Goal: Task Accomplishment & Management: Manage account settings

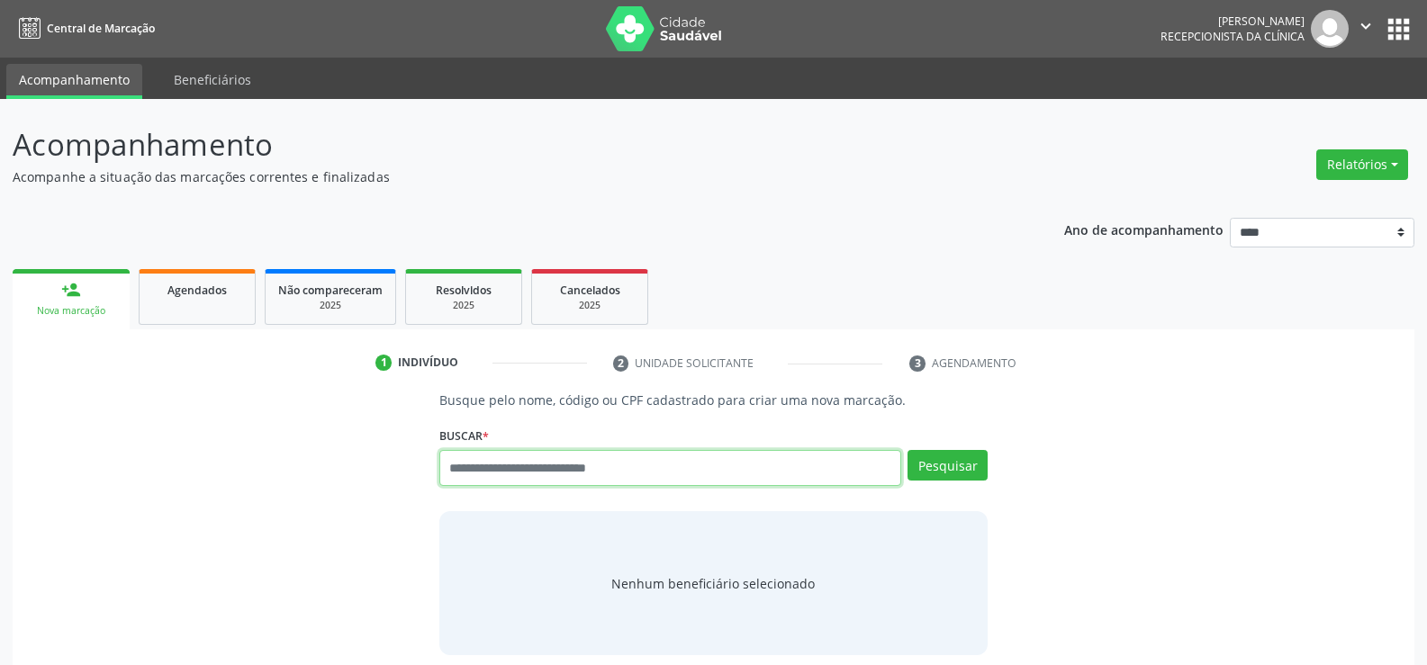
click at [518, 482] on input "text" at bounding box center [670, 468] width 462 height 36
paste input "**********"
type input "**********"
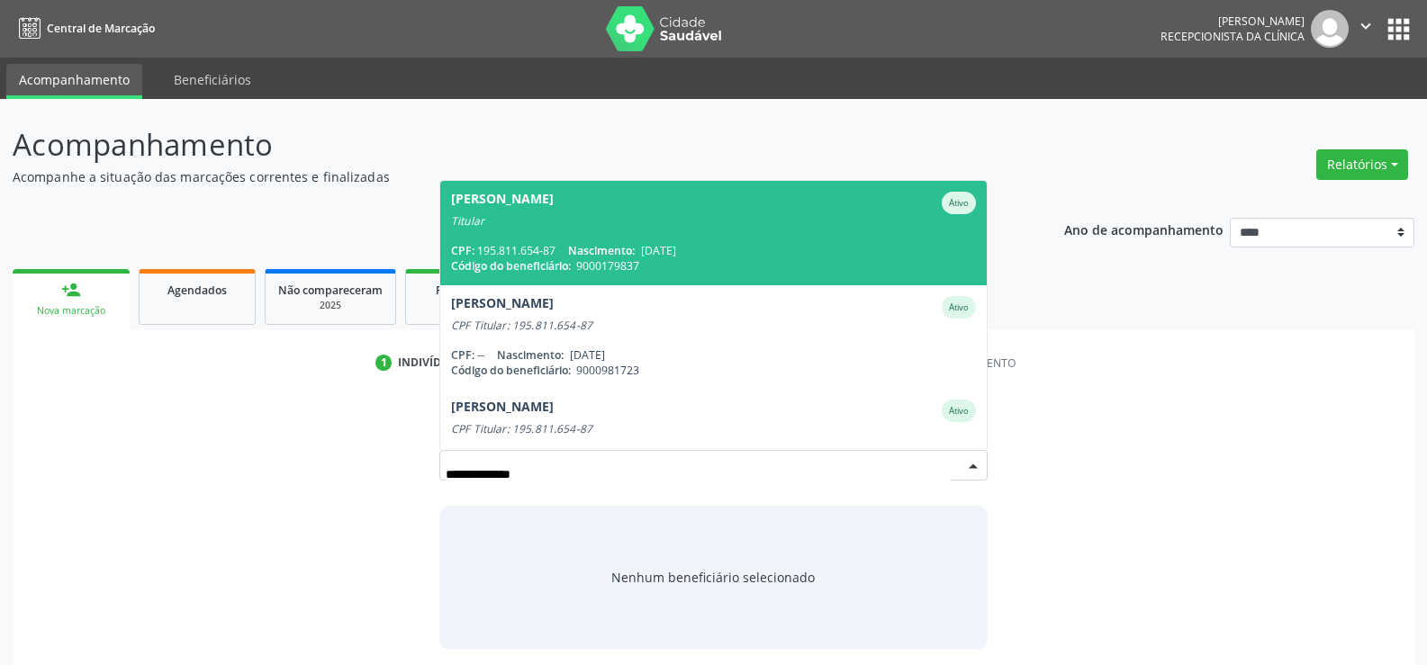
click at [578, 226] on div "Titular" at bounding box center [713, 221] width 525 height 14
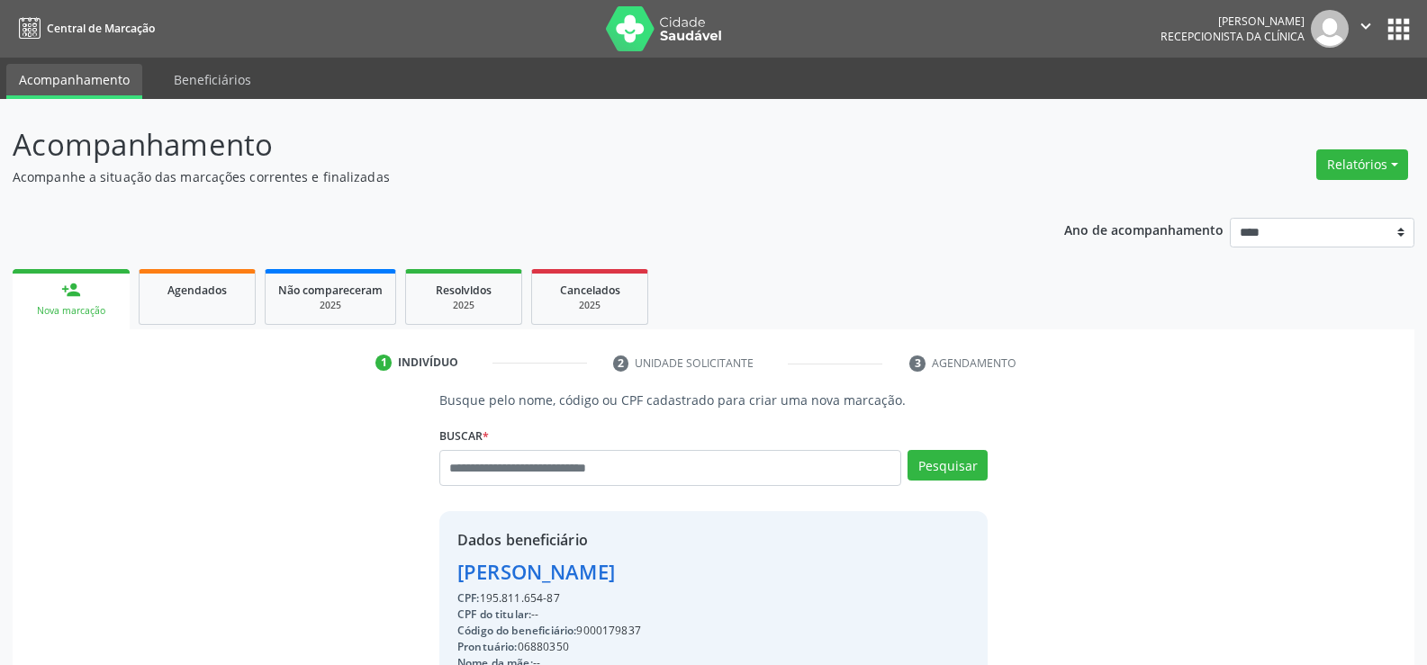
drag, startPoint x: 460, startPoint y: 540, endPoint x: 642, endPoint y: 539, distance: 181.8
click at [642, 539] on div "Dados beneficiário" at bounding box center [607, 540] width 301 height 22
copy div "Dados beneficiário"
click at [627, 542] on div "Dados beneficiário" at bounding box center [607, 540] width 301 height 22
drag, startPoint x: 459, startPoint y: 571, endPoint x: 735, endPoint y: 580, distance: 276.5
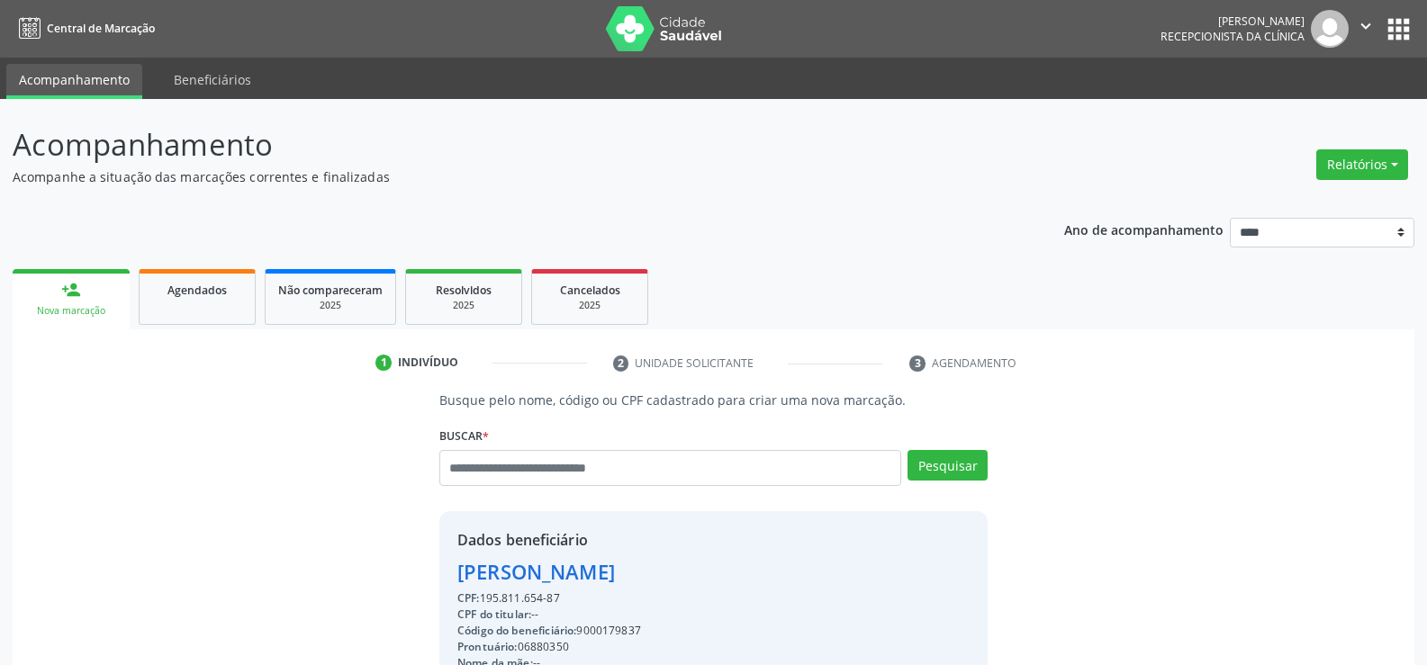
copy div "Artur Johnson da Silva"
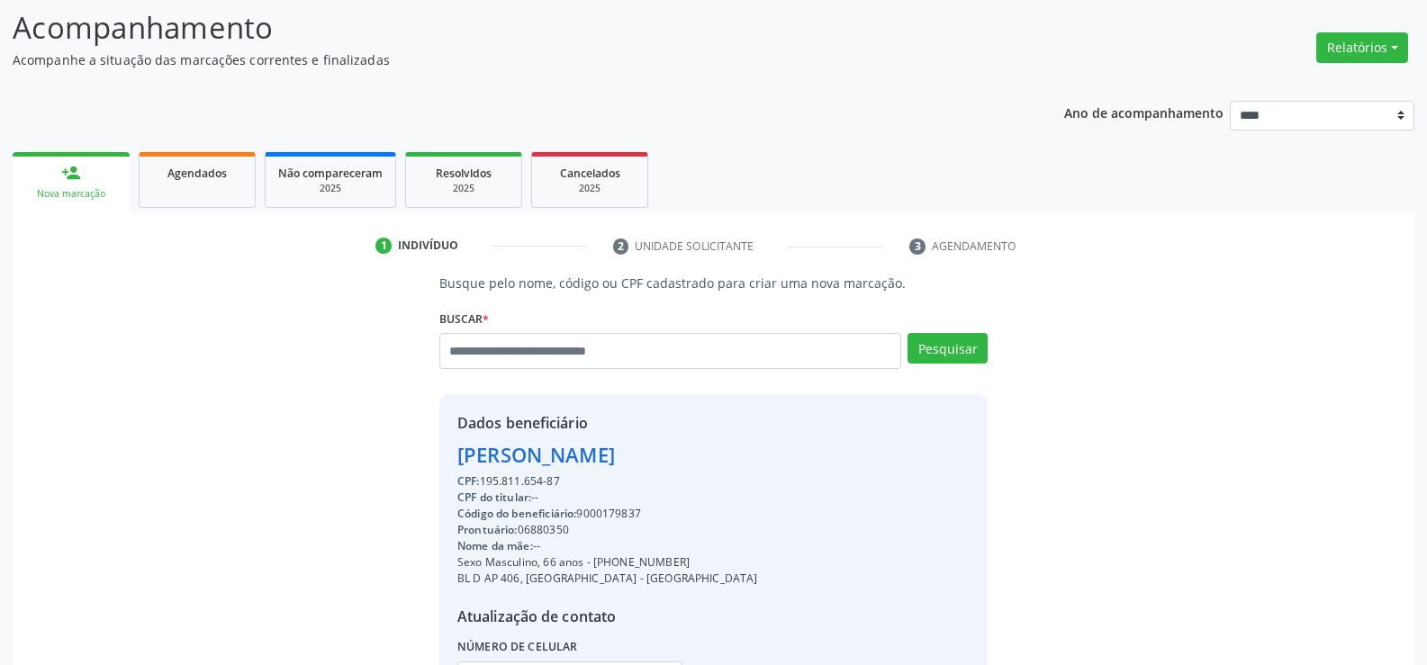
scroll to position [285, 0]
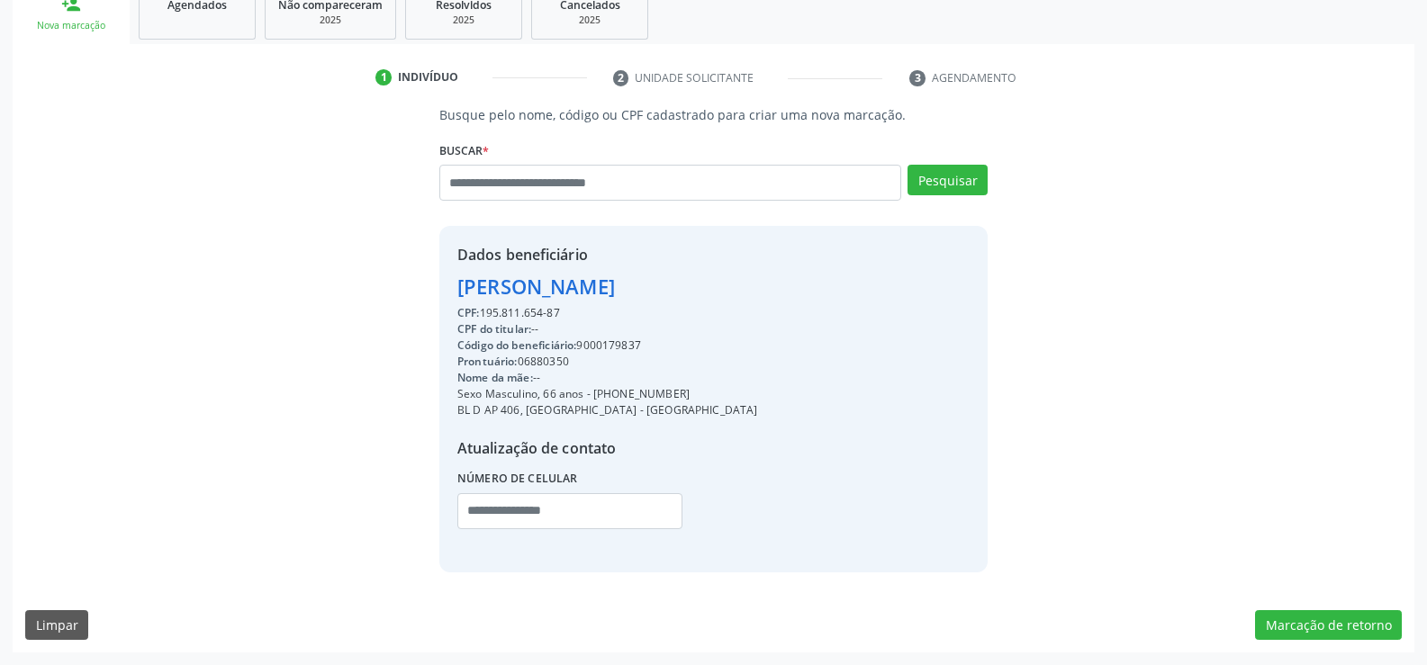
drag, startPoint x: 611, startPoint y: 389, endPoint x: 762, endPoint y: 398, distance: 150.6
click at [762, 398] on div "Dados beneficiário Artur Johnson da Silva CPF: 195.811.654-87 CPF do titular: -…" at bounding box center [713, 399] width 548 height 346
copy div "99536-0368"
click at [528, 187] on input "text" at bounding box center [670, 183] width 462 height 36
paste input "**********"
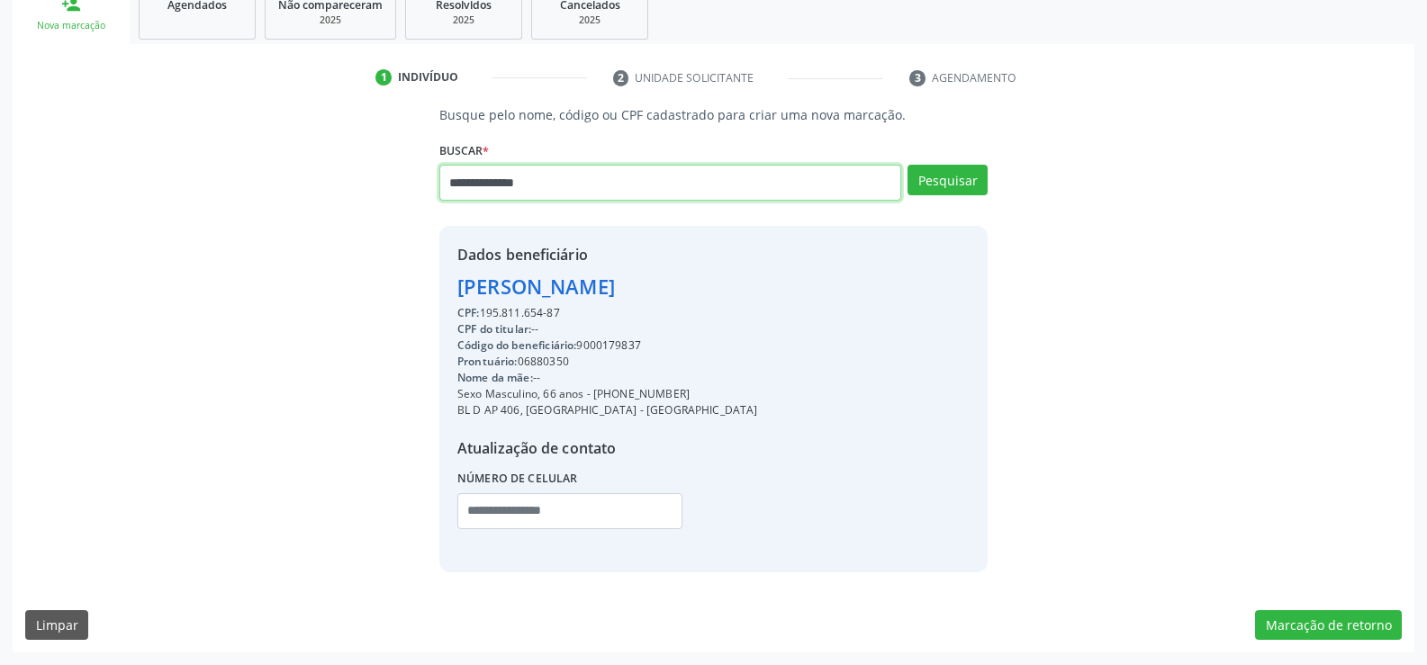
type input "**********"
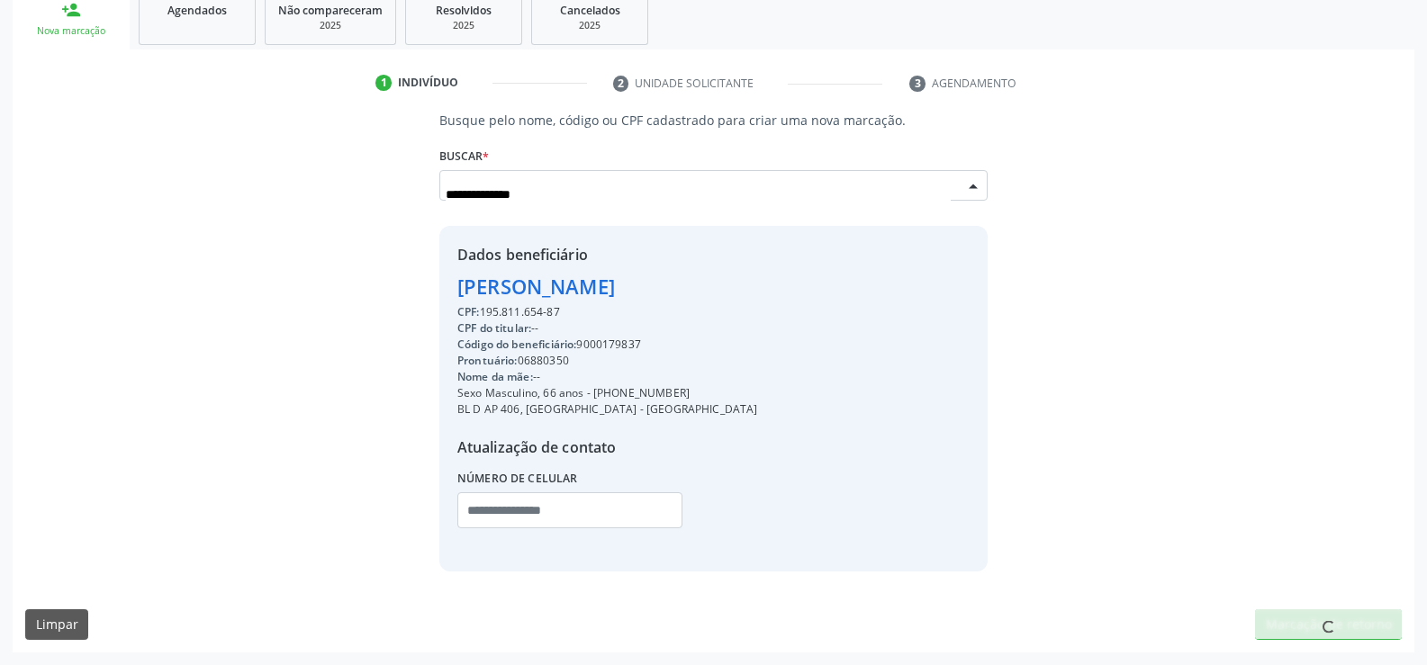
scroll to position [280, 0]
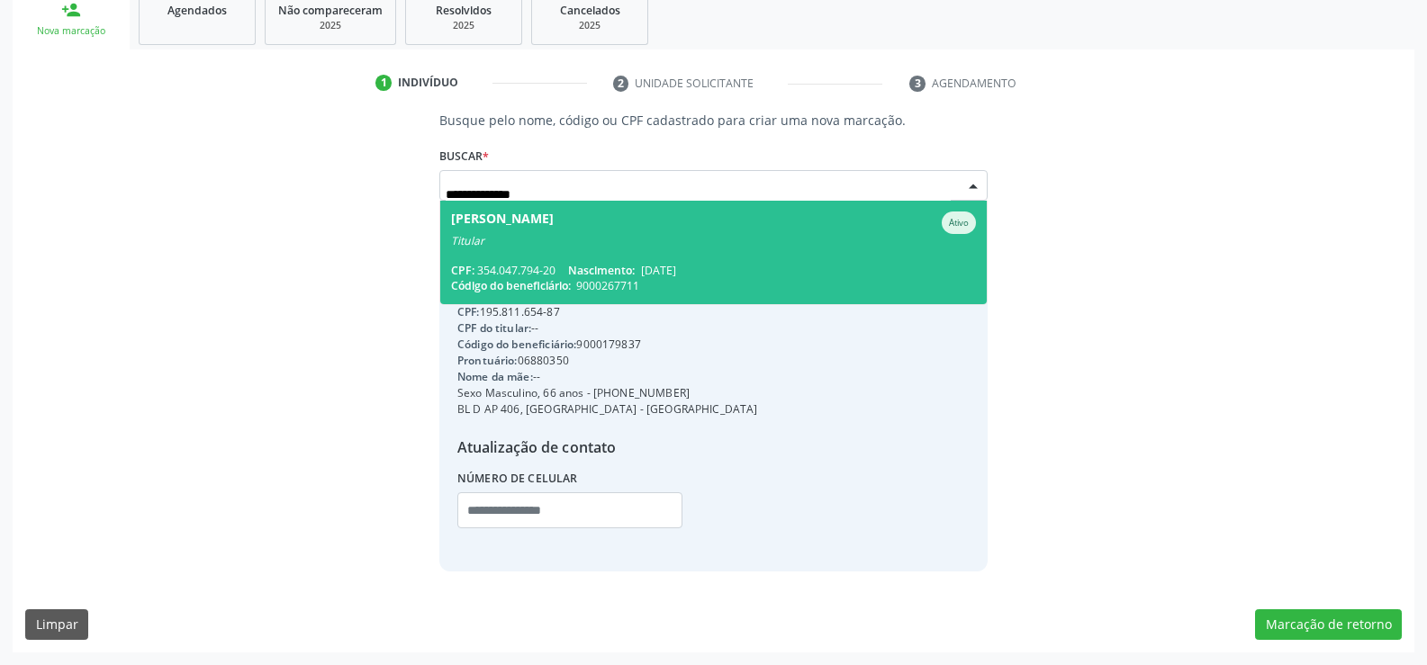
click at [538, 248] on span "Evans Maria de Melo Ativo Titular CPF: 354.047.794-20 Nascimento: 01/09/1962 Có…" at bounding box center [713, 253] width 546 height 104
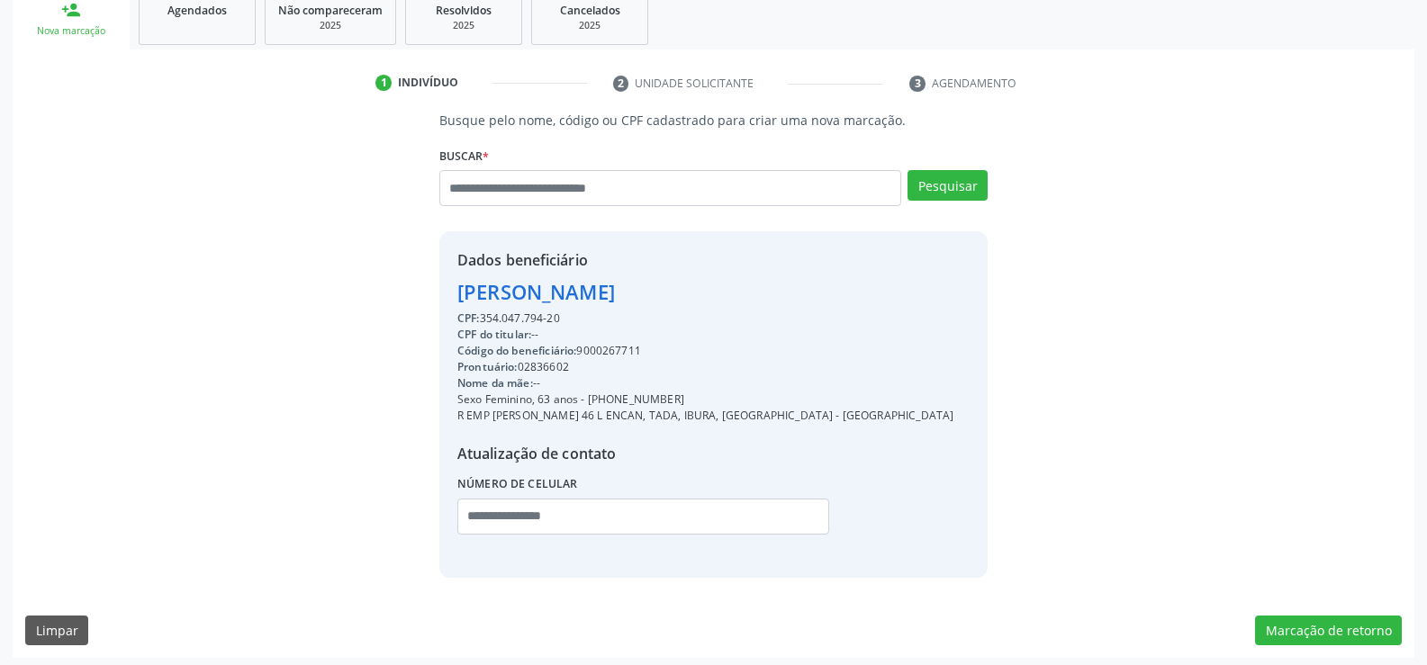
drag, startPoint x: 462, startPoint y: 293, endPoint x: 712, endPoint y: 293, distance: 250.2
click at [712, 293] on div "Dados beneficiário Evans Maria de Melo CPF: 354.047.794-20 CPF do titular: -- C…" at bounding box center [713, 404] width 548 height 346
copy div "Evans Maria de Melo"
drag, startPoint x: 609, startPoint y: 394, endPoint x: 710, endPoint y: 392, distance: 100.9
click at [710, 392] on div "Sexo Feminino, 63 anos - (81) 99505-5980" at bounding box center [705, 400] width 496 height 16
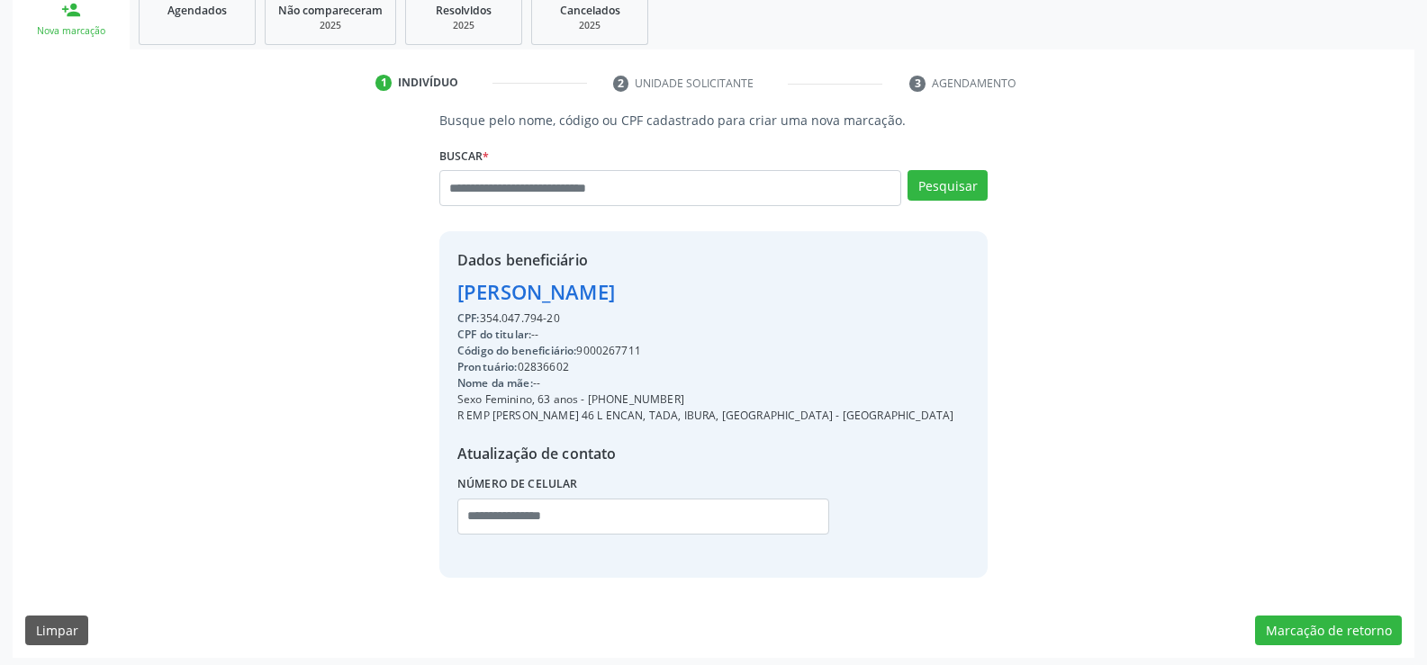
copy div "99505-5980"
click at [521, 193] on input "text" at bounding box center [670, 188] width 462 height 36
paste input "**********"
type input "**********"
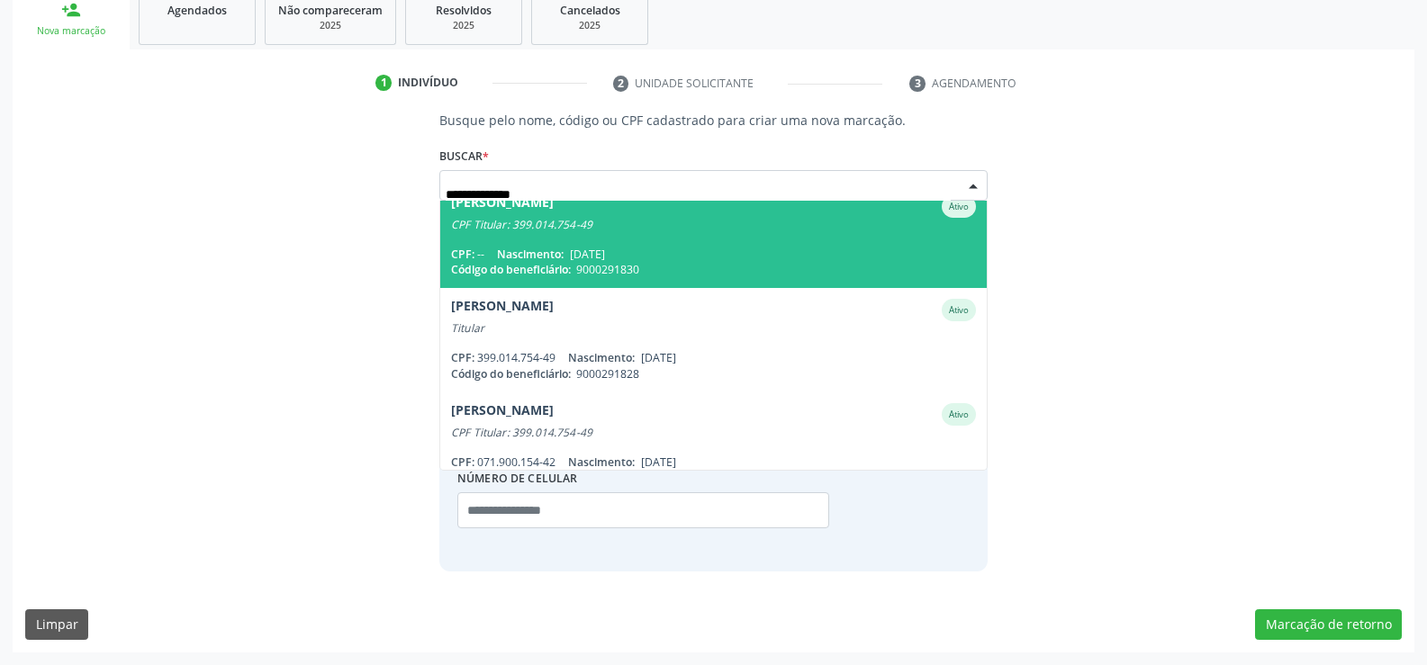
scroll to position [146, 0]
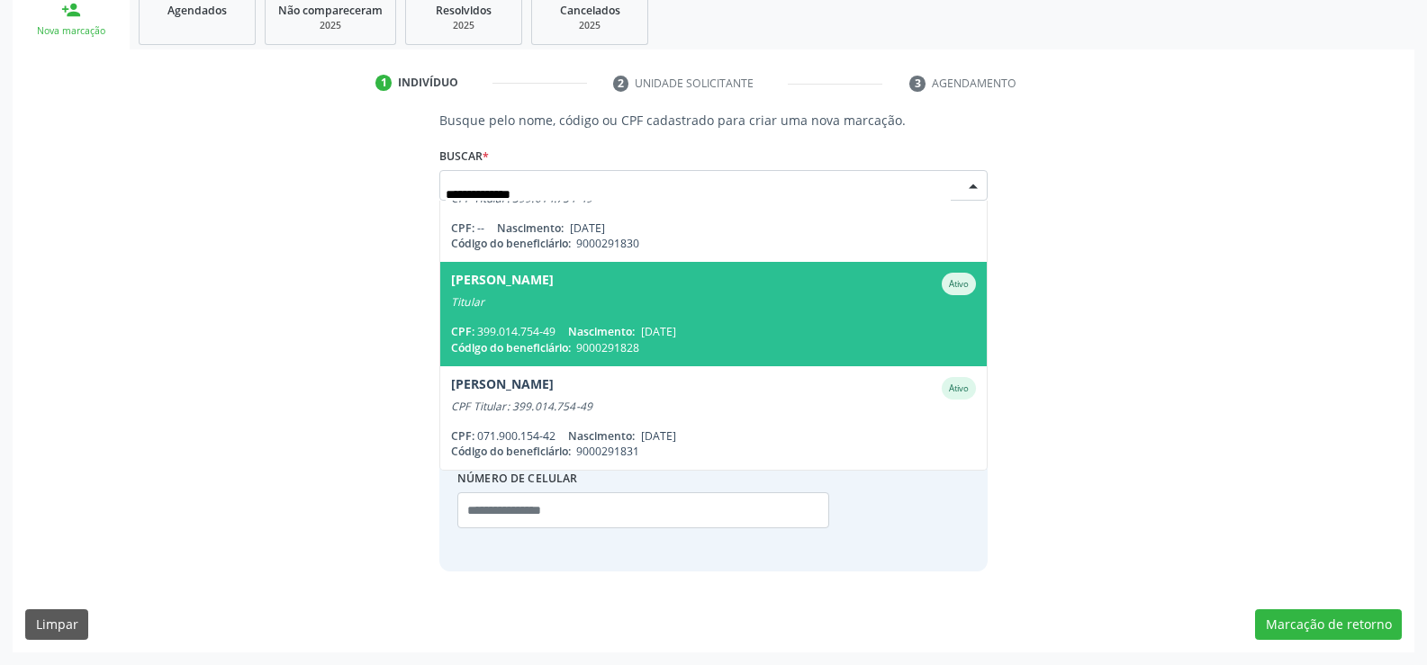
click at [546, 318] on span "Lea Cristina Rodrigues de Oliveira Ativo Titular CPF: 399.014.754-49 Nascimento…" at bounding box center [713, 314] width 546 height 104
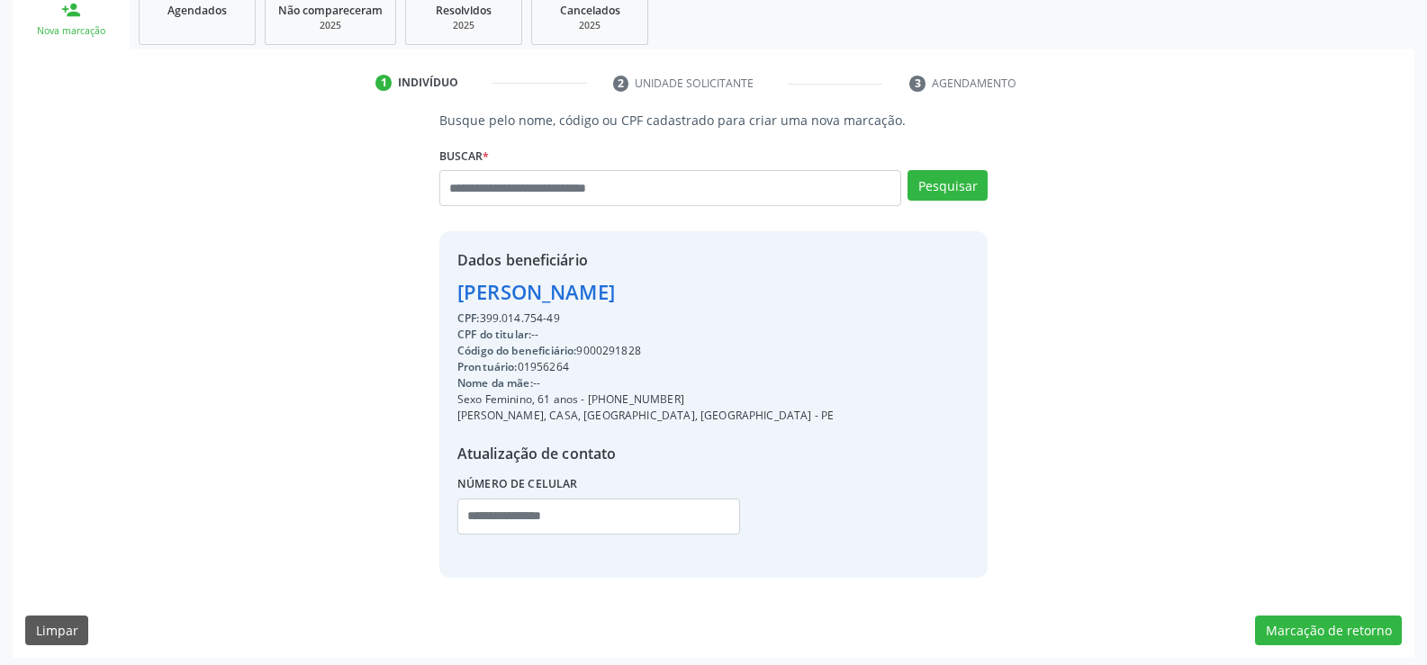
drag, startPoint x: 461, startPoint y: 293, endPoint x: 832, endPoint y: 292, distance: 370.9
click at [832, 292] on div "Lea Cristina Rodrigues de Oliveira" at bounding box center [645, 292] width 376 height 30
copy div "Lea Cristina Rodrigues de Oliveira"
drag, startPoint x: 609, startPoint y: 401, endPoint x: 717, endPoint y: 396, distance: 108.1
click at [717, 396] on div "Sexo Feminino, 61 anos - (81) 99522-2507" at bounding box center [645, 400] width 376 height 16
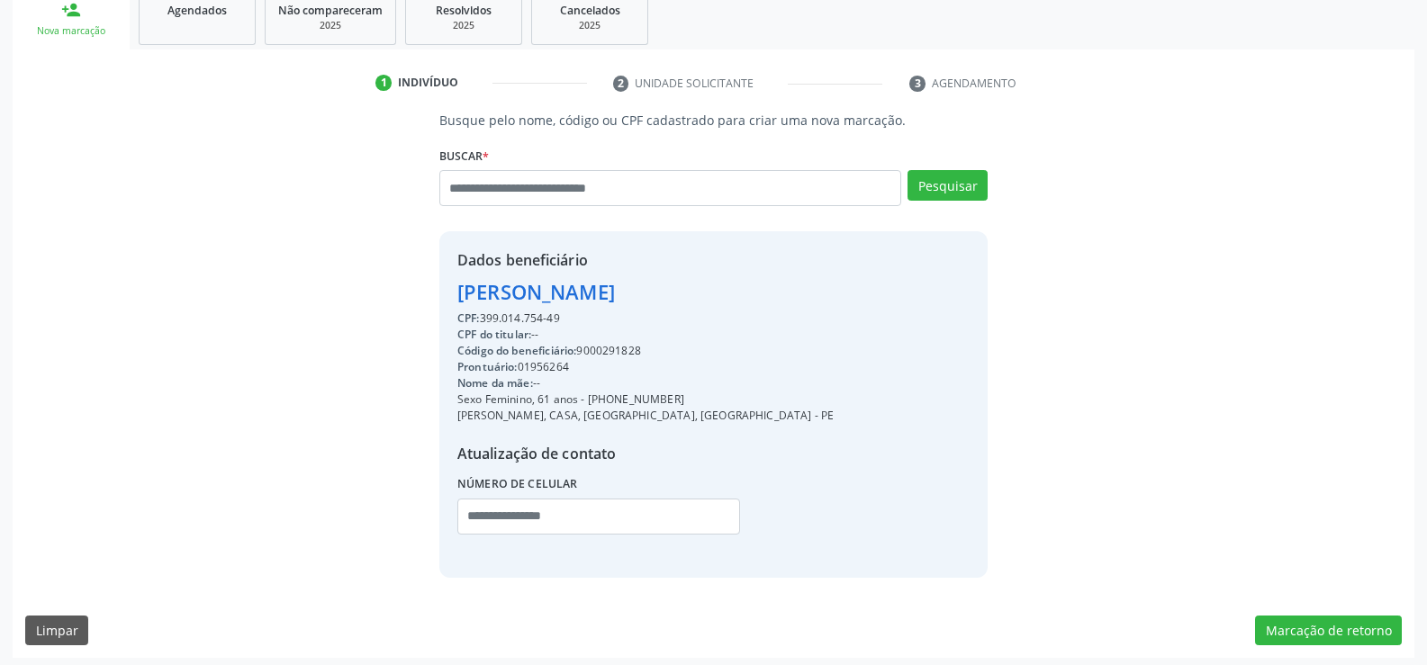
copy div "99522-2507"
click at [523, 185] on input "text" at bounding box center [670, 188] width 462 height 36
paste input "**********"
type input "**********"
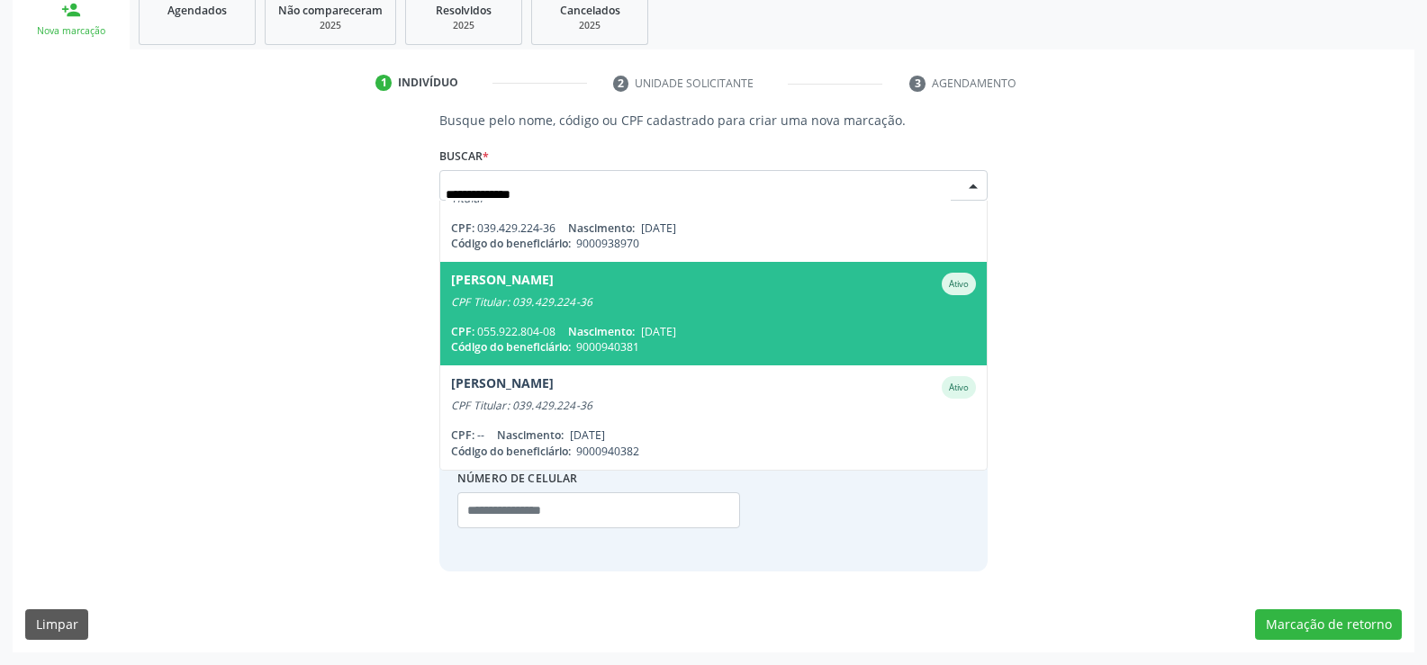
scroll to position [0, 0]
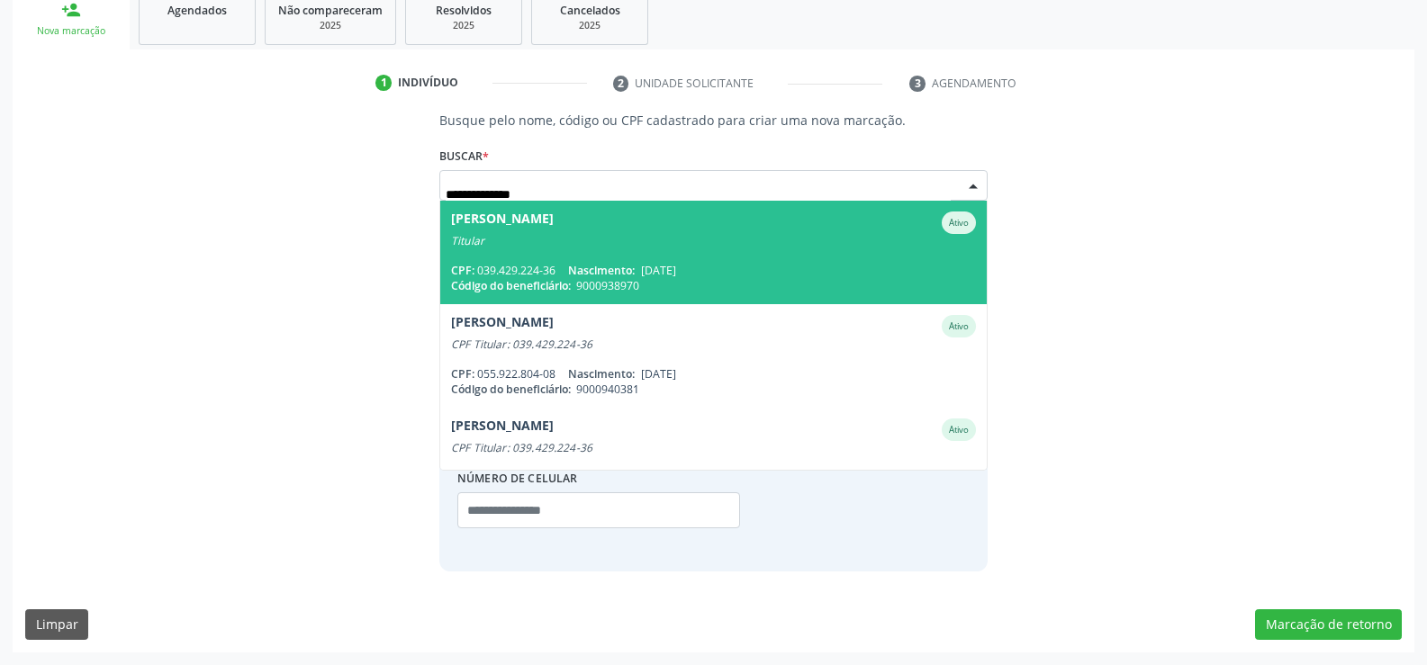
click at [576, 246] on div "Titular" at bounding box center [713, 241] width 525 height 14
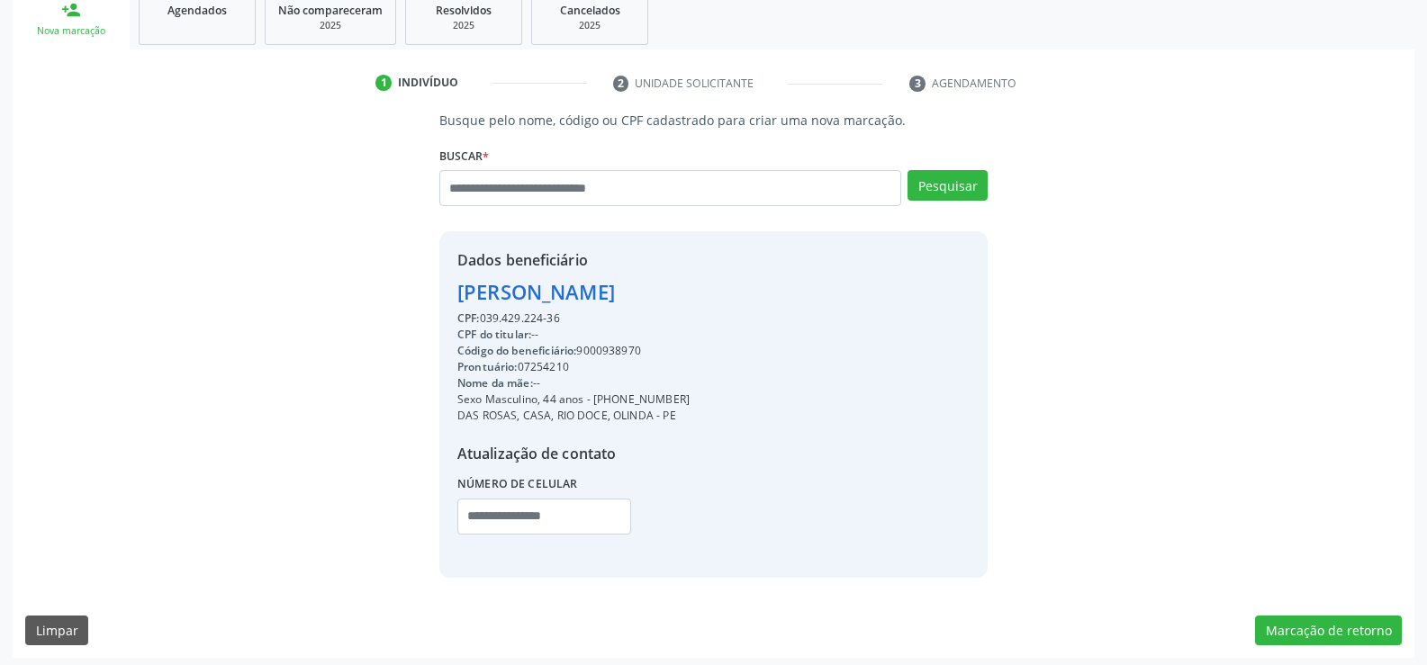
drag, startPoint x: 455, startPoint y: 290, endPoint x: 815, endPoint y: 296, distance: 359.2
click at [815, 296] on div "Dados beneficiário Carlos Eduardo Anegues Pereira CPF: 039.429.224-36 CPF do ti…" at bounding box center [713, 404] width 548 height 346
copy div "Carlos Eduardo Anegues Pereira"
drag, startPoint x: 616, startPoint y: 399, endPoint x: 717, endPoint y: 396, distance: 101.8
click at [690, 396] on div "Sexo Masculino, 44 anos - (81) 99752-4981" at bounding box center [573, 400] width 232 height 16
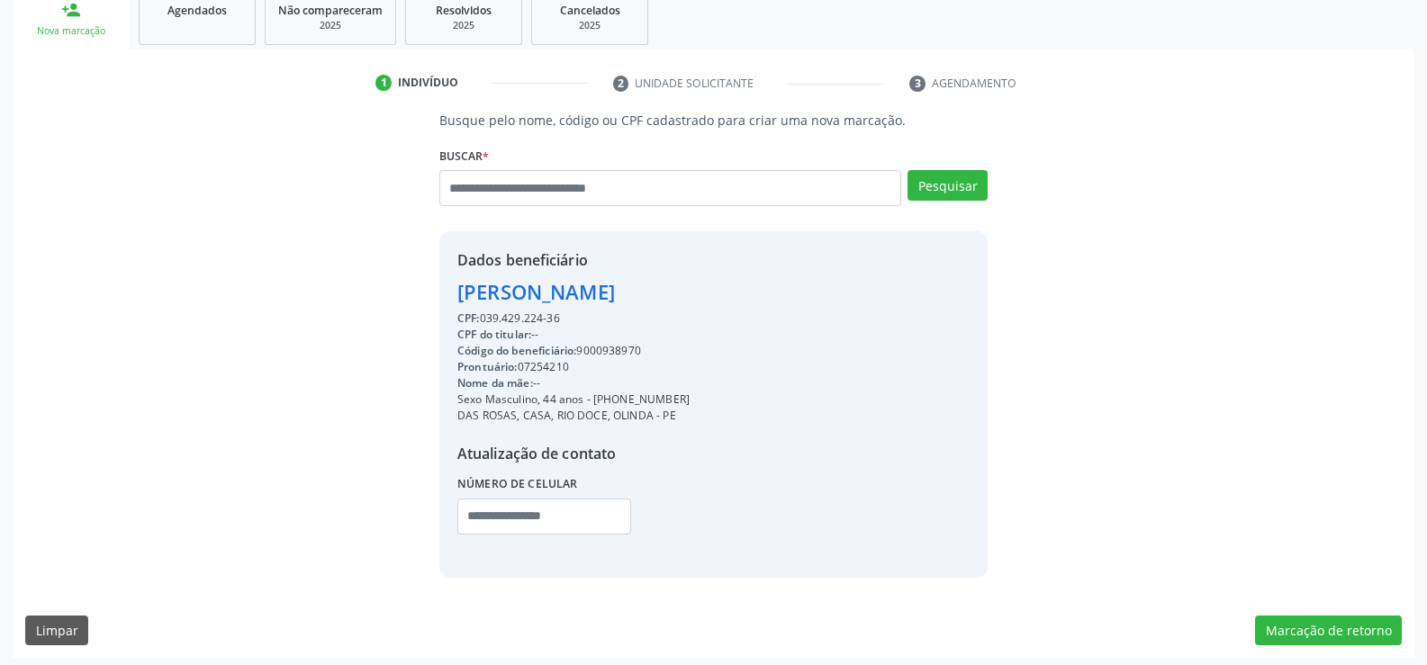
copy div "99752-4981"
click at [527, 193] on input "text" at bounding box center [670, 188] width 462 height 36
type input "**********"
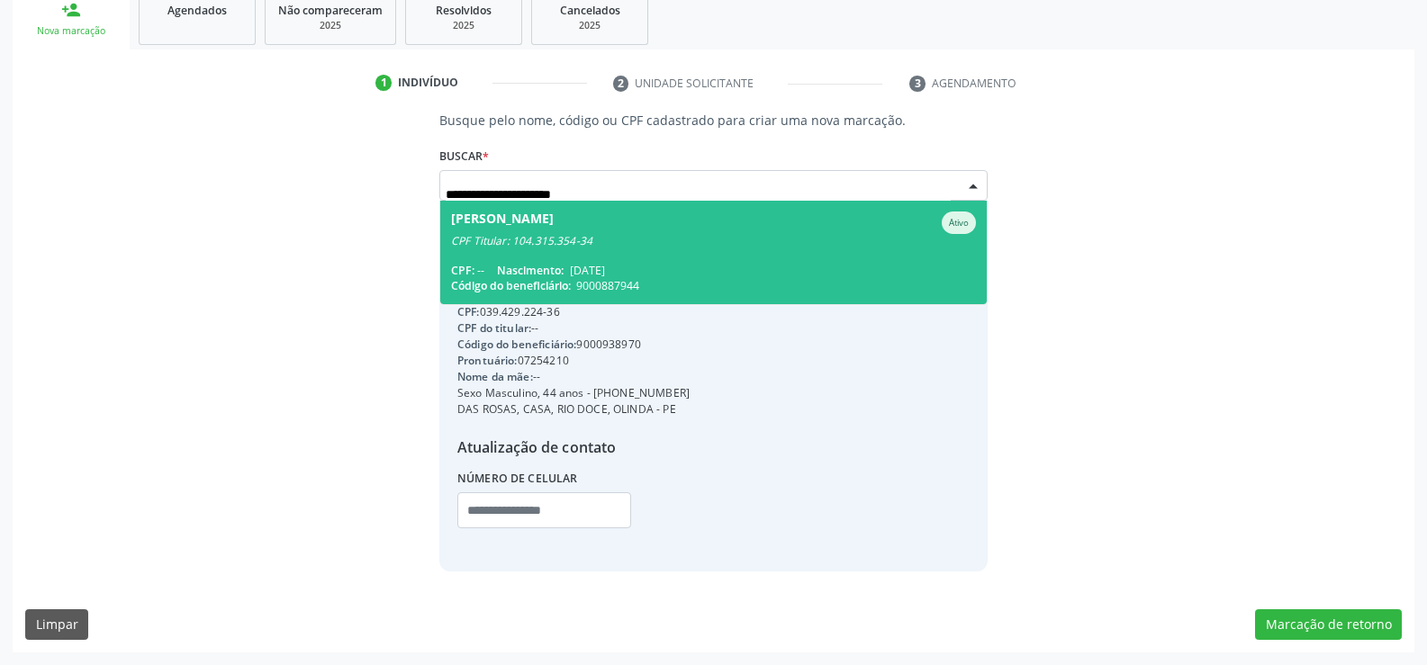
click at [585, 254] on span "Joel Moreira Dias Filho Ativo CPF Titular: 104.315.354-34 CPF: -- Nascimento: 1…" at bounding box center [713, 253] width 546 height 104
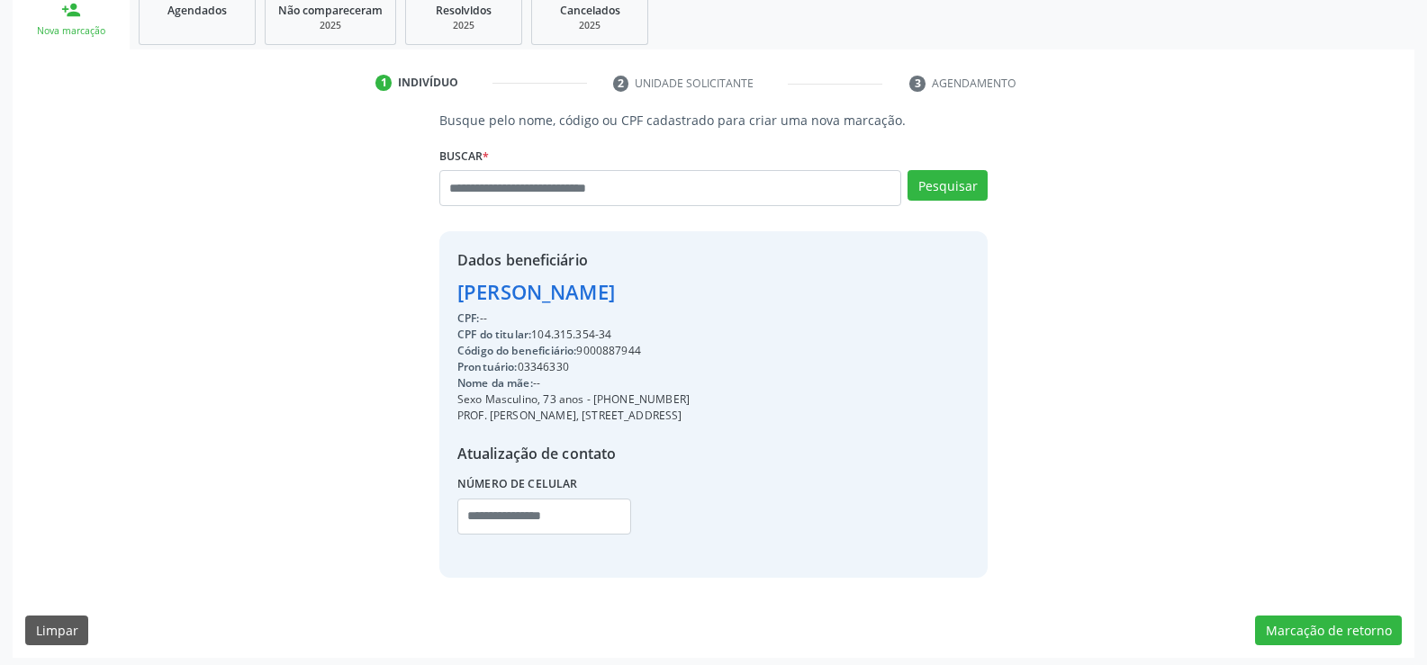
click at [455, 292] on div "Dados beneficiário Joel Moreira Dias Filho CPF: -- CPF do titular: 104.315.354-…" at bounding box center [713, 404] width 548 height 346
drag, startPoint x: 459, startPoint y: 294, endPoint x: 701, endPoint y: 300, distance: 242.2
click at [690, 300] on div "Joel Moreira Dias Filho" at bounding box center [573, 292] width 232 height 30
copy div "Joel Moreira Dias Filho"
drag, startPoint x: 535, startPoint y: 337, endPoint x: 663, endPoint y: 338, distance: 128.7
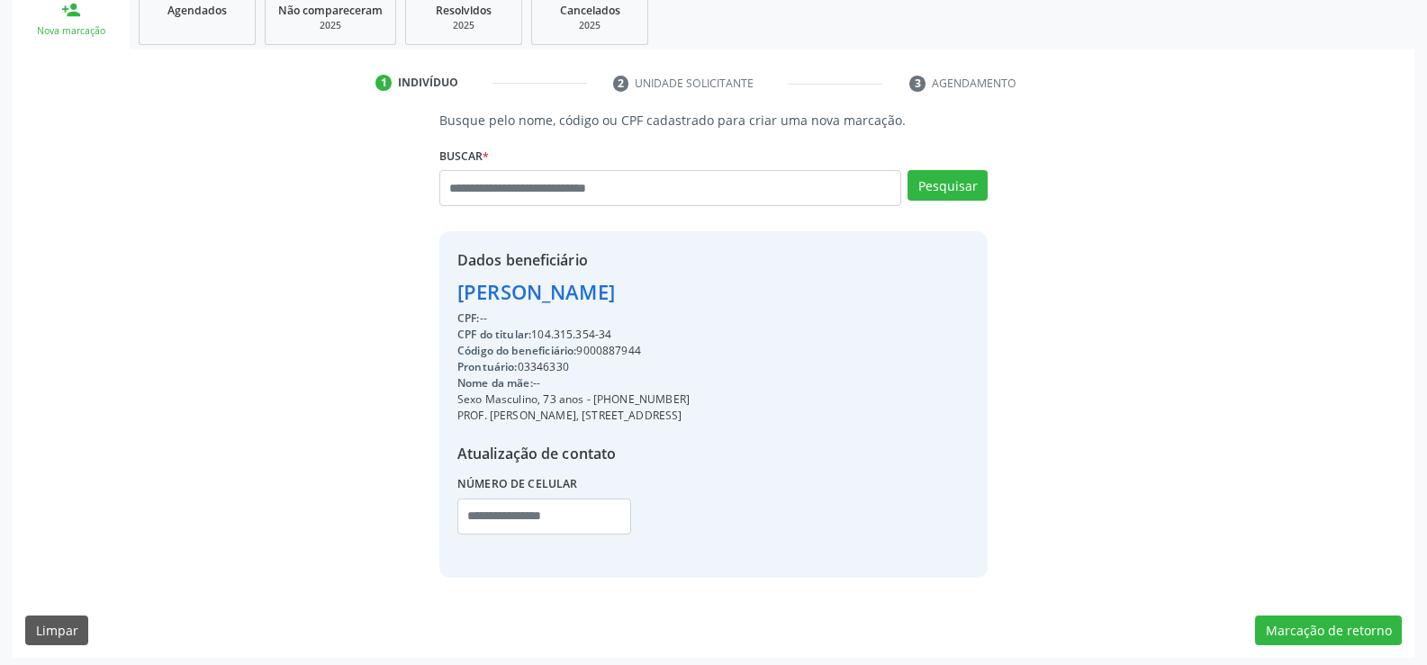
click at [663, 338] on div "CPF do titular: 104.315.354-34" at bounding box center [573, 335] width 232 height 16
drag, startPoint x: 614, startPoint y: 403, endPoint x: 782, endPoint y: 401, distance: 168.3
click at [690, 401] on div "Sexo Masculino, 73 anos - (81) 98853-3025" at bounding box center [573, 400] width 232 height 16
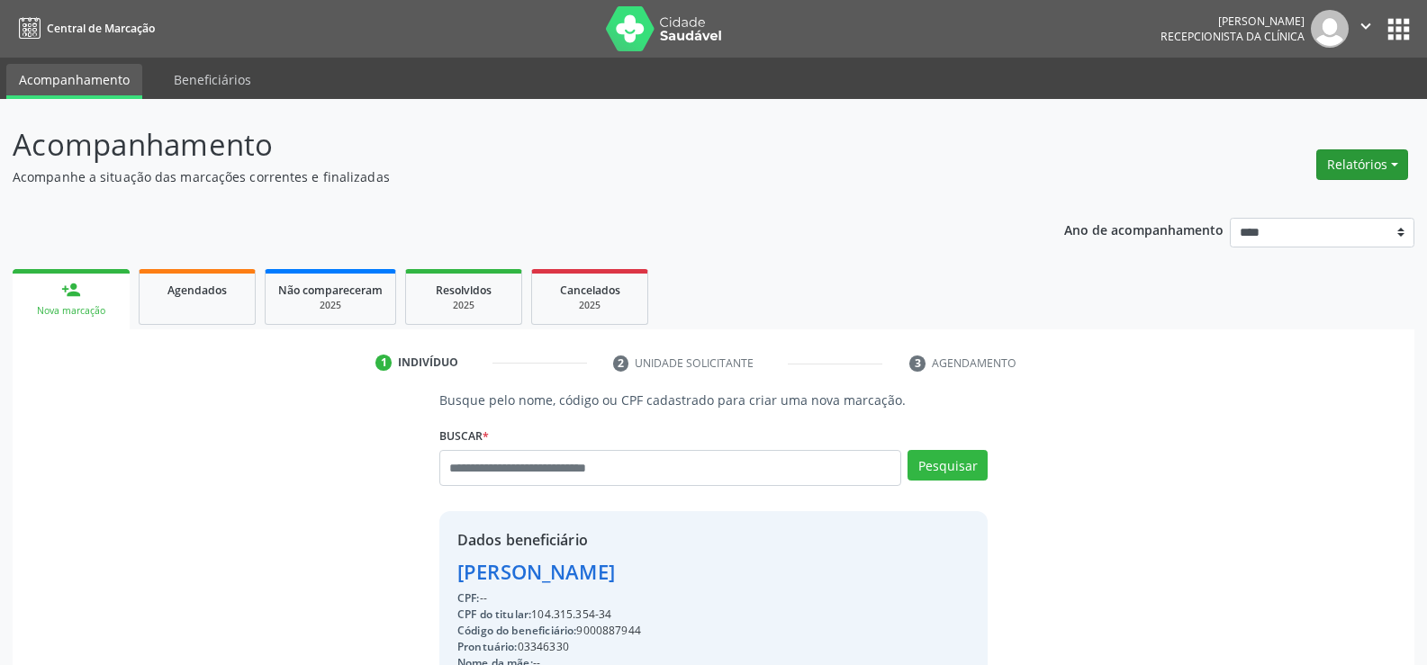
click at [1362, 164] on button "Relatórios" at bounding box center [1362, 164] width 92 height 31
click at [1296, 195] on link "Agendamentos" at bounding box center [1312, 203] width 194 height 25
select select "*"
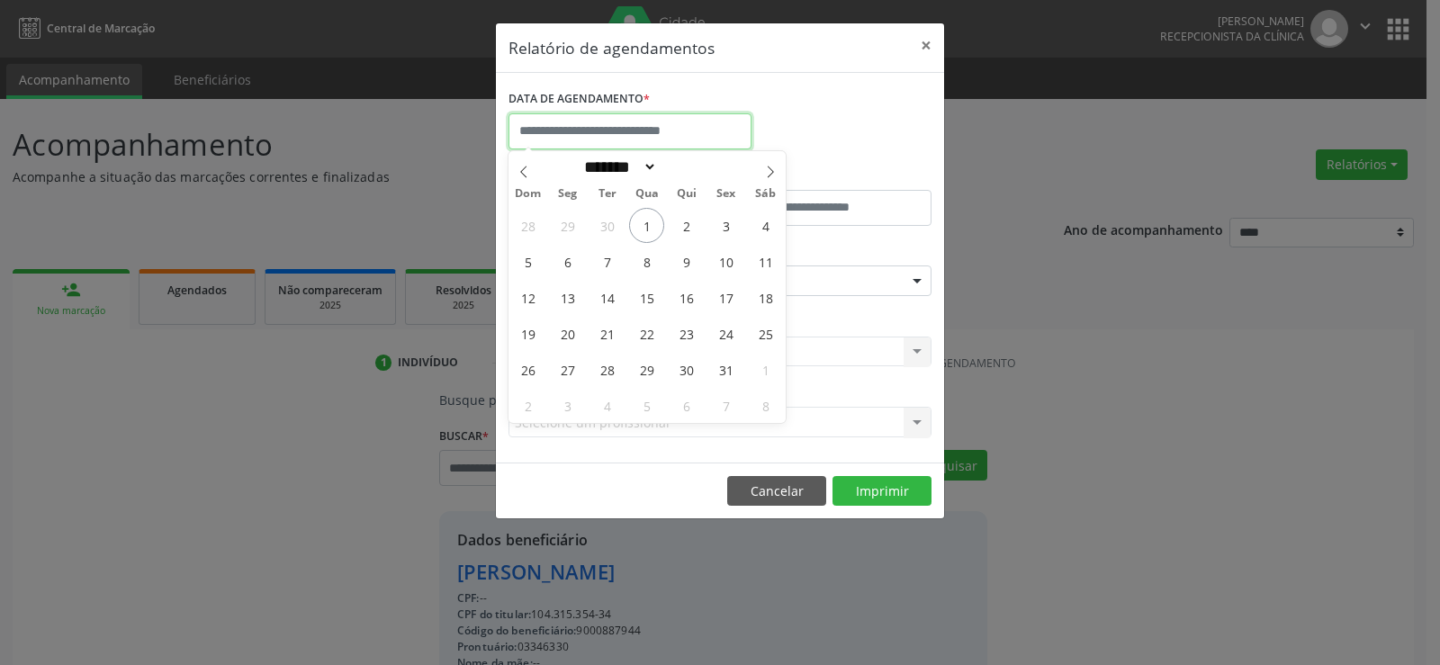
click at [606, 120] on input "text" at bounding box center [630, 131] width 243 height 36
click at [647, 227] on span "1" at bounding box center [646, 225] width 35 height 35
type input "**********"
click at [647, 227] on span "1" at bounding box center [646, 225] width 35 height 35
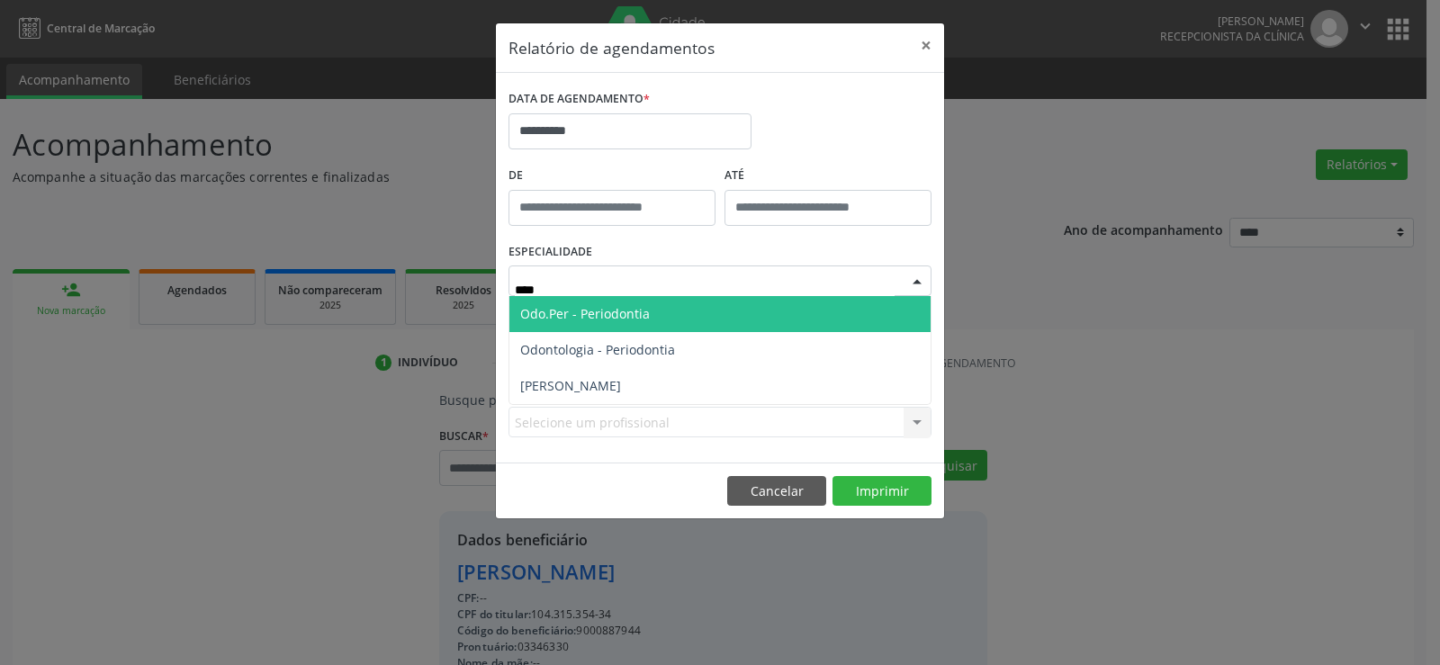
type input "*****"
click at [602, 312] on span "[PERSON_NAME]" at bounding box center [570, 313] width 101 height 17
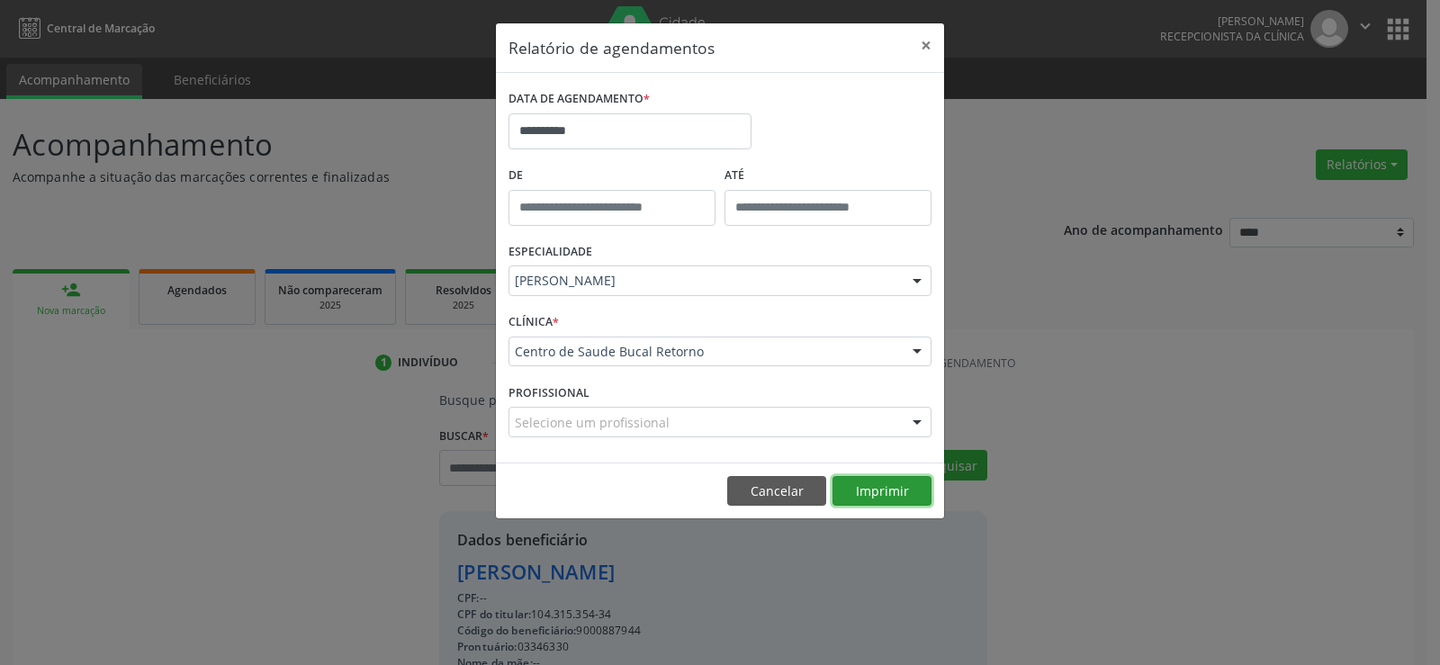
click at [895, 494] on button "Imprimir" at bounding box center [882, 491] width 99 height 31
click at [923, 45] on button "×" at bounding box center [926, 45] width 36 height 44
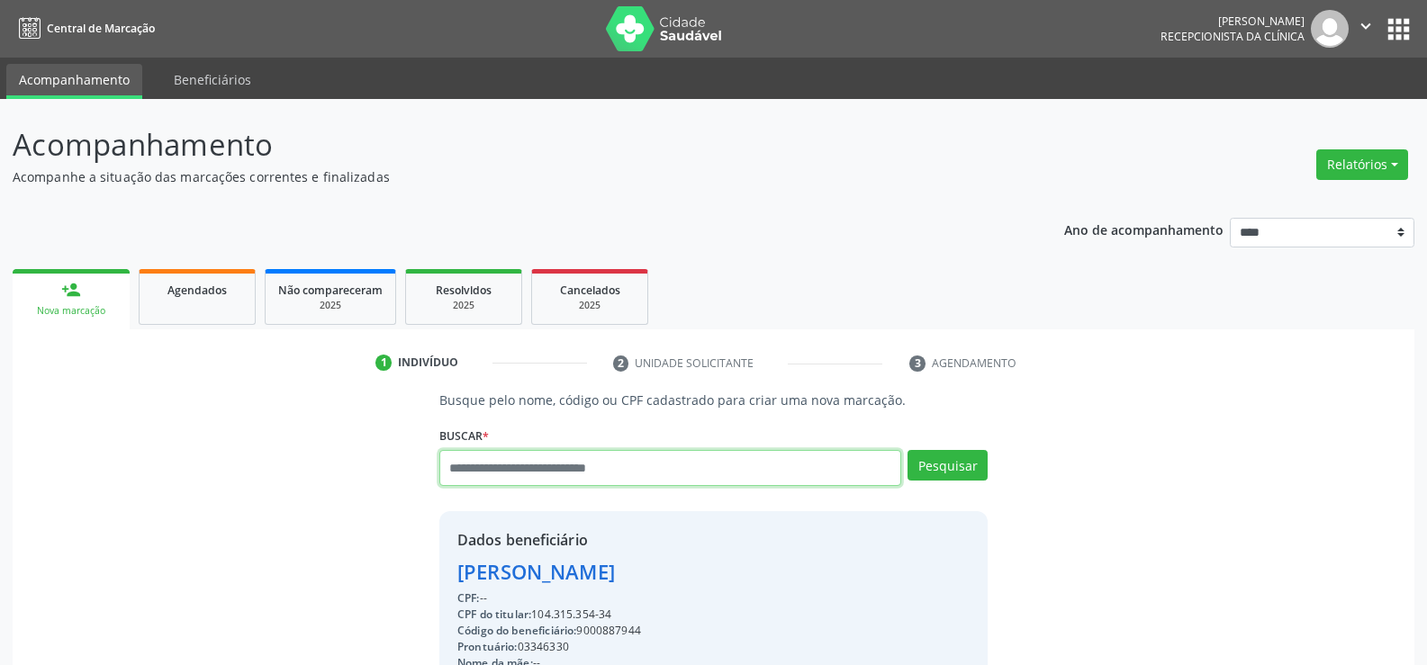
click at [555, 475] on input "text" at bounding box center [670, 468] width 462 height 36
paste input "**********"
type input "**********"
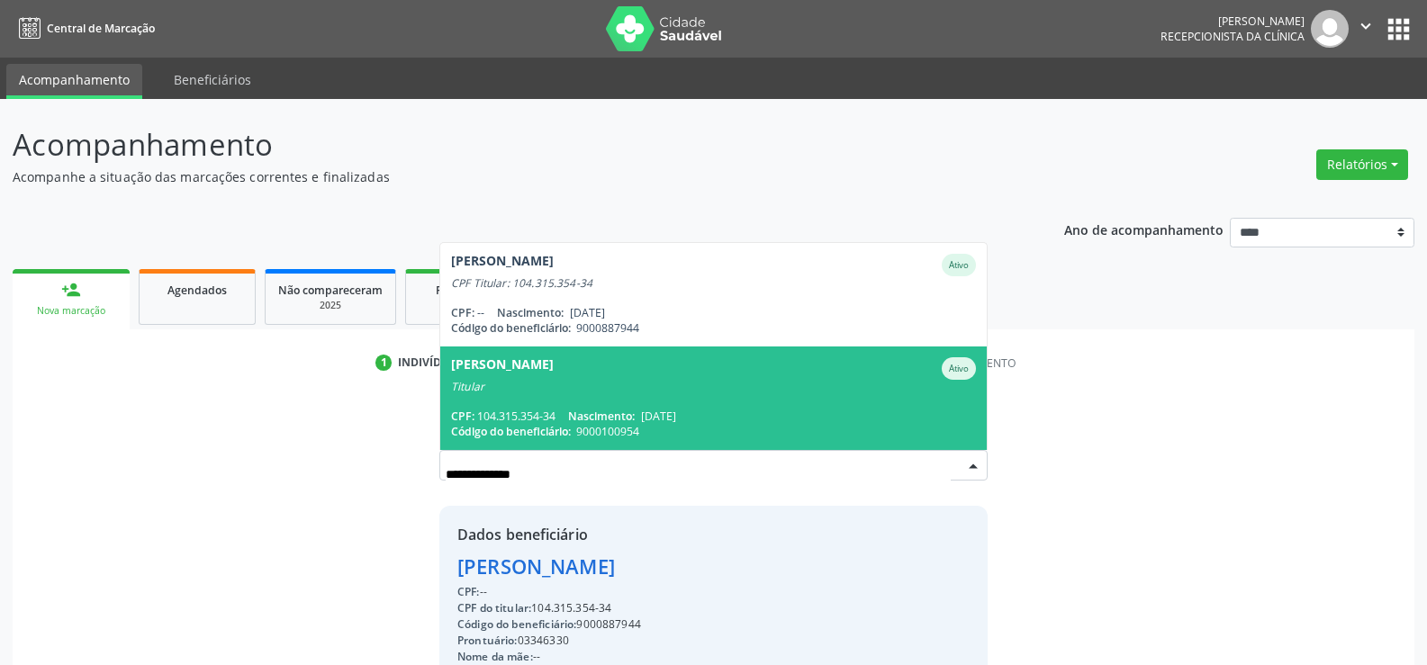
click at [554, 373] on div "Maria de Fatima Cavalcanti Dias" at bounding box center [502, 368] width 103 height 23
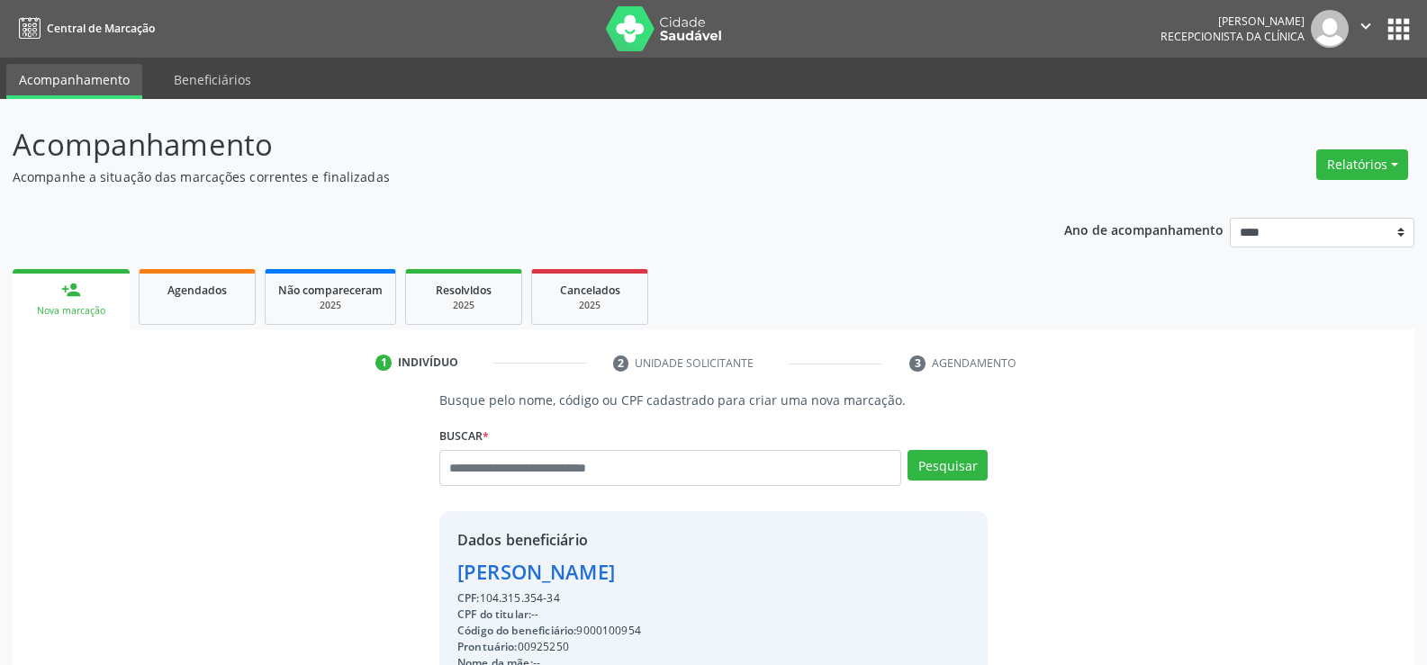
drag, startPoint x: 455, startPoint y: 572, endPoint x: 816, endPoint y: 576, distance: 360.1
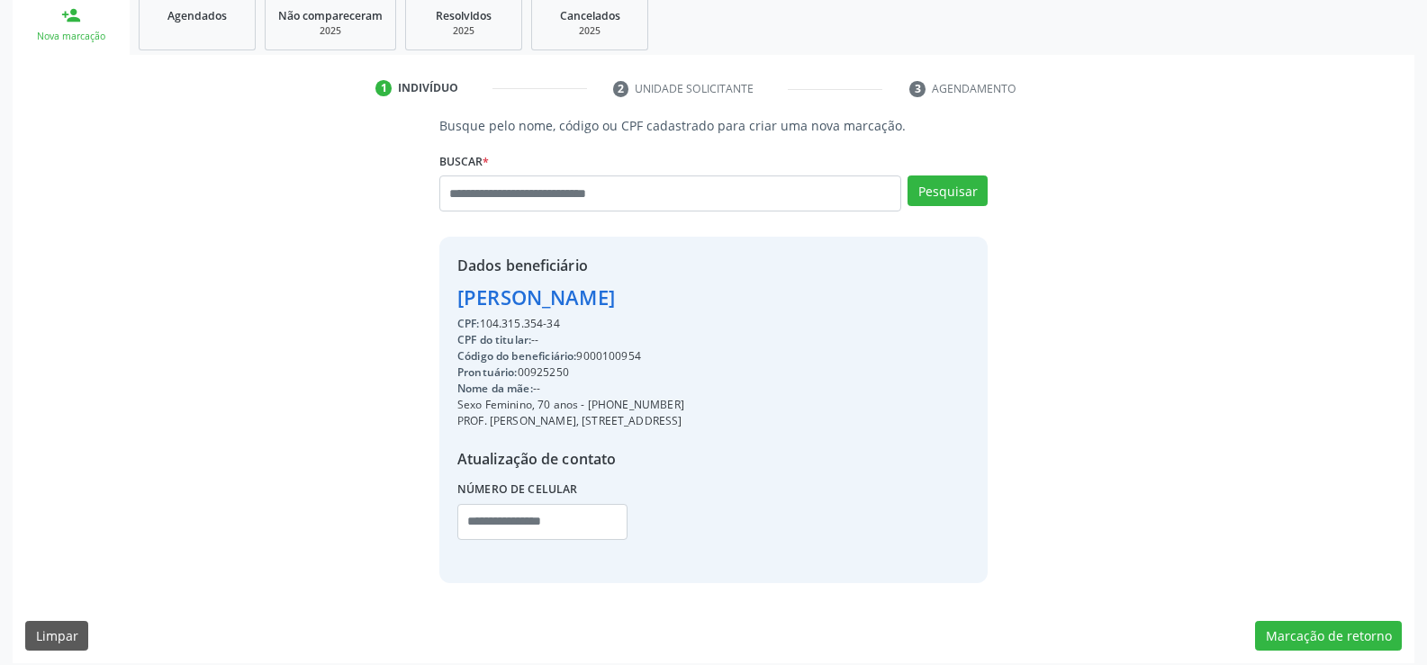
scroll to position [285, 0]
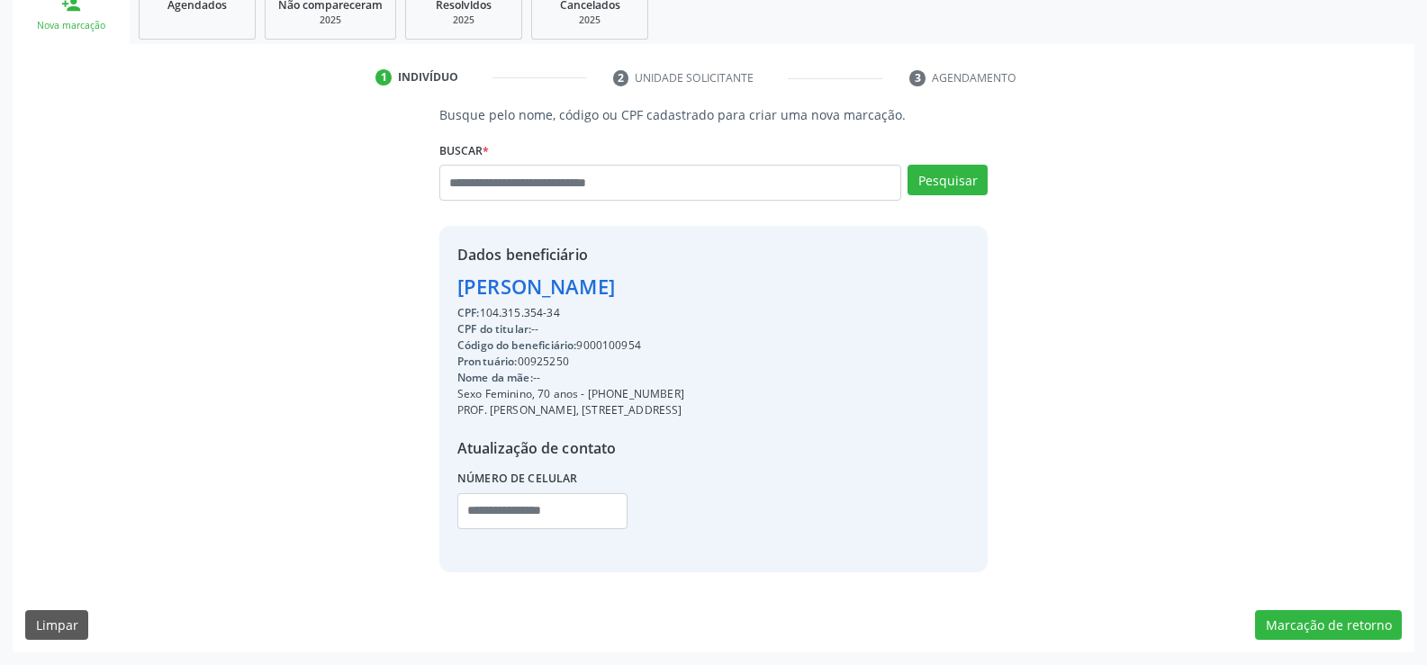
drag, startPoint x: 610, startPoint y: 394, endPoint x: 747, endPoint y: 393, distance: 136.8
click at [684, 393] on div "Sexo Feminino, 70 anos - (81) 99718-9548" at bounding box center [570, 394] width 227 height 16
click at [192, 23] on link "Agendados" at bounding box center [197, 12] width 117 height 56
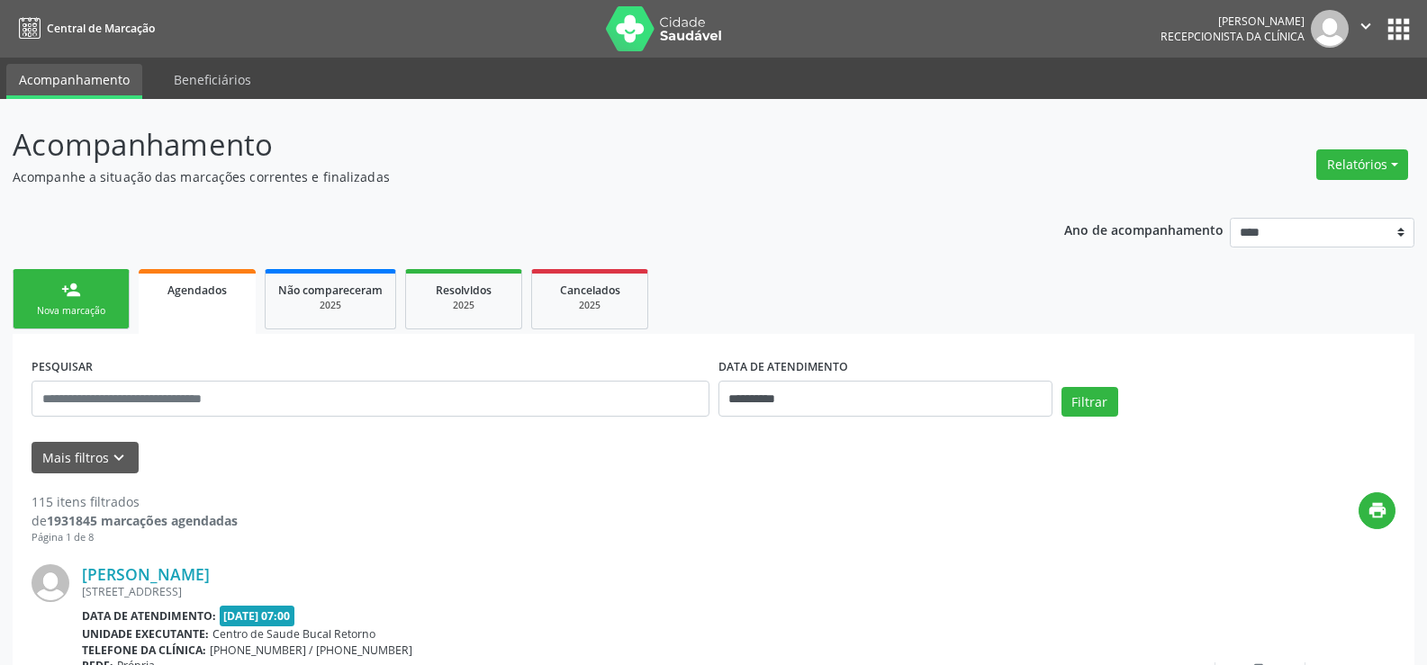
click at [67, 322] on link "person_add Nova marcação" at bounding box center [71, 299] width 117 height 60
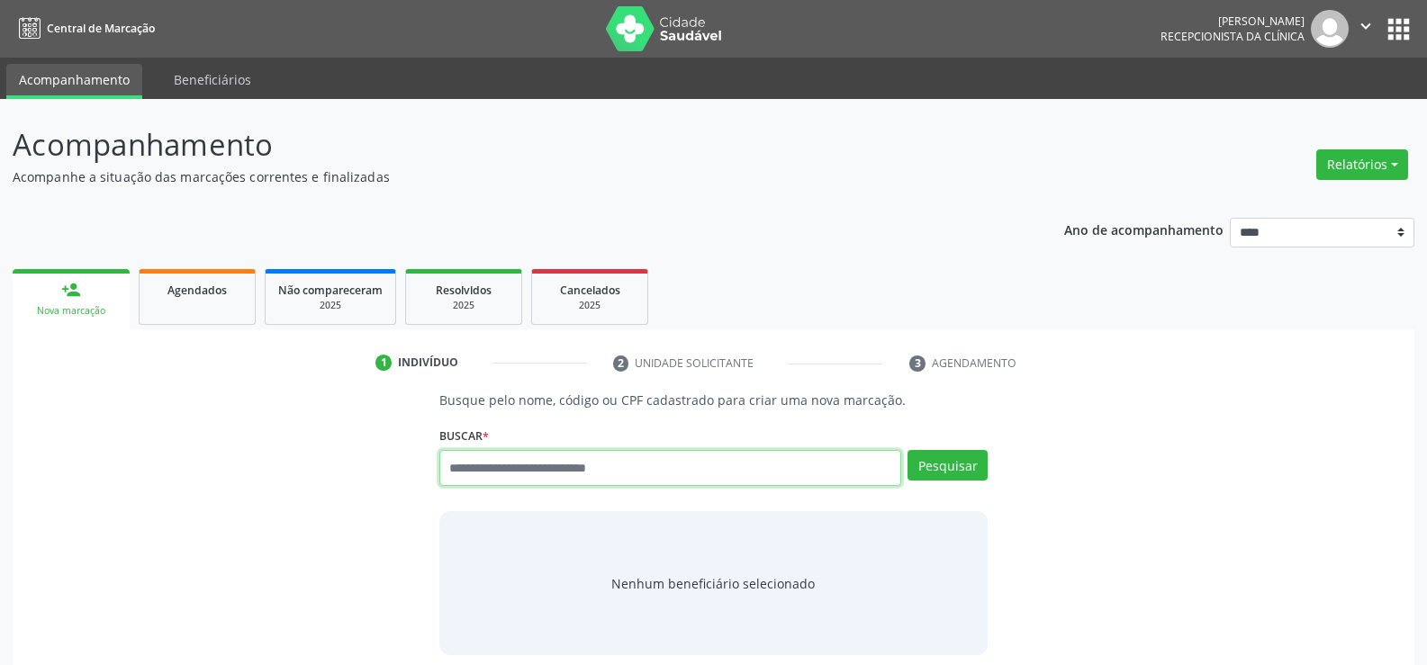
drag, startPoint x: 571, startPoint y: 468, endPoint x: 590, endPoint y: 443, distance: 31.5
click at [574, 462] on input "text" at bounding box center [670, 468] width 462 height 36
type input "**********"
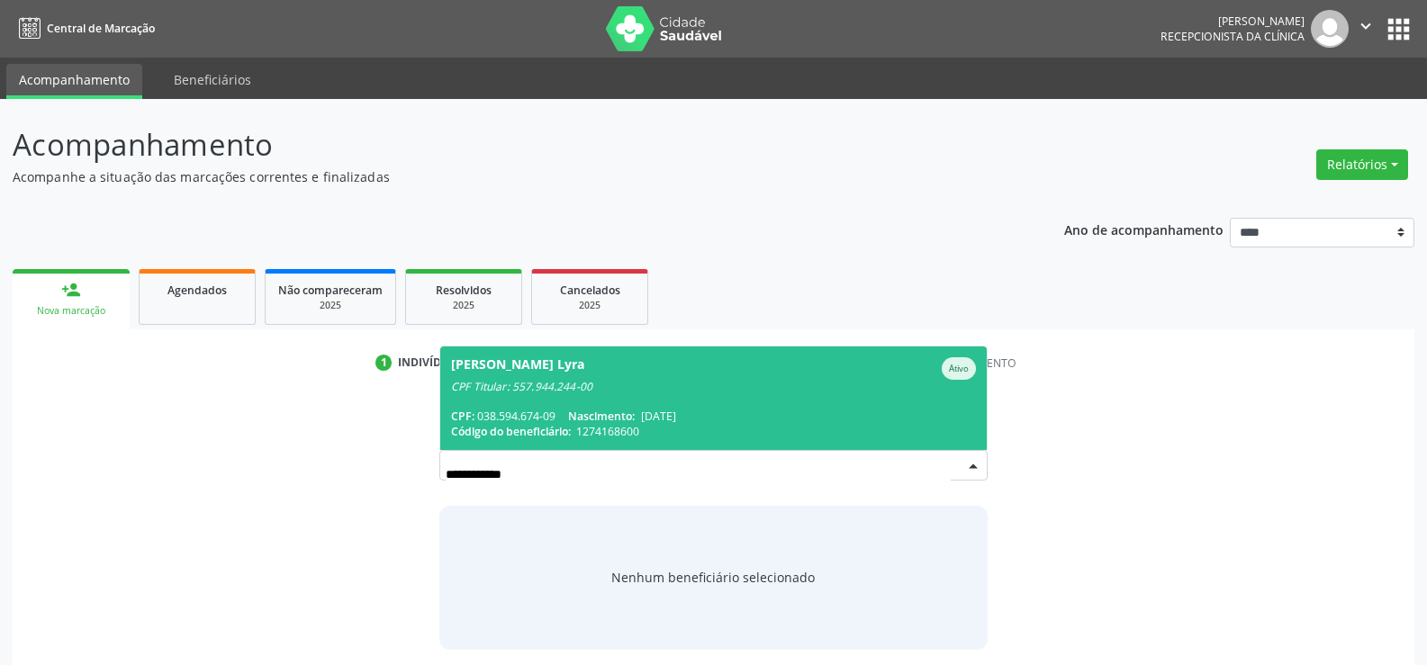
click at [631, 400] on span "Bruno Santiago de Menezes Lyra Ativo CPF Titular: 557.944.244-00 CPF: 038.594.6…" at bounding box center [713, 399] width 546 height 104
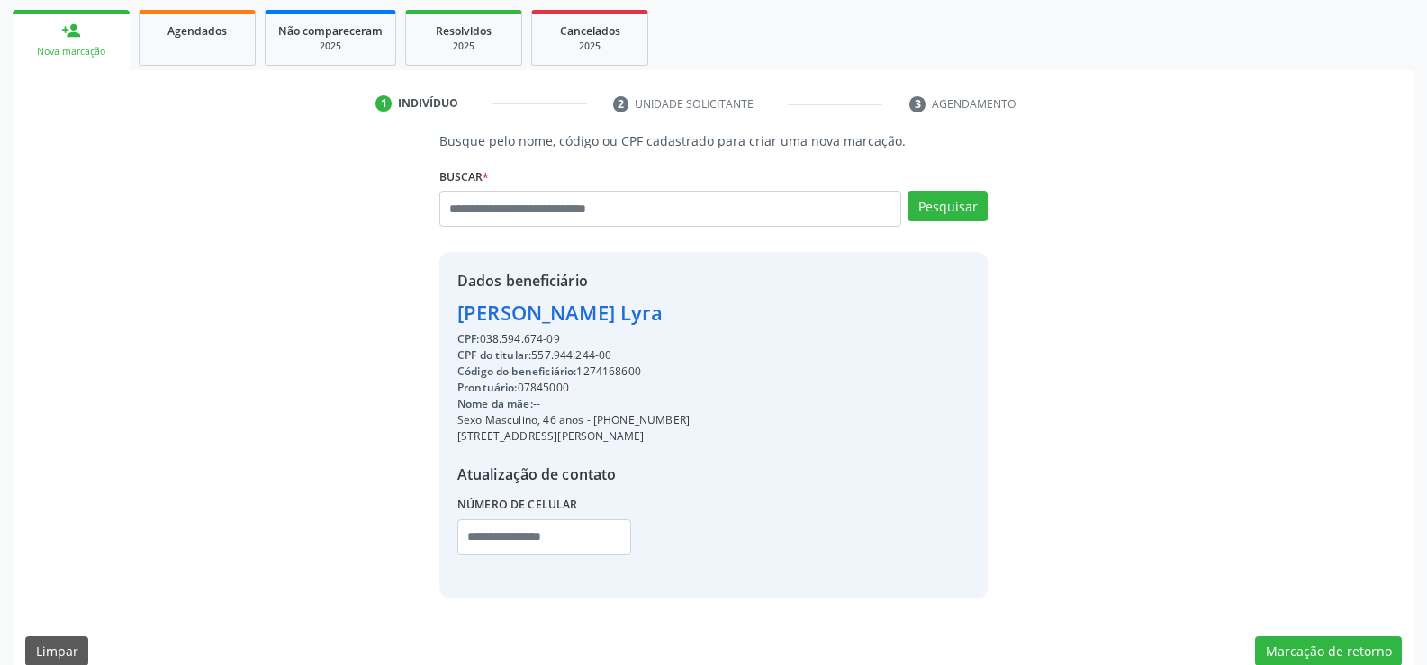
scroll to position [270, 0]
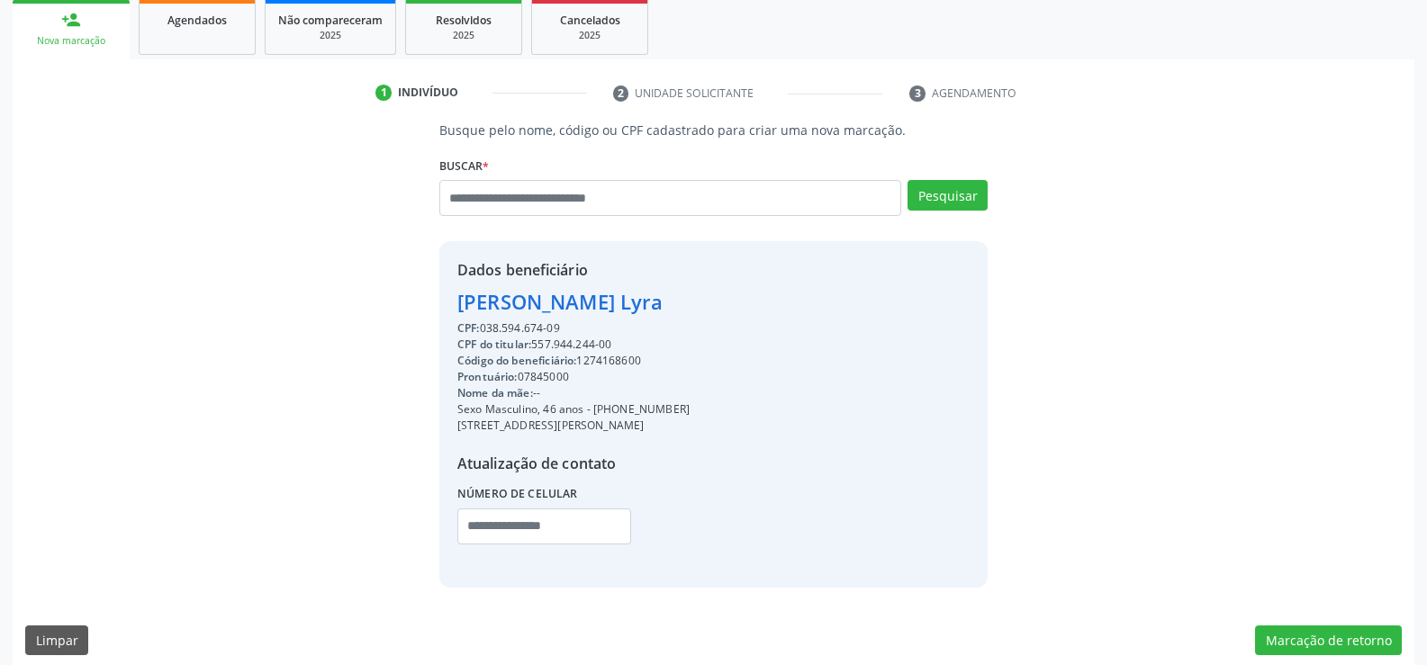
drag, startPoint x: 457, startPoint y: 308, endPoint x: 889, endPoint y: 304, distance: 432.1
click at [889, 304] on div "Dados beneficiário Bruno Santiago de Menezes Lyra CPF: 038.594.674-09 CPF do ti…" at bounding box center [713, 414] width 548 height 346
click at [217, 28] on div "Agendados" at bounding box center [197, 19] width 90 height 19
select select "*"
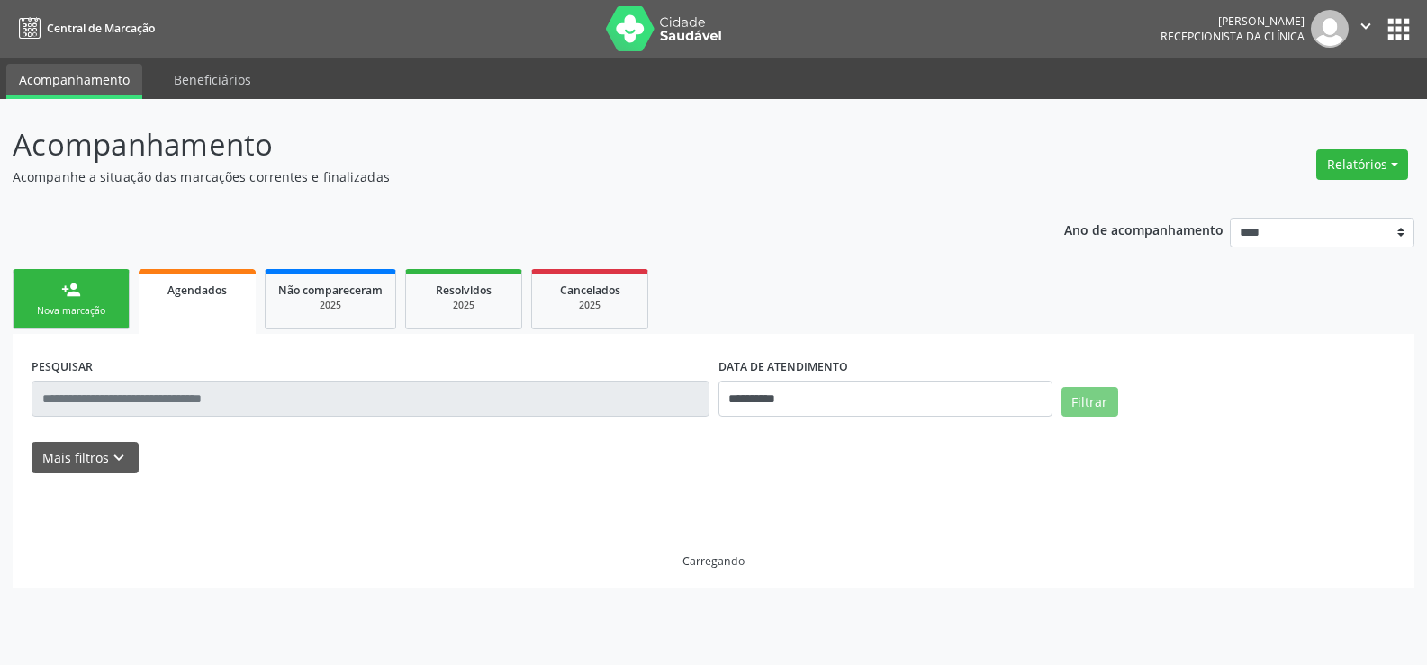
scroll to position [0, 0]
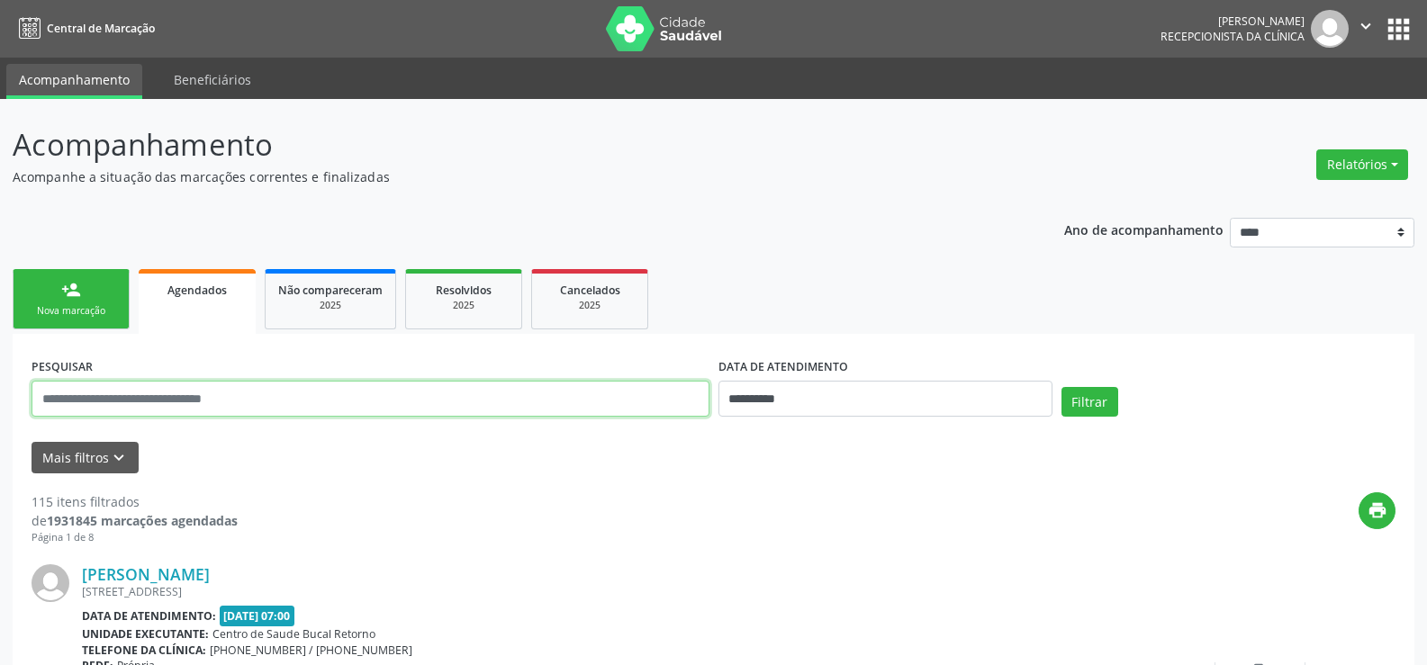
click at [128, 393] on input "text" at bounding box center [371, 399] width 678 height 36
paste input "**********"
type input "**********"
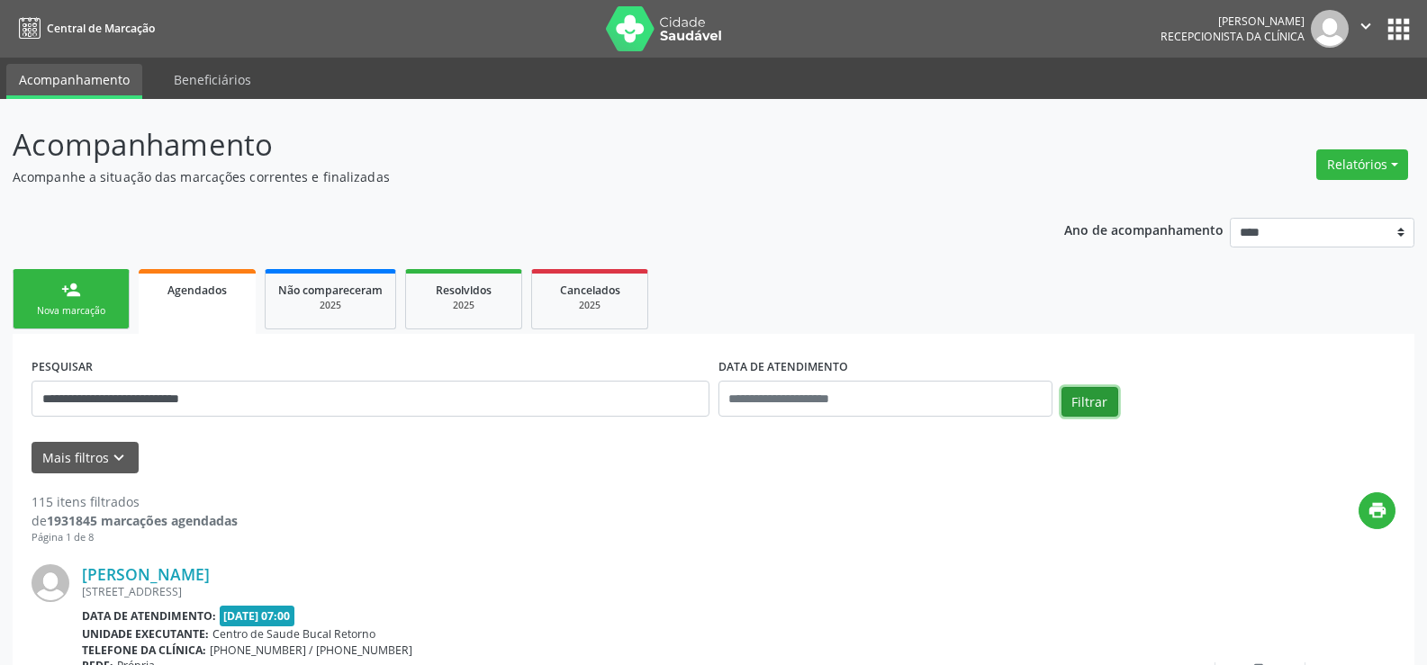
click at [1092, 398] on button "Filtrar" at bounding box center [1089, 402] width 57 height 31
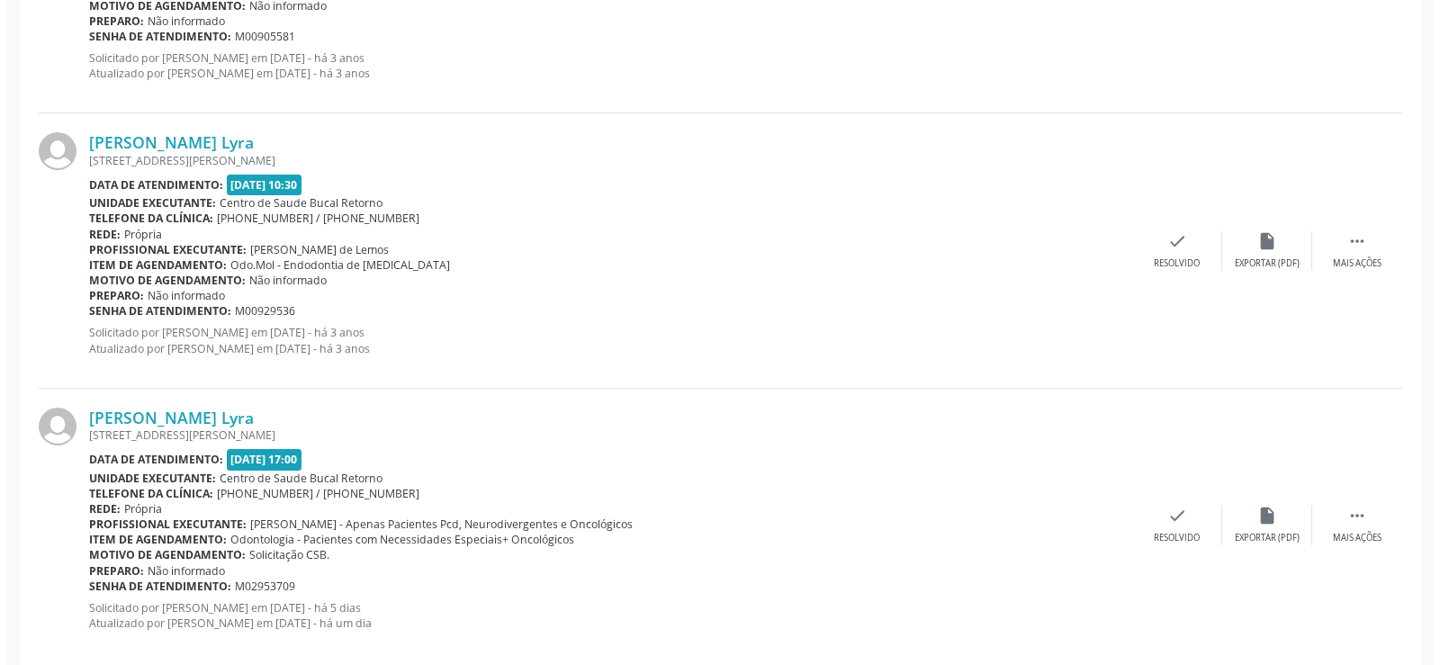
scroll to position [1010, 0]
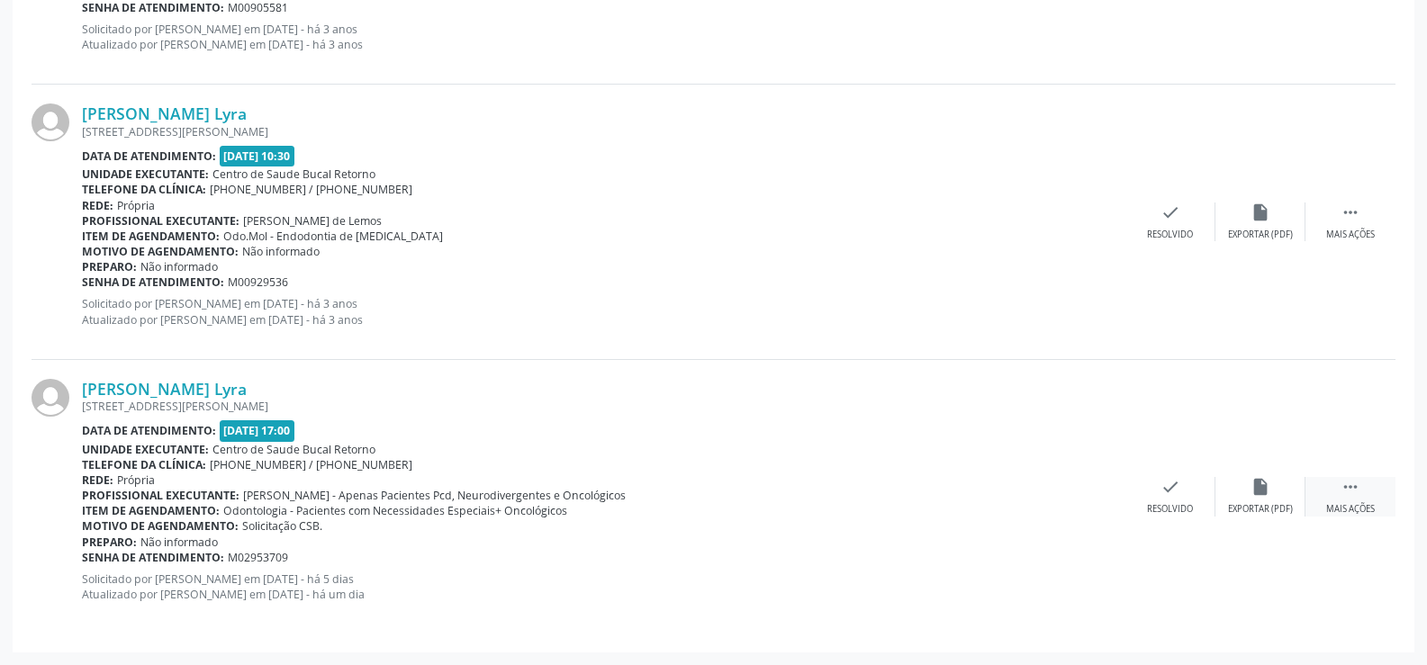
click at [1354, 497] on icon "" at bounding box center [1350, 487] width 20 height 20
click at [1164, 500] on div "cancel Cancelar" at bounding box center [1170, 496] width 90 height 39
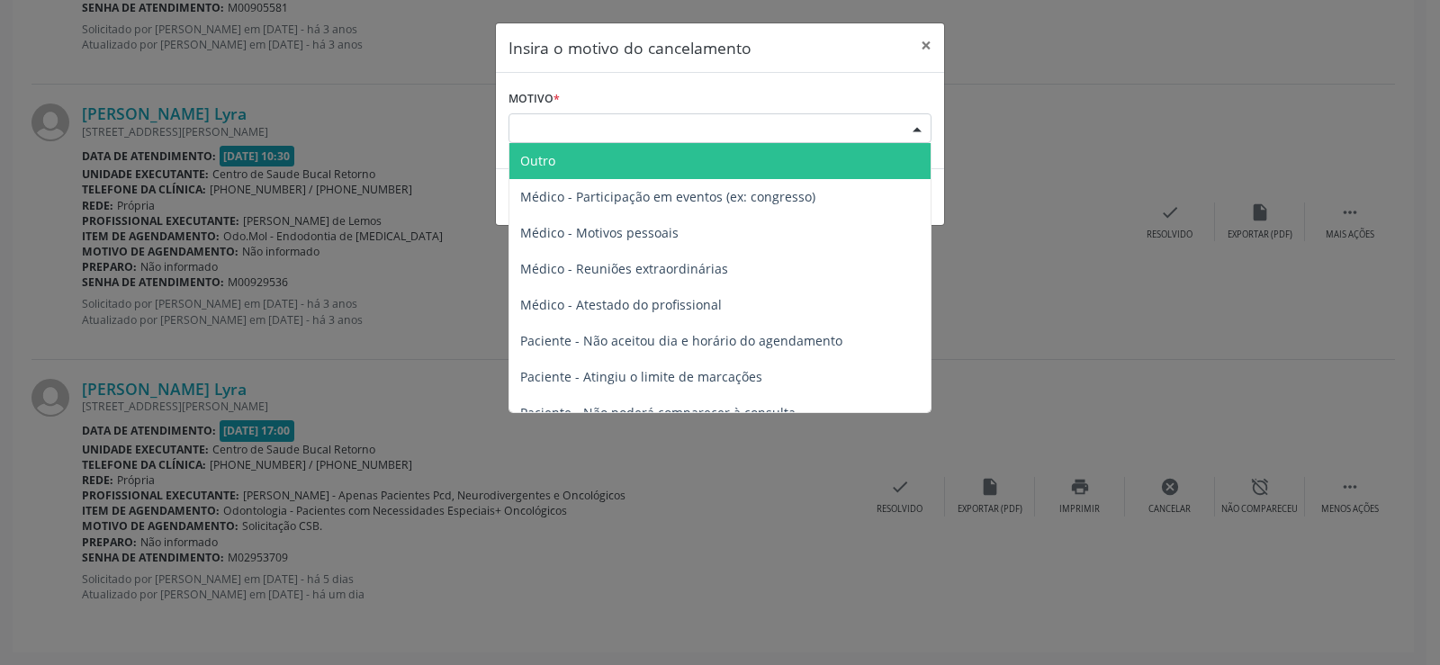
click at [801, 132] on div "Escolha o motivo" at bounding box center [720, 128] width 423 height 31
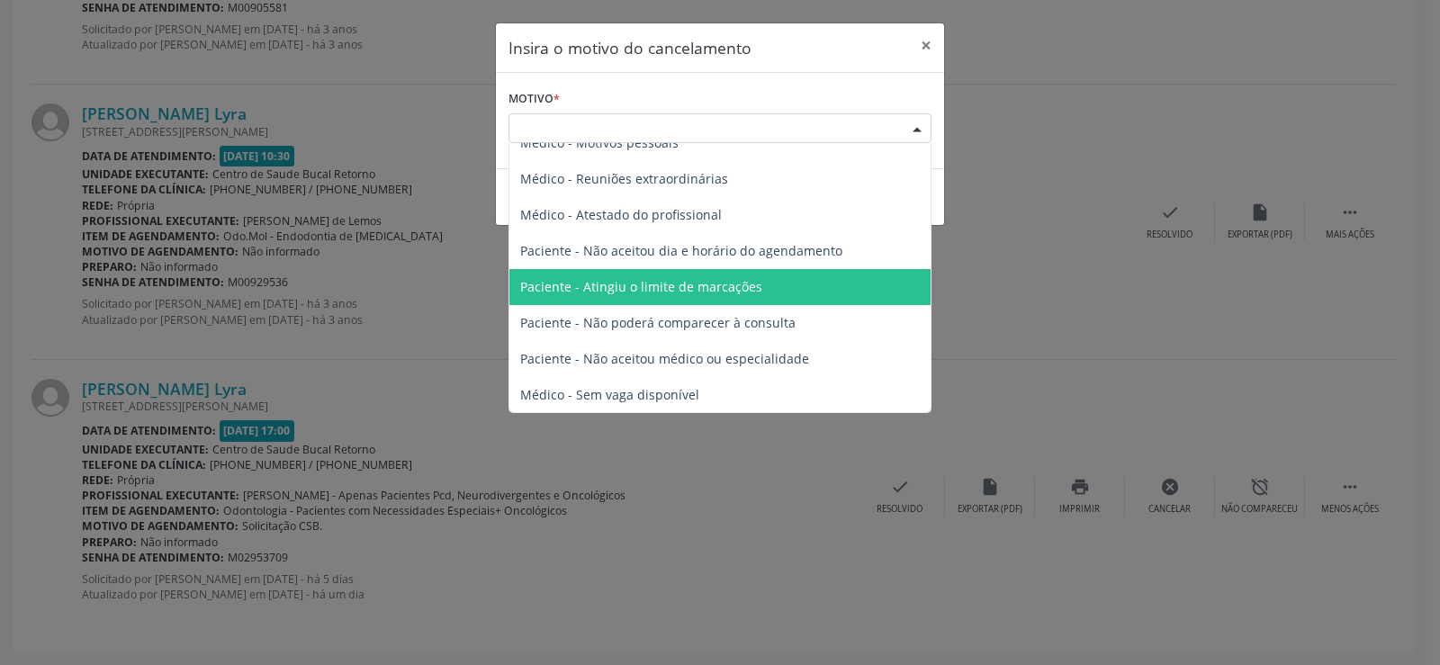
scroll to position [91, 0]
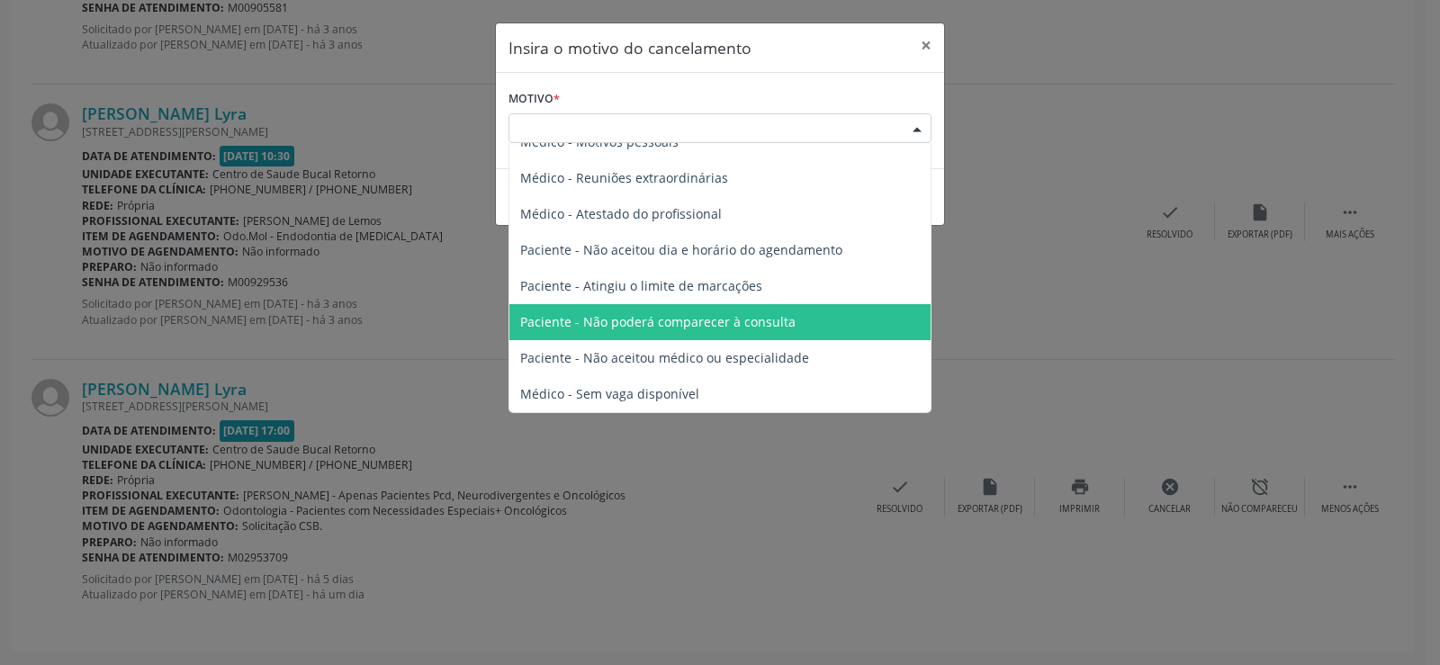
click at [792, 312] on span "Paciente - Não poderá comparecer à consulta" at bounding box center [719, 322] width 421 height 36
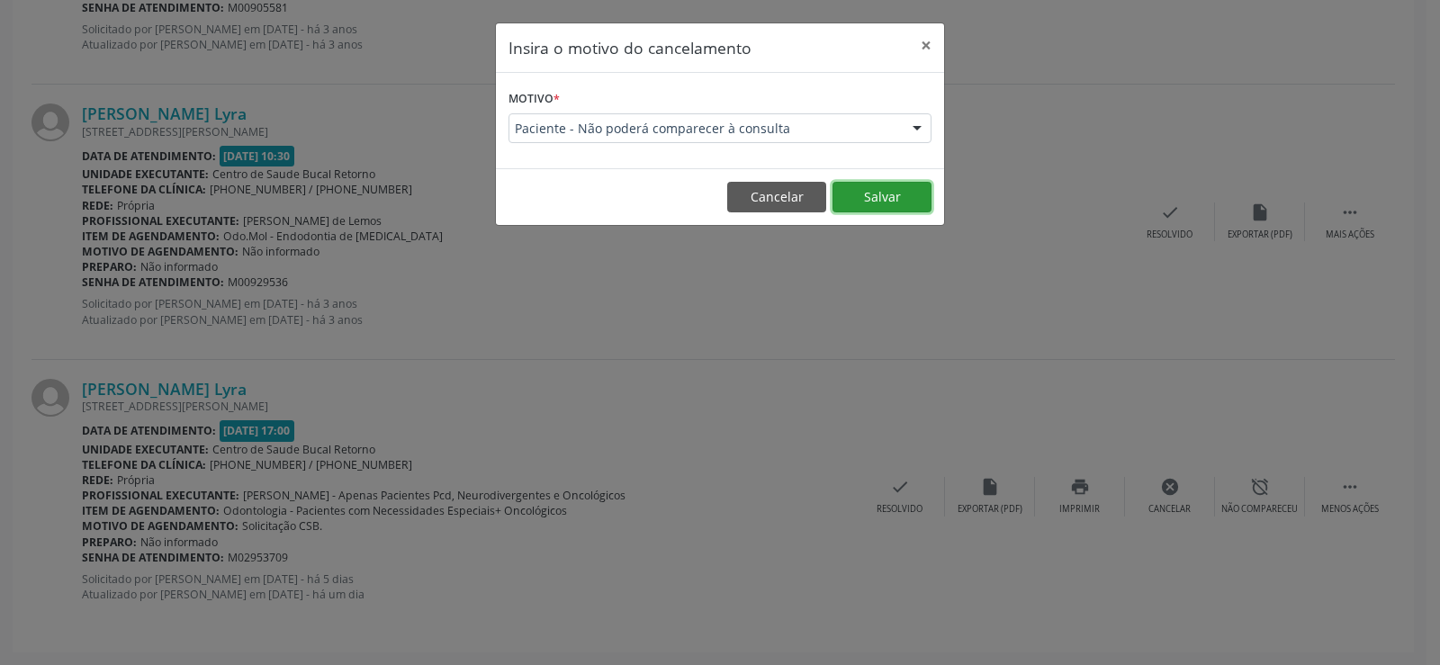
click at [906, 201] on button "Salvar" at bounding box center [882, 197] width 99 height 31
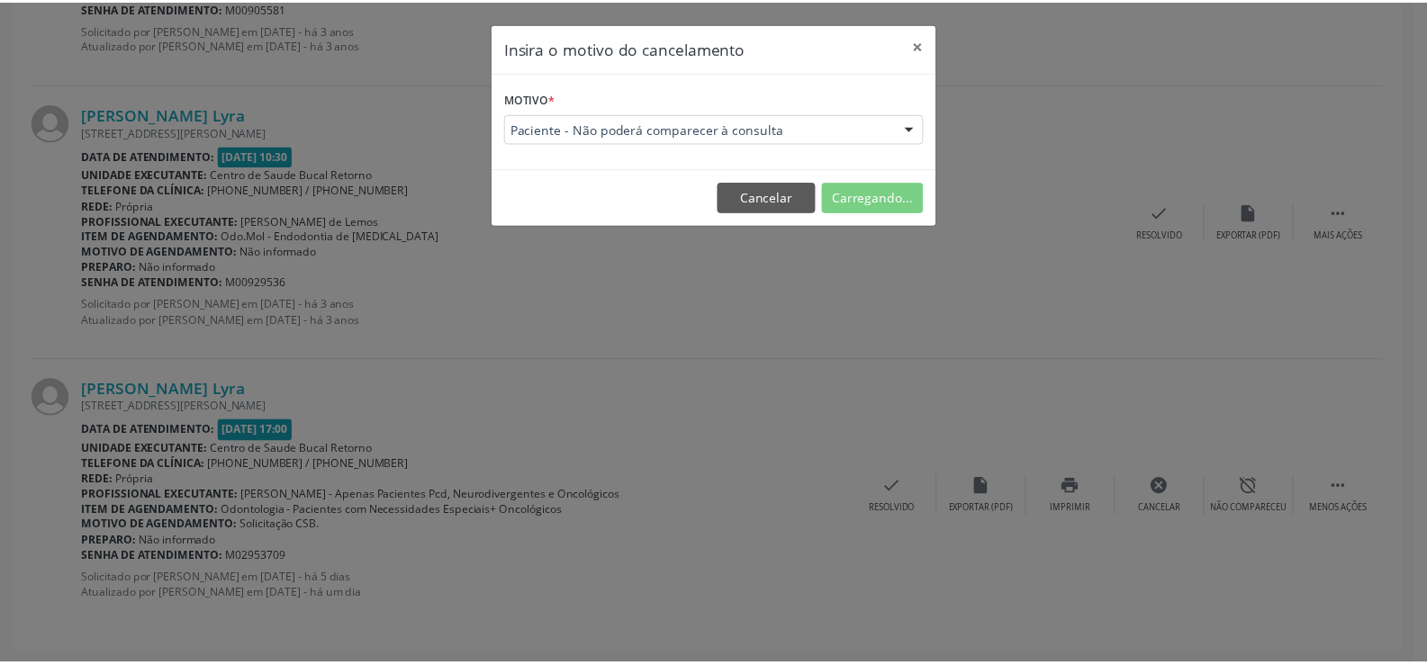
scroll to position [0, 0]
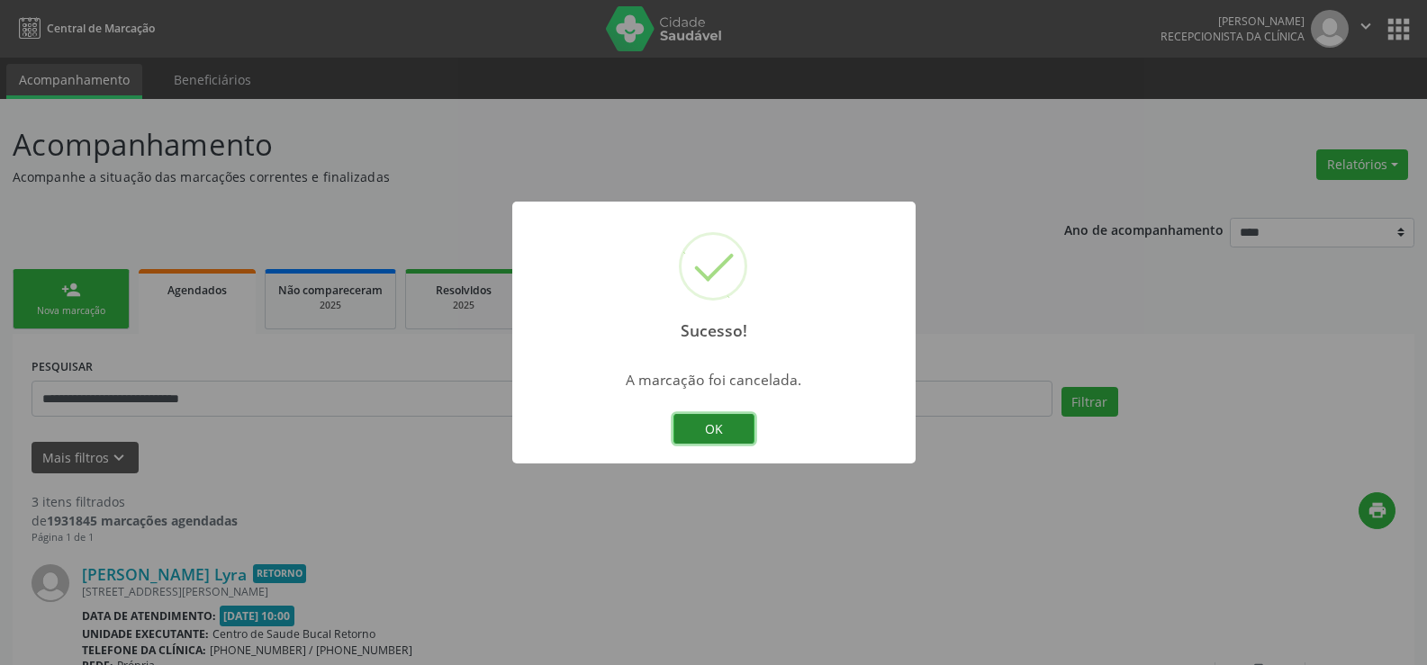
click at [726, 424] on button "OK" at bounding box center [713, 429] width 81 height 31
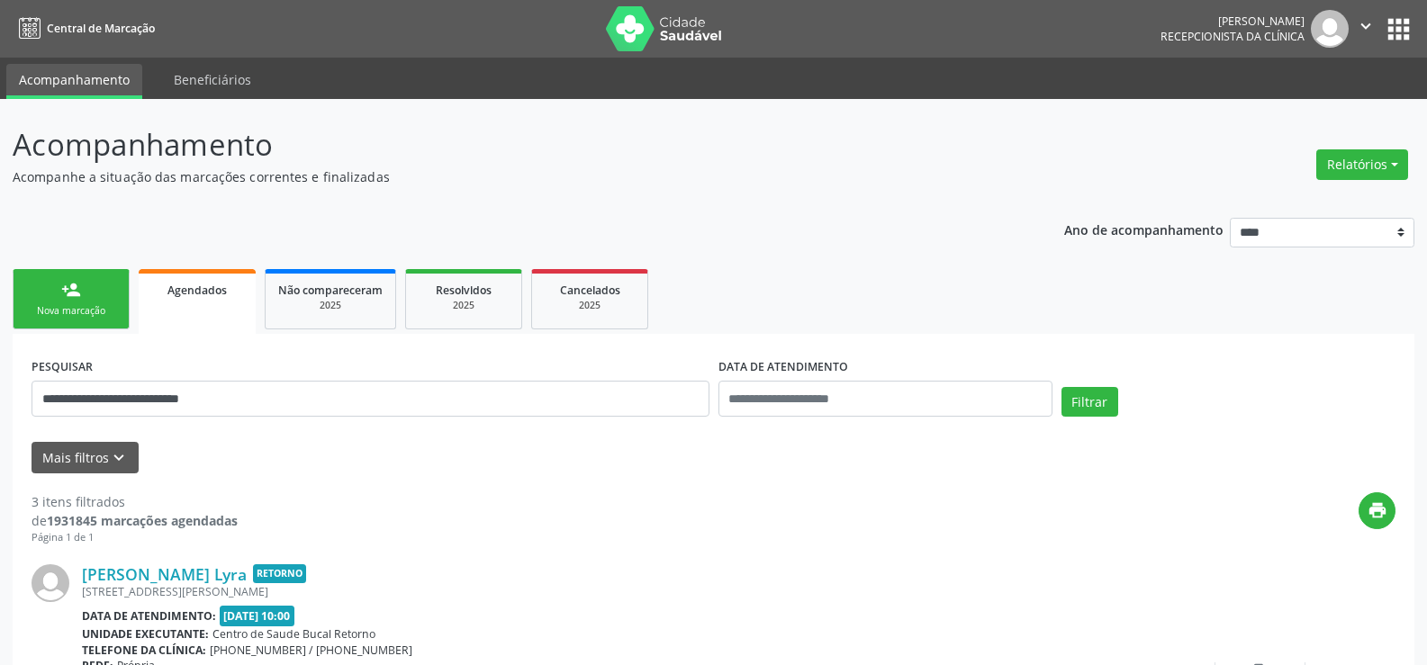
click at [71, 302] on link "person_add Nova marcação" at bounding box center [71, 299] width 117 height 60
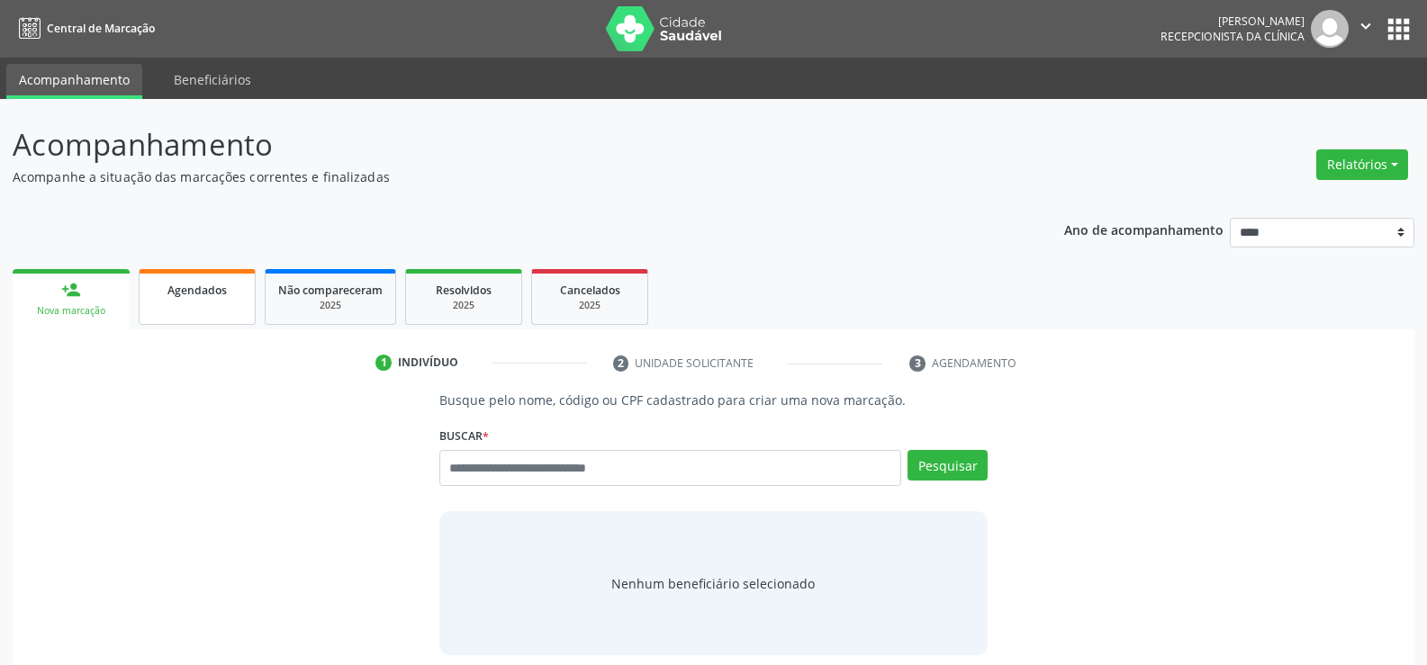
click at [189, 302] on link "Agendados" at bounding box center [197, 297] width 117 height 56
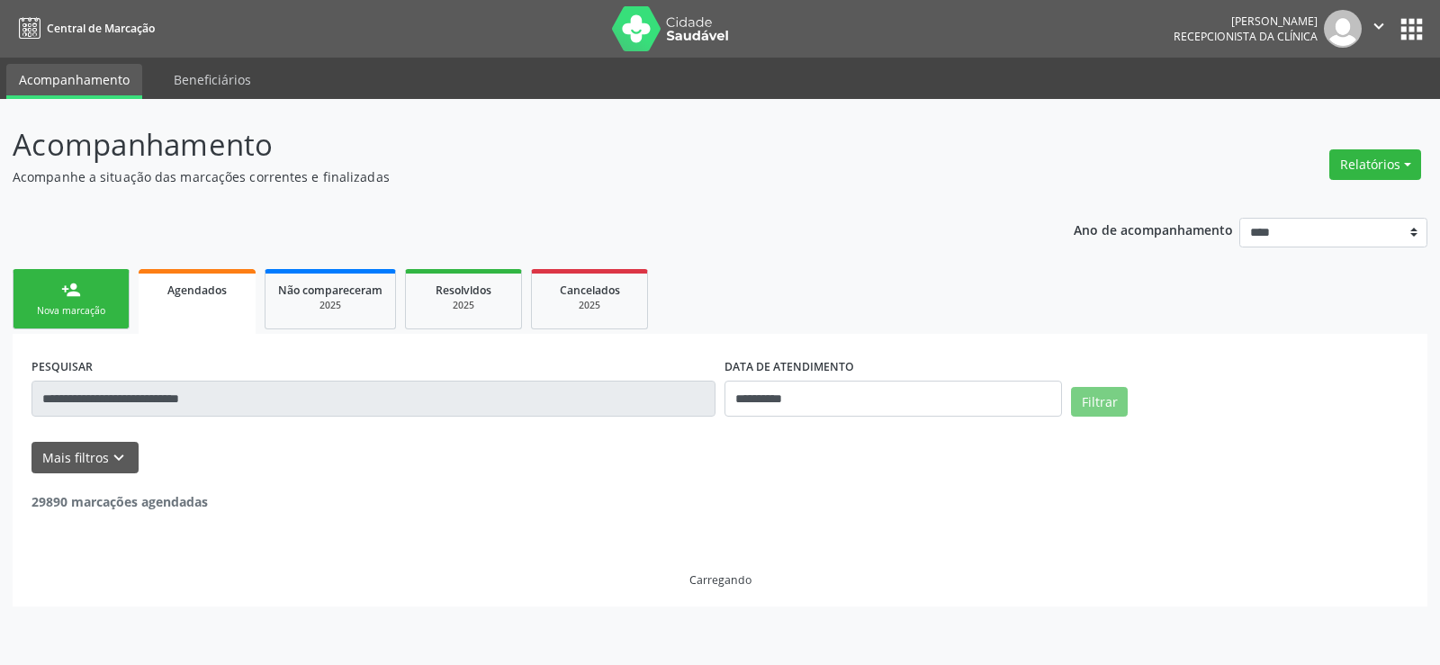
click at [204, 403] on input "**********" at bounding box center [374, 399] width 684 height 36
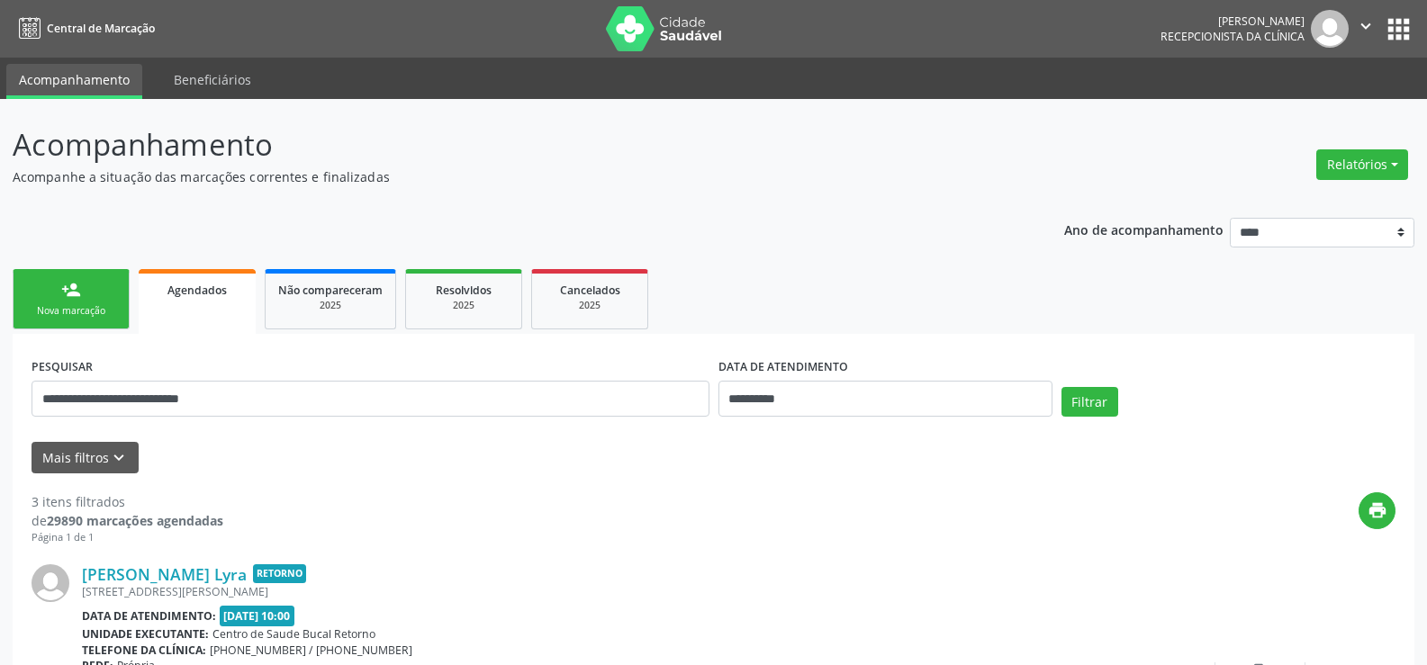
click at [314, 437] on form "**********" at bounding box center [714, 413] width 1364 height 120
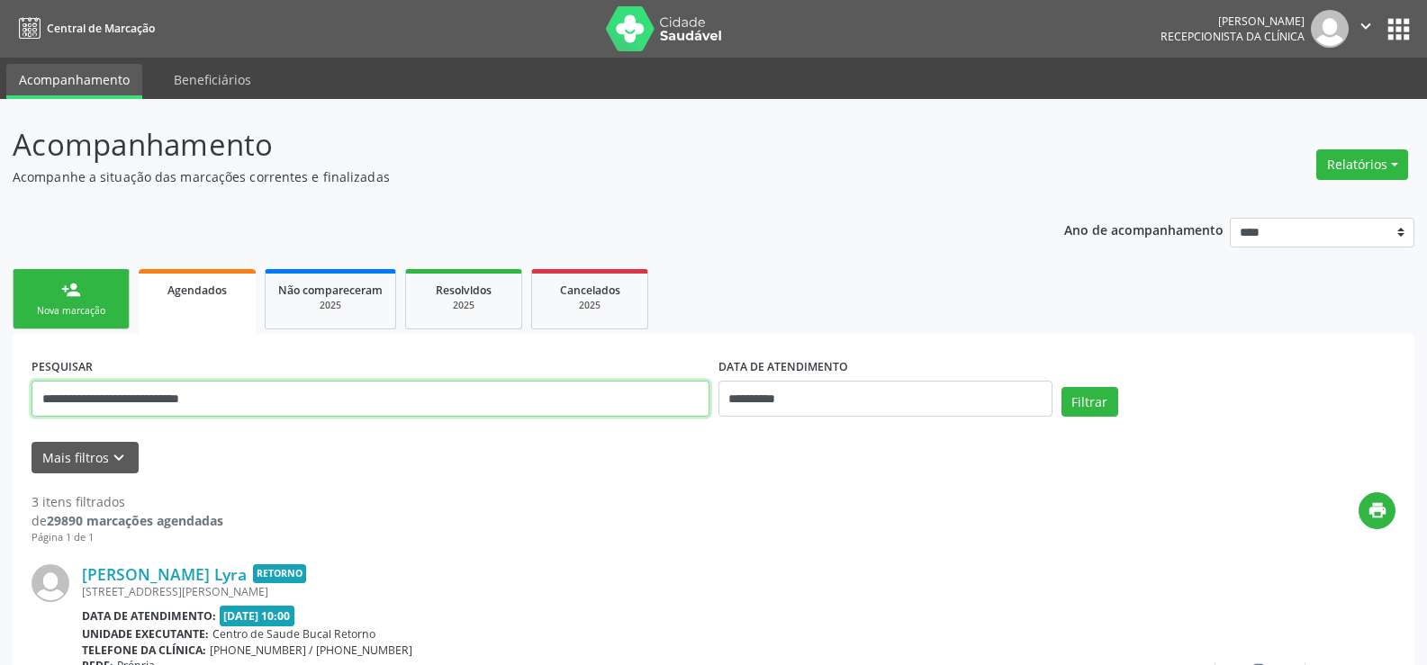
drag, startPoint x: 247, startPoint y: 394, endPoint x: 8, endPoint y: 407, distance: 238.9
type input "**********"
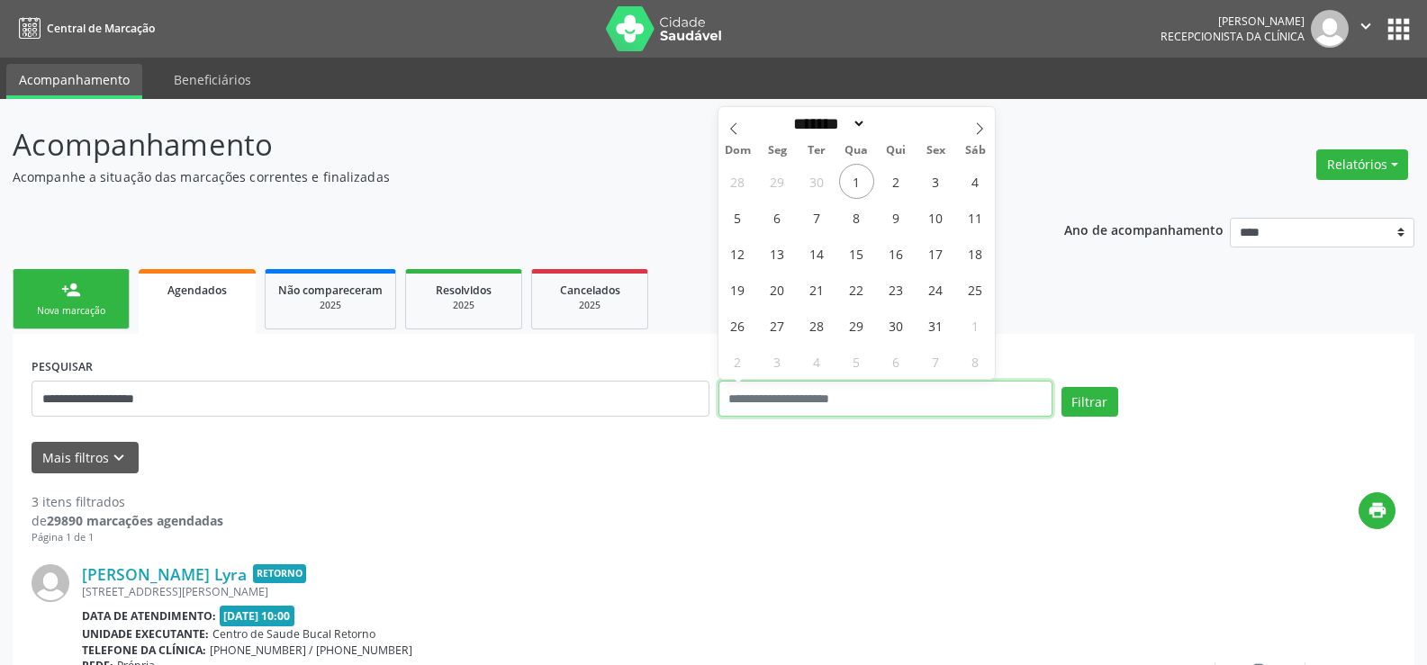
click at [1061, 387] on button "Filtrar" at bounding box center [1089, 402] width 57 height 31
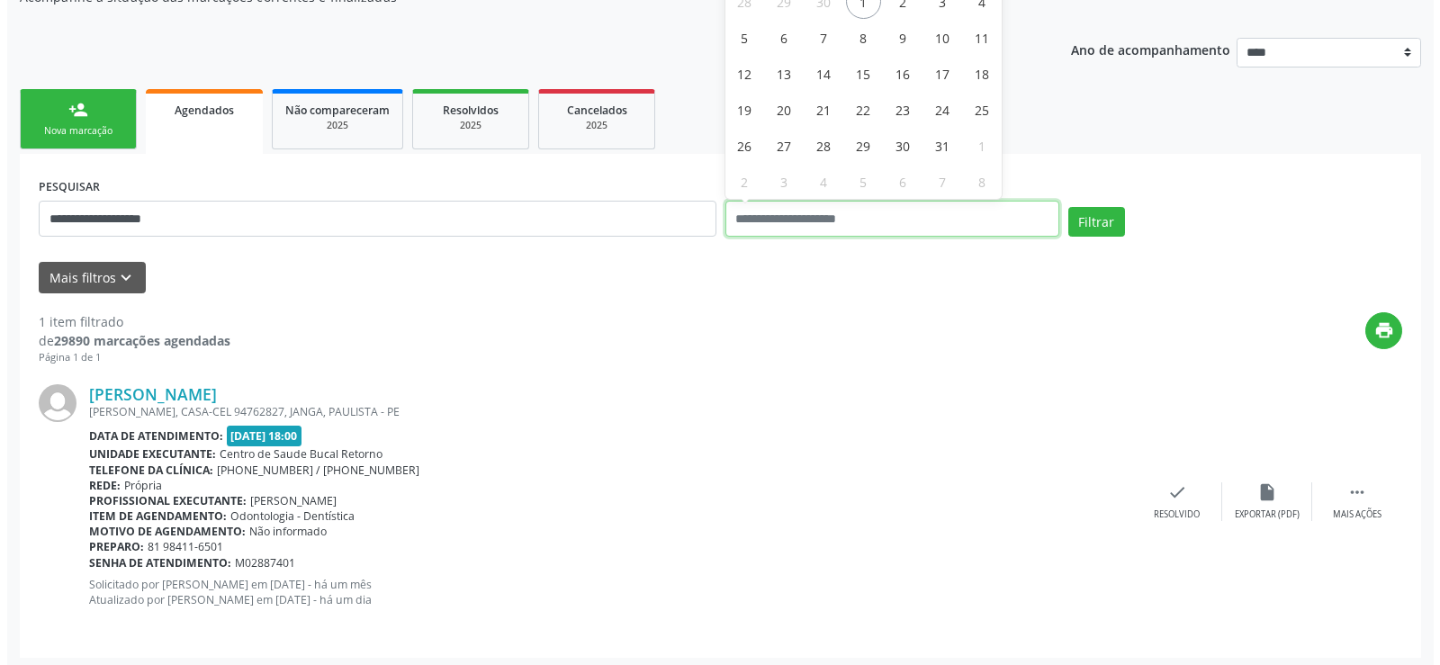
scroll to position [185, 0]
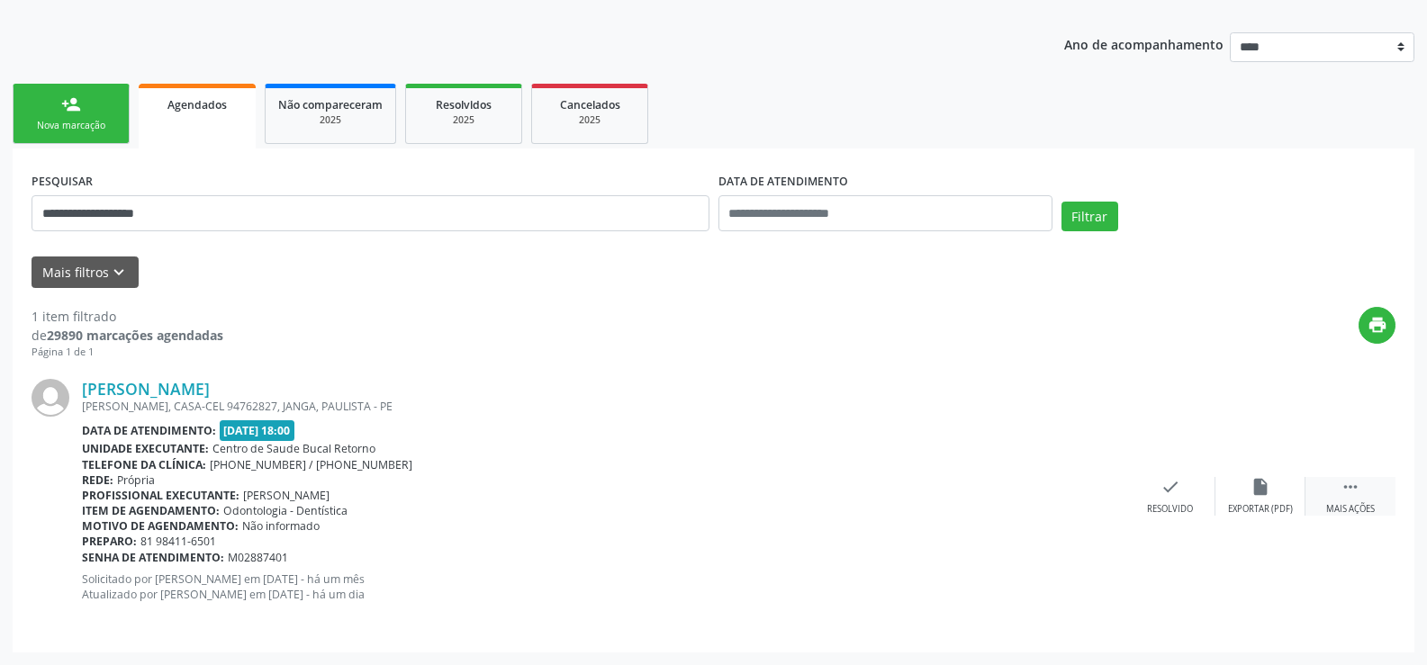
click at [1357, 505] on div "Mais ações" at bounding box center [1350, 509] width 49 height 13
click at [1175, 509] on div "Cancelar" at bounding box center [1170, 509] width 42 height 13
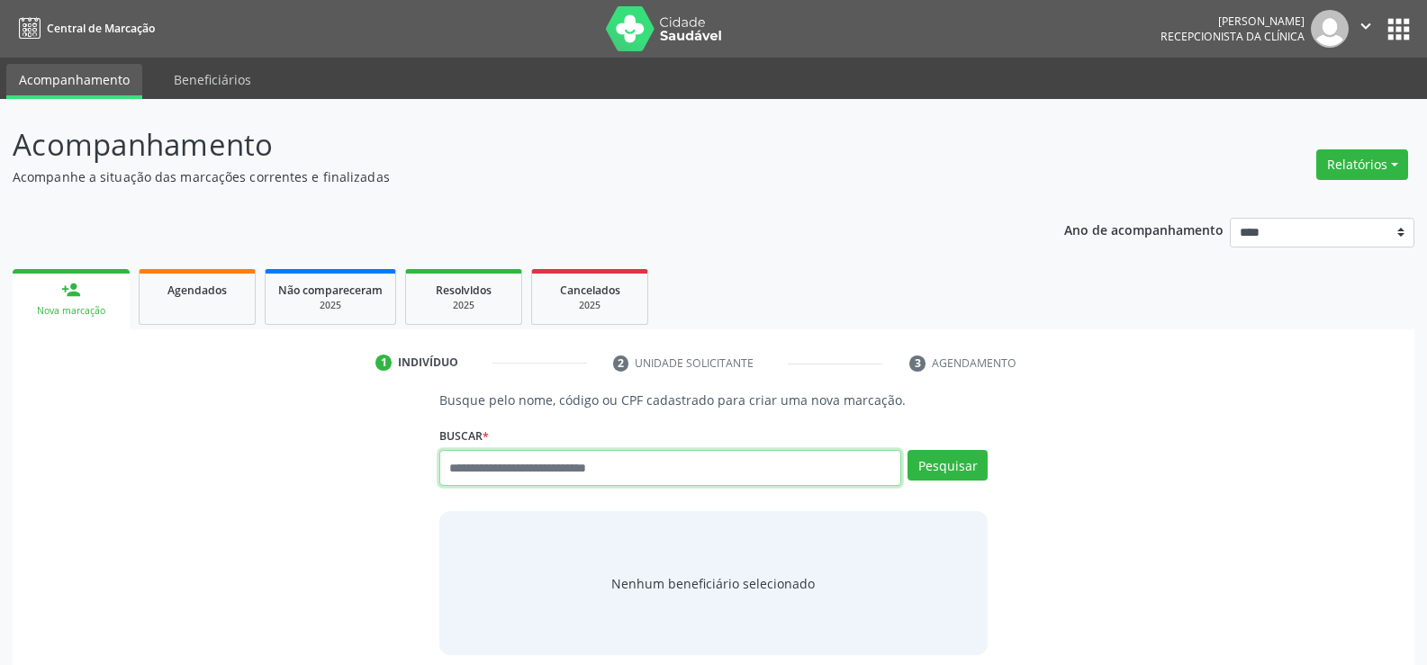
click at [527, 476] on input "text" at bounding box center [670, 468] width 462 height 36
type input "**********"
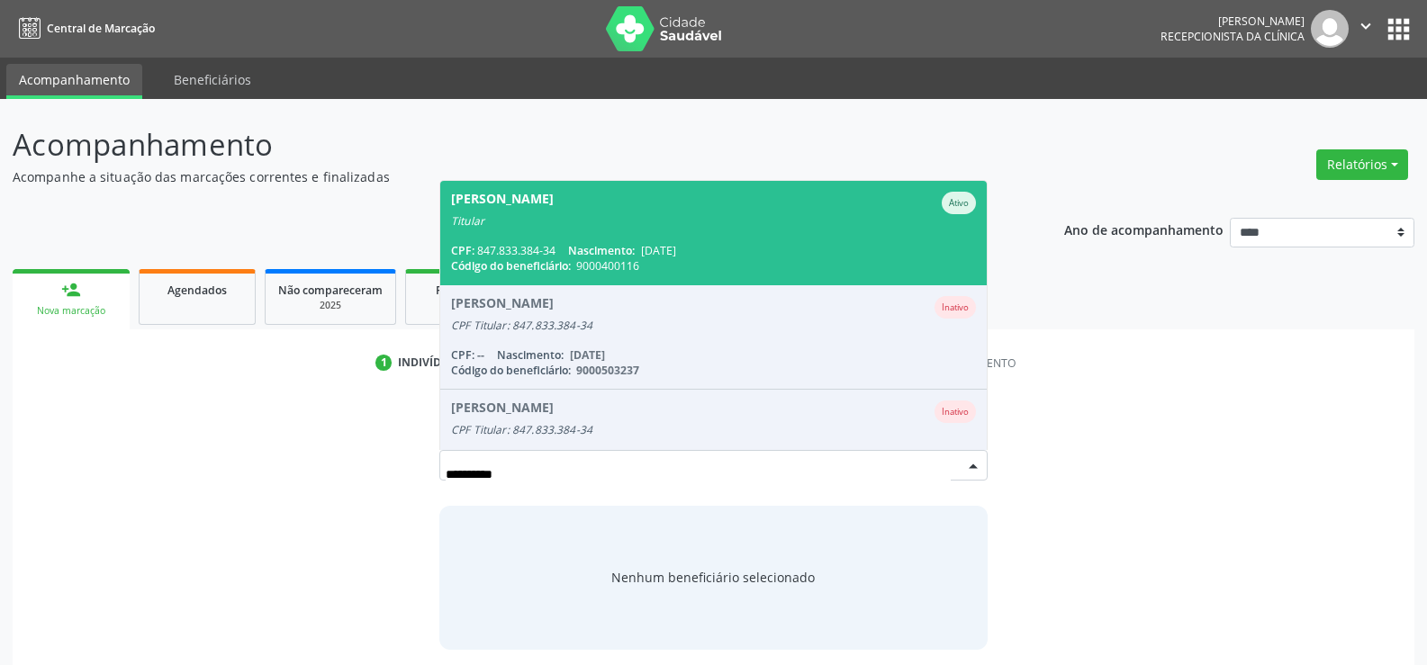
click at [539, 243] on div "CPF: 847.833.384-34 Nascimento: 16/02/1975" at bounding box center [713, 250] width 525 height 15
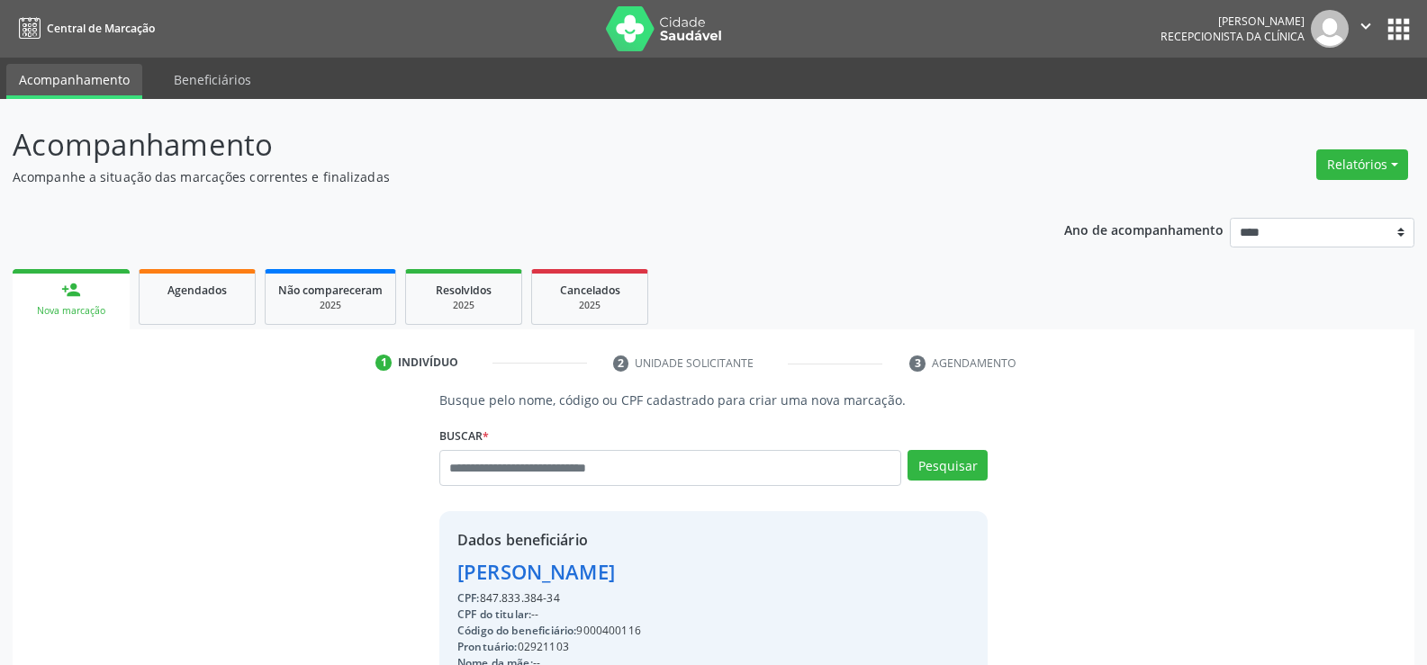
drag, startPoint x: 563, startPoint y: 599, endPoint x: 403, endPoint y: 564, distance: 164.0
click at [403, 564] on div "Busque pelo nome, código ou CPF cadastrado para criar uma nova marcação. Buscar…" at bounding box center [713, 624] width 1376 height 466
copy div "Andreia Alves da Silva Cruz CPF: 847.833.384-34"
click at [493, 478] on input "text" at bounding box center [670, 468] width 462 height 36
type input "**********"
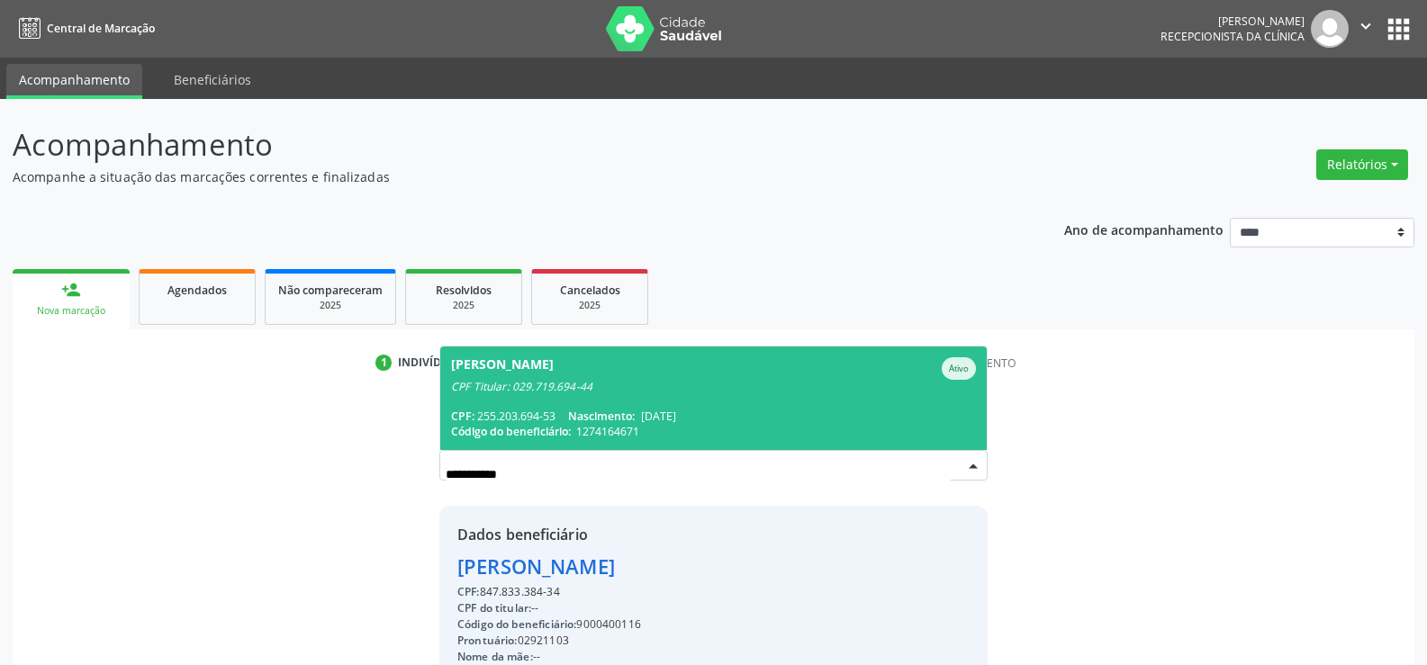
click at [503, 384] on div "CPF Titular: 029.719.694-44" at bounding box center [713, 387] width 525 height 14
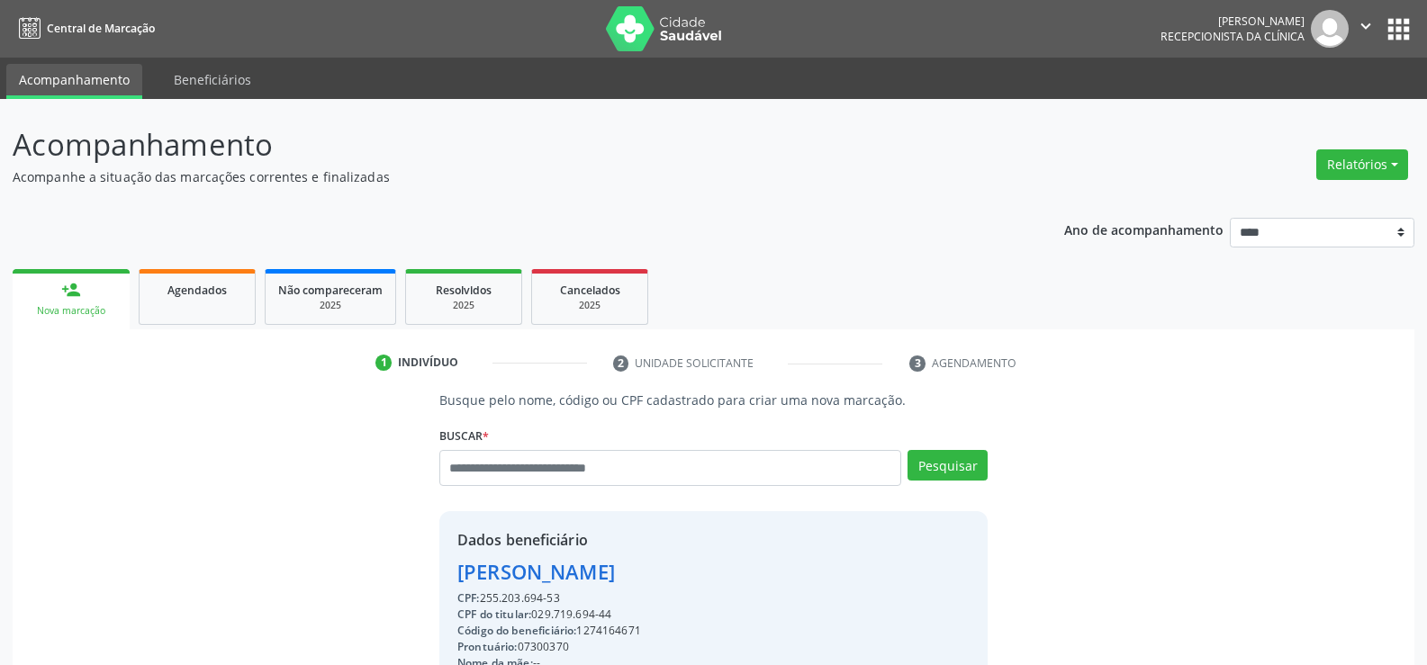
scroll to position [285, 0]
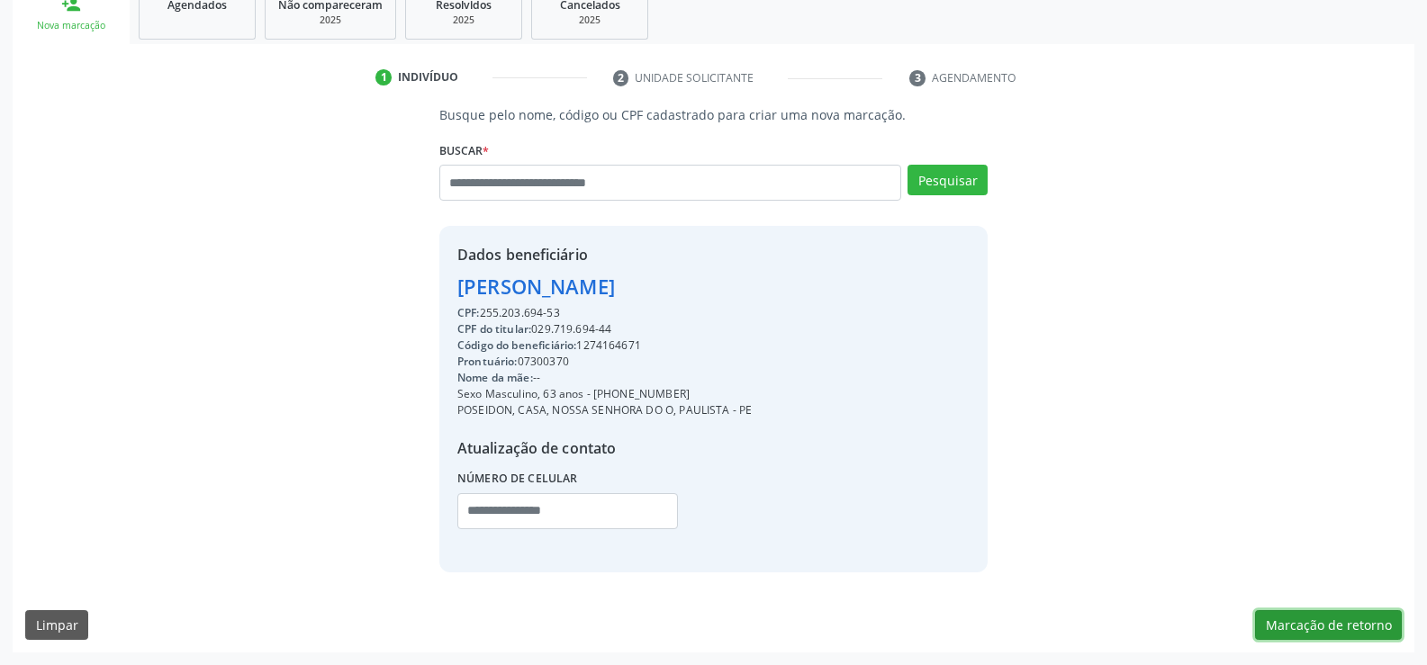
drag, startPoint x: 1358, startPoint y: 620, endPoint x: 1317, endPoint y: 620, distance: 41.4
click at [1358, 620] on button "Marcação de retorno" at bounding box center [1328, 625] width 147 height 31
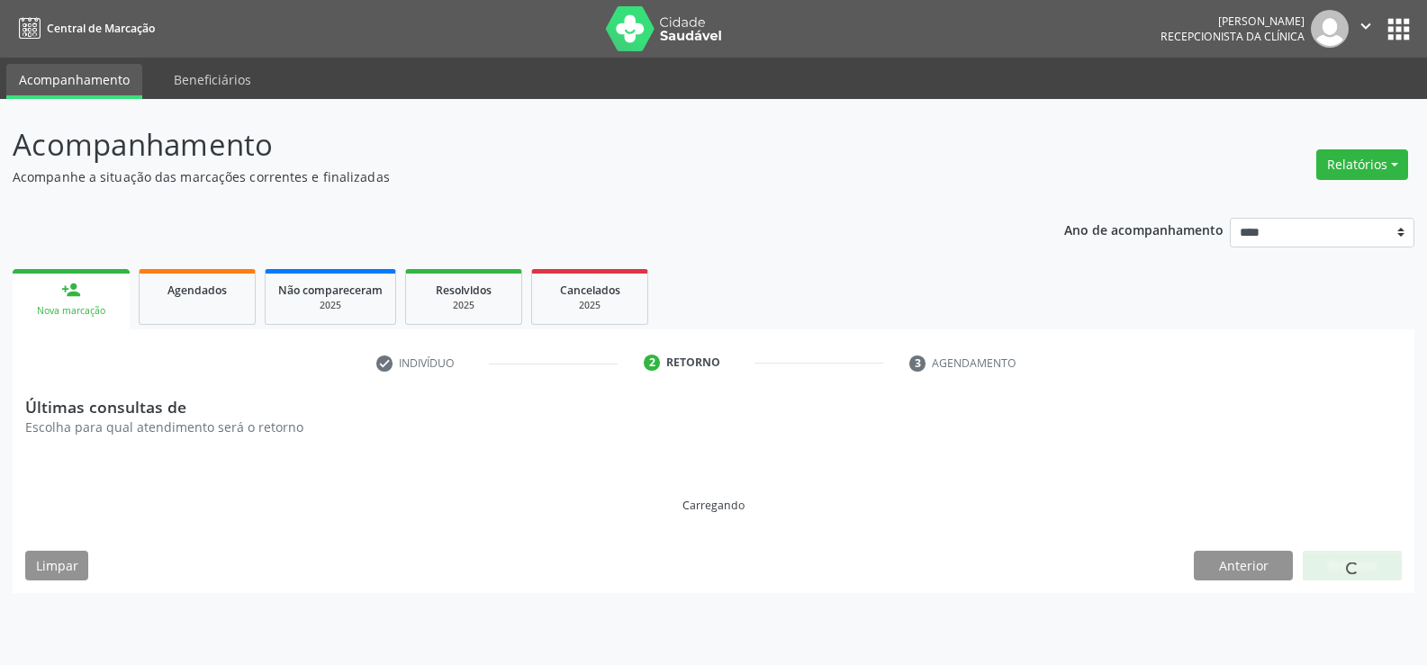
scroll to position [0, 0]
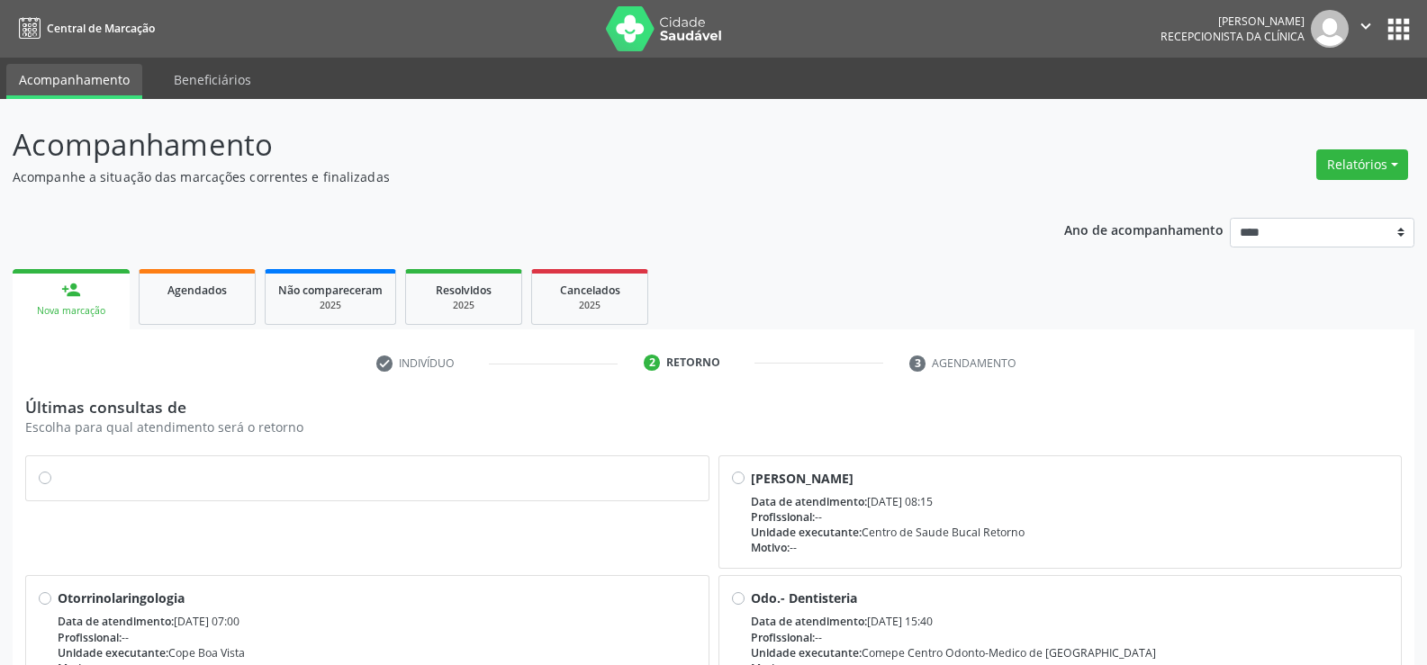
click at [51, 481] on div at bounding box center [367, 478] width 657 height 19
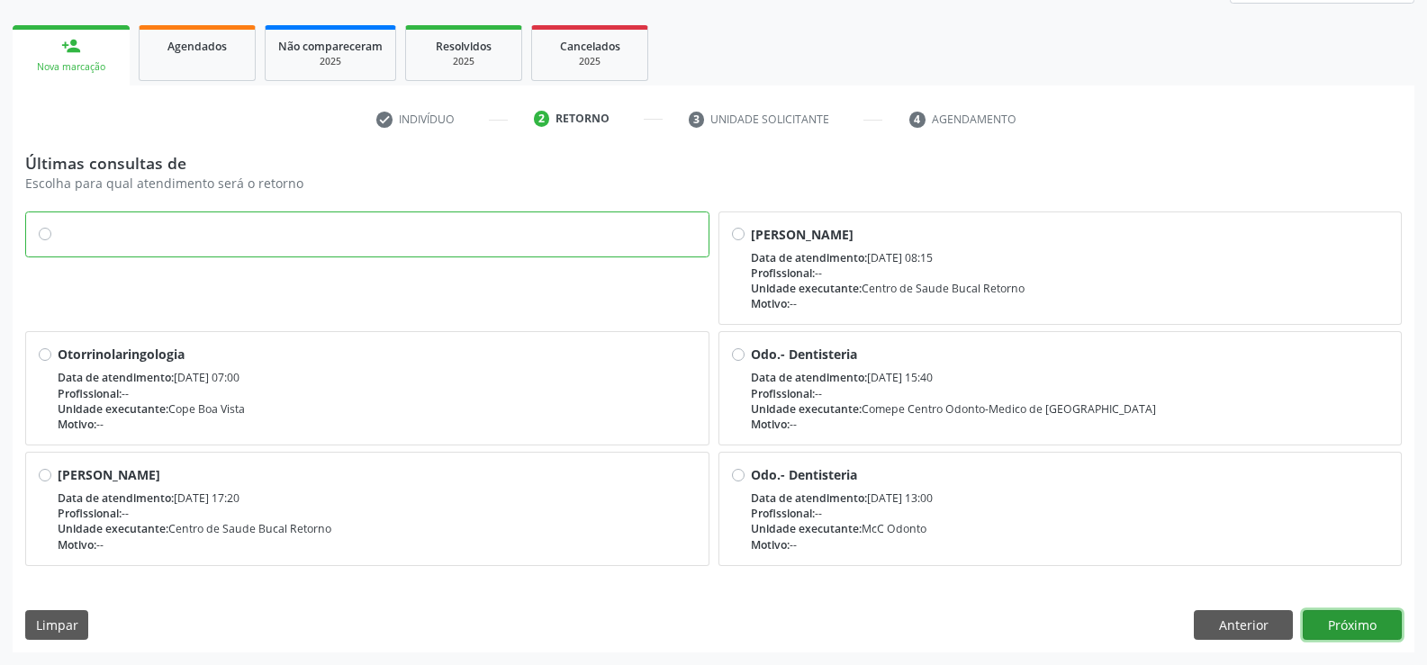
click at [1366, 628] on button "Próximo" at bounding box center [1352, 625] width 99 height 31
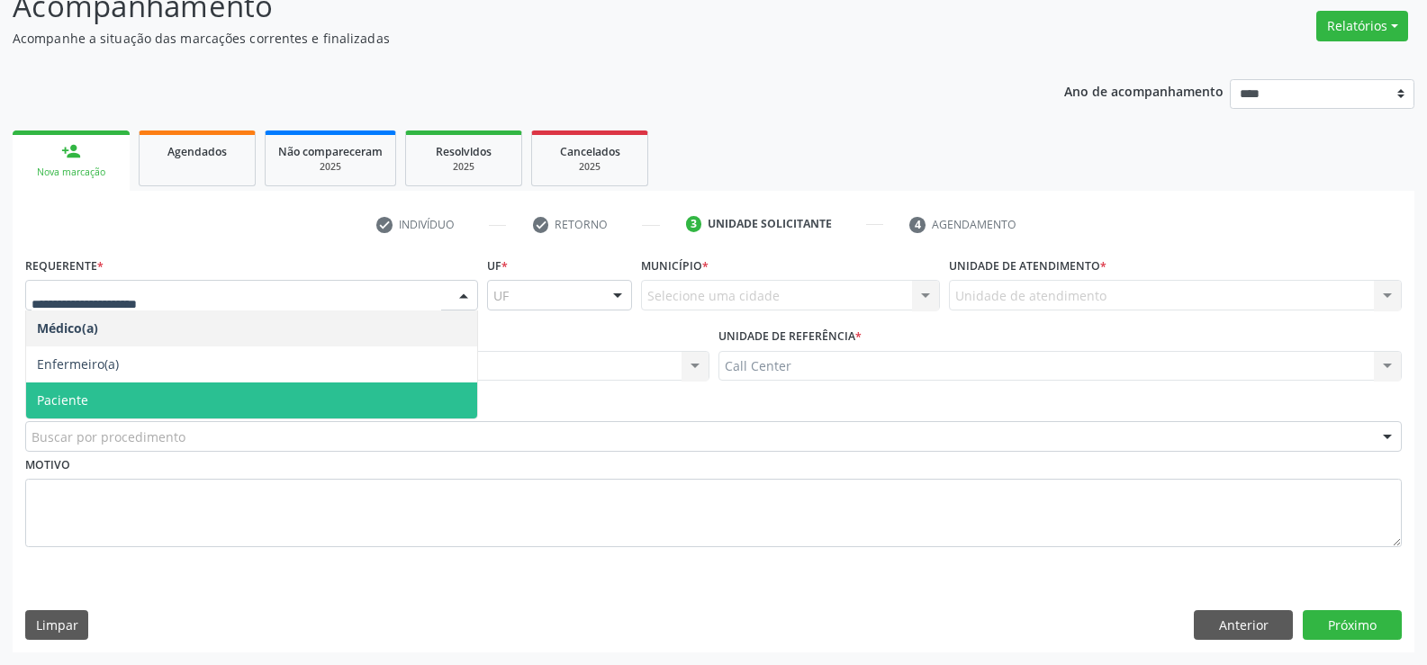
click at [88, 406] on span "Paciente" at bounding box center [251, 401] width 451 height 36
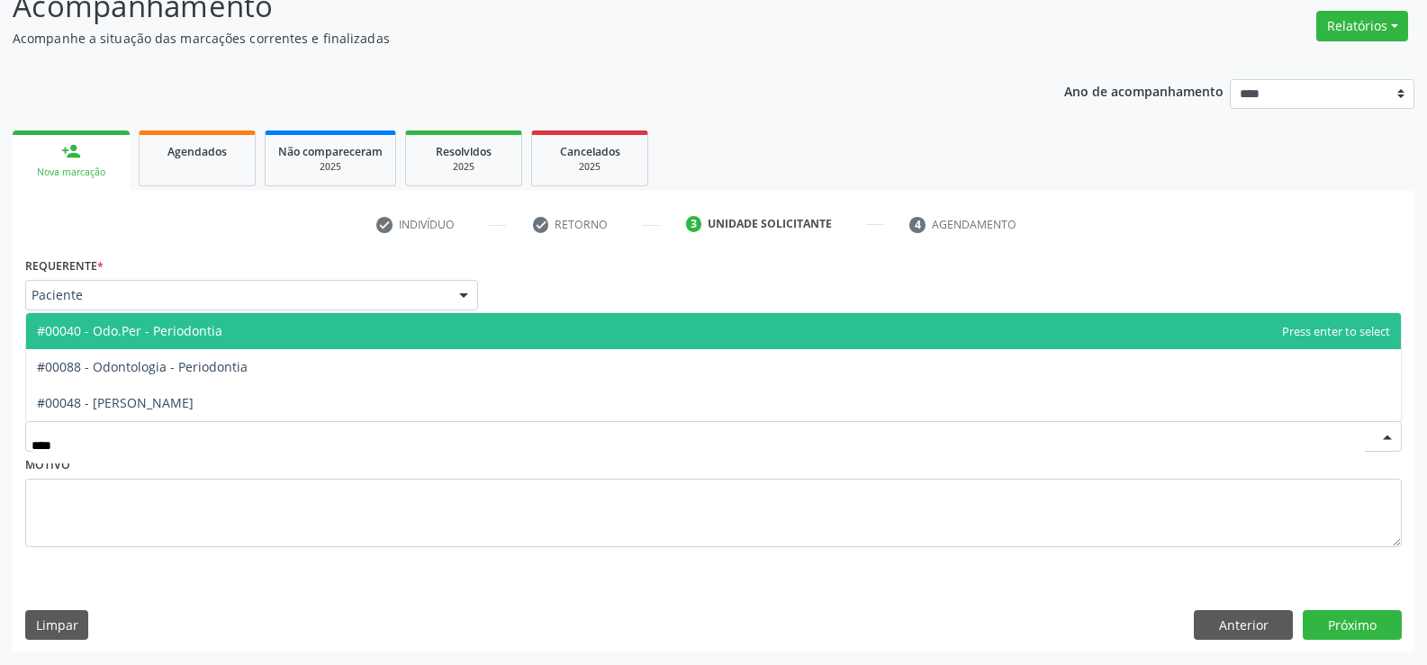
type input "*****"
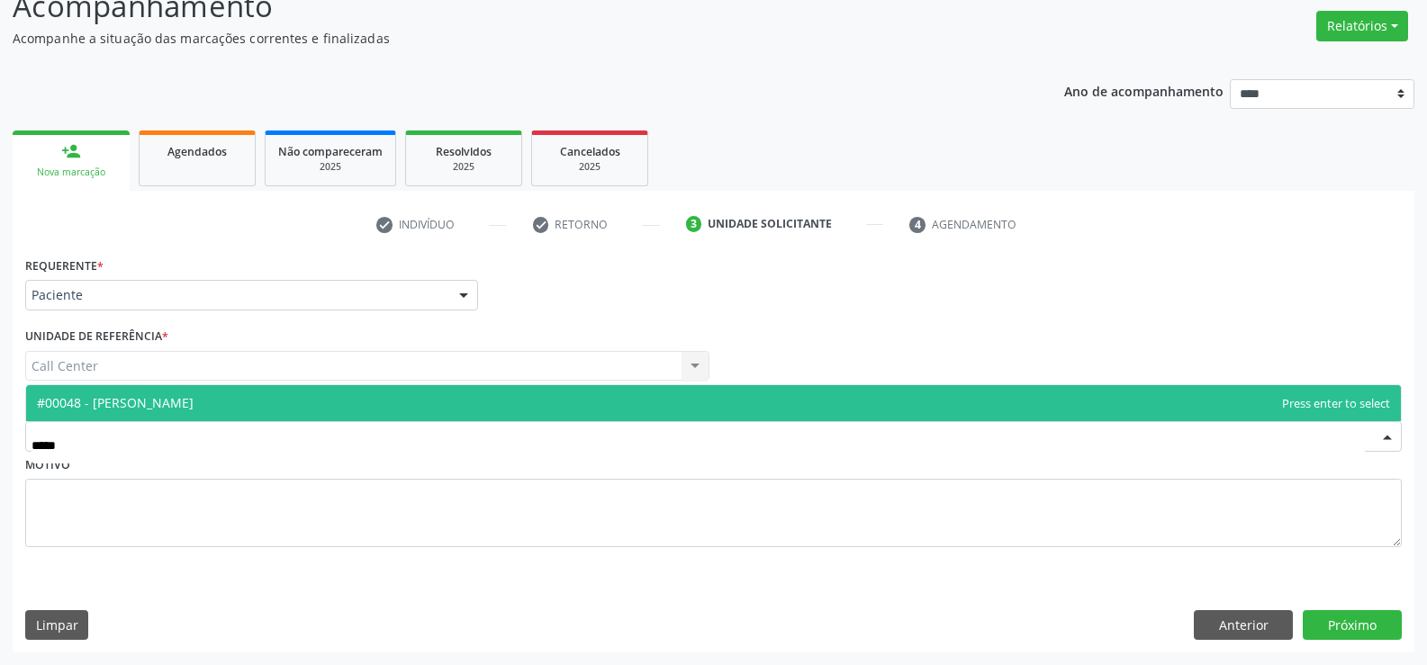
click at [137, 399] on span "#00048 - [PERSON_NAME]" at bounding box center [115, 402] width 157 height 17
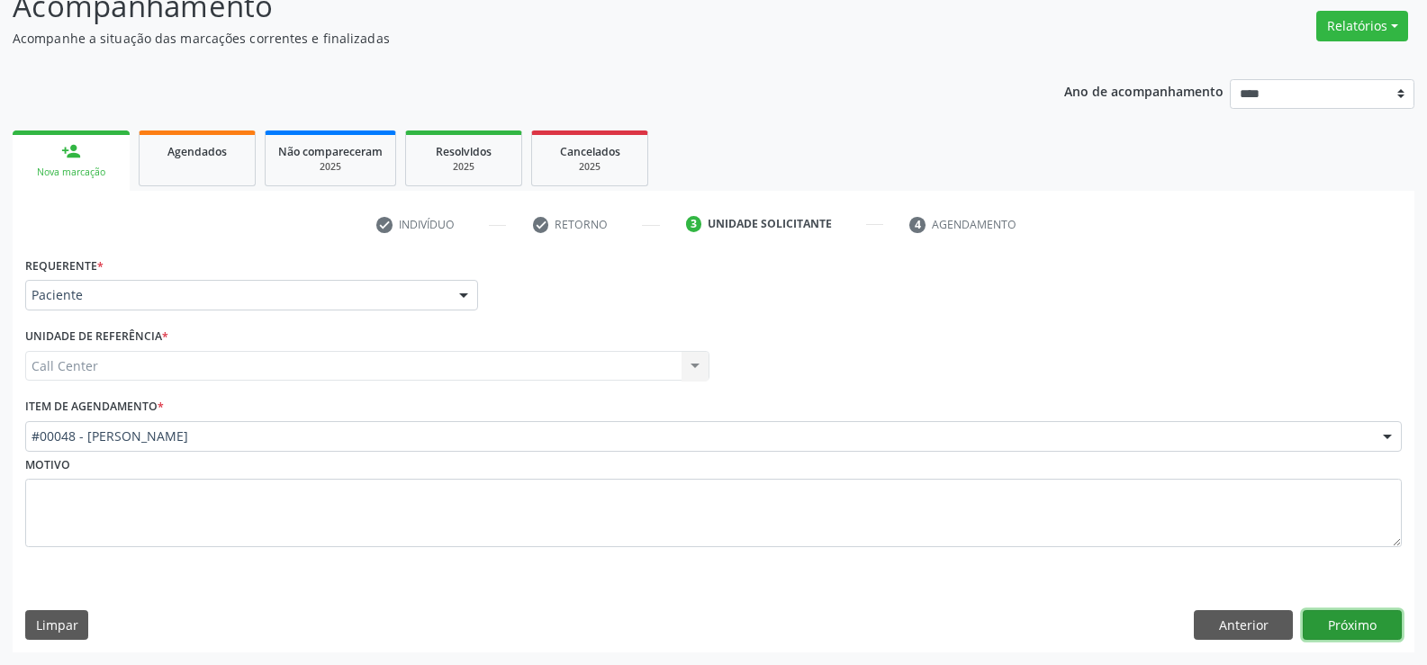
click at [1320, 637] on button "Próximo" at bounding box center [1352, 625] width 99 height 31
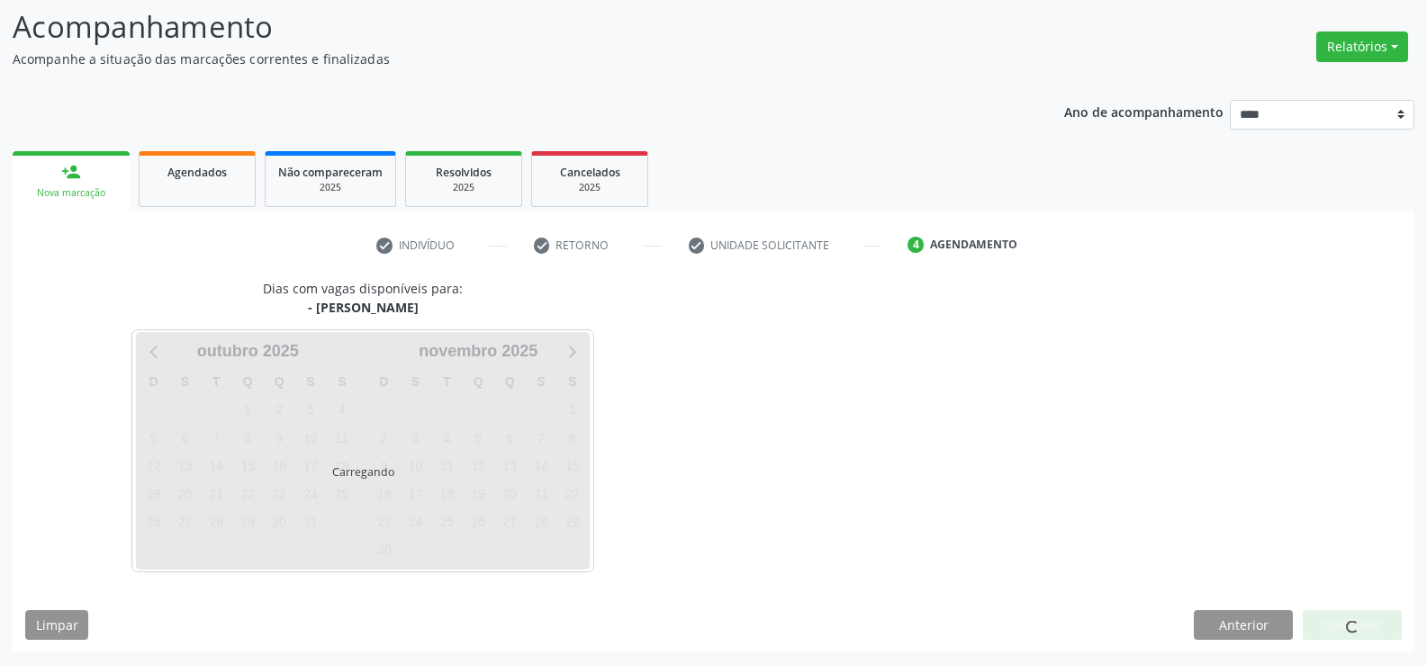
scroll to position [118, 0]
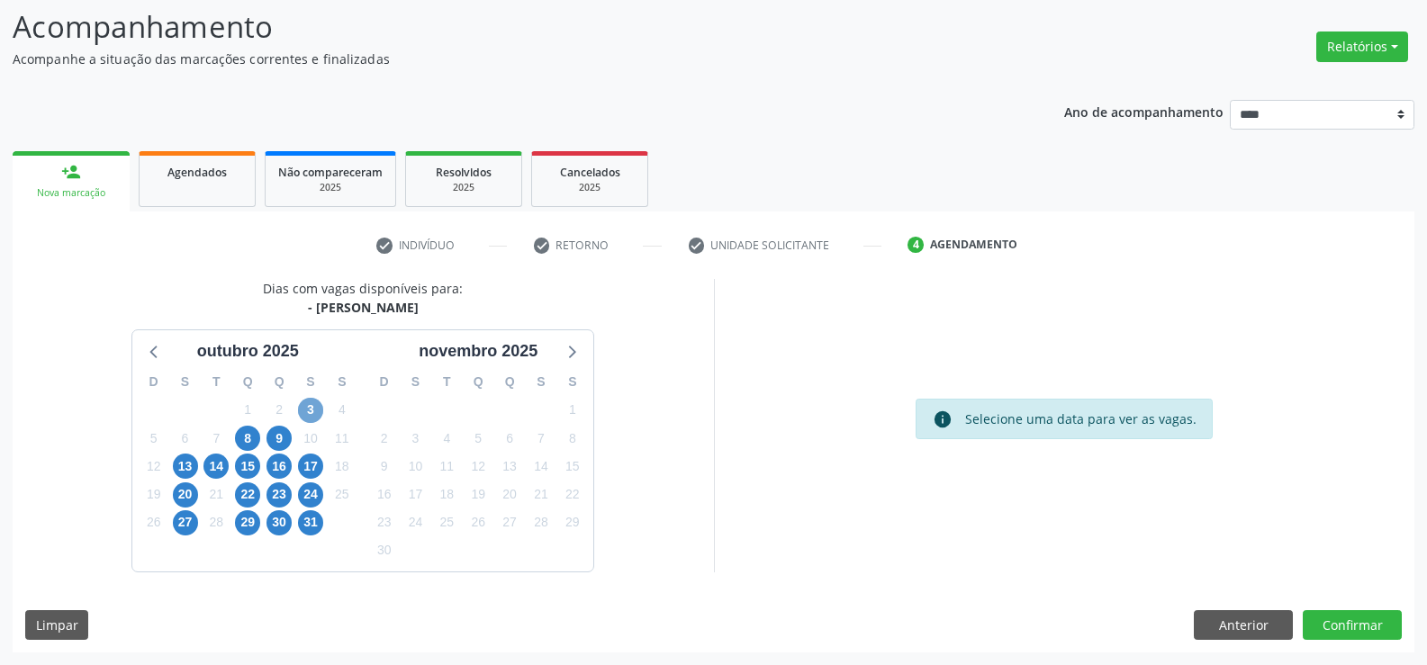
click at [318, 413] on span "3" at bounding box center [310, 410] width 25 height 25
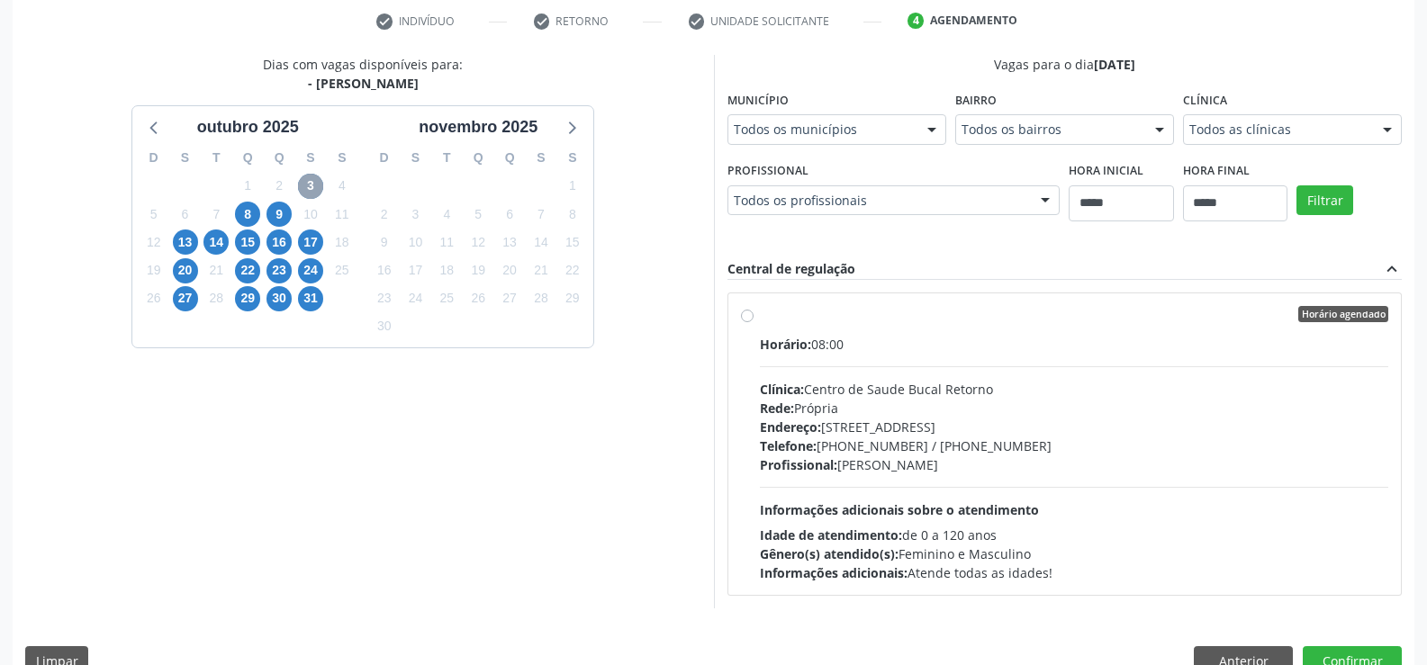
scroll to position [378, 0]
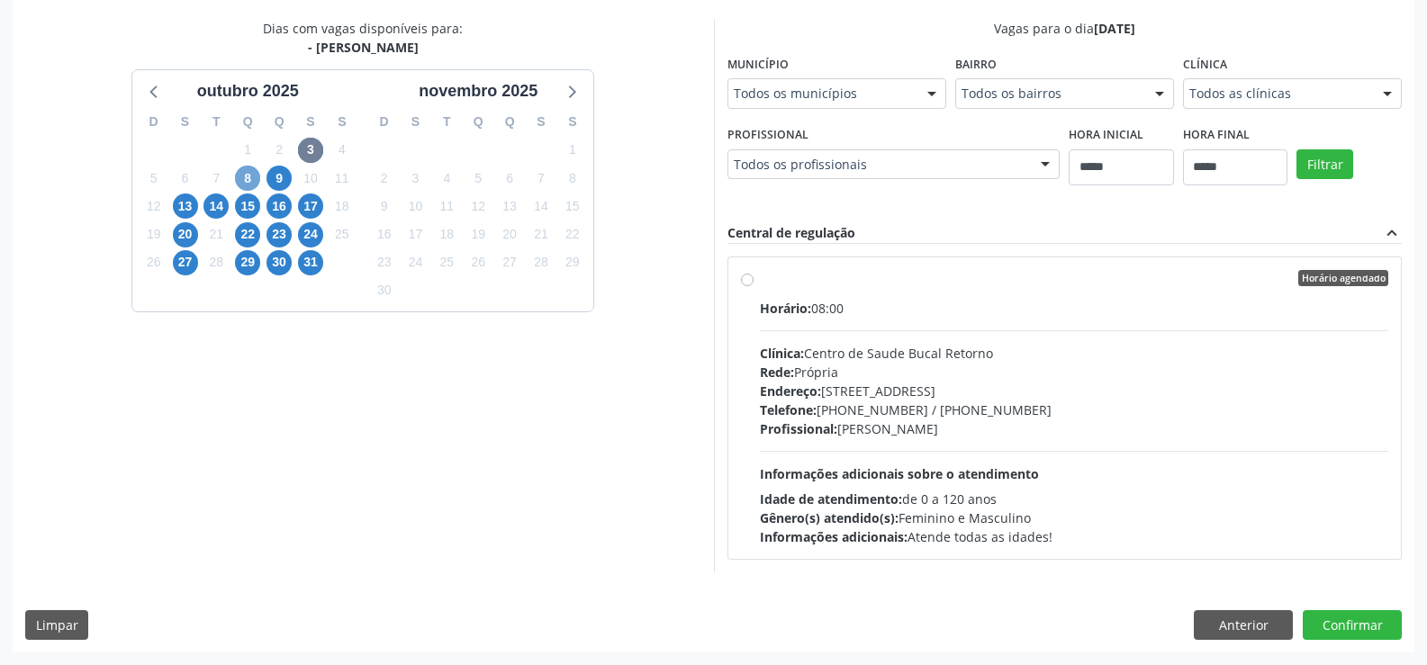
click at [242, 185] on span "8" at bounding box center [247, 178] width 25 height 25
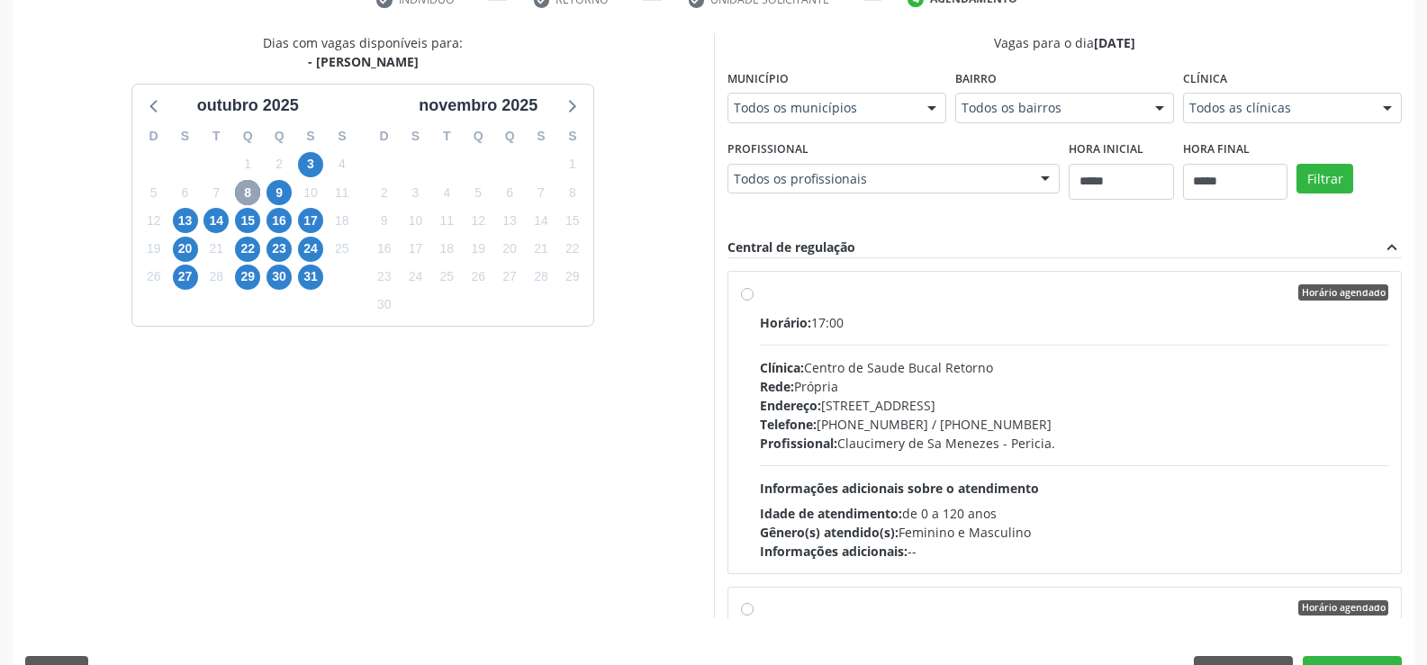
scroll to position [320, 0]
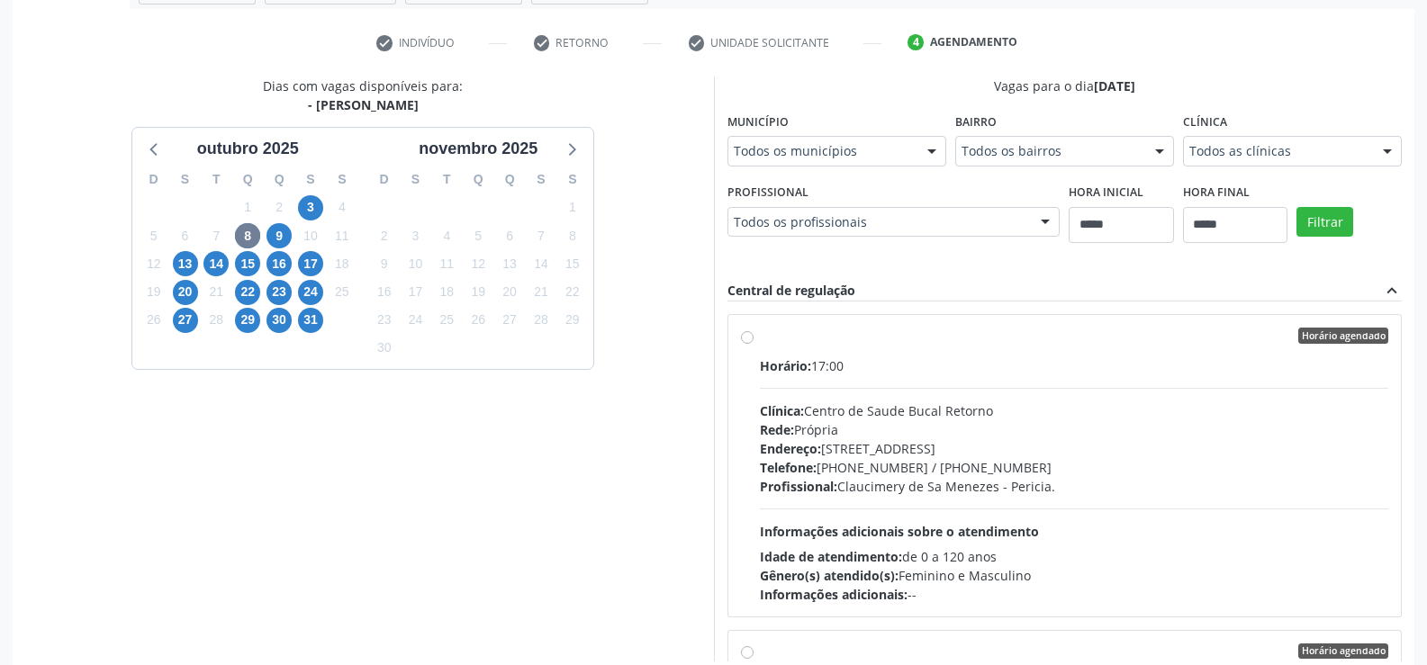
click at [760, 336] on label "Horário agendado Horário: 17:00 Clínica: Centro de Saude Bucal Retorno Rede: Pr…" at bounding box center [1074, 466] width 629 height 276
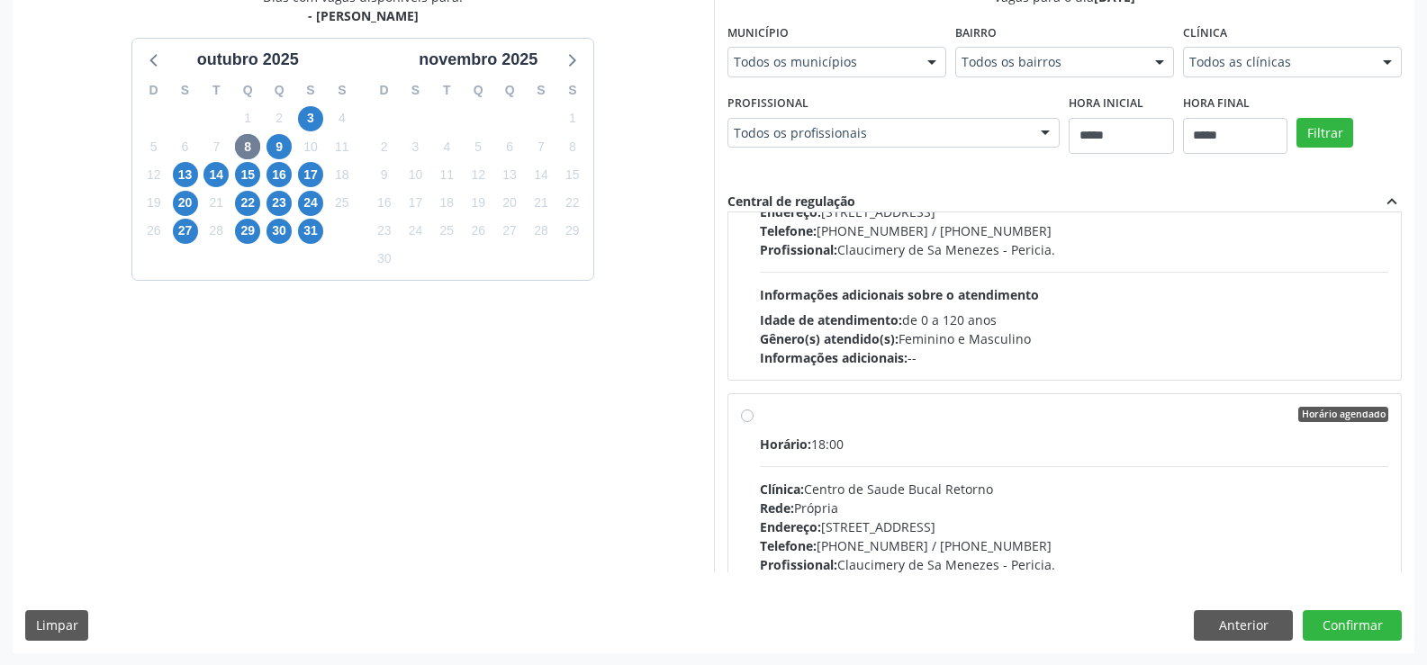
scroll to position [410, 0]
click at [1361, 628] on button "Confirmar" at bounding box center [1352, 624] width 99 height 31
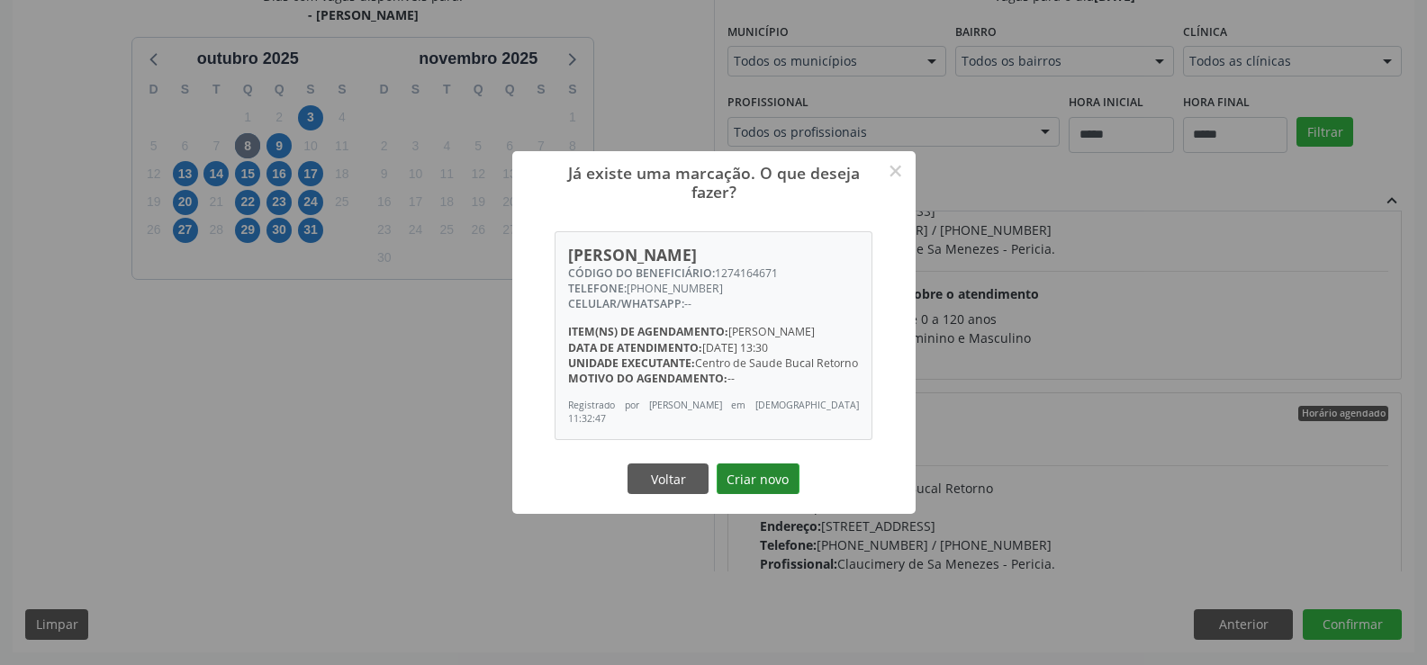
click at [747, 481] on button "Criar novo" at bounding box center [758, 479] width 83 height 31
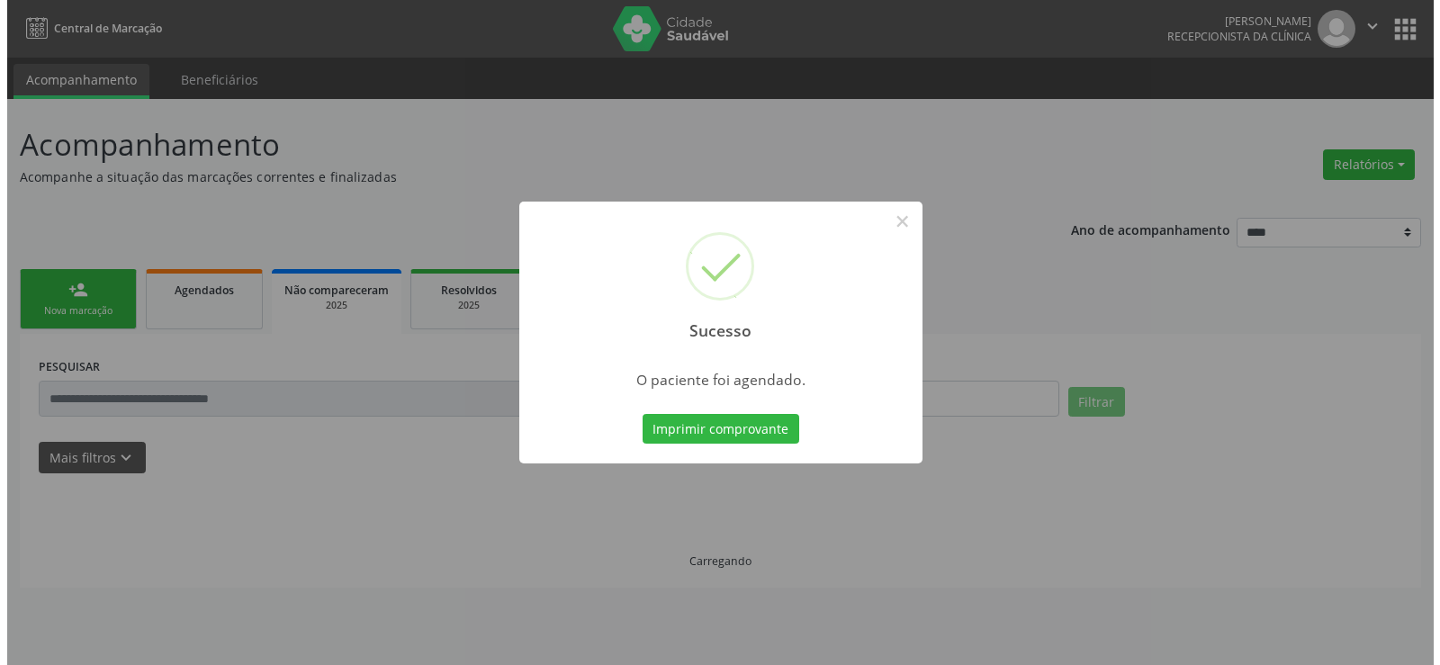
scroll to position [0, 0]
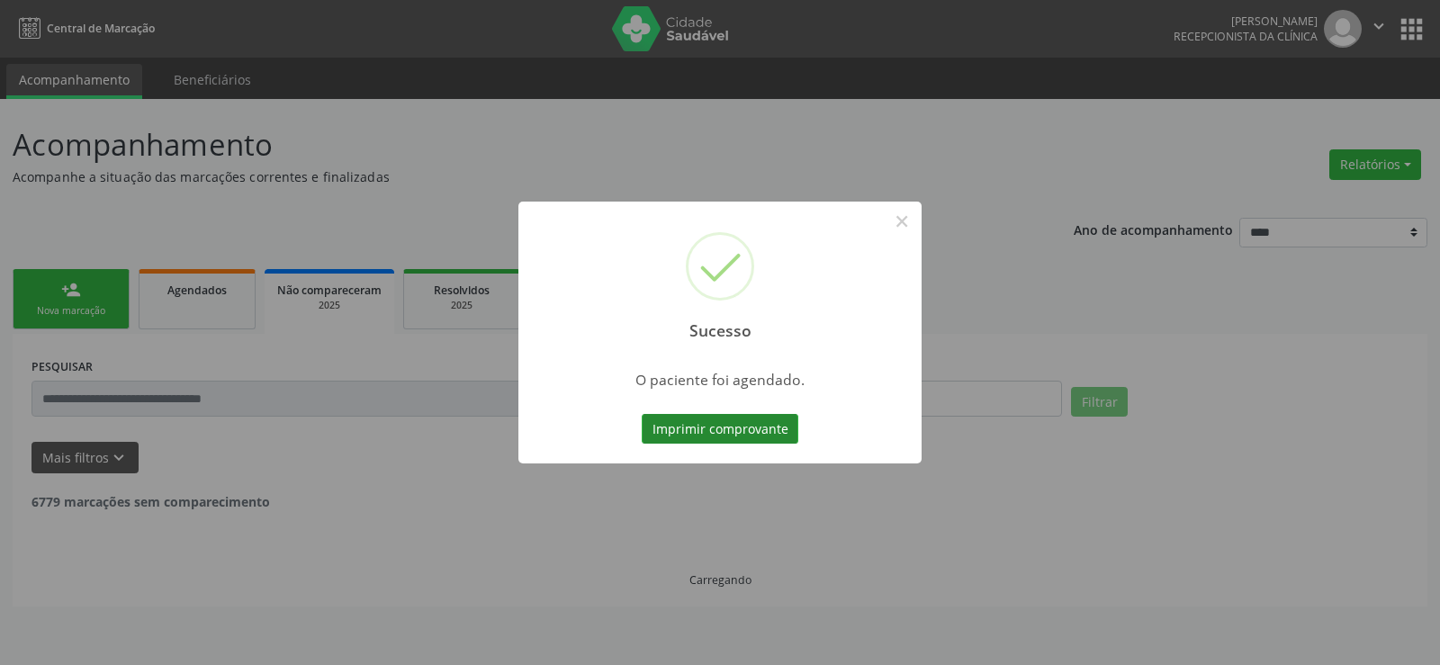
click at [740, 417] on button "Imprimir comprovante" at bounding box center [720, 429] width 157 height 31
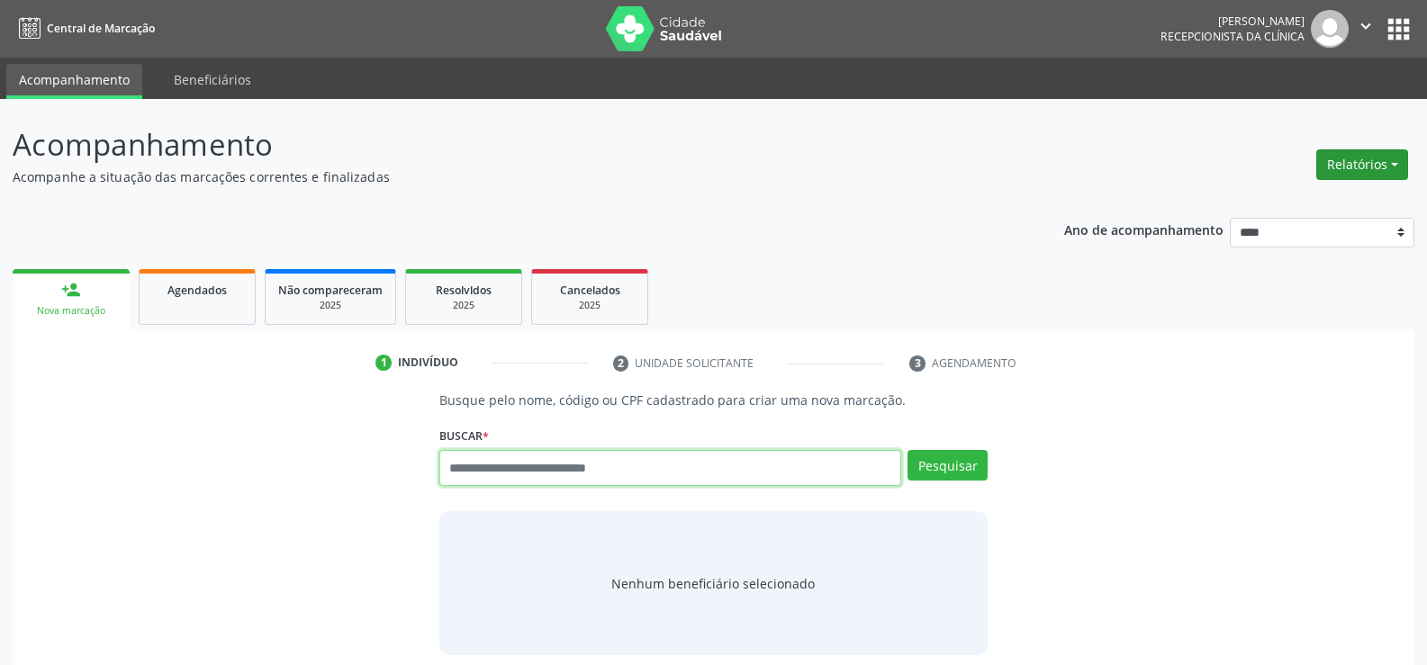
click at [1381, 169] on button "Relatórios" at bounding box center [1362, 164] width 92 height 31
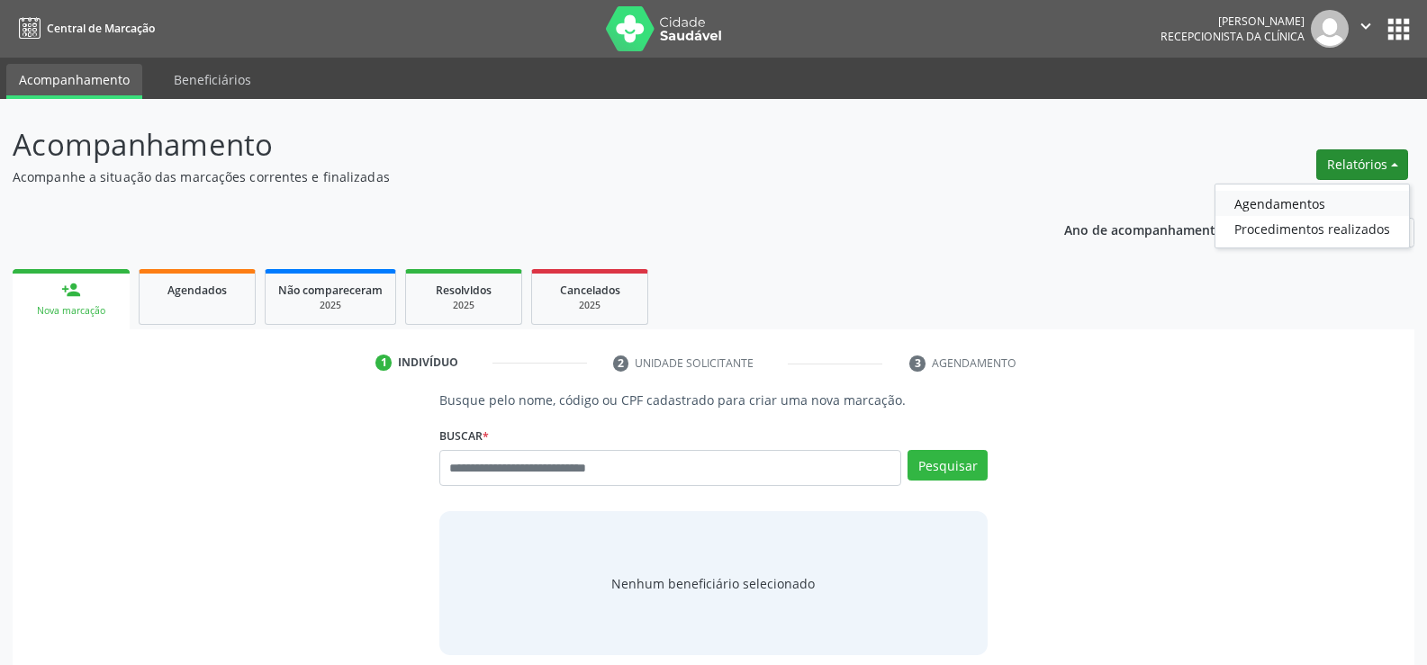
click at [1281, 199] on link "Agendamentos" at bounding box center [1312, 203] width 194 height 25
select select "*"
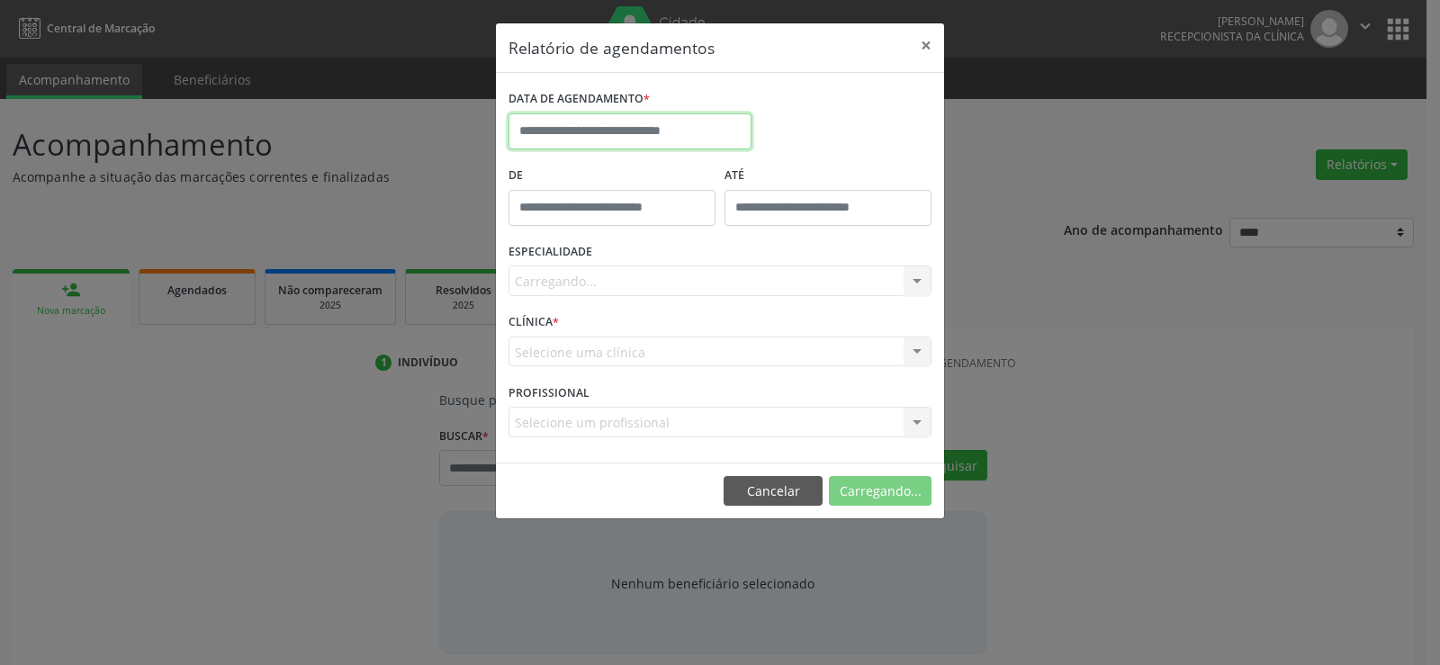
click at [567, 144] on body "Central de Marcação [PERSON_NAME] Gerra Recepcionista da clínica  Configuraçõe…" at bounding box center [720, 332] width 1440 height 665
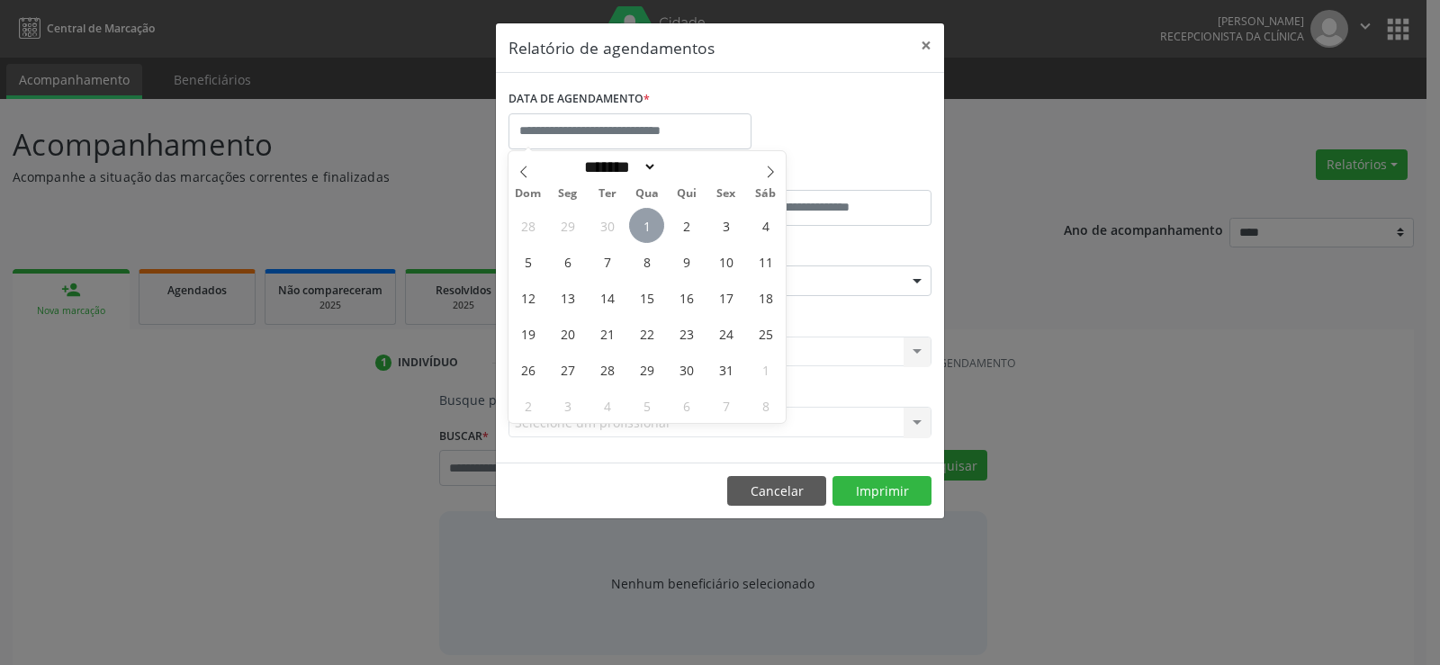
click at [651, 235] on span "1" at bounding box center [646, 225] width 35 height 35
type input "**********"
click at [651, 235] on span "1" at bounding box center [646, 225] width 35 height 35
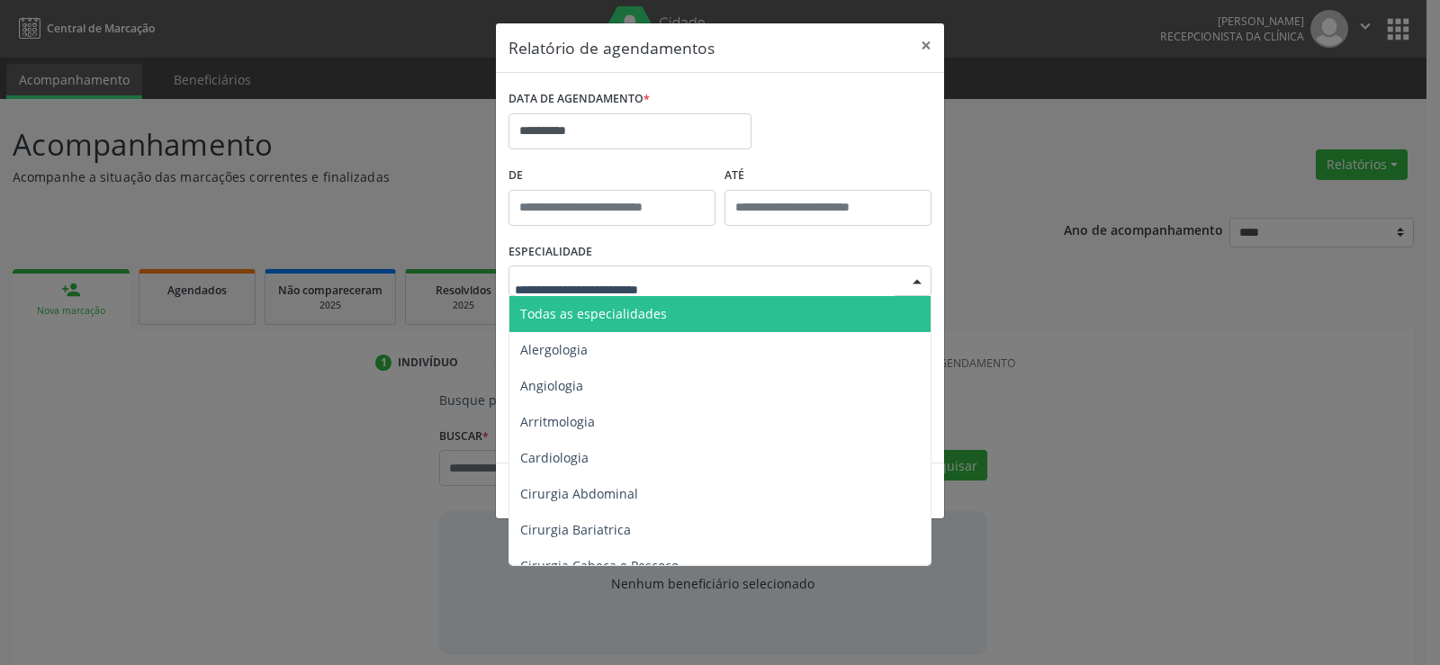
click at [648, 319] on span "Todas as especialidades" at bounding box center [593, 313] width 147 height 17
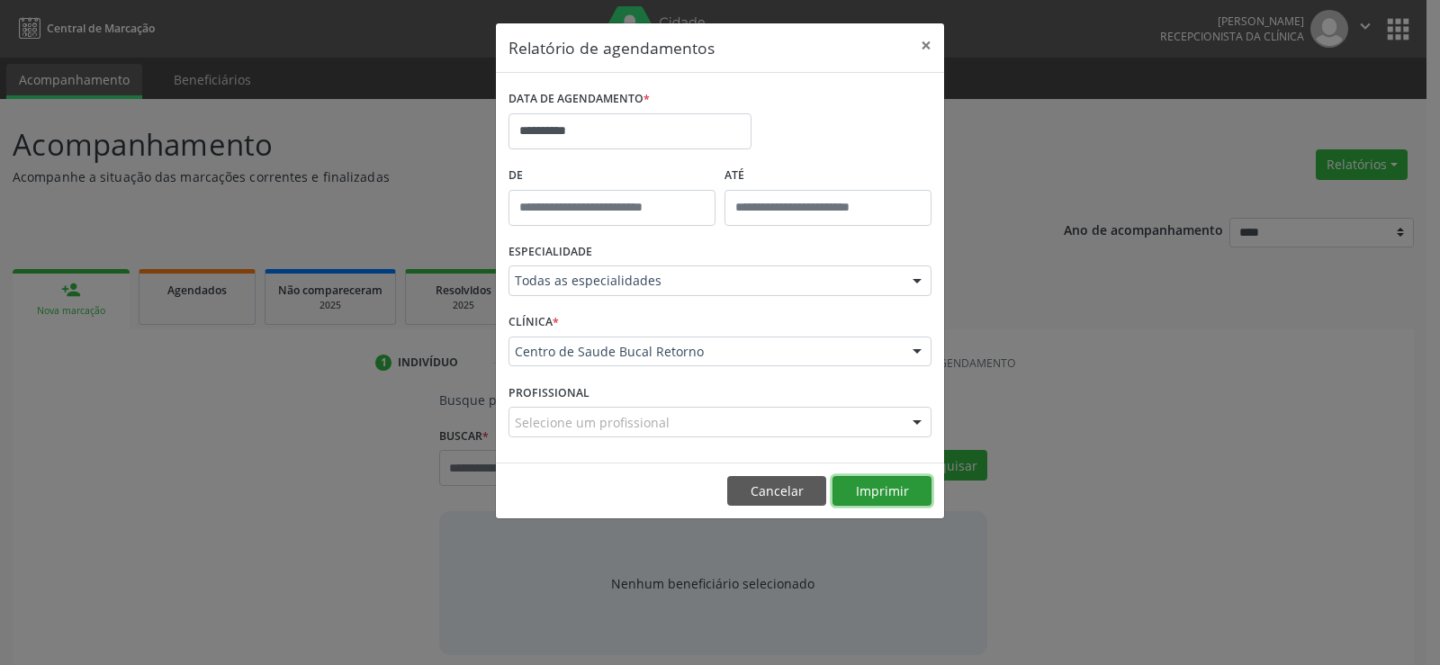
click at [885, 487] on button "Imprimir" at bounding box center [882, 491] width 99 height 31
click at [743, 497] on button "Cancelar" at bounding box center [776, 491] width 99 height 31
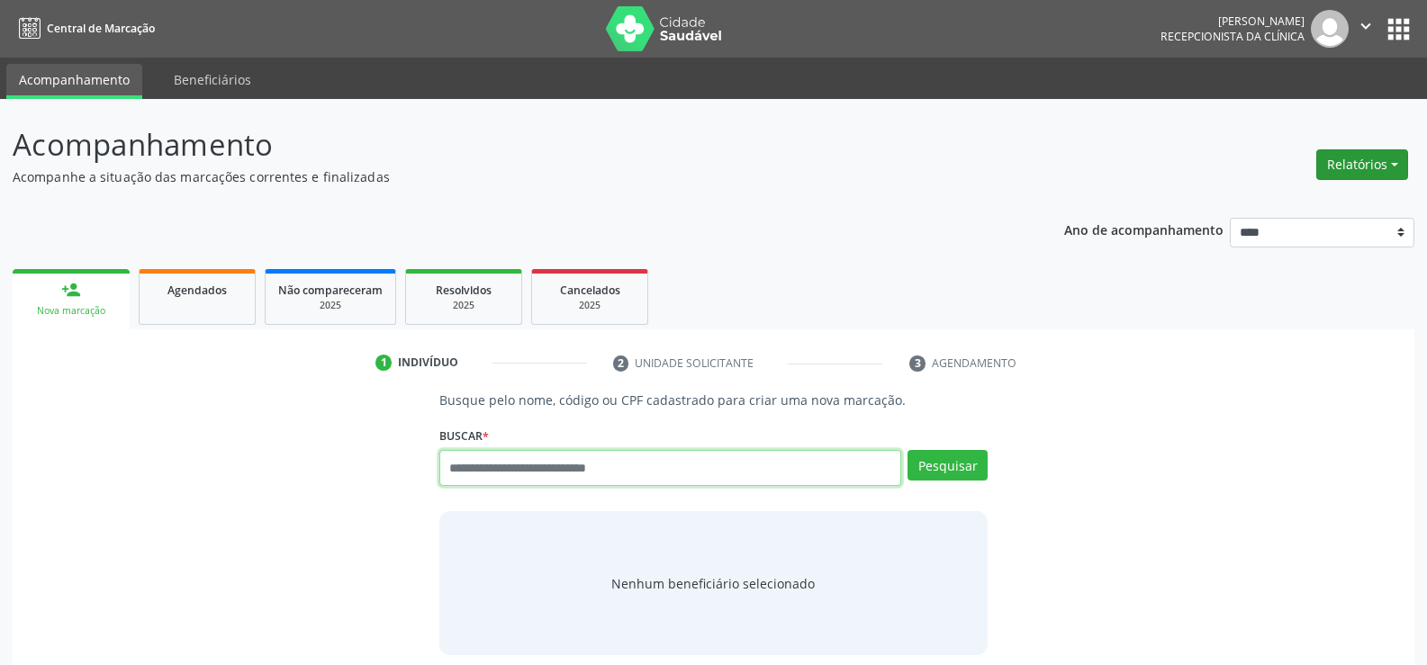
click at [1368, 158] on button "Relatórios" at bounding box center [1362, 164] width 92 height 31
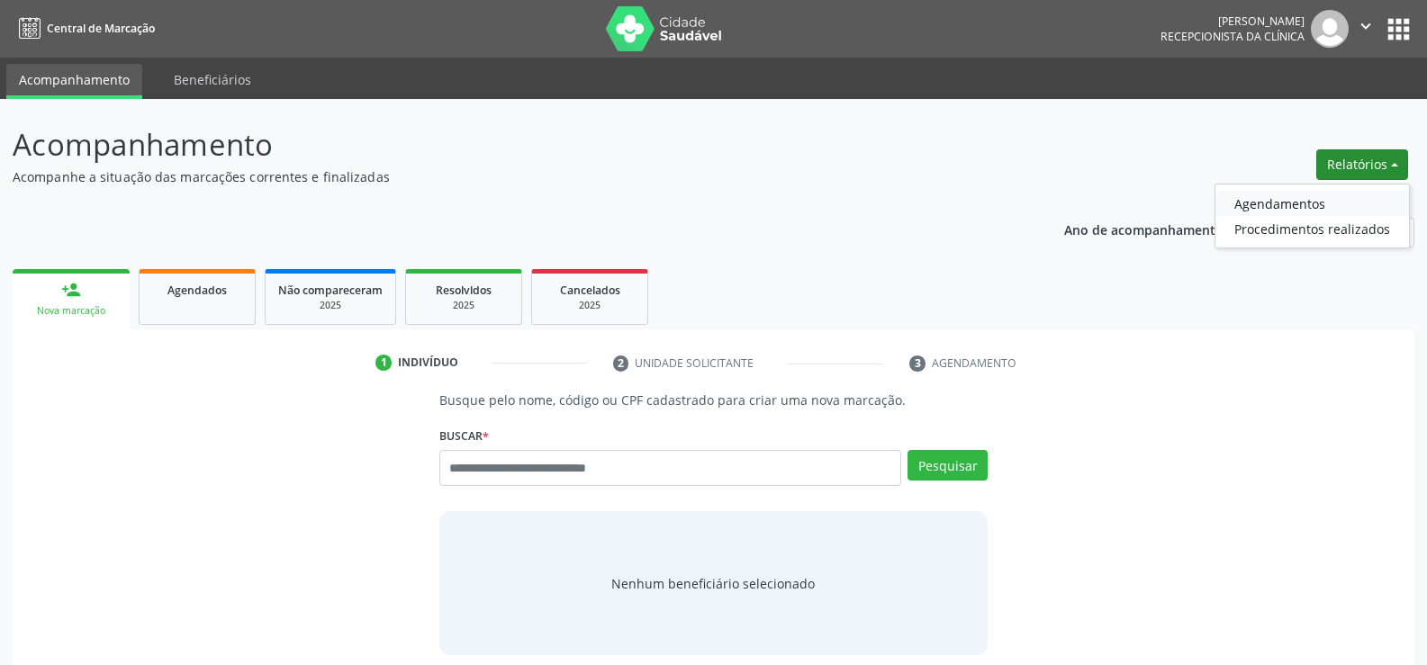
click at [1321, 202] on link "Agendamentos" at bounding box center [1312, 203] width 194 height 25
select select "*"
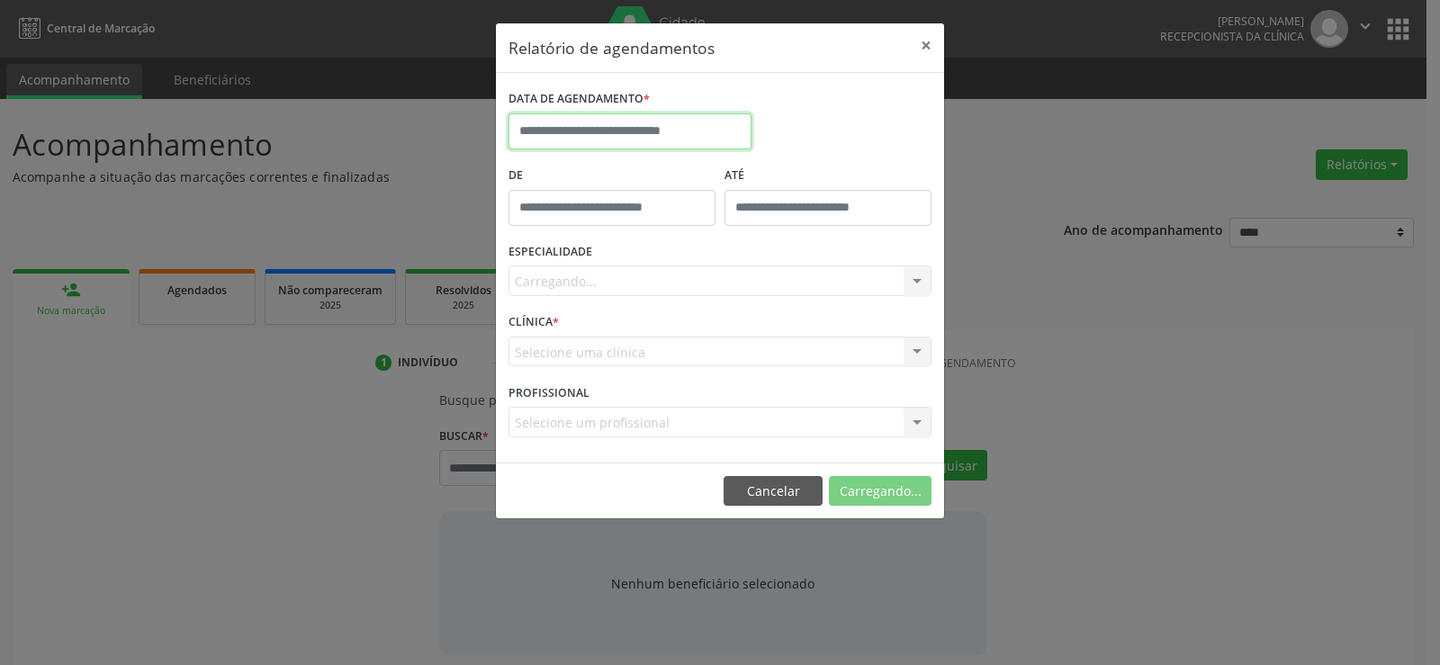
click at [603, 128] on input "text" at bounding box center [630, 131] width 243 height 36
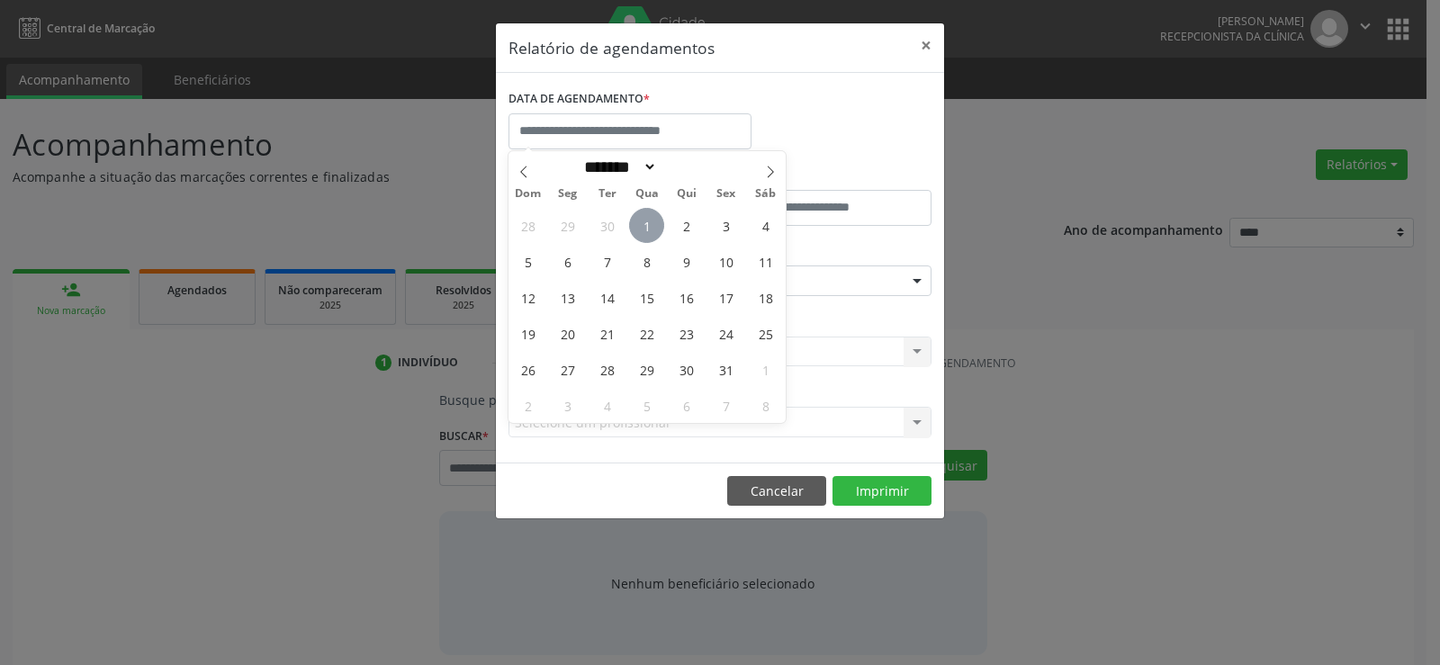
click at [648, 230] on span "1" at bounding box center [646, 225] width 35 height 35
type input "**********"
click at [648, 230] on span "1" at bounding box center [646, 225] width 35 height 35
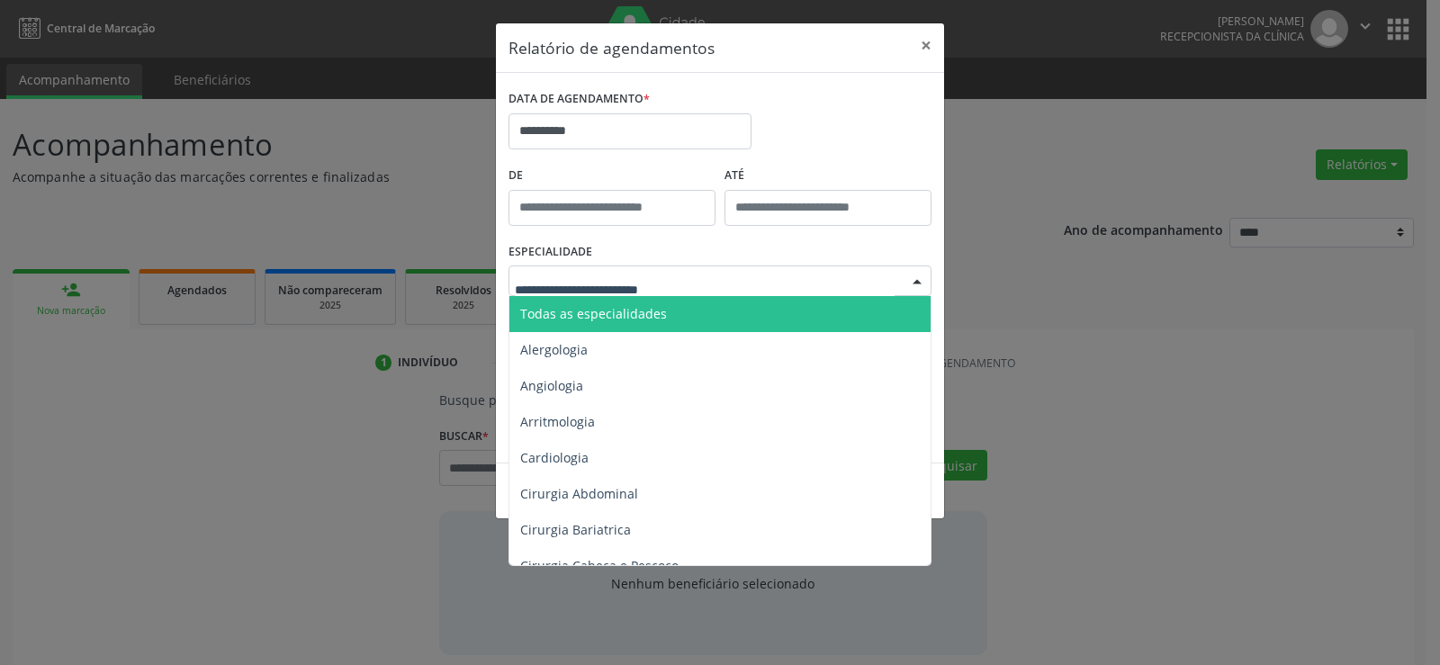
click at [654, 317] on span "Todas as especialidades" at bounding box center [593, 313] width 147 height 17
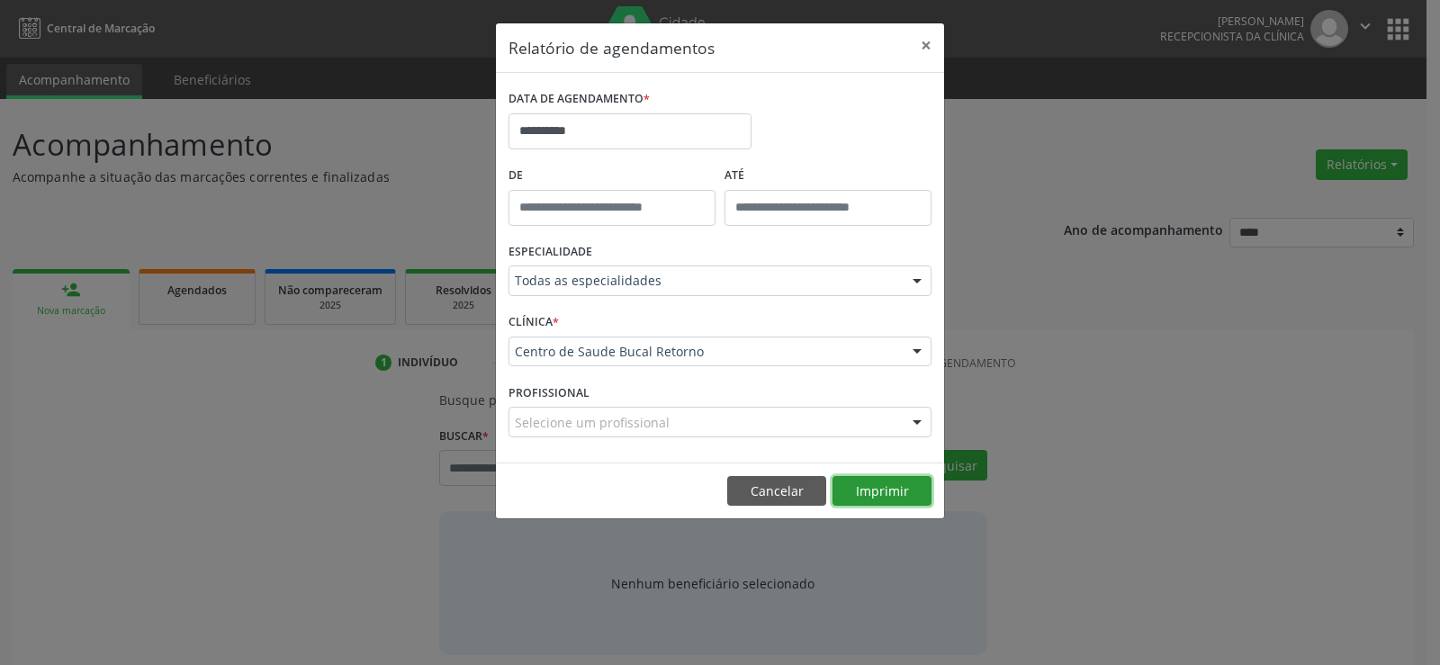
click at [856, 497] on button "Imprimir" at bounding box center [882, 491] width 99 height 31
drag, startPoint x: 748, startPoint y: 498, endPoint x: 682, endPoint y: 490, distance: 66.2
click at [746, 498] on button "Cancelar" at bounding box center [776, 491] width 99 height 31
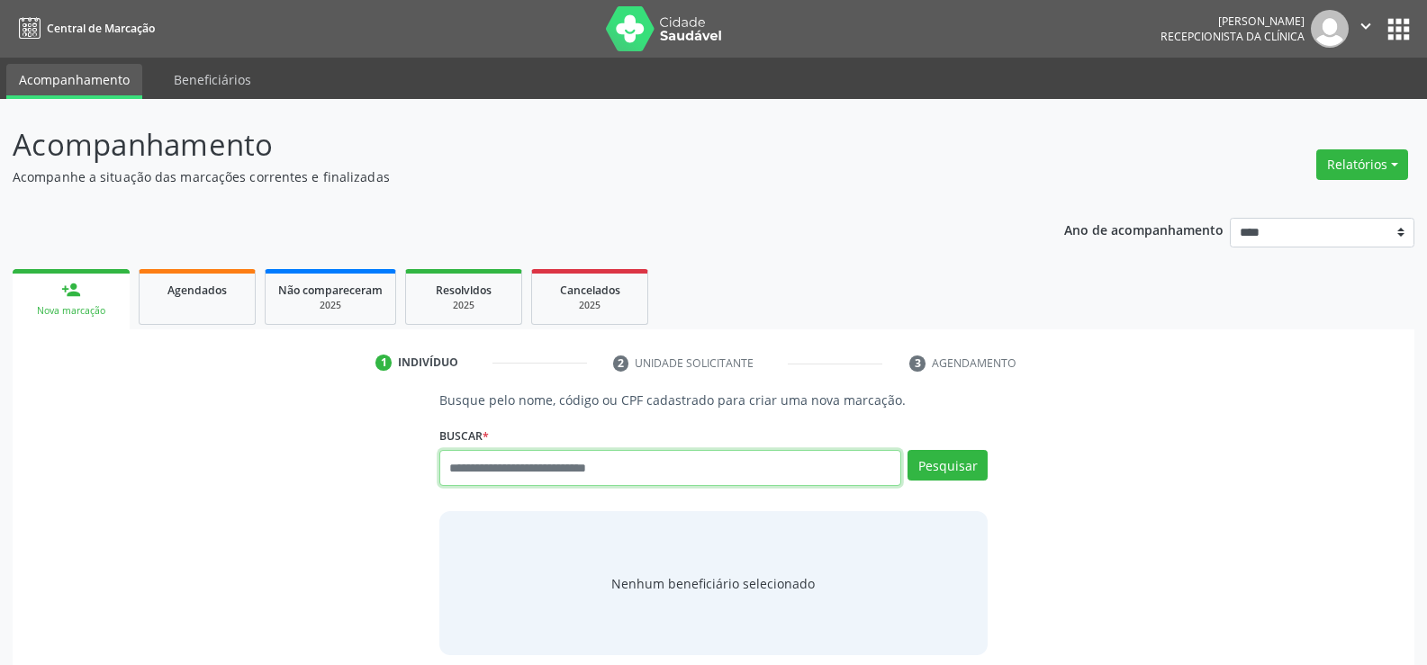
click at [658, 477] on input "text" at bounding box center [670, 468] width 462 height 36
type input "**********"
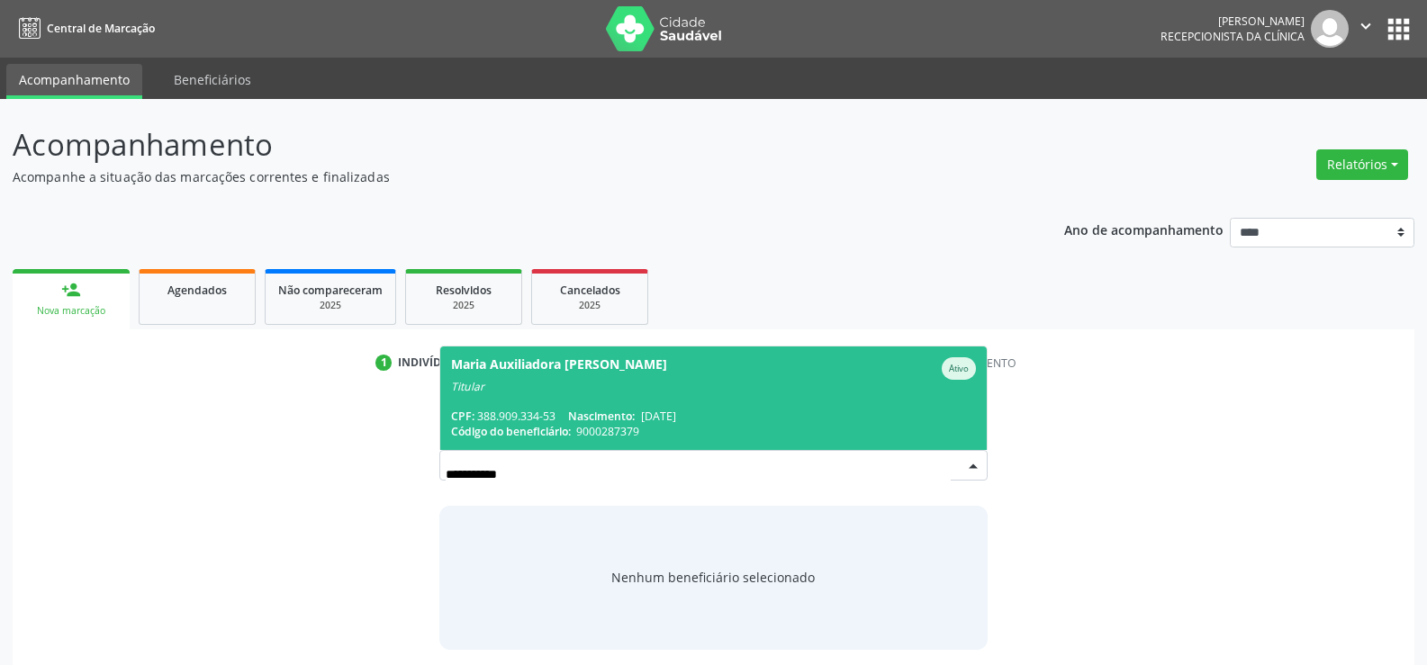
click at [600, 380] on div "Titular" at bounding box center [713, 387] width 525 height 14
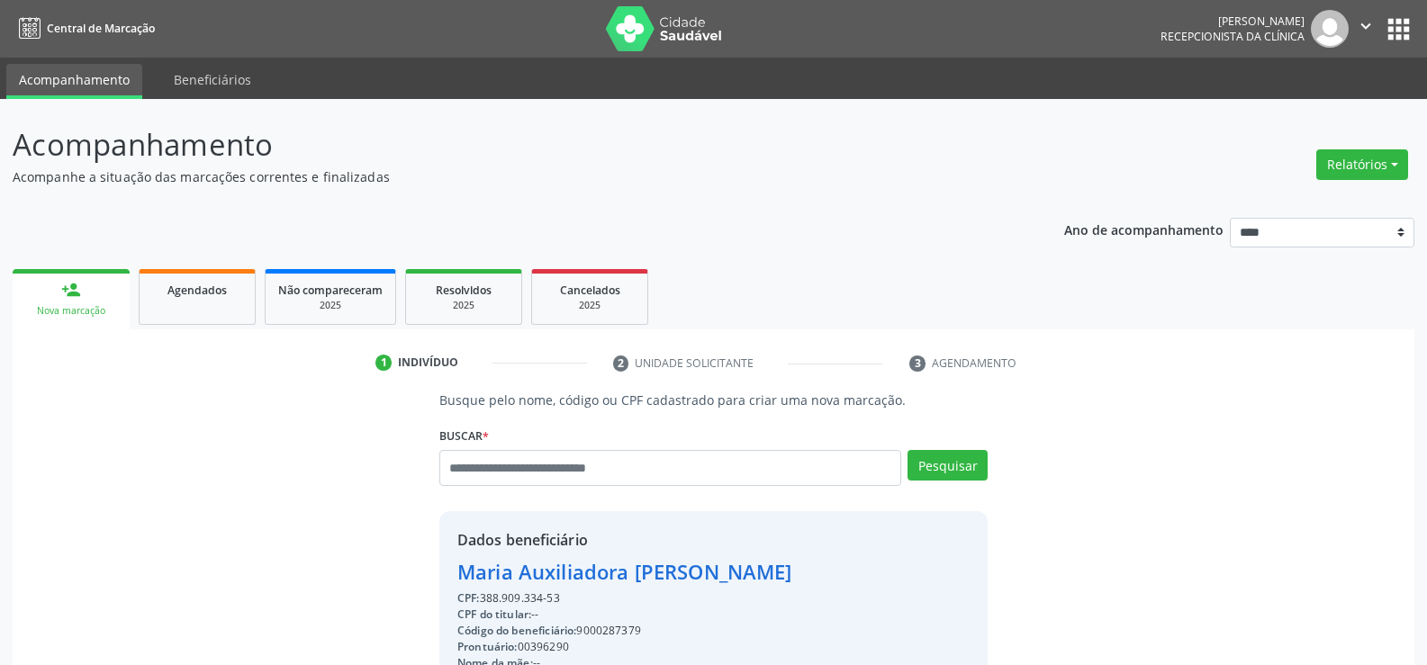
drag, startPoint x: 483, startPoint y: 600, endPoint x: 577, endPoint y: 598, distance: 93.7
click at [577, 598] on div "CPF: 388.909.334-53" at bounding box center [689, 598] width 465 height 16
copy div "388.909.334-53"
click at [1375, 167] on button "Relatórios" at bounding box center [1362, 164] width 92 height 31
click at [1259, 197] on link "Agendamentos" at bounding box center [1312, 203] width 194 height 25
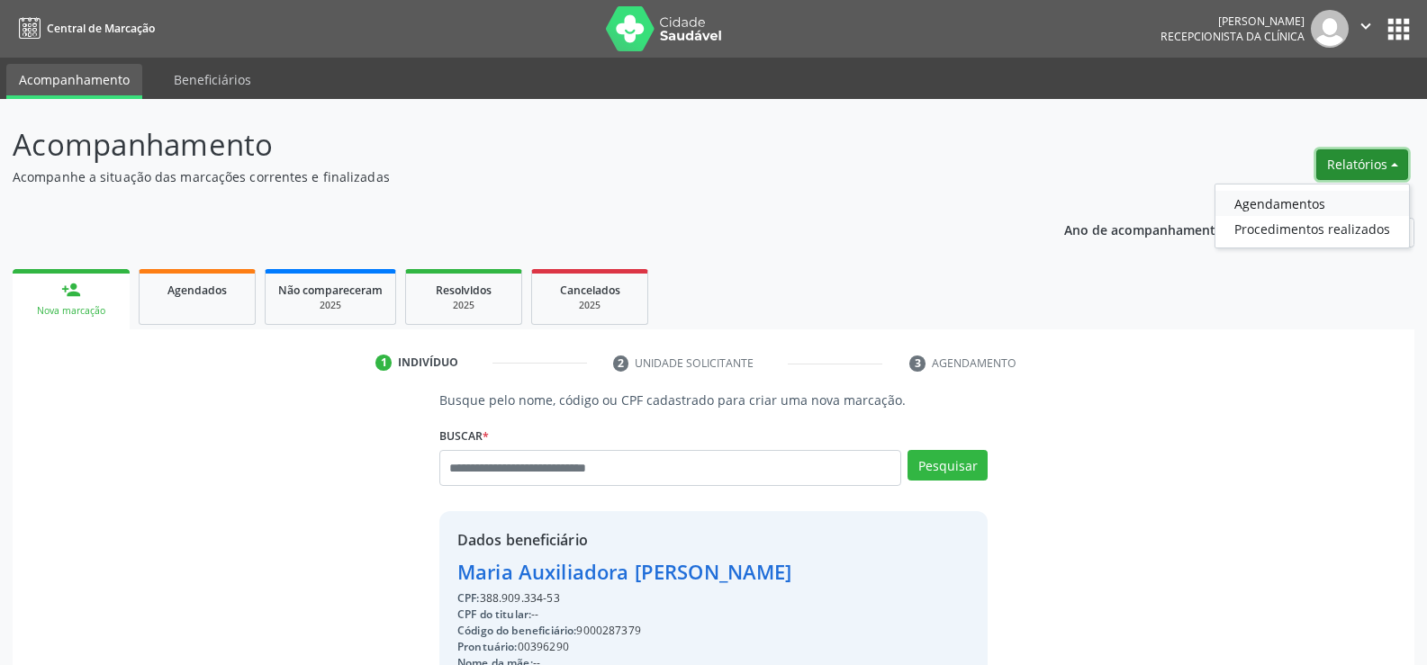
select select "*"
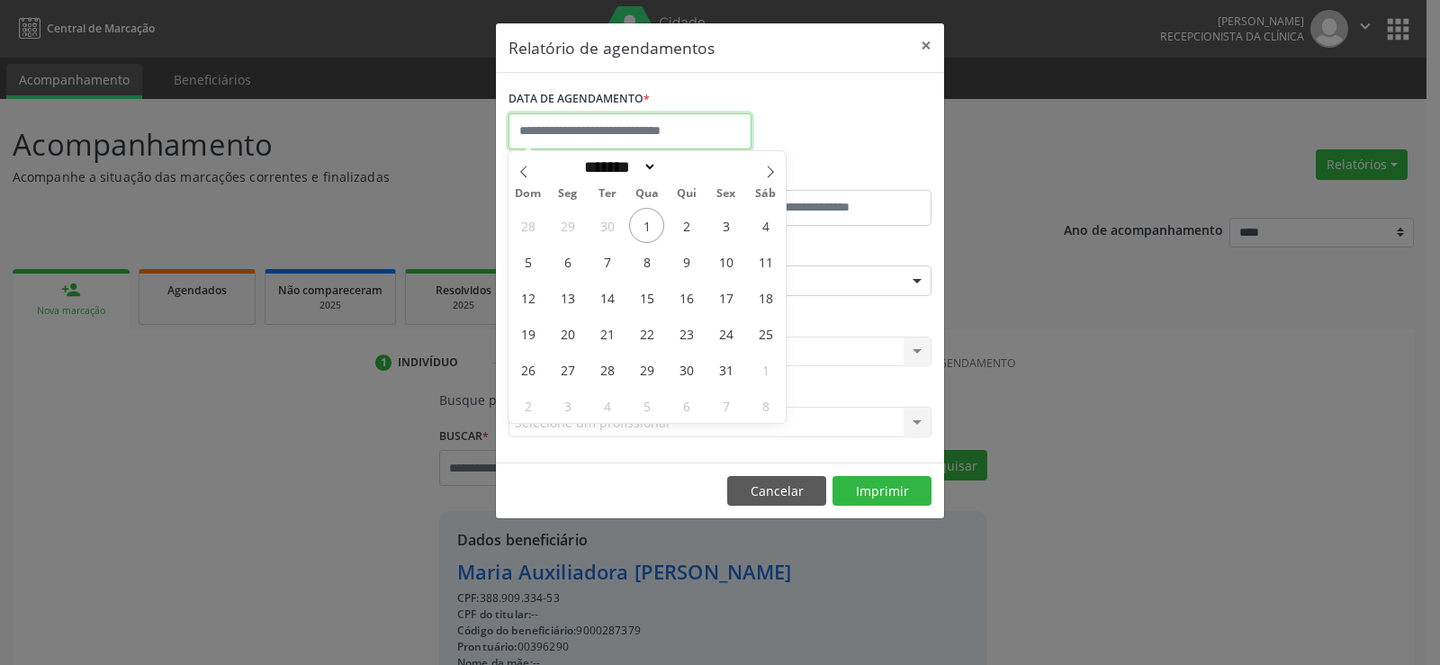
click at [655, 128] on input "text" at bounding box center [630, 131] width 243 height 36
click at [645, 230] on span "1" at bounding box center [646, 225] width 35 height 35
type input "**********"
click at [645, 230] on span "1" at bounding box center [646, 225] width 35 height 35
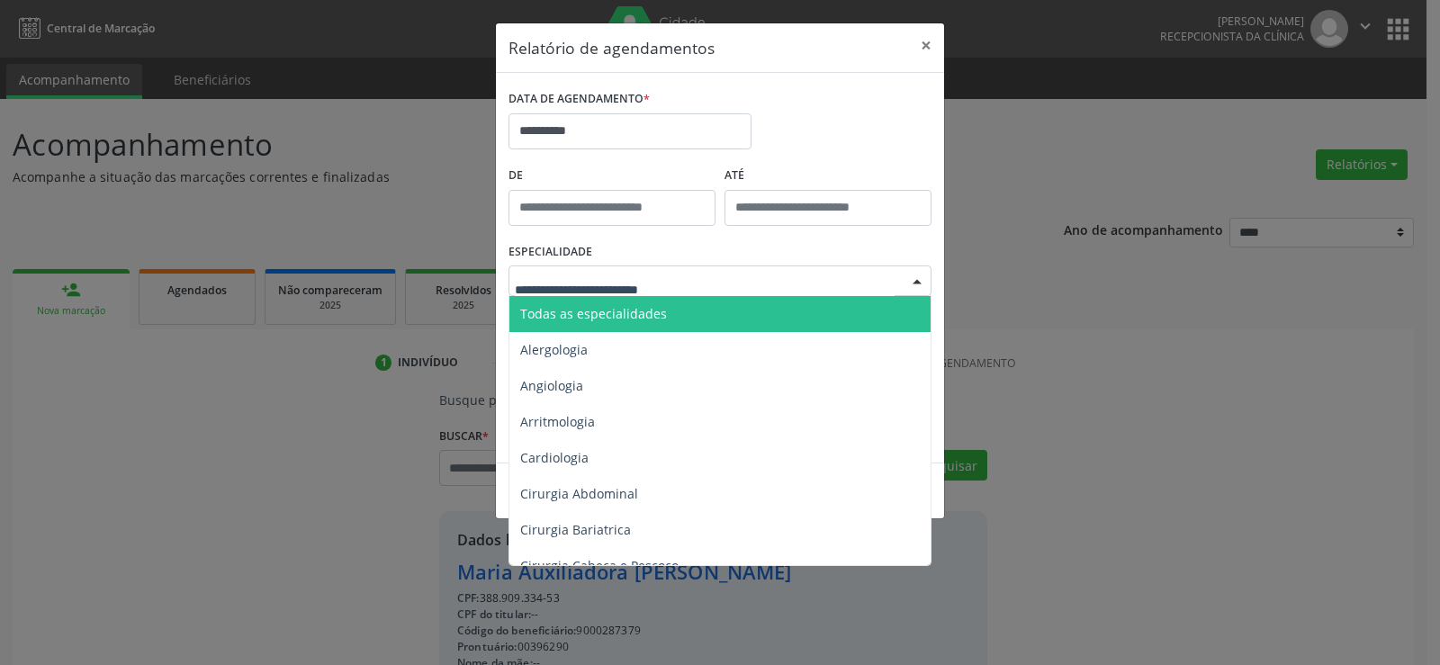
click at [669, 317] on span "Todas as especialidades" at bounding box center [721, 314] width 424 height 36
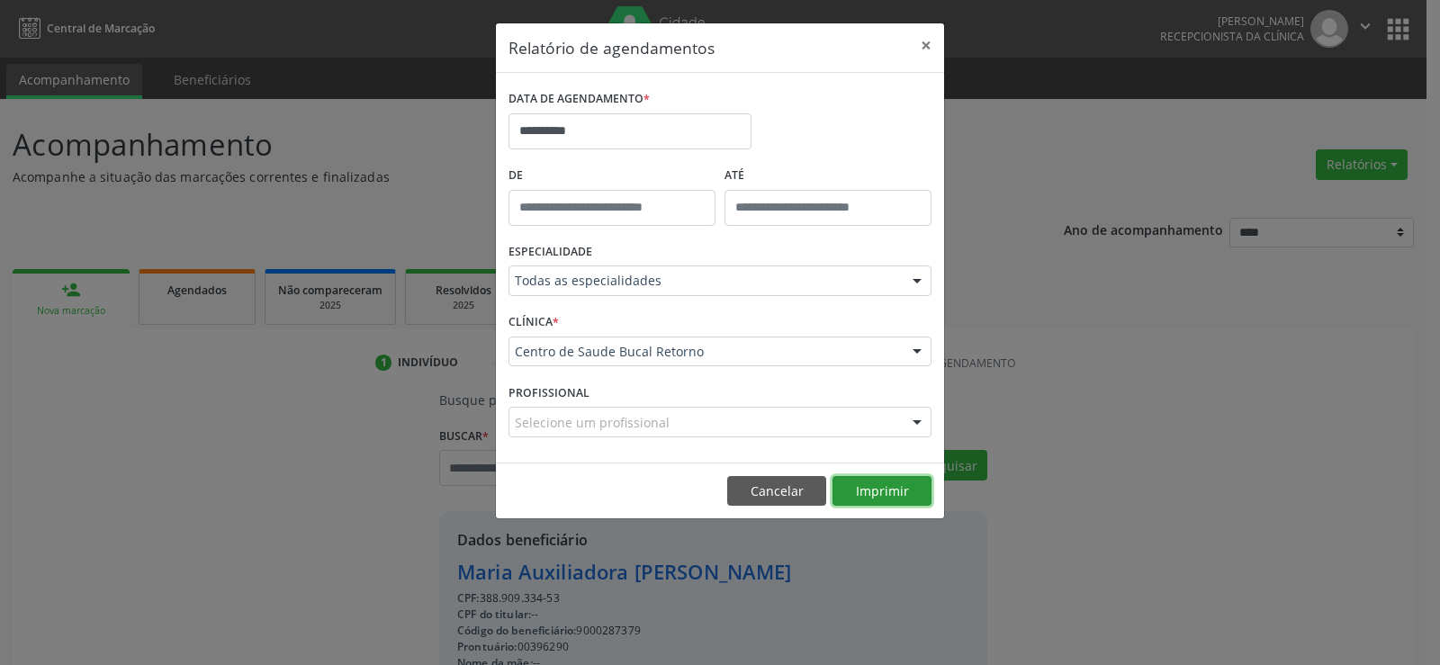
click at [904, 491] on button "Imprimir" at bounding box center [882, 491] width 99 height 31
click at [787, 494] on button "Cancelar" at bounding box center [776, 491] width 99 height 31
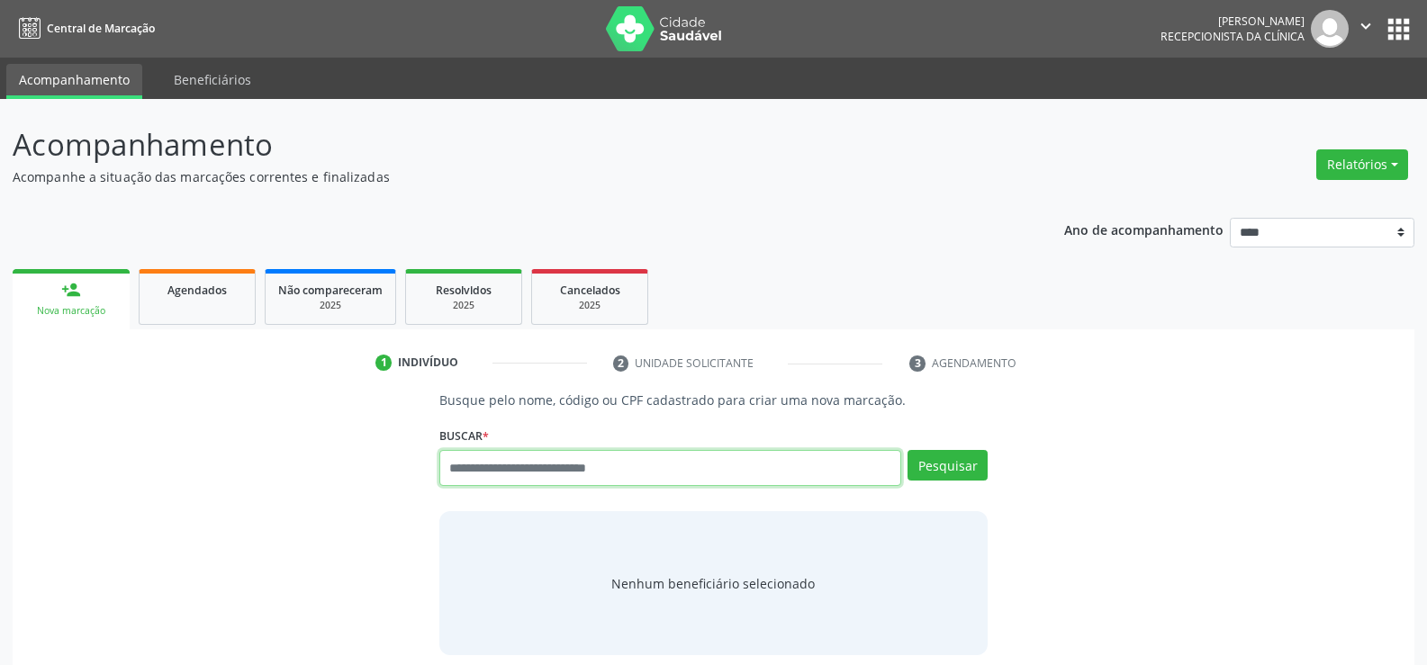
click at [502, 466] on input "text" at bounding box center [670, 468] width 462 height 36
type input "**********"
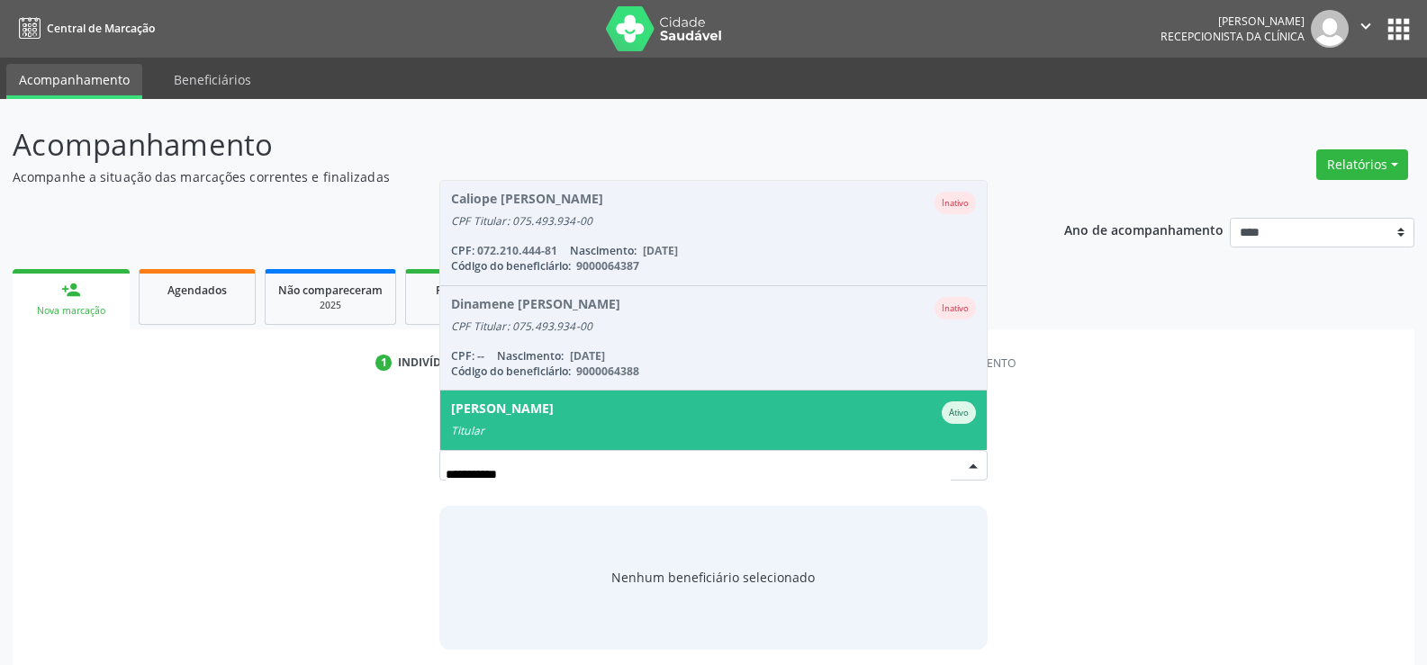
click at [541, 417] on div "[PERSON_NAME]" at bounding box center [502, 412] width 103 height 23
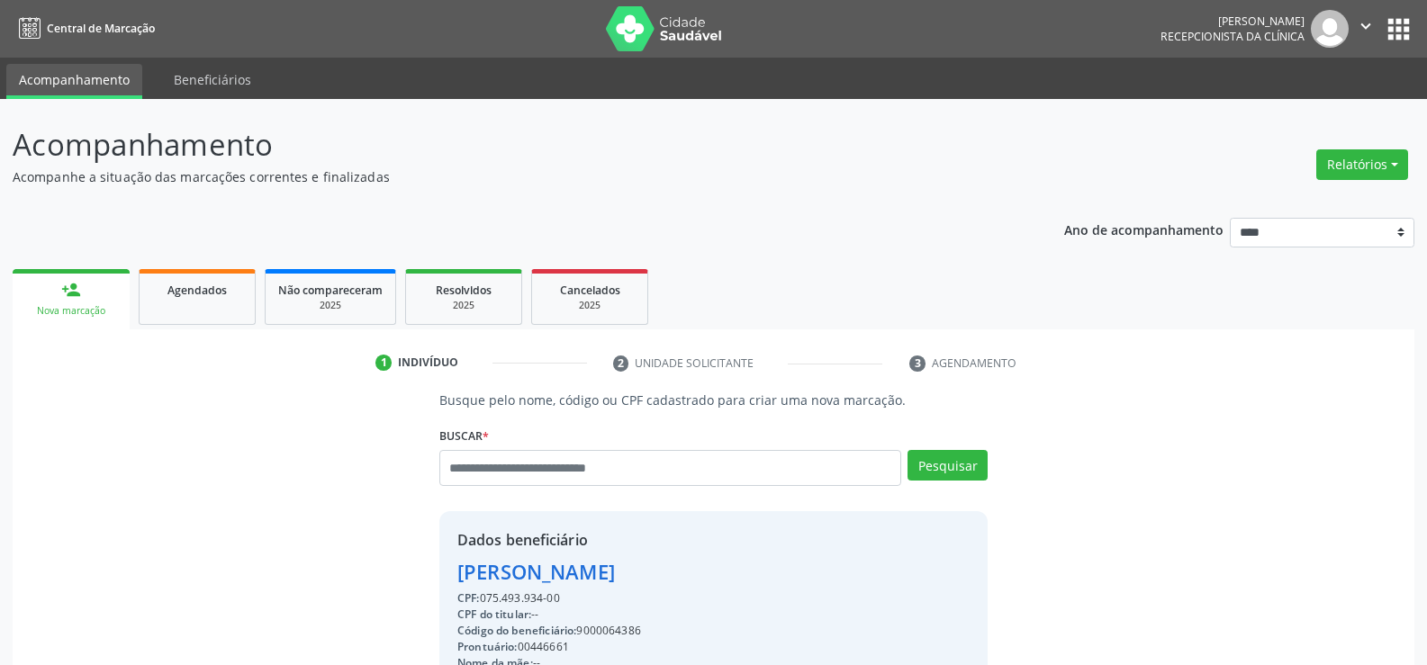
drag, startPoint x: 584, startPoint y: 598, endPoint x: 406, endPoint y: 584, distance: 178.7
click at [406, 584] on div "Busque pelo nome, código ou CPF cadastrado para criar uma nova marcação. [GEOGR…" at bounding box center [713, 624] width 1376 height 466
copy div "[PERSON_NAME] CPF: 075.493.934-00"
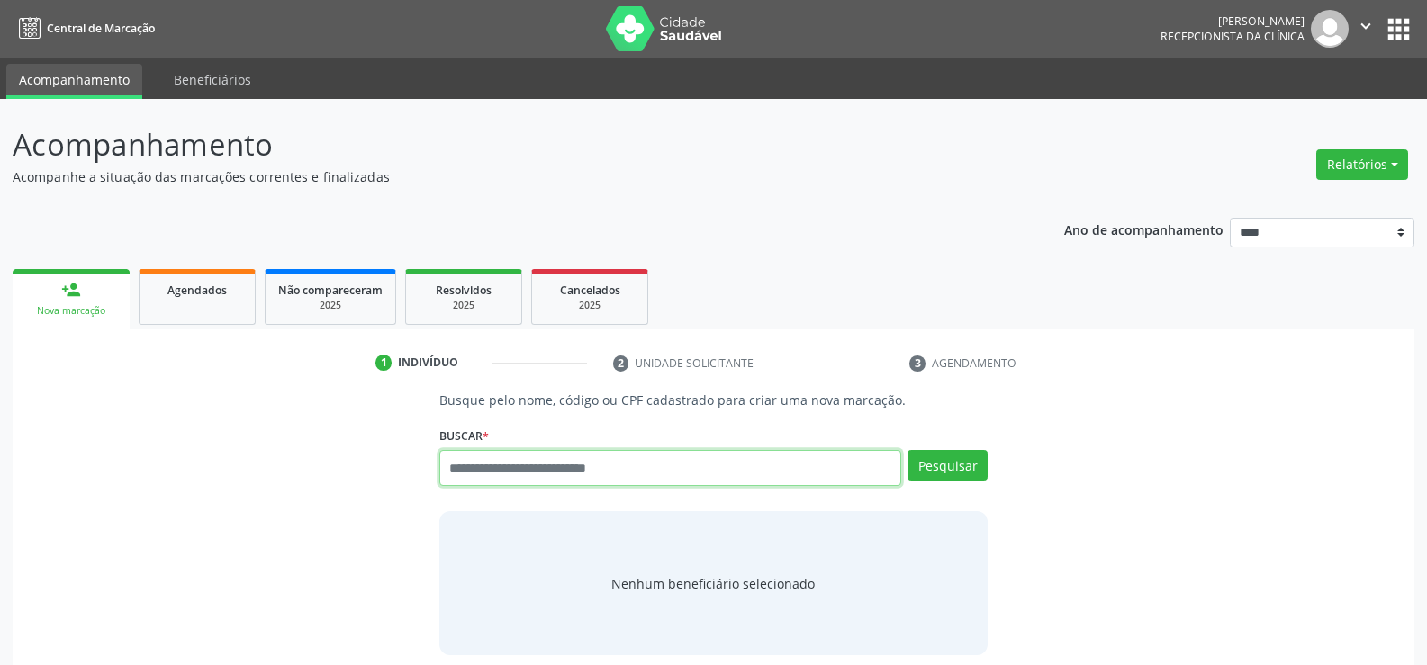
click at [647, 470] on input "text" at bounding box center [670, 468] width 462 height 36
paste input "**********"
type input "**********"
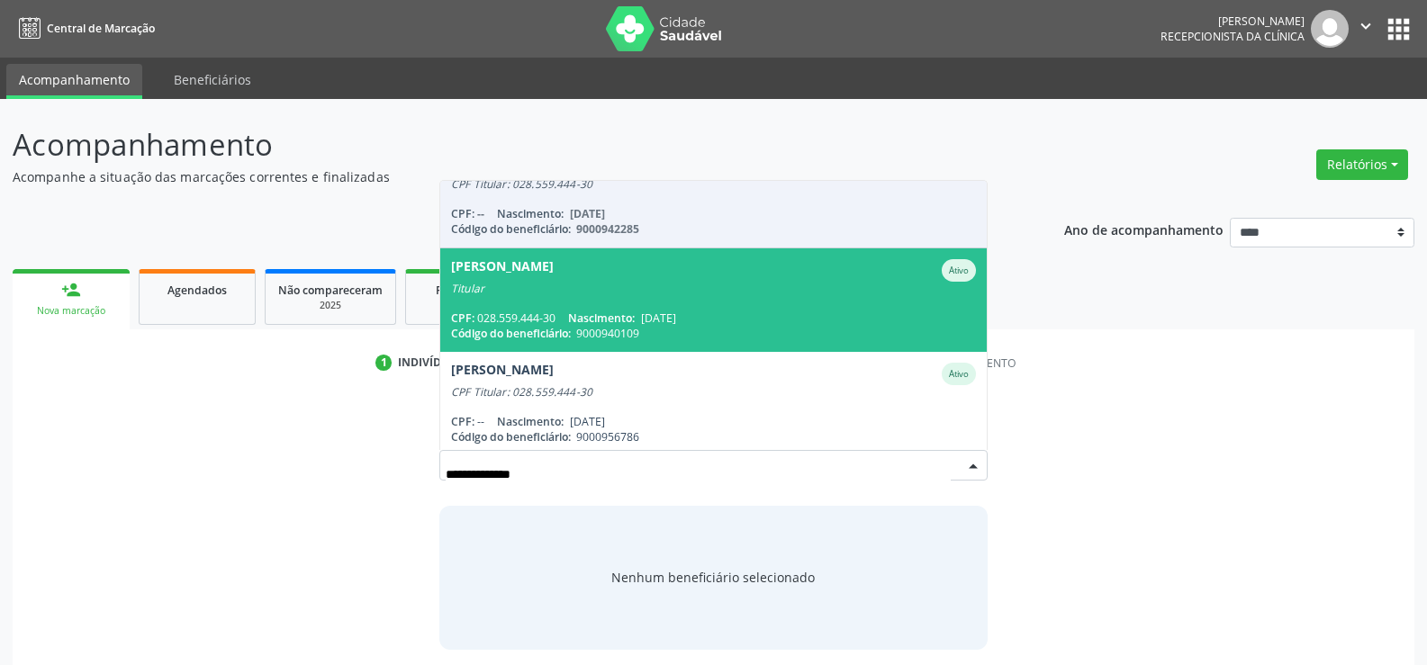
scroll to position [147, 0]
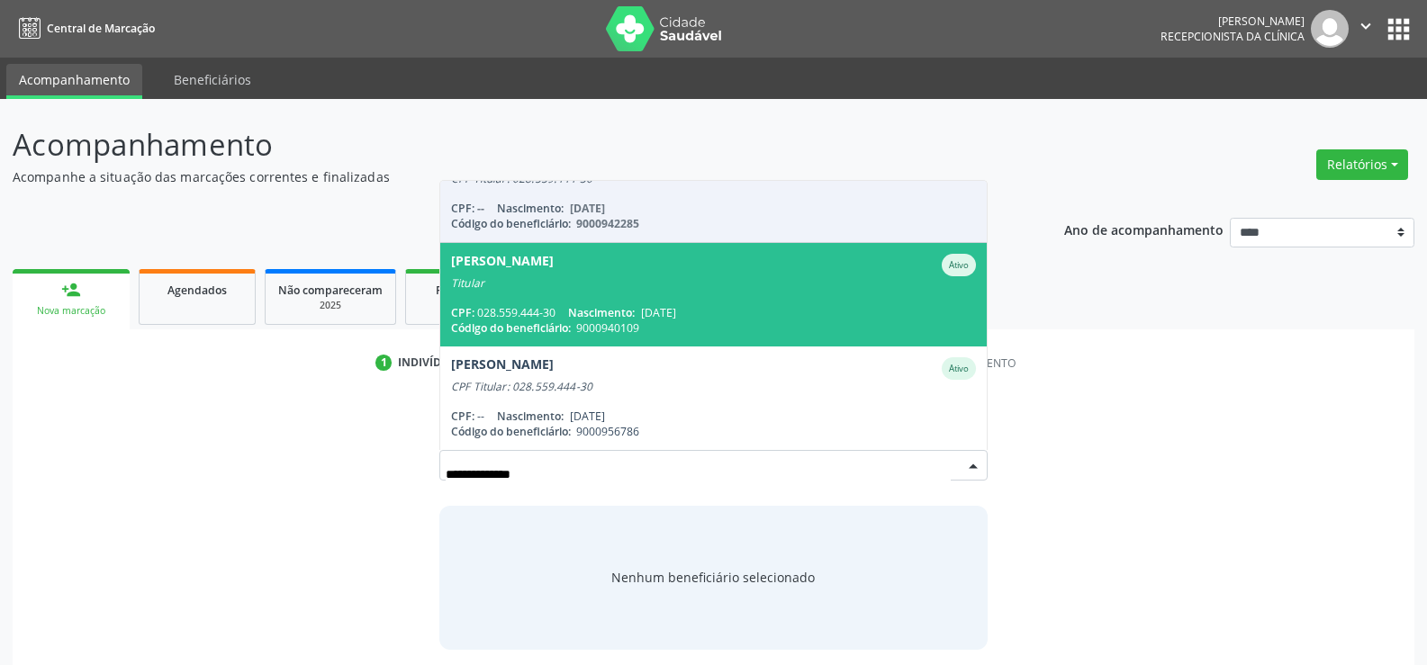
click at [688, 295] on span "[PERSON_NAME] Ativo Titular CPF: 028.559.444-30 Nascimento: [DATE] Código do be…" at bounding box center [713, 295] width 546 height 104
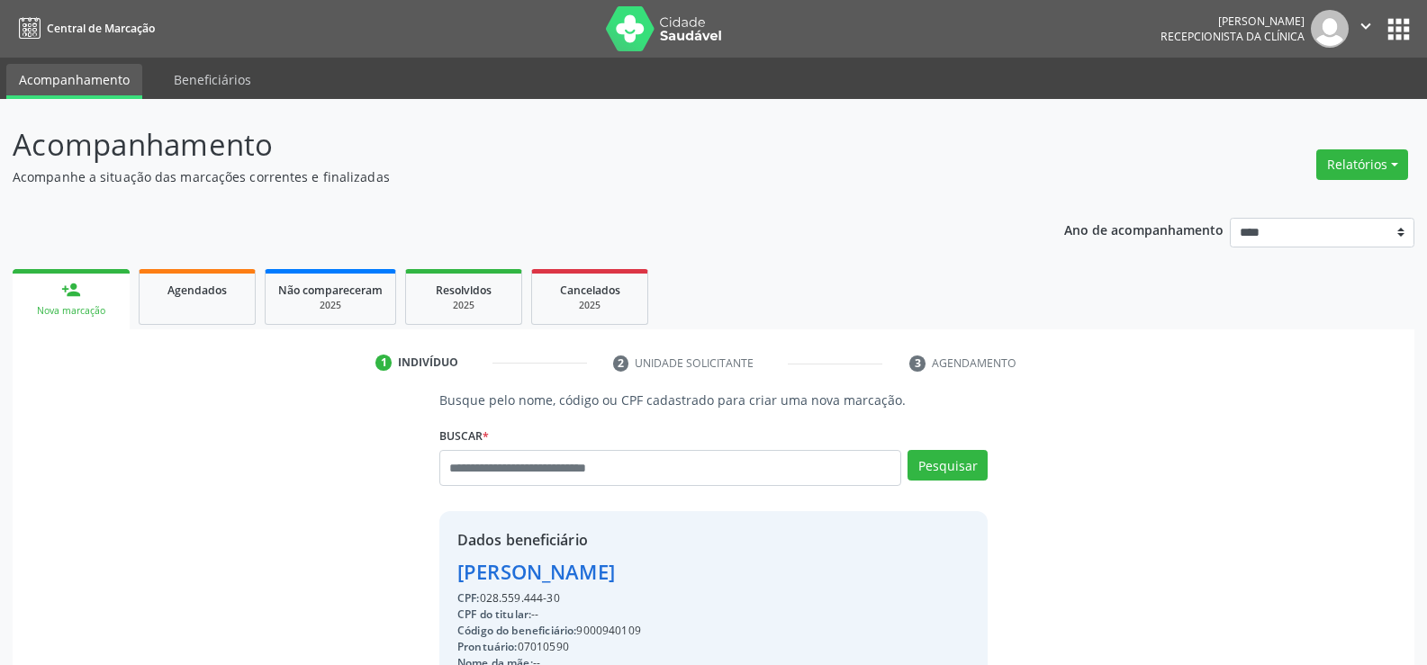
drag, startPoint x: 460, startPoint y: 568, endPoint x: 690, endPoint y: 569, distance: 230.4
click at [690, 569] on div "[PERSON_NAME]" at bounding box center [601, 572] width 289 height 30
copy div "[PERSON_NAME]"
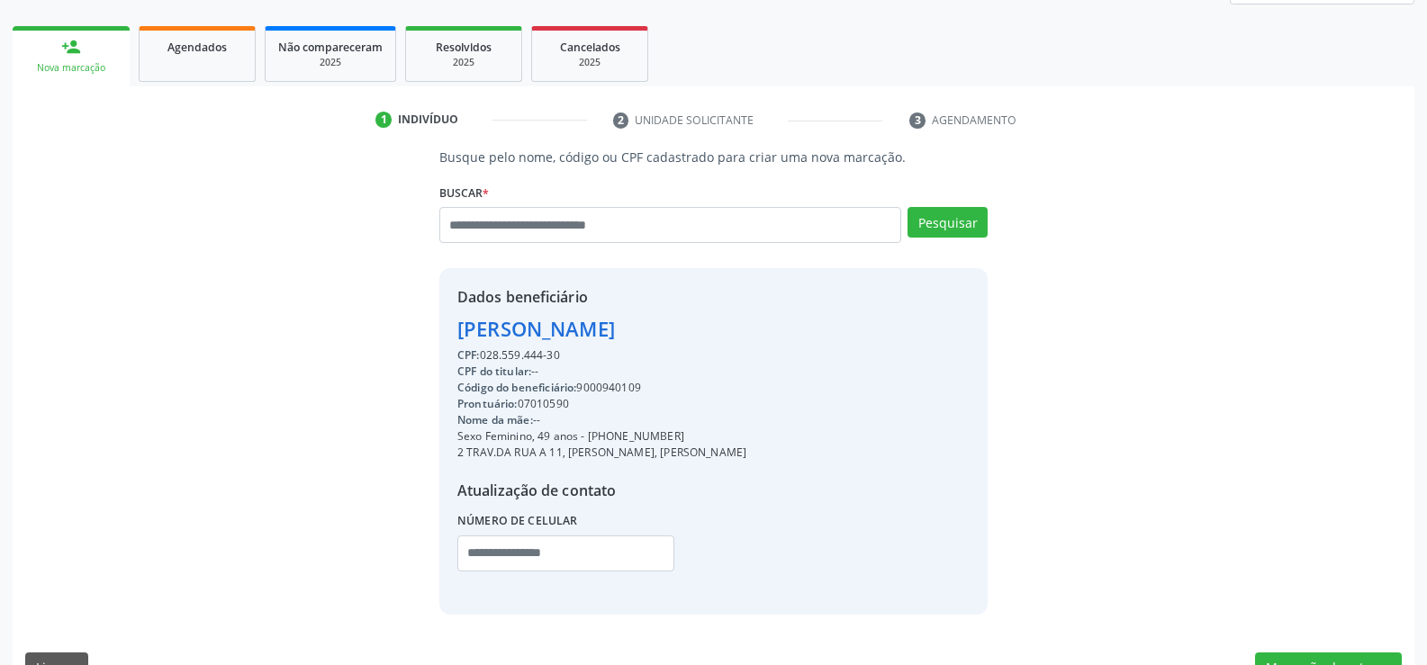
scroll to position [270, 0]
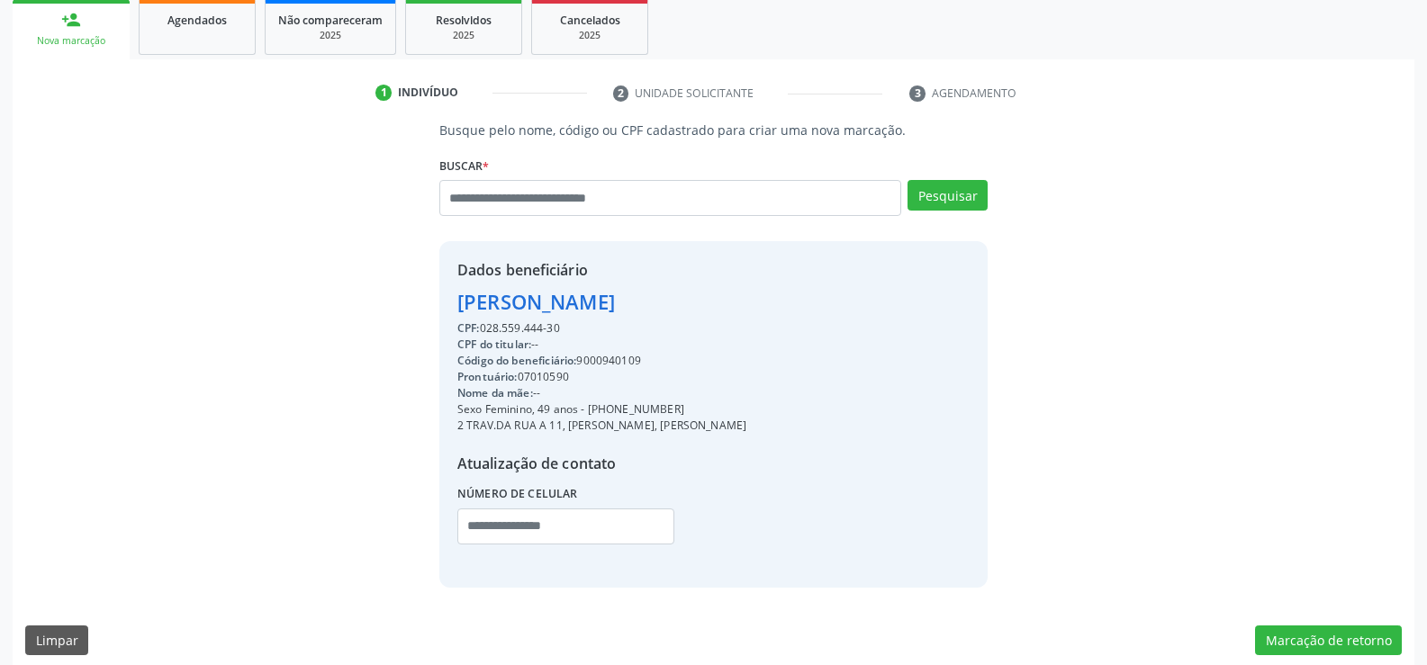
click at [602, 410] on div "Sexo Feminino, 49 anos - [PHONE_NUMBER]" at bounding box center [601, 409] width 289 height 16
drag, startPoint x: 608, startPoint y: 410, endPoint x: 720, endPoint y: 402, distance: 111.9
click at [720, 402] on div "Sexo Feminino, 49 anos - [PHONE_NUMBER]" at bounding box center [601, 409] width 289 height 16
copy div "99965-1838"
click at [564, 197] on input "text" at bounding box center [670, 198] width 462 height 36
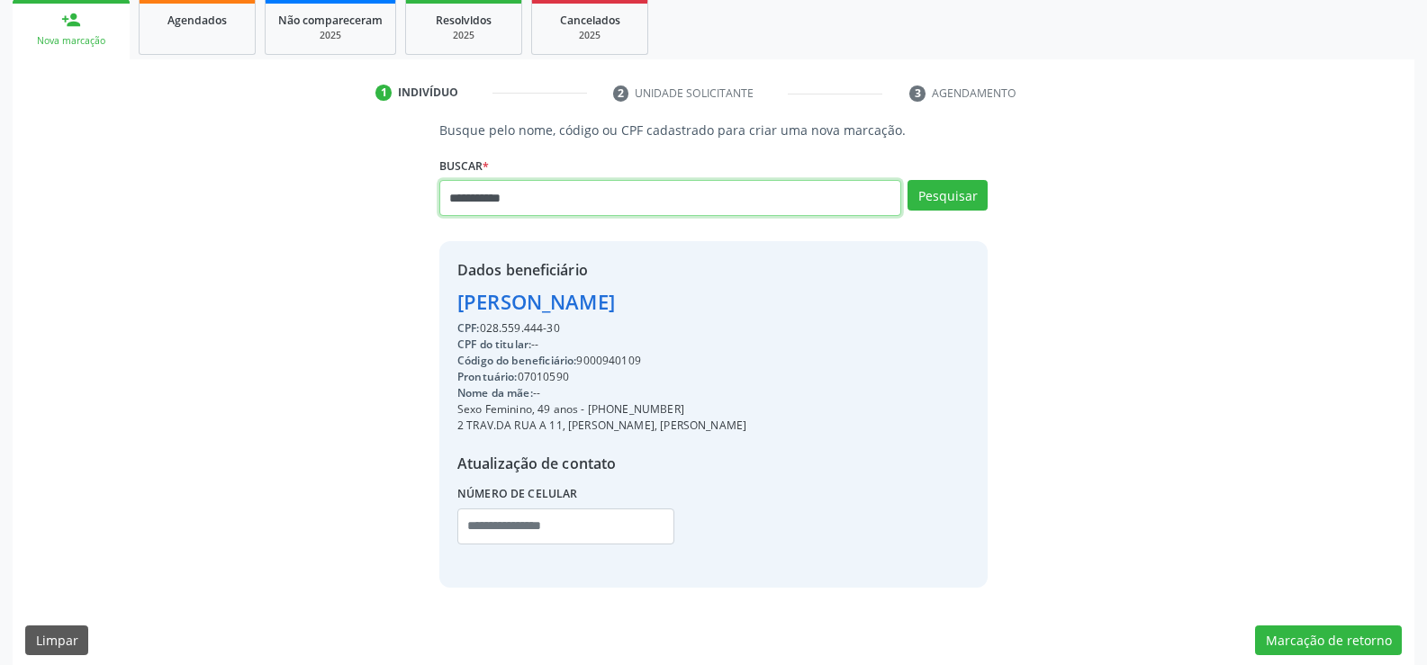
type input "**********"
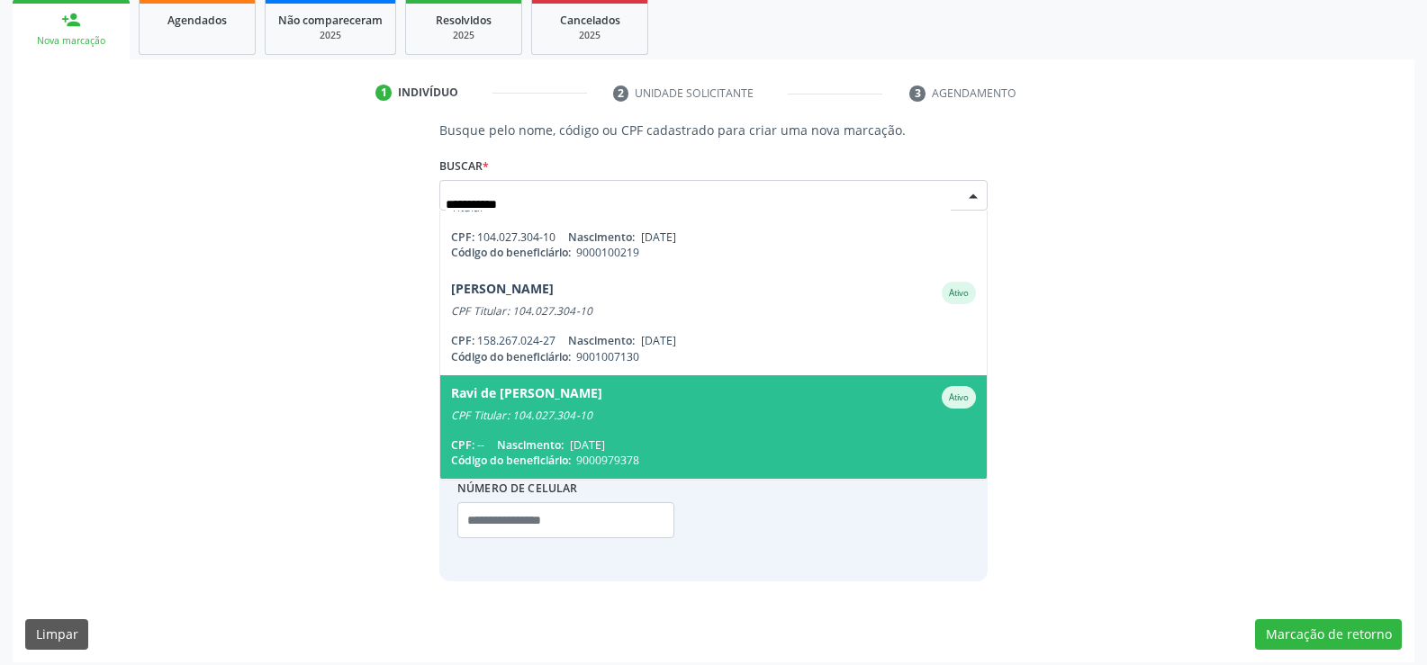
click at [636, 415] on div "CPF Titular: 104.027.304-10" at bounding box center [713, 416] width 525 height 14
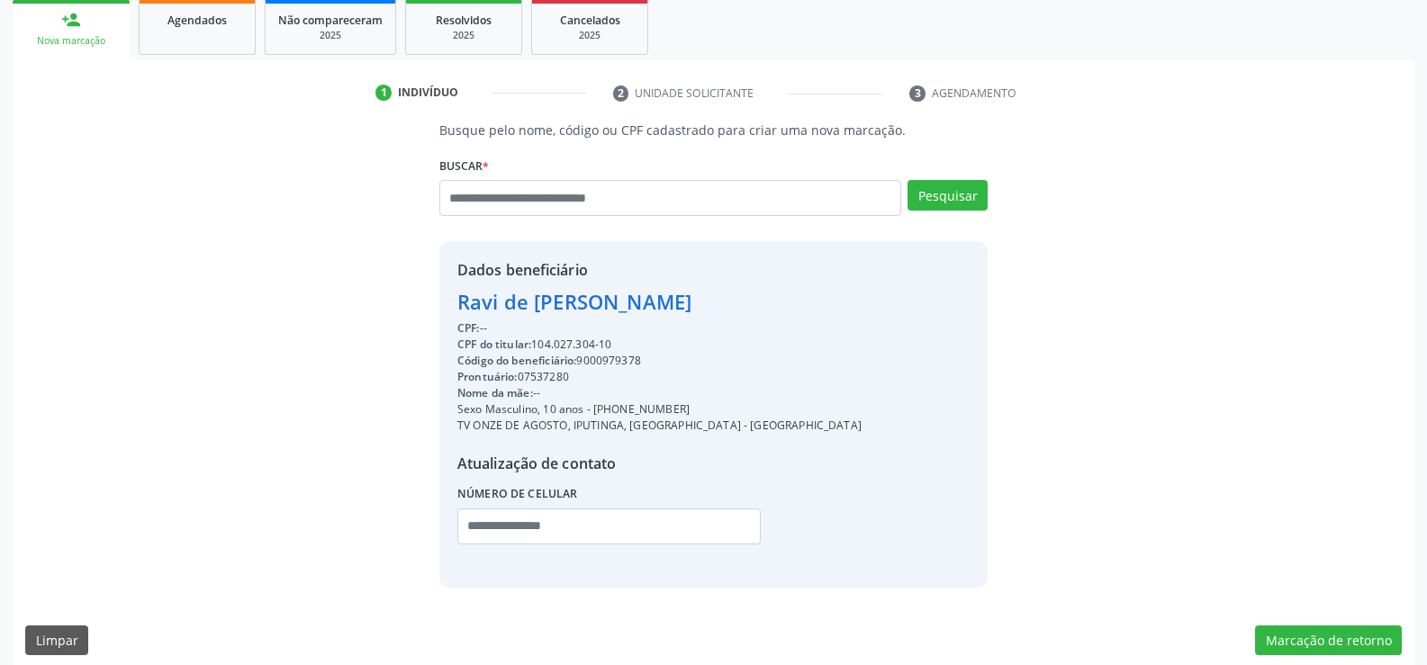
drag, startPoint x: 457, startPoint y: 302, endPoint x: 652, endPoint y: 337, distance: 197.6
click at [652, 337] on div "Dados beneficiário [PERSON_NAME] CPF: -- CPF do titular: 104.027.304-10 Código …" at bounding box center [659, 414] width 404 height 310
copy div "Ravi de [PERSON_NAME] CPF: -- CPF do titular: 104.027.304-10"
click at [547, 212] on input "text" at bounding box center [670, 198] width 462 height 36
paste input "**********"
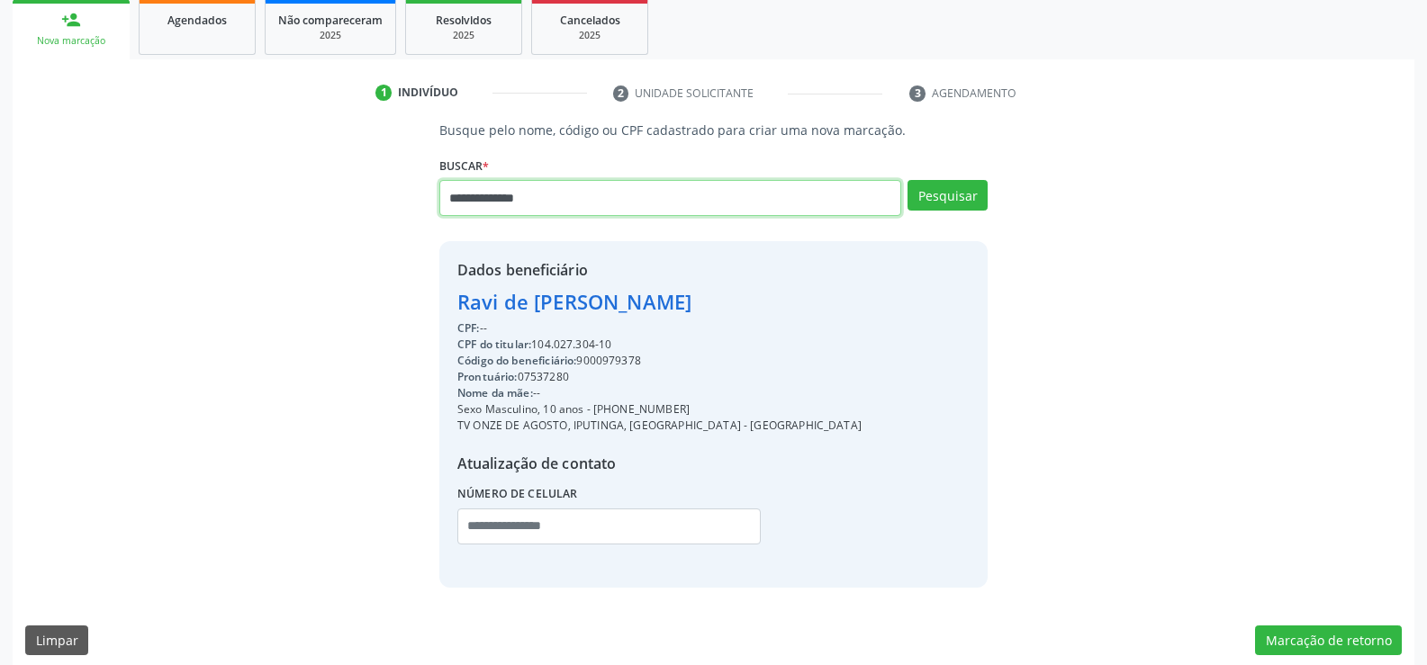
type input "**********"
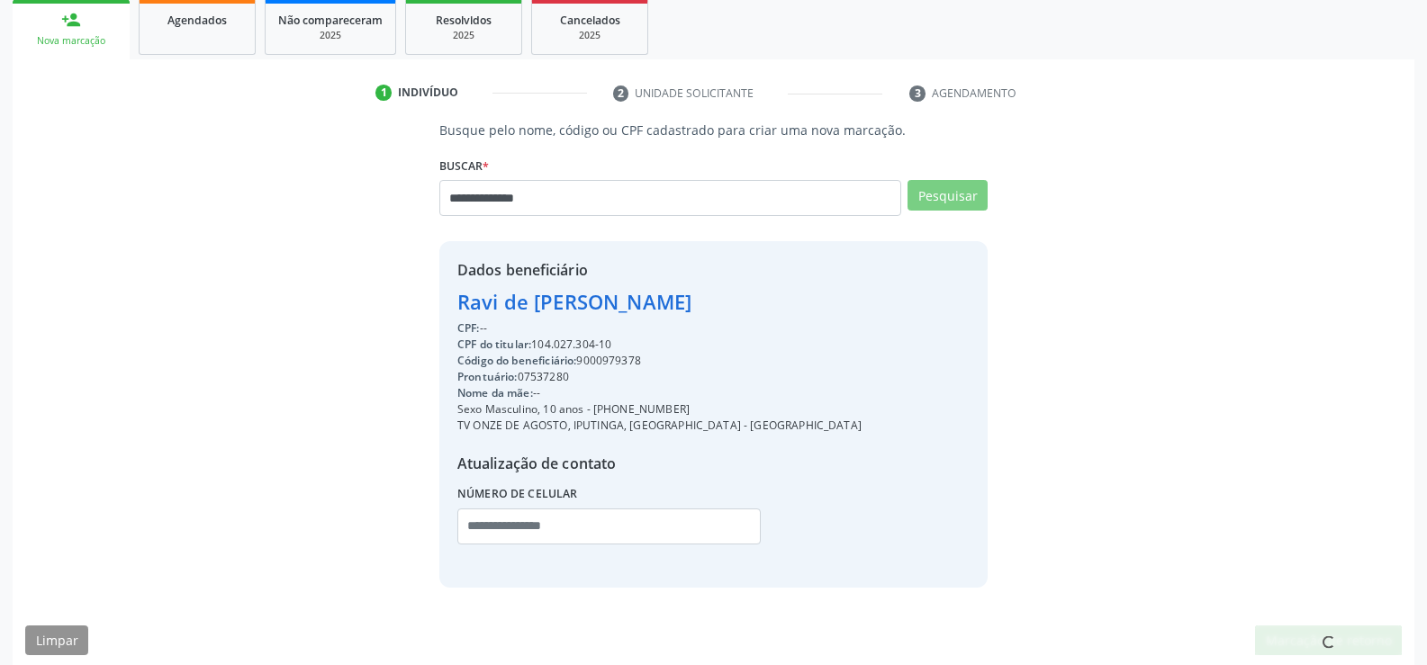
scroll to position [0, 0]
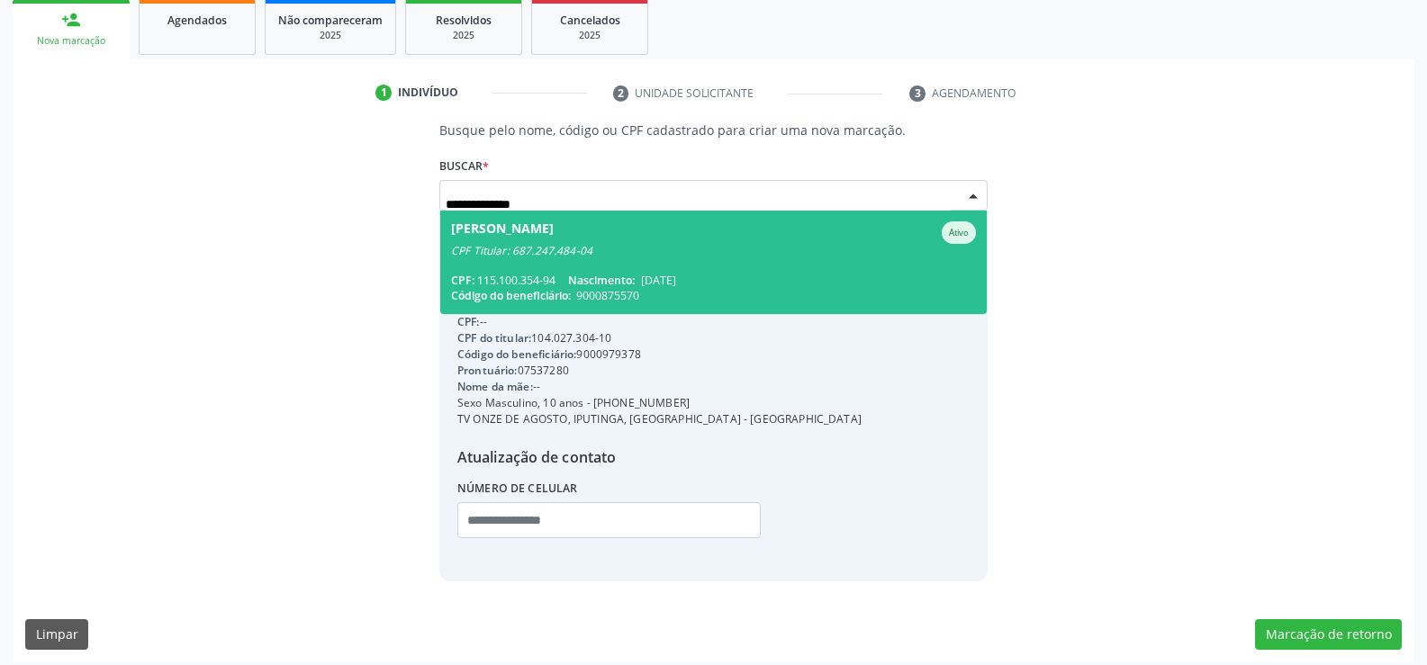
click at [548, 251] on div "CPF Titular: 687.247.484-04" at bounding box center [713, 251] width 525 height 14
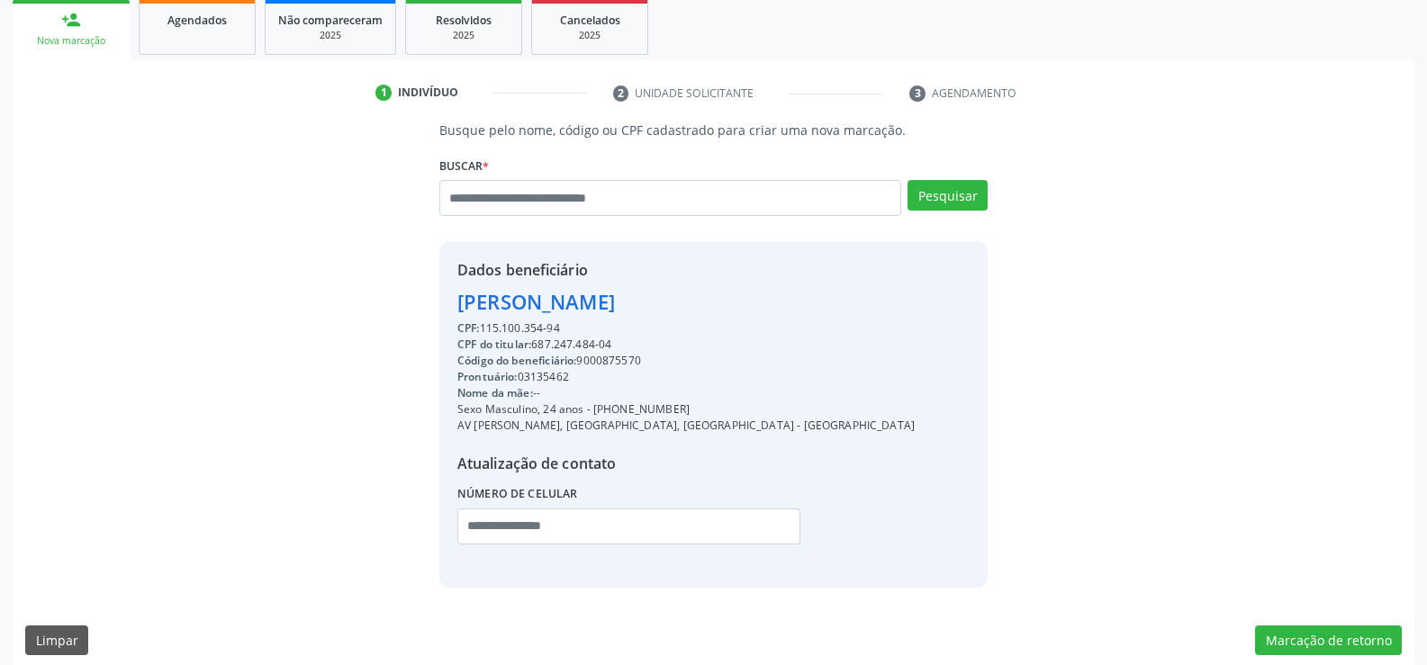
drag, startPoint x: 459, startPoint y: 309, endPoint x: 850, endPoint y: 310, distance: 390.7
click at [850, 310] on div "Dados beneficiário [PERSON_NAME] CPF: 115.100.354-94 CPF do titular: 687.247.48…" at bounding box center [713, 414] width 548 height 346
copy div "[PERSON_NAME]"
drag, startPoint x: 614, startPoint y: 410, endPoint x: 744, endPoint y: 413, distance: 130.6
click at [744, 413] on div "Sexo Masculino, 24 anos - [PHONE_NUMBER]" at bounding box center [685, 409] width 457 height 16
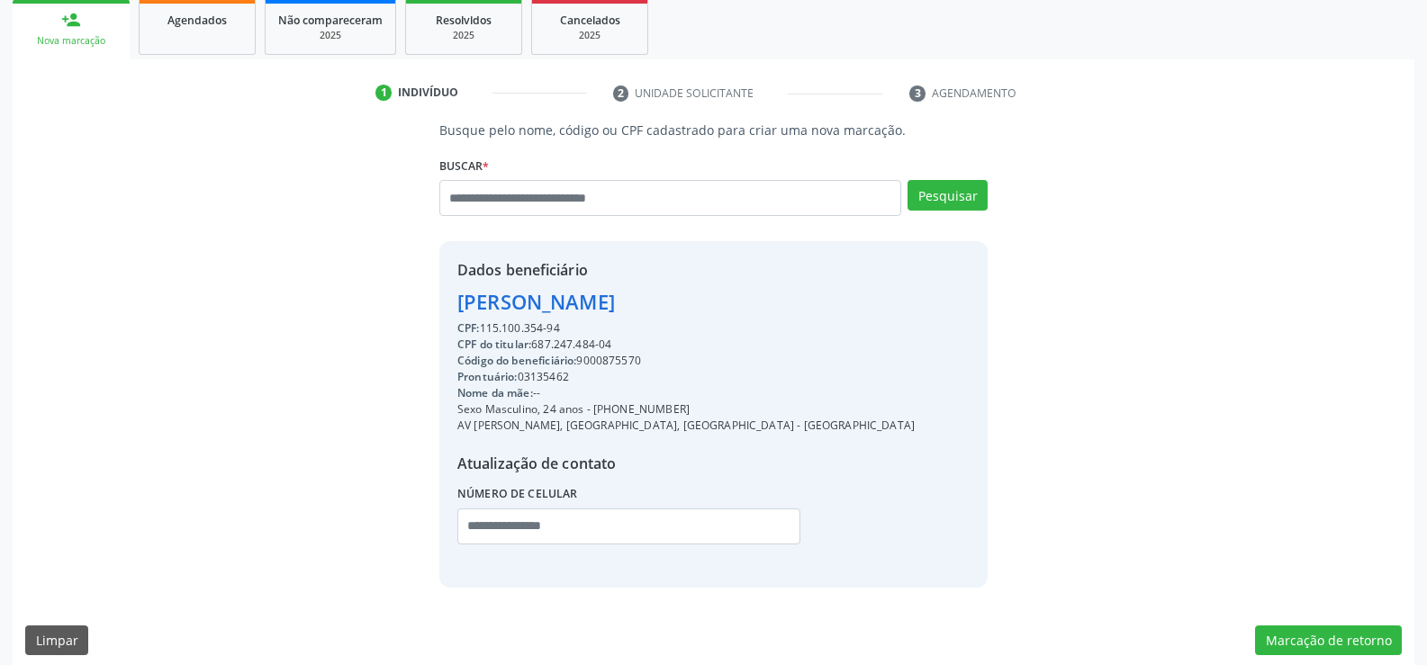
copy div "99399-6002"
click at [545, 210] on input "text" at bounding box center [670, 198] width 462 height 36
type input "**********"
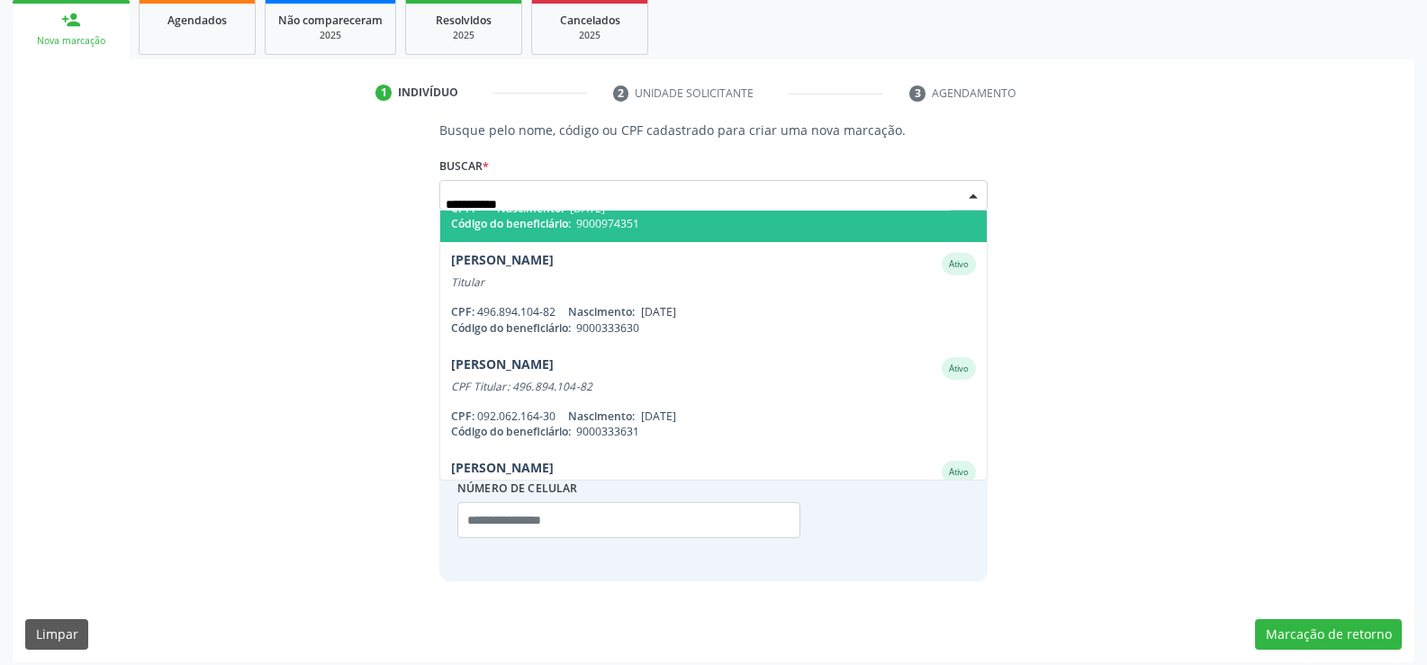
scroll to position [180, 0]
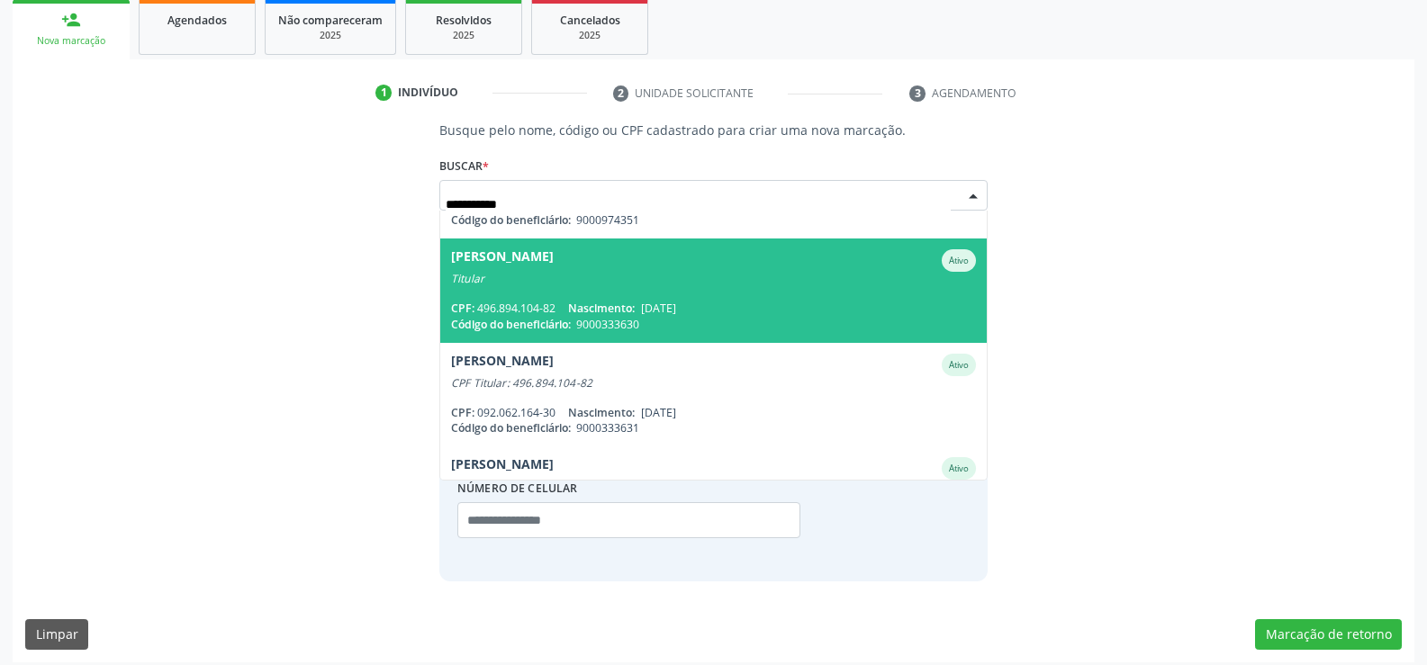
click at [647, 314] on span "[DATE]" at bounding box center [658, 308] width 35 height 15
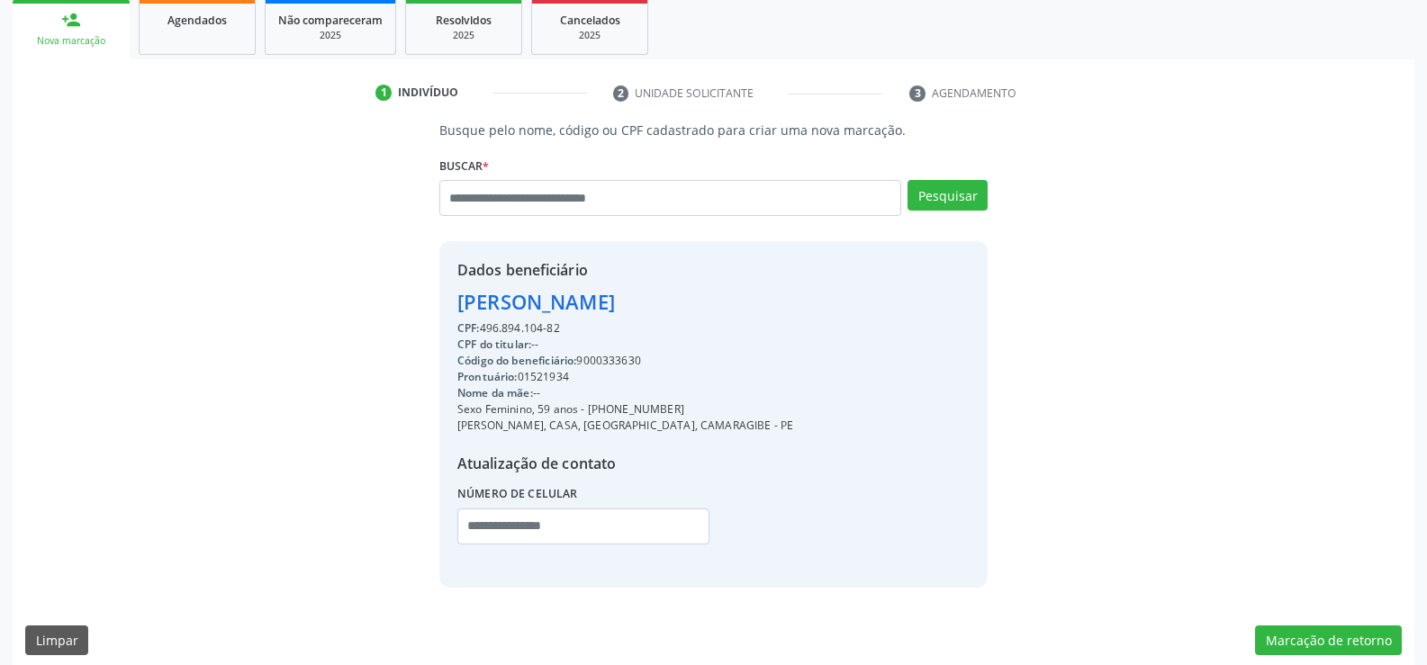
drag, startPoint x: 456, startPoint y: 293, endPoint x: 775, endPoint y: 312, distance: 319.3
click at [775, 312] on div "[PERSON_NAME]" at bounding box center [625, 302] width 336 height 30
copy div "[PERSON_NAME]"
click at [205, 19] on span "Agendados" at bounding box center [196, 20] width 59 height 15
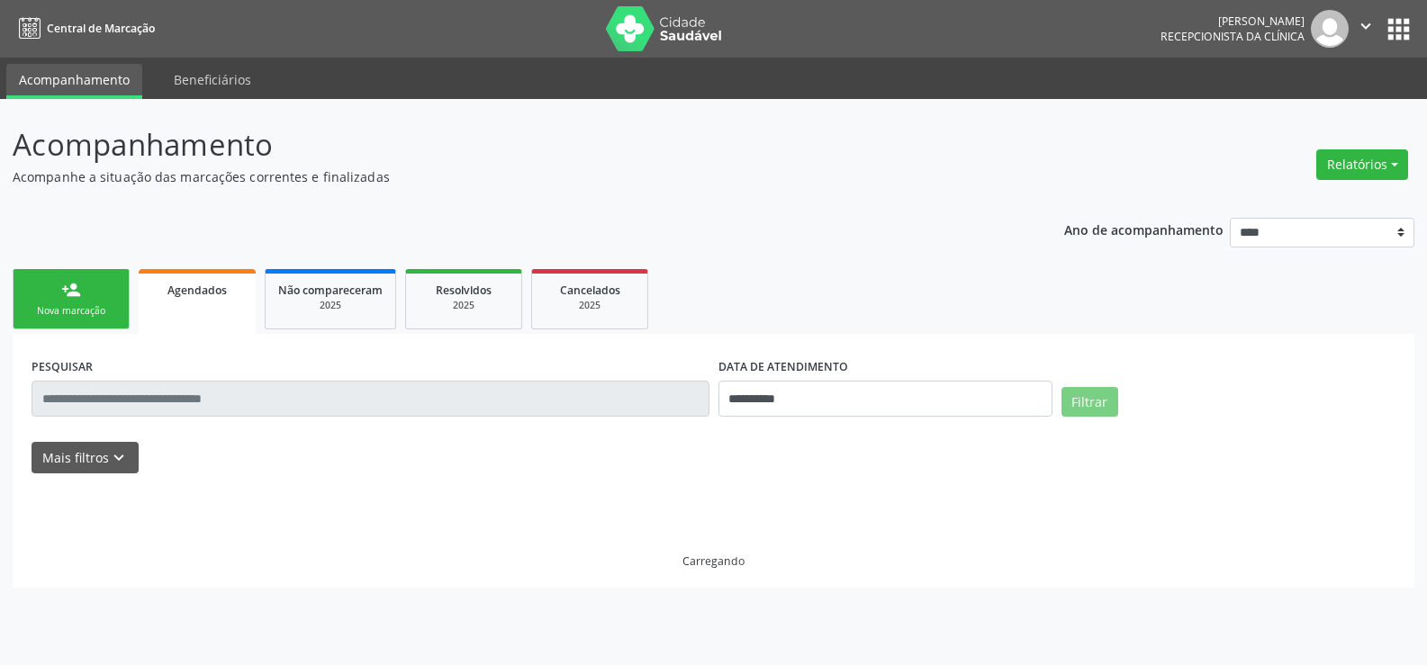
scroll to position [0, 0]
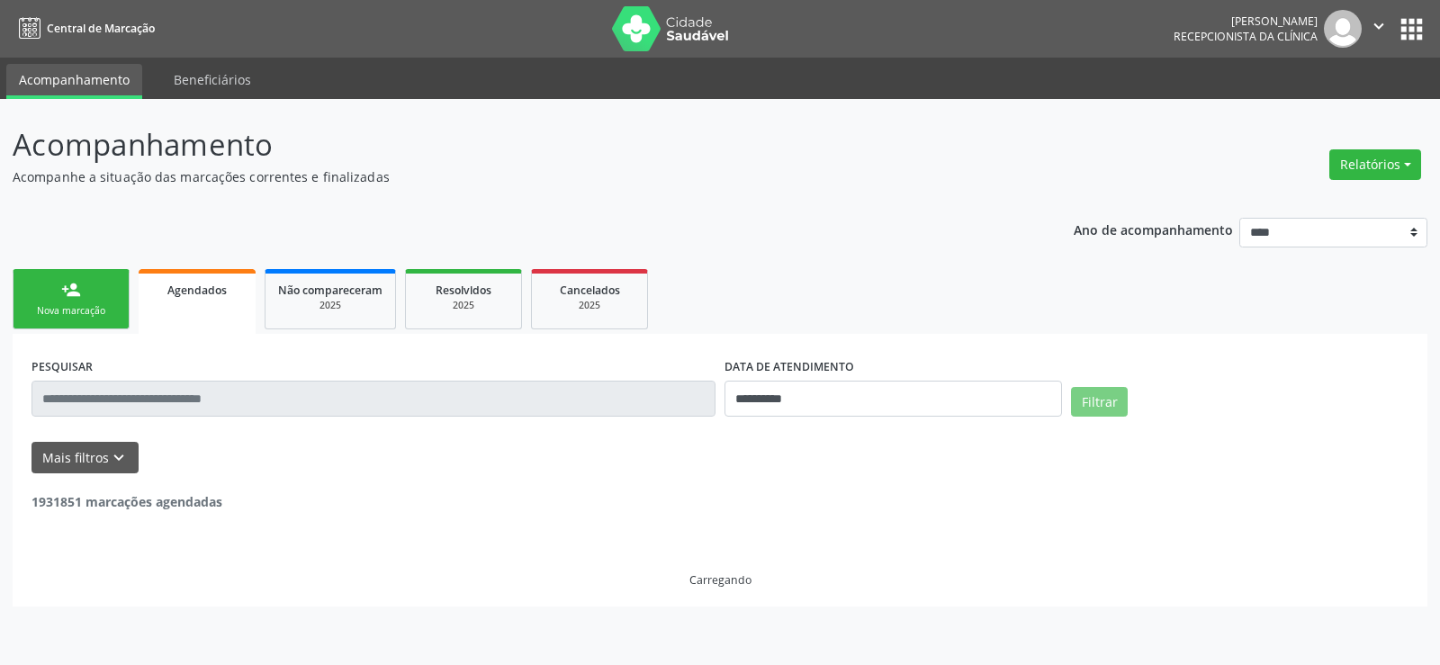
click at [198, 401] on input "text" at bounding box center [374, 399] width 684 height 36
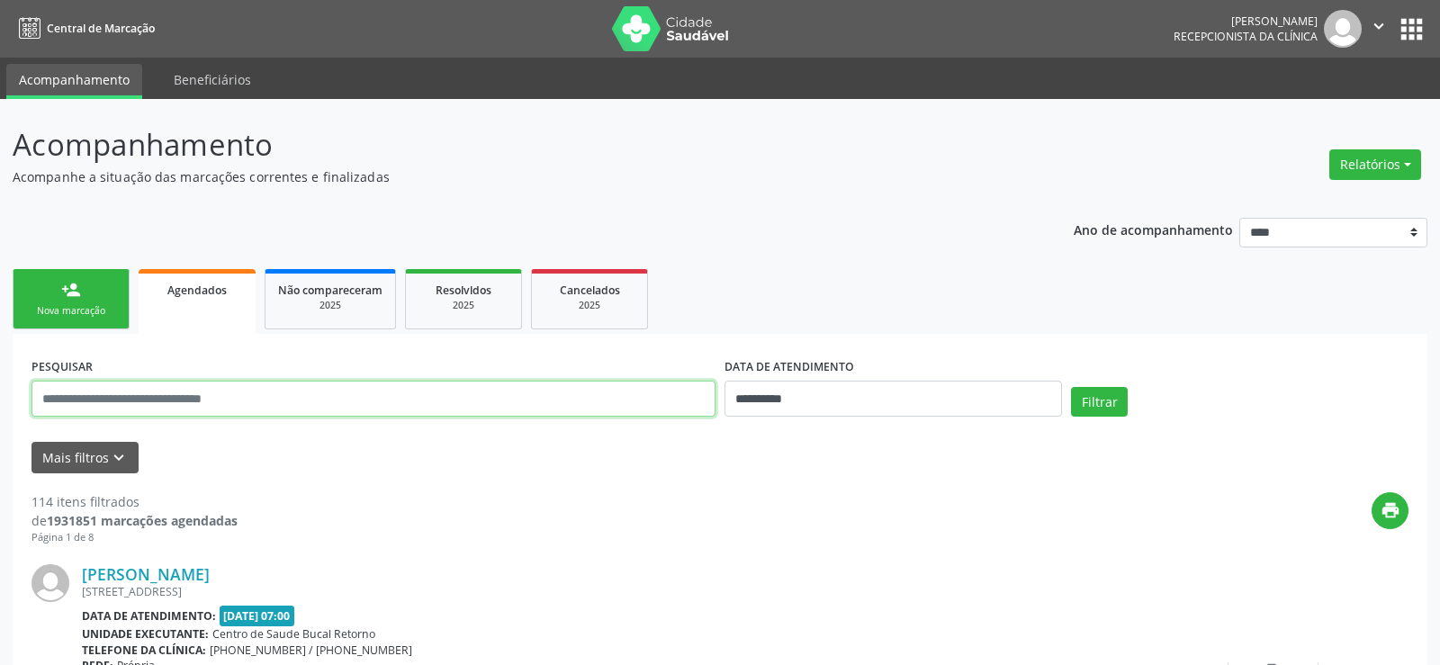
click at [198, 401] on input "text" at bounding box center [374, 399] width 684 height 36
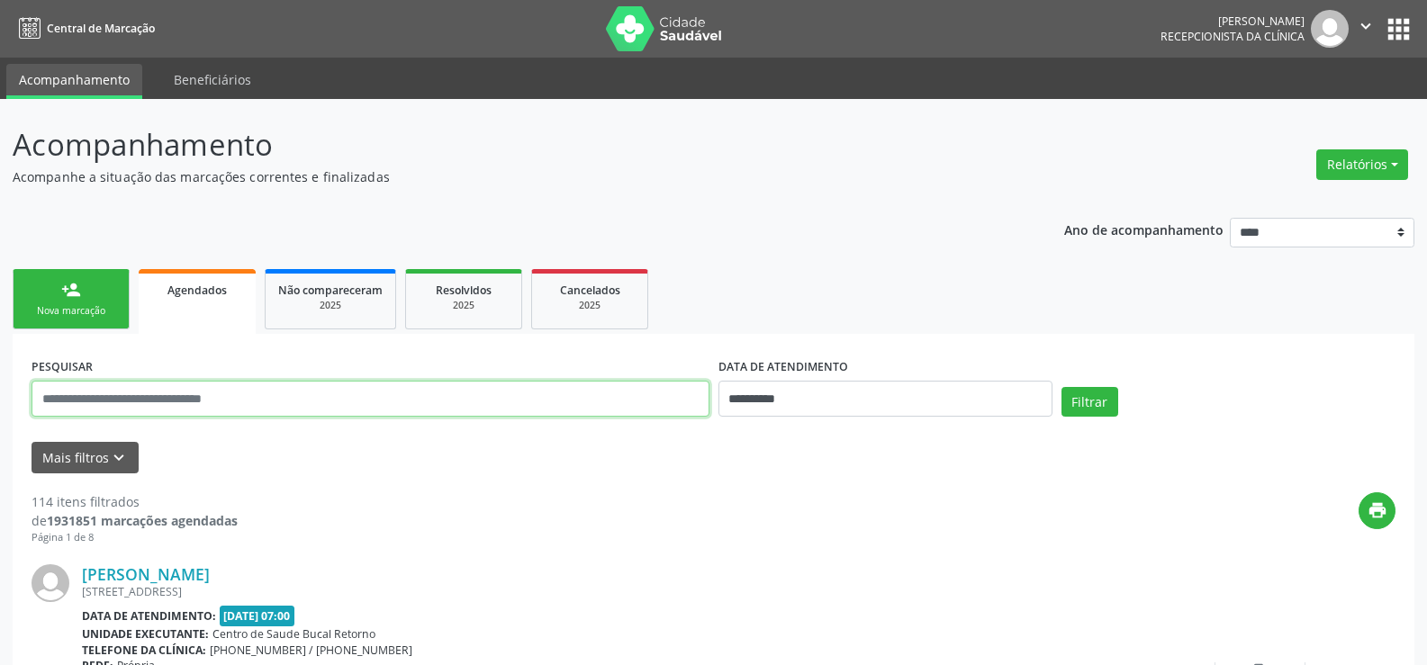
paste input "**********"
type input "**********"
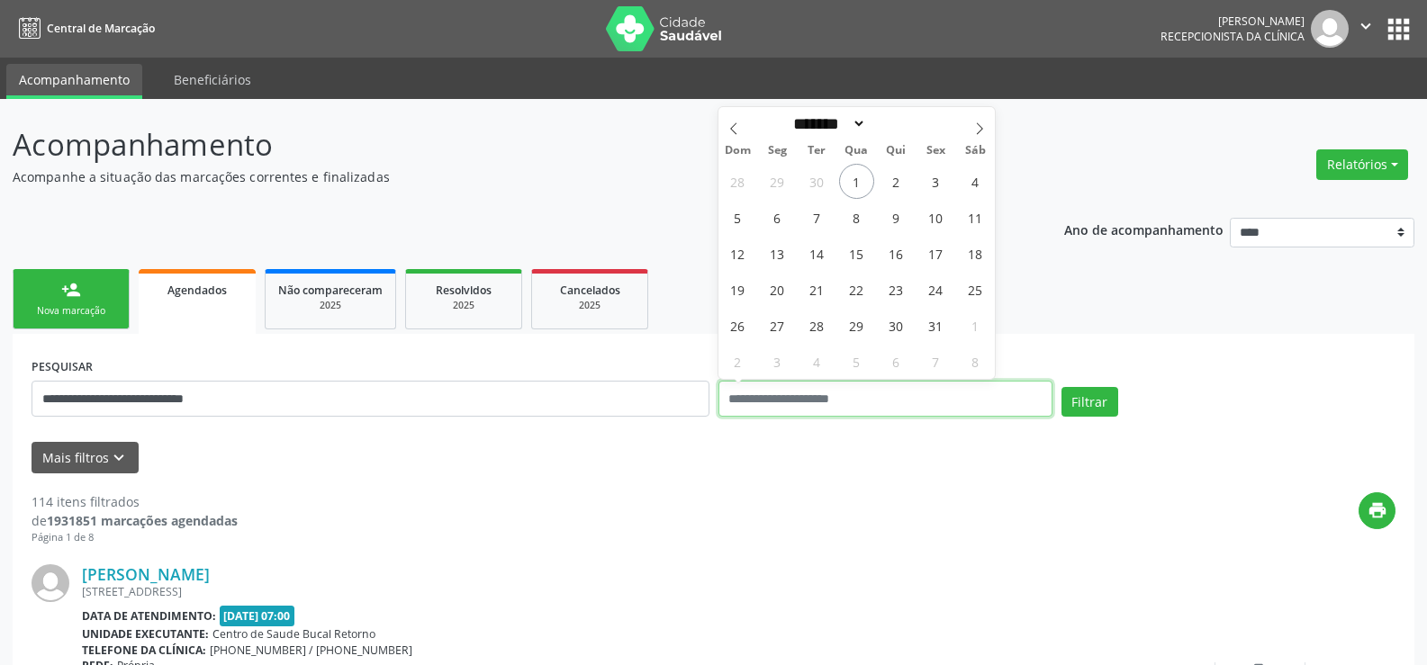
click at [1061, 387] on button "Filtrar" at bounding box center [1089, 402] width 57 height 31
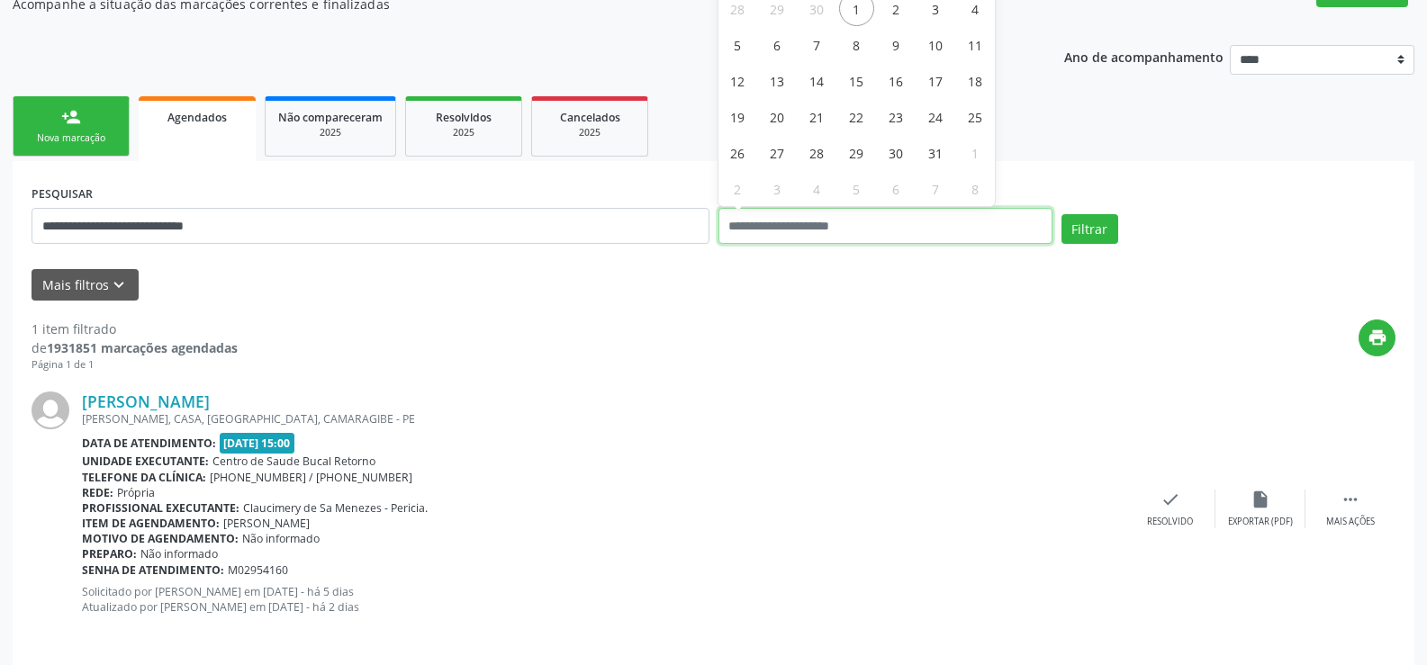
scroll to position [185, 0]
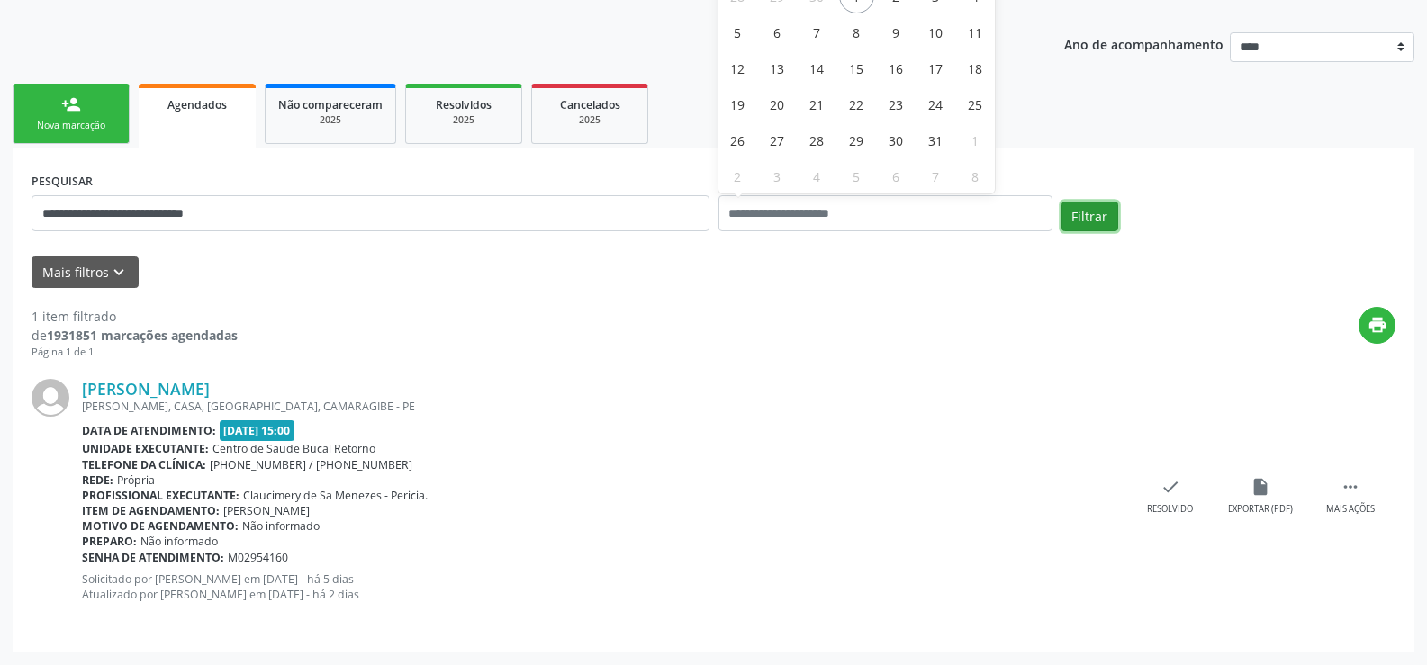
click at [1092, 224] on button "Filtrar" at bounding box center [1089, 217] width 57 height 31
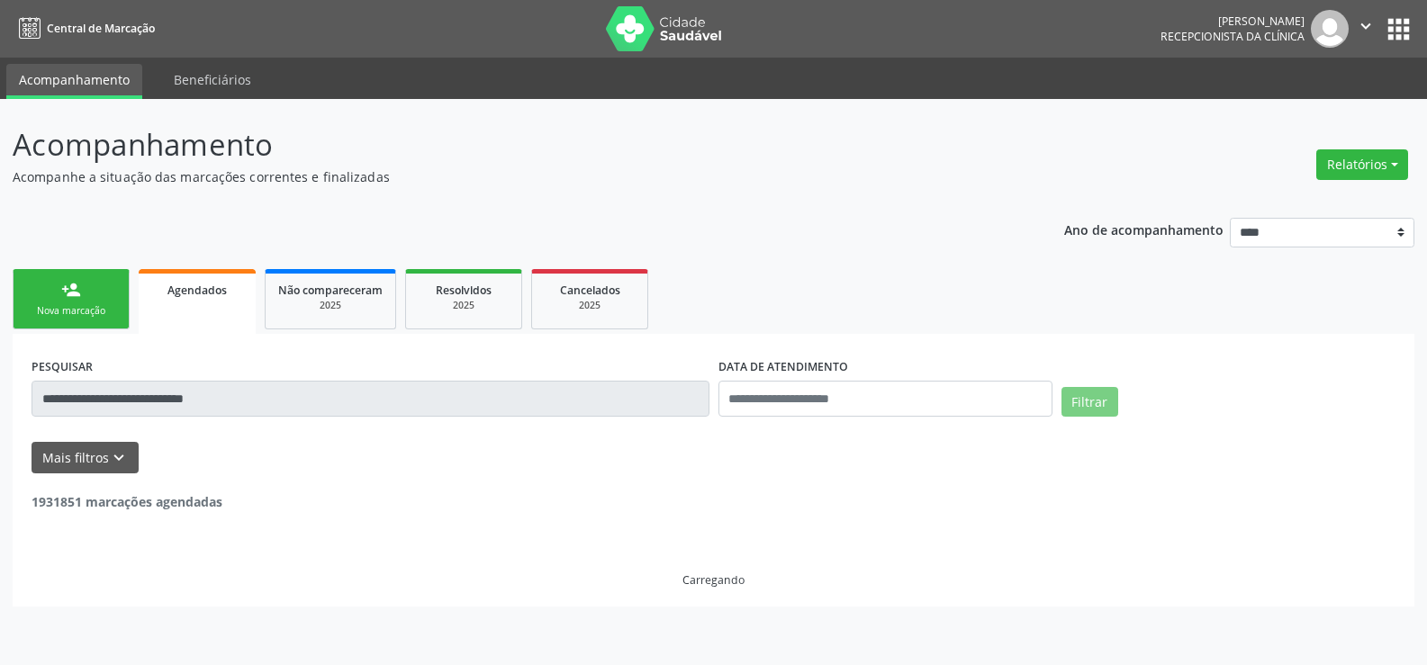
scroll to position [0, 0]
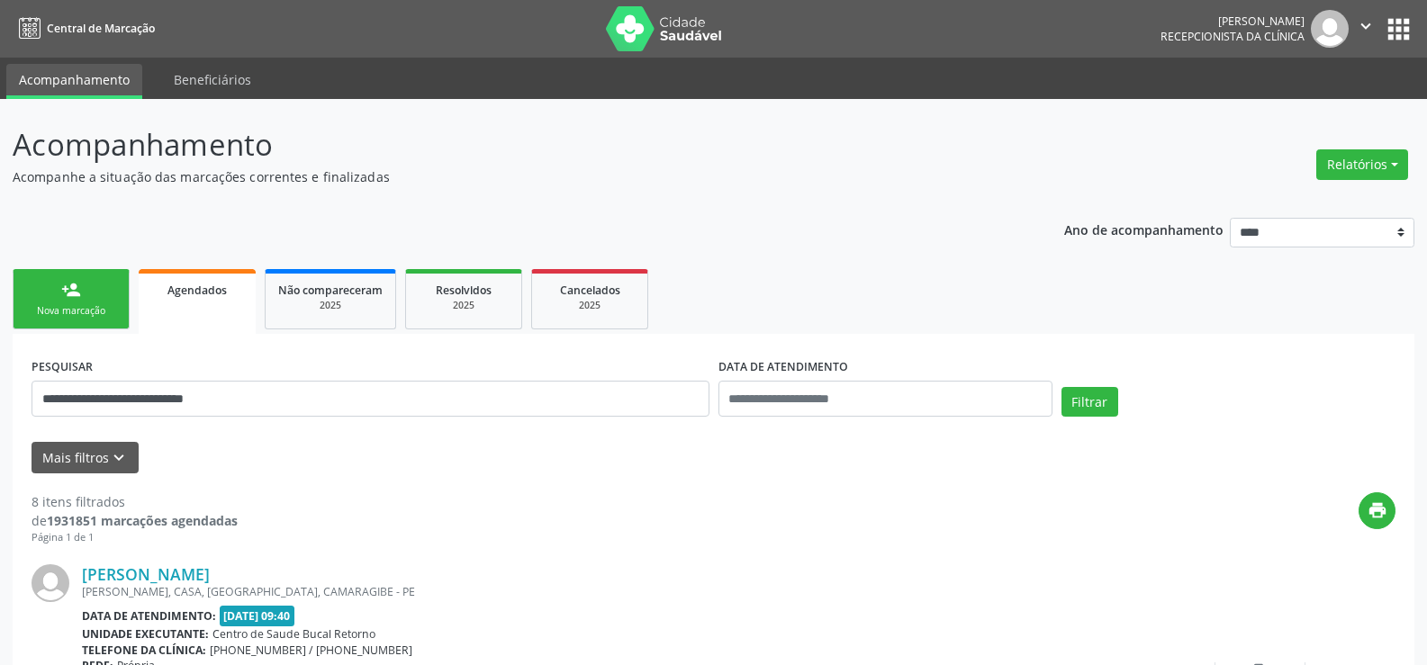
click at [1092, 224] on p "Ano de acompanhamento" at bounding box center [1143, 229] width 159 height 23
click at [1100, 414] on button "Filtrar" at bounding box center [1089, 402] width 57 height 31
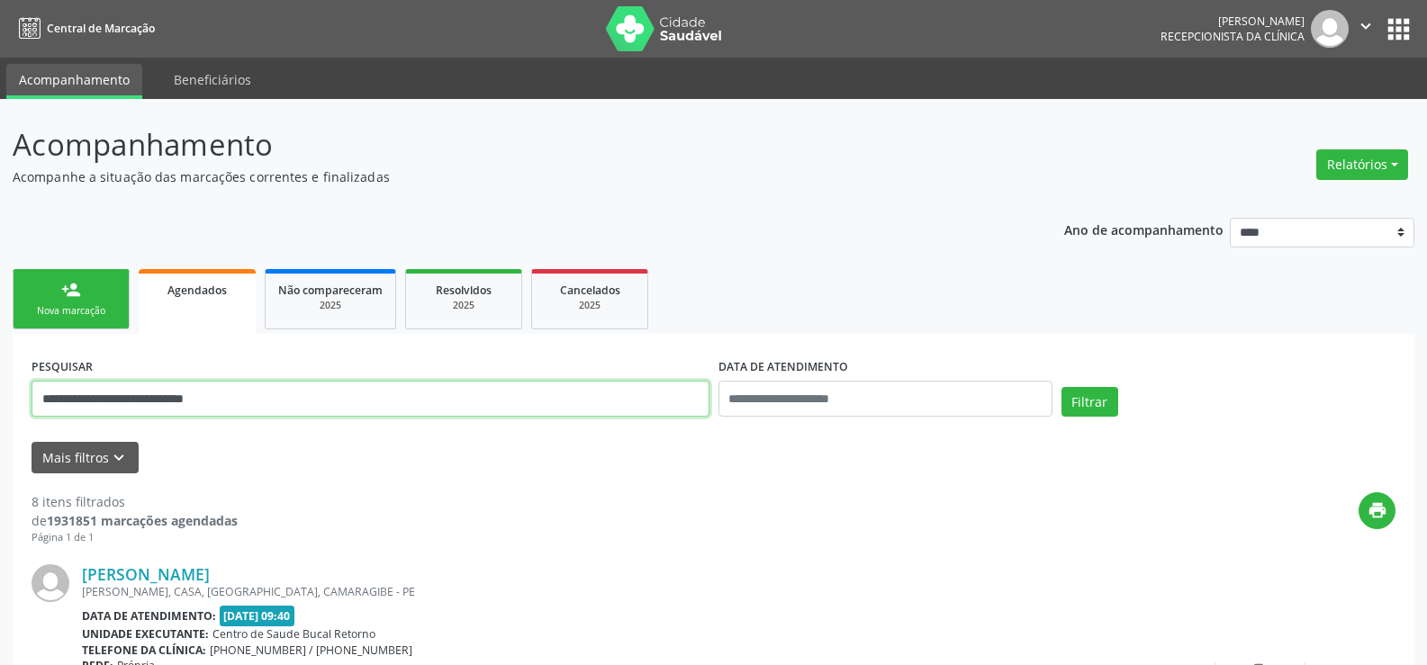
click at [176, 404] on input "**********" at bounding box center [371, 399] width 678 height 36
click at [175, 403] on input "**********" at bounding box center [371, 399] width 678 height 36
type input "**********"
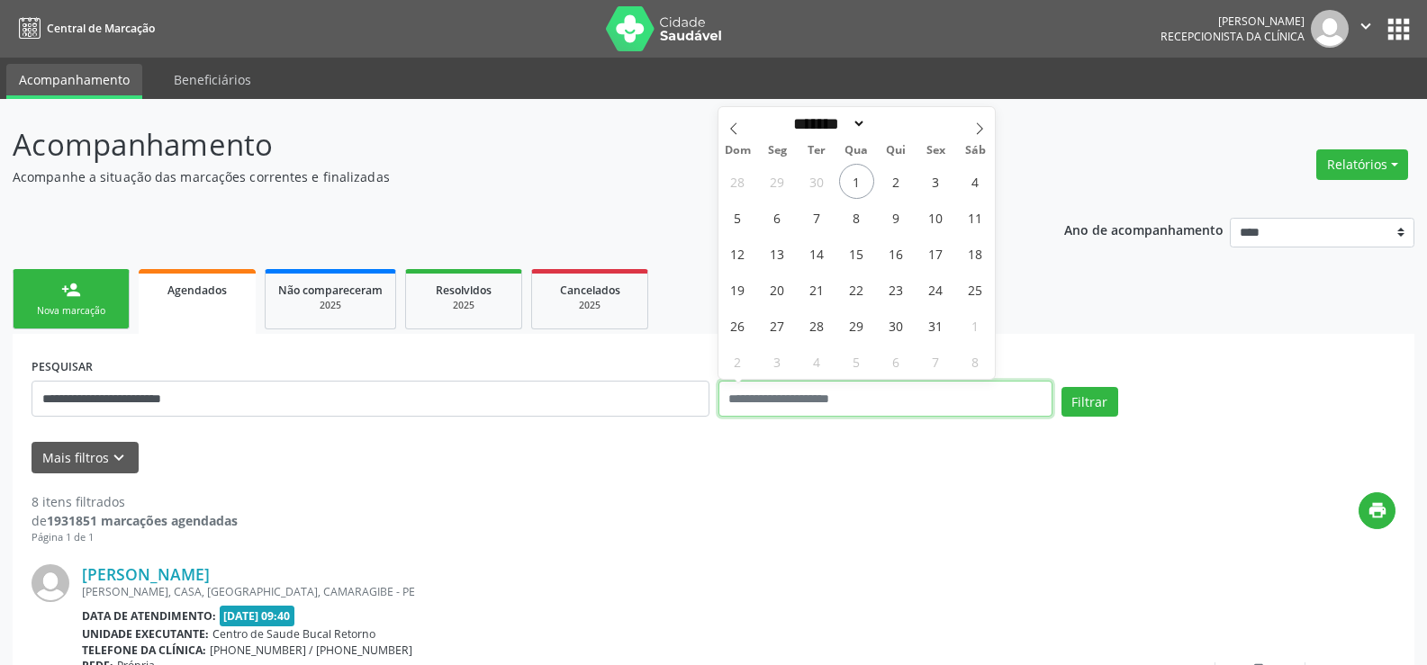
click at [1061, 387] on button "Filtrar" at bounding box center [1089, 402] width 57 height 31
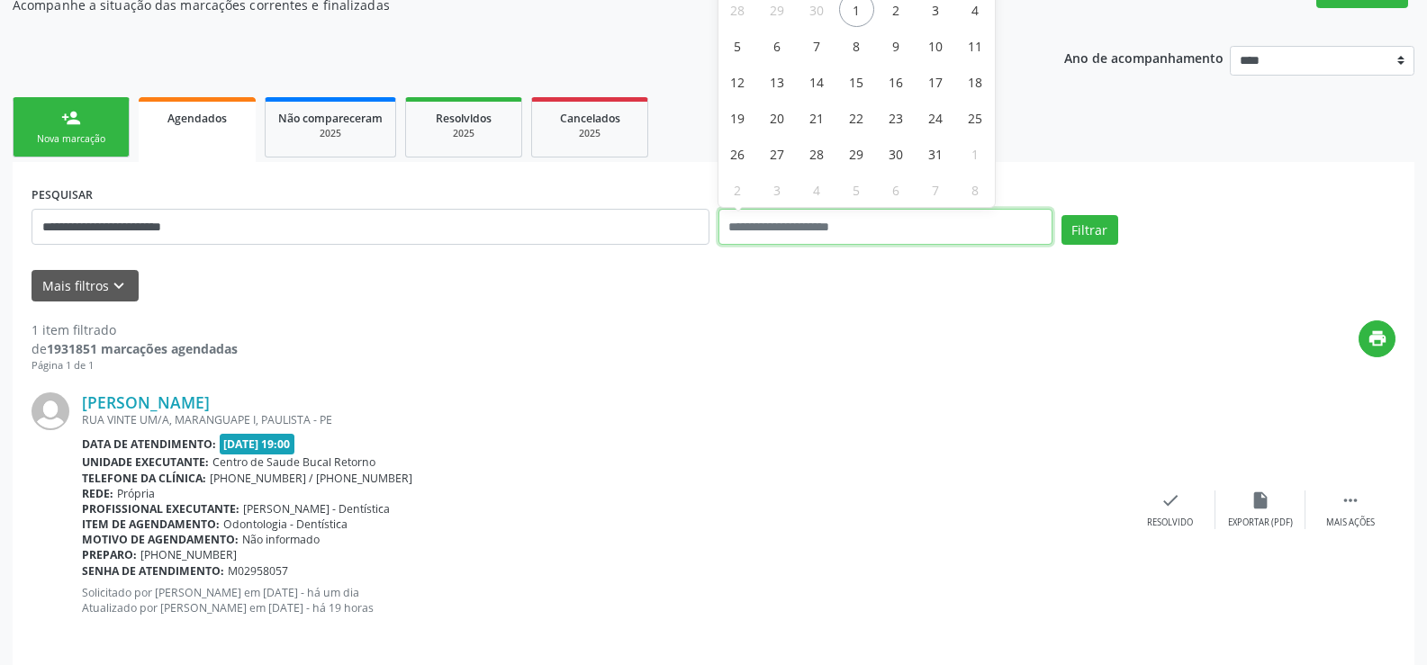
scroll to position [185, 0]
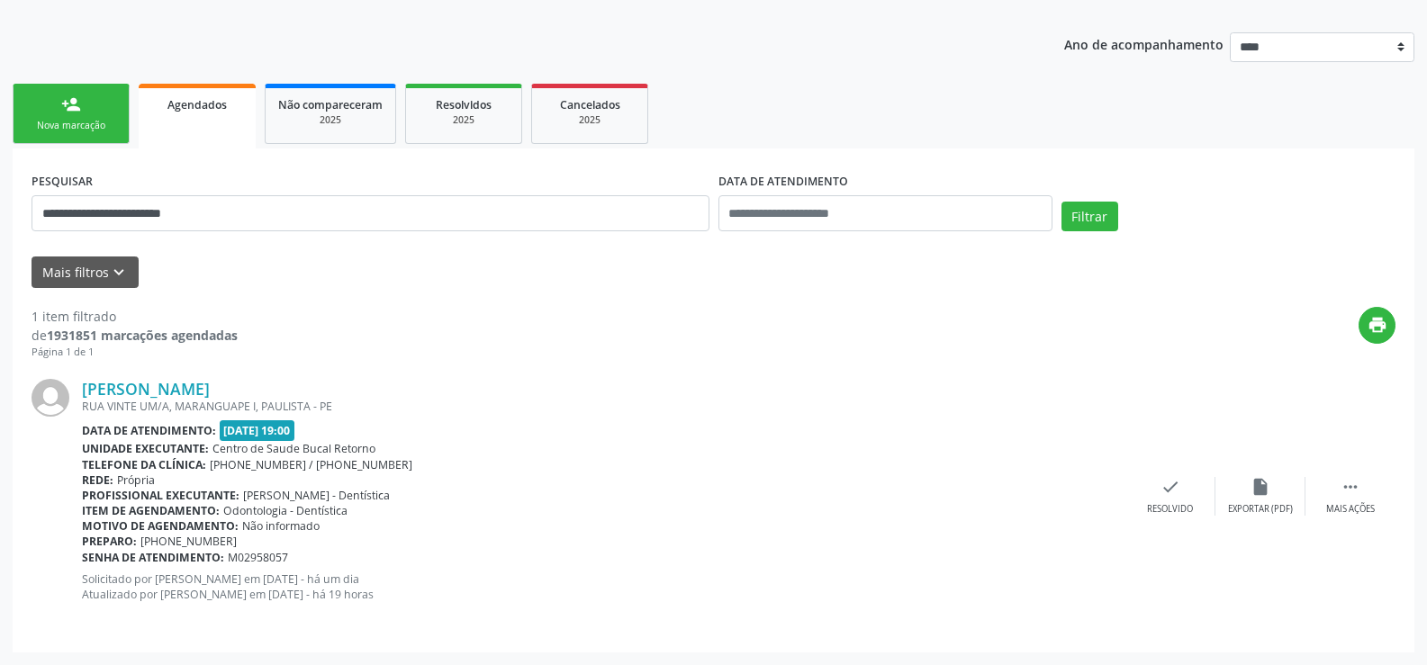
click at [74, 138] on link "person_add Nova marcação" at bounding box center [71, 114] width 117 height 60
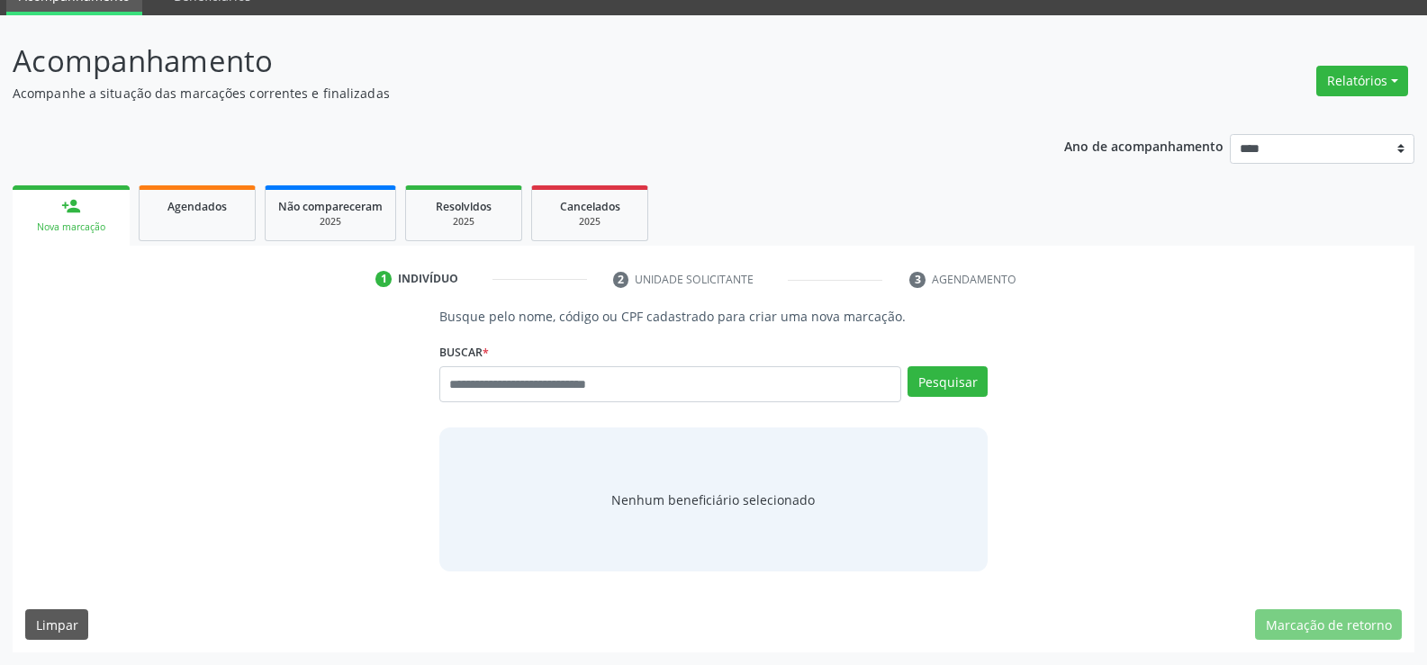
scroll to position [84, 0]
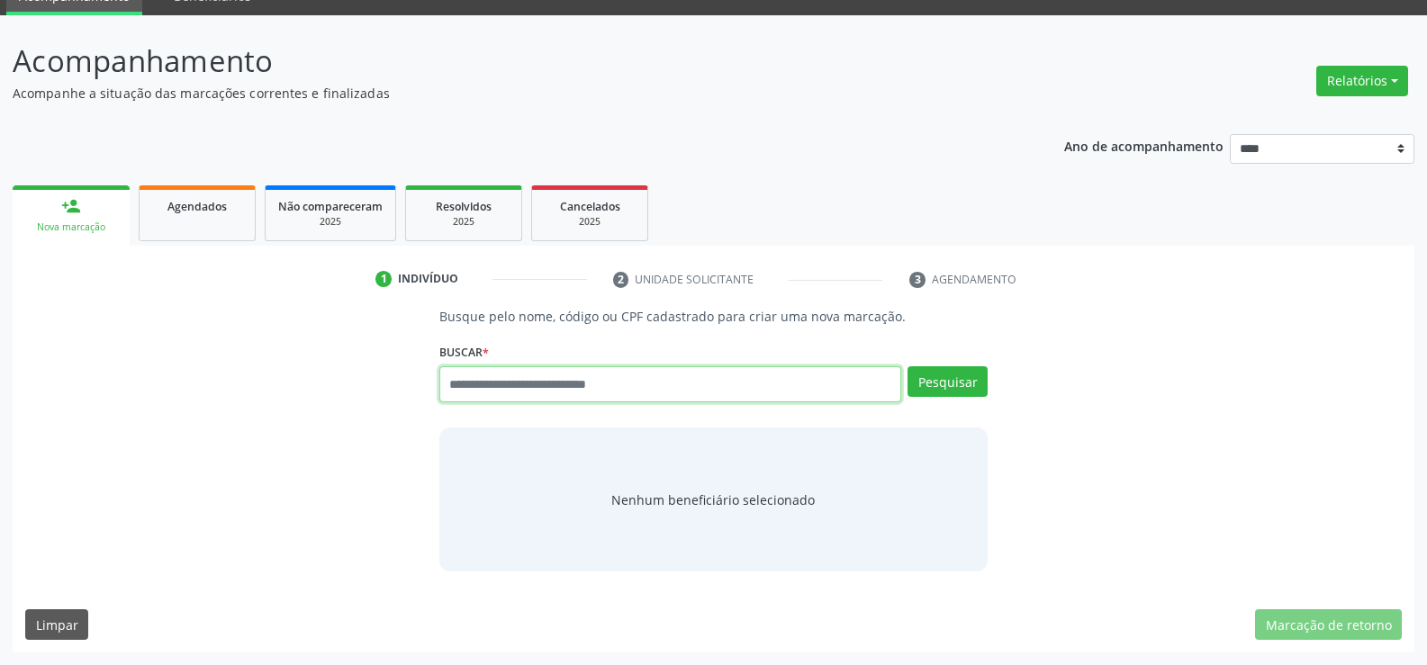
click at [573, 380] on input "text" at bounding box center [670, 384] width 462 height 36
type input "**********"
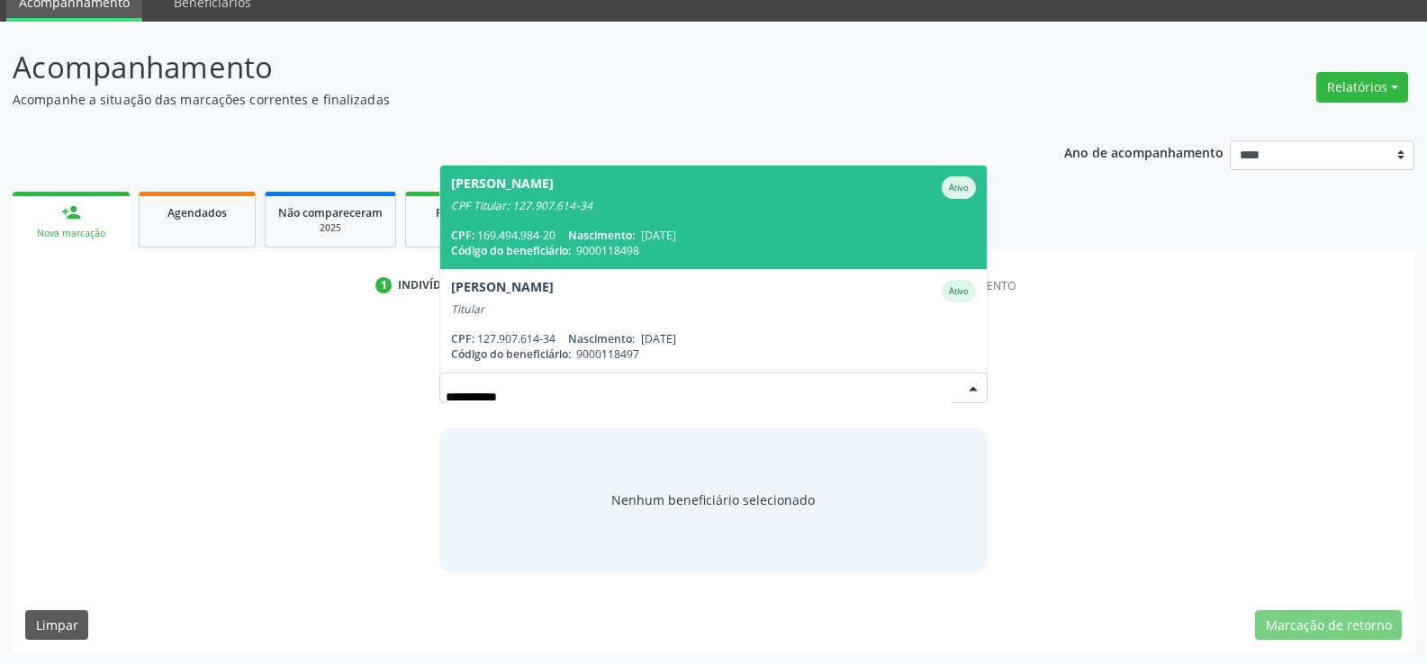
scroll to position [77, 0]
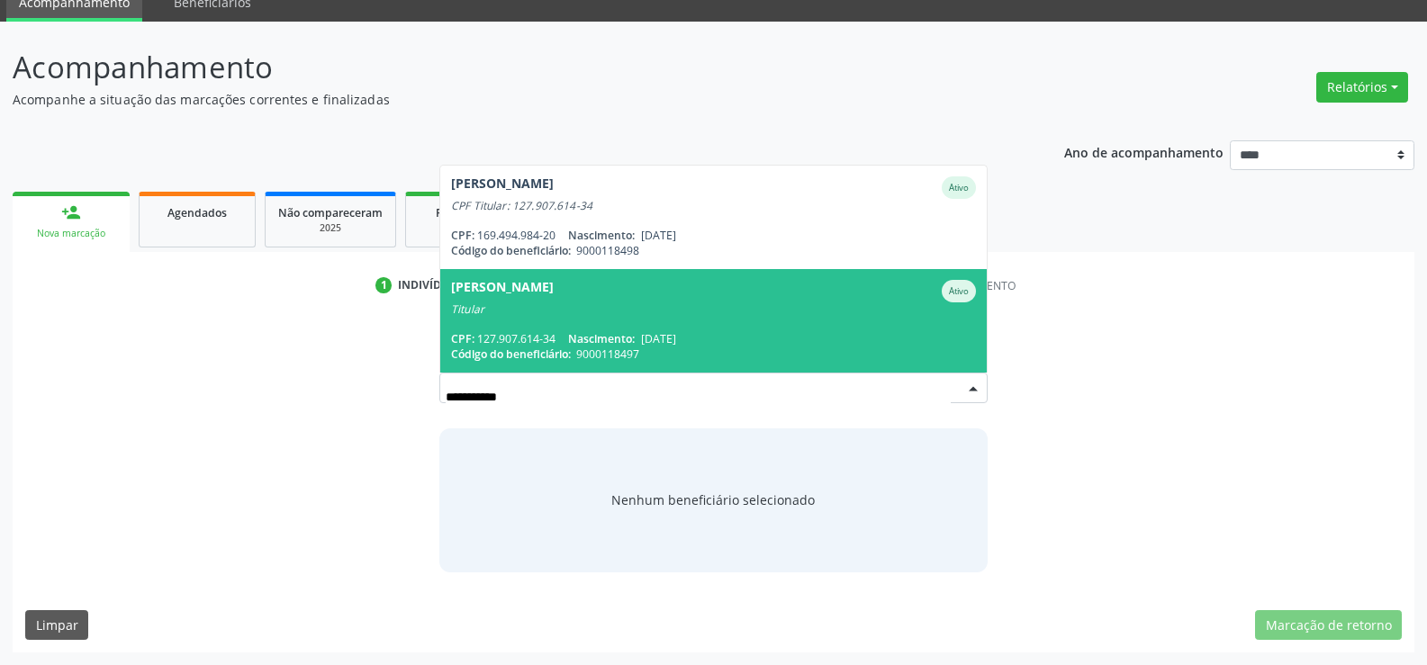
click at [599, 344] on span "Nascimento:" at bounding box center [601, 338] width 67 height 15
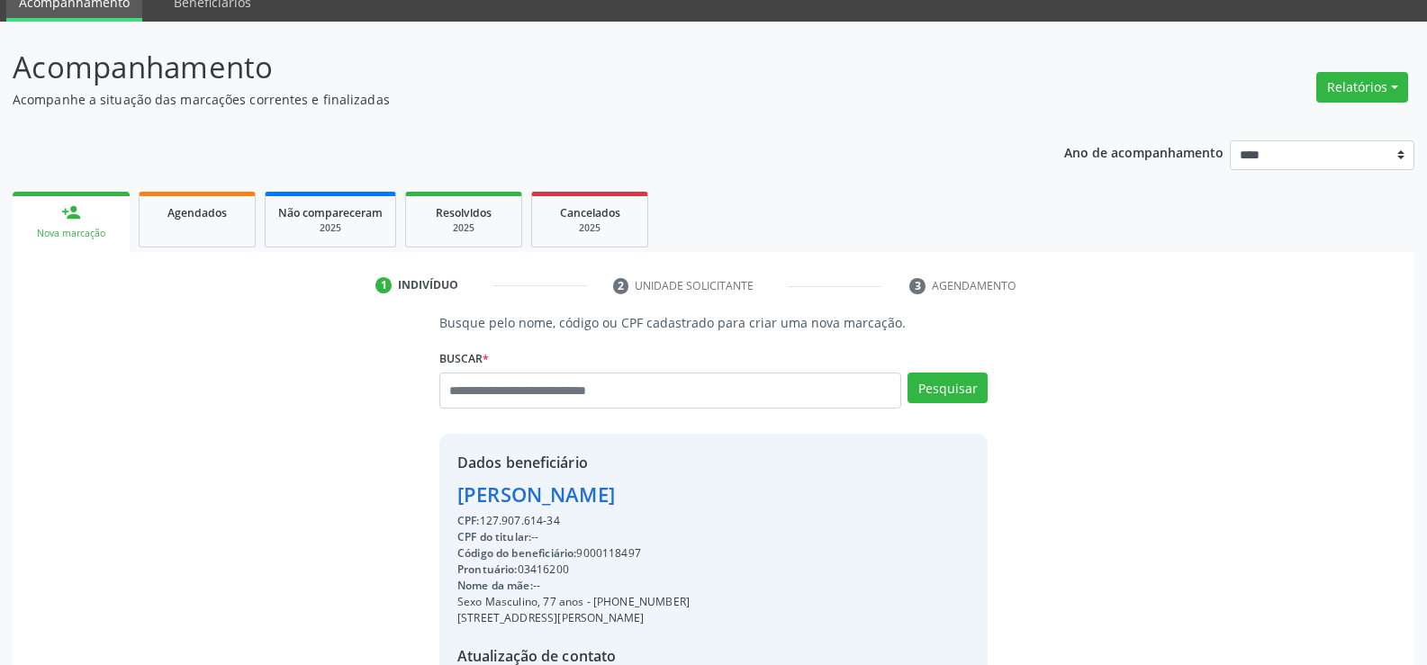
drag, startPoint x: 462, startPoint y: 497, endPoint x: 759, endPoint y: 511, distance: 297.4
click at [690, 511] on div "Dados beneficiário [PERSON_NAME] CPF: 127.907.614-34 CPF do titular: -- Código …" at bounding box center [573, 607] width 232 height 310
drag, startPoint x: 457, startPoint y: 493, endPoint x: 697, endPoint y: 491, distance: 239.4
click at [690, 491] on div "[PERSON_NAME]" at bounding box center [573, 495] width 232 height 30
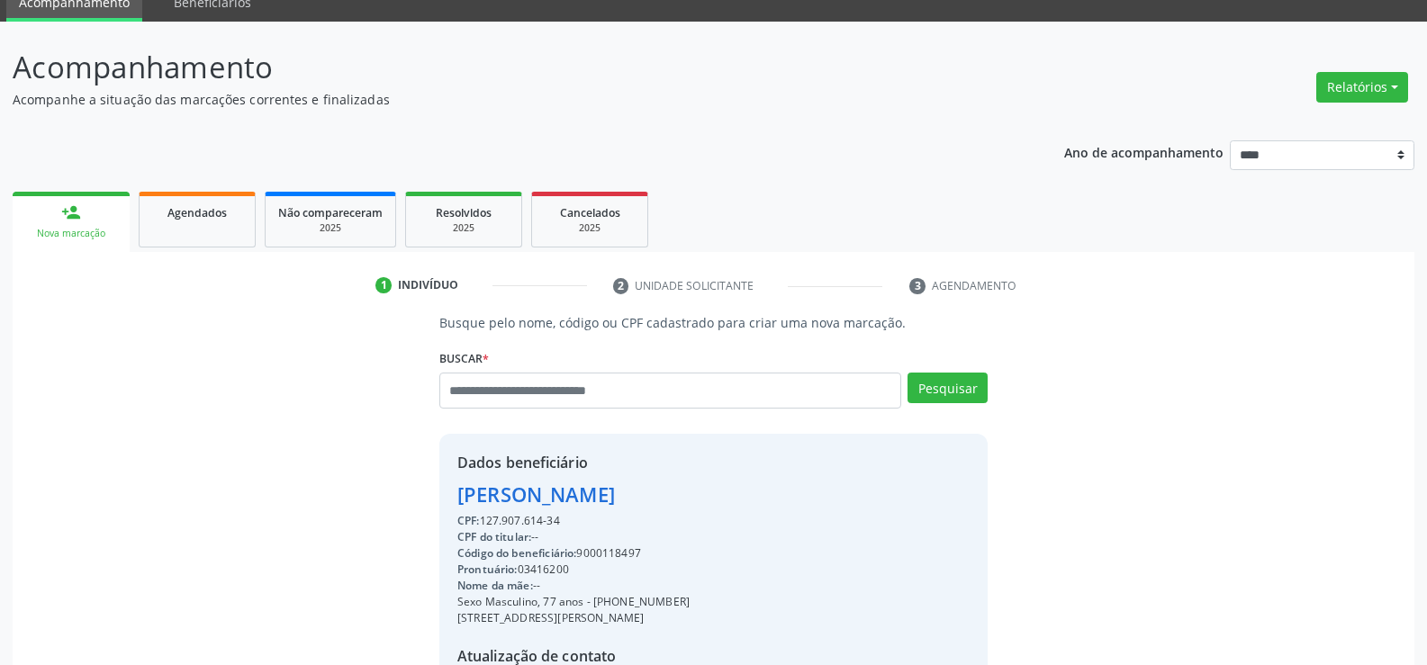
copy div "[PERSON_NAME]"
click at [171, 224] on link "Agendados" at bounding box center [197, 220] width 117 height 56
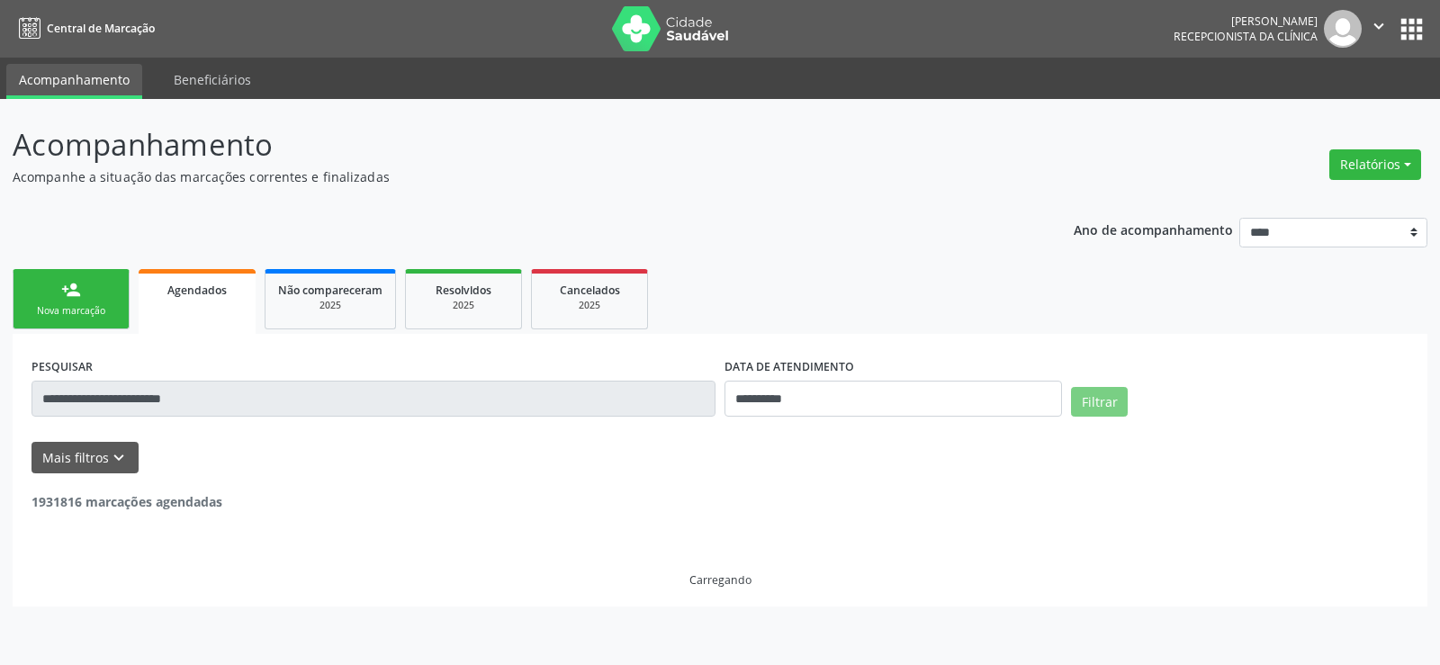
click at [108, 399] on input "**********" at bounding box center [374, 399] width 684 height 36
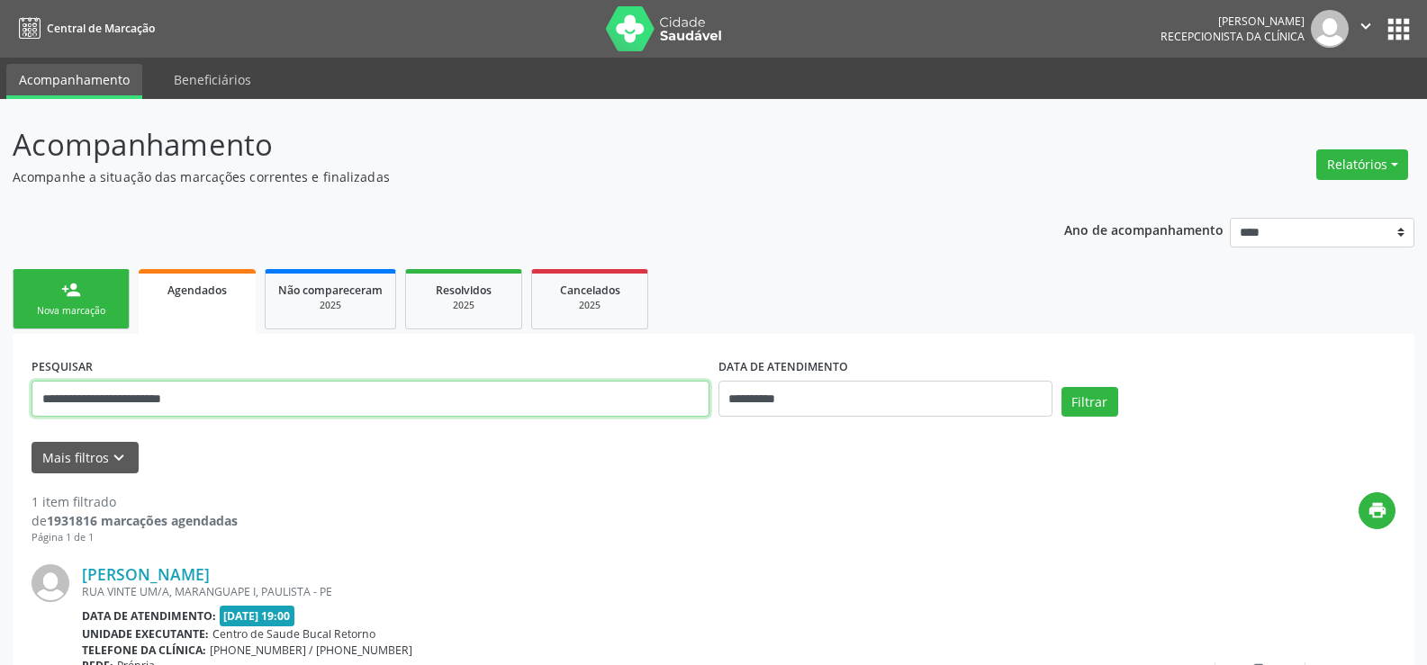
click at [108, 399] on input "**********" at bounding box center [371, 399] width 678 height 36
paste input "text"
type input "**********"
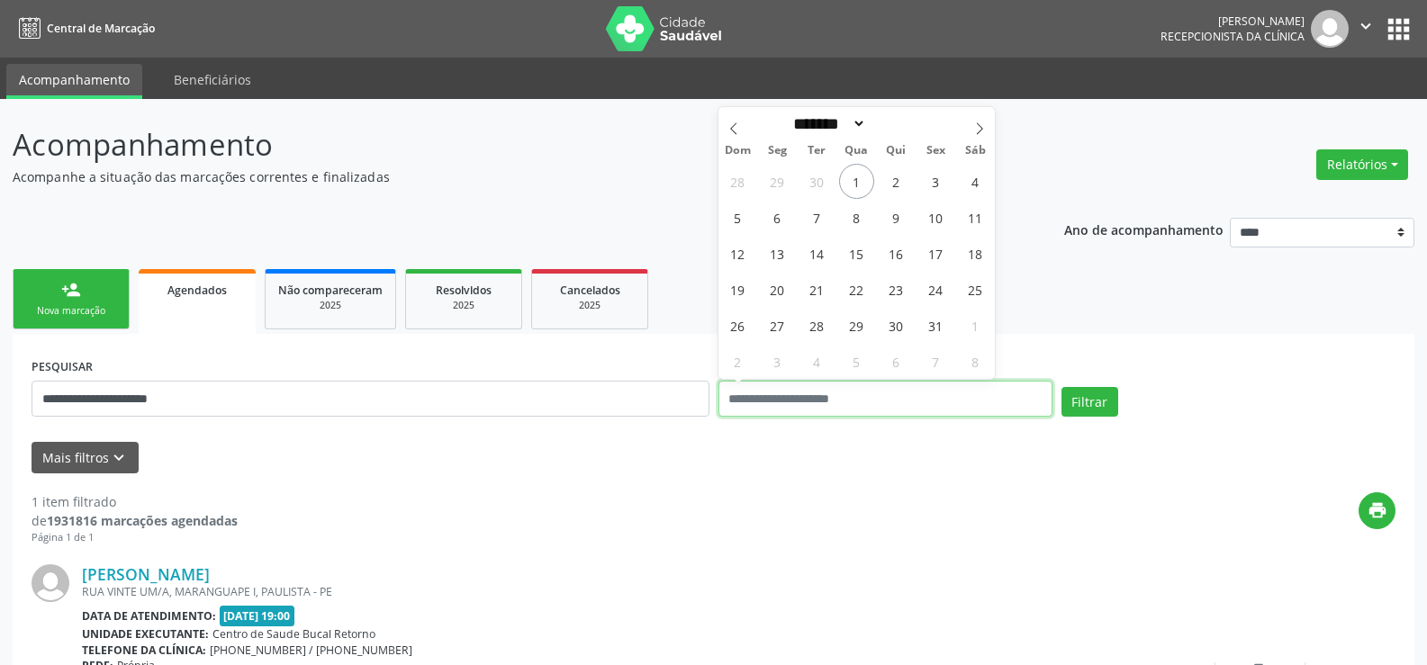
click at [1061, 387] on button "Filtrar" at bounding box center [1089, 402] width 57 height 31
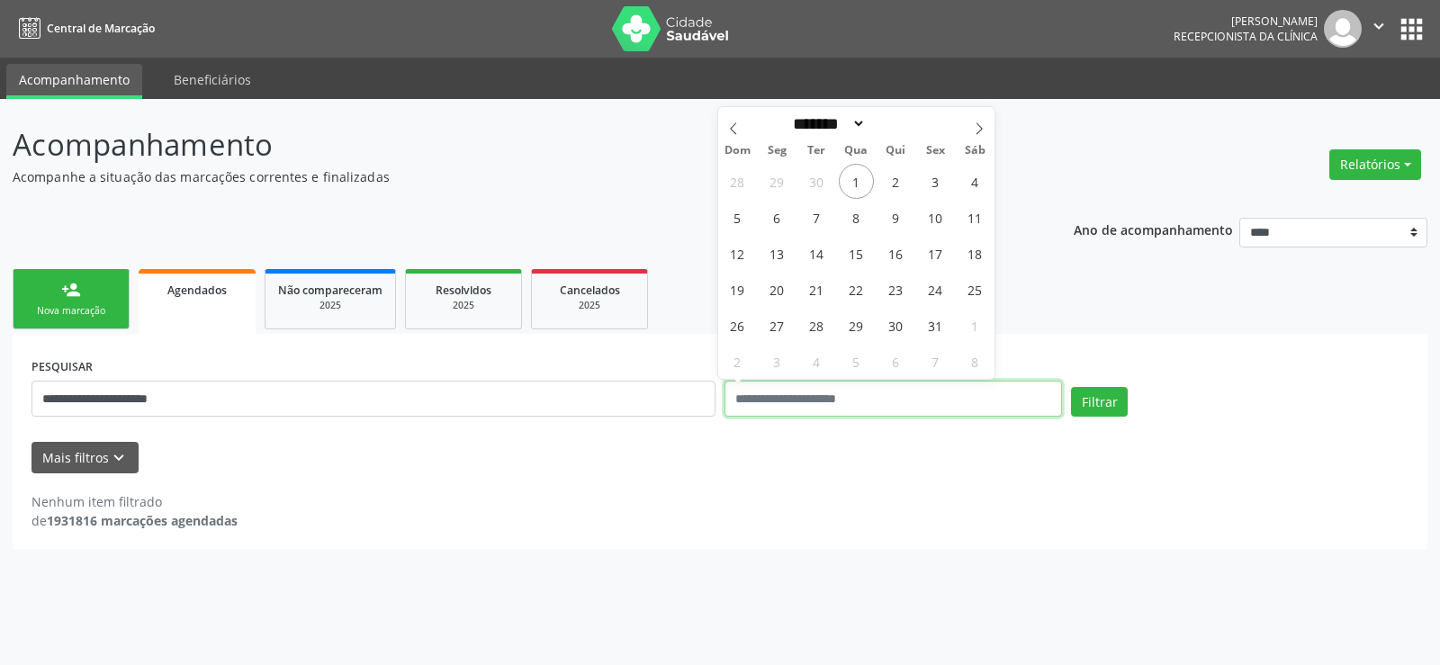
click at [1071, 387] on button "Filtrar" at bounding box center [1099, 402] width 57 height 31
click at [598, 502] on div "Nenhum item filtrado de 1931816 marcações agendadas" at bounding box center [720, 511] width 1377 height 38
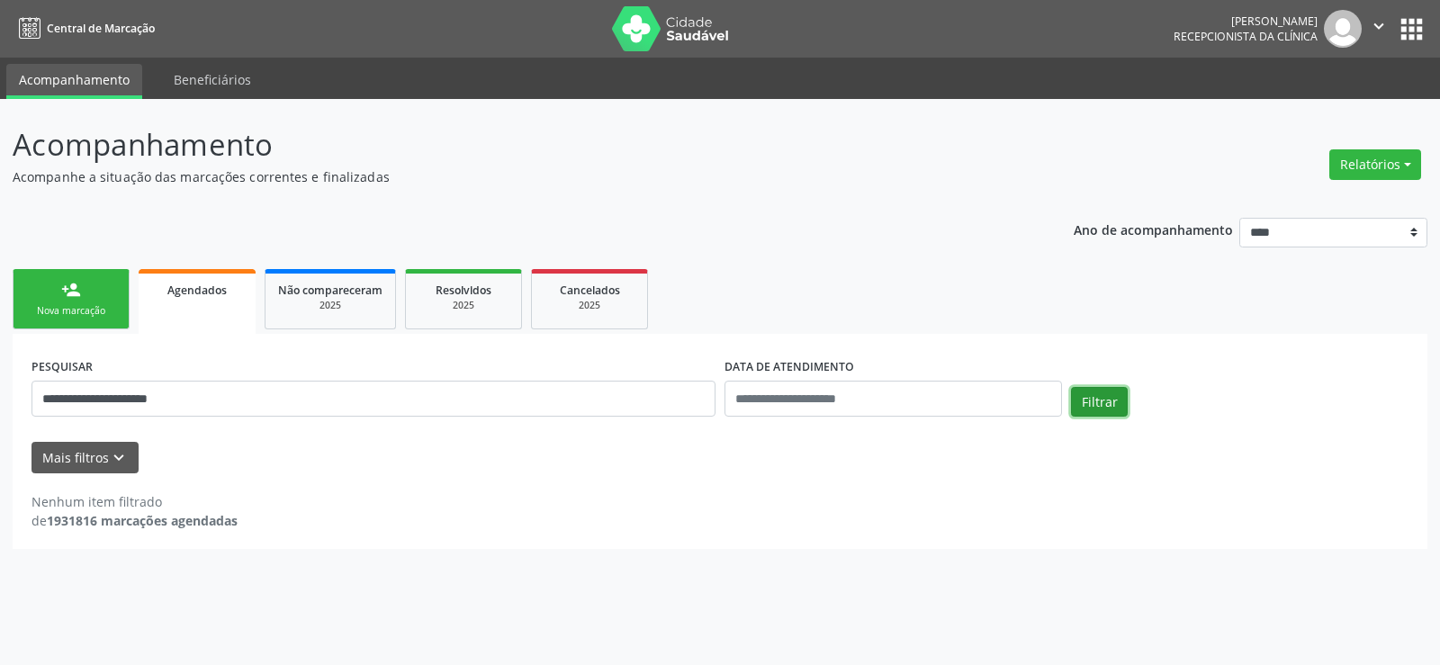
click at [1096, 392] on button "Filtrar" at bounding box center [1099, 402] width 57 height 31
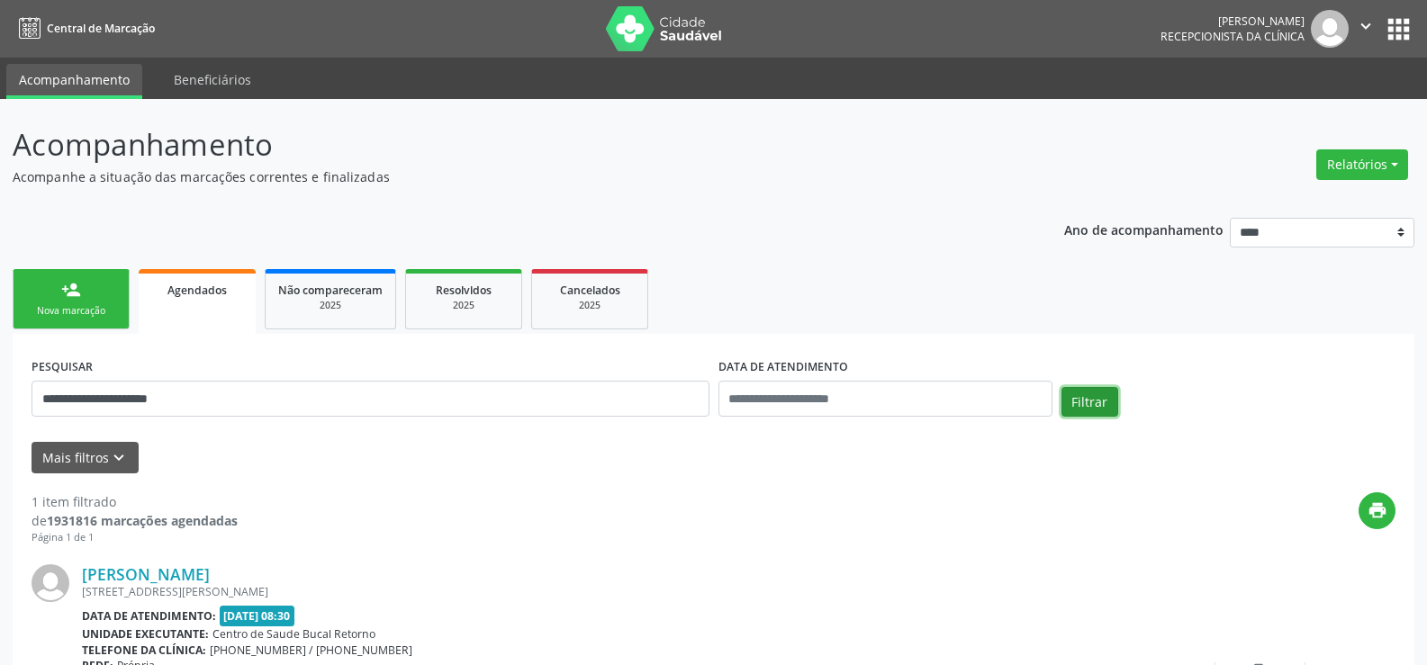
click at [1096, 392] on button "Filtrar" at bounding box center [1089, 402] width 57 height 31
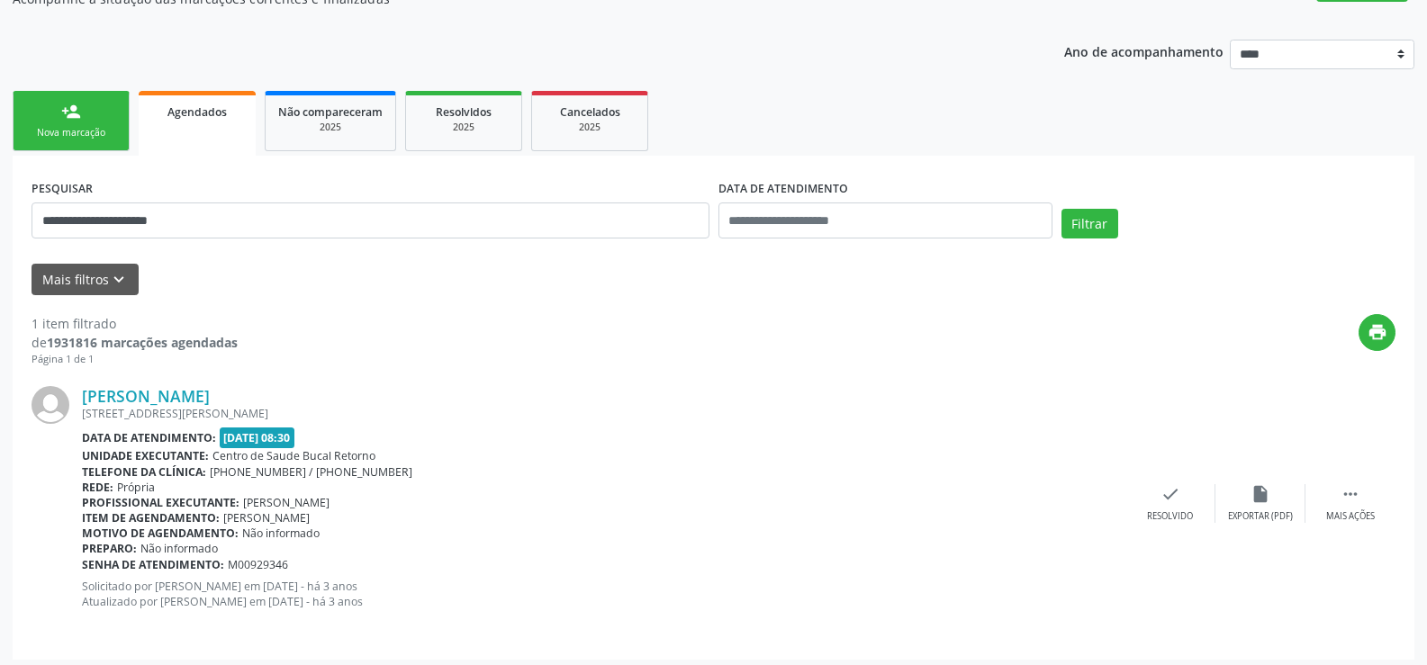
scroll to position [185, 0]
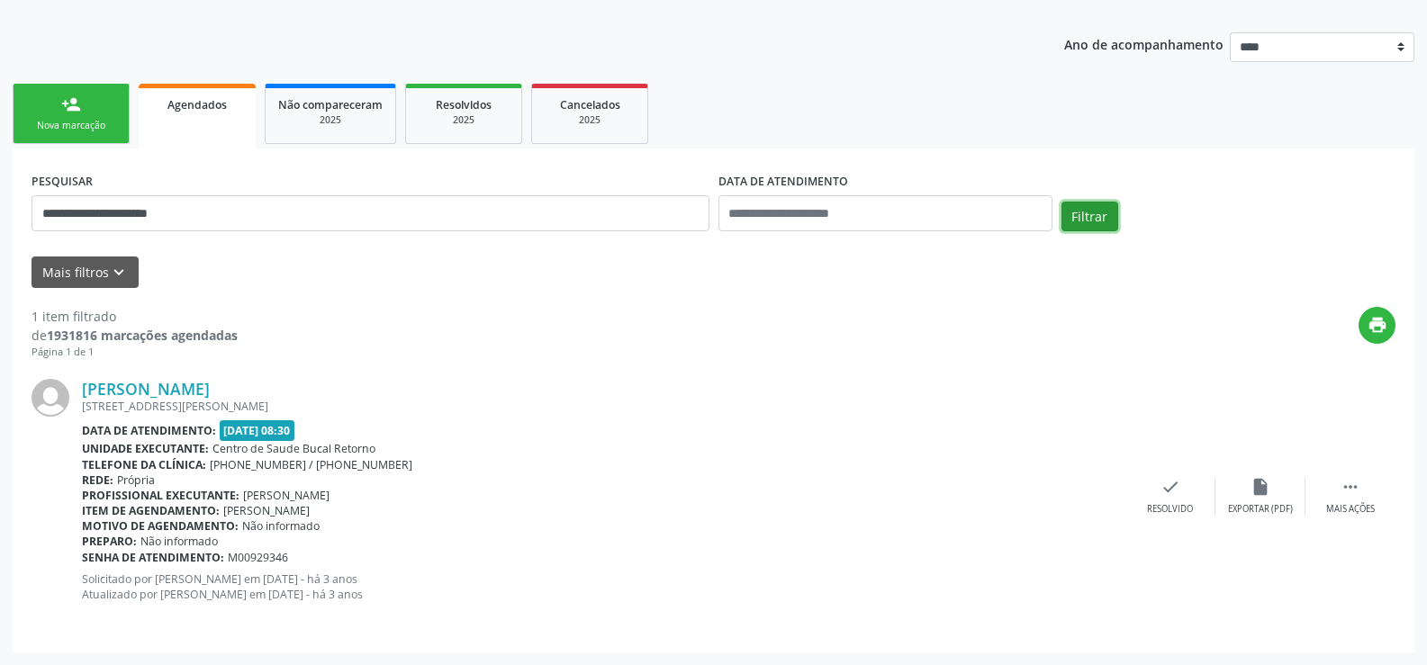
click at [1098, 221] on button "Filtrar" at bounding box center [1089, 217] width 57 height 31
click at [1098, 219] on button "Filtrar" at bounding box center [1089, 217] width 57 height 31
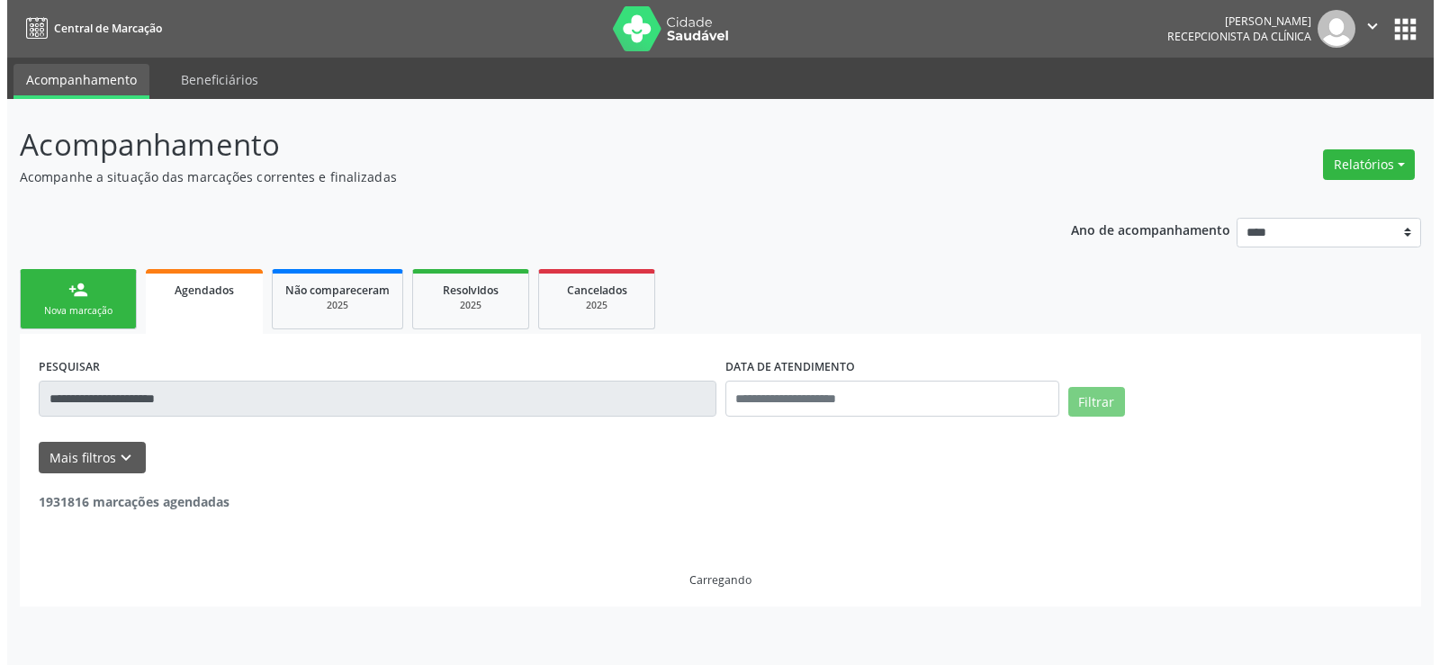
scroll to position [0, 0]
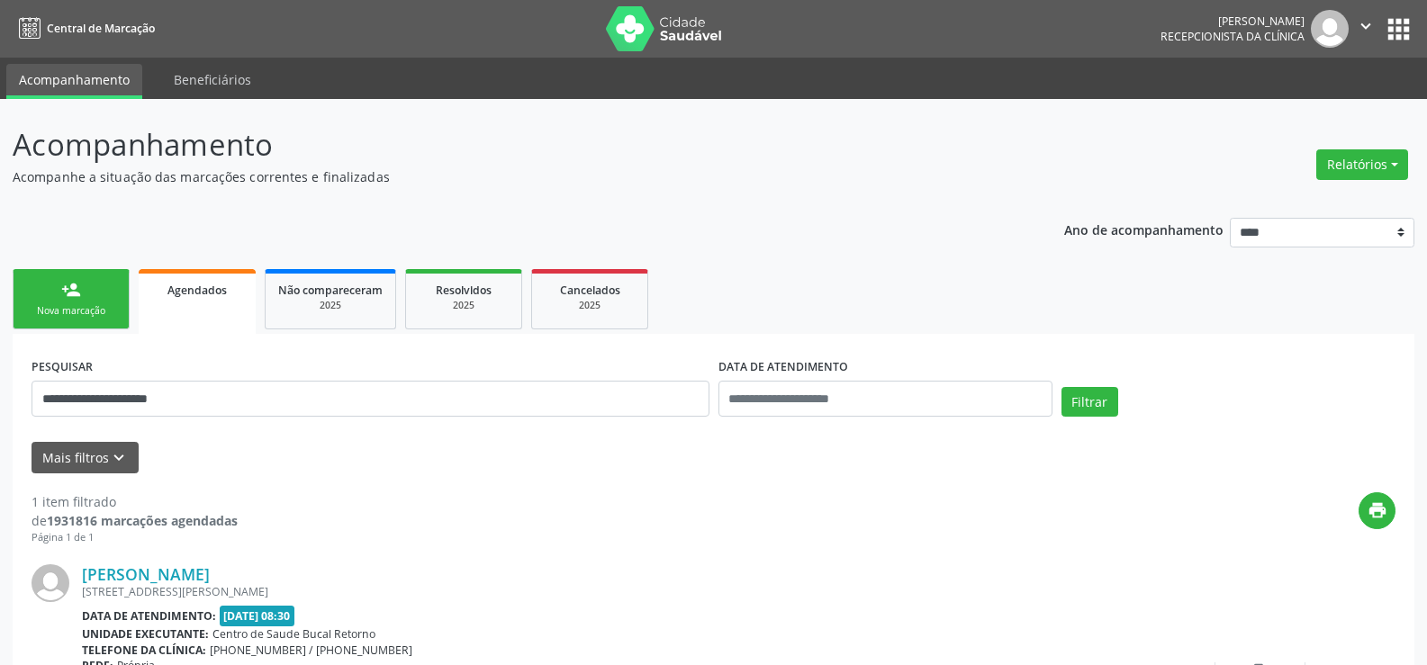
click at [1120, 408] on div "Filtrar" at bounding box center [1228, 408] width 343 height 43
click at [1083, 404] on button "Filtrar" at bounding box center [1089, 402] width 57 height 31
click at [1371, 164] on button "Relatórios" at bounding box center [1362, 164] width 92 height 31
click at [1286, 203] on link "Agendamentos" at bounding box center [1312, 203] width 194 height 25
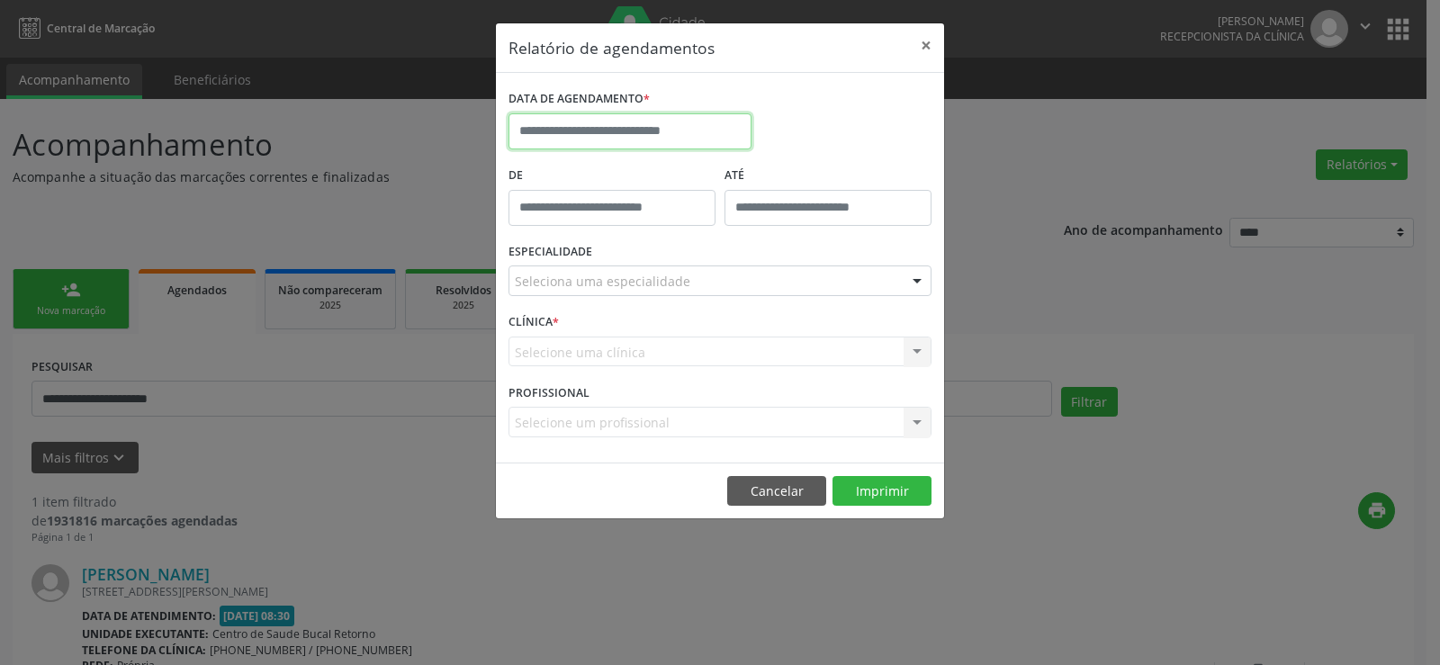
click at [596, 131] on input "text" at bounding box center [630, 131] width 243 height 36
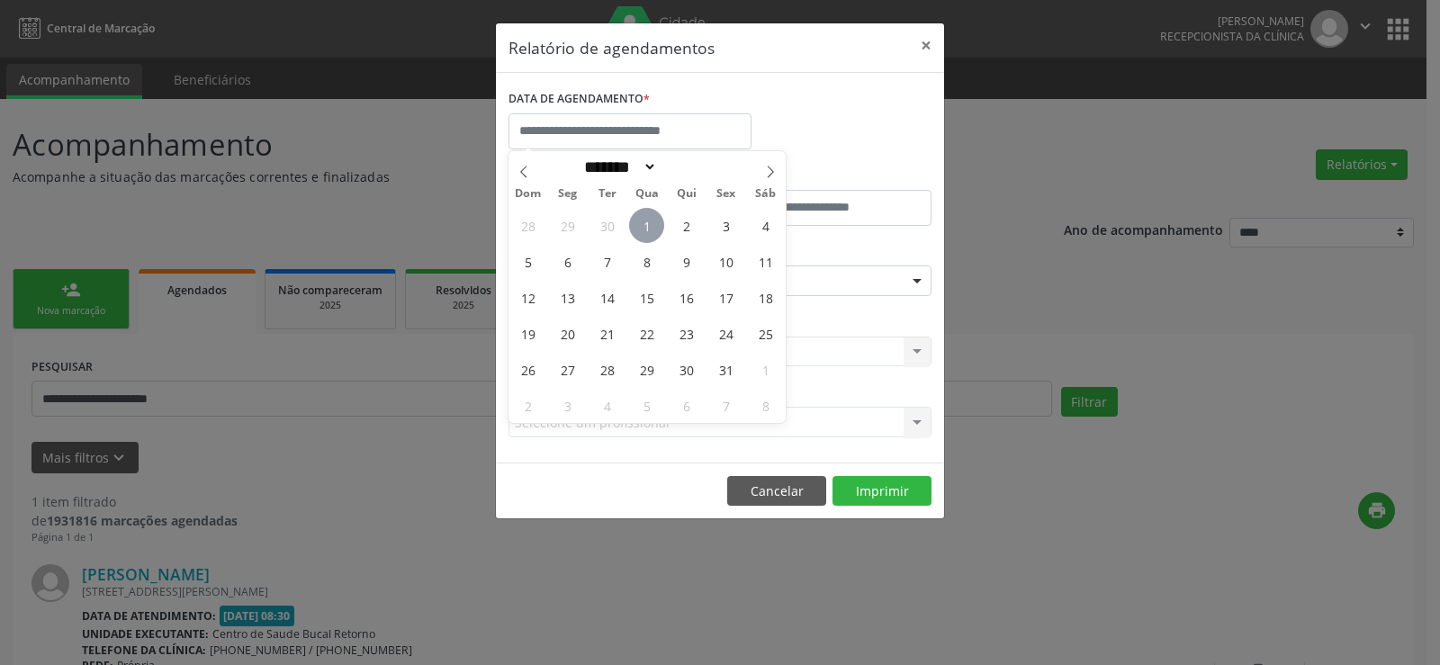
click at [647, 229] on span "1" at bounding box center [646, 225] width 35 height 35
type input "**********"
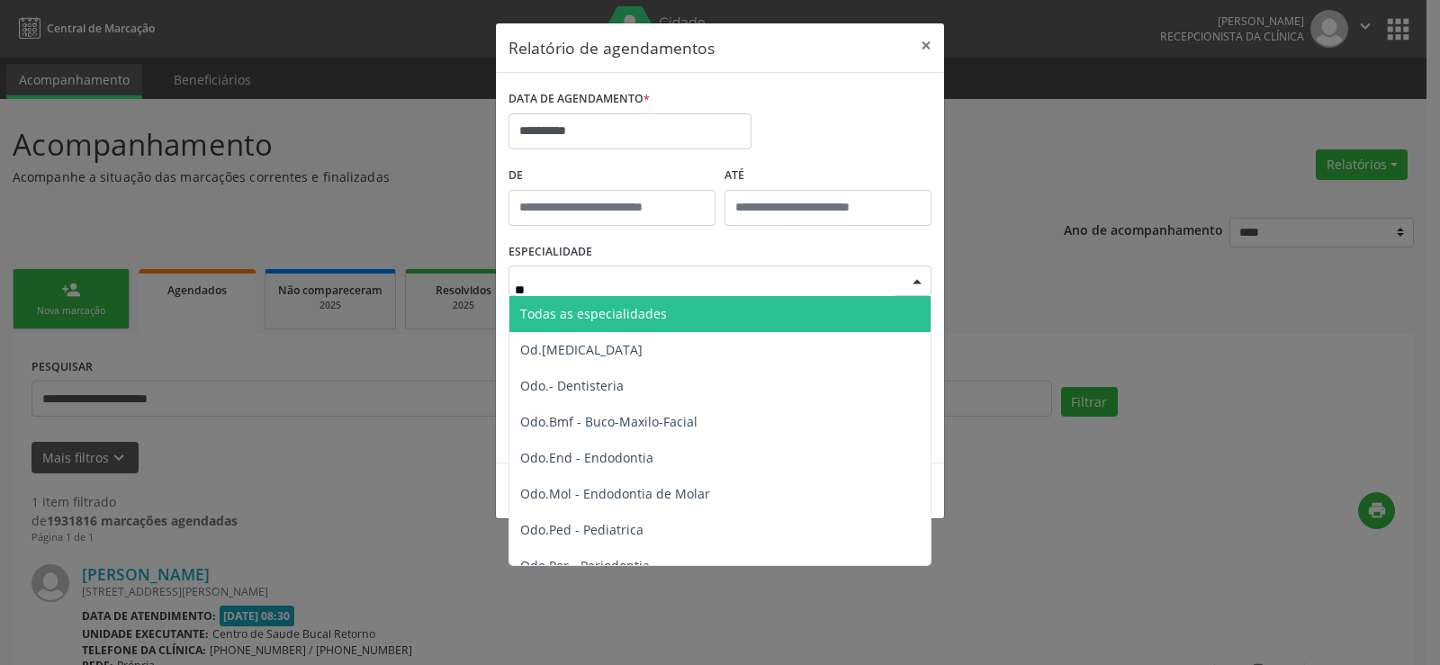
type input "***"
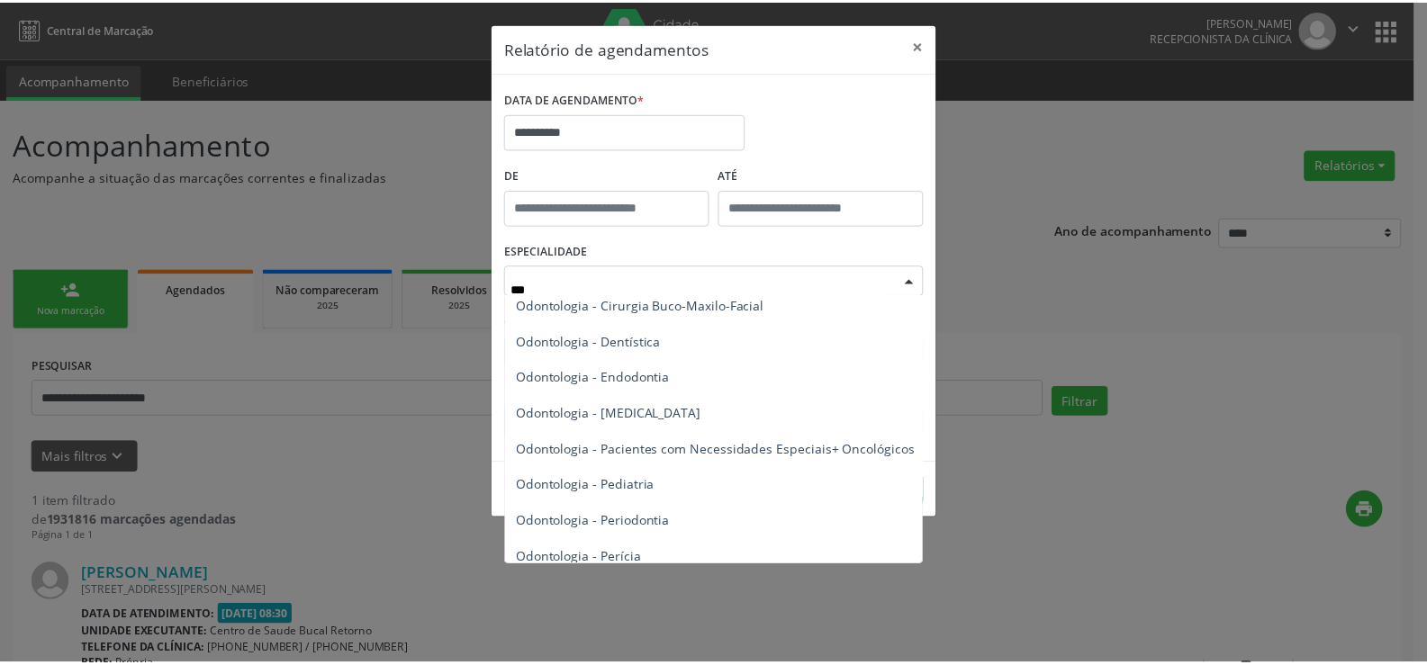
scroll to position [270, 0]
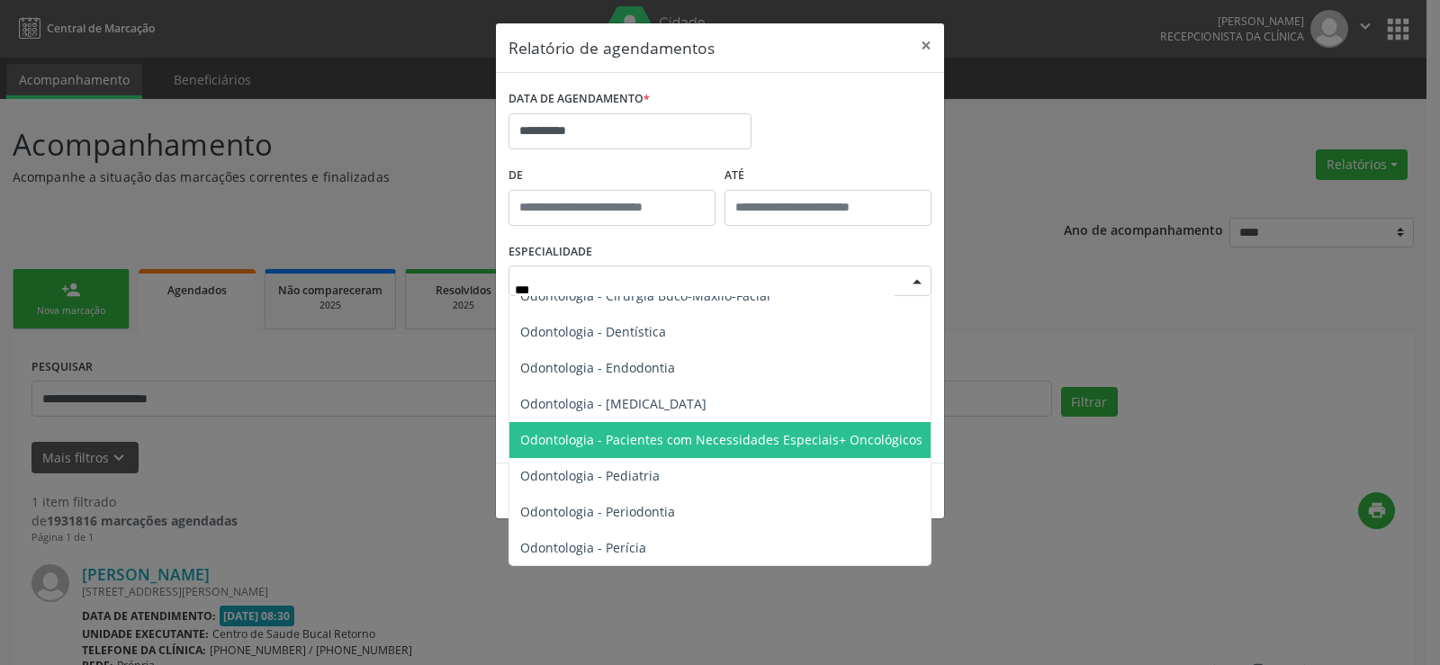
click at [748, 432] on span "Odontologia - Pacientes com Necessidades Especiais+ Oncológicos" at bounding box center [721, 439] width 402 height 17
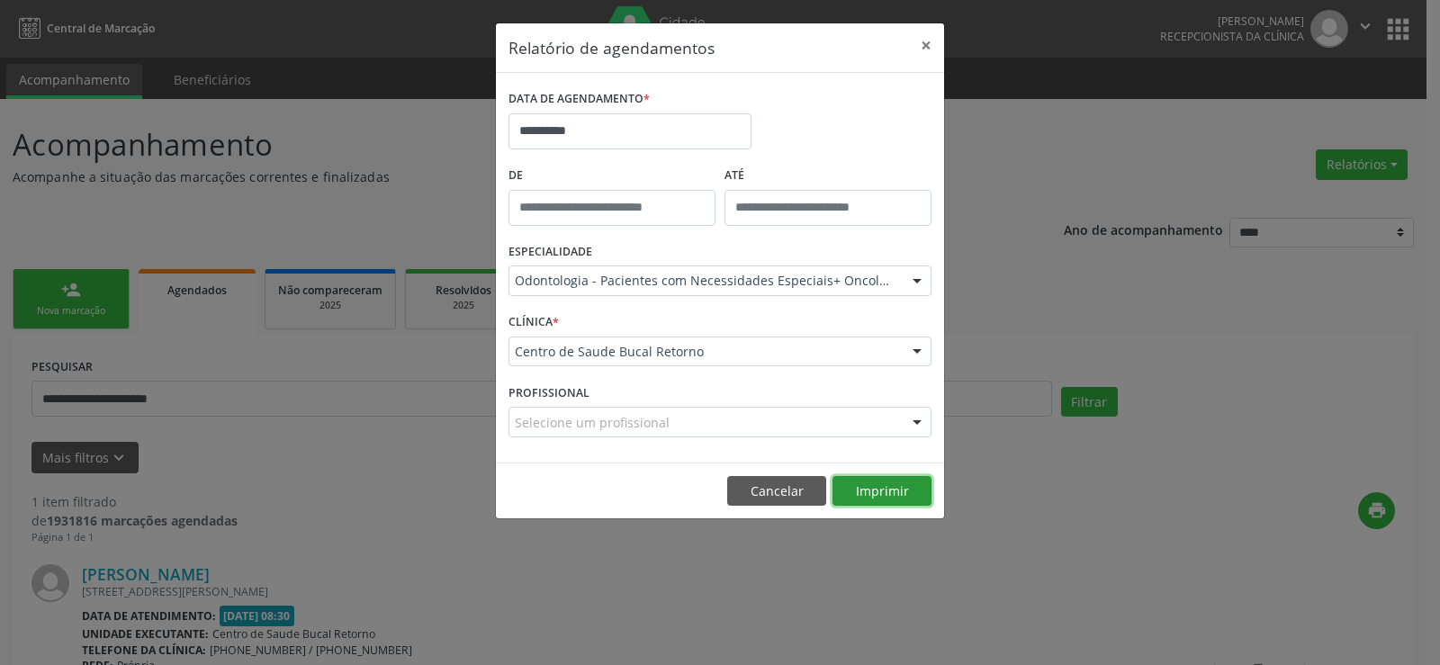
click at [873, 491] on button "Imprimir" at bounding box center [882, 491] width 99 height 31
click at [917, 39] on button "×" at bounding box center [926, 45] width 36 height 44
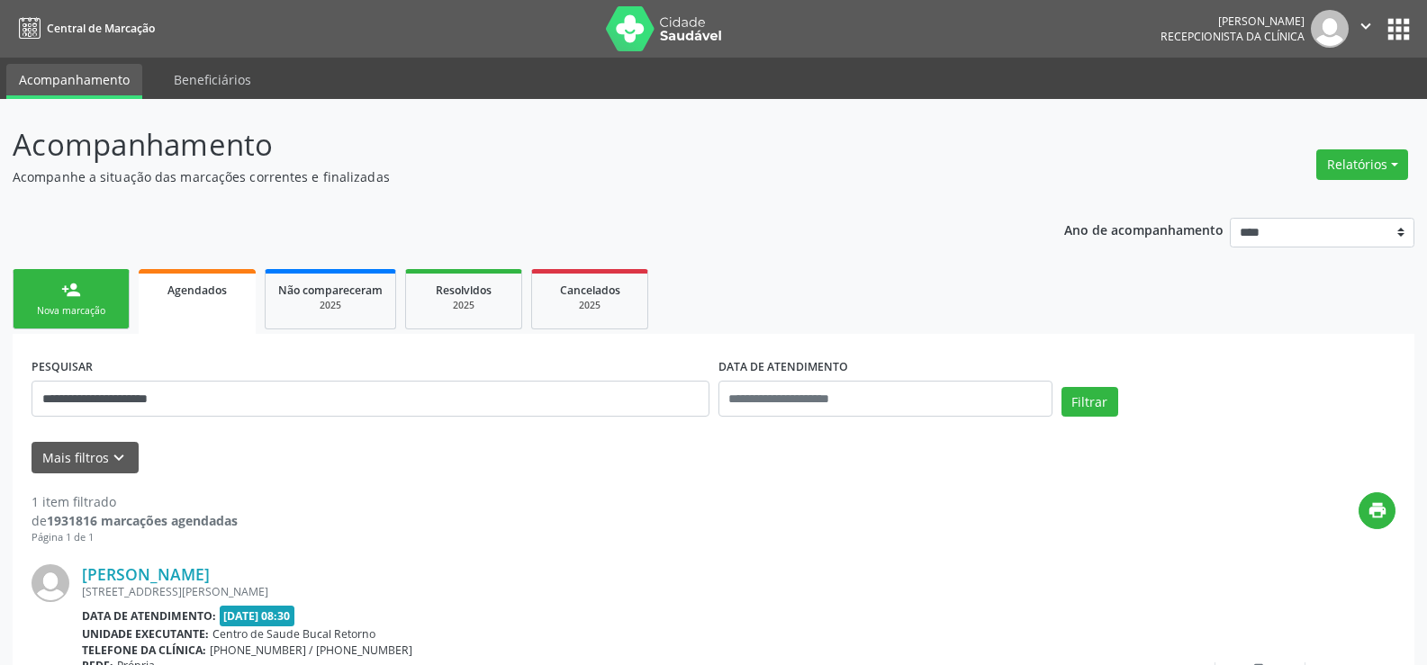
click at [52, 290] on link "person_add Nova marcação" at bounding box center [71, 299] width 117 height 60
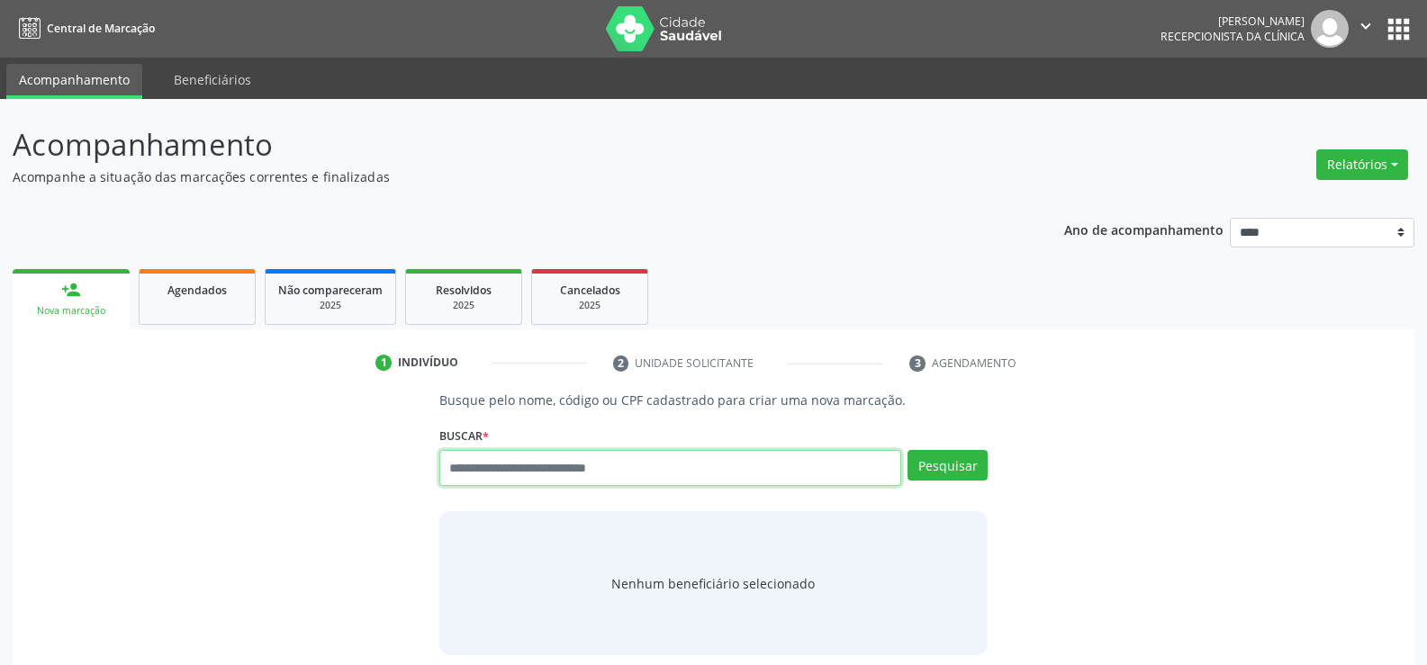
click at [628, 471] on input "text" at bounding box center [670, 468] width 462 height 36
type input "**********"
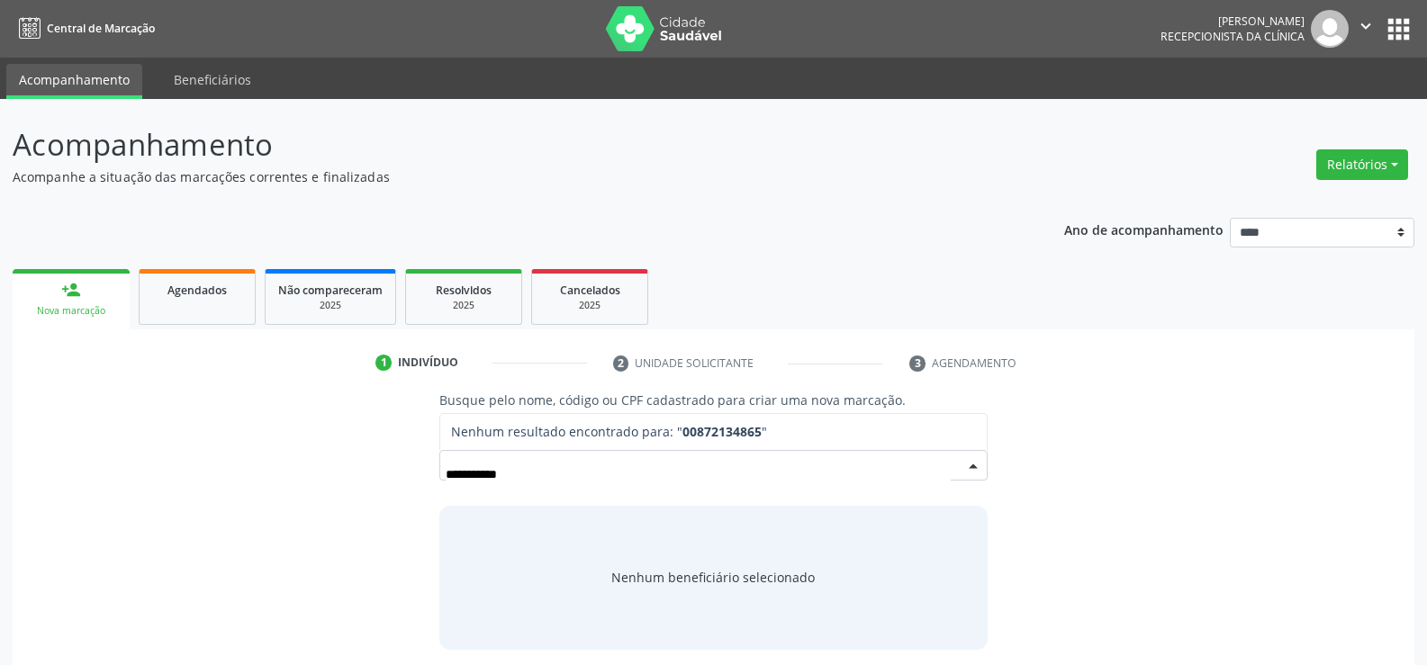
drag, startPoint x: 628, startPoint y: 471, endPoint x: 369, endPoint y: 464, distance: 259.3
click at [369, 464] on div "**********" at bounding box center [713, 520] width 1376 height 258
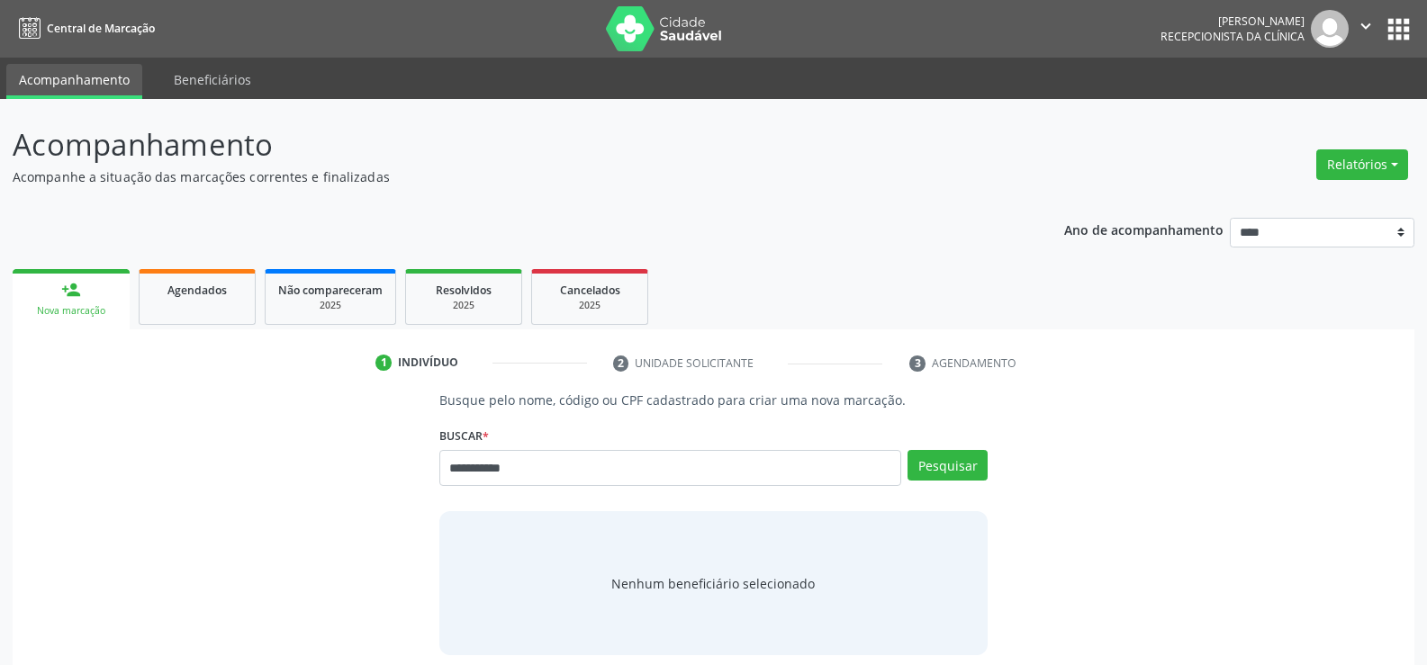
type input "**********"
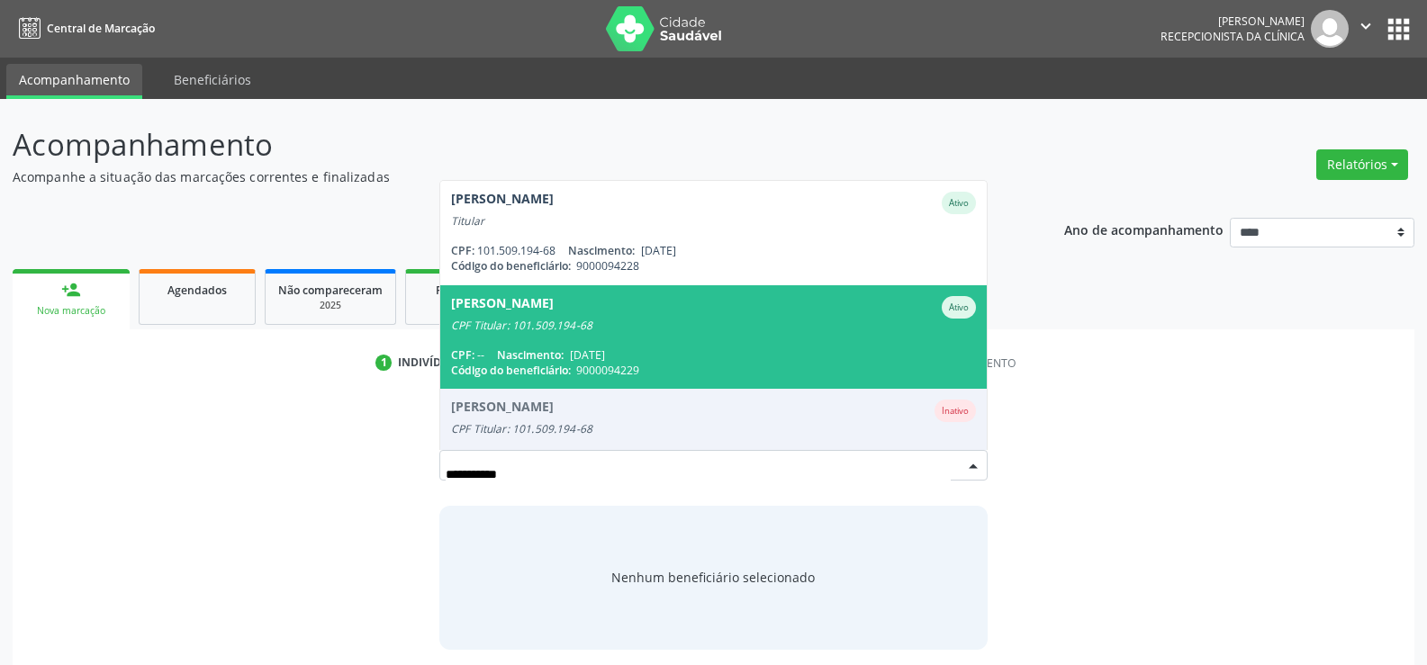
click at [688, 344] on span "[PERSON_NAME] Ativo CPF Titular: 101.509.194-68 CPF: -- Nascimento: [DATE] Códi…" at bounding box center [713, 337] width 546 height 104
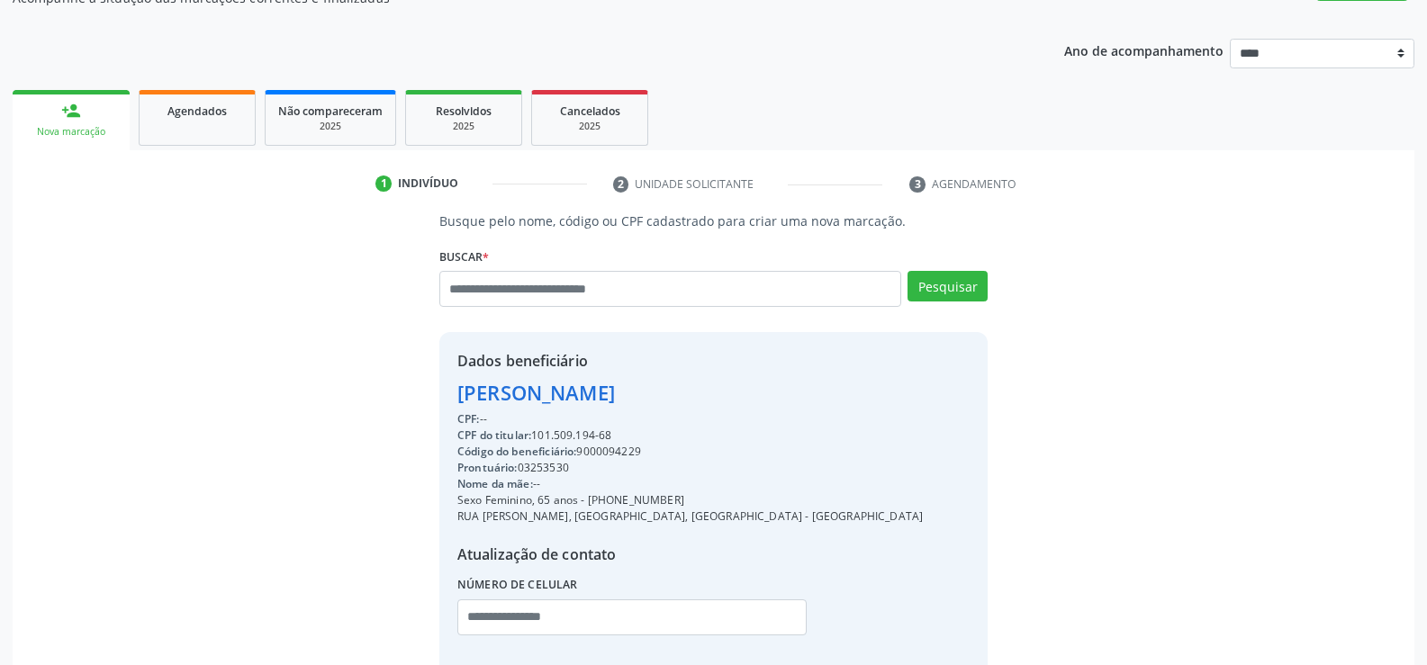
scroll to position [180, 0]
drag, startPoint x: 459, startPoint y: 392, endPoint x: 708, endPoint y: 435, distance: 252.0
click at [708, 435] on div "Dados beneficiário [PERSON_NAME] CPF: -- CPF do titular: 101.509.194-68 Código …" at bounding box center [689, 504] width 465 height 310
copy div "[PERSON_NAME] CPF: -- CPF do titular: 101.509.194-68"
click at [491, 371] on div "Dados beneficiário" at bounding box center [689, 360] width 465 height 22
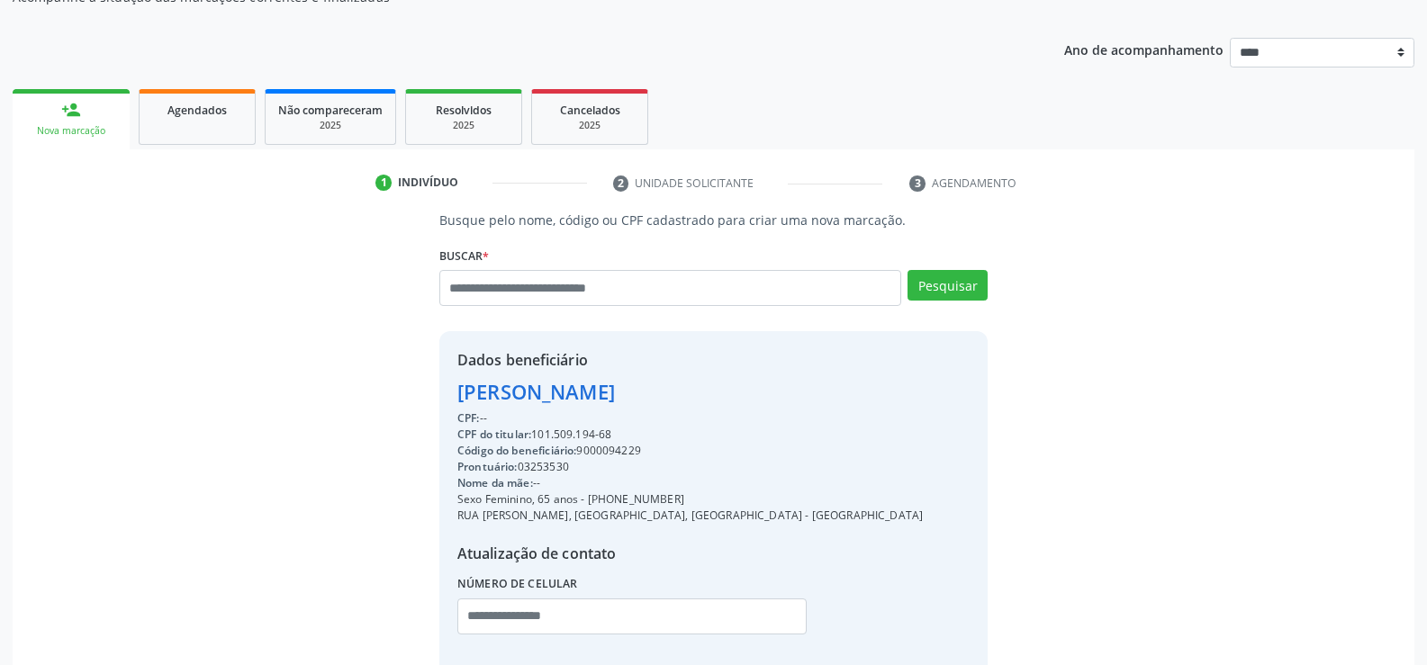
drag, startPoint x: 456, startPoint y: 387, endPoint x: 855, endPoint y: 388, distance: 398.8
click at [855, 388] on div "Dados beneficiário [PERSON_NAME] CPF: -- CPF do titular: 101.509.194-68 Código …" at bounding box center [713, 504] width 548 height 346
copy div "[PERSON_NAME]"
click at [213, 104] on span "Agendados" at bounding box center [196, 110] width 59 height 15
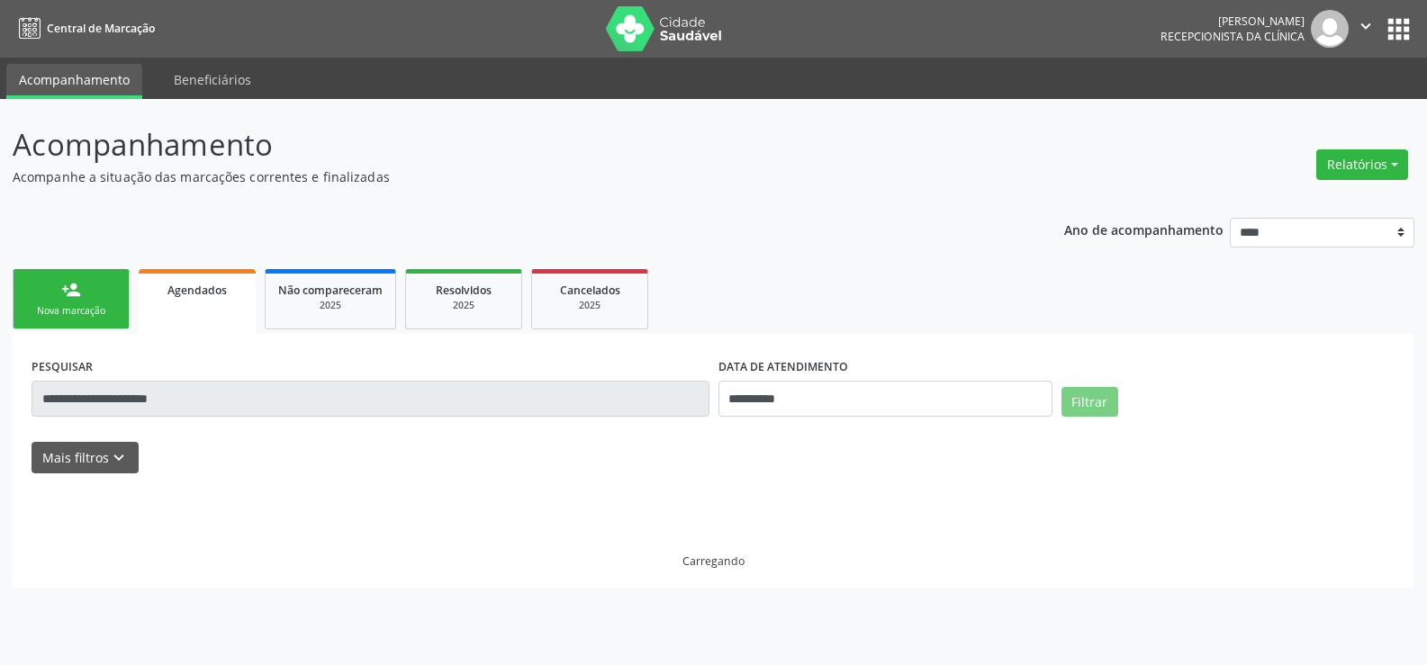
scroll to position [0, 0]
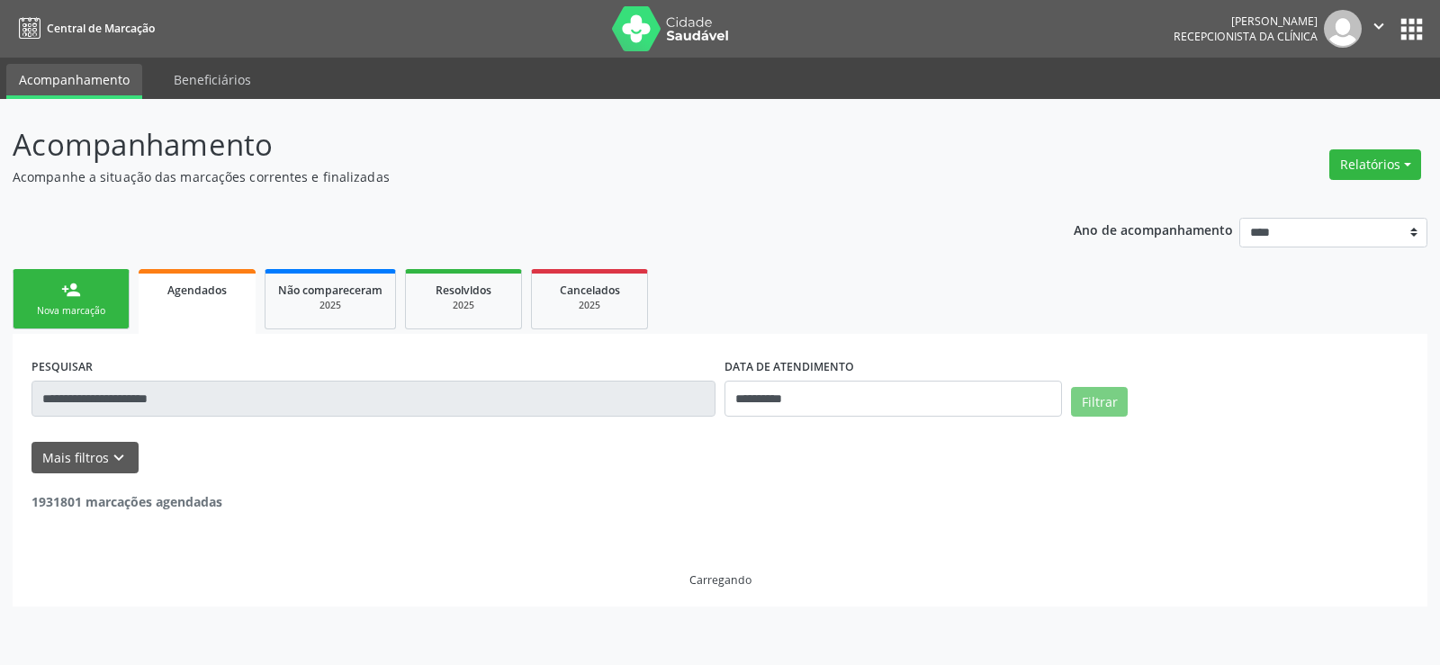
click at [138, 395] on input "**********" at bounding box center [374, 399] width 684 height 36
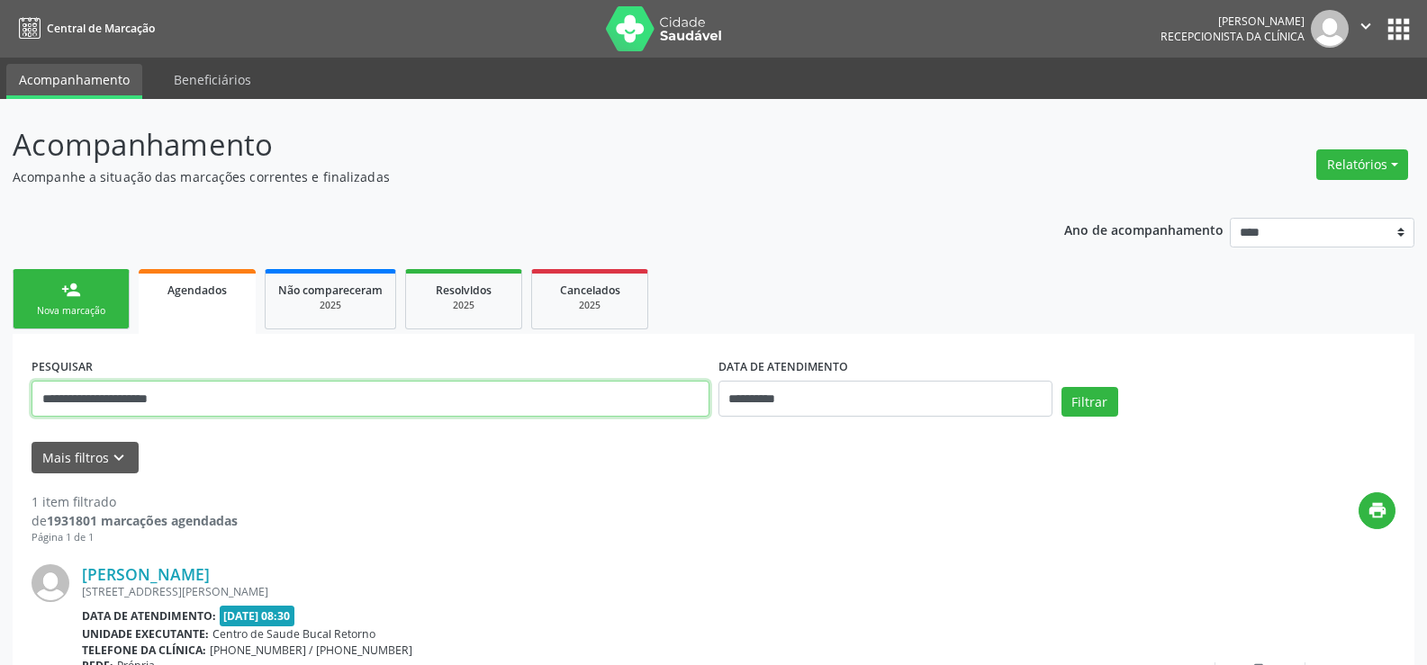
click at [138, 395] on input "**********" at bounding box center [371, 399] width 678 height 36
paste input "****"
type input "**********"
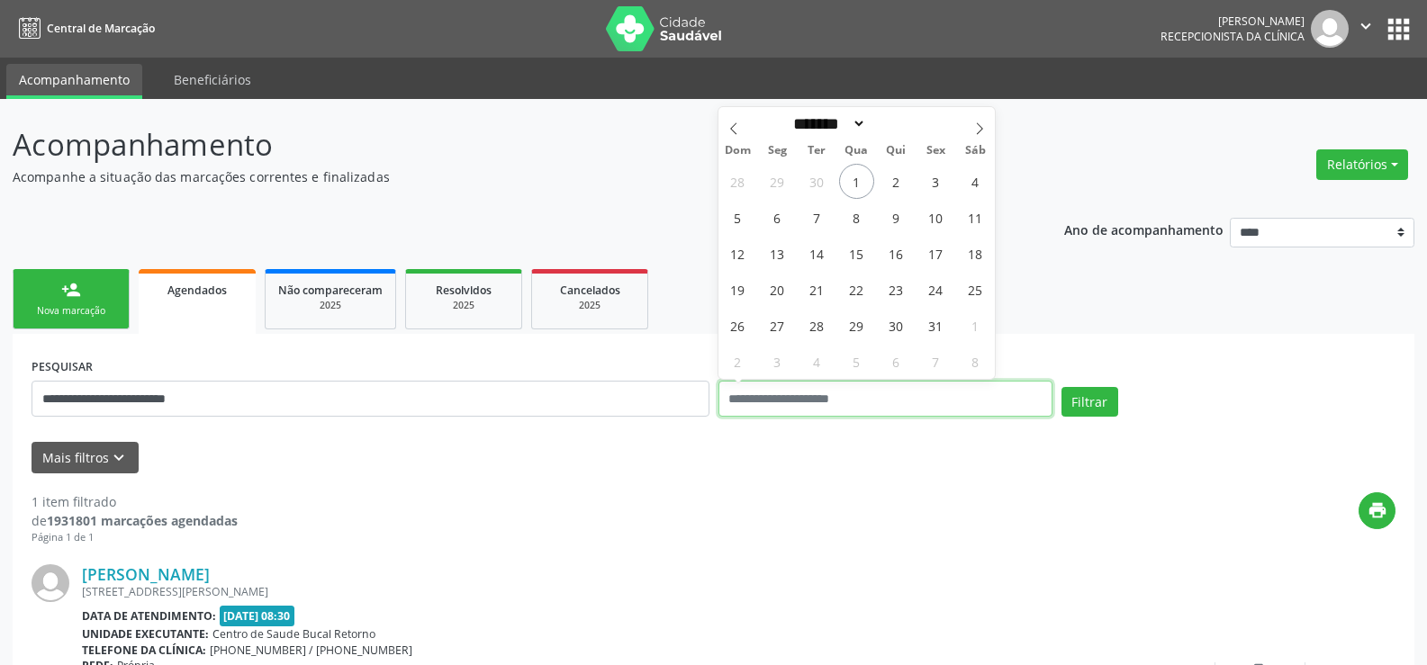
click at [1061, 387] on button "Filtrar" at bounding box center [1089, 402] width 57 height 31
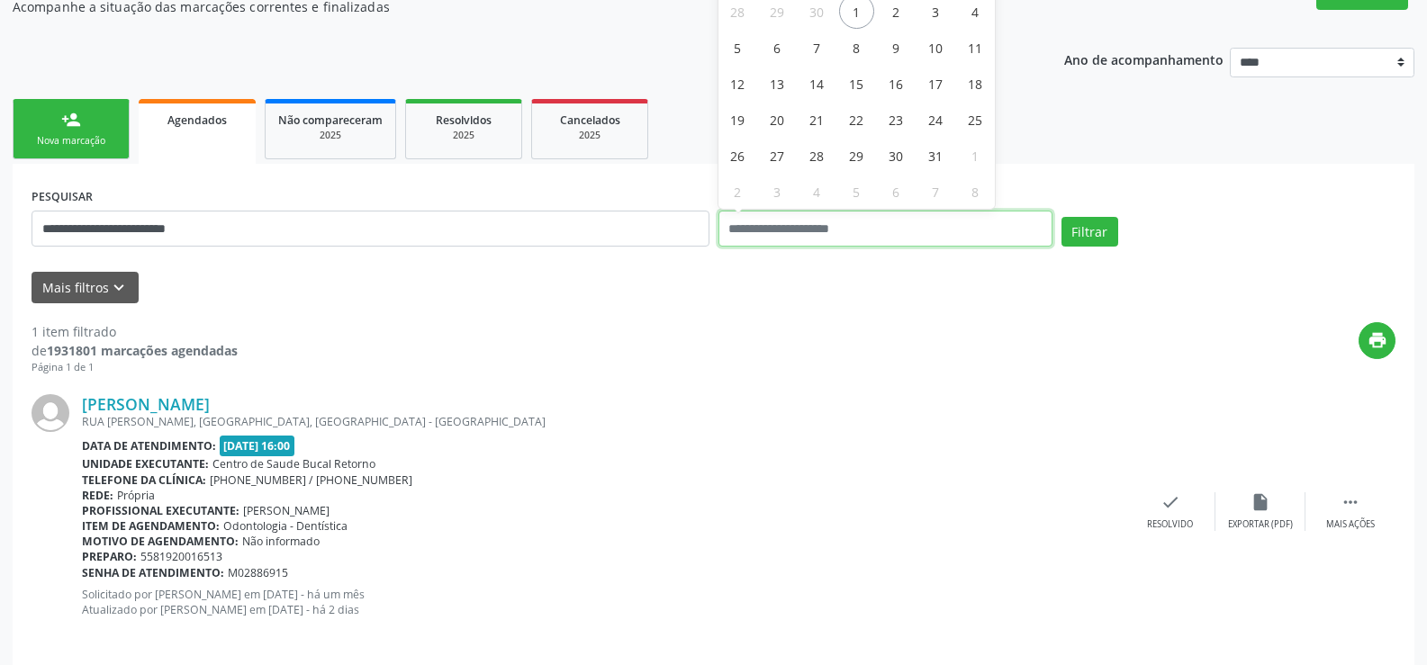
scroll to position [185, 0]
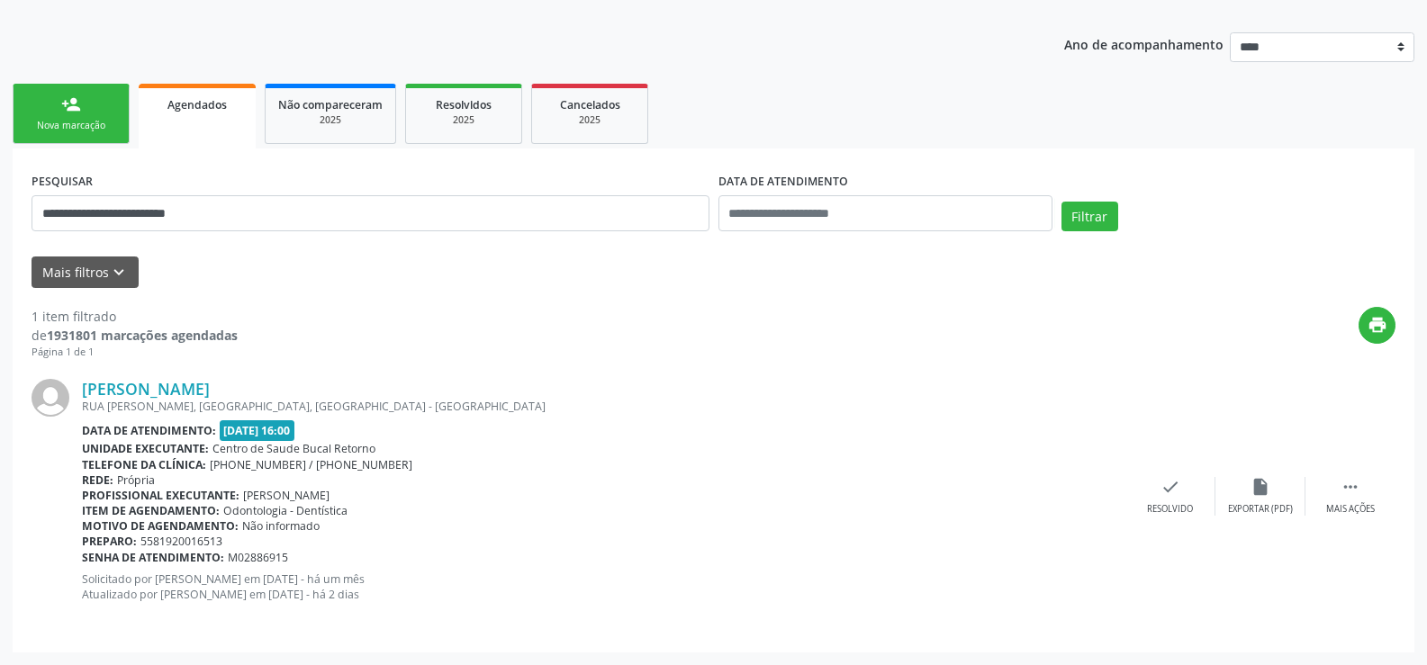
click at [96, 111] on link "person_add Nova marcação" at bounding box center [71, 114] width 117 height 60
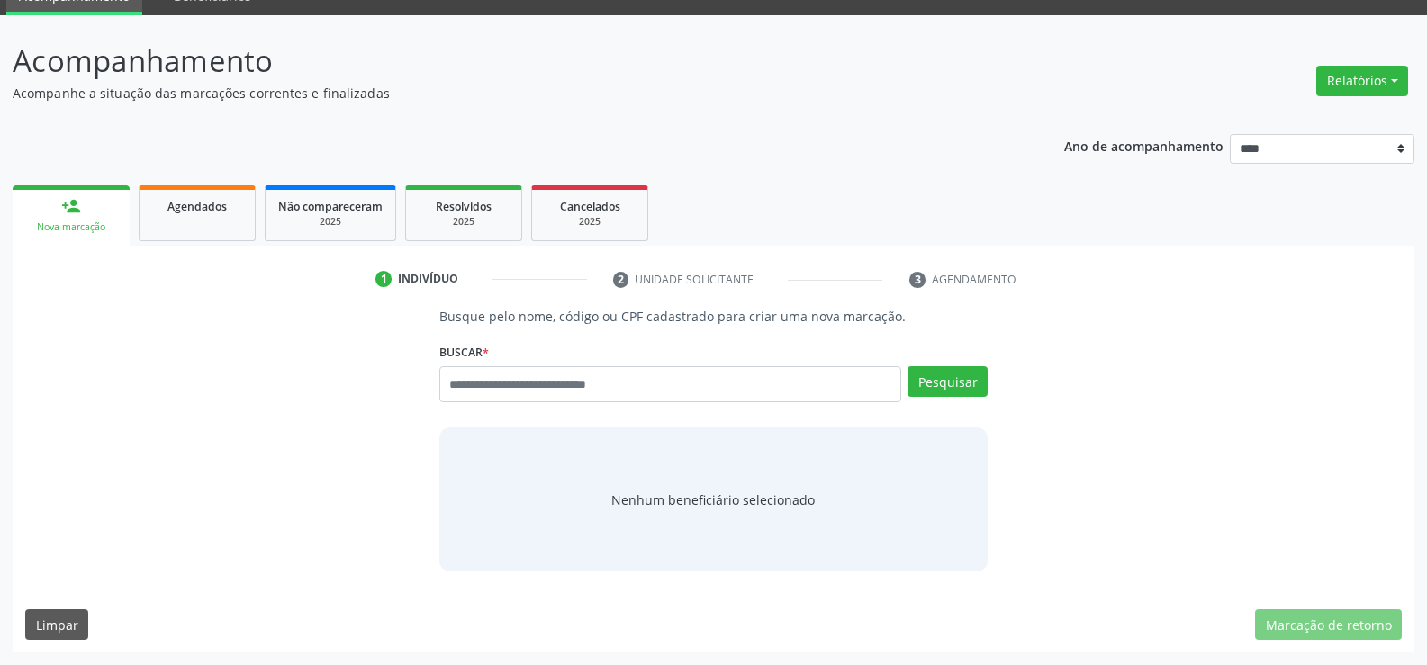
scroll to position [84, 0]
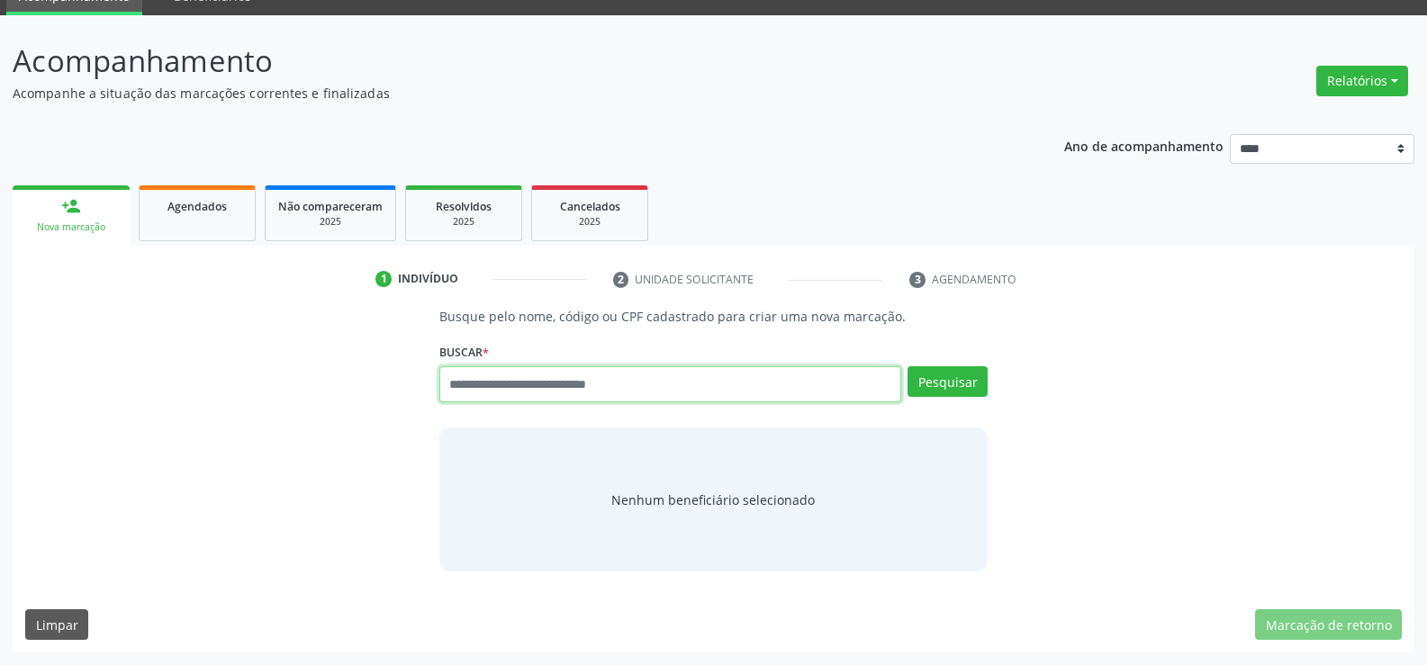
click at [551, 389] on input "text" at bounding box center [670, 384] width 462 height 36
type input "**********"
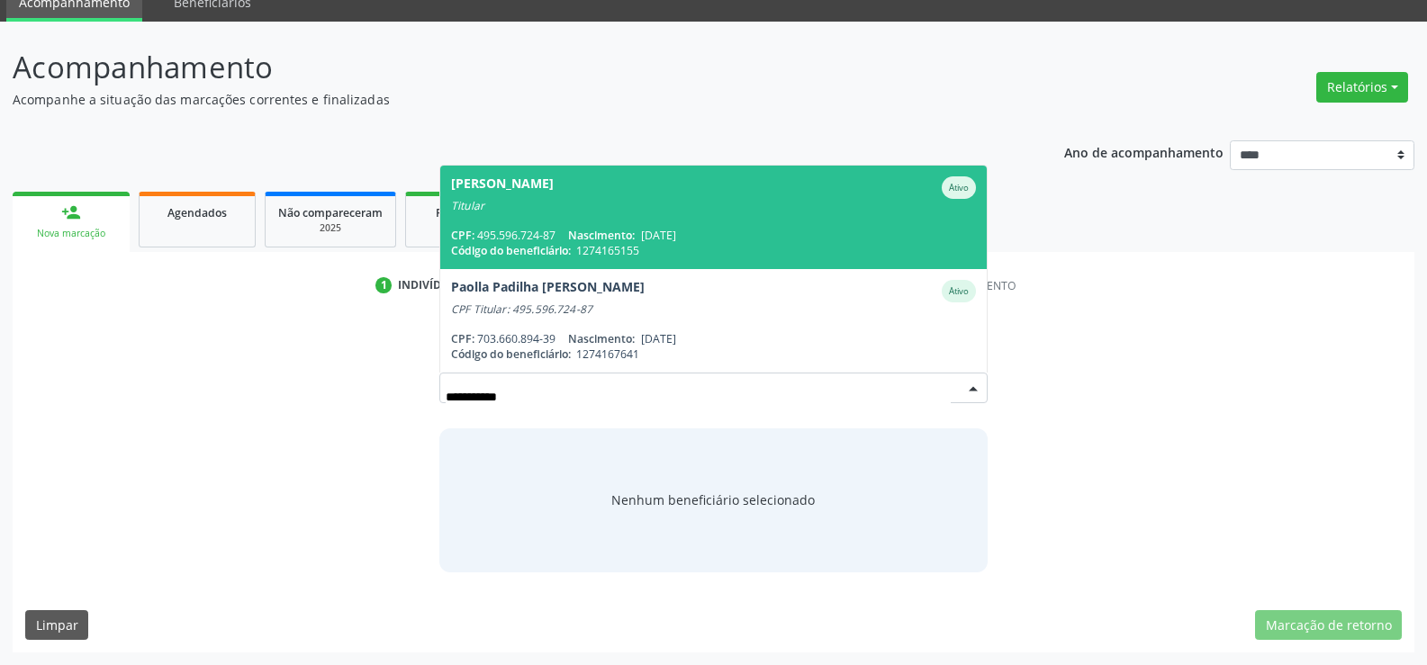
scroll to position [77, 0]
click at [578, 209] on div "Titular" at bounding box center [713, 206] width 525 height 14
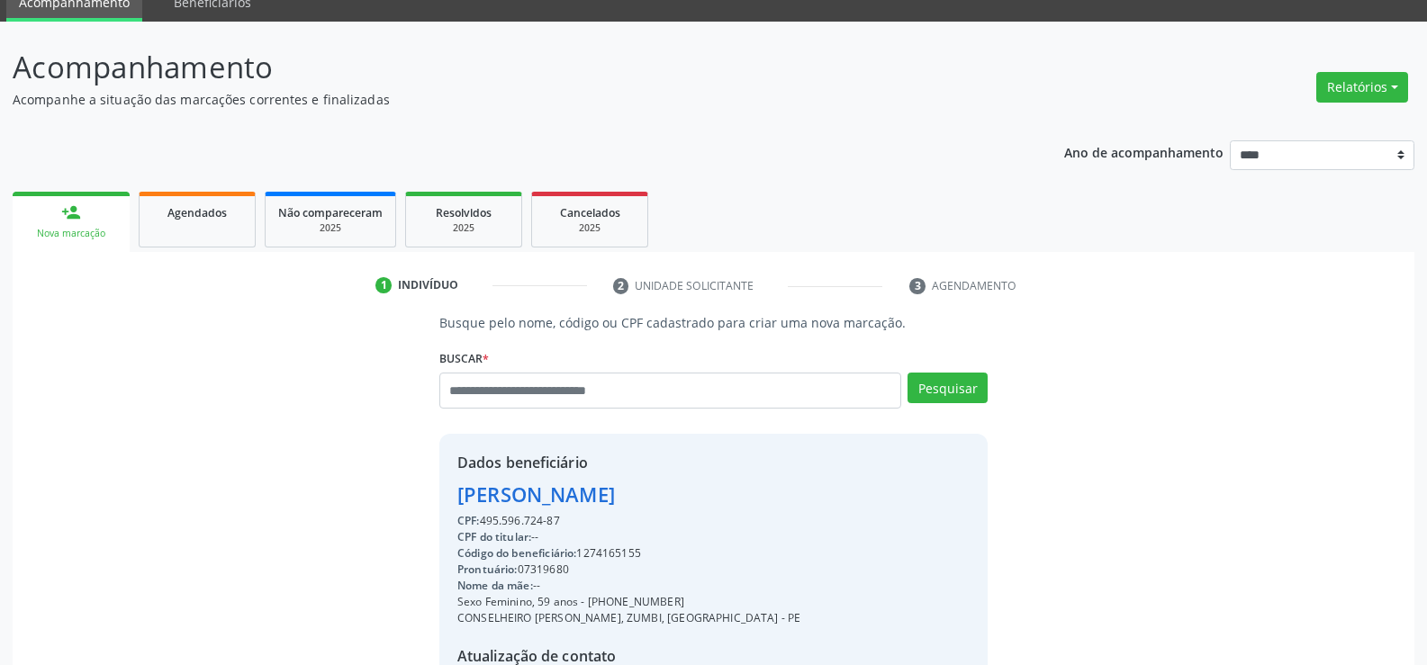
drag, startPoint x: 454, startPoint y: 499, endPoint x: 874, endPoint y: 515, distance: 420.7
click at [874, 515] on div "Dados beneficiário [PERSON_NAME] CPF: 495.596.724-87 CPF do titular: -- Código …" at bounding box center [713, 607] width 548 height 346
click at [755, 519] on div "Dados beneficiário [PERSON_NAME] CPF: 495.596.724-87 CPF do titular: -- Código …" at bounding box center [713, 607] width 548 height 346
drag, startPoint x: 455, startPoint y: 493, endPoint x: 819, endPoint y: 493, distance: 363.7
click at [819, 493] on div "Dados beneficiário [PERSON_NAME] CPF: 495.596.724-87 CPF do titular: -- Código …" at bounding box center [713, 607] width 548 height 346
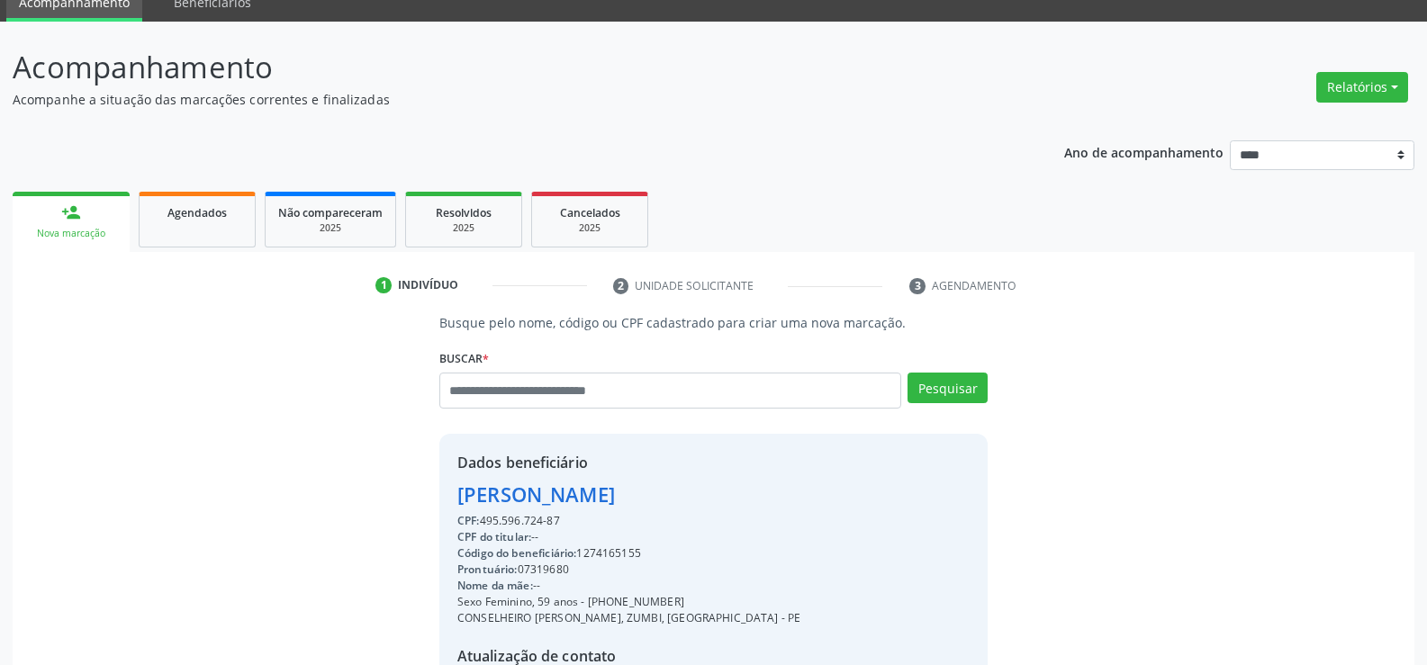
copy div "[PERSON_NAME]"
click at [47, 205] on link "person_add Nova marcação" at bounding box center [71, 222] width 117 height 60
click at [145, 209] on link "Agendados" at bounding box center [197, 220] width 117 height 56
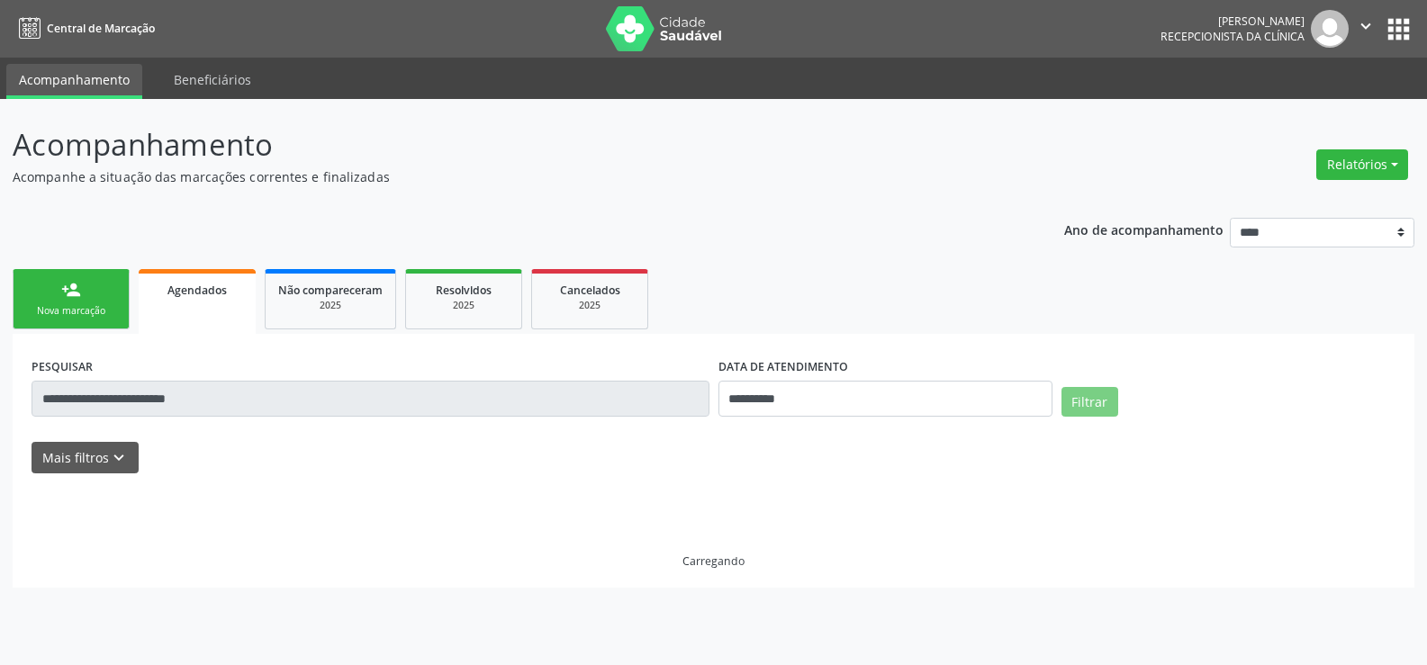
scroll to position [0, 0]
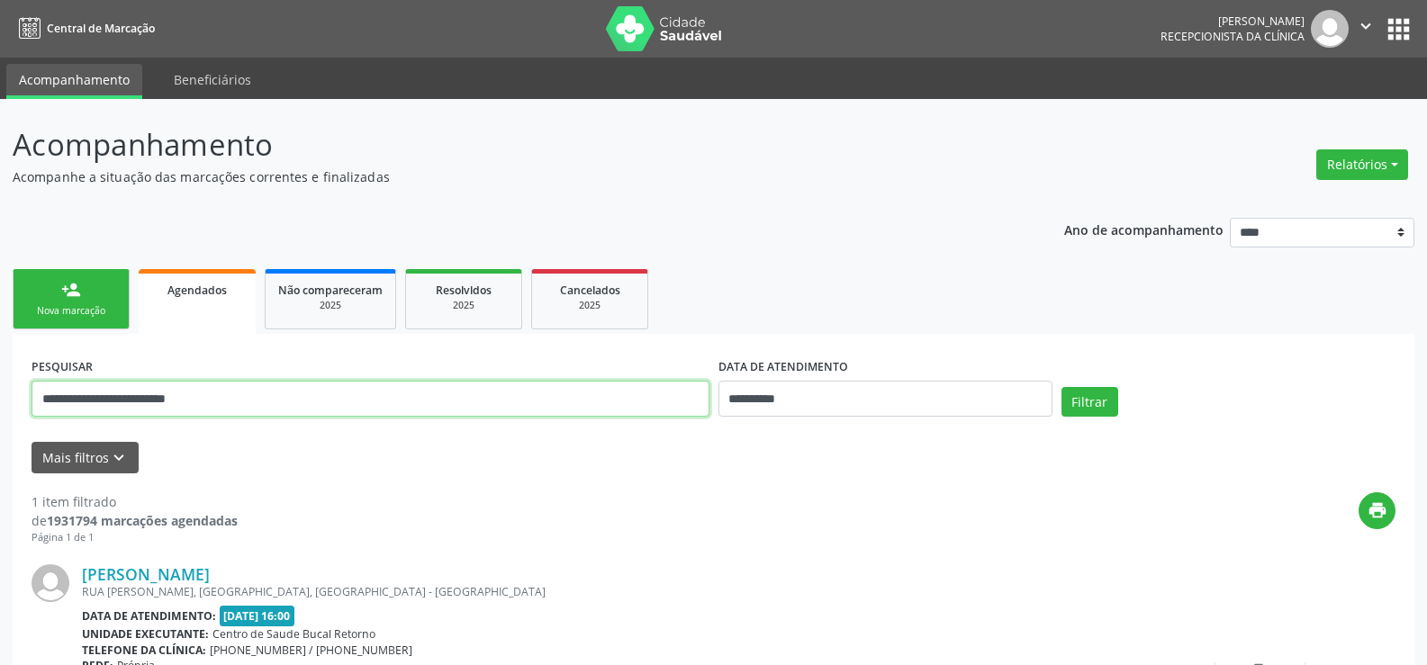
click at [130, 388] on input "**********" at bounding box center [371, 399] width 678 height 36
paste input "text"
type input "**********"
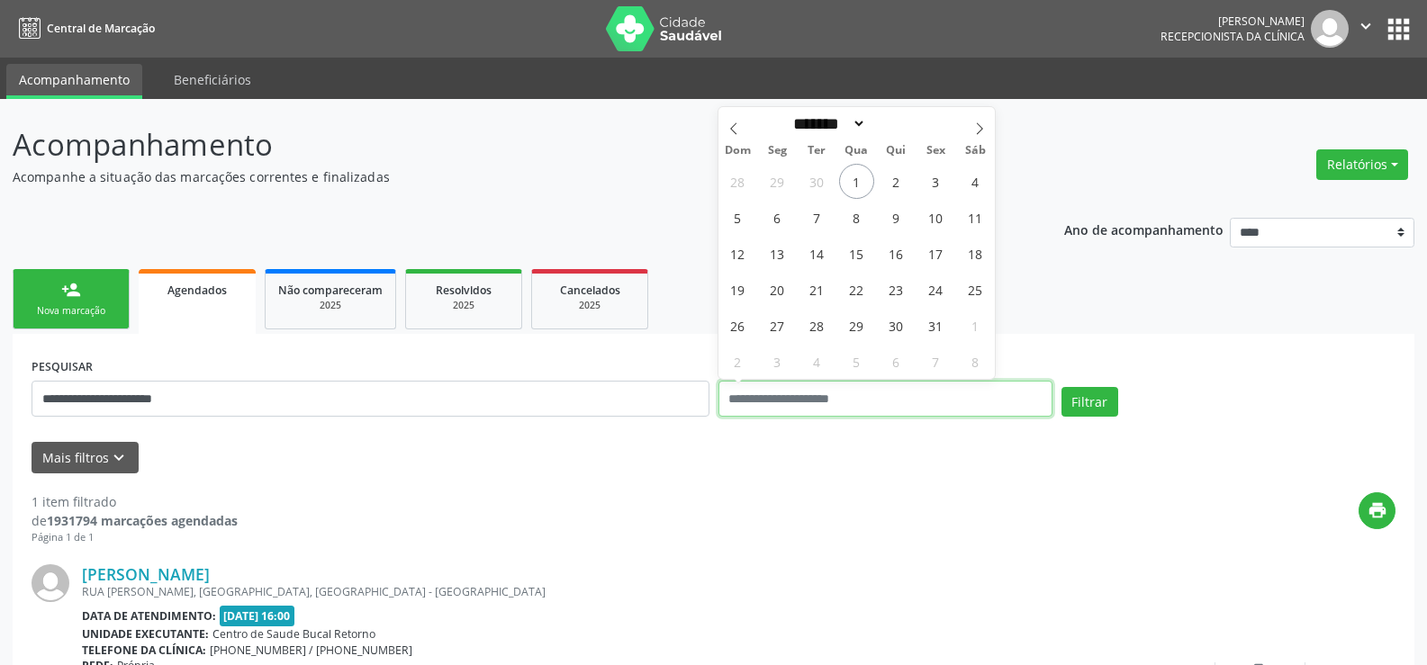
click at [1061, 387] on button "Filtrar" at bounding box center [1089, 402] width 57 height 31
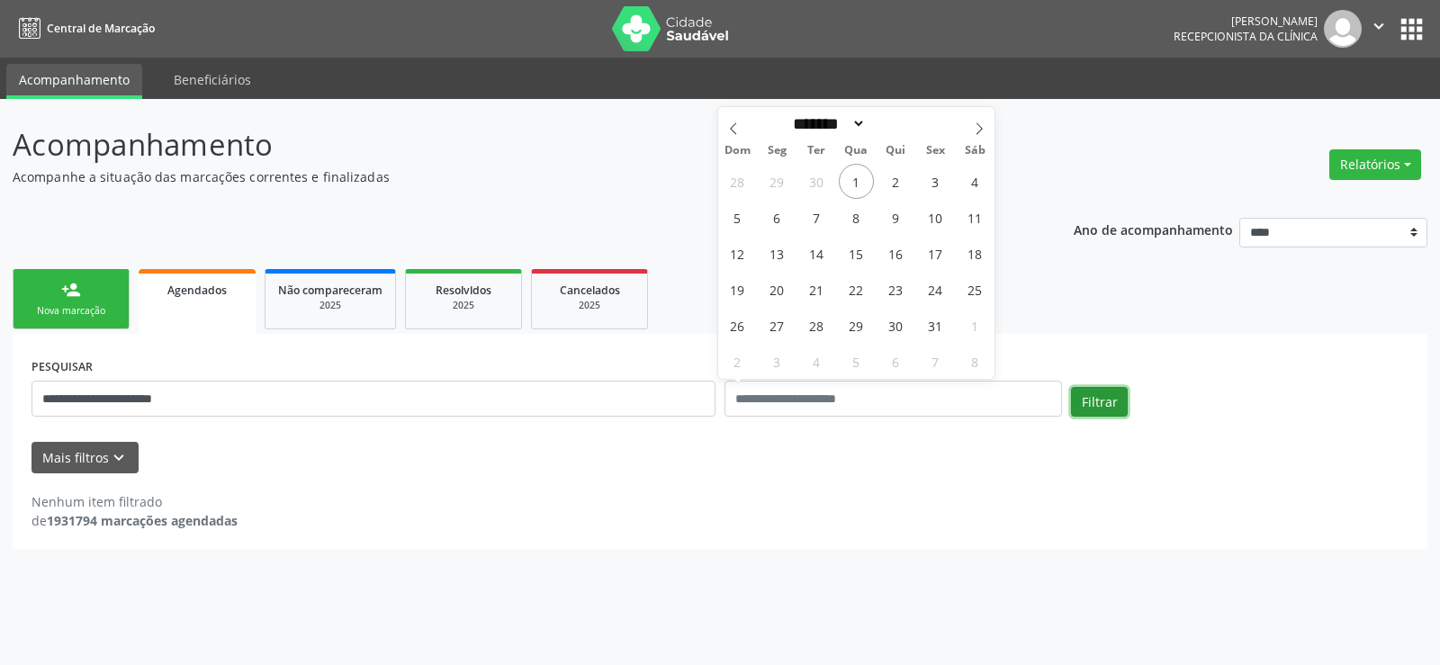
click at [1106, 407] on button "Filtrar" at bounding box center [1099, 402] width 57 height 31
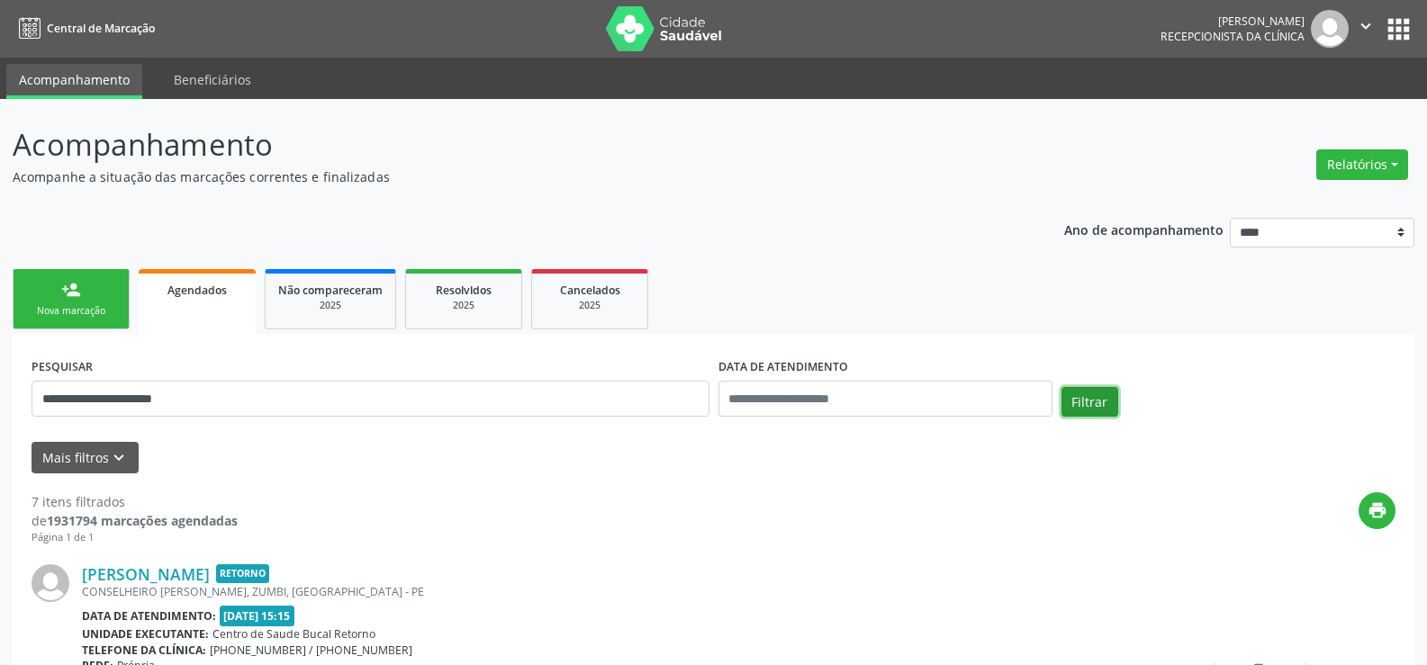
click at [1106, 407] on button "Filtrar" at bounding box center [1089, 402] width 57 height 31
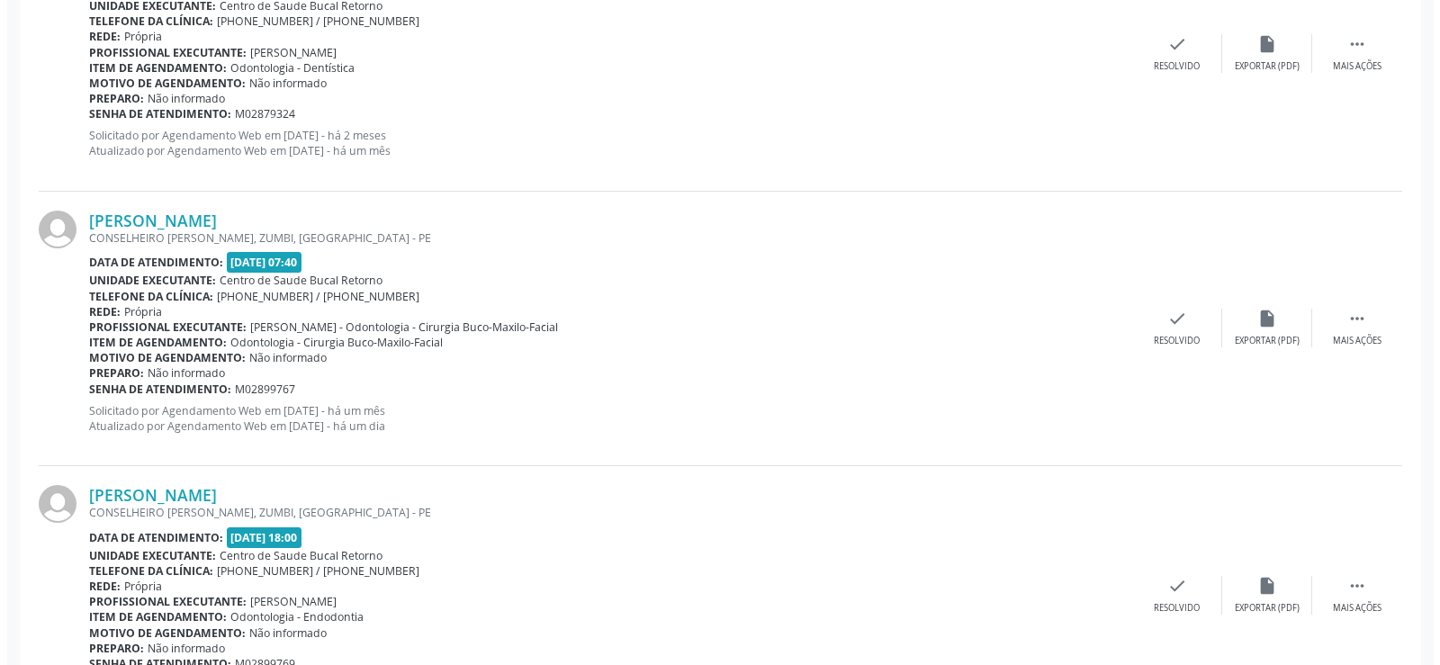
scroll to position [1639, 0]
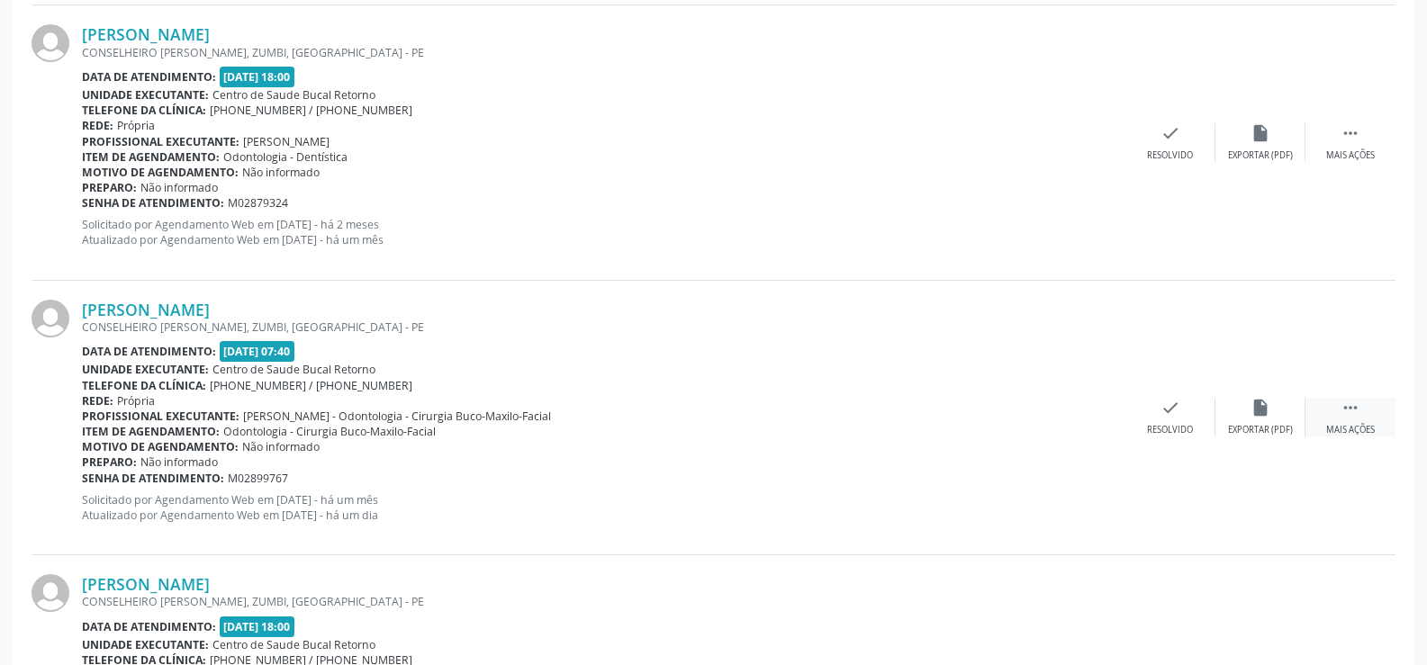
click at [1347, 419] on div " Mais ações" at bounding box center [1350, 417] width 90 height 39
click at [1186, 413] on div "cancel Cancelar" at bounding box center [1170, 417] width 90 height 39
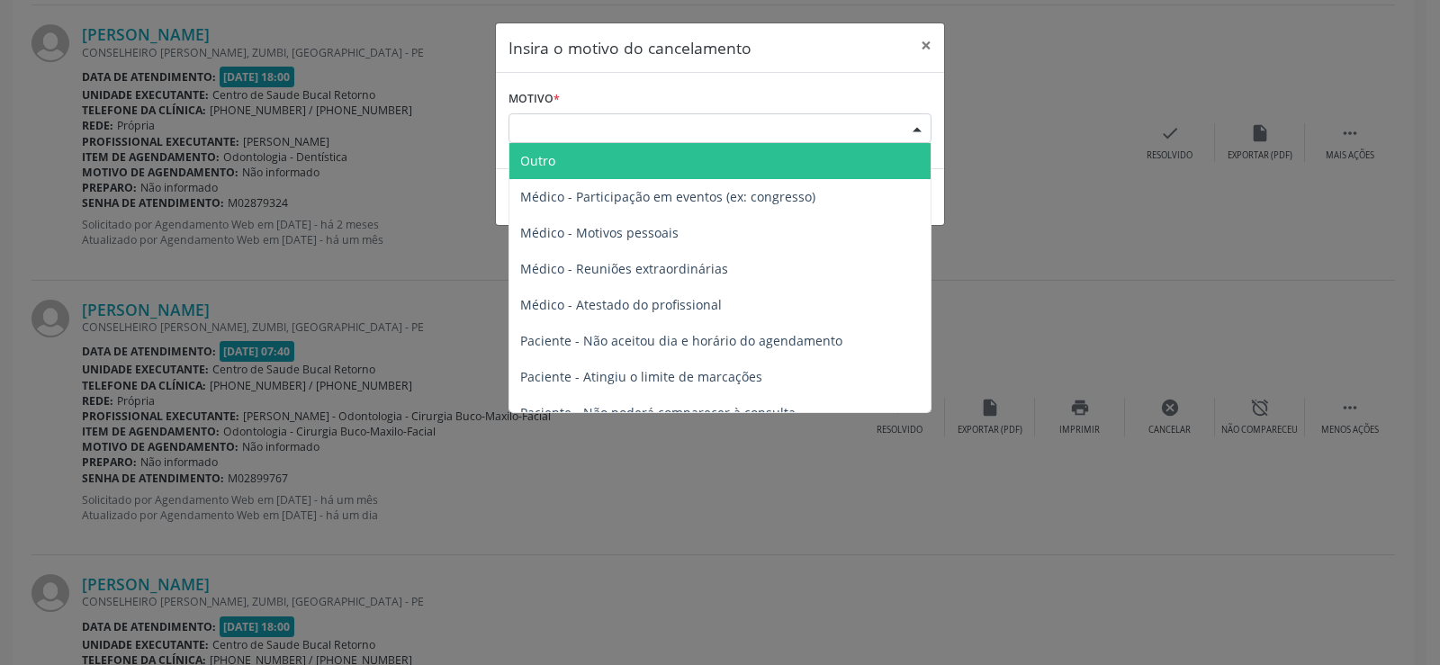
click at [679, 122] on div "Escolha o motivo" at bounding box center [720, 128] width 423 height 31
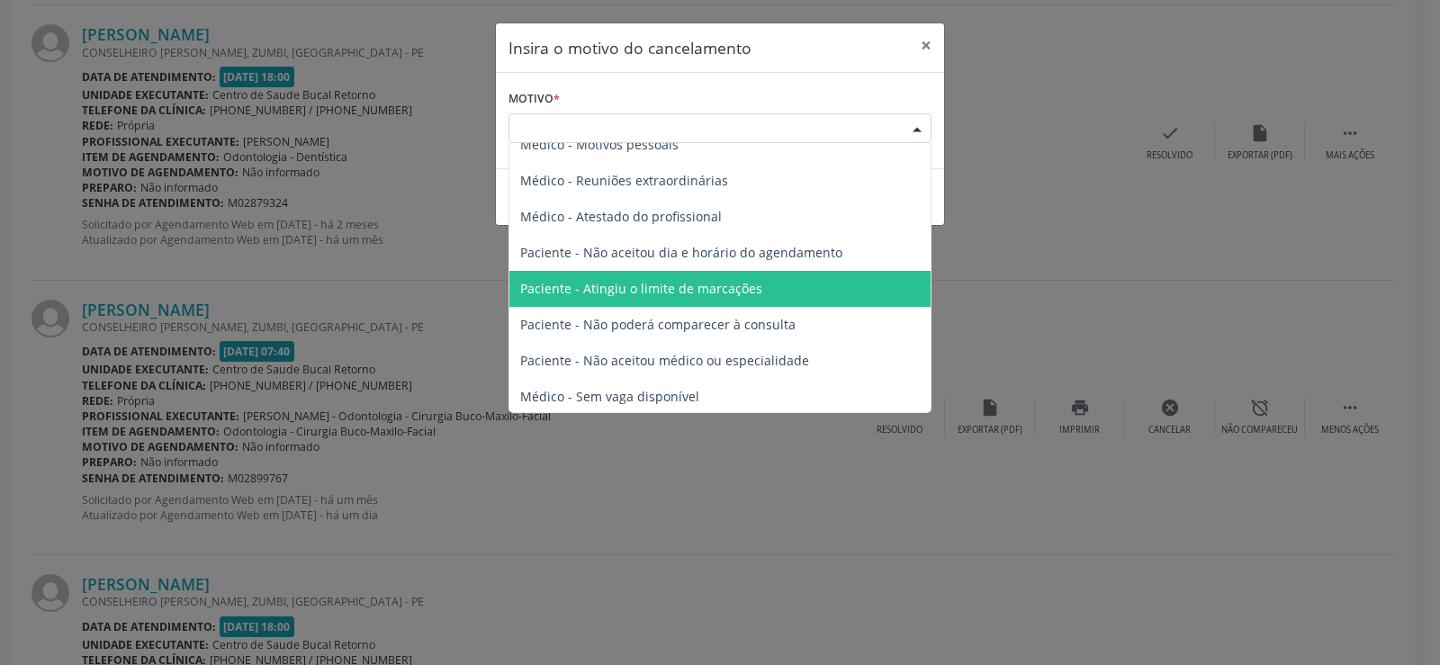
scroll to position [91, 0]
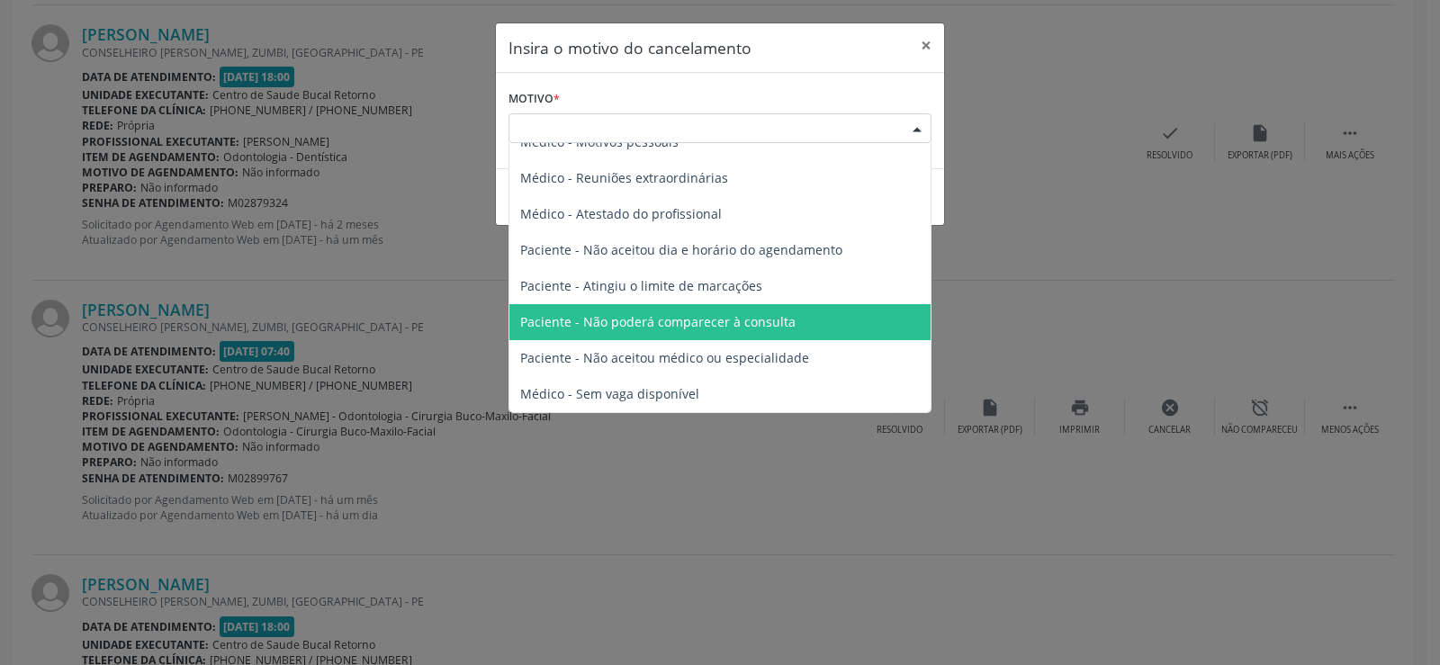
click at [795, 324] on span "Paciente - Não poderá comparecer à consulta" at bounding box center [719, 322] width 421 height 36
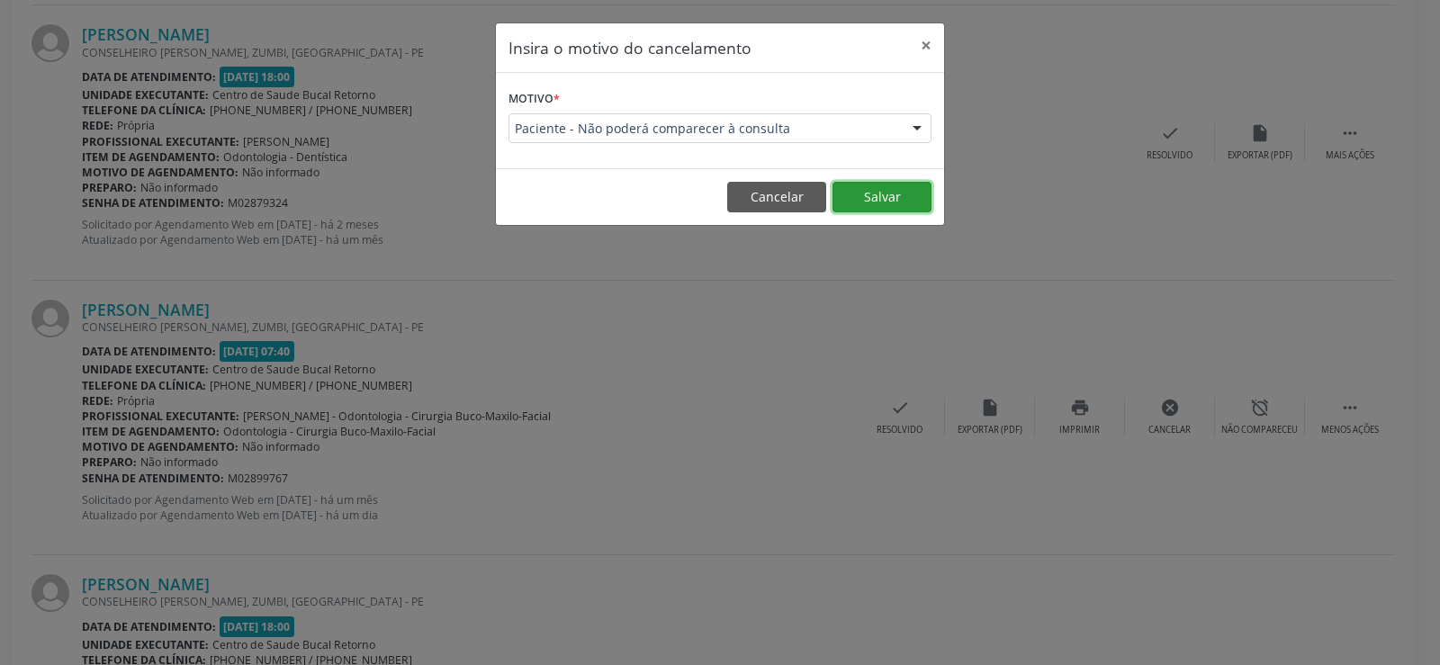
click at [910, 188] on button "Salvar" at bounding box center [882, 197] width 99 height 31
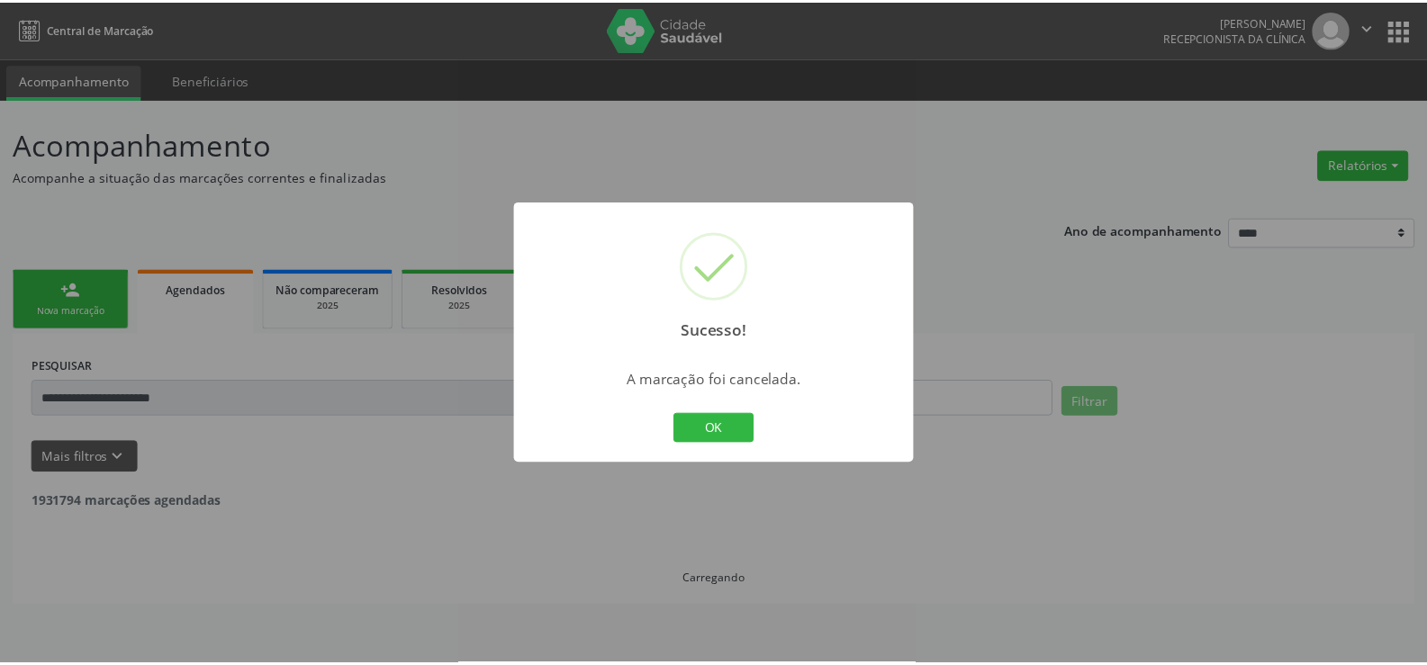
scroll to position [0, 0]
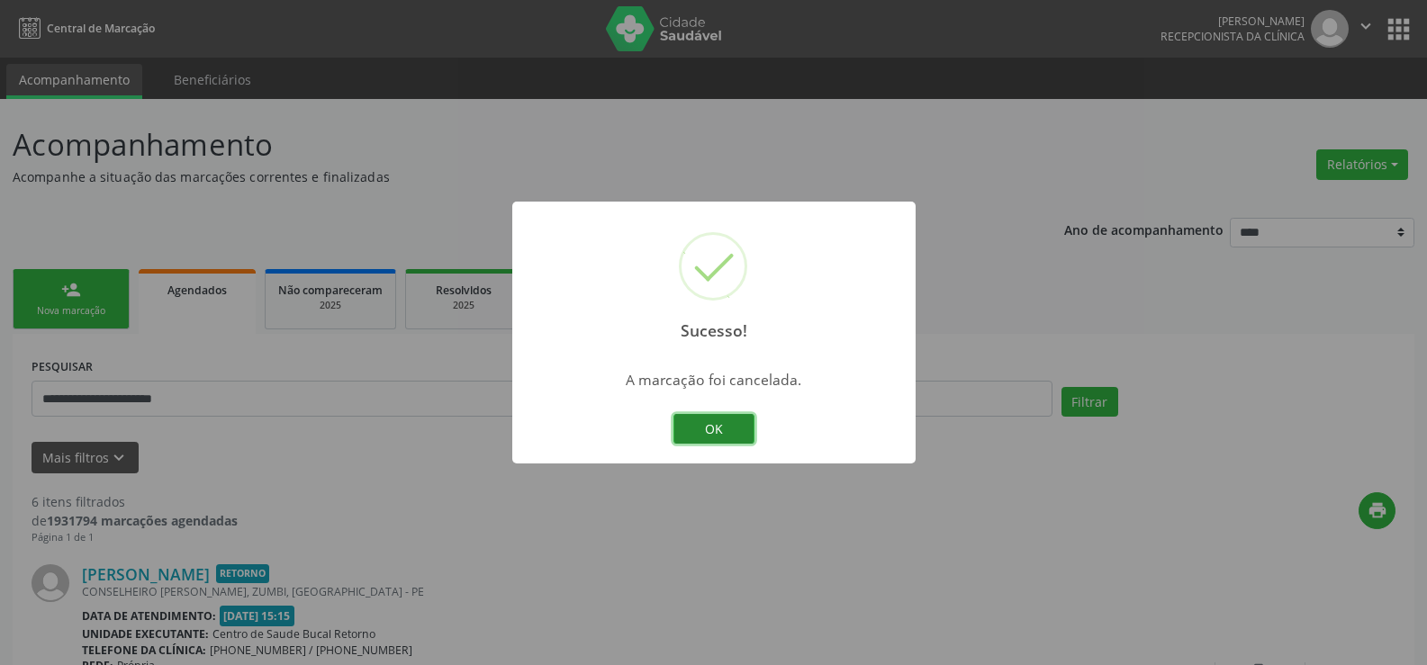
click at [752, 430] on button "OK" at bounding box center [713, 429] width 81 height 31
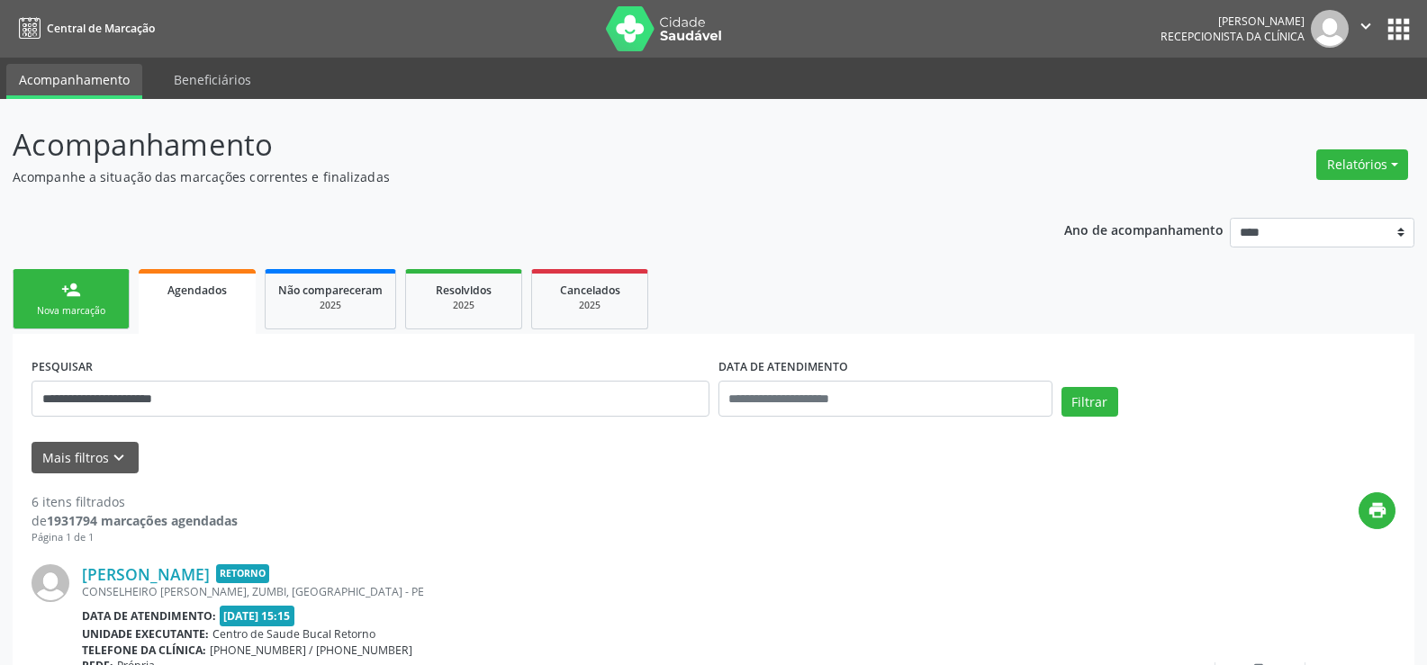
click at [89, 299] on link "person_add Nova marcação" at bounding box center [71, 299] width 117 height 60
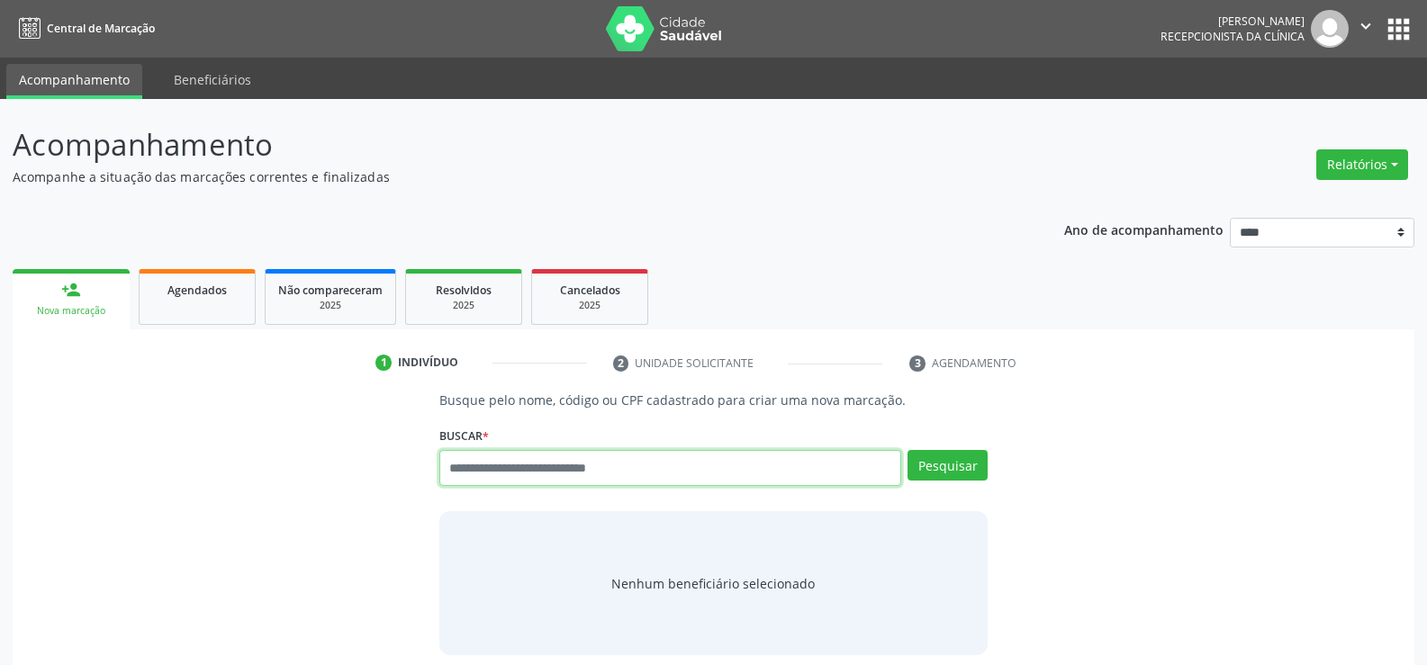
click at [527, 469] on input "text" at bounding box center [670, 468] width 462 height 36
paste input "**********"
type input "**********"
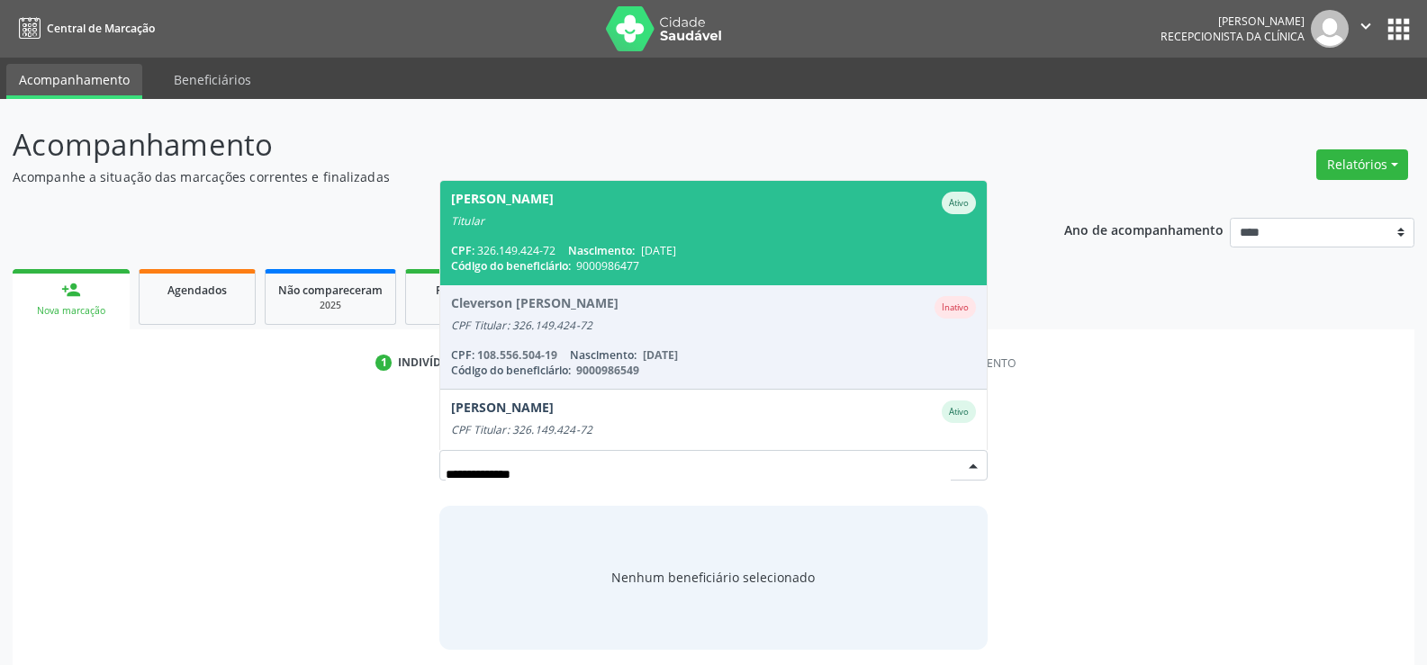
click at [581, 239] on span "[PERSON_NAME] [PERSON_NAME] Titular CPF: 326.149.424-72 Nascimento: [DATE] Códi…" at bounding box center [713, 233] width 546 height 104
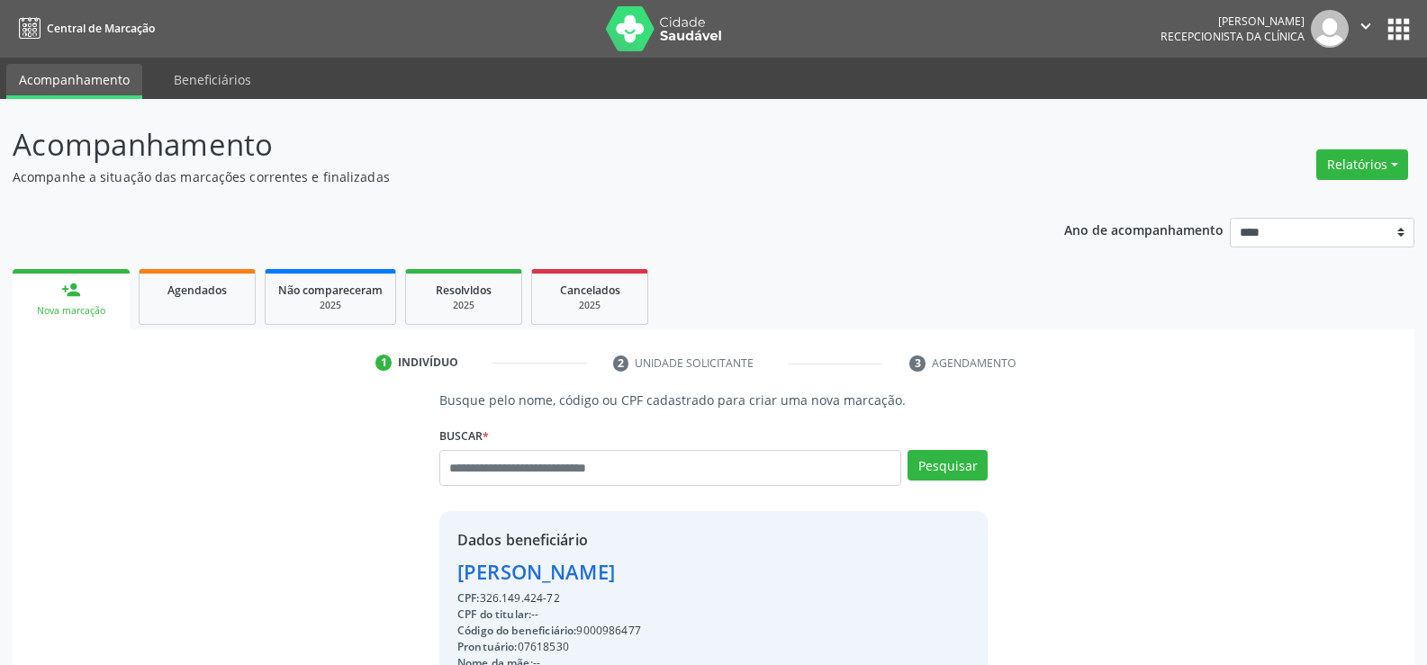
drag, startPoint x: 459, startPoint y: 576, endPoint x: 851, endPoint y: 581, distance: 391.6
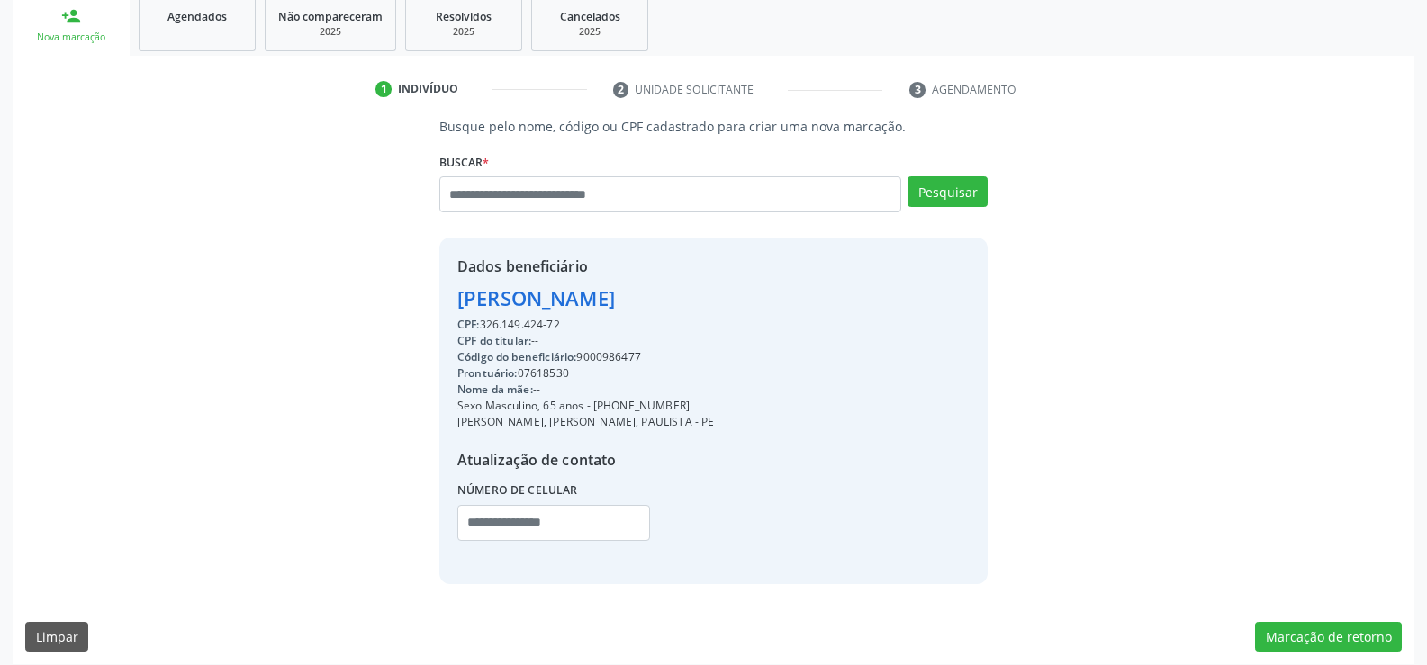
scroll to position [285, 0]
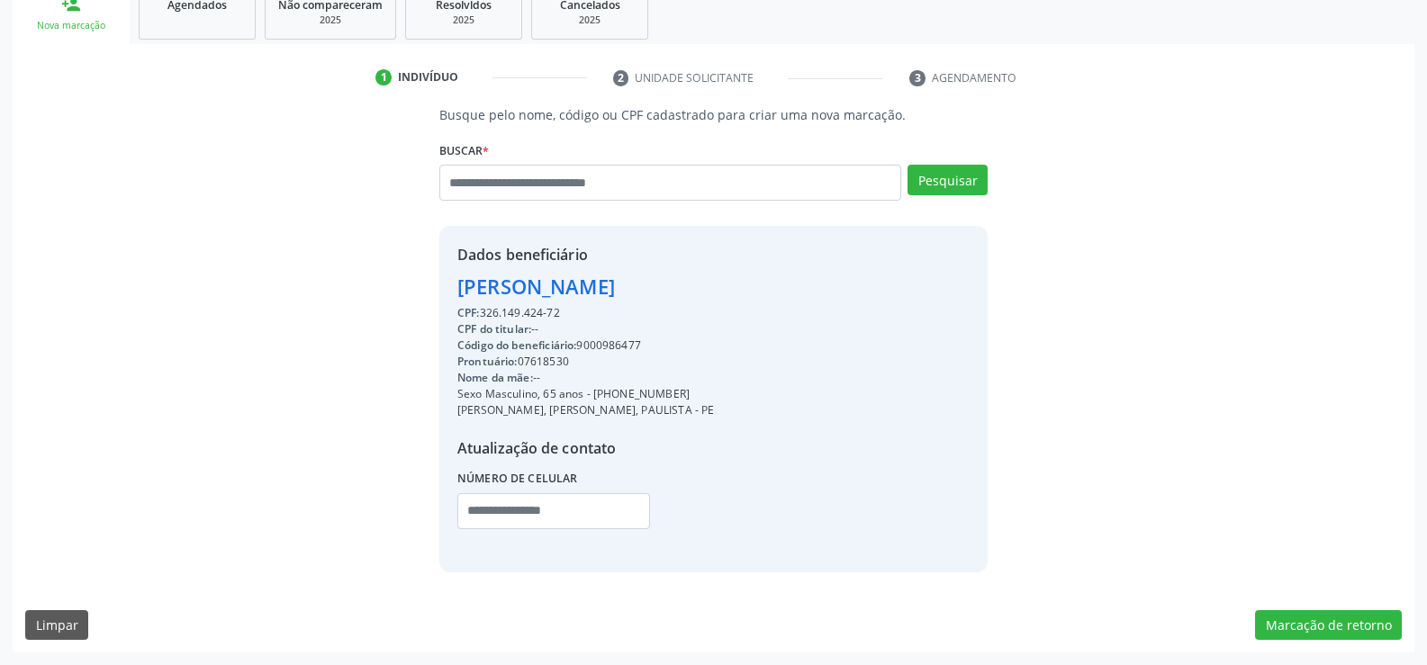
drag, startPoint x: 618, startPoint y: 393, endPoint x: 727, endPoint y: 386, distance: 109.2
click at [714, 386] on div "Sexo Masculino, 65 anos - [PHONE_NUMBER]" at bounding box center [585, 394] width 257 height 16
click at [518, 177] on input "text" at bounding box center [670, 183] width 462 height 36
click at [191, 19] on link "Agendados" at bounding box center [197, 12] width 117 height 56
select select "*"
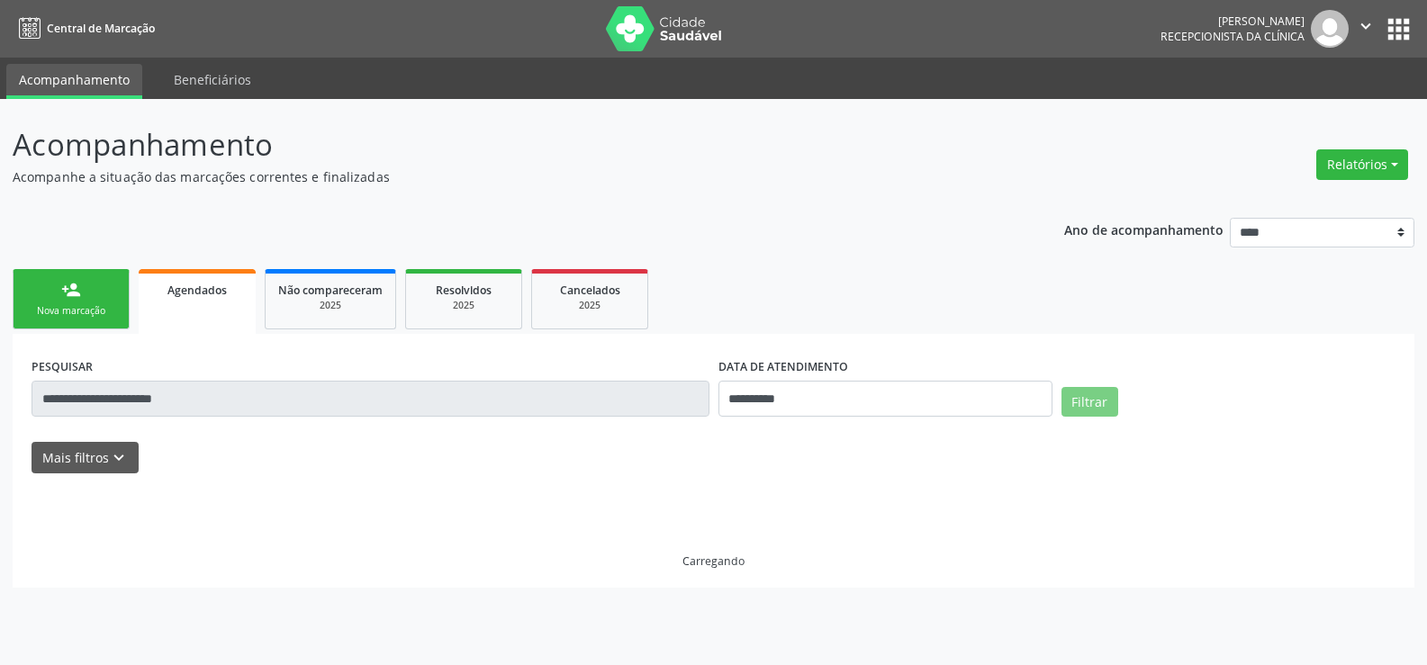
scroll to position [0, 0]
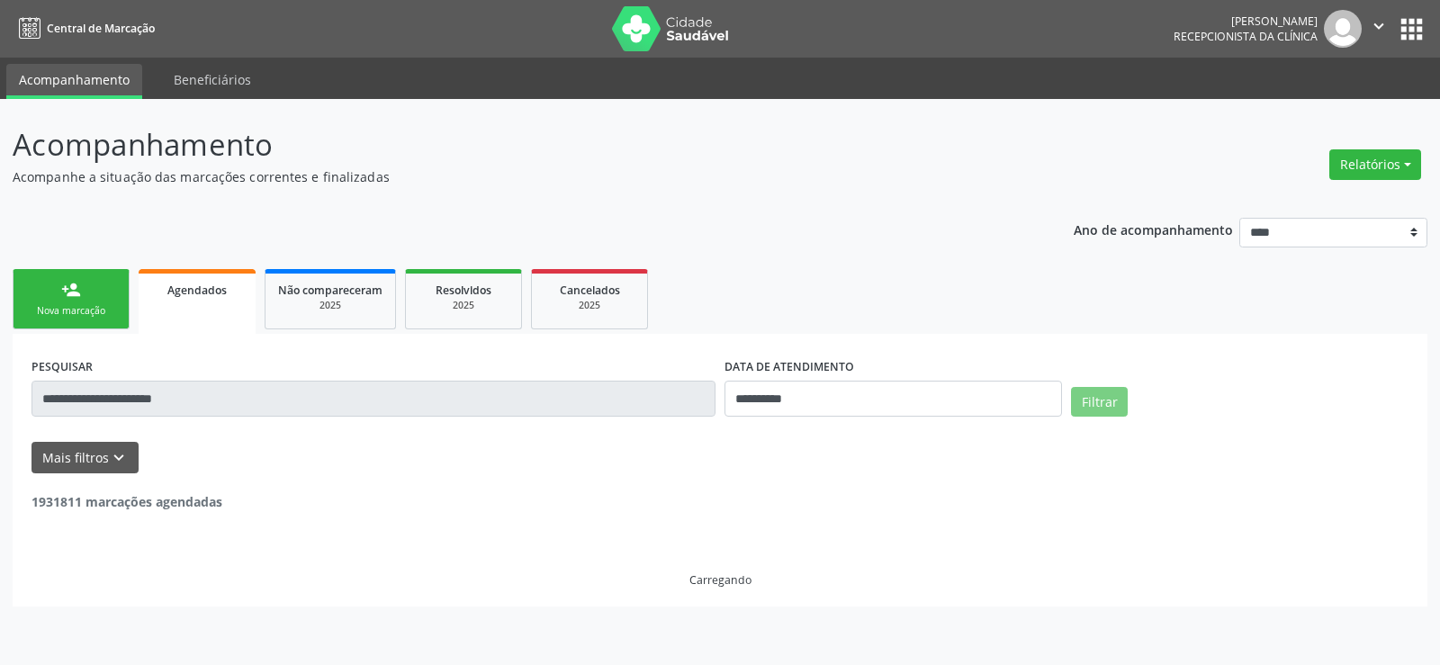
click at [137, 401] on input "**********" at bounding box center [374, 399] width 684 height 36
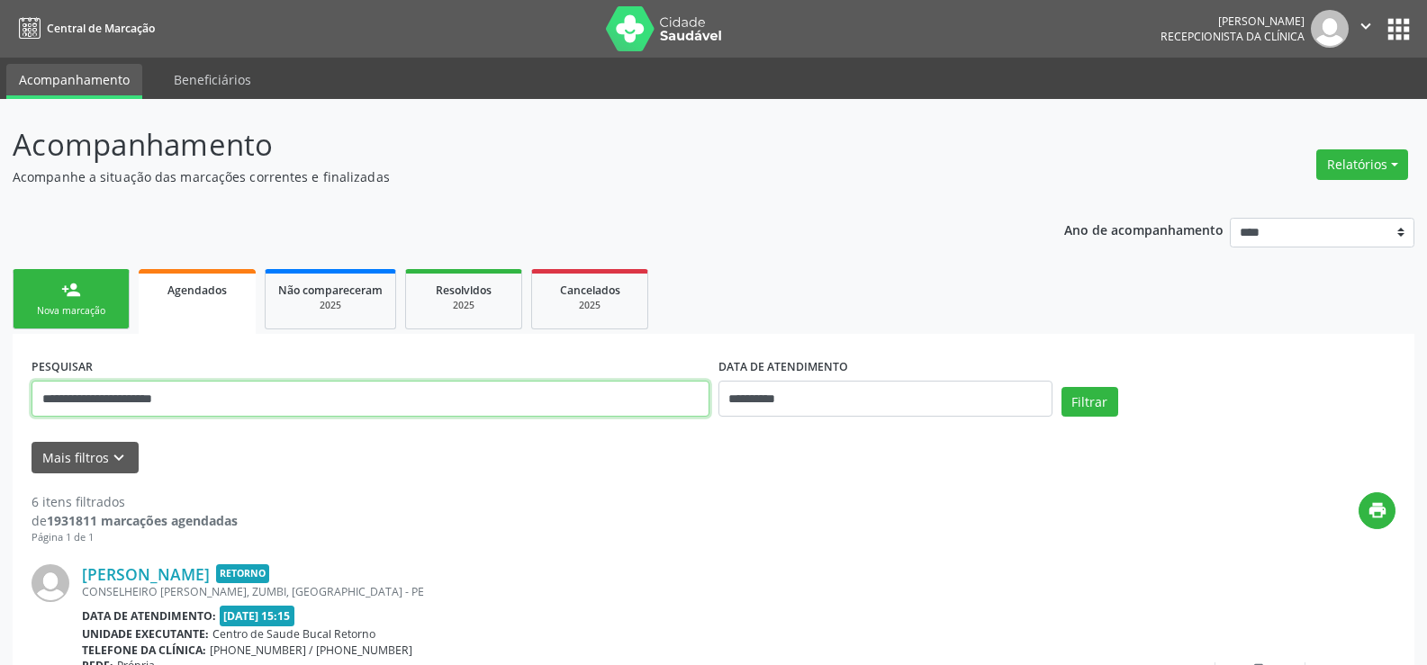
click at [137, 401] on input "**********" at bounding box center [371, 399] width 678 height 36
paste input "*******"
type input "**********"
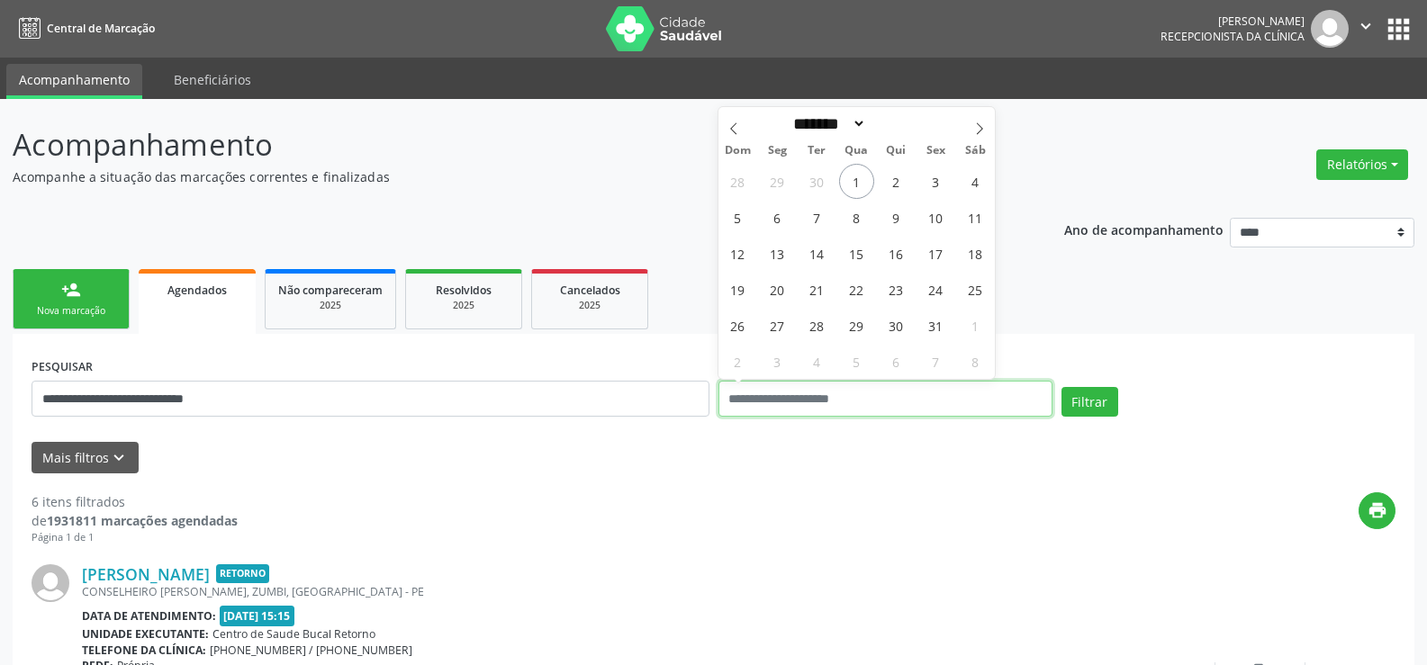
click at [1061, 387] on button "Filtrar" at bounding box center [1089, 402] width 57 height 31
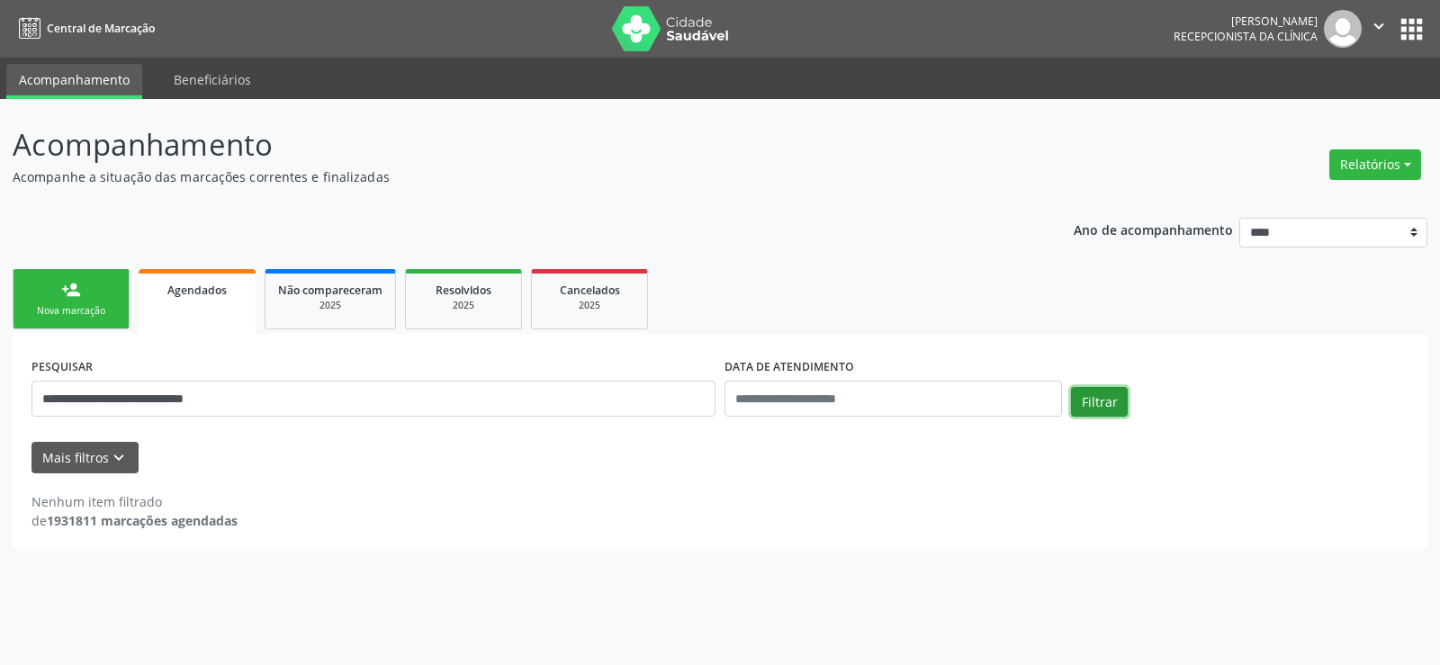
click at [1099, 398] on button "Filtrar" at bounding box center [1099, 402] width 57 height 31
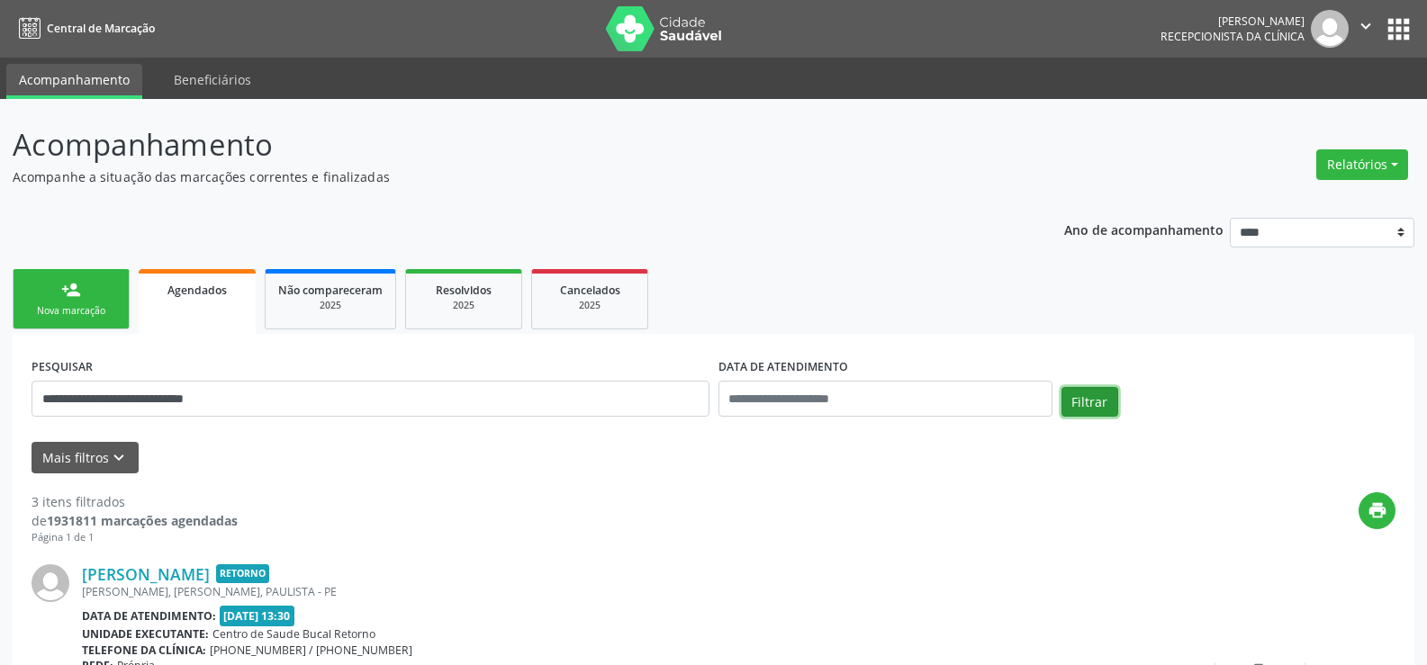
click at [1099, 398] on button "Filtrar" at bounding box center [1089, 402] width 57 height 31
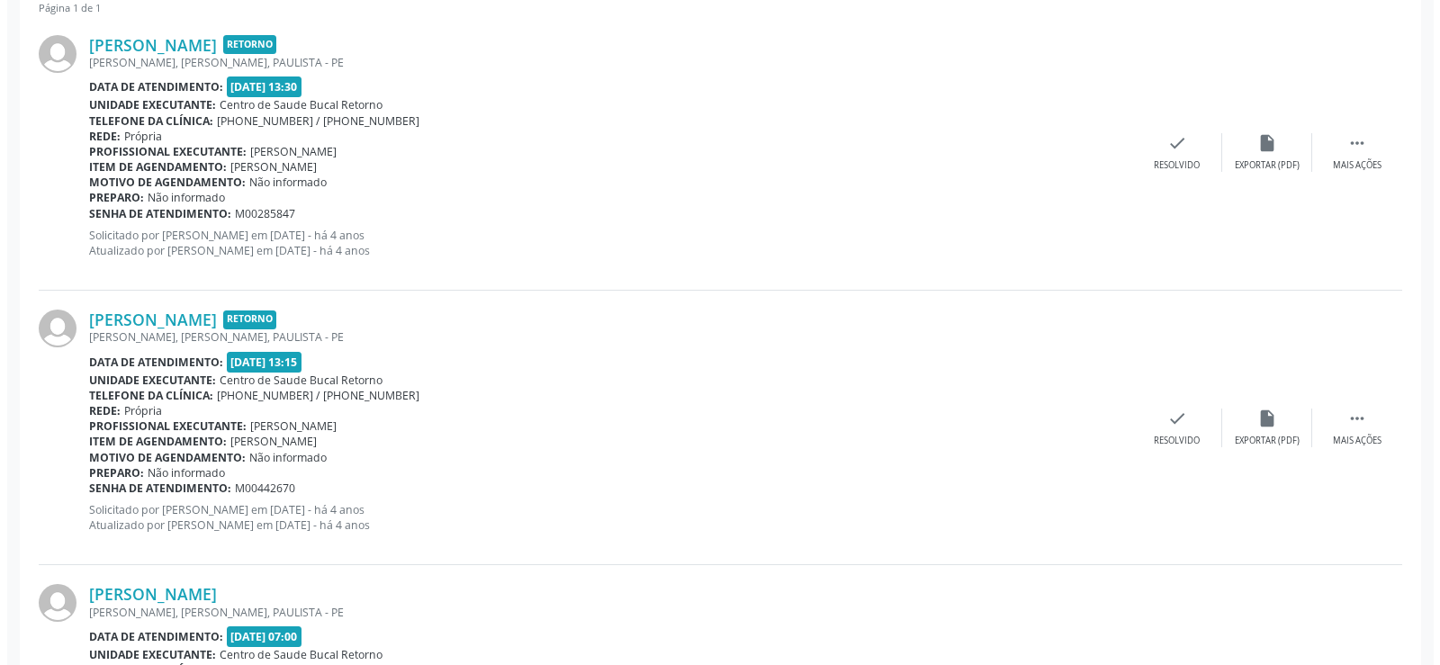
scroll to position [720, 0]
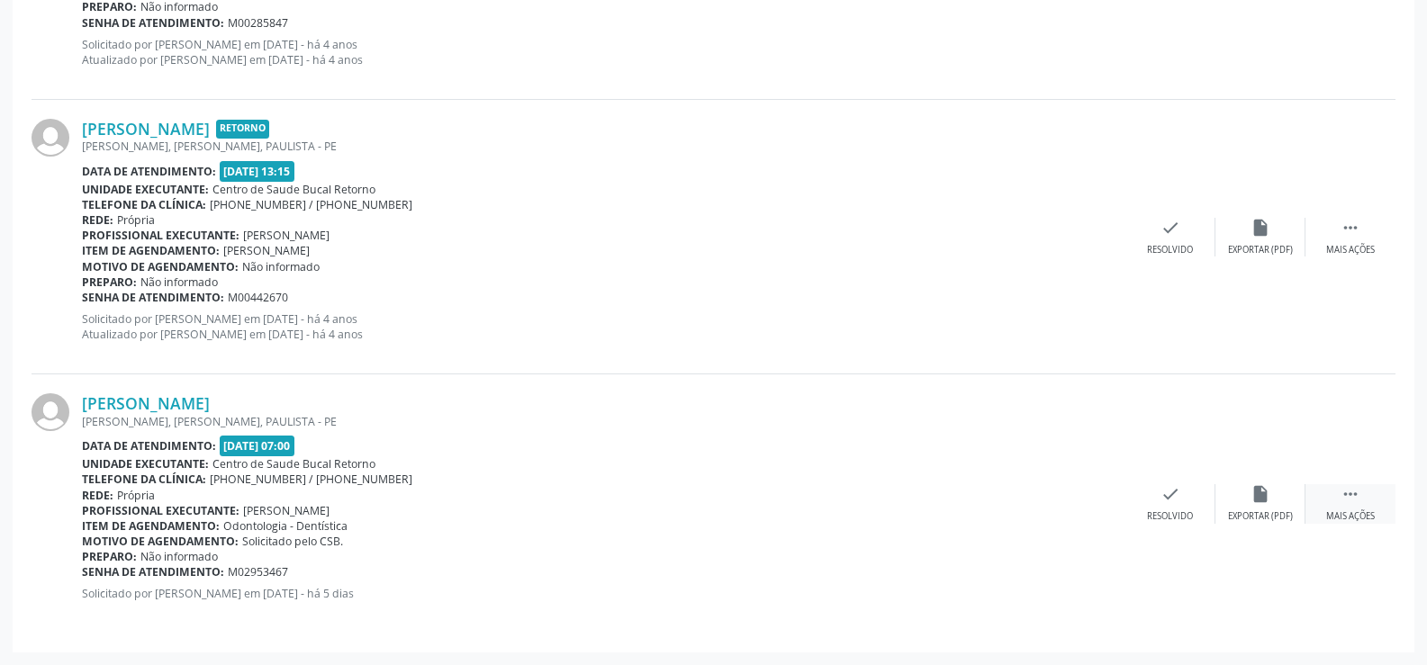
click at [1356, 501] on icon "" at bounding box center [1350, 494] width 20 height 20
click at [1171, 502] on icon "cancel" at bounding box center [1170, 494] width 20 height 20
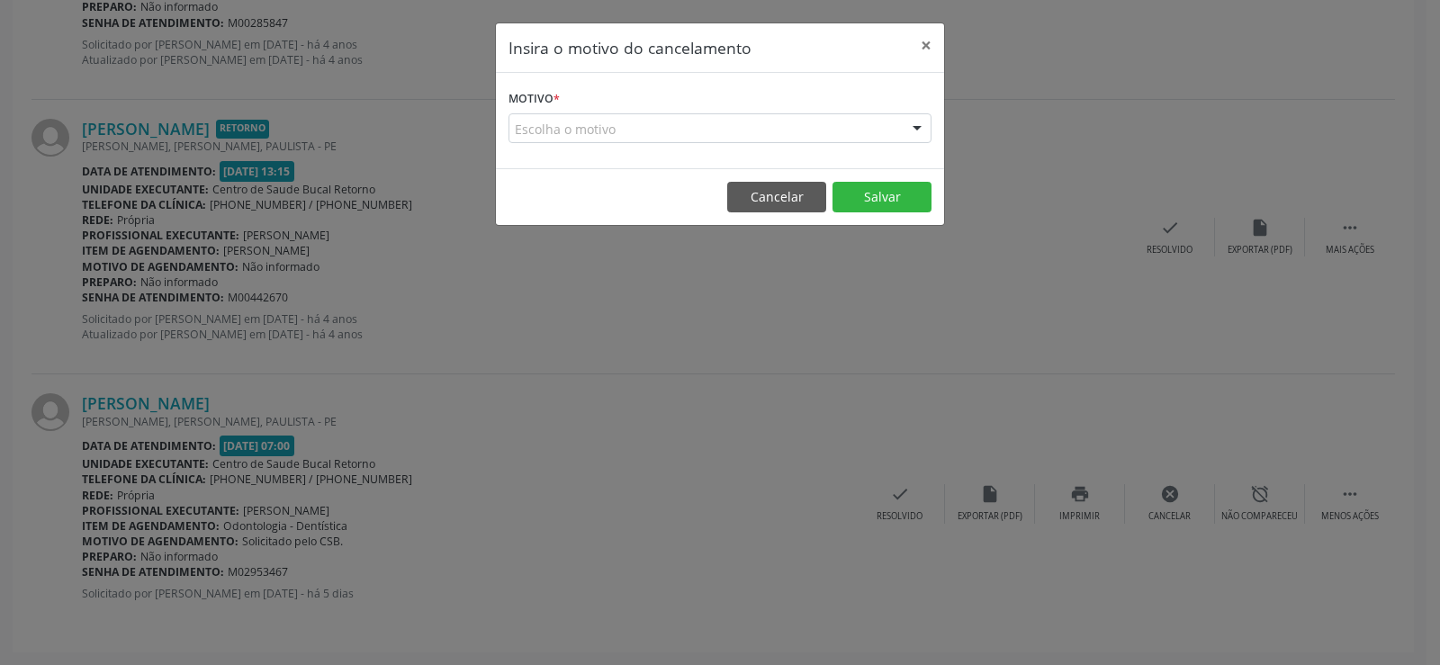
click at [644, 125] on div "Escolha o motivo" at bounding box center [720, 128] width 423 height 31
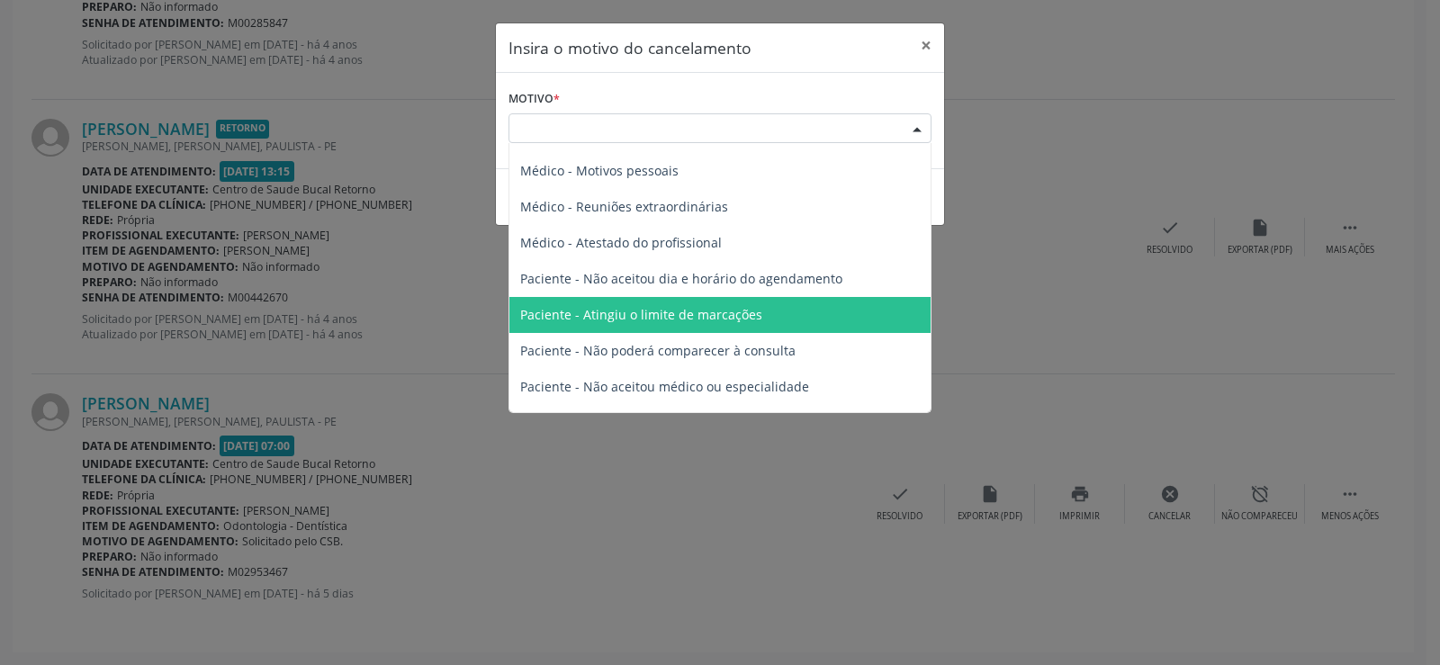
scroll to position [91, 0]
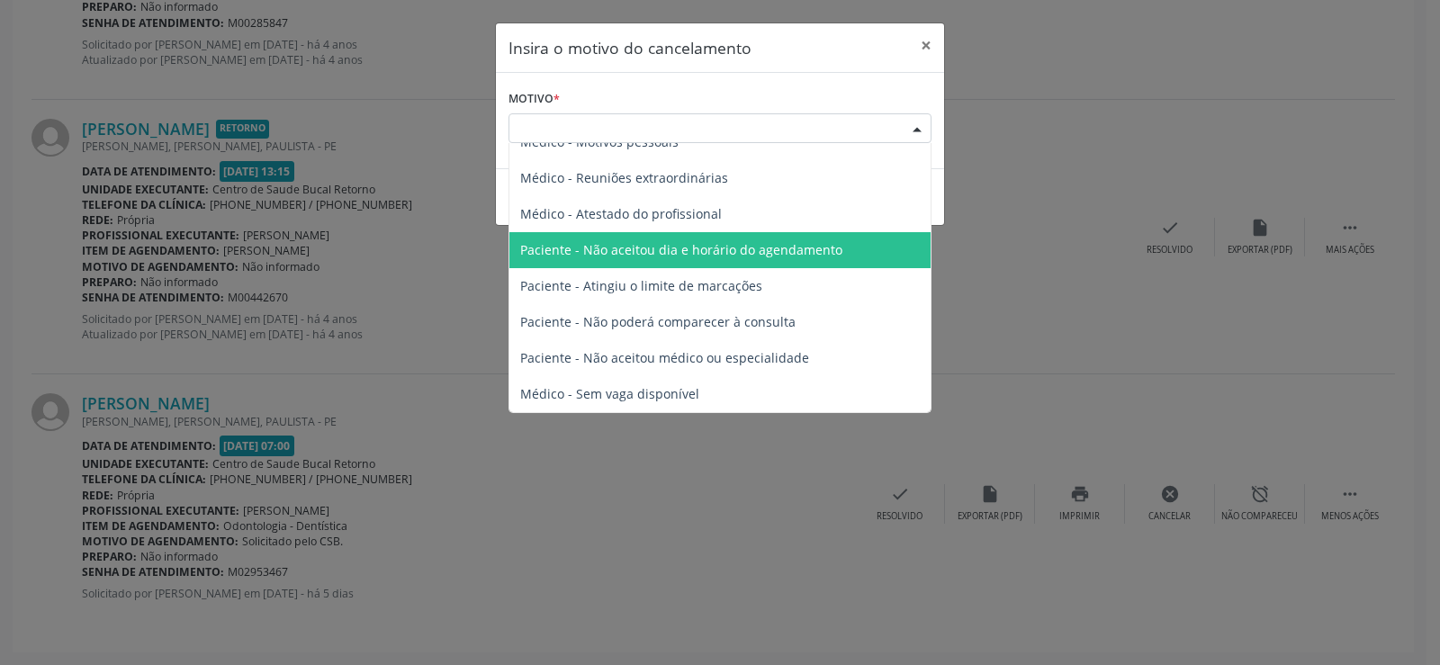
click at [760, 253] on span "Paciente - Não aceitou dia e horário do agendamento" at bounding box center [681, 249] width 322 height 17
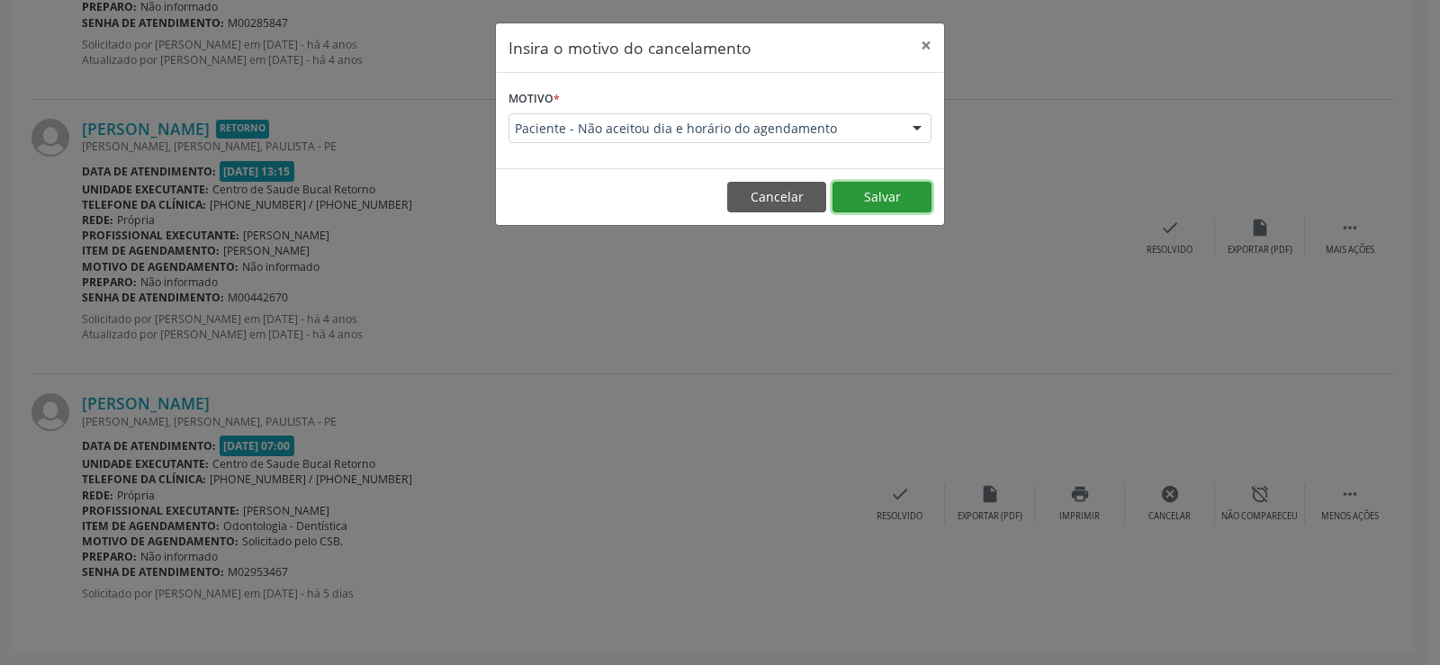
click at [894, 198] on button "Salvar" at bounding box center [882, 197] width 99 height 31
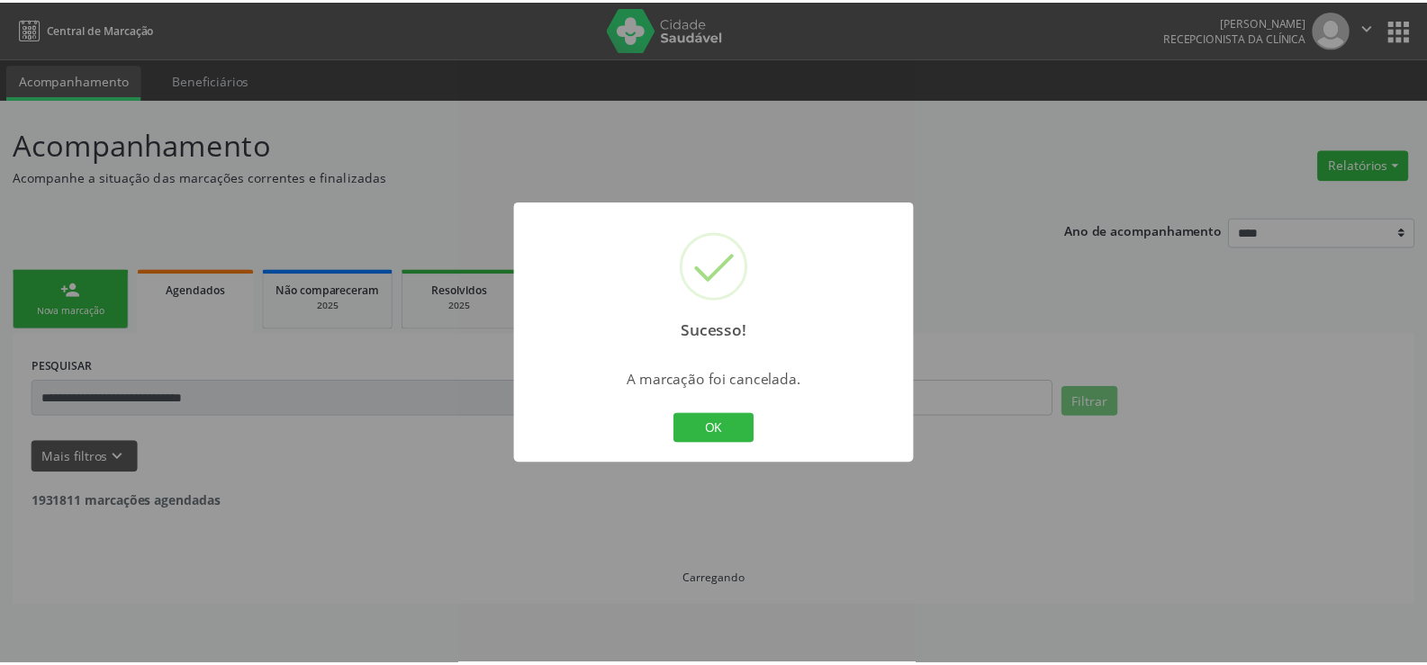
scroll to position [0, 0]
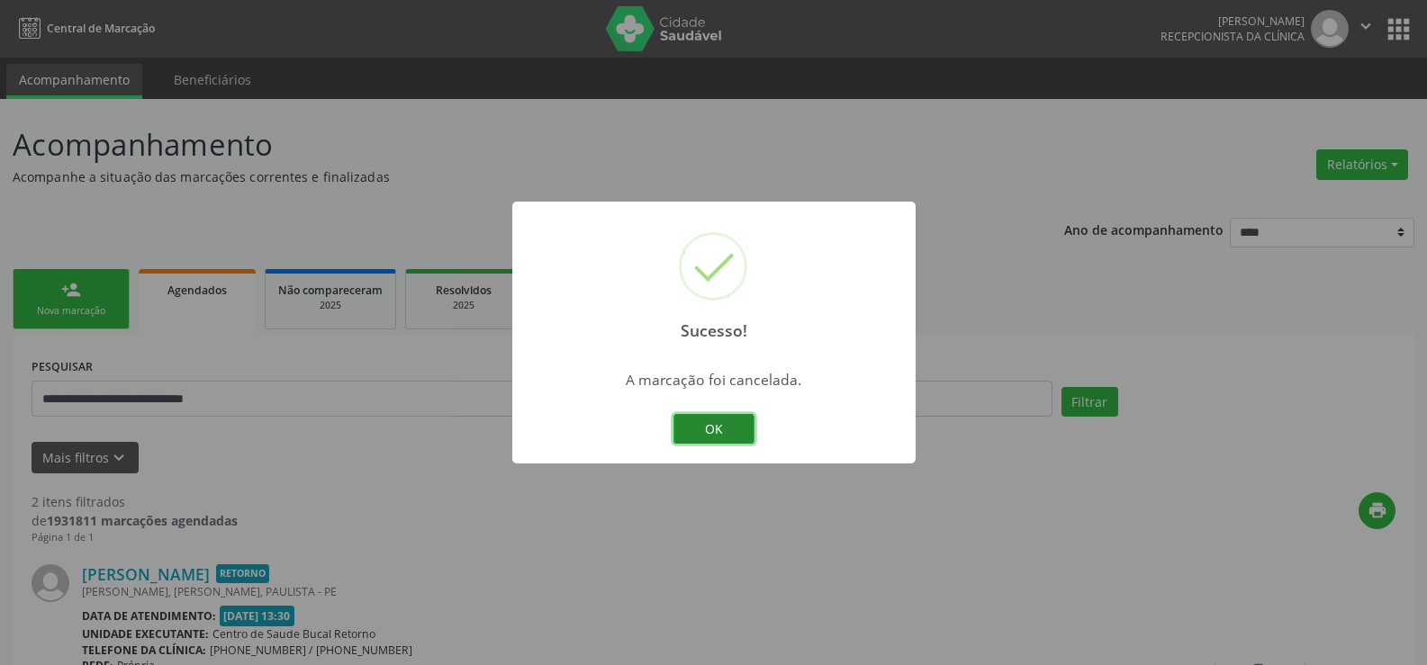
click at [717, 423] on button "OK" at bounding box center [713, 429] width 81 height 31
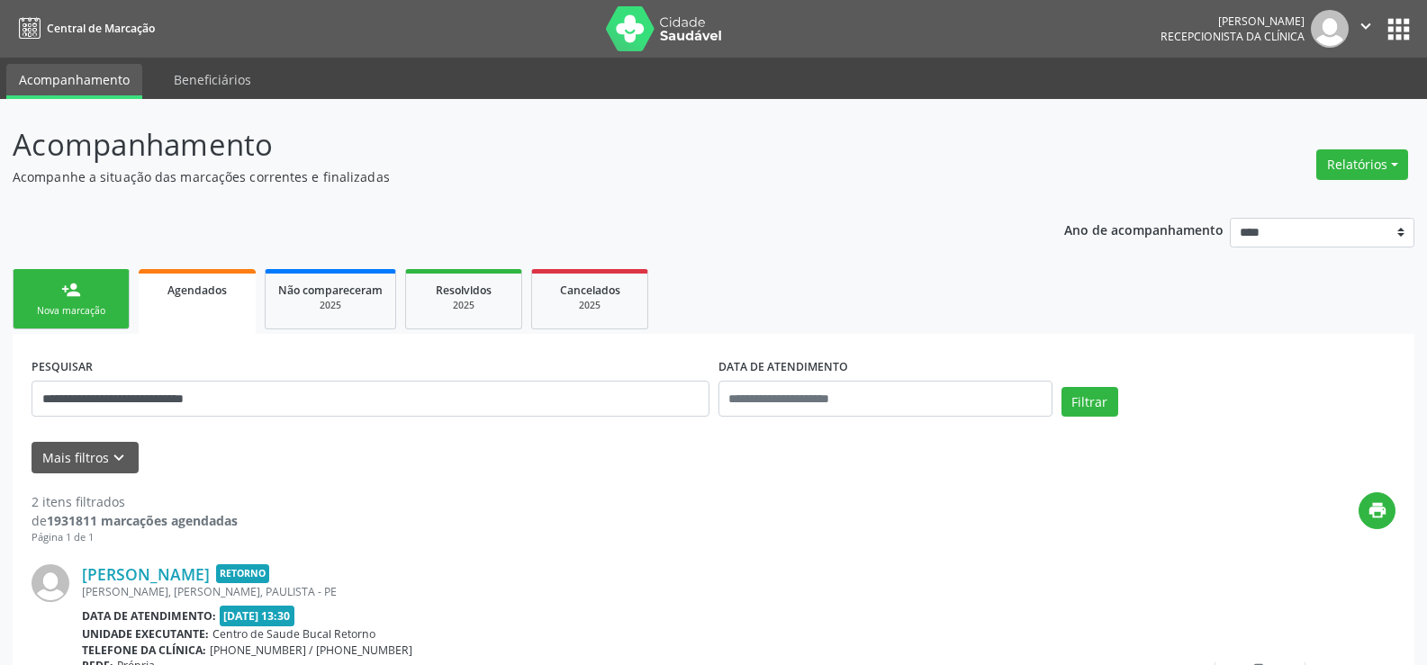
click at [62, 287] on div "person_add" at bounding box center [71, 290] width 20 height 20
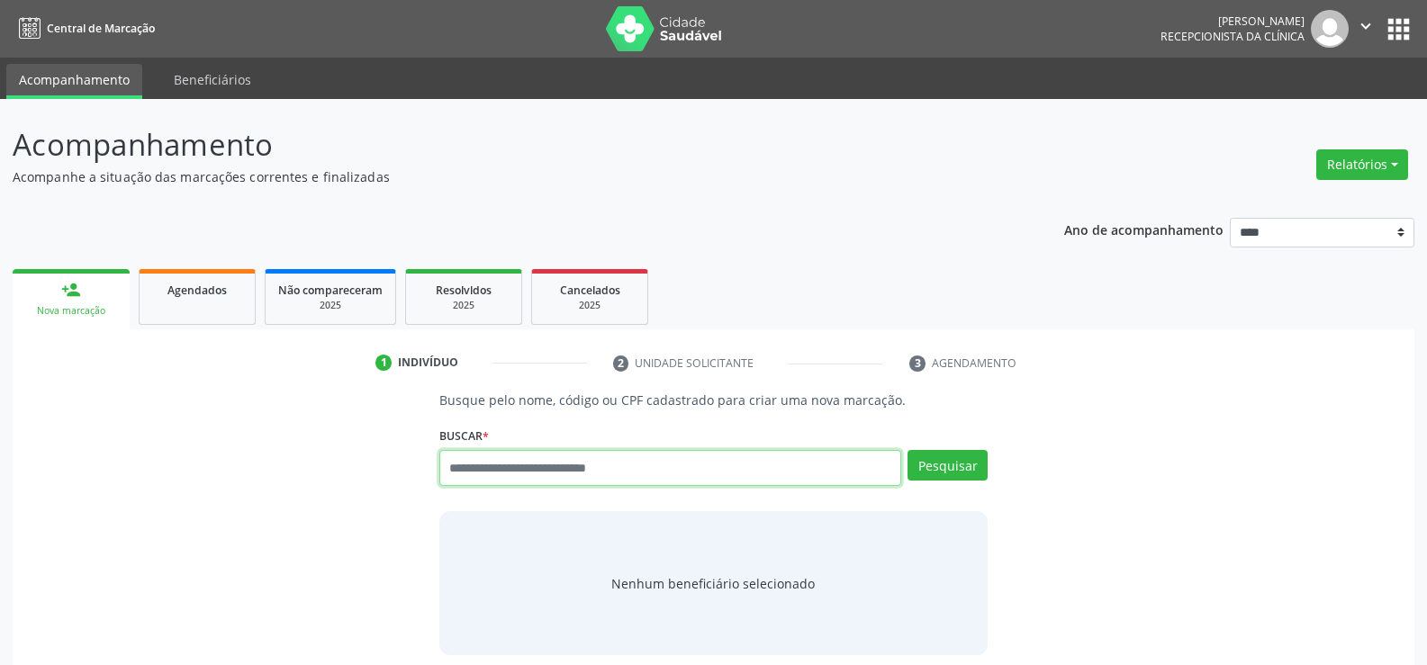
click at [541, 458] on input "text" at bounding box center [670, 468] width 462 height 36
paste input "**********"
type input "**********"
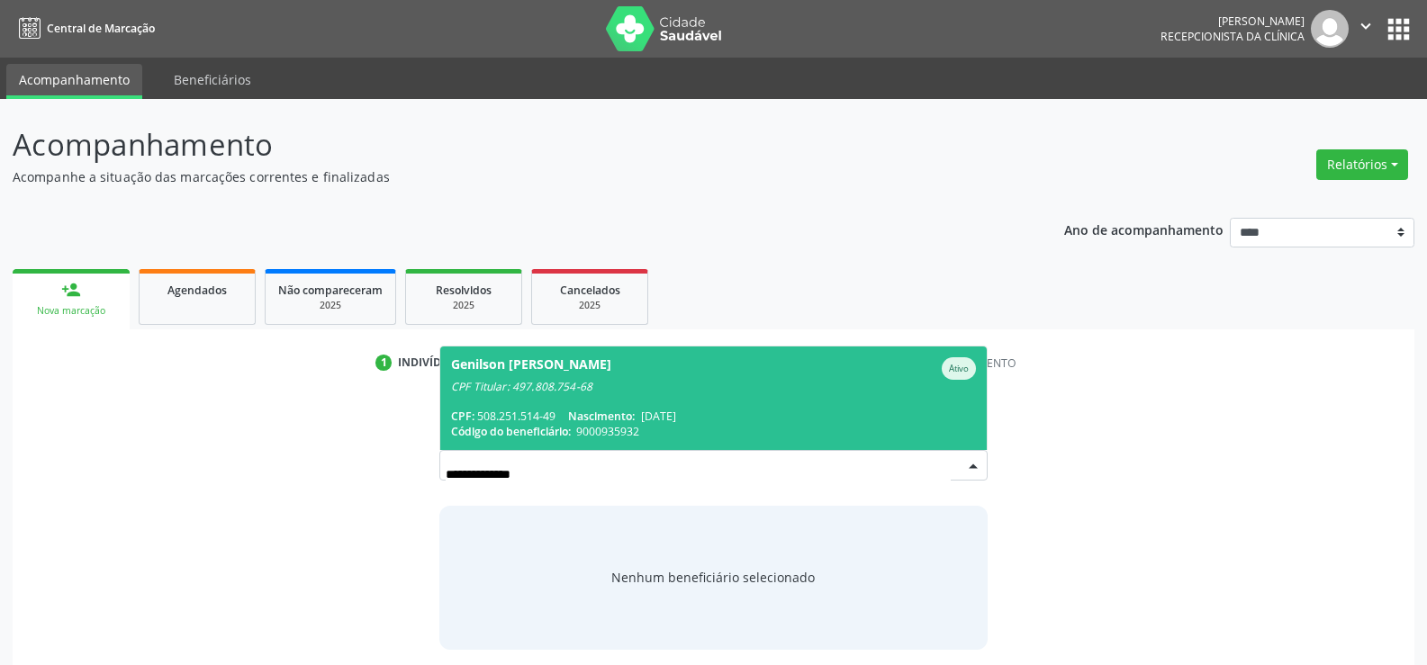
click at [574, 377] on div "Genilson [PERSON_NAME]" at bounding box center [531, 368] width 160 height 23
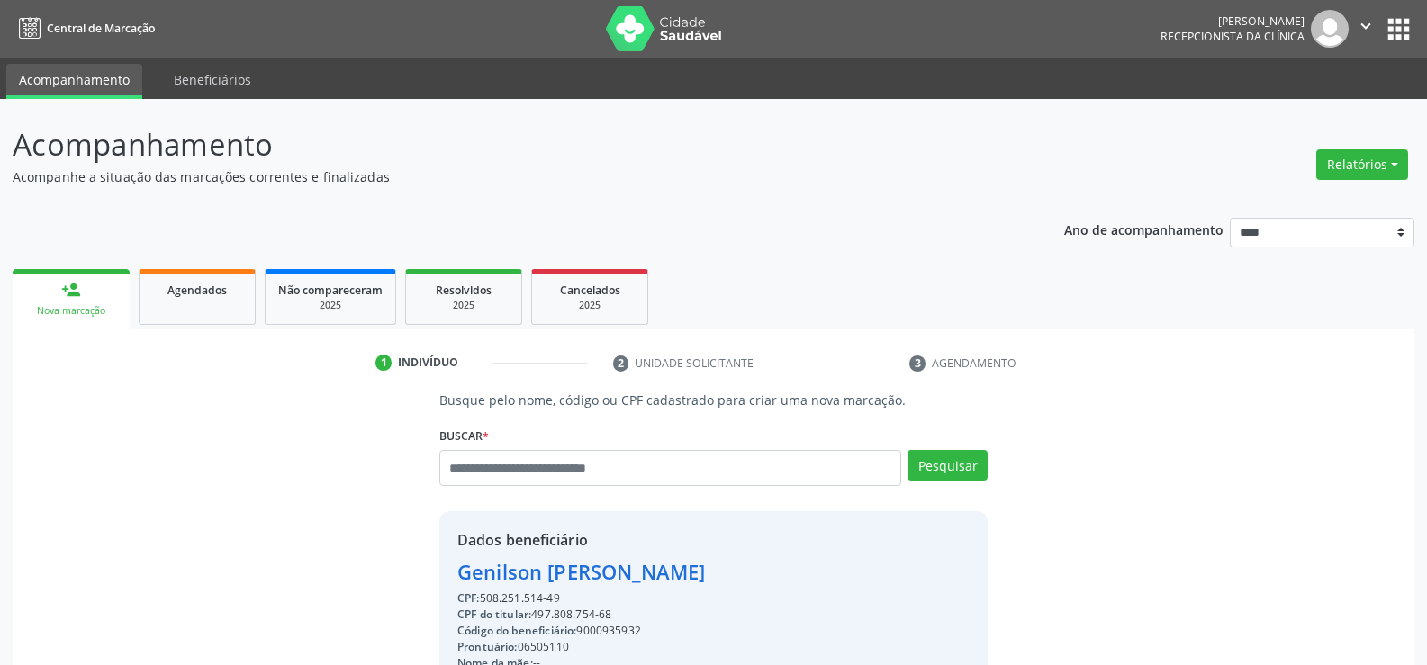
drag, startPoint x: 456, startPoint y: 573, endPoint x: 683, endPoint y: 574, distance: 226.8
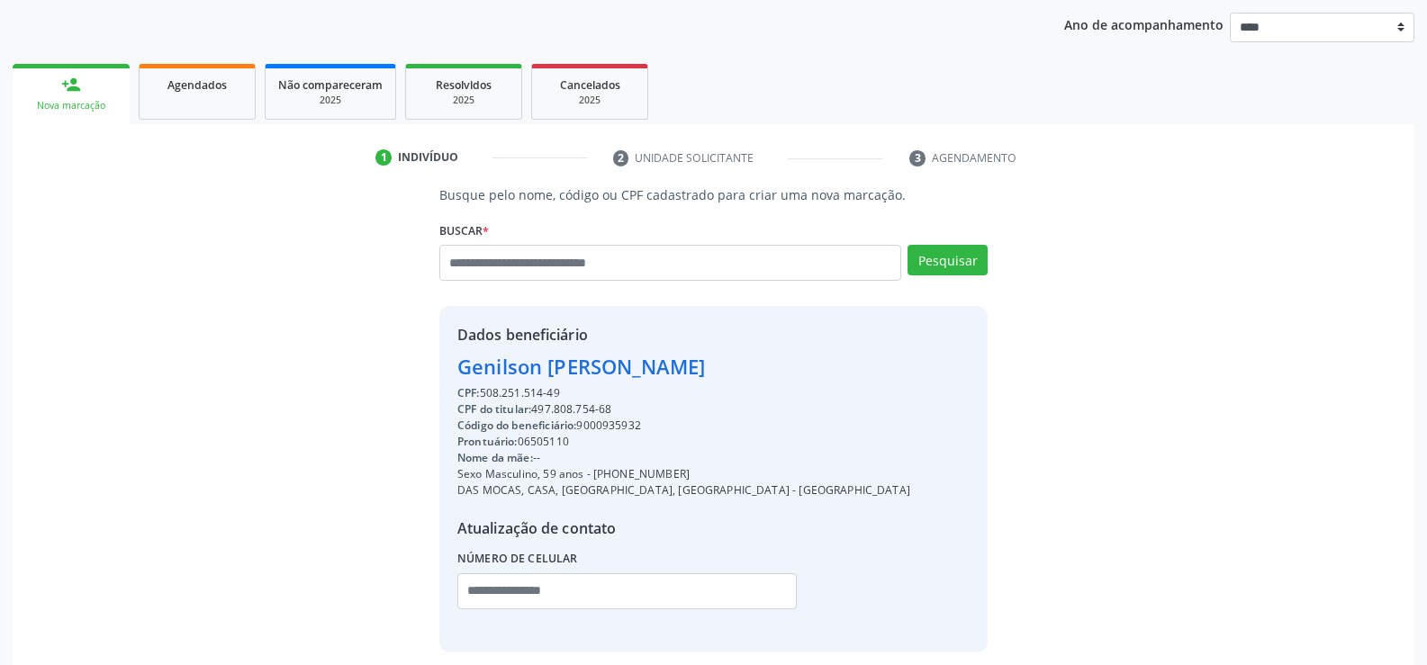
scroll to position [285, 0]
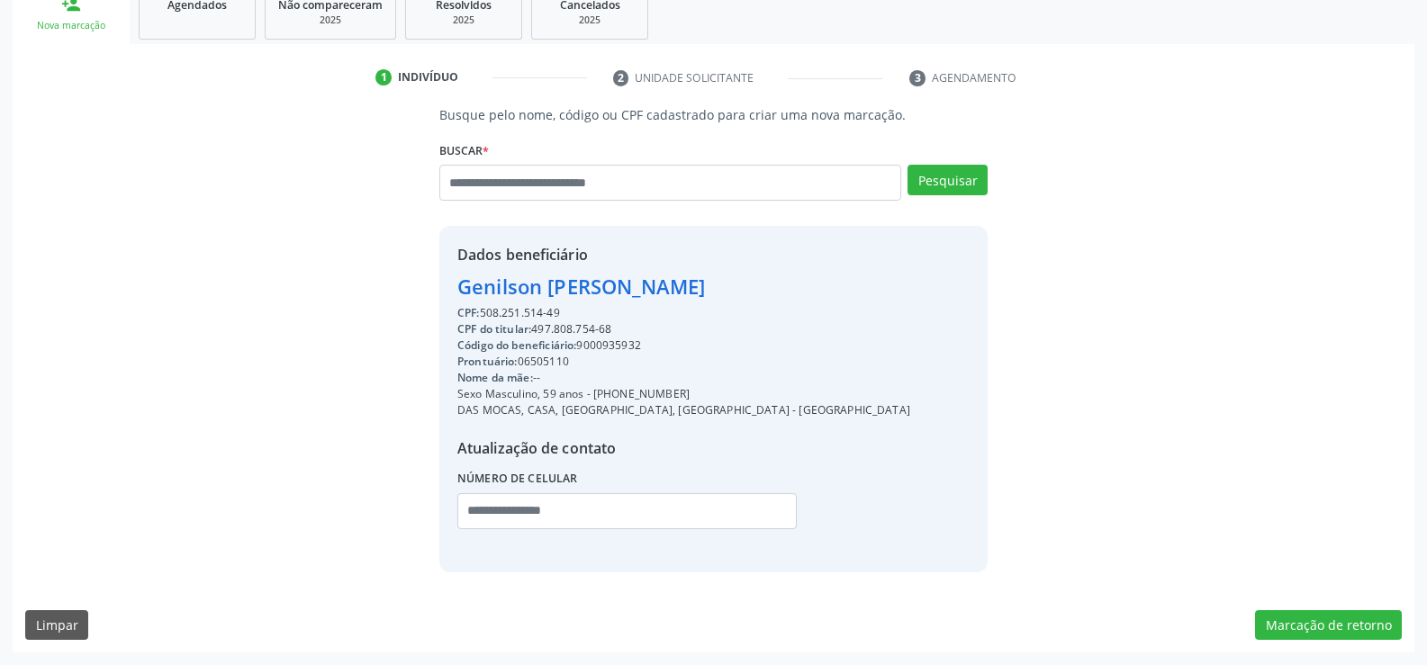
drag, startPoint x: 631, startPoint y: 391, endPoint x: 726, endPoint y: 388, distance: 94.6
click at [726, 388] on div "Dados beneficiário [PERSON_NAME] CPF: 508.251.514-49 CPF do titular: 497.808.75…" at bounding box center [713, 399] width 548 height 346
click at [491, 177] on input "text" at bounding box center [670, 183] width 462 height 36
type input "**********"
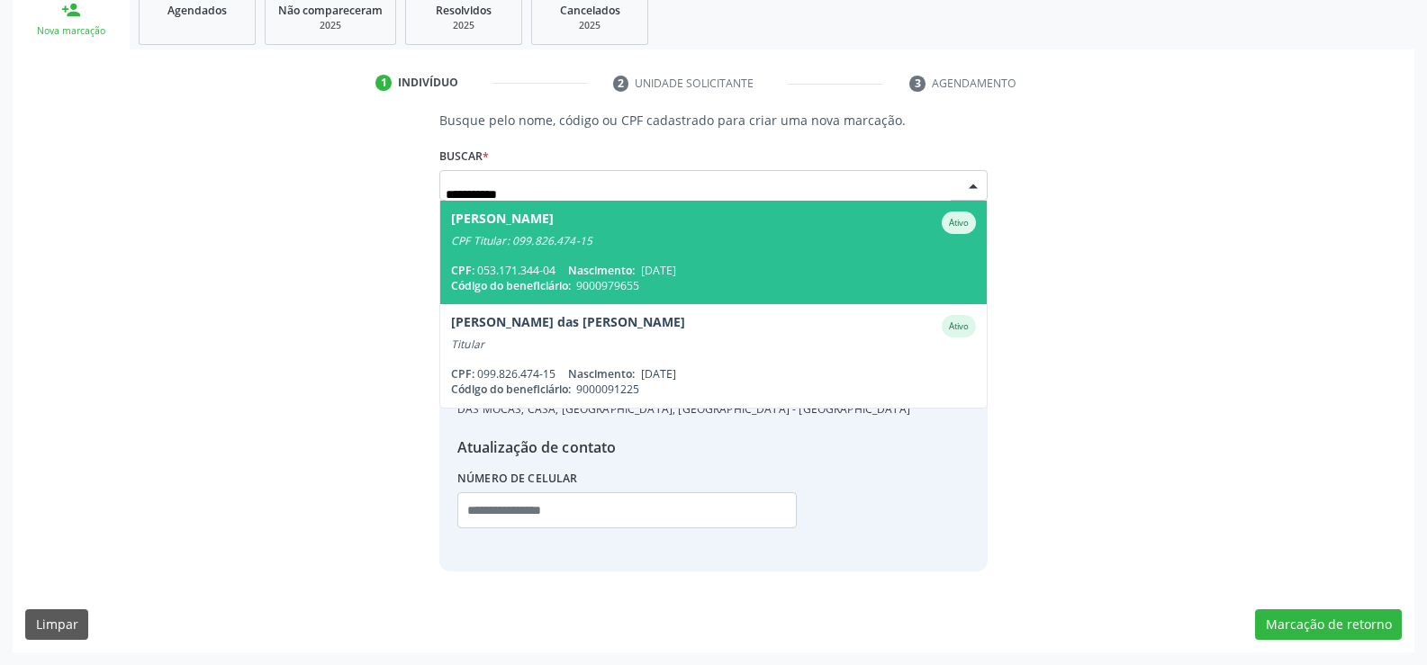
scroll to position [280, 0]
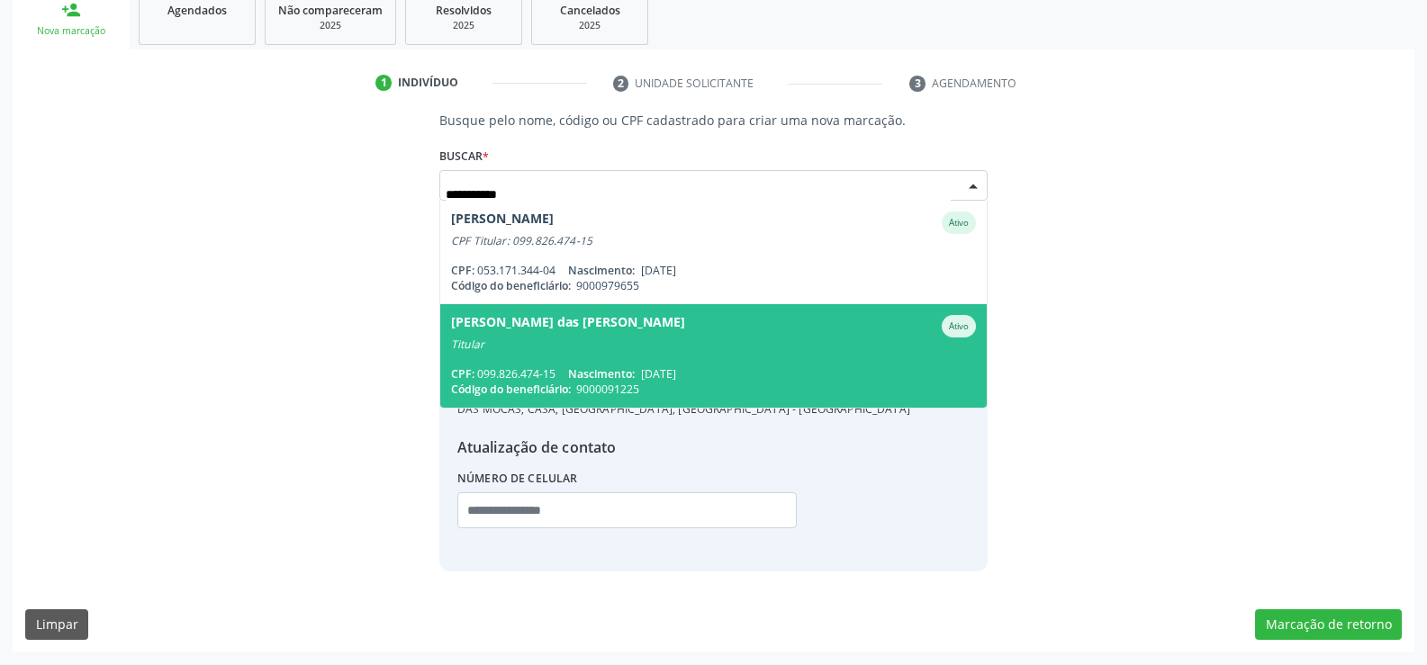
click at [589, 365] on span "[PERSON_NAME] das [PERSON_NAME] Ativo Titular CPF: 099.826.474-15 Nascimento: […" at bounding box center [713, 356] width 546 height 104
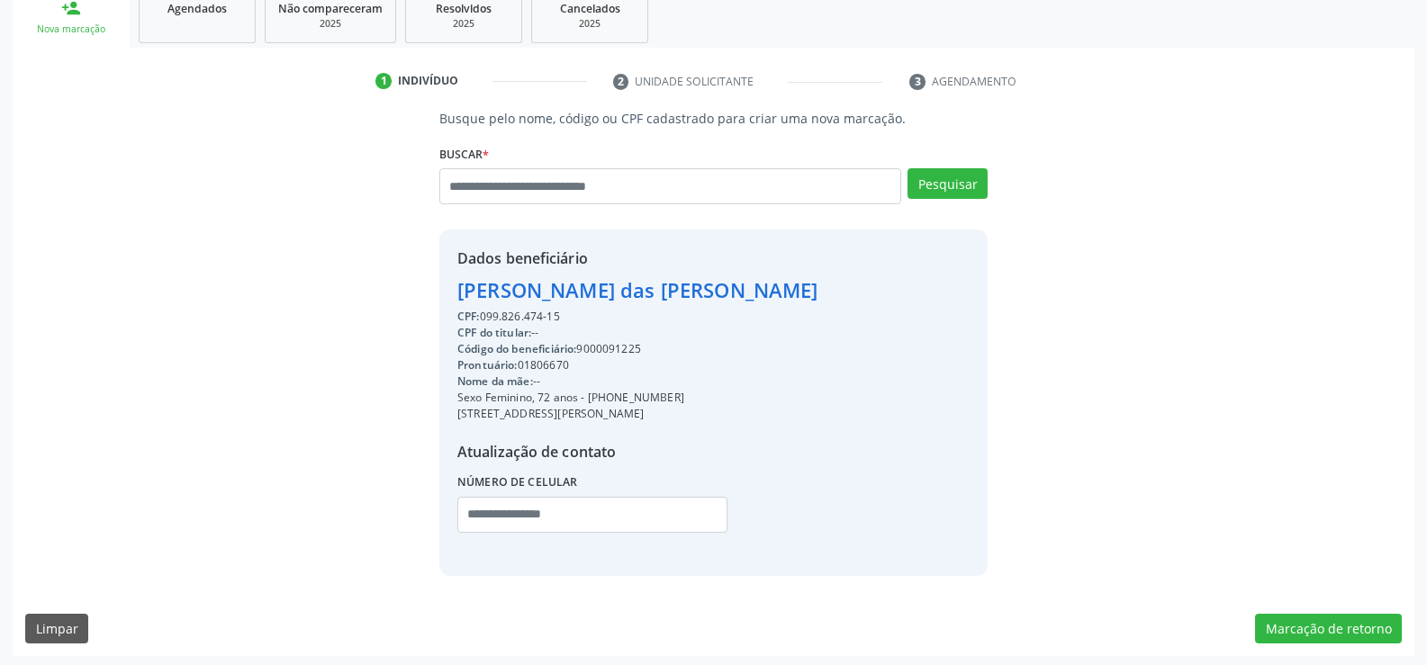
scroll to position [285, 0]
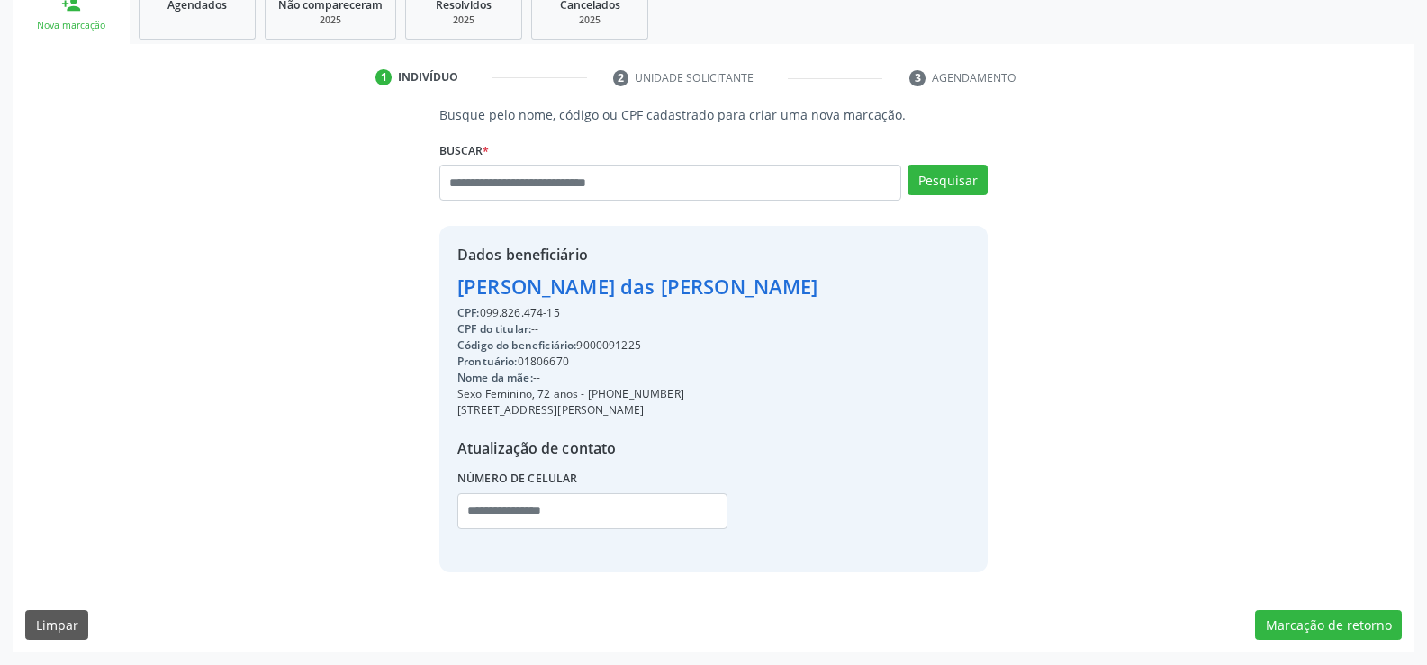
drag, startPoint x: 458, startPoint y: 280, endPoint x: 603, endPoint y: 310, distance: 147.9
click at [603, 310] on div "Dados beneficiário [PERSON_NAME] CPF: 099.826.474-15 CPF do titular: -- Código …" at bounding box center [637, 399] width 361 height 310
click at [570, 184] on input "text" at bounding box center [670, 183] width 462 height 36
type input "**********"
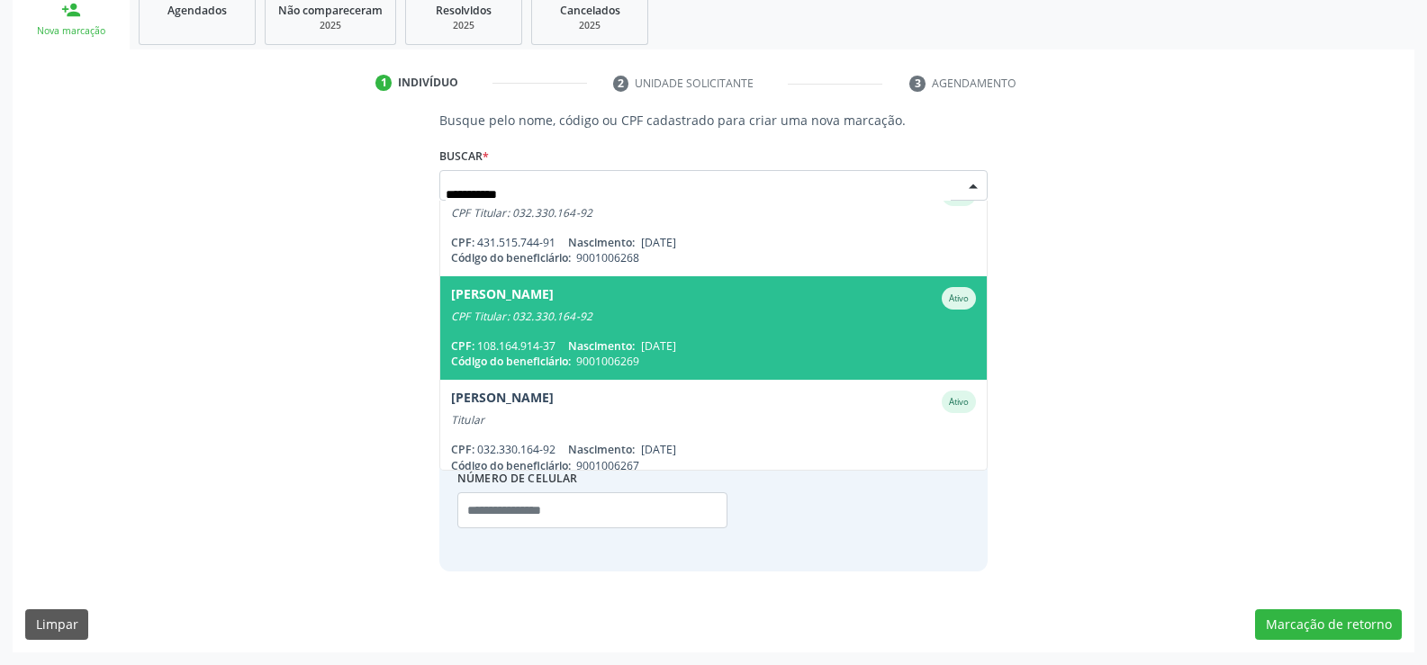
scroll to position [42, 0]
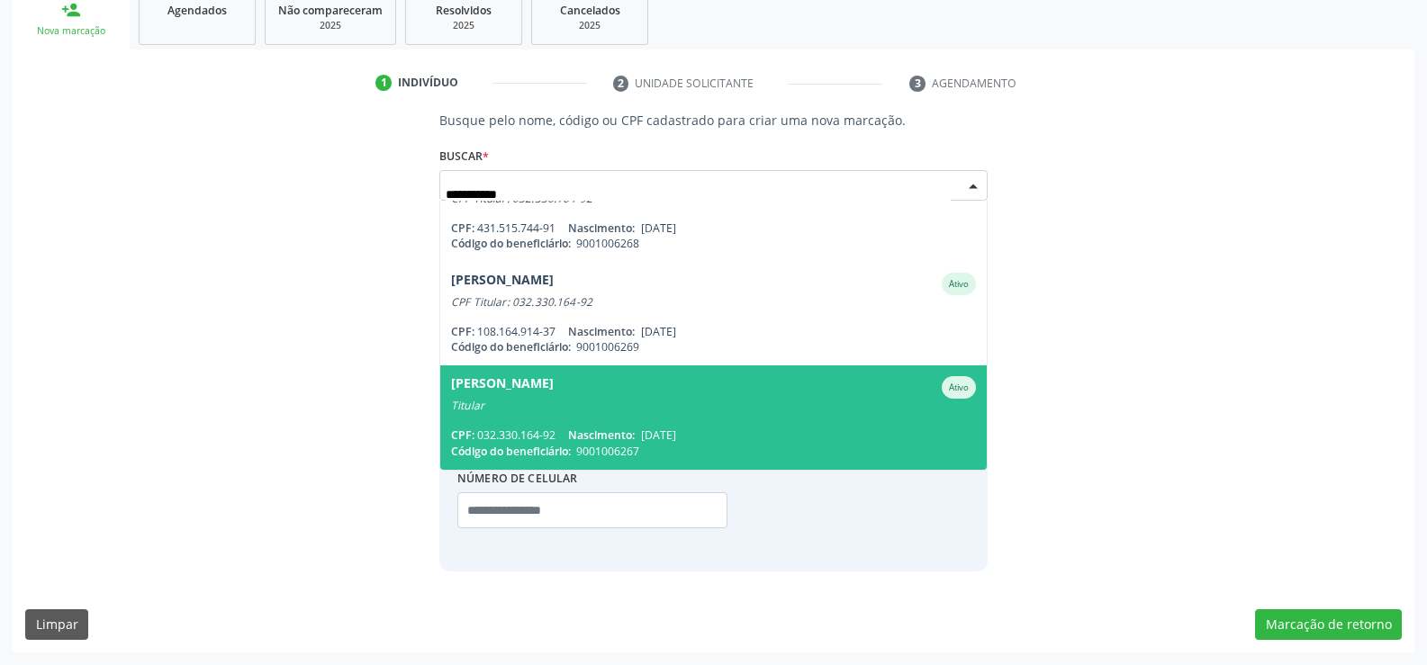
click at [692, 402] on div "Titular" at bounding box center [713, 406] width 525 height 14
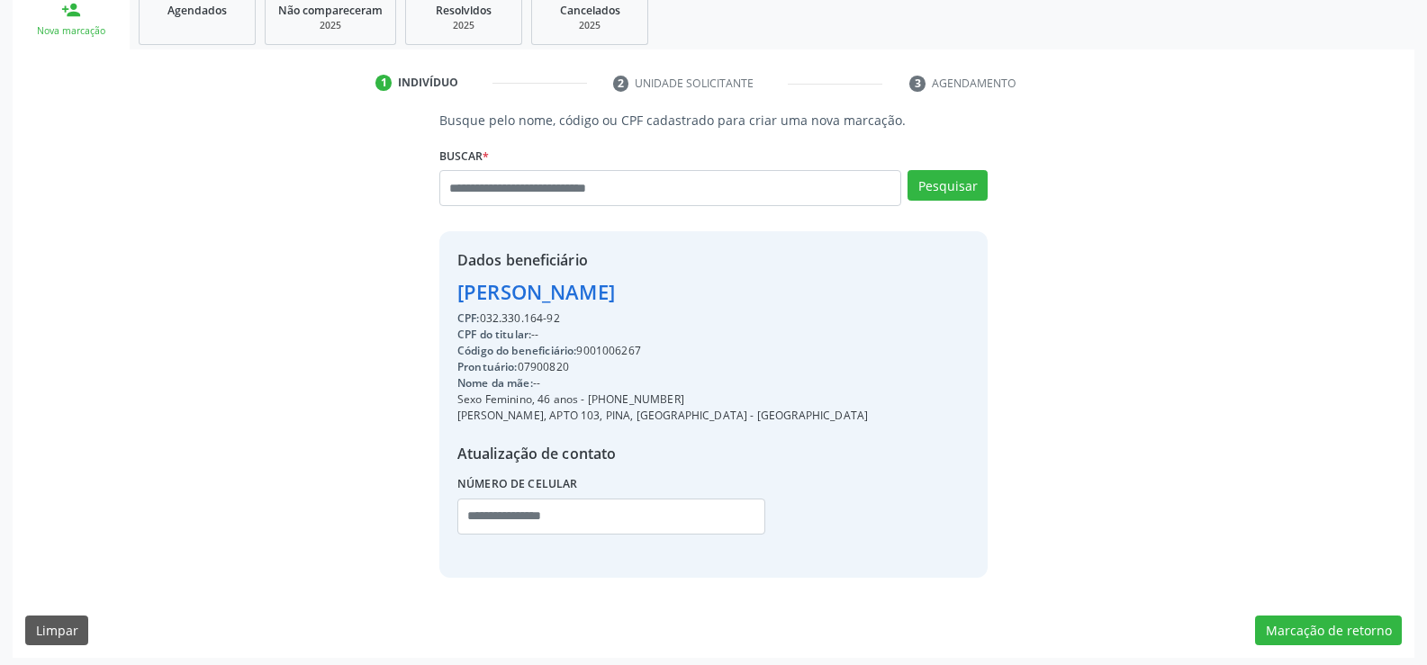
drag, startPoint x: 459, startPoint y: 285, endPoint x: 848, endPoint y: 293, distance: 388.9
click at [848, 293] on div "Dados beneficiário [PERSON_NAME] CPF: 032.330.164-92 CPF do titular: -- Código …" at bounding box center [713, 404] width 548 height 346
click at [207, 27] on link "Agendados" at bounding box center [197, 17] width 117 height 56
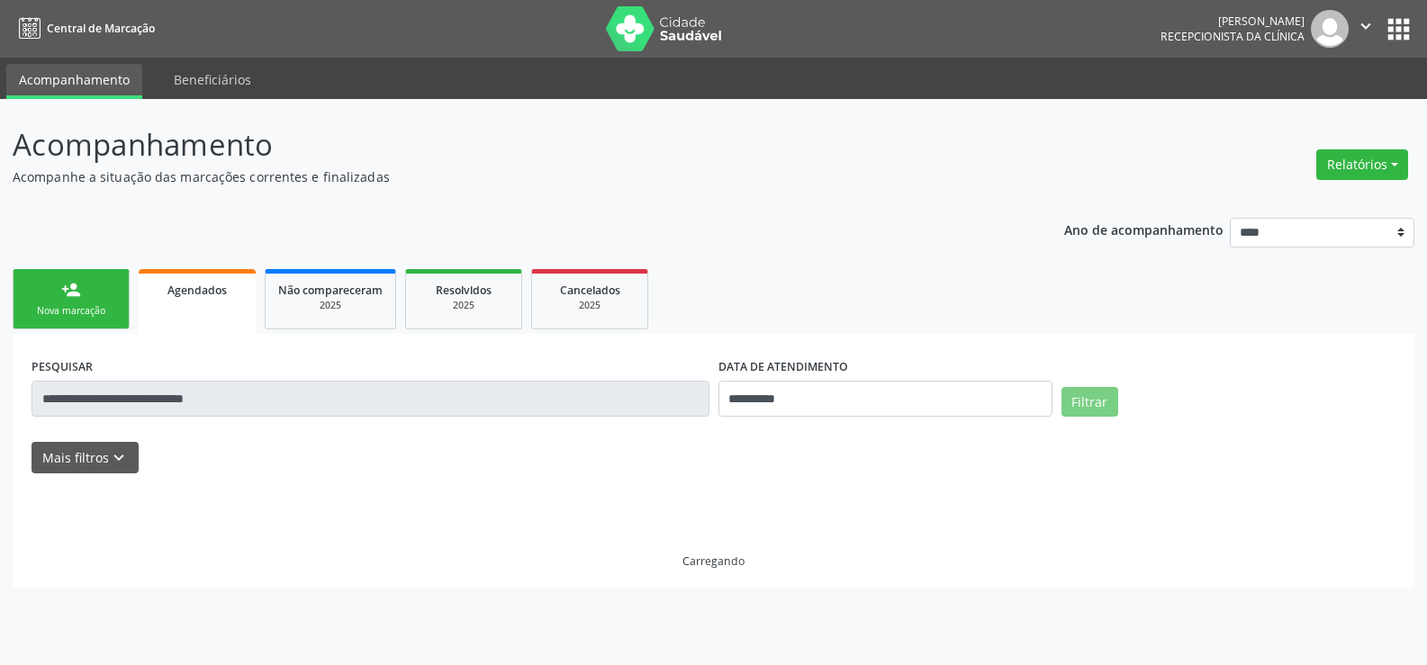
scroll to position [0, 0]
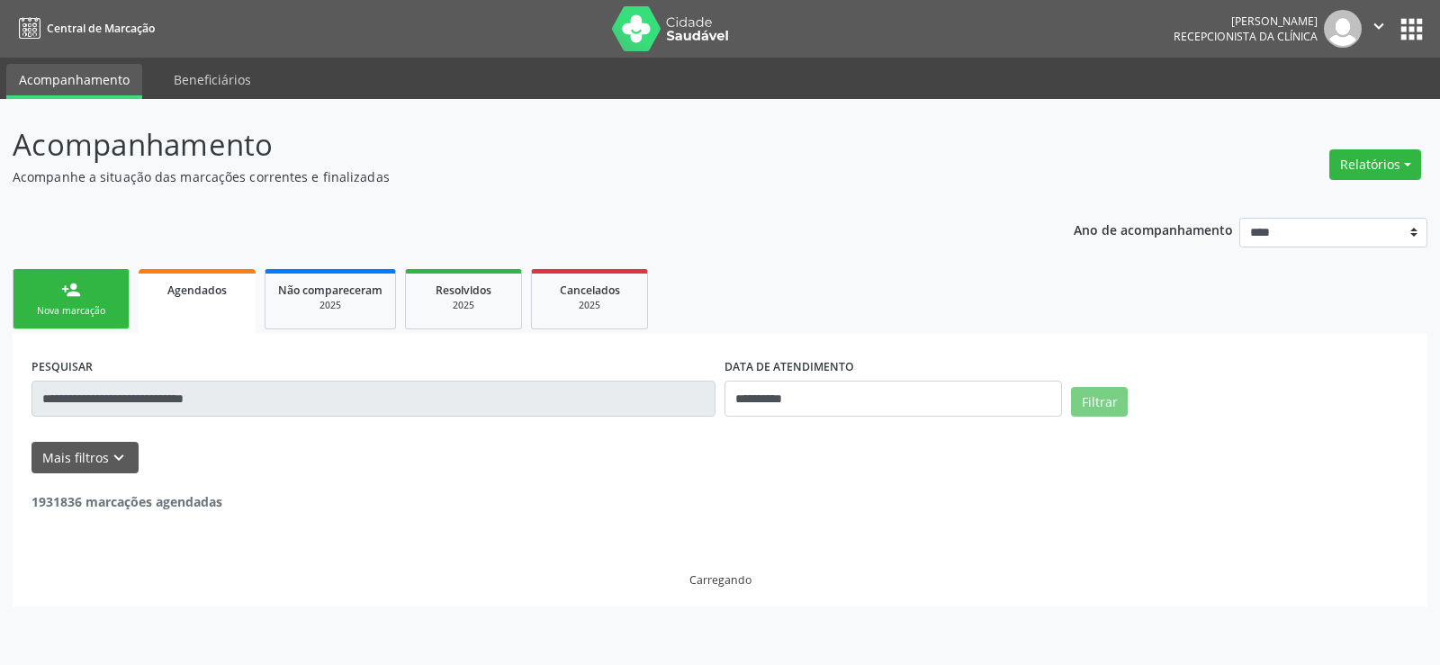
click at [176, 401] on input "**********" at bounding box center [374, 399] width 684 height 36
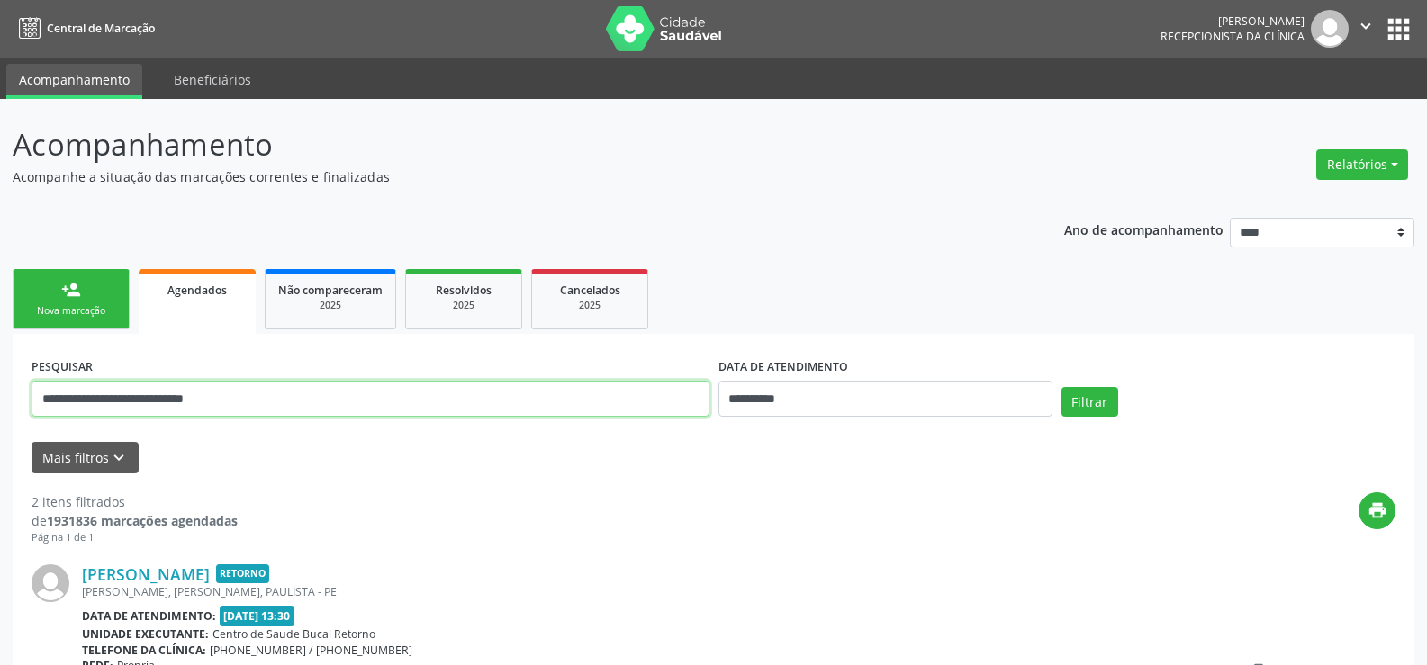
click at [176, 401] on input "**********" at bounding box center [371, 399] width 678 height 36
paste input "text"
type input "**********"
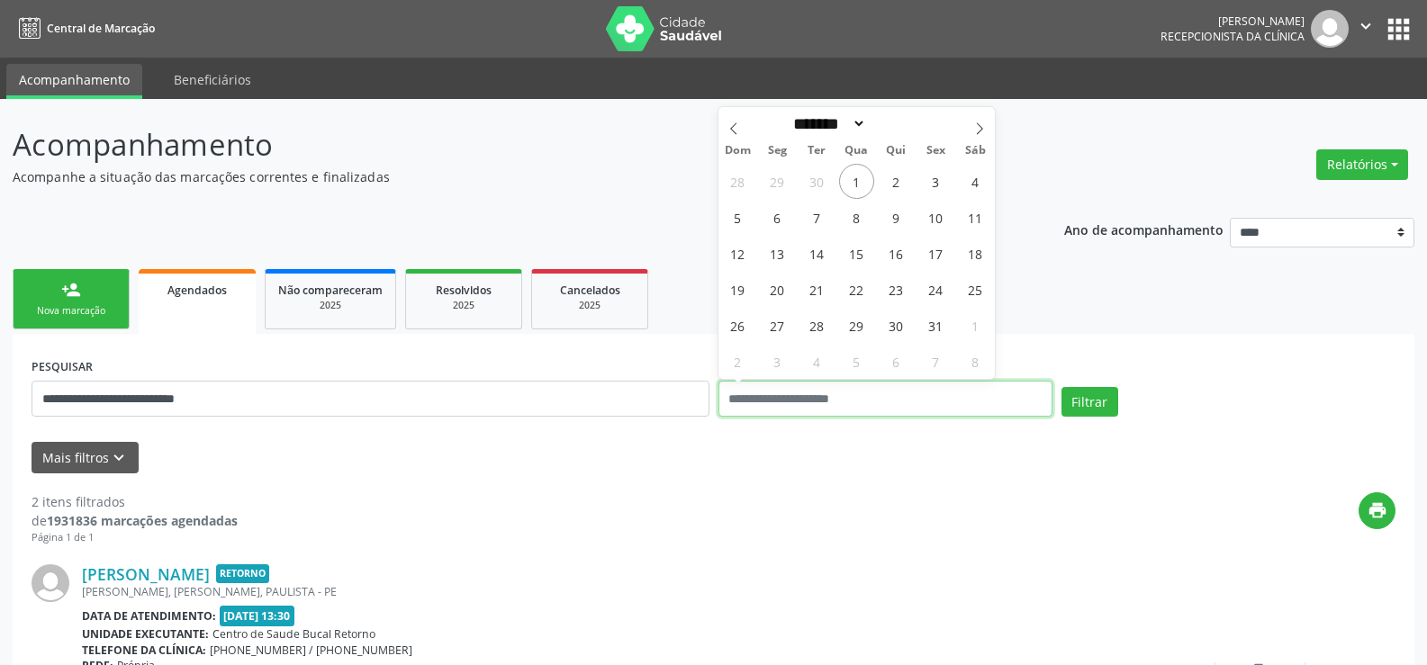
click at [1061, 387] on button "Filtrar" at bounding box center [1089, 402] width 57 height 31
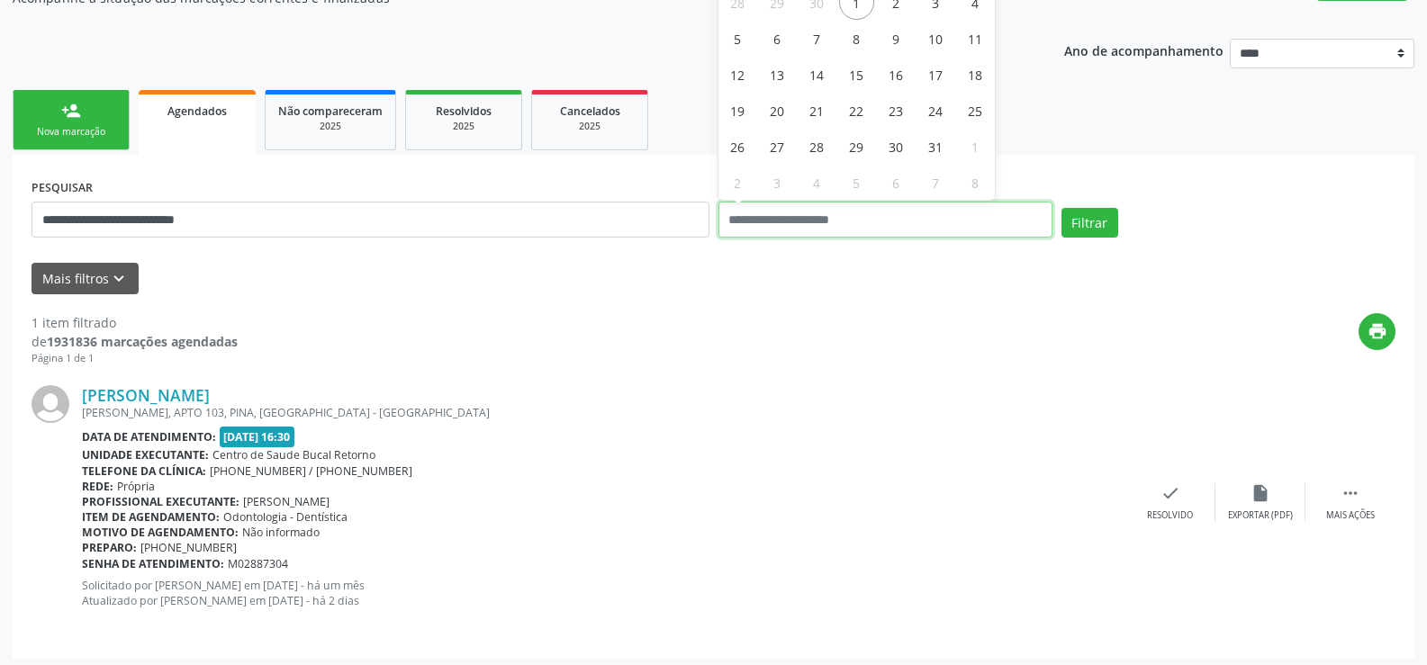
scroll to position [185, 0]
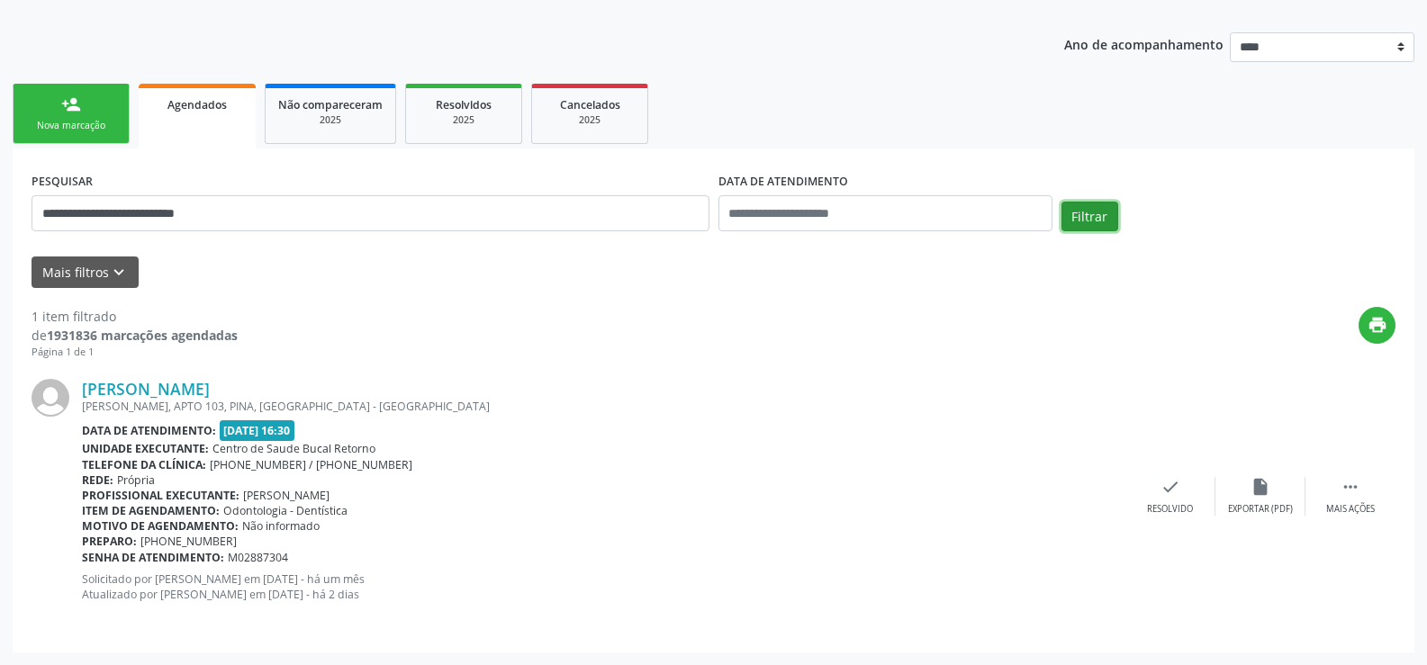
click at [1106, 219] on button "Filtrar" at bounding box center [1089, 217] width 57 height 31
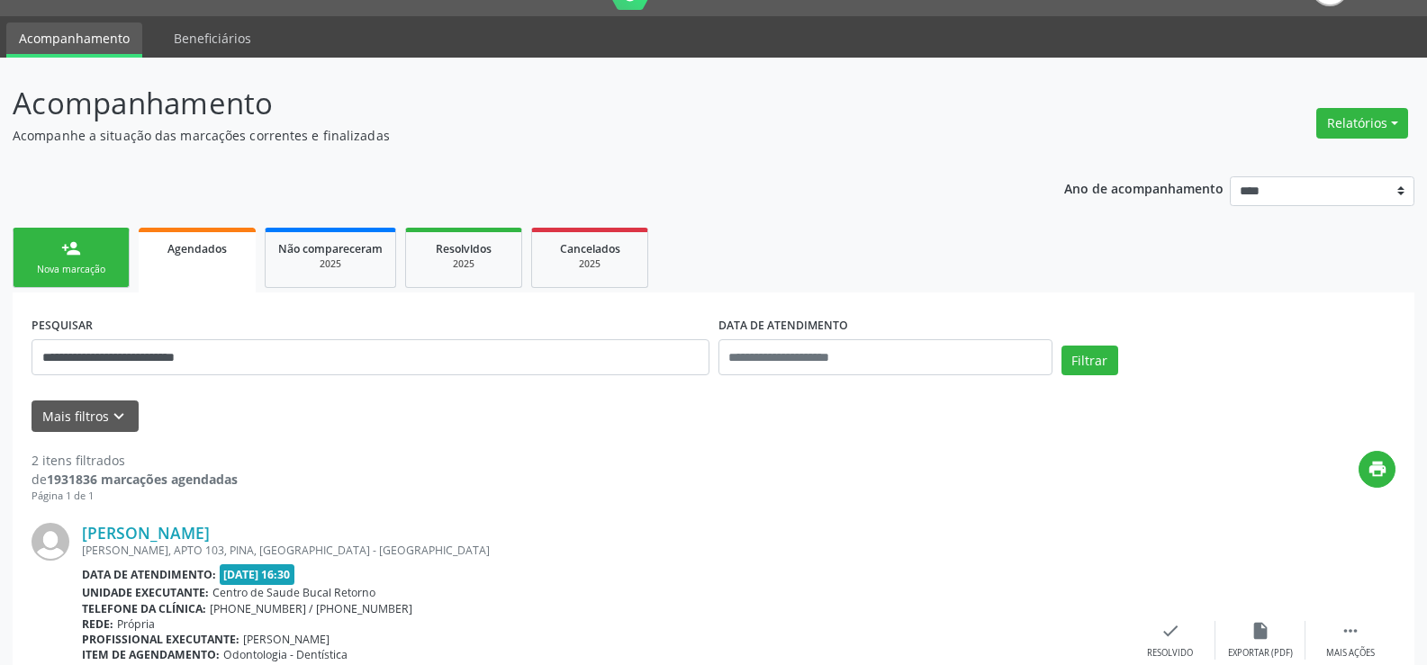
scroll to position [0, 0]
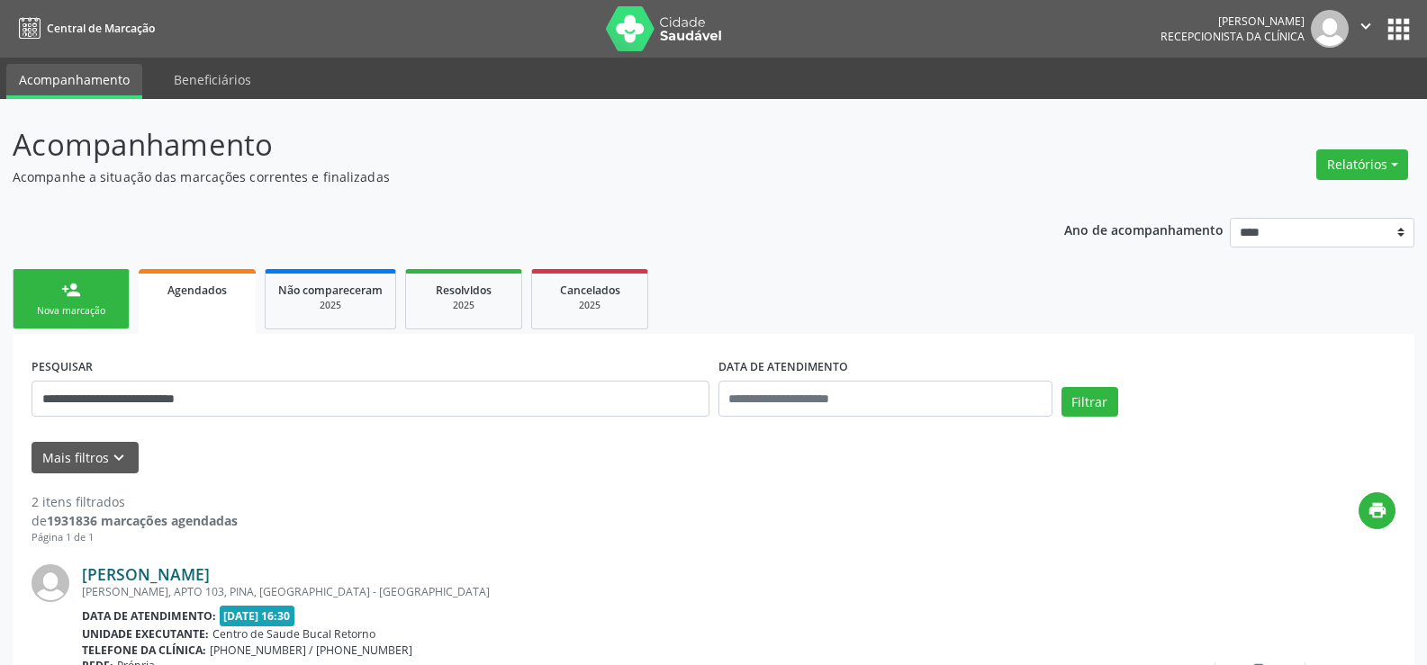
click at [210, 574] on link "[PERSON_NAME]" at bounding box center [146, 574] width 128 height 20
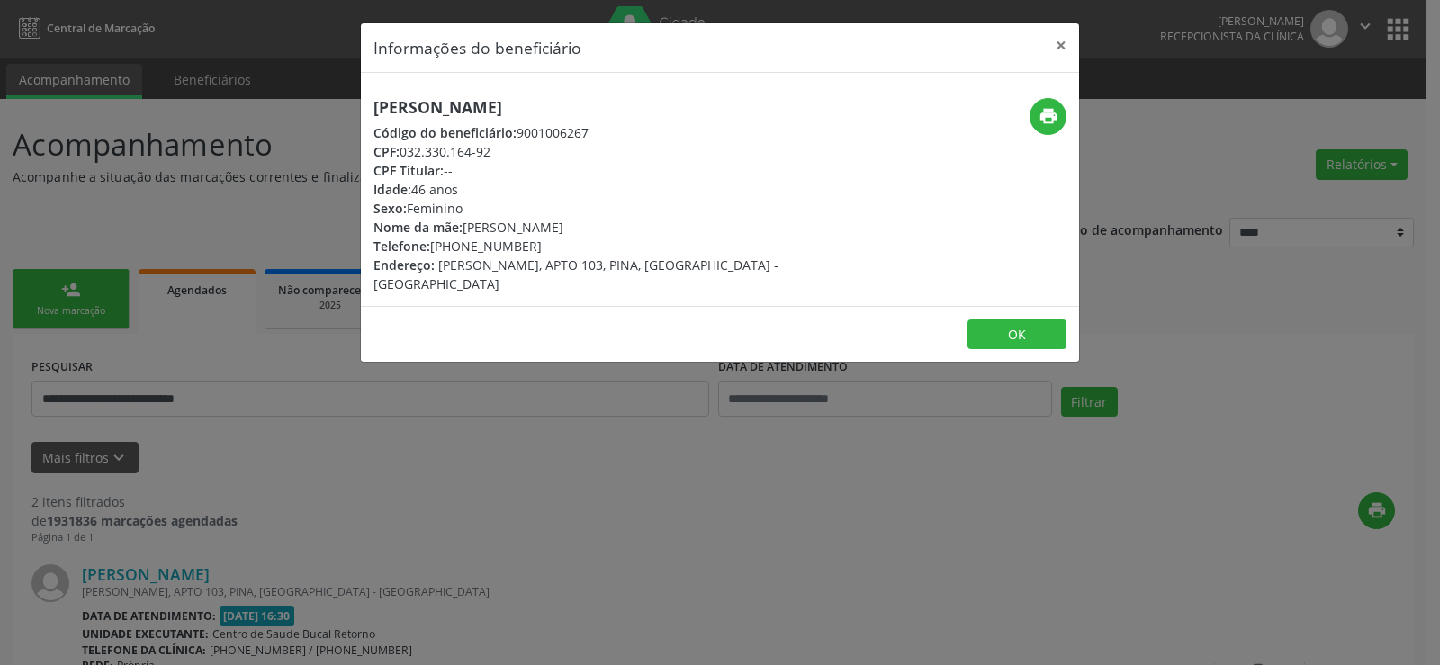
drag, startPoint x: 402, startPoint y: 152, endPoint x: 536, endPoint y: 152, distance: 134.1
click at [536, 152] on div "CPF: 032.330.164-92" at bounding box center [601, 151] width 454 height 19
click at [84, 314] on div "Informações do beneficiário × [PERSON_NAME] Código do beneficiário: 9001006267 …" at bounding box center [720, 332] width 1440 height 665
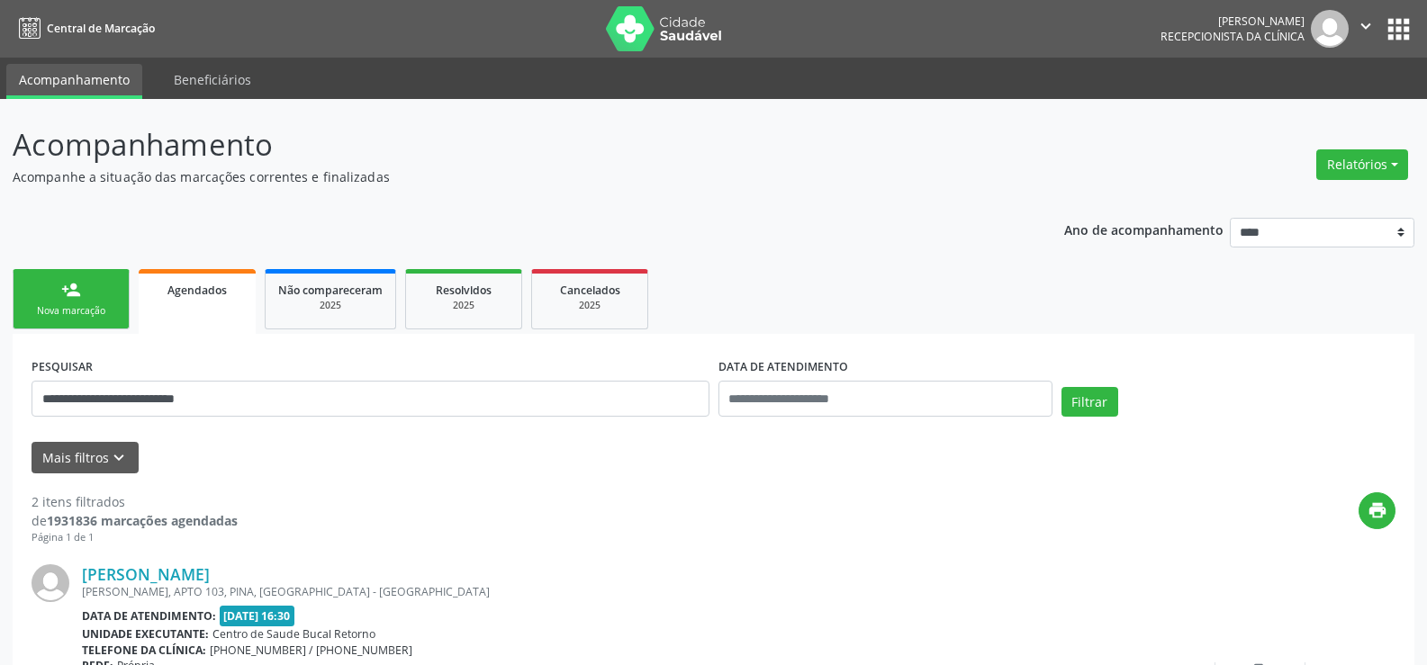
click at [82, 315] on div "Nova marcação" at bounding box center [71, 311] width 90 height 14
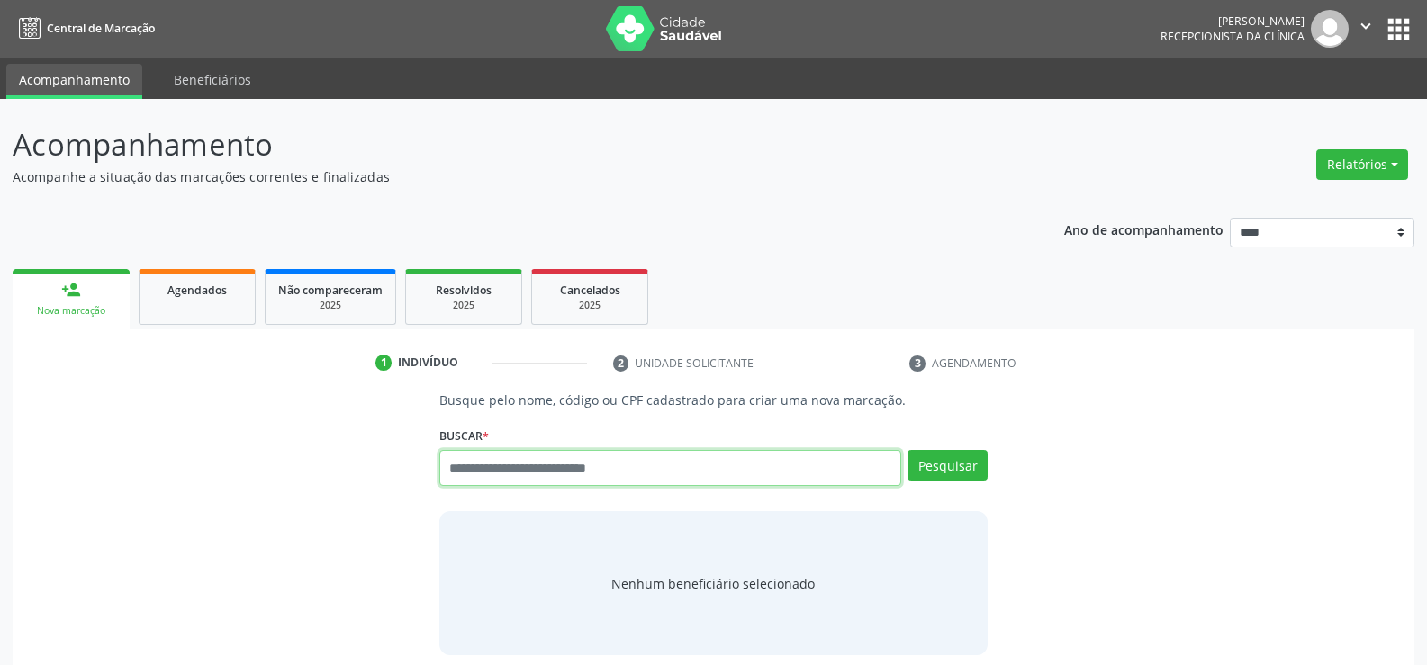
click at [509, 470] on input "text" at bounding box center [670, 468] width 462 height 36
paste input "**********"
type input "**********"
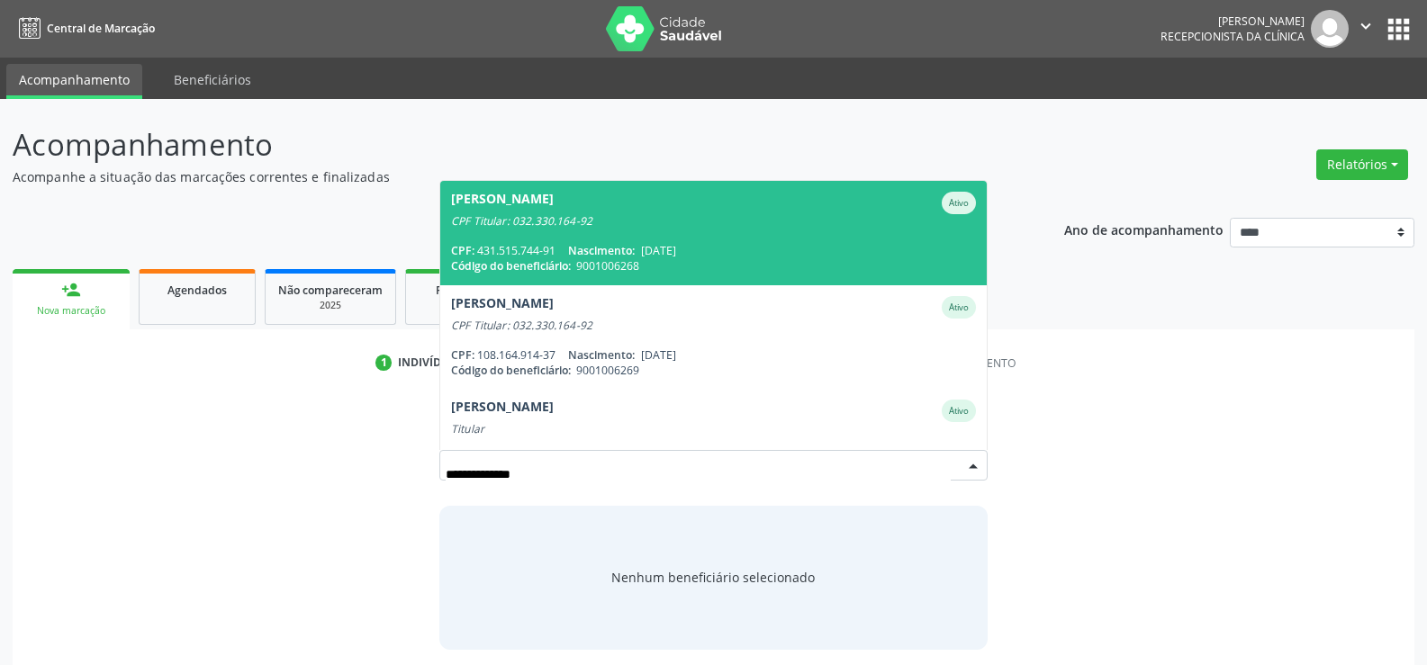
click at [583, 223] on div "CPF Titular: 032.330.164-92" at bounding box center [713, 221] width 525 height 14
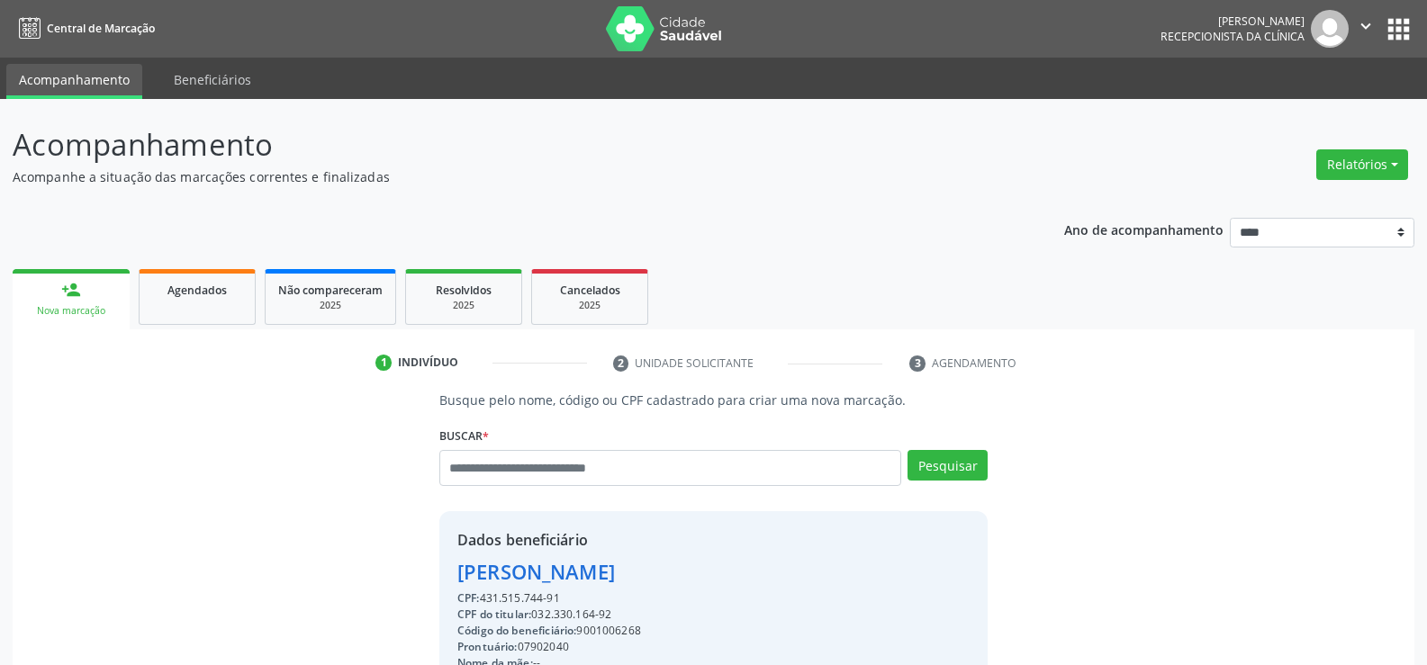
drag, startPoint x: 458, startPoint y: 573, endPoint x: 923, endPoint y: 565, distance: 464.5
click at [167, 294] on span "Agendados" at bounding box center [196, 290] width 59 height 15
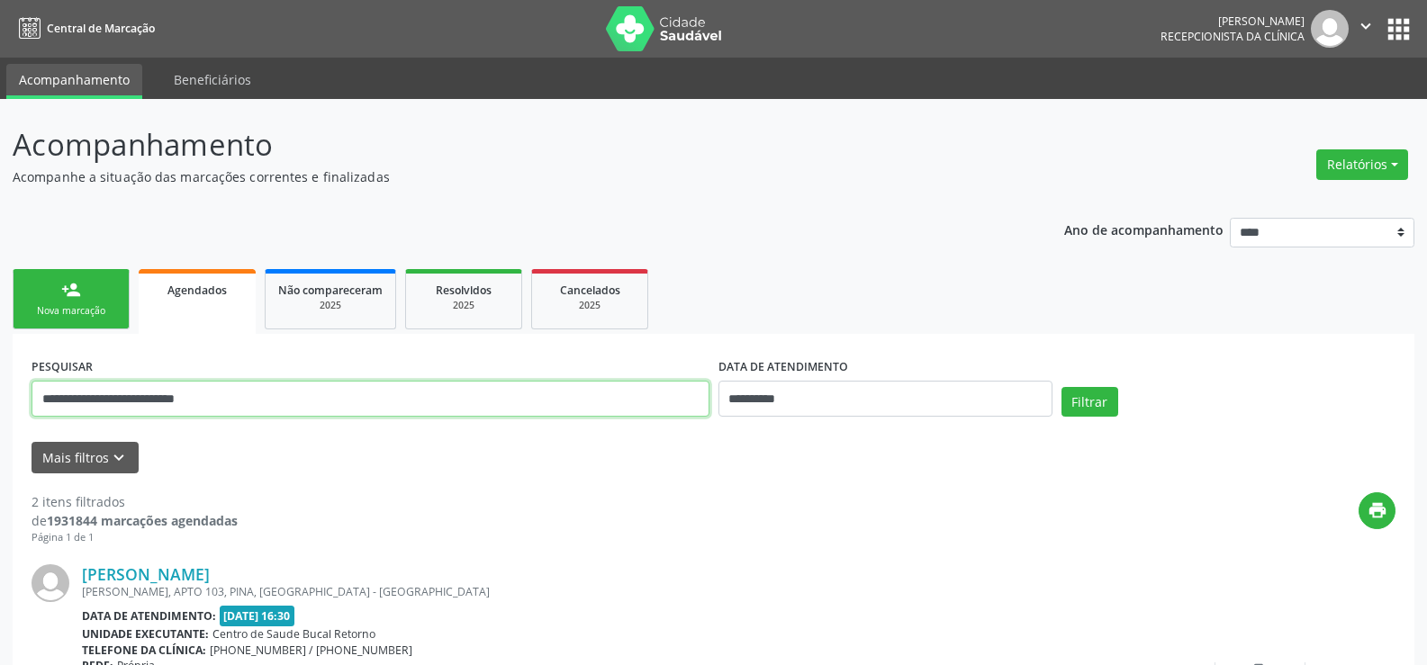
click at [173, 396] on input "**********" at bounding box center [371, 399] width 678 height 36
paste input "*********"
type input "**********"
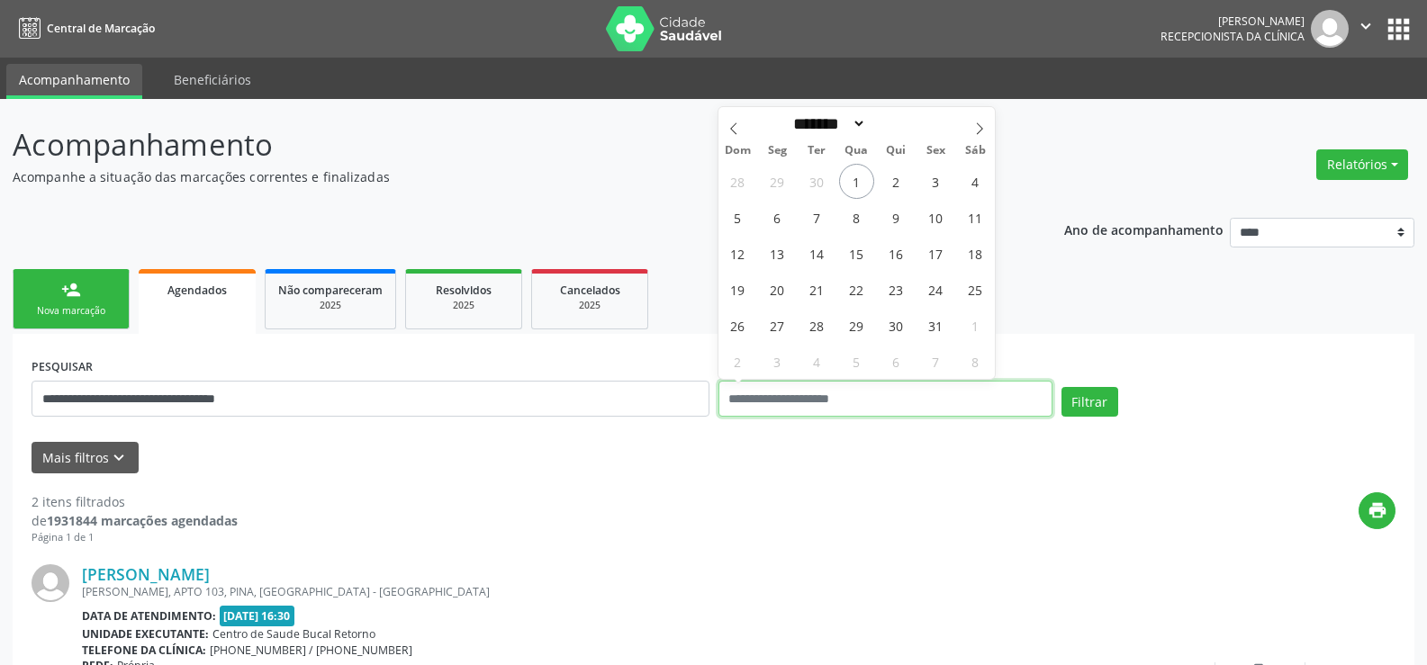
click at [1061, 387] on button "Filtrar" at bounding box center [1089, 402] width 57 height 31
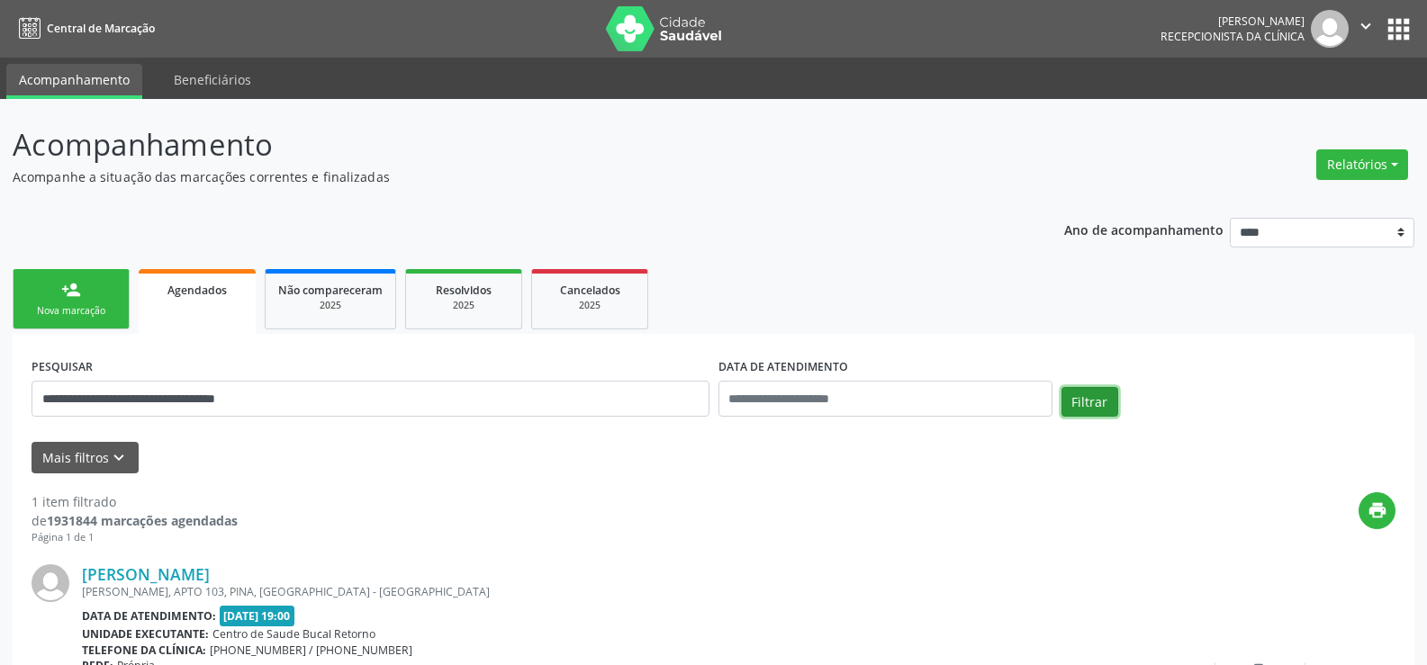
click at [1097, 401] on button "Filtrar" at bounding box center [1089, 402] width 57 height 31
click at [1096, 401] on button "Filtrar" at bounding box center [1089, 402] width 57 height 31
click at [102, 314] on div "Nova marcação" at bounding box center [71, 311] width 90 height 14
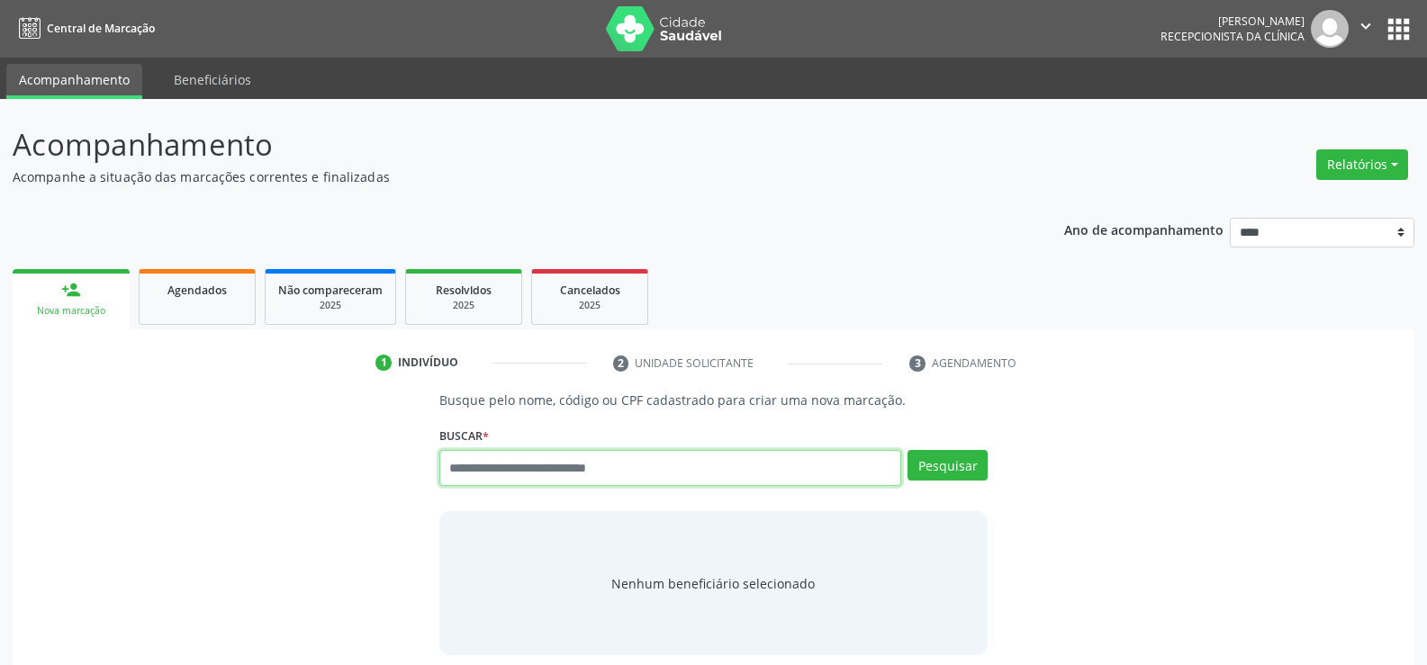
click at [493, 474] on input "text" at bounding box center [670, 468] width 462 height 36
paste input "**********"
type input "**********"
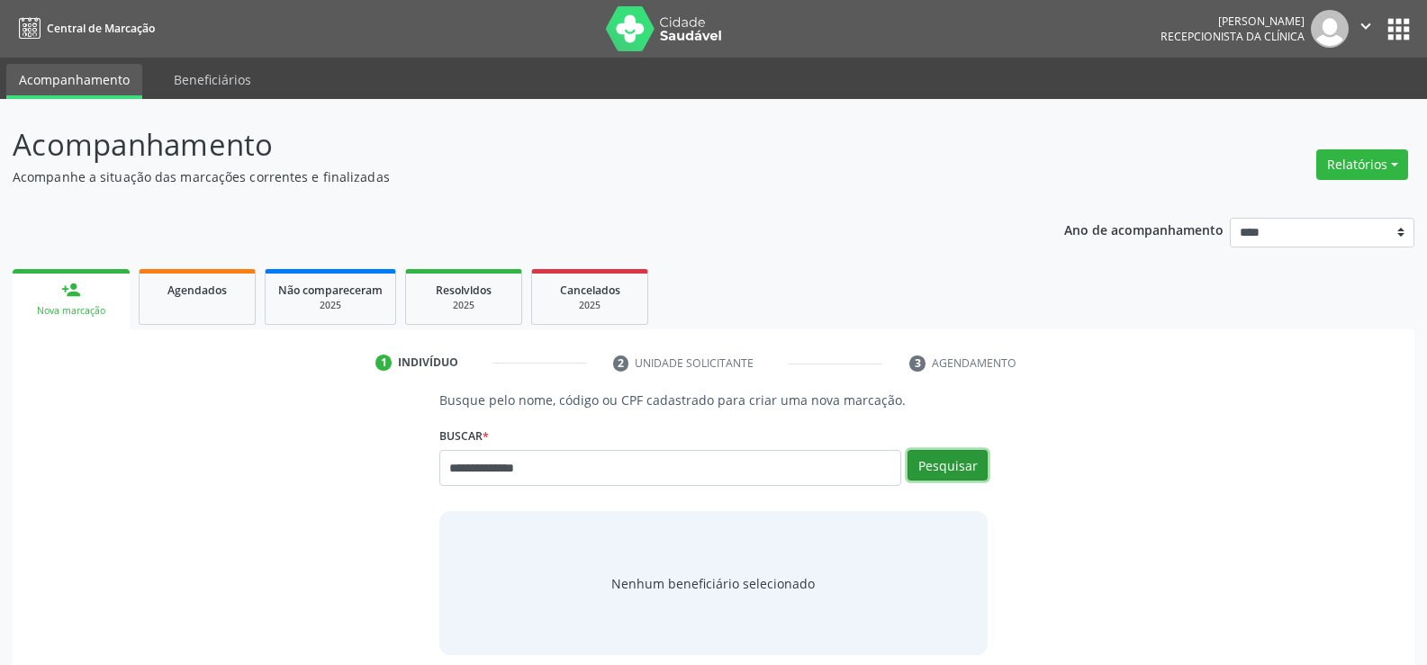
click at [976, 463] on button "Pesquisar" at bounding box center [947, 465] width 80 height 31
type input "**********"
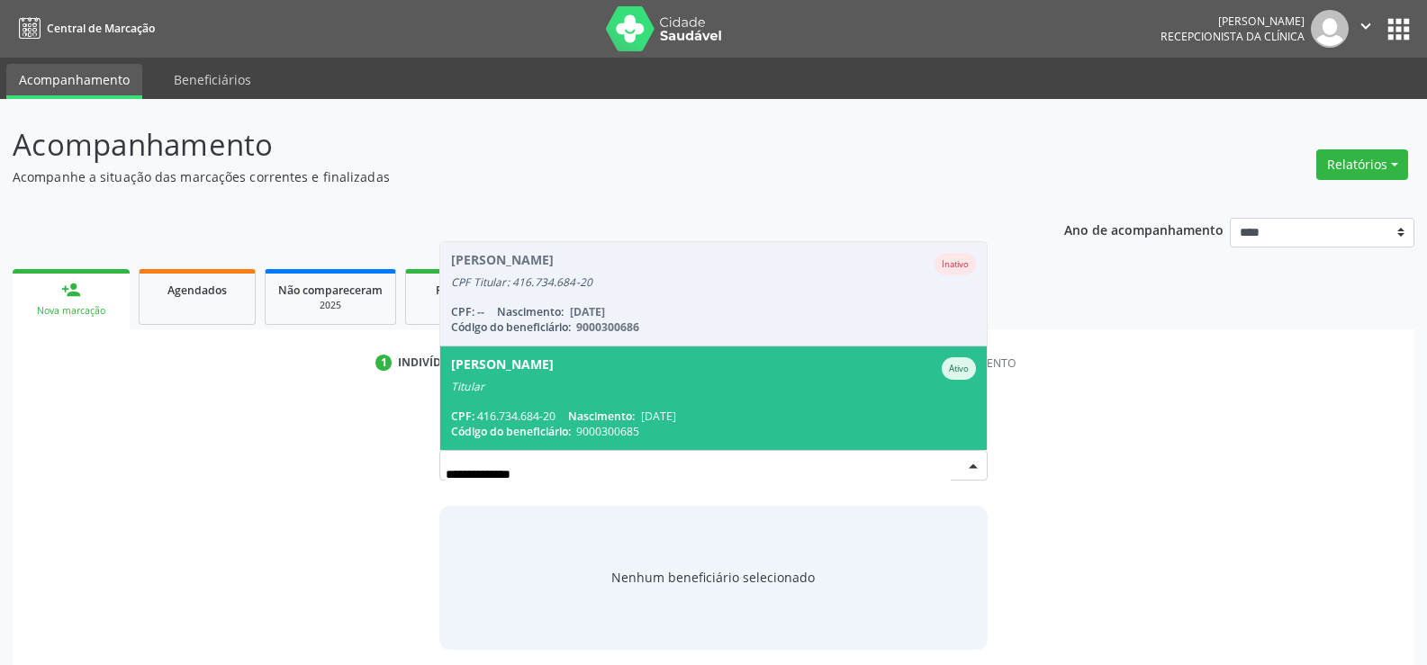
click at [843, 396] on span "[PERSON_NAME] Titular CPF: 416.734.684-20 Nascimento: [DATE] Código do benefici…" at bounding box center [713, 399] width 546 height 104
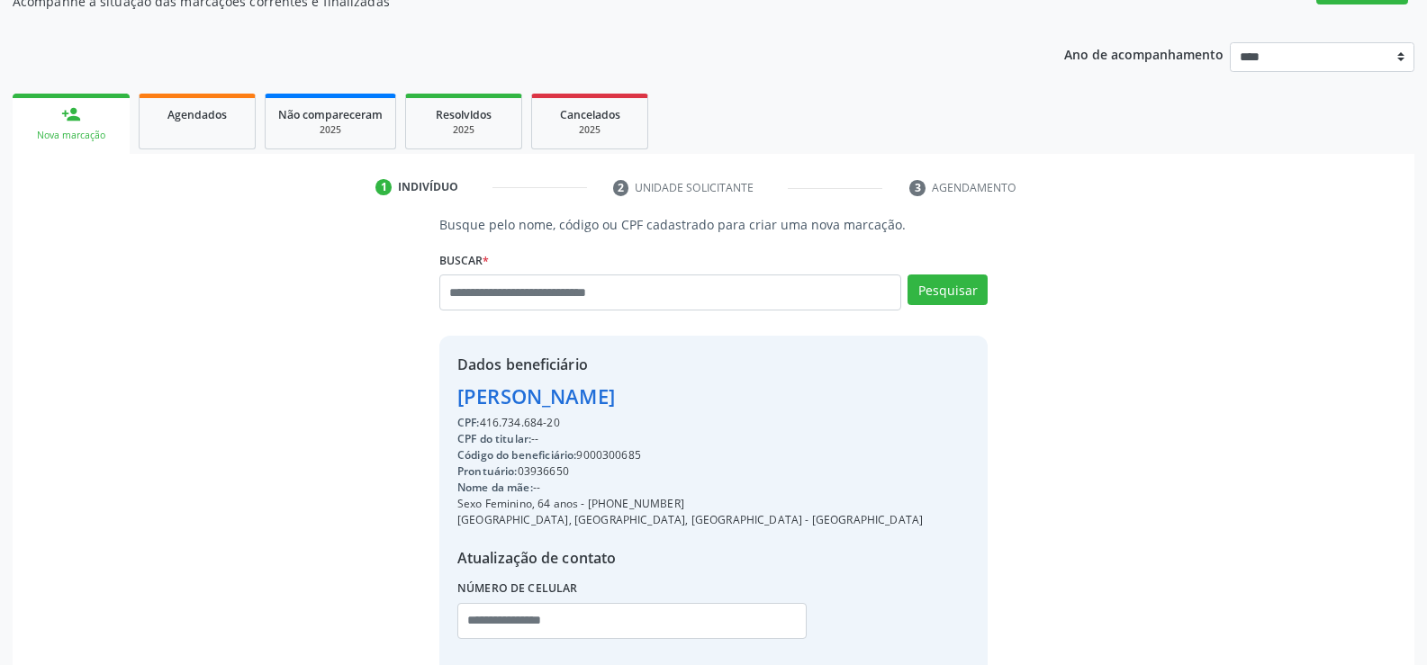
scroll to position [180, 0]
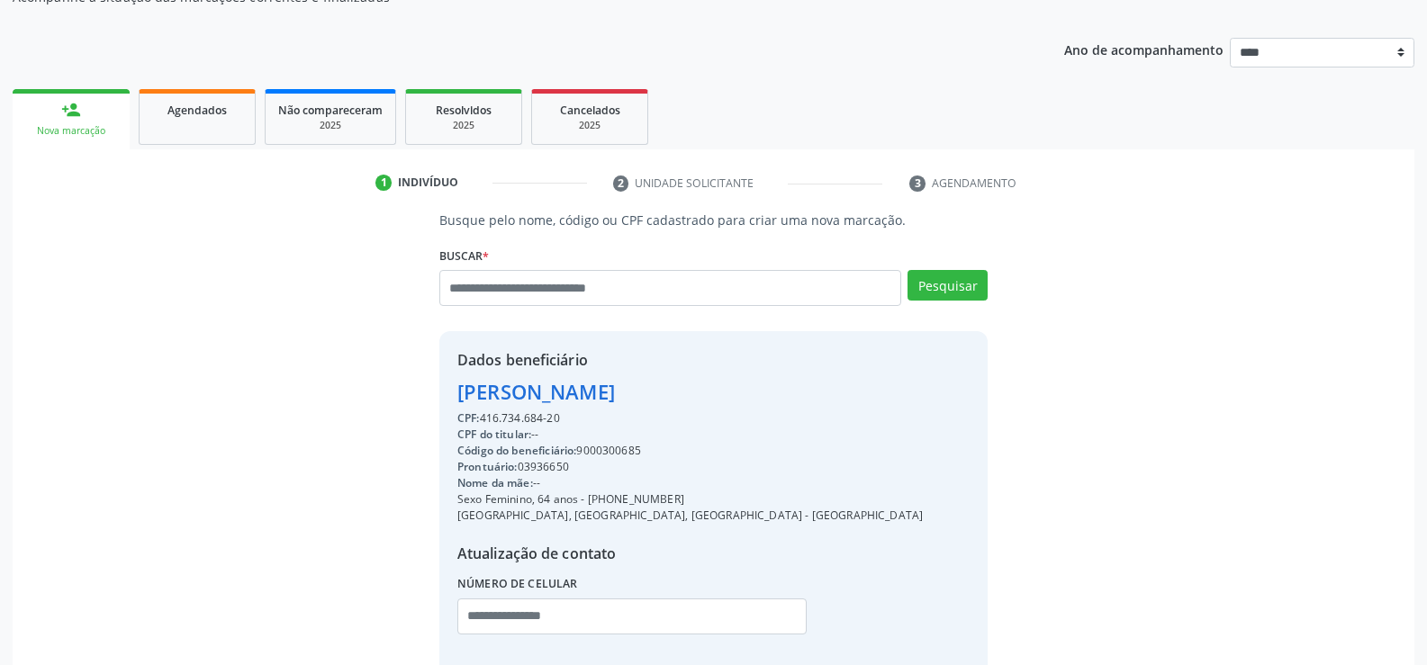
drag, startPoint x: 458, startPoint y: 398, endPoint x: 765, endPoint y: 407, distance: 307.1
click at [765, 407] on div "Dados beneficiário [PERSON_NAME] CPF: 416.734.684-20 CPF do titular: -- Código …" at bounding box center [713, 504] width 548 height 346
drag, startPoint x: 609, startPoint y: 504, endPoint x: 699, endPoint y: 494, distance: 90.6
click at [699, 494] on div "Dados beneficiário [PERSON_NAME] CPF: 416.734.684-20 CPF do titular: -- Código …" at bounding box center [713, 504] width 548 height 346
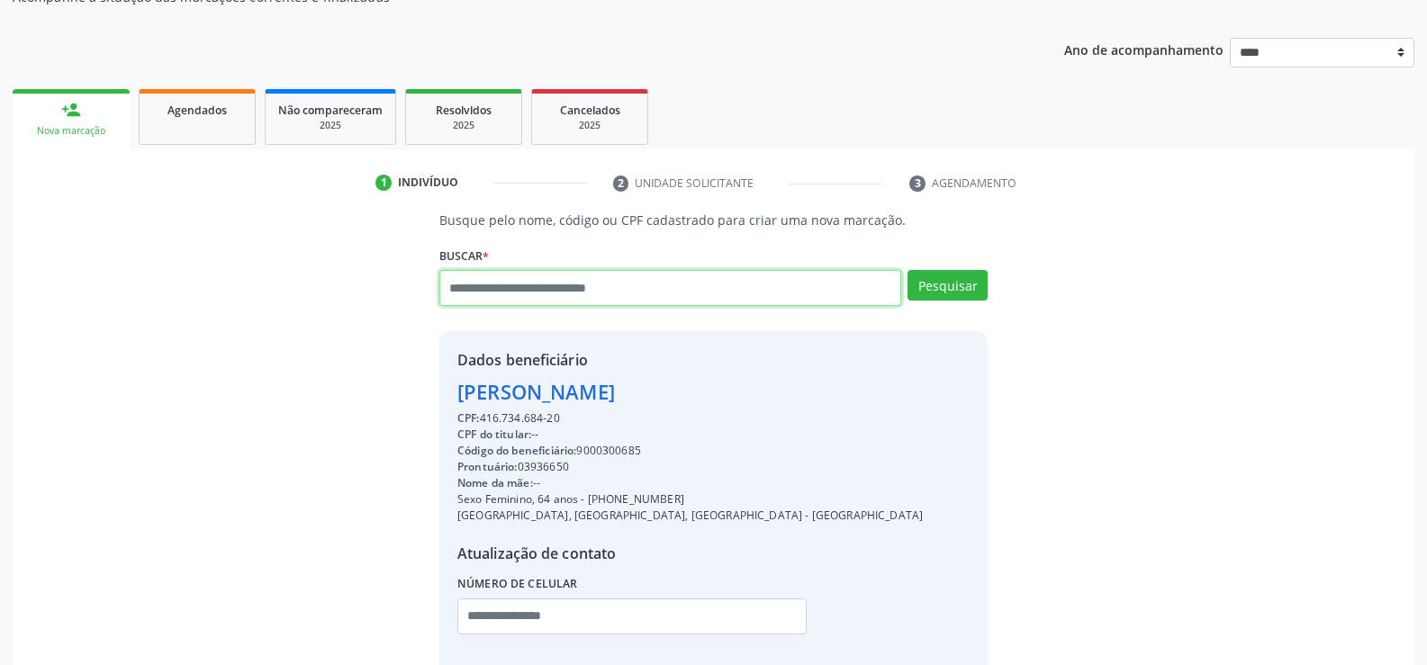
click at [673, 293] on input "text" at bounding box center [670, 288] width 462 height 36
paste input "**********"
type input "**********"
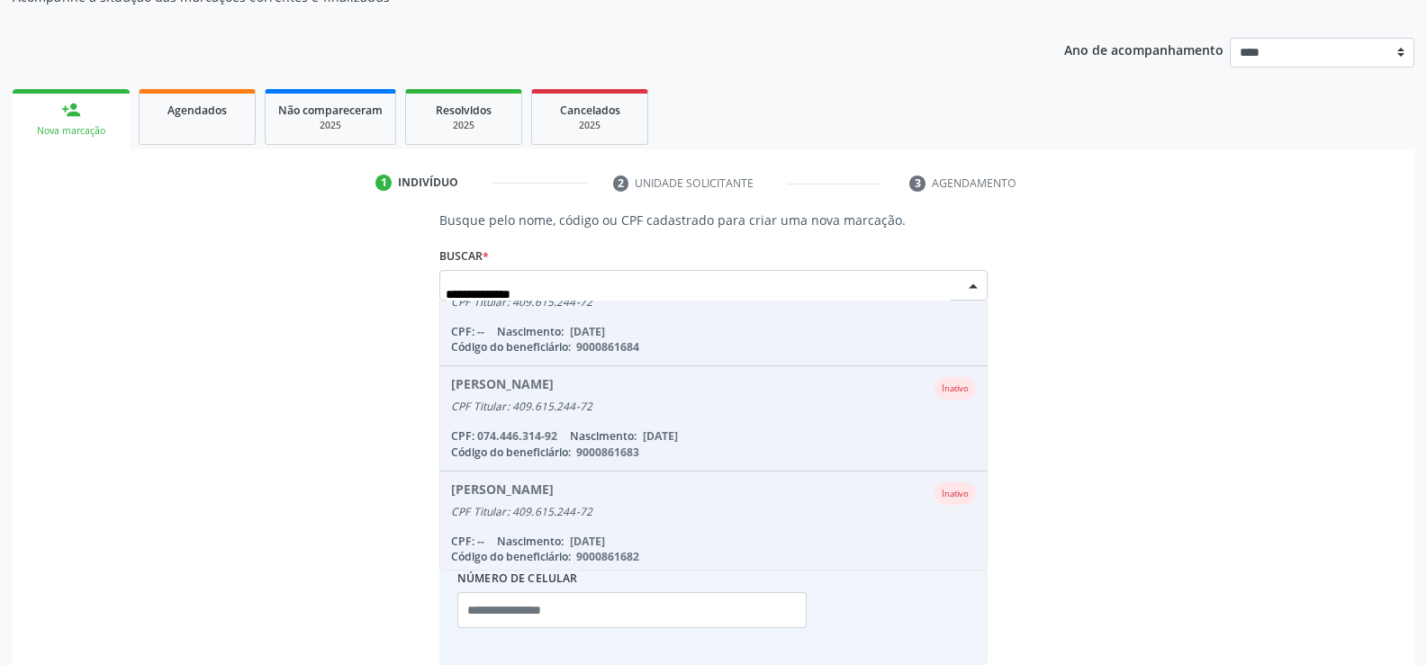
scroll to position [0, 0]
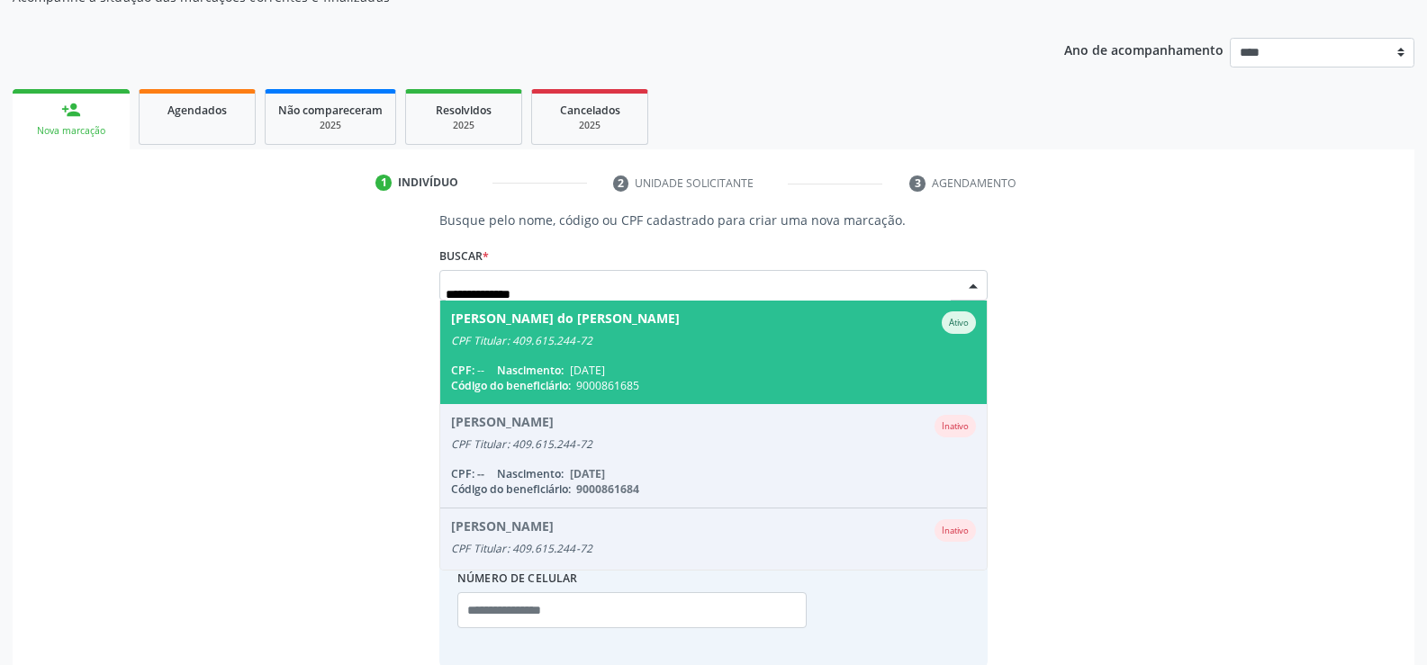
click at [608, 311] on div "[PERSON_NAME] do [PERSON_NAME]" at bounding box center [565, 322] width 229 height 23
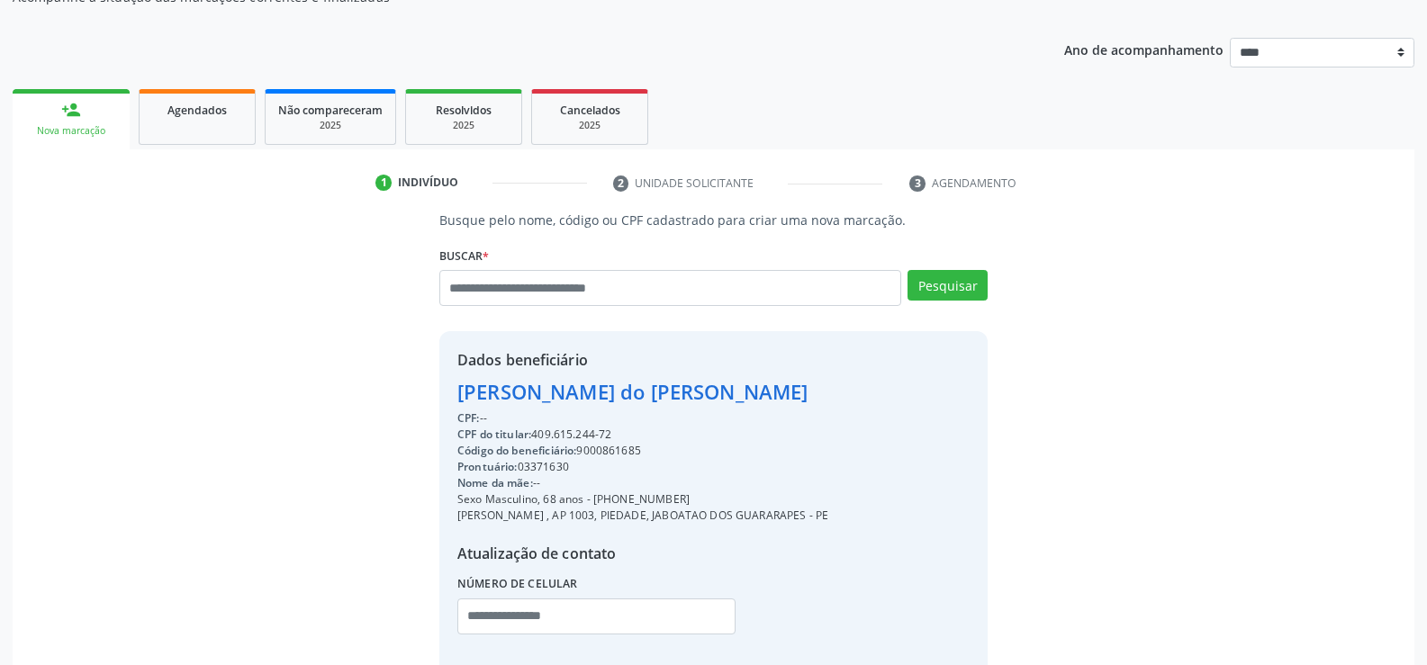
drag, startPoint x: 463, startPoint y: 390, endPoint x: 864, endPoint y: 395, distance: 401.5
click at [864, 395] on div "Dados beneficiário [PERSON_NAME] CPF: -- CPF do titular: 409.615.244-72 Código …" at bounding box center [713, 504] width 548 height 346
drag, startPoint x: 616, startPoint y: 498, endPoint x: 726, endPoint y: 494, distance: 109.9
click at [726, 494] on div "Sexo Masculino, 68 anos - [PHONE_NUMBER]" at bounding box center [642, 499] width 371 height 16
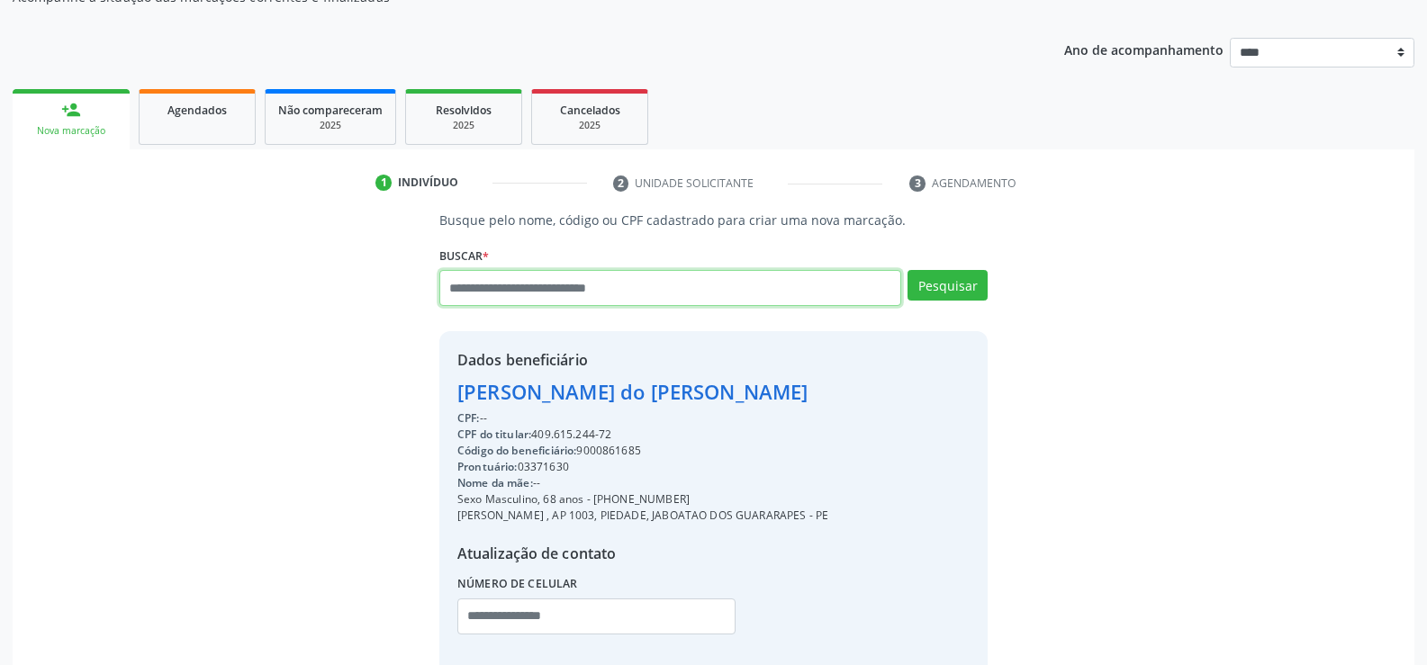
click at [574, 293] on input "text" at bounding box center [670, 288] width 462 height 36
paste input "**********"
type input "**********"
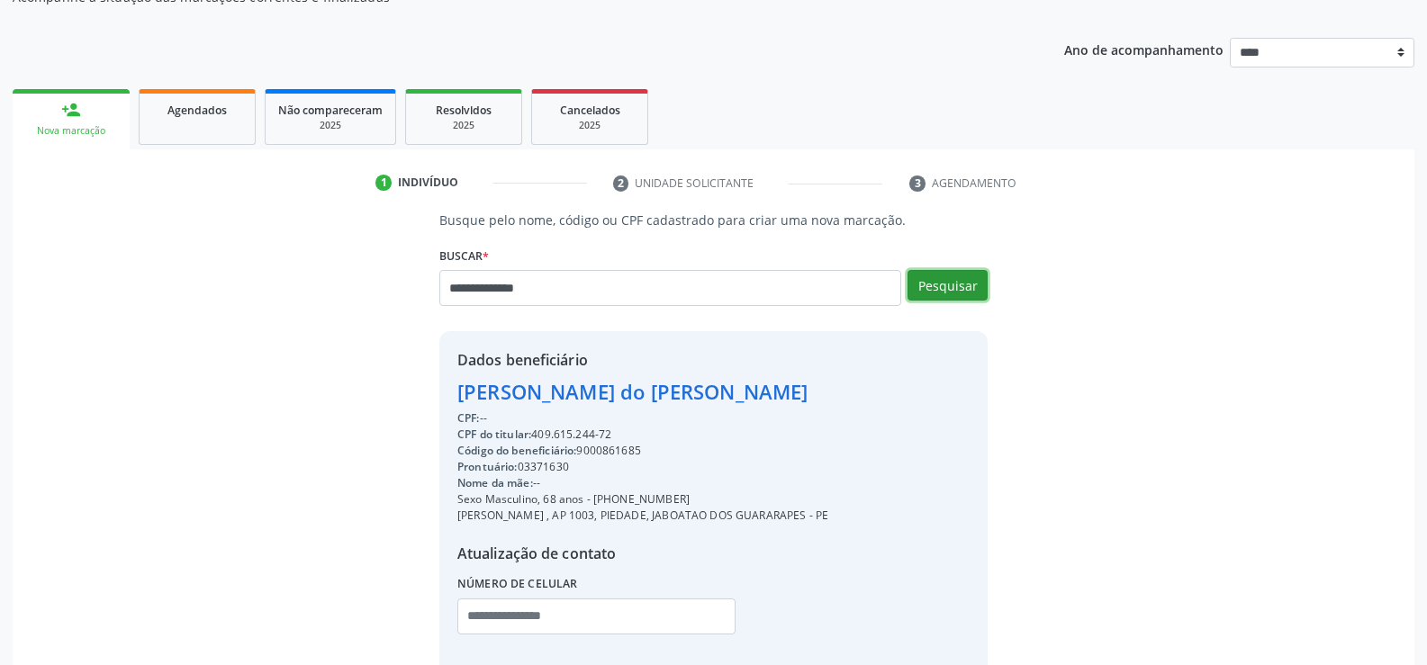
click at [978, 282] on button "Pesquisar" at bounding box center [947, 285] width 80 height 31
type input "**********"
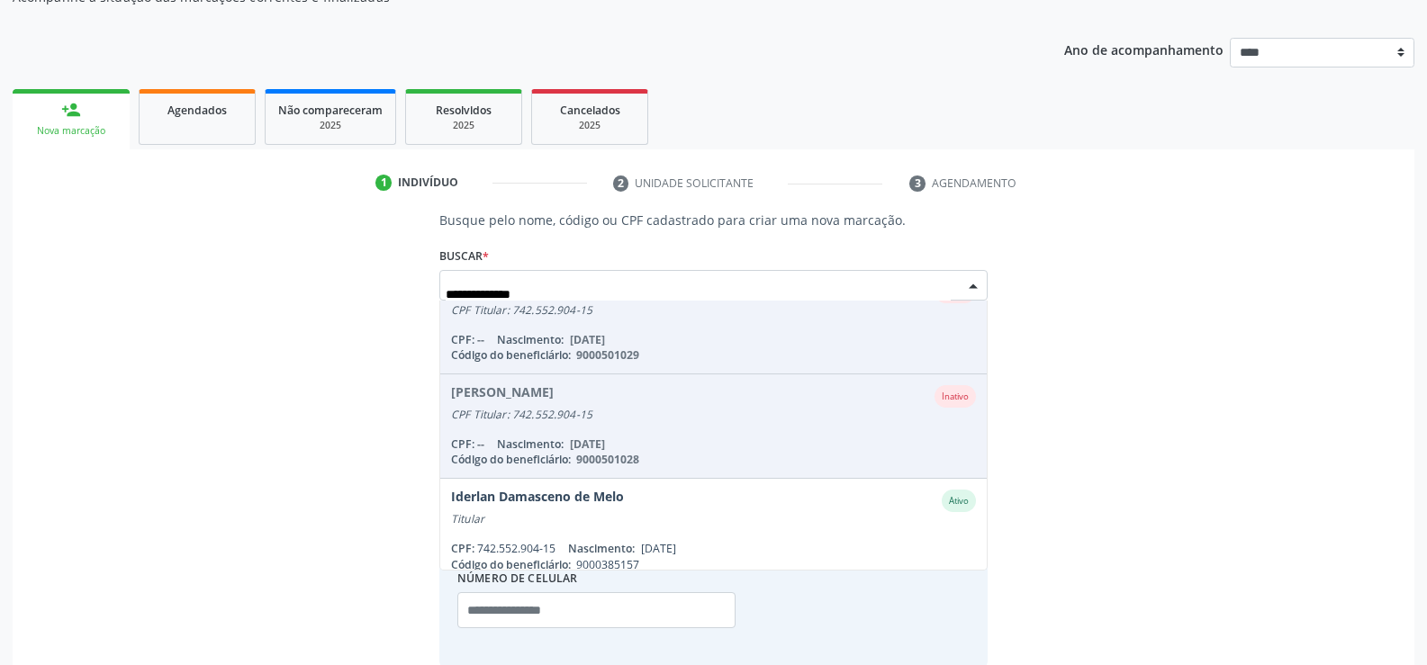
scroll to position [44, 0]
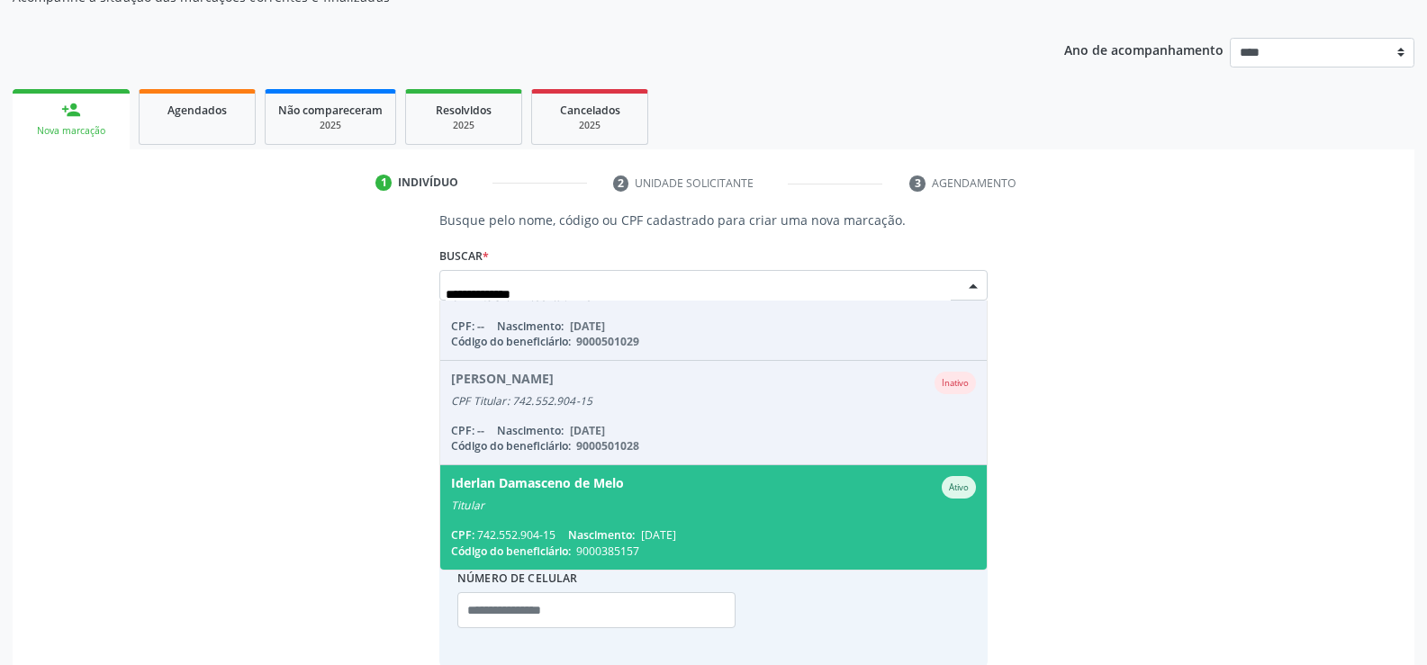
click at [795, 510] on div "Titular" at bounding box center [713, 506] width 525 height 14
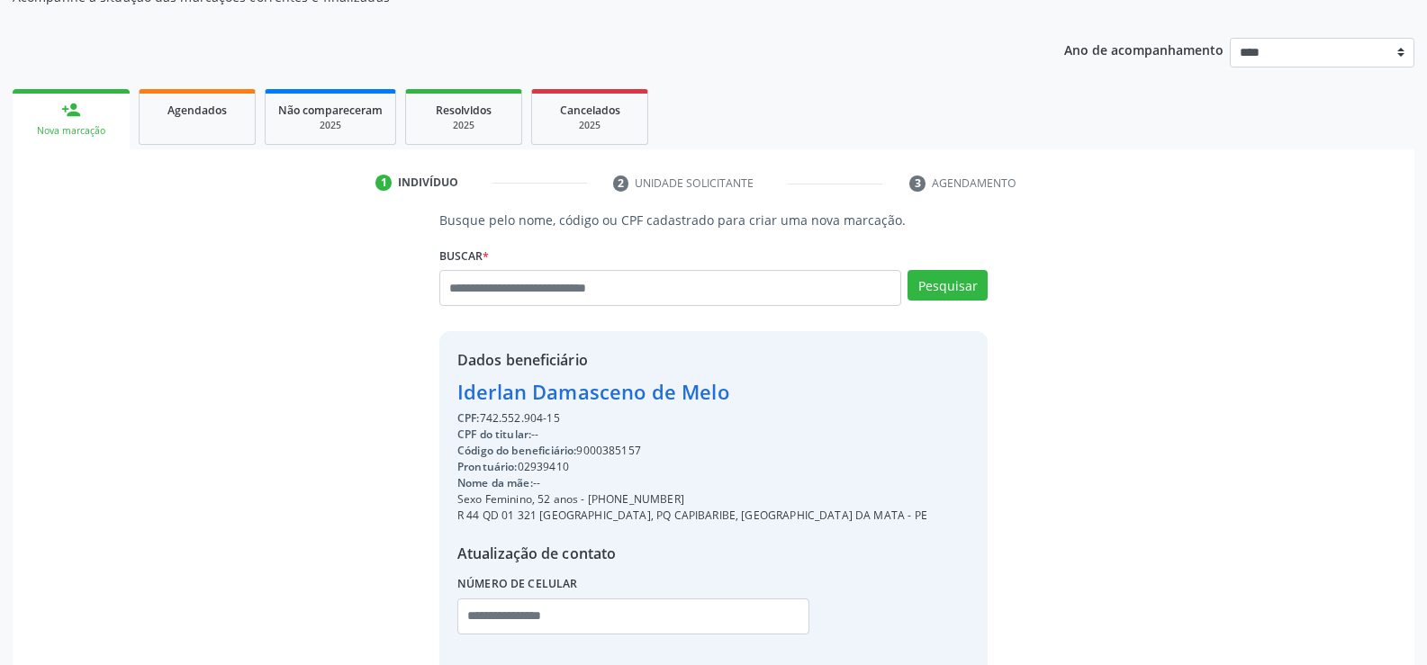
drag, startPoint x: 459, startPoint y: 396, endPoint x: 814, endPoint y: 394, distance: 354.7
click at [814, 394] on div "Iderlan Damasceno de Melo" at bounding box center [692, 392] width 470 height 30
drag, startPoint x: 614, startPoint y: 501, endPoint x: 744, endPoint y: 495, distance: 129.8
click at [744, 495] on div "Sexo Feminino, 52 anos - [PHONE_NUMBER]" at bounding box center [692, 499] width 470 height 16
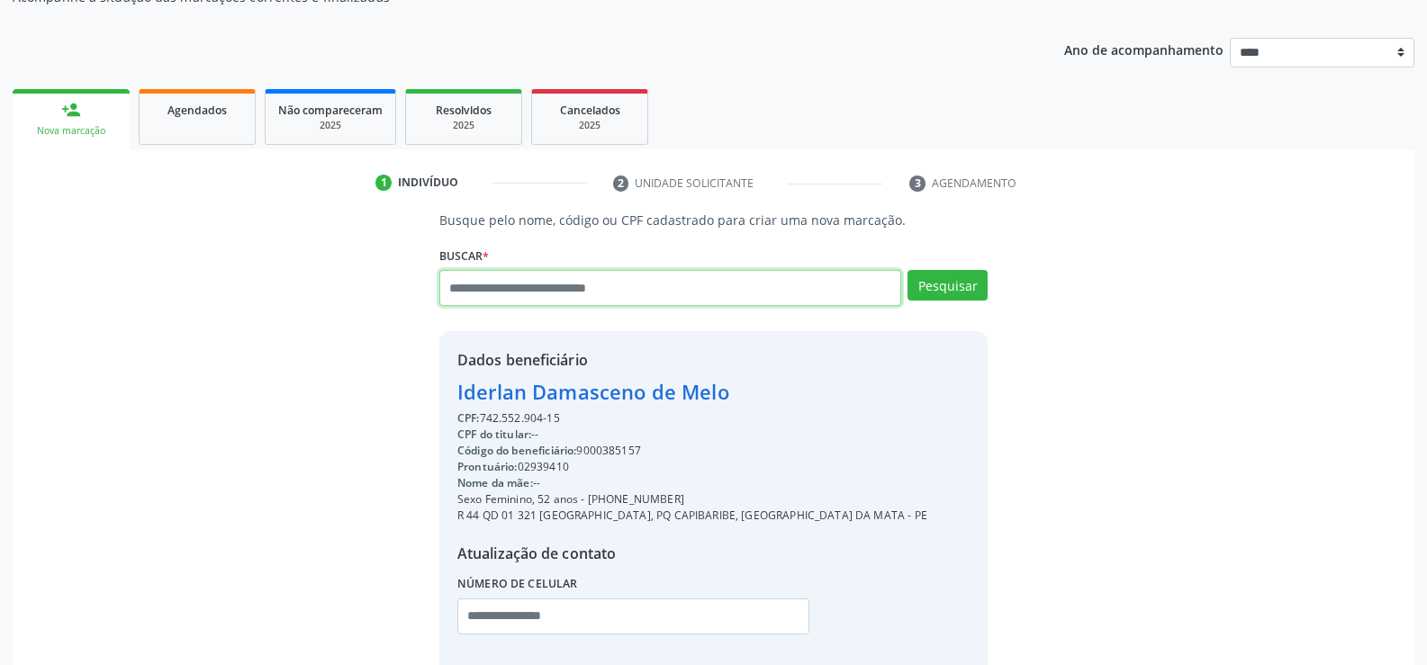
click at [550, 280] on input "text" at bounding box center [670, 288] width 462 height 36
paste input "**********"
type input "**********"
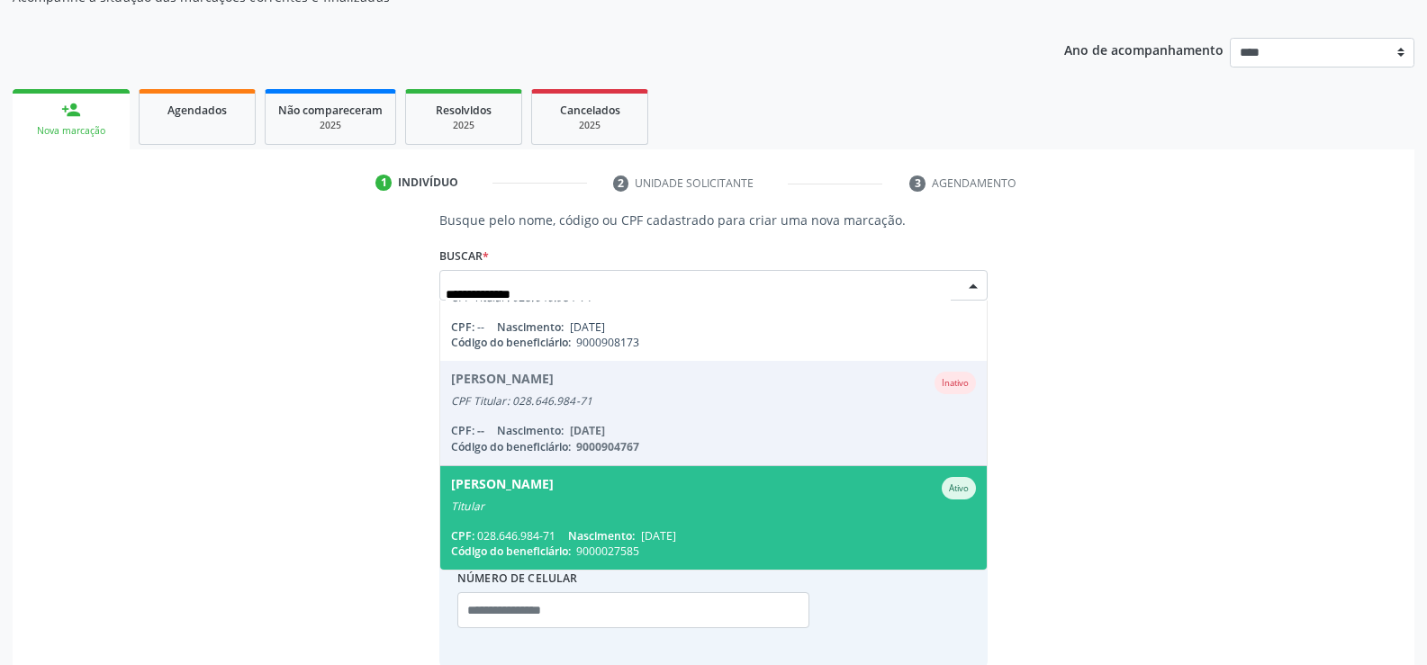
scroll to position [0, 0]
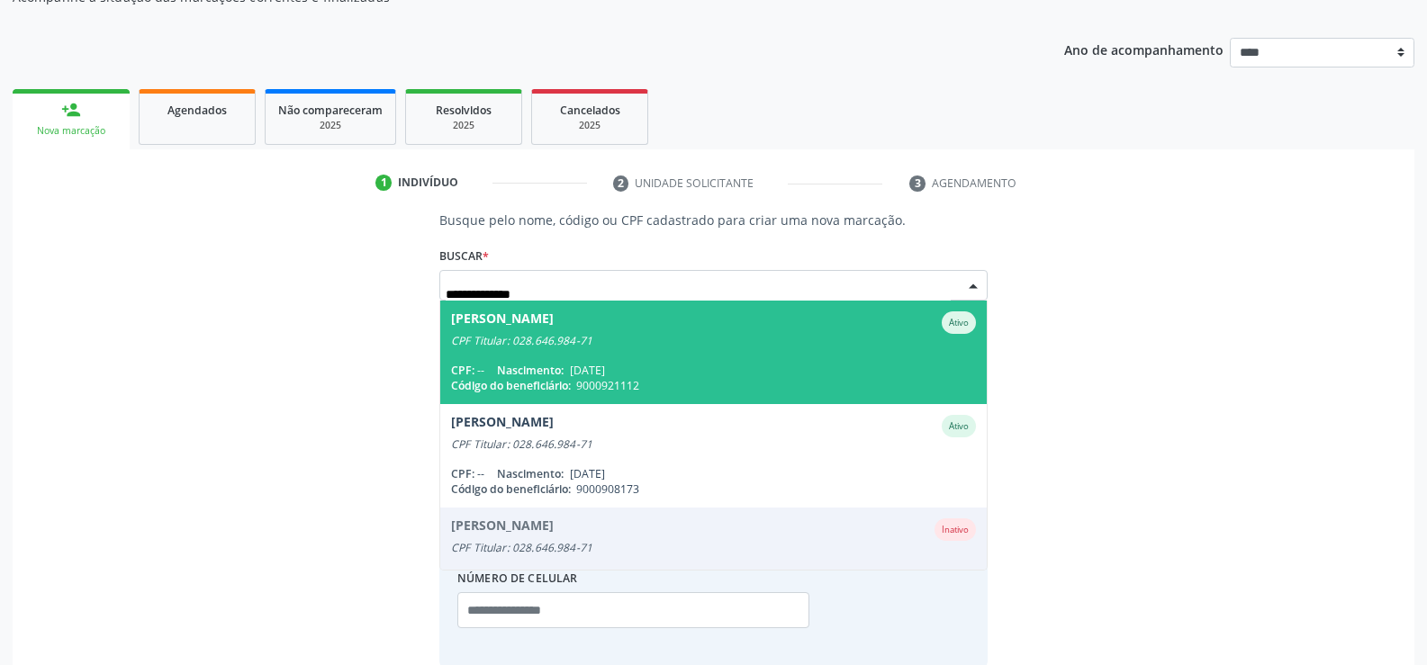
click at [633, 350] on span "[PERSON_NAME] CPF Titular: 028.646.984-71 CPF: -- Nascimento: [DATE] Código do …" at bounding box center [713, 353] width 546 height 104
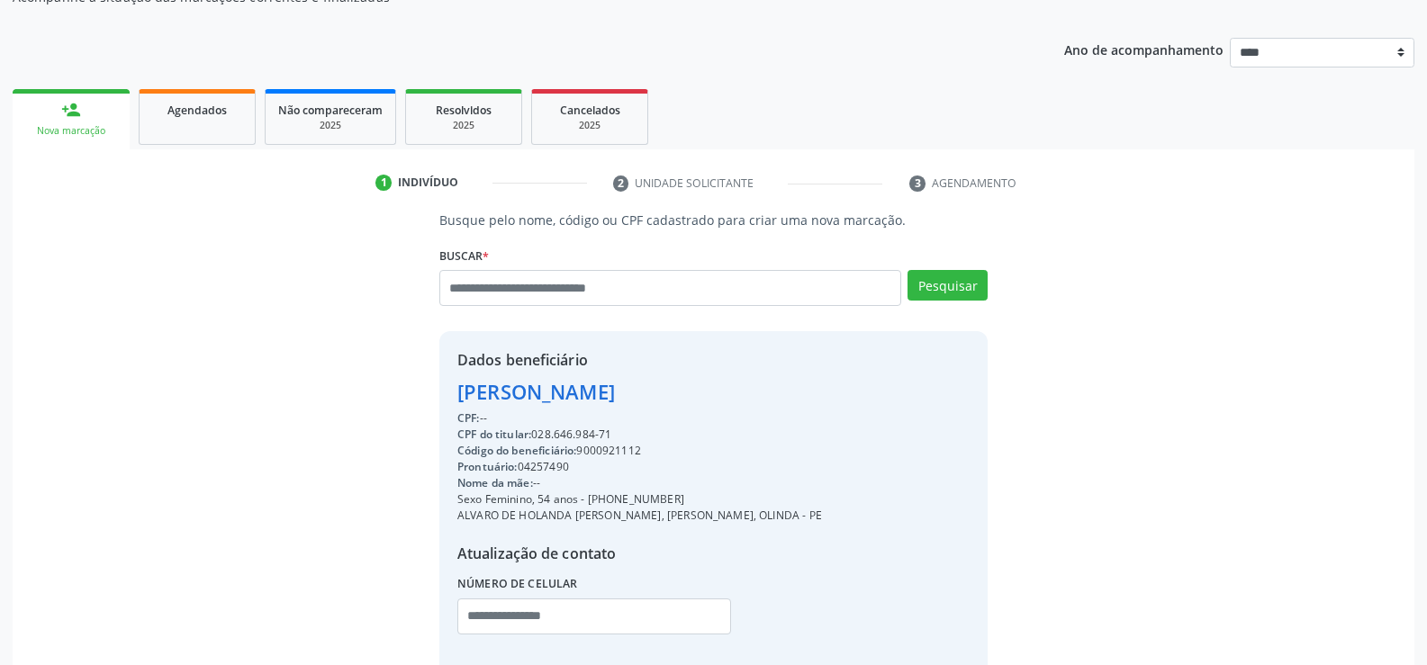
drag, startPoint x: 457, startPoint y: 388, endPoint x: 764, endPoint y: 383, distance: 307.0
click at [764, 383] on div "[PERSON_NAME]" at bounding box center [639, 392] width 365 height 30
drag, startPoint x: 611, startPoint y: 501, endPoint x: 709, endPoint y: 498, distance: 98.2
click at [709, 498] on div "Sexo Feminino, 54 anos - [PHONE_NUMBER]" at bounding box center [639, 499] width 365 height 16
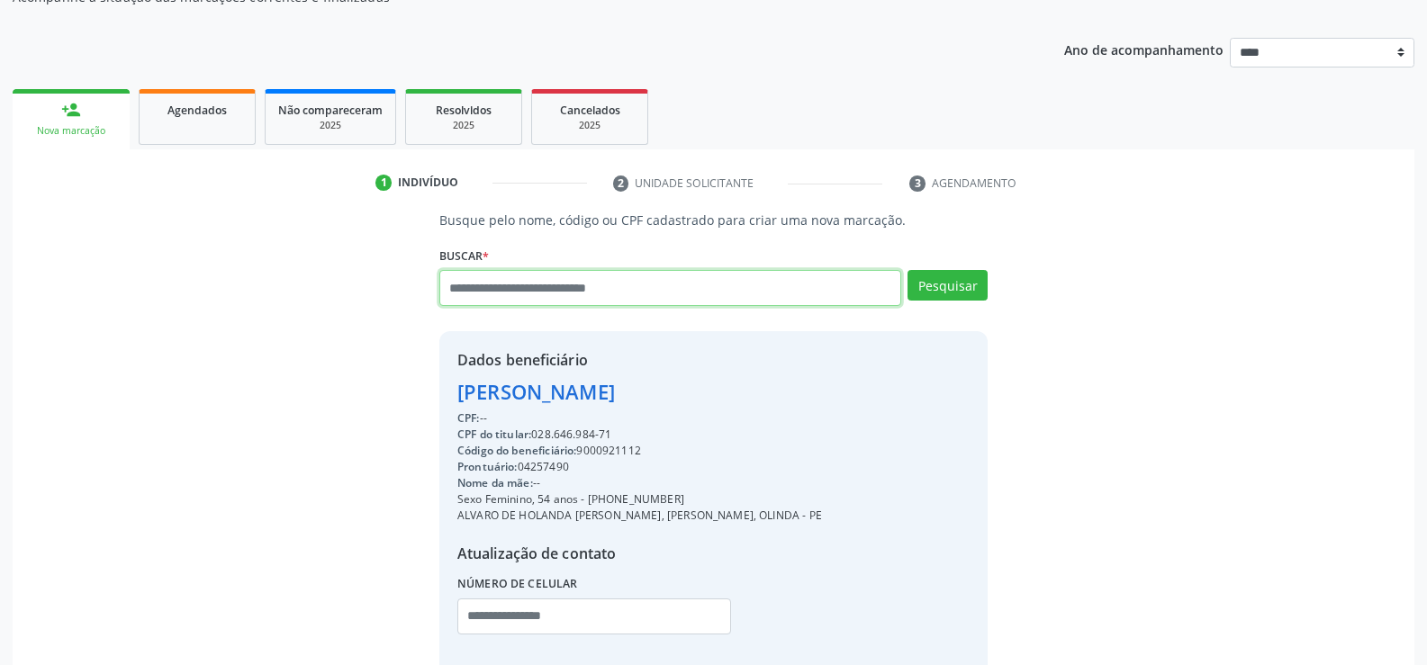
click at [481, 294] on input "text" at bounding box center [670, 288] width 462 height 36
paste input "**********"
type input "**********"
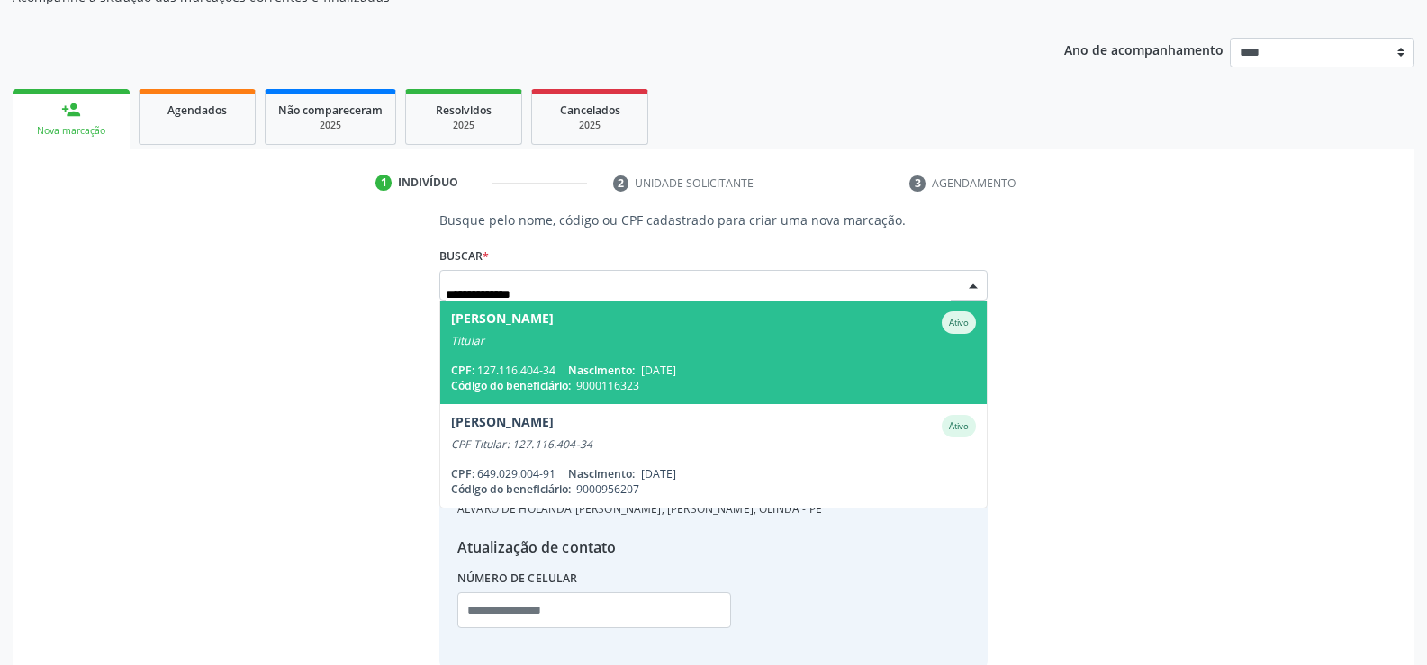
click at [591, 349] on span "[PERSON_NAME] Ativo Titular CPF: 127.116.404-34 Nascimento: [DATE] Código do be…" at bounding box center [713, 353] width 546 height 104
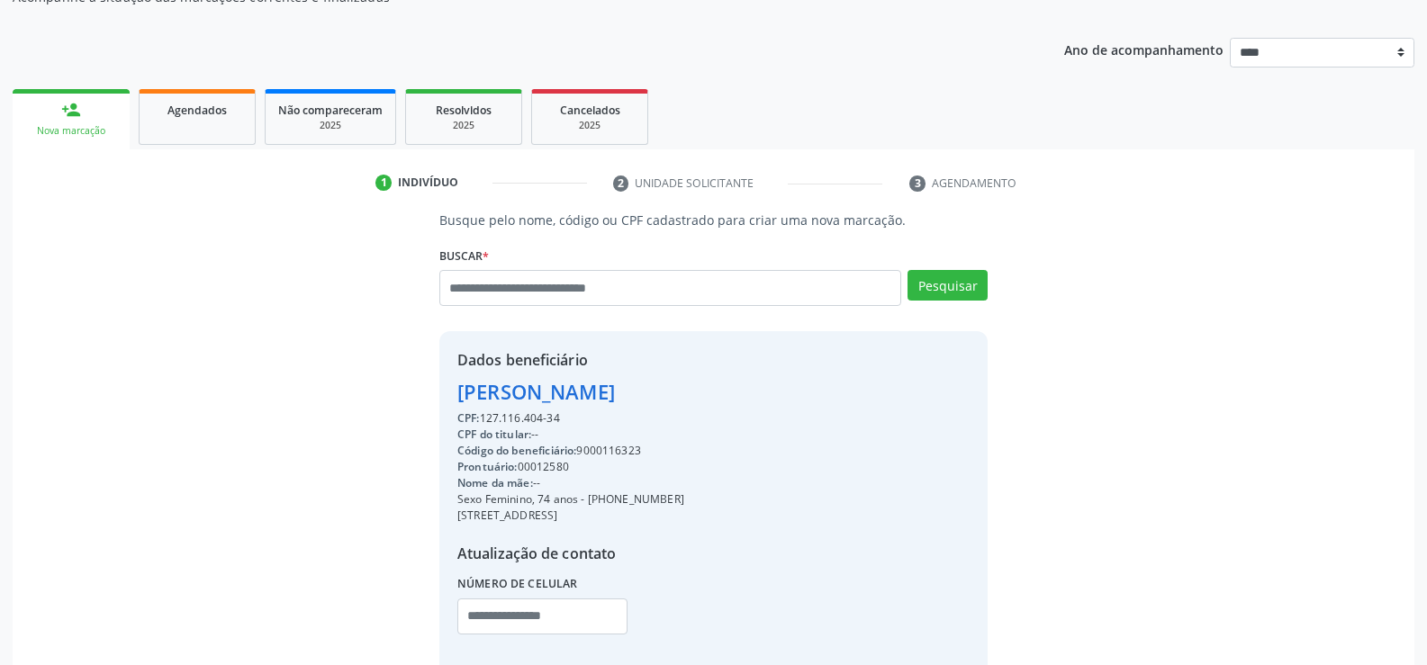
drag, startPoint x: 455, startPoint y: 392, endPoint x: 782, endPoint y: 392, distance: 327.7
click at [782, 392] on div "Dados beneficiário [PERSON_NAME] CPF: 127.116.404-34 CPF do titular: -- Código …" at bounding box center [713, 504] width 548 height 346
drag, startPoint x: 611, startPoint y: 499, endPoint x: 707, endPoint y: 500, distance: 95.4
click at [684, 500] on div "Sexo Feminino, 74 anos - [PHONE_NUMBER]" at bounding box center [570, 499] width 227 height 16
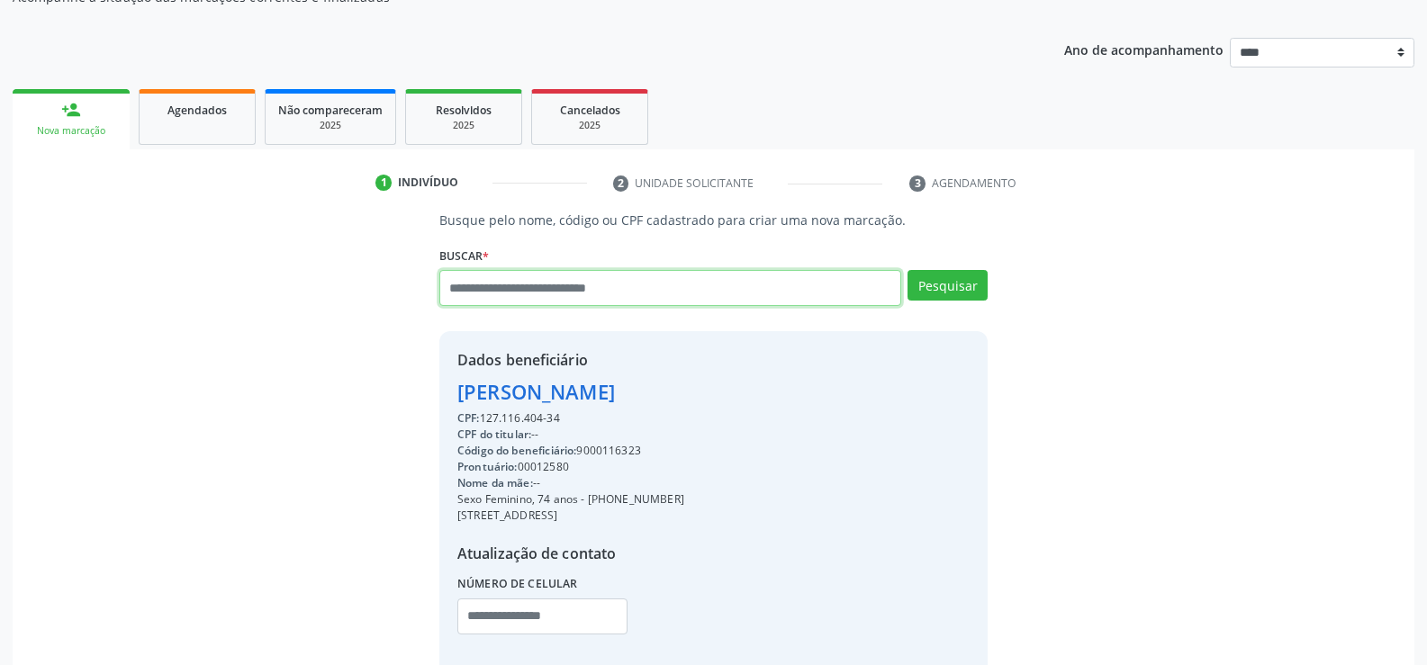
click at [587, 299] on input "text" at bounding box center [670, 288] width 462 height 36
paste input "**********"
type input "**********"
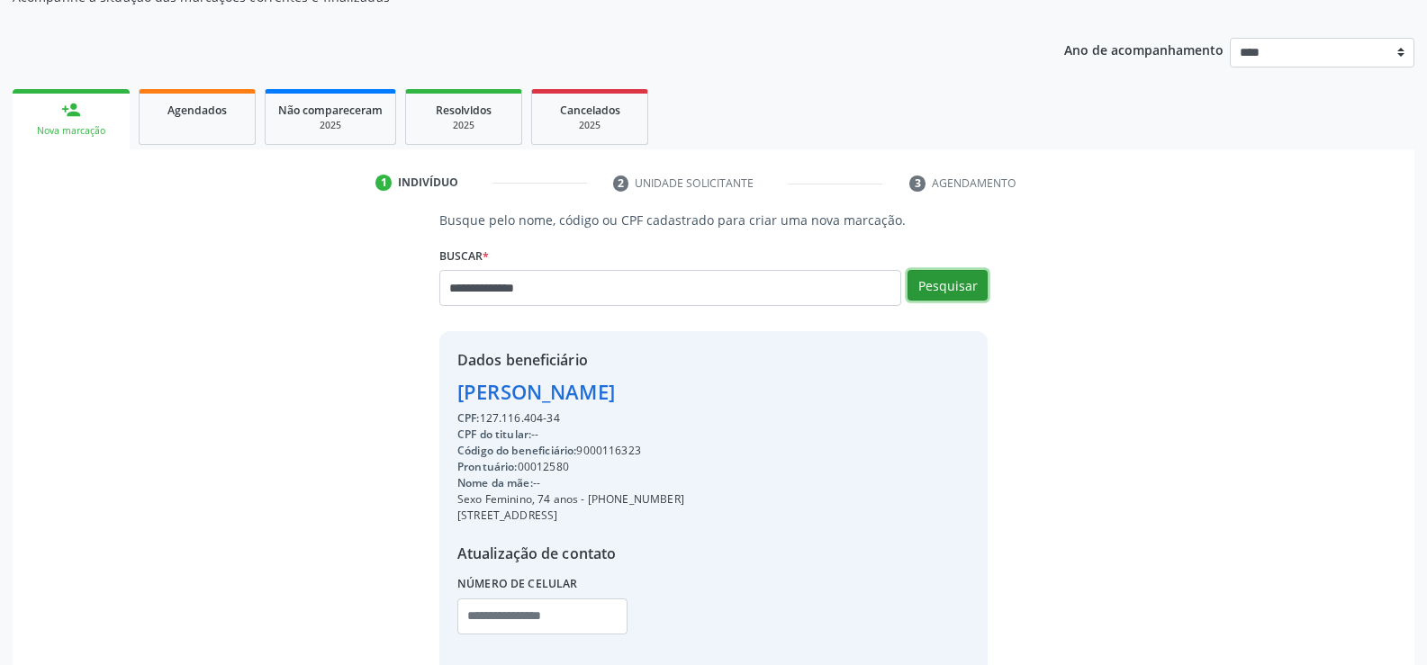
click at [949, 285] on button "Pesquisar" at bounding box center [947, 285] width 80 height 31
type input "**********"
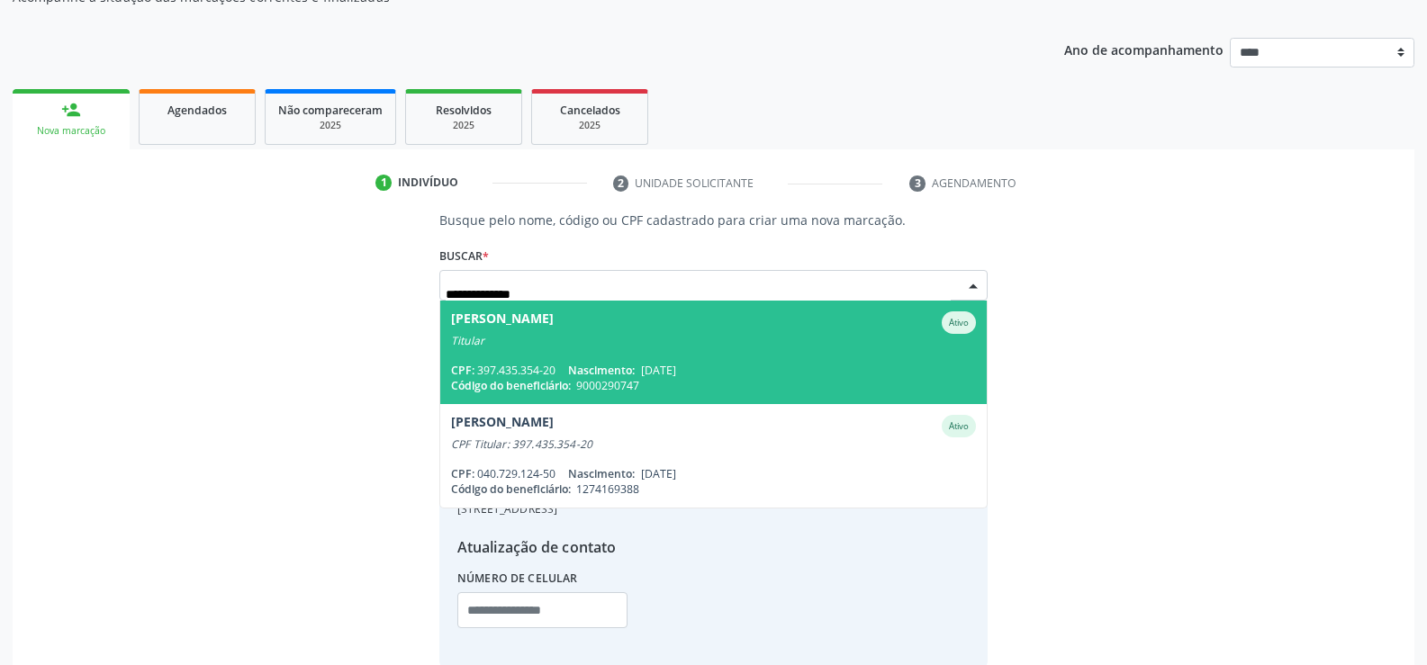
click at [677, 343] on div "Titular" at bounding box center [713, 341] width 525 height 14
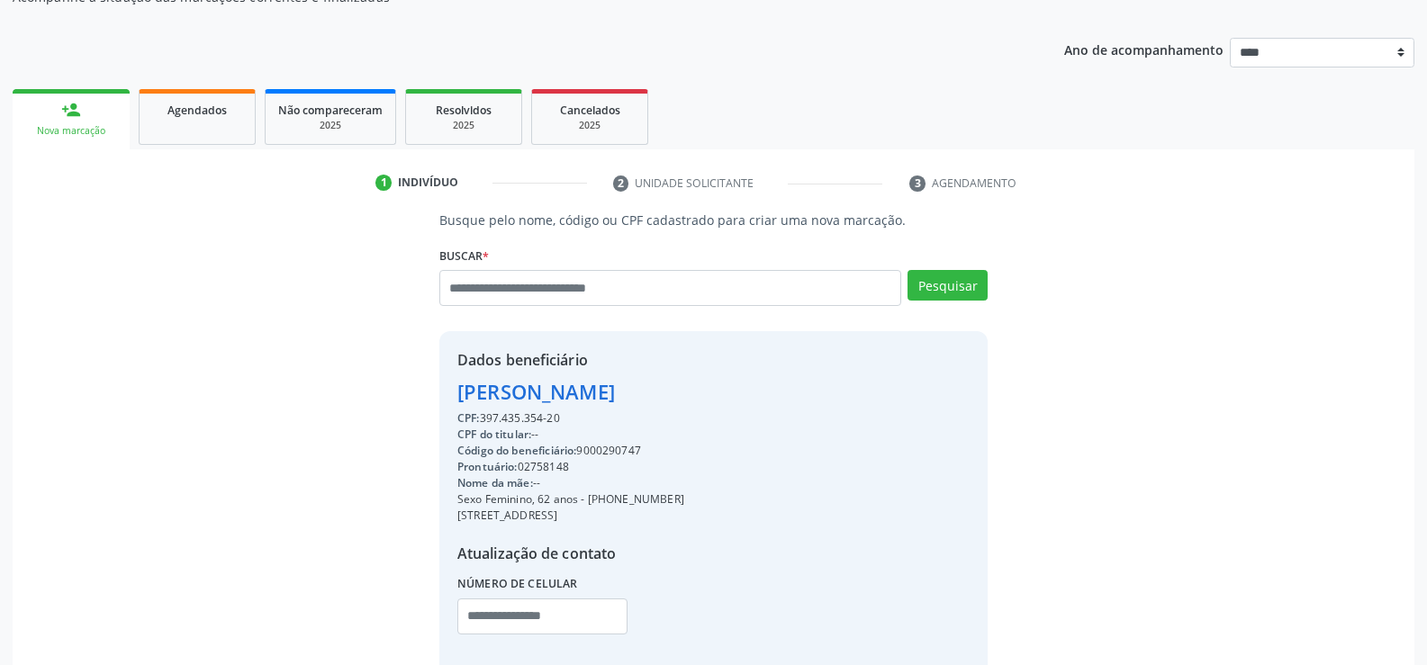
drag, startPoint x: 462, startPoint y: 391, endPoint x: 730, endPoint y: 393, distance: 268.3
click at [730, 393] on div "Dados beneficiário [PERSON_NAME] CPF: 397.435.354-20 CPF do titular: -- Código …" at bounding box center [713, 504] width 548 height 346
drag, startPoint x: 612, startPoint y: 499, endPoint x: 706, endPoint y: 498, distance: 93.6
click at [706, 498] on div "Dados beneficiário [PERSON_NAME] CPF: 397.435.354-20 CPF do titular: -- Código …" at bounding box center [713, 504] width 548 height 346
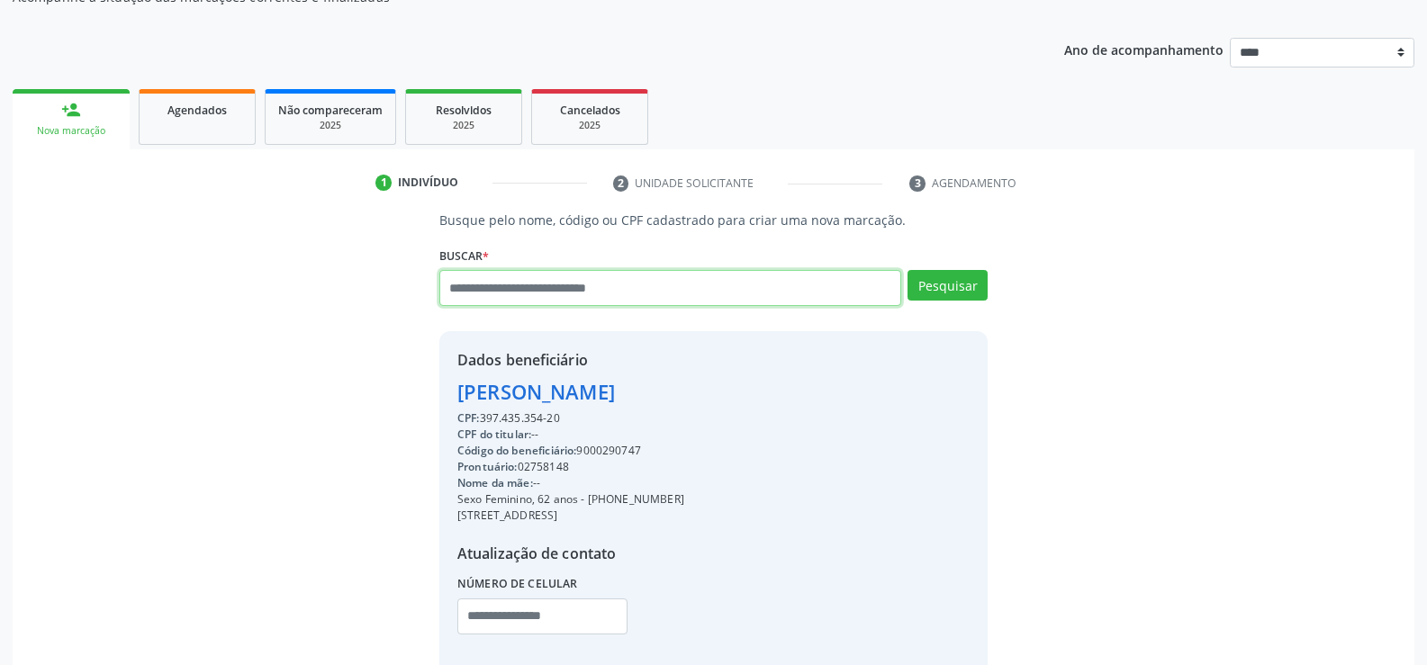
click at [563, 293] on input "text" at bounding box center [670, 288] width 462 height 36
paste input "**********"
type input "**********"
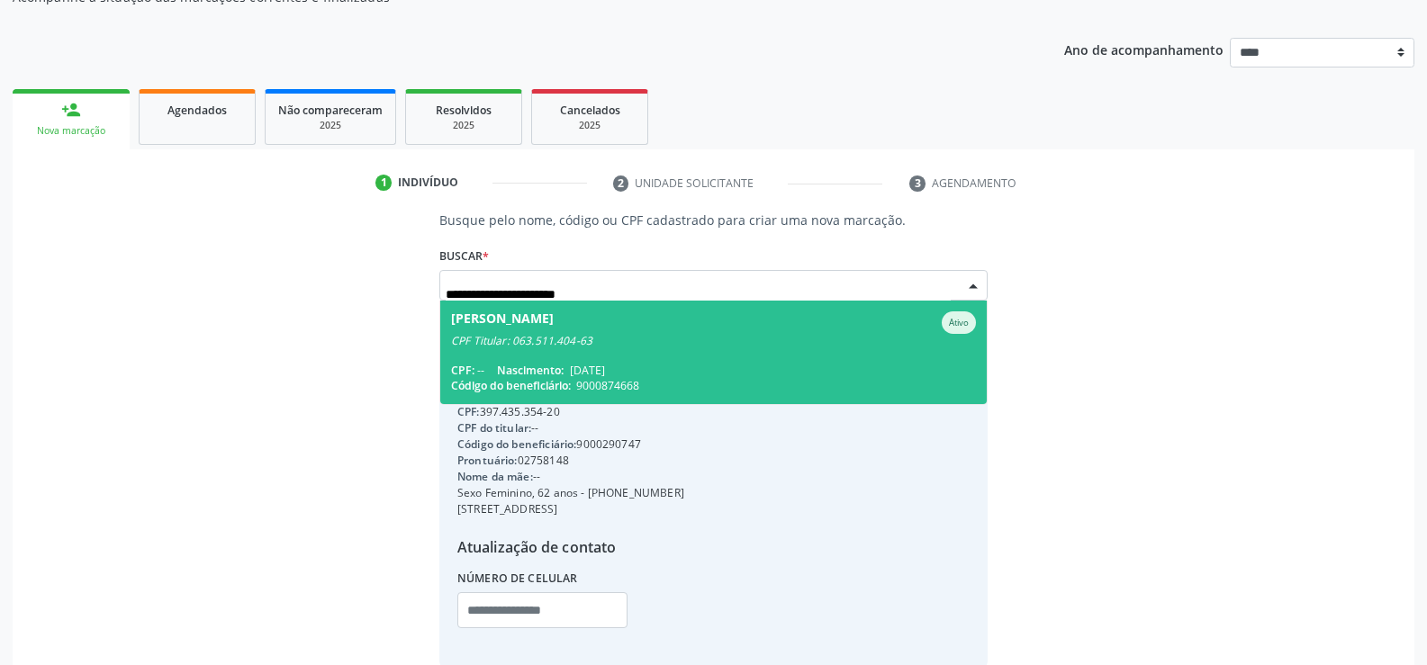
click at [620, 350] on span "[PERSON_NAME] CPF Titular: 063.511.404-63 CPF: -- Nascimento: [DATE] Código do …" at bounding box center [713, 353] width 546 height 104
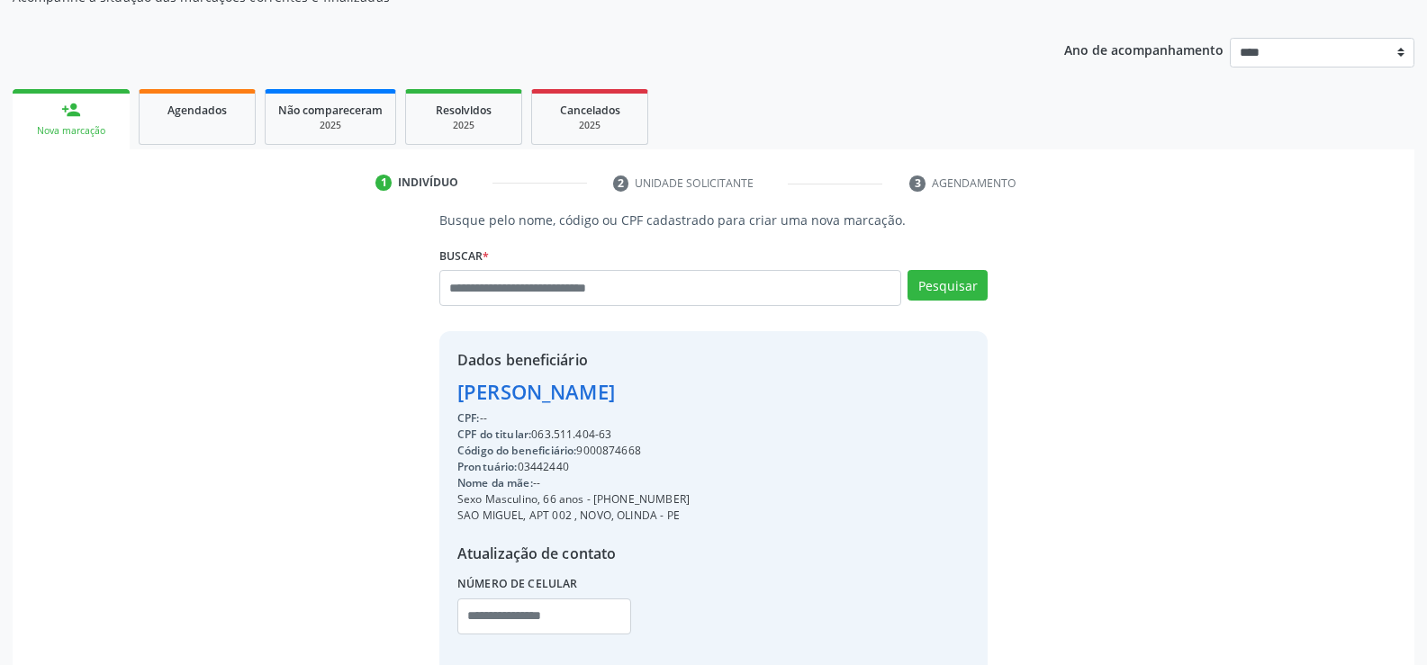
drag, startPoint x: 535, startPoint y: 433, endPoint x: 661, endPoint y: 437, distance: 126.1
click at [661, 437] on div "CPF do titular: 063.511.404-63" at bounding box center [573, 435] width 232 height 16
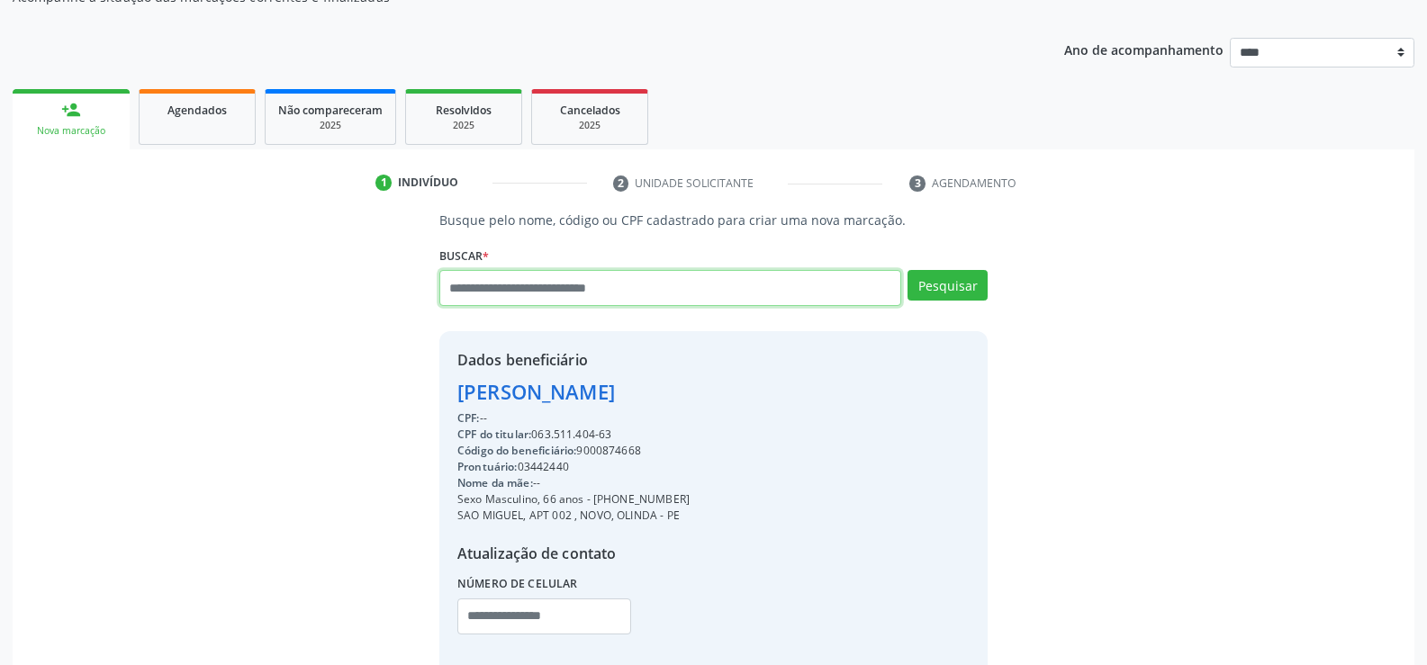
click at [545, 281] on input "text" at bounding box center [670, 288] width 462 height 36
type input "**********"
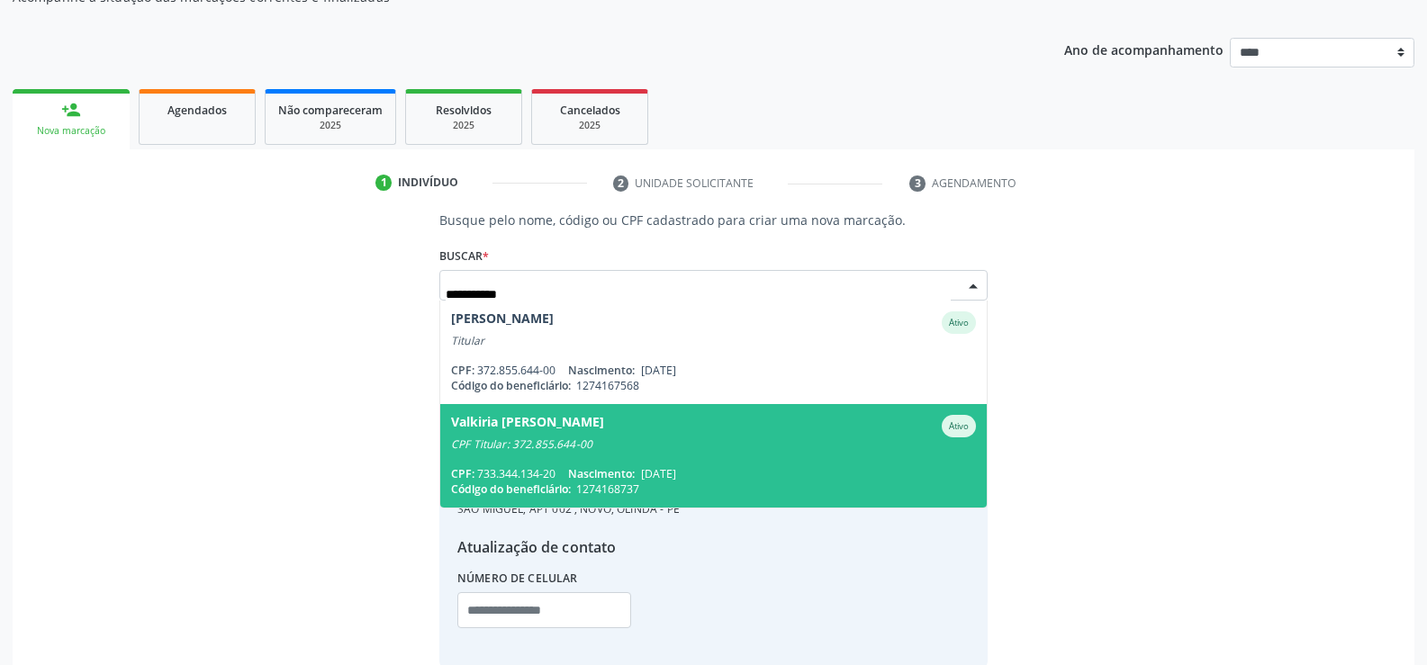
click at [577, 437] on div "CPF Titular: 372.855.644-00" at bounding box center [713, 444] width 525 height 14
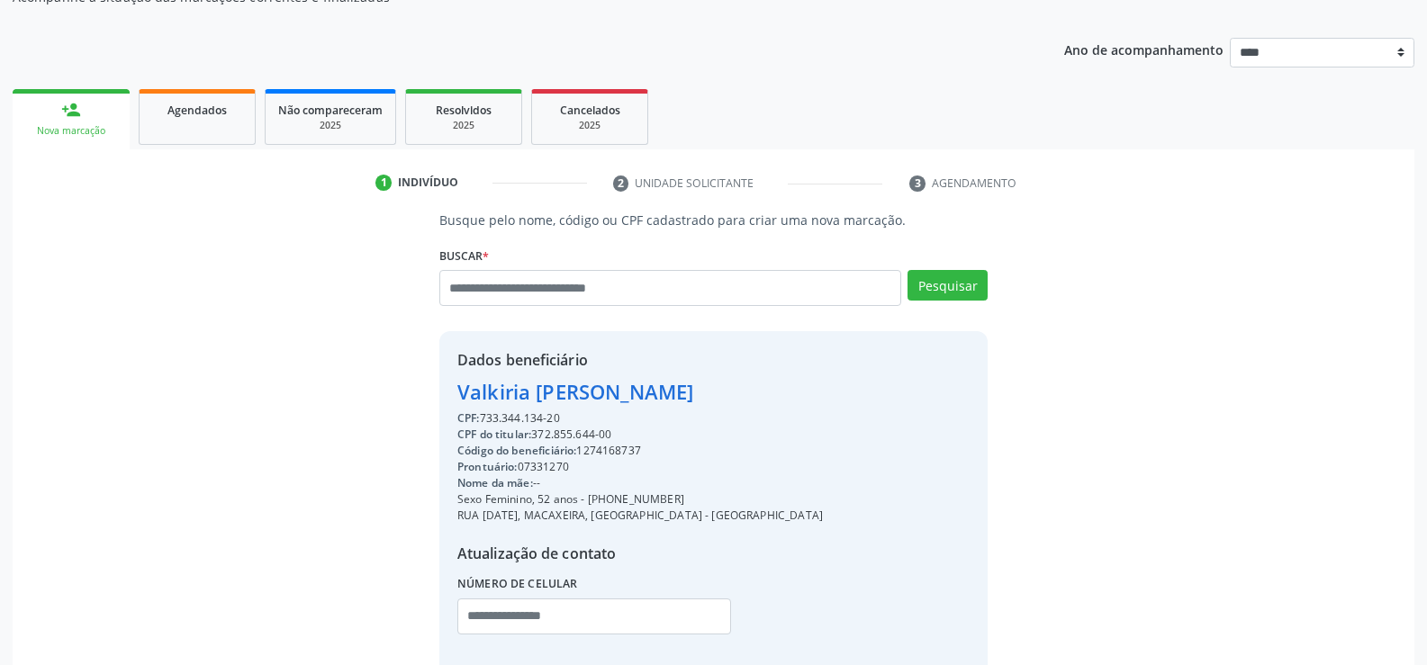
drag, startPoint x: 456, startPoint y: 392, endPoint x: 888, endPoint y: 403, distance: 432.2
click at [888, 403] on div "Dados beneficiário [PERSON_NAME] CPF: 733.344.134-20 CPF do titular: 372.855.64…" at bounding box center [713, 504] width 548 height 346
click at [203, 113] on span "Agendados" at bounding box center [196, 110] width 59 height 15
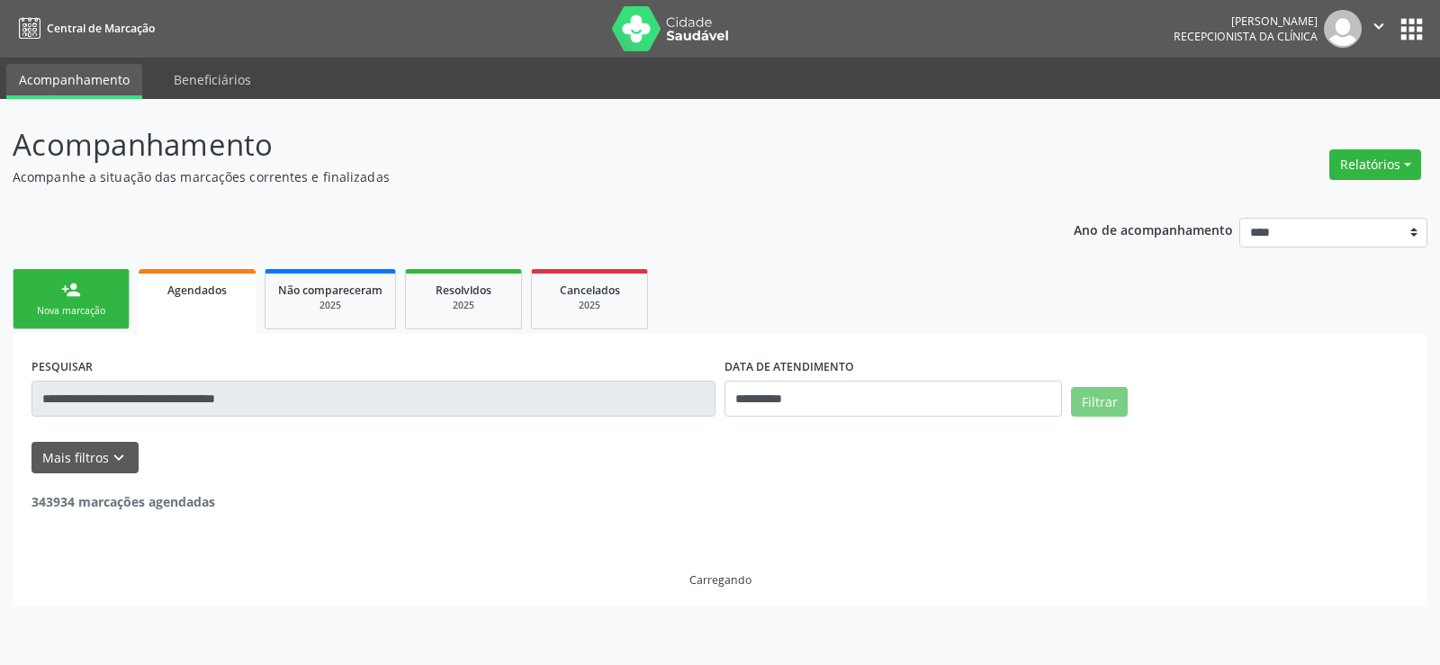
click at [183, 392] on input "**********" at bounding box center [374, 399] width 684 height 36
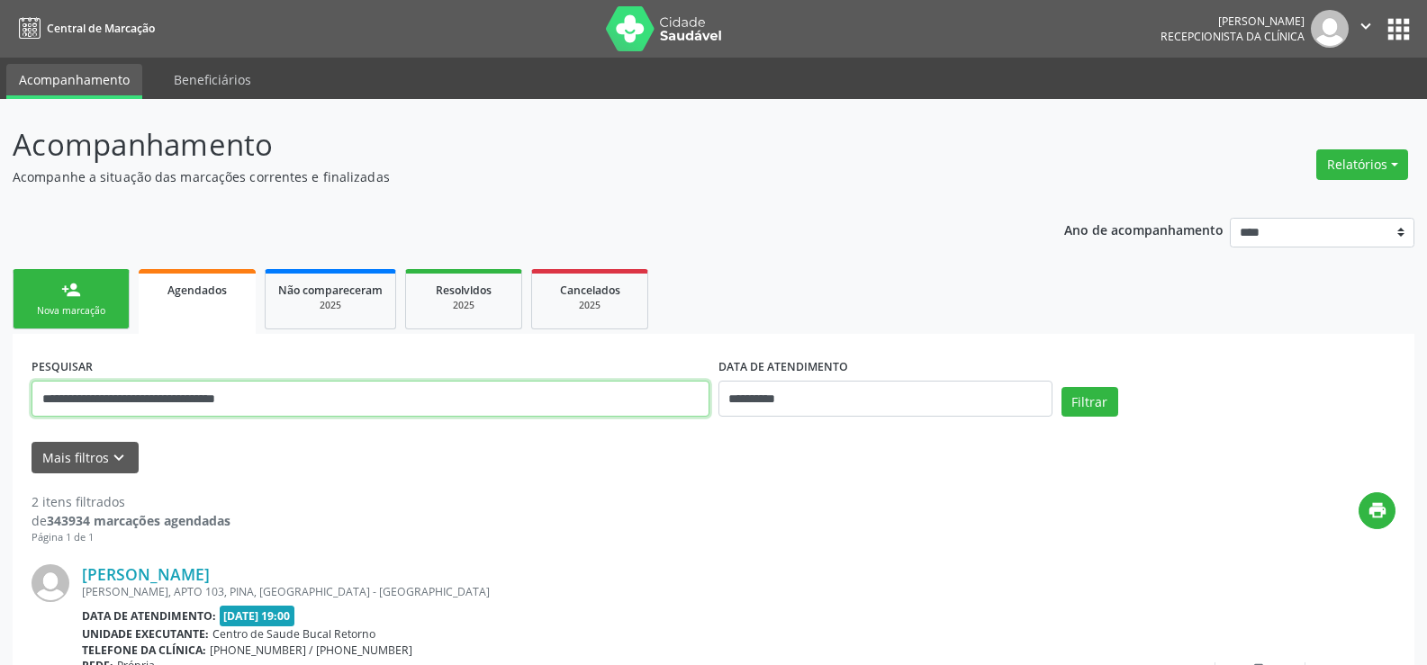
click at [183, 392] on input "**********" at bounding box center [371, 399] width 678 height 36
paste input "text"
type input "**********"
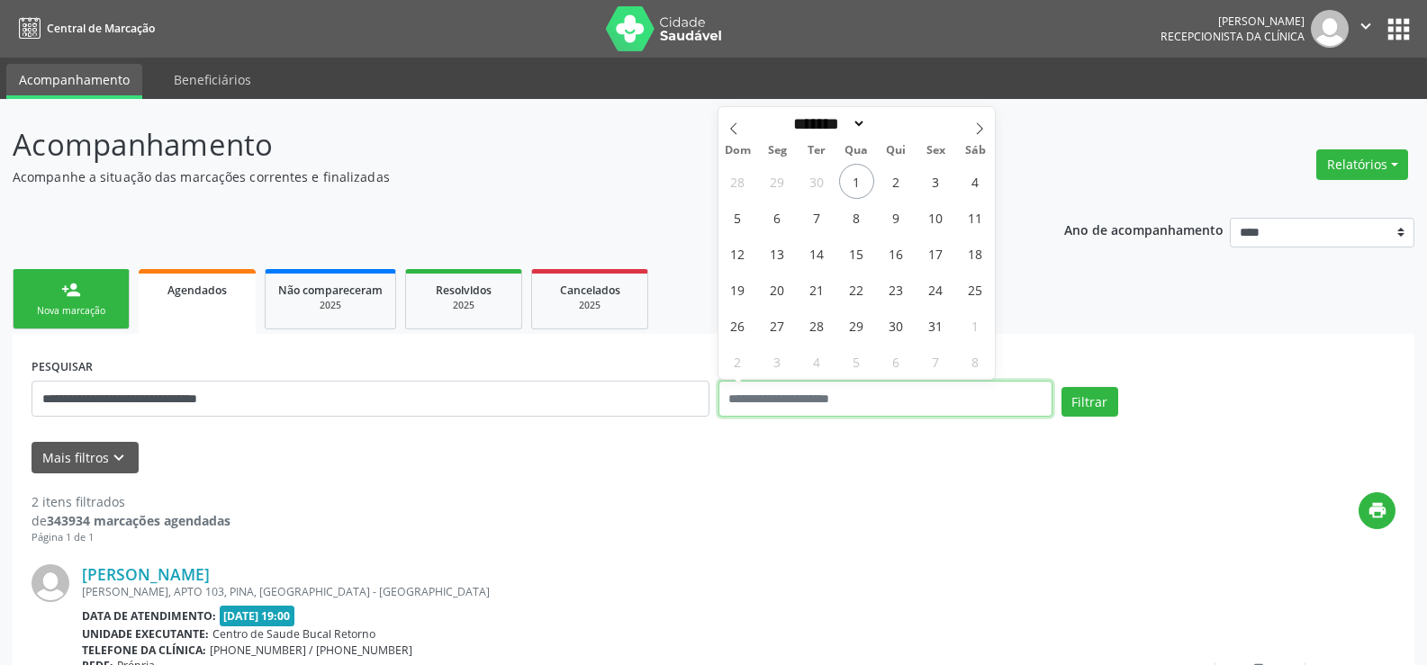
click at [1061, 387] on button "Filtrar" at bounding box center [1089, 402] width 57 height 31
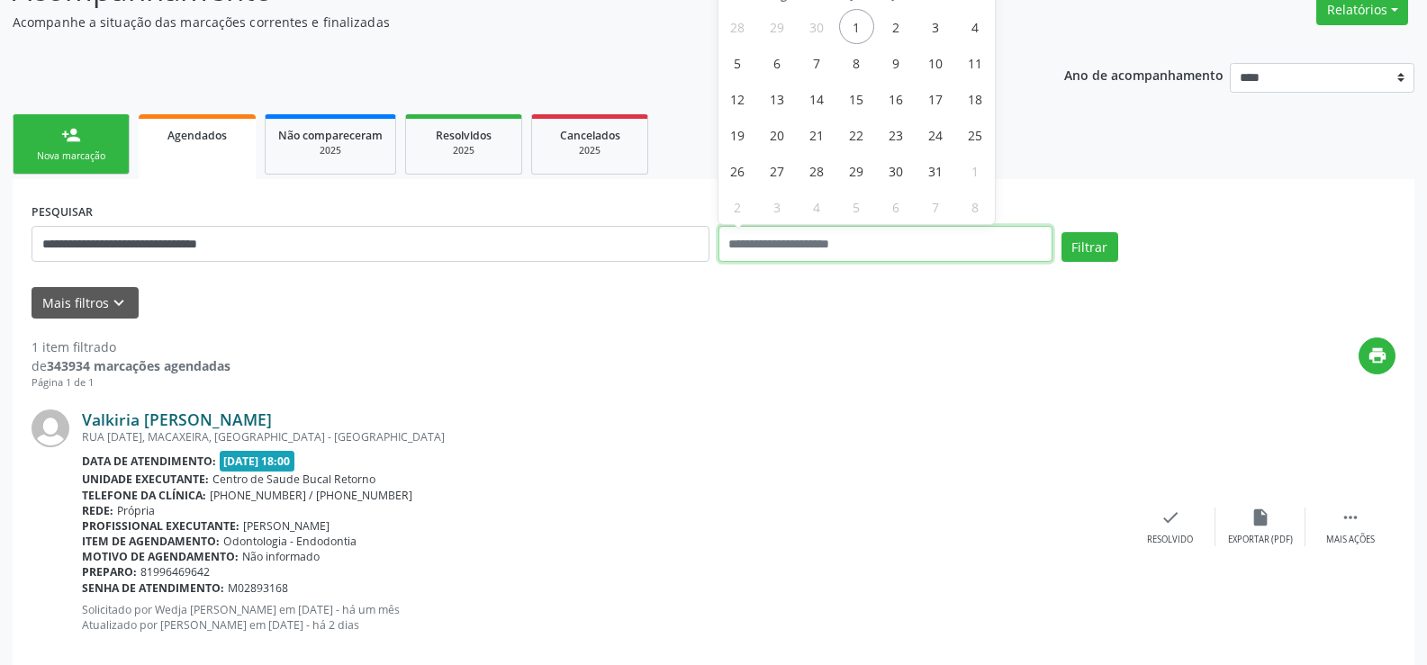
scroll to position [185, 0]
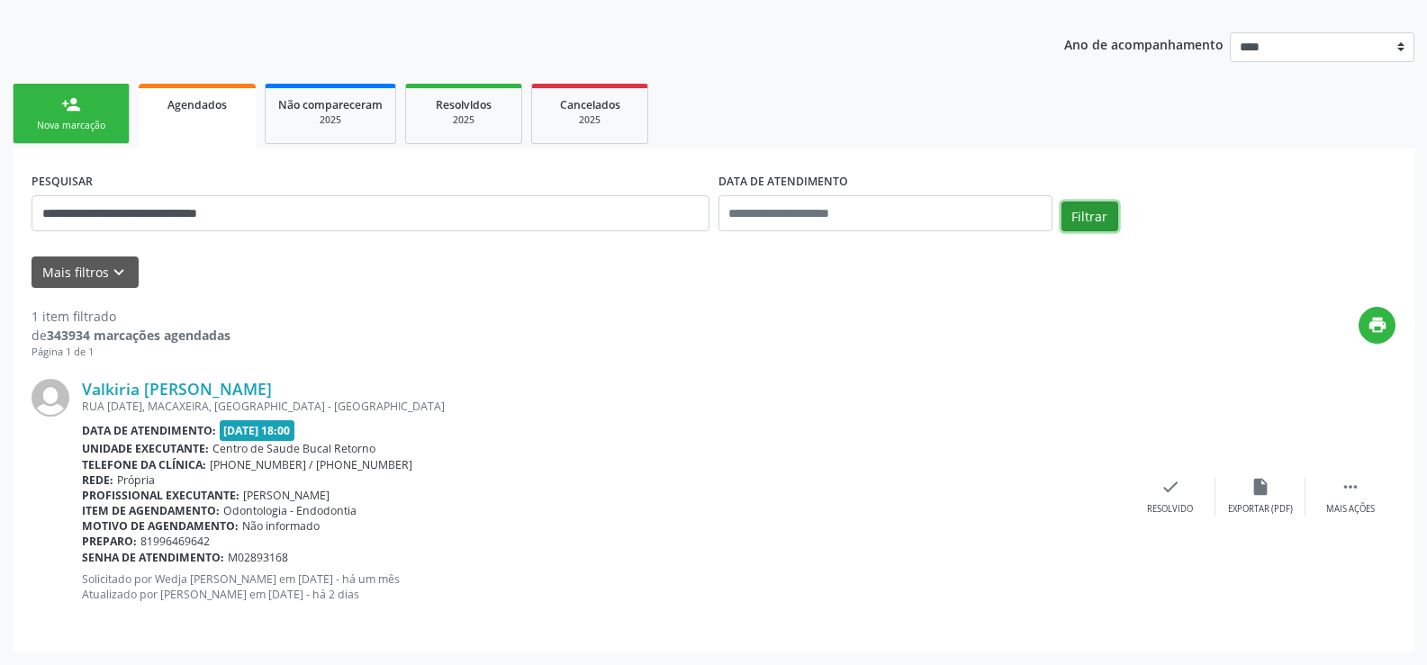
click at [1089, 223] on button "Filtrar" at bounding box center [1089, 217] width 57 height 31
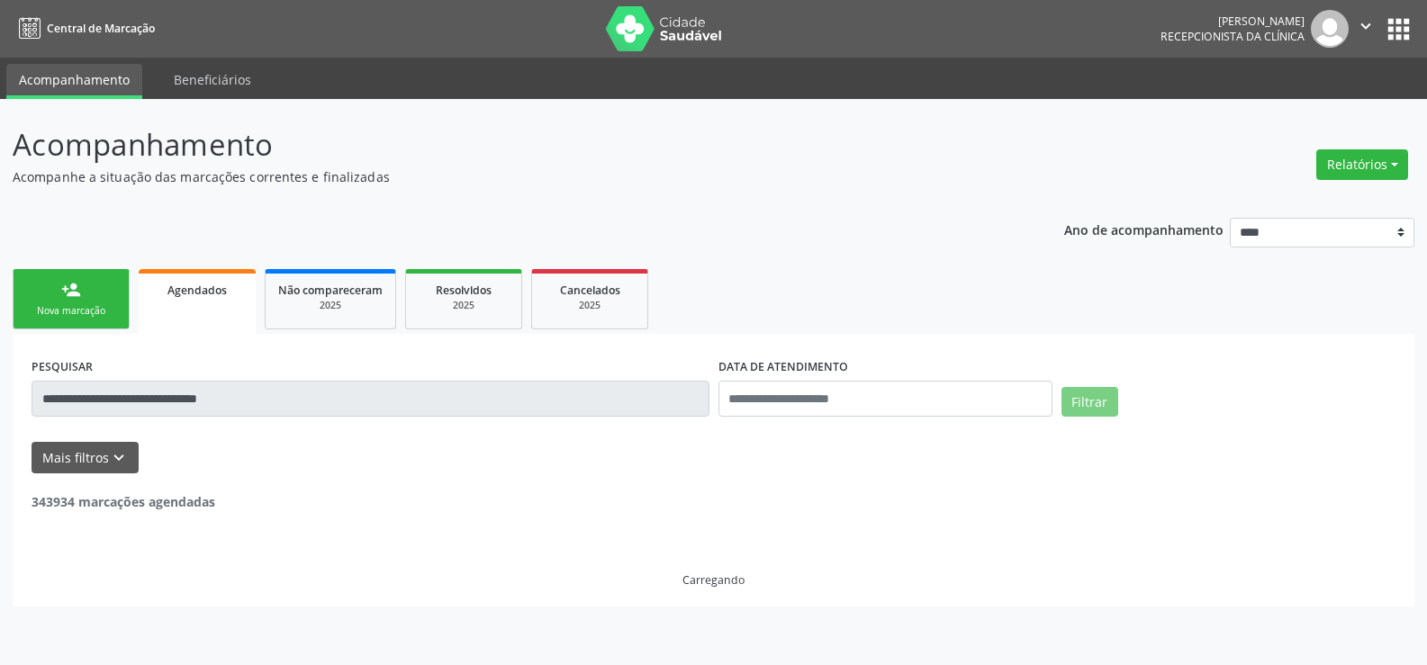
scroll to position [0, 0]
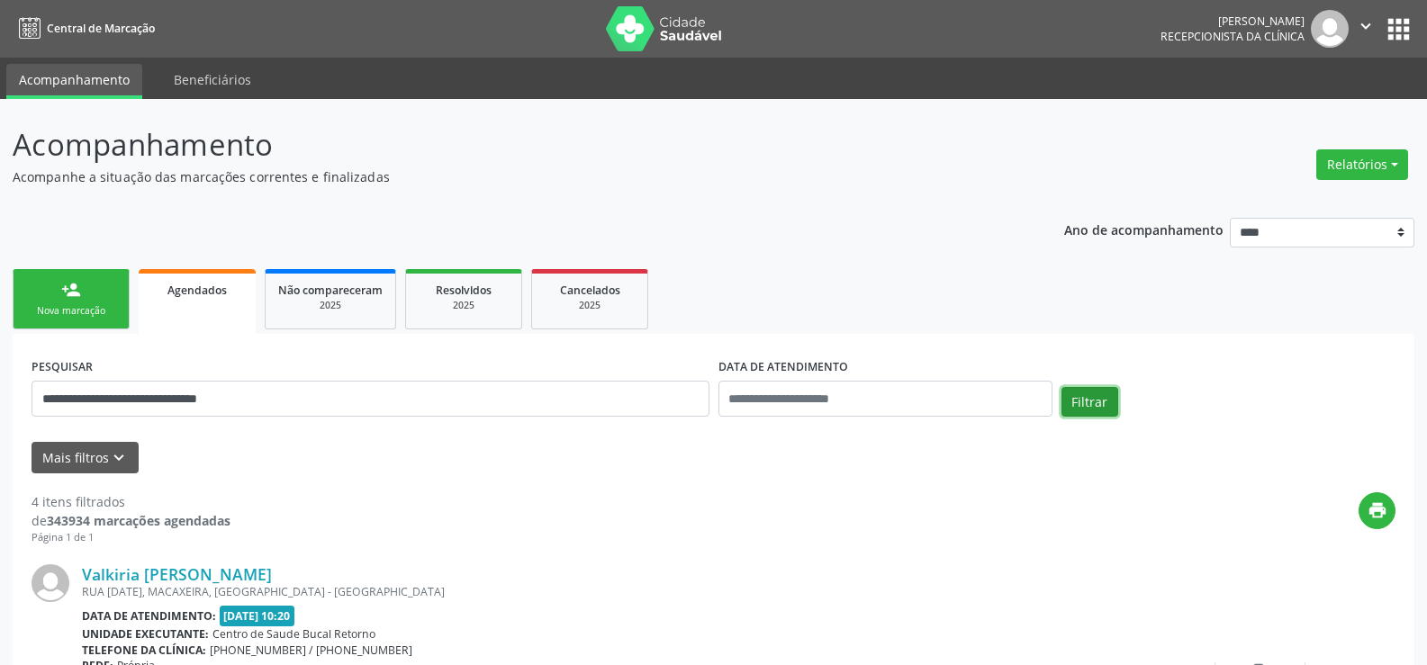
click at [1099, 400] on button "Filtrar" at bounding box center [1089, 402] width 57 height 31
click at [1363, 165] on button "Relatórios" at bounding box center [1362, 164] width 92 height 31
click at [1252, 204] on link "Agendamentos" at bounding box center [1312, 203] width 194 height 25
select select "*"
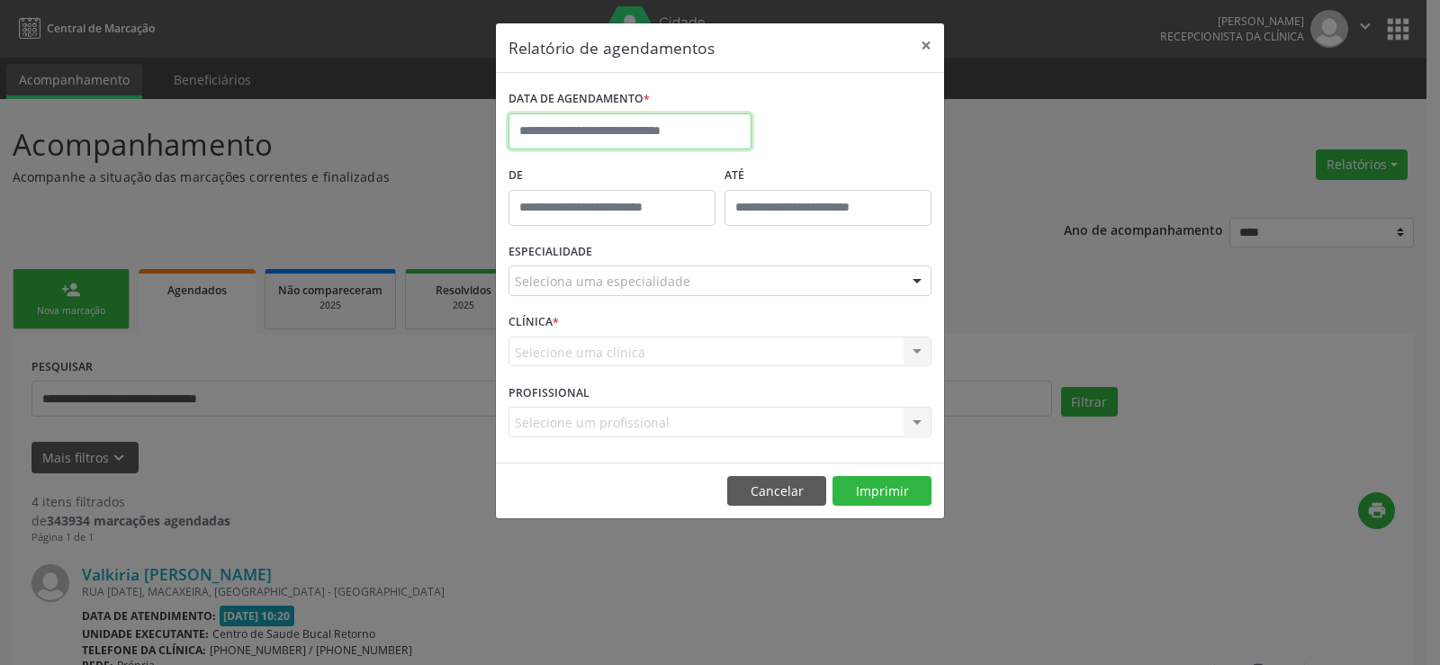
click at [688, 130] on input "text" at bounding box center [630, 131] width 243 height 36
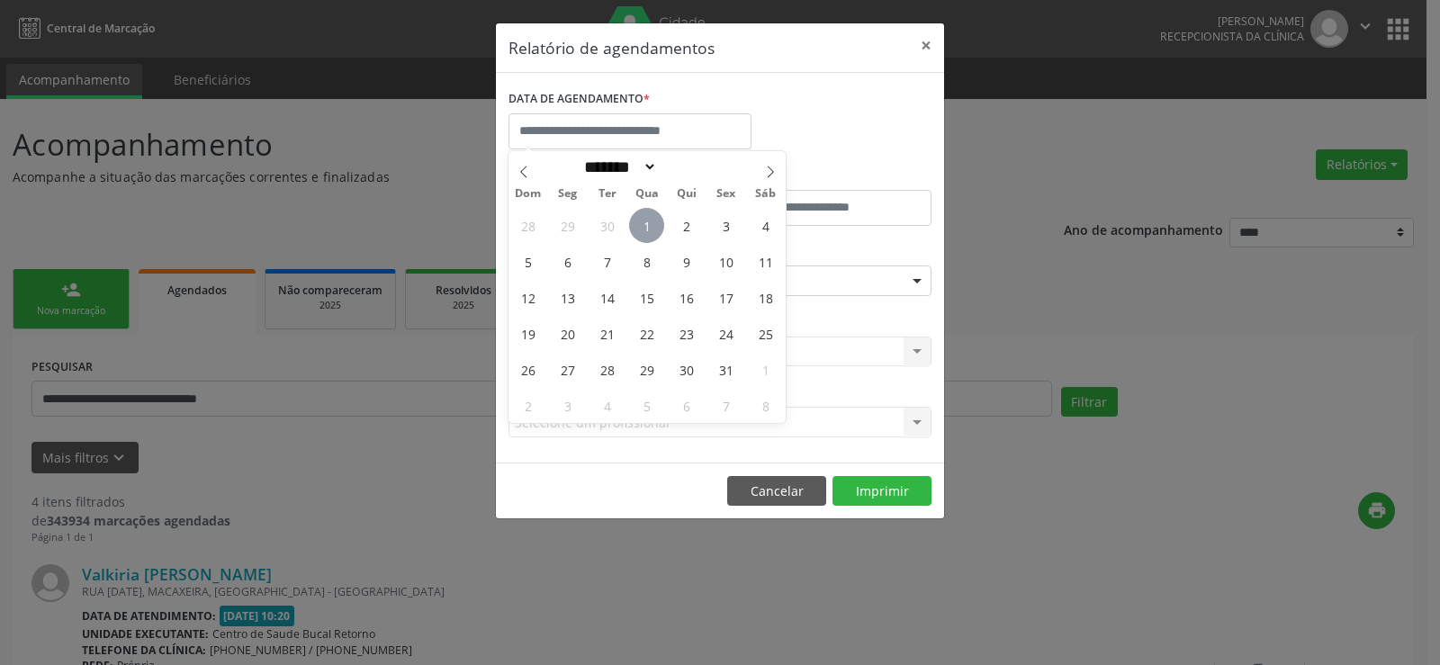
click at [646, 226] on span "1" at bounding box center [646, 225] width 35 height 35
type input "**********"
click at [646, 226] on span "1" at bounding box center [646, 225] width 35 height 35
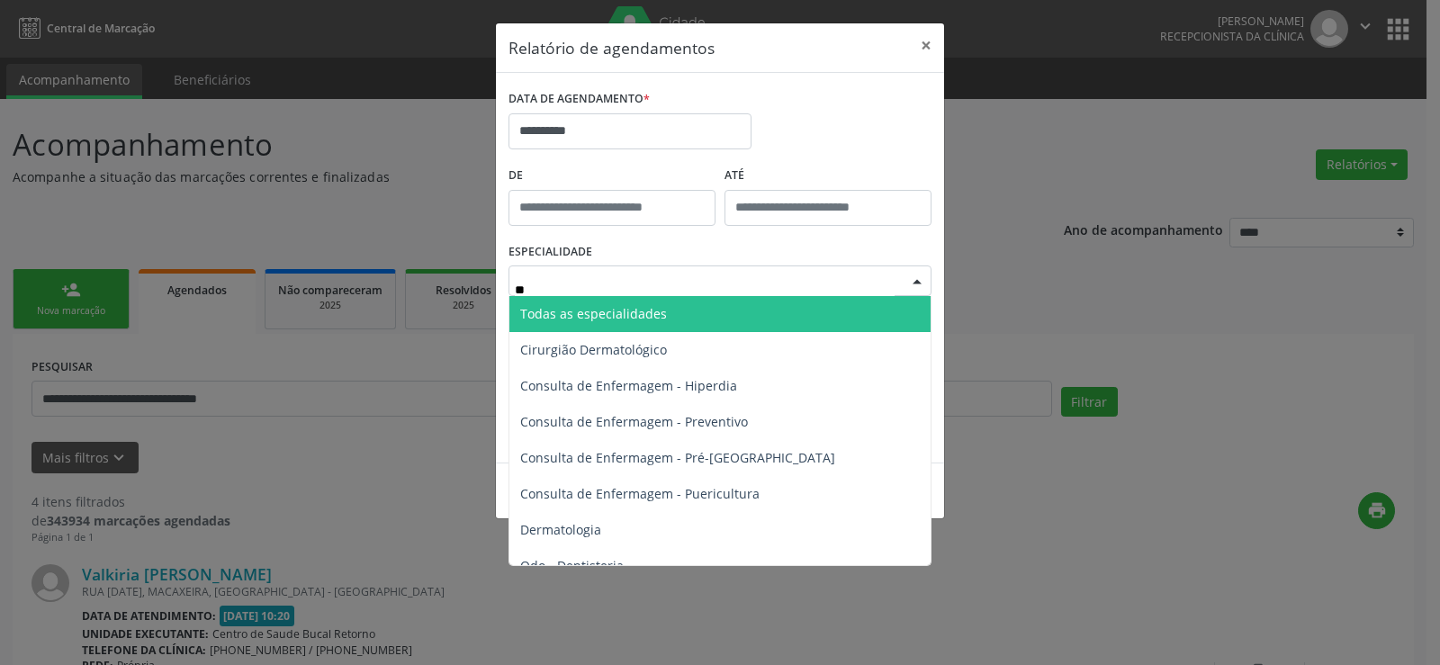
type input "***"
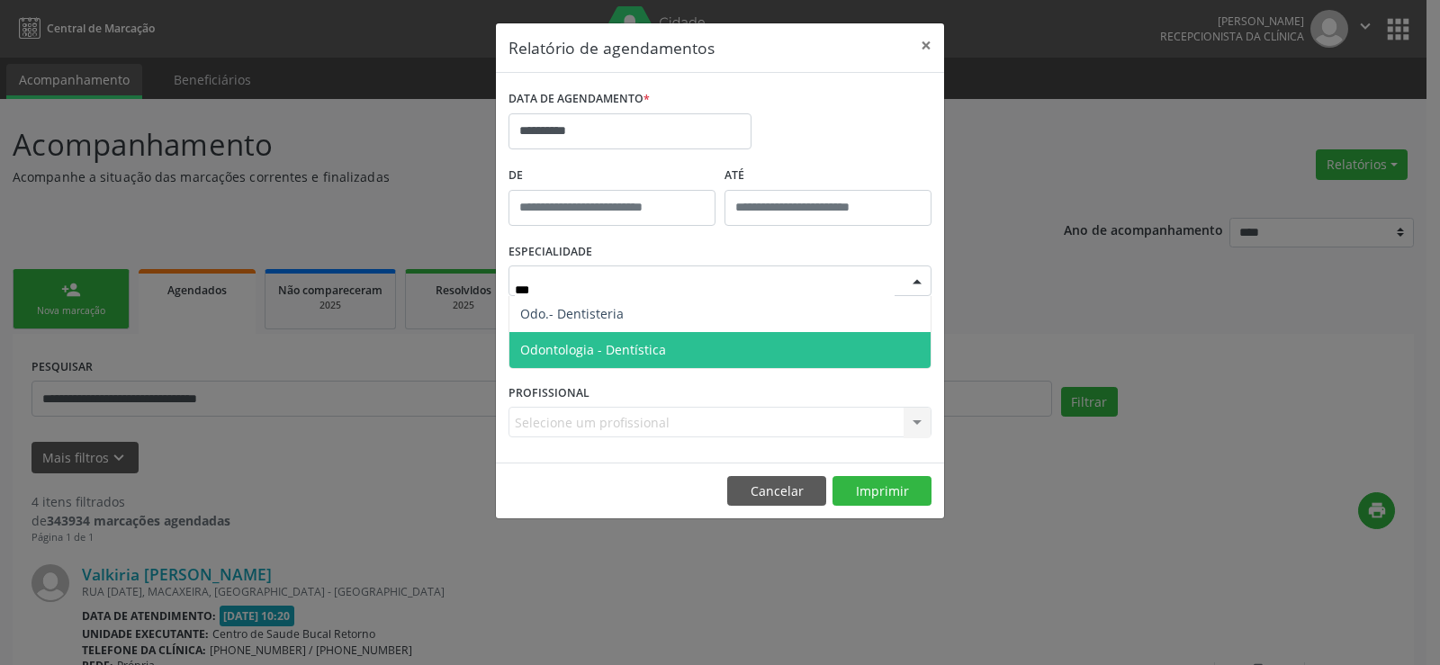
click at [618, 341] on span "Odontologia - Dentística" at bounding box center [593, 349] width 146 height 17
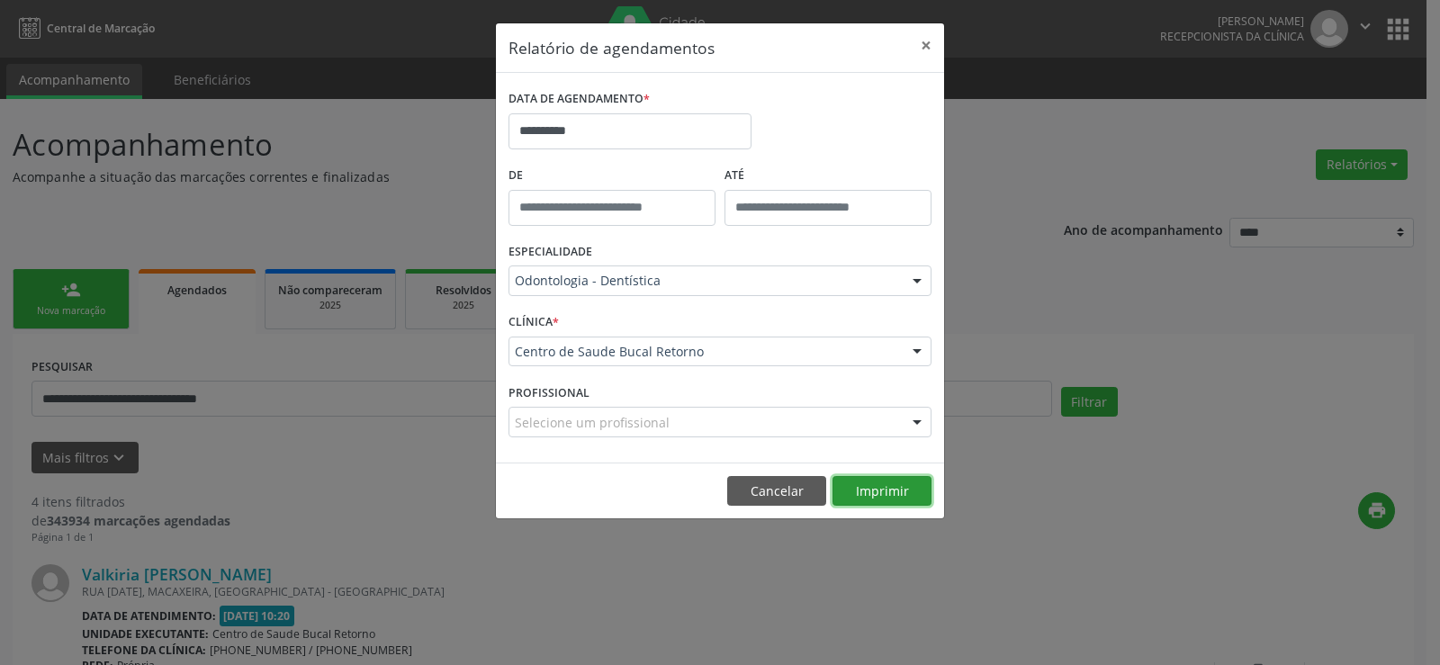
click at [910, 493] on button "Imprimir" at bounding box center [882, 491] width 99 height 31
click at [928, 45] on button "×" at bounding box center [926, 45] width 36 height 44
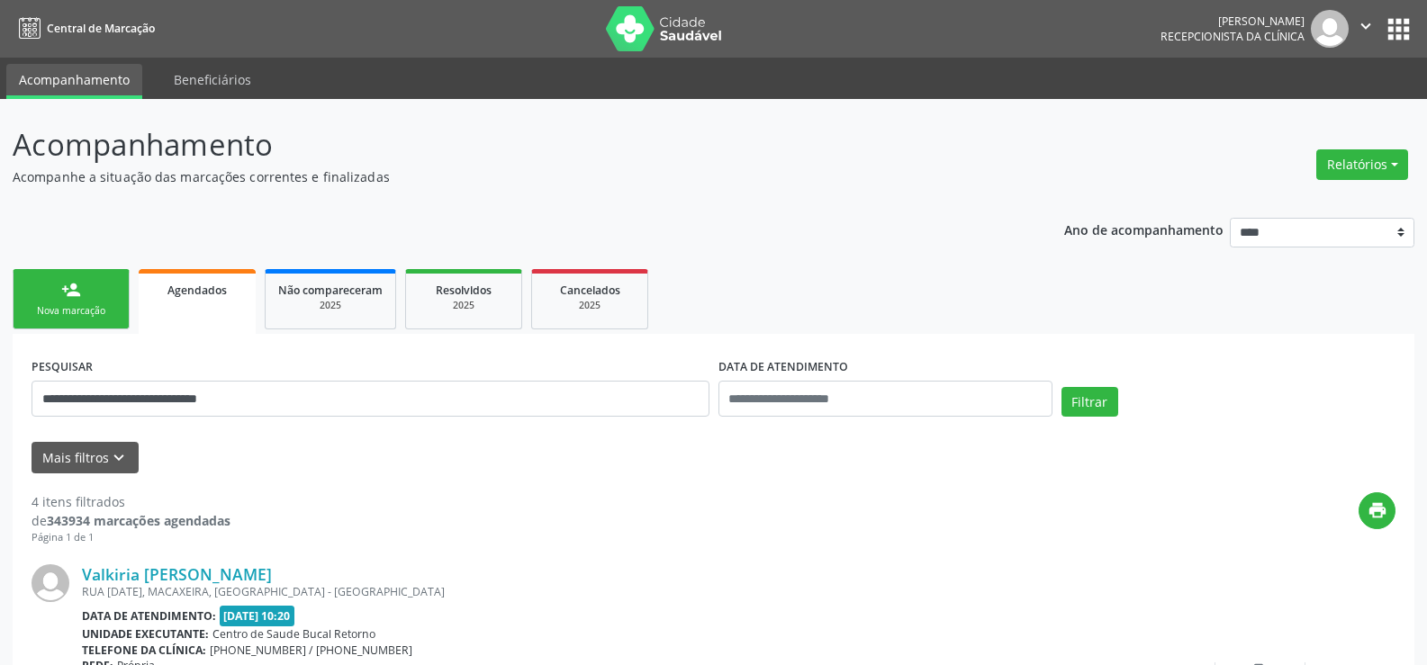
click at [91, 285] on link "person_add Nova marcação" at bounding box center [71, 299] width 117 height 60
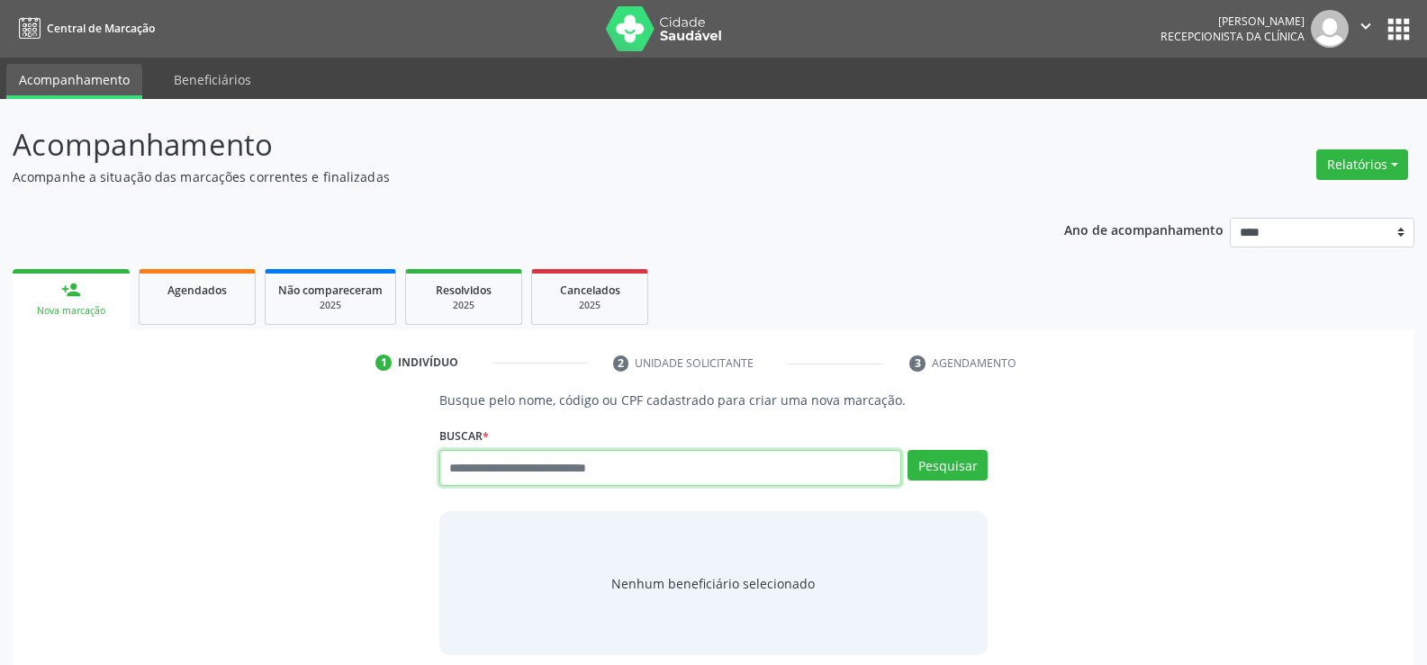
click at [590, 470] on input "text" at bounding box center [670, 468] width 462 height 36
paste input "**********"
type input "**********"
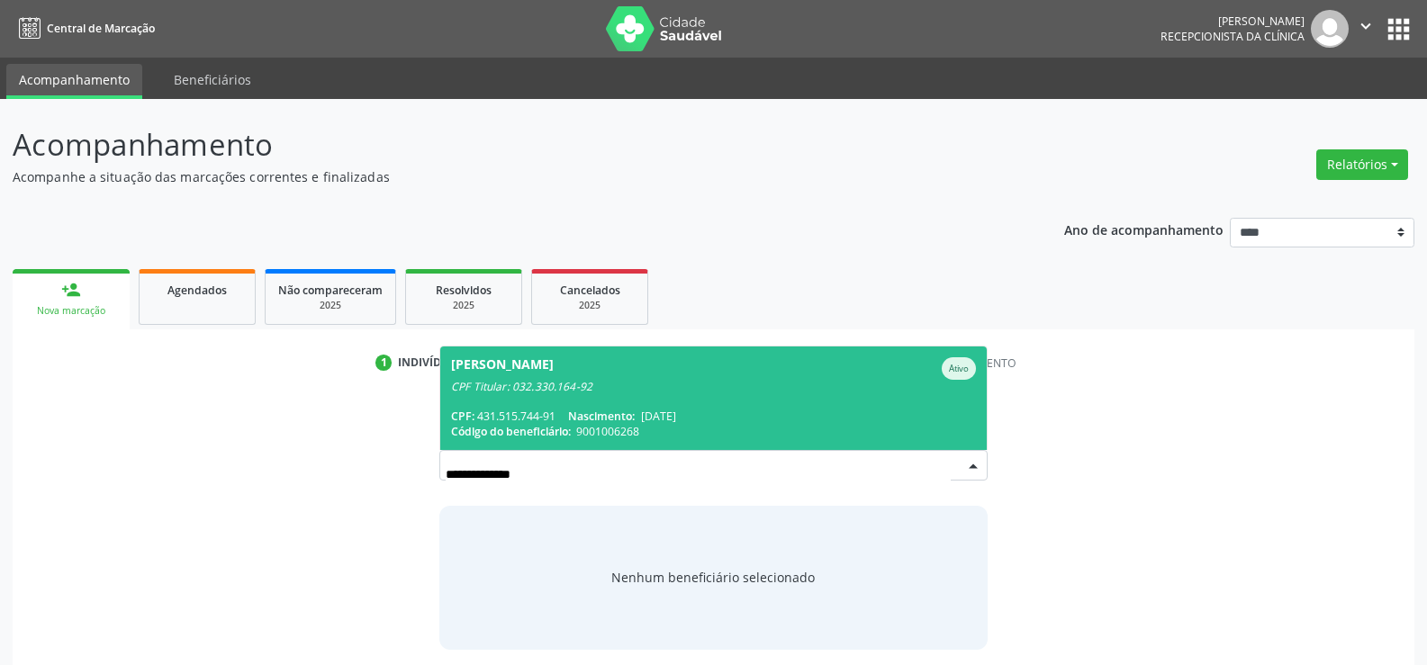
click at [579, 426] on span "9001006268" at bounding box center [607, 431] width 63 height 15
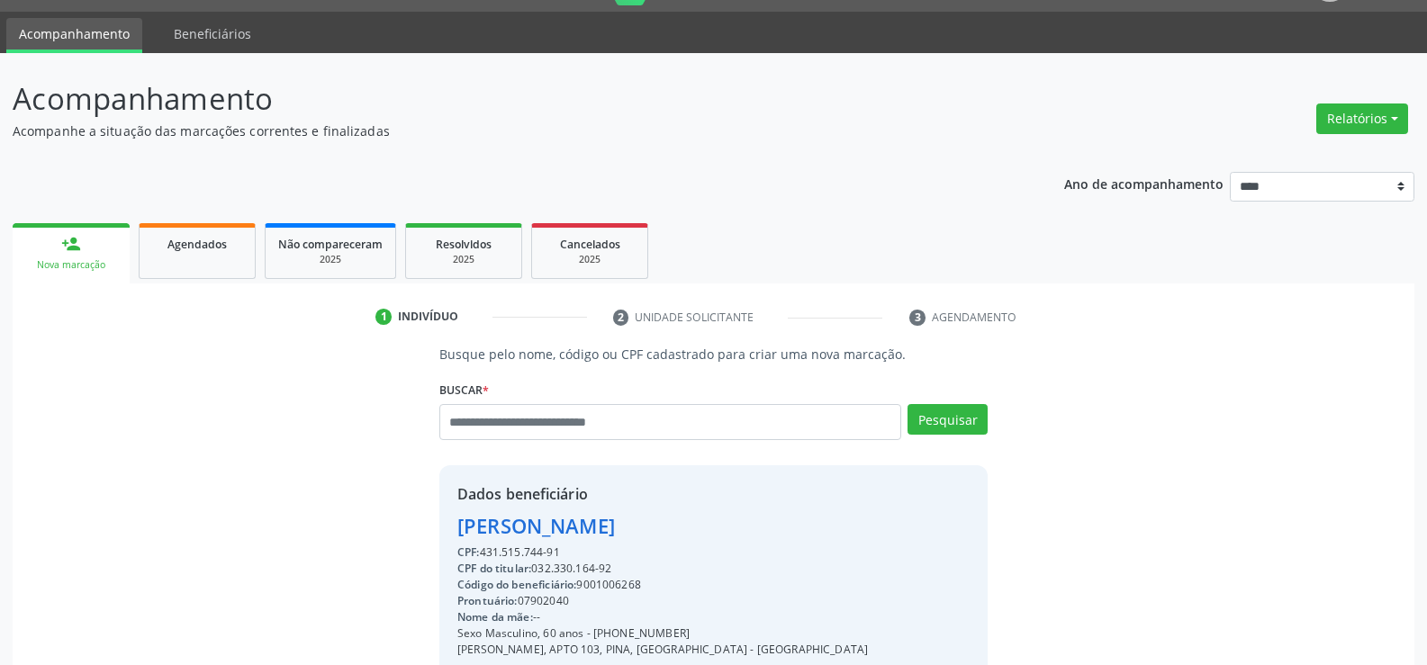
scroll to position [90, 0]
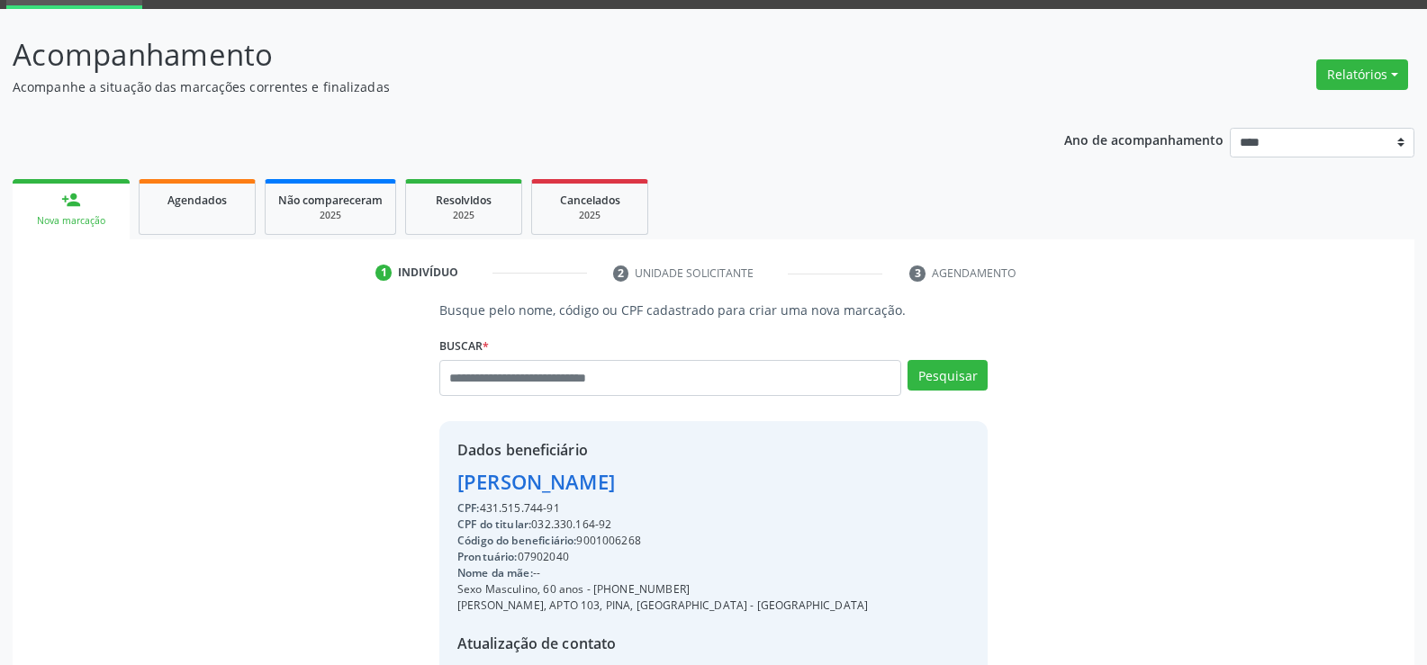
drag, startPoint x: 453, startPoint y: 481, endPoint x: 943, endPoint y: 495, distance: 490.8
click at [943, 495] on div "Dados beneficiário [PERSON_NAME] CPF: 431.515.744-91 CPF do titular: 032.330.16…" at bounding box center [713, 594] width 548 height 346
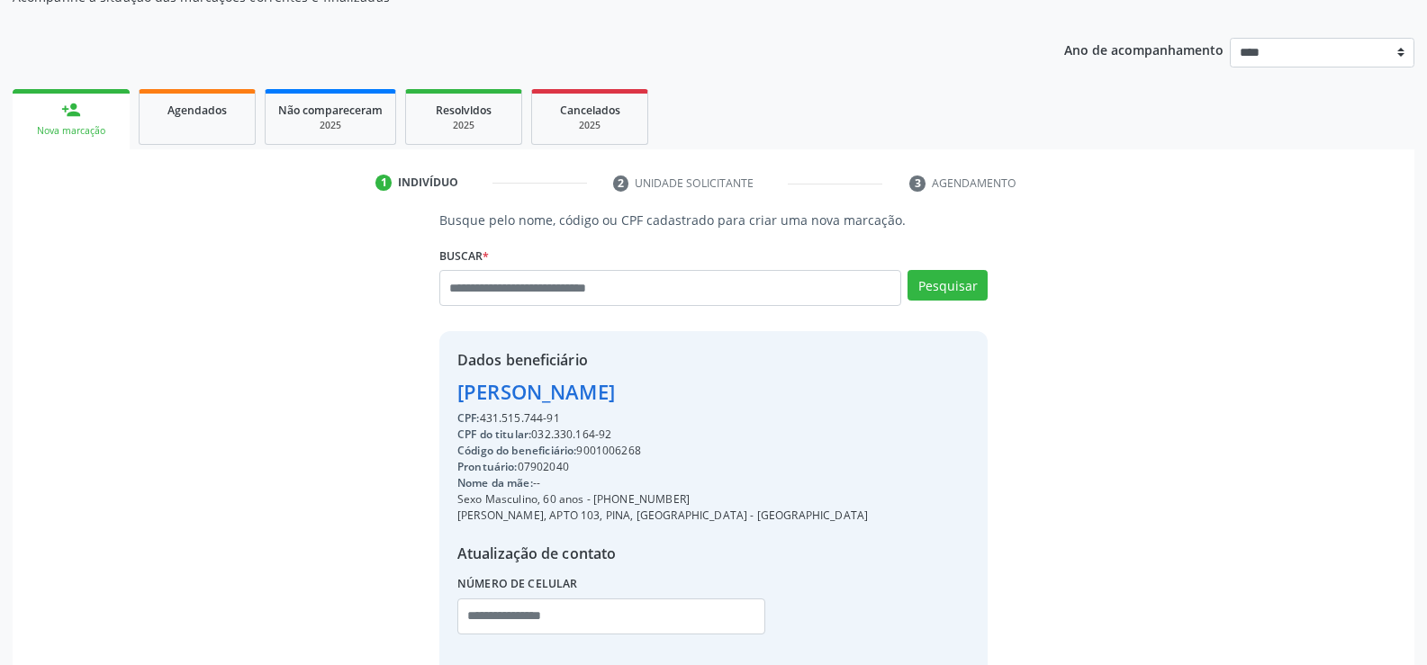
scroll to position [285, 0]
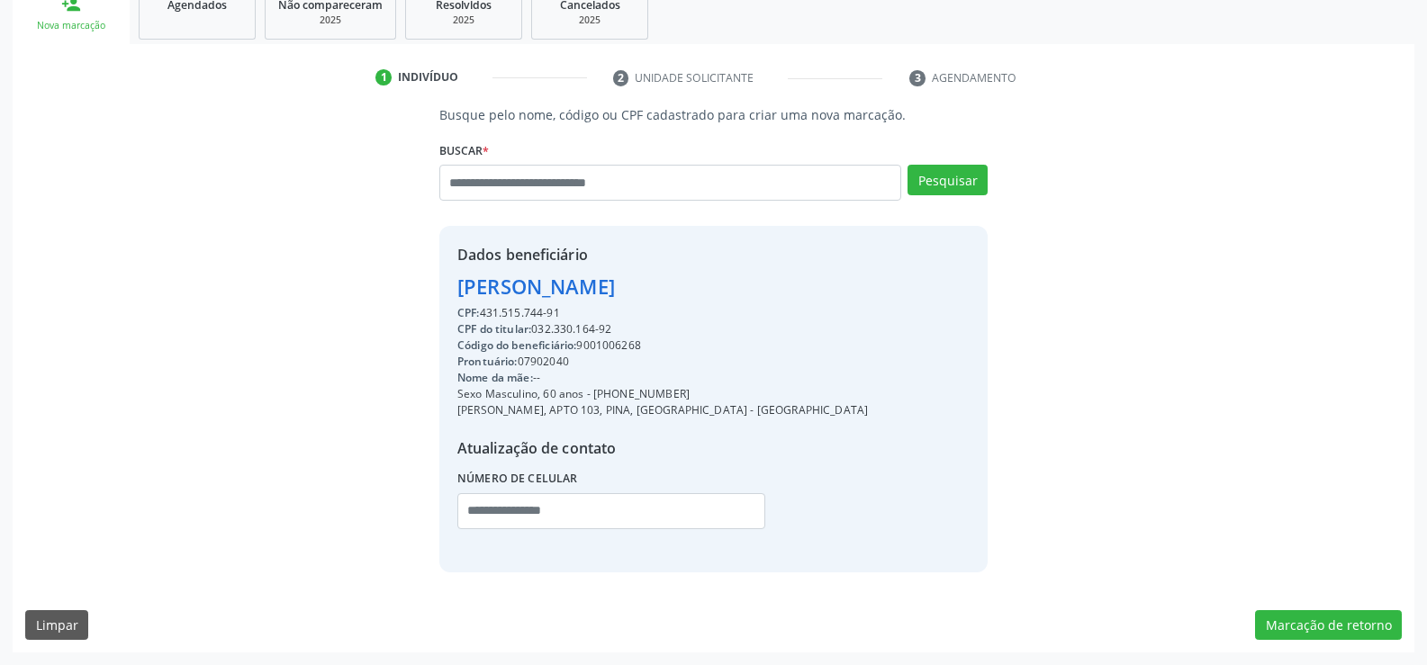
drag, startPoint x: 615, startPoint y: 390, endPoint x: 710, endPoint y: 392, distance: 95.5
click at [710, 392] on div "Sexo Masculino, 60 anos - [PHONE_NUMBER]" at bounding box center [662, 394] width 410 height 16
drag, startPoint x: 458, startPoint y: 284, endPoint x: 889, endPoint y: 277, distance: 431.2
click at [889, 277] on div "Dados beneficiário [PERSON_NAME] CPF: 431.515.744-91 CPF do titular: 032.330.16…" at bounding box center [713, 399] width 548 height 346
drag, startPoint x: 655, startPoint y: 392, endPoint x: 739, endPoint y: 395, distance: 83.8
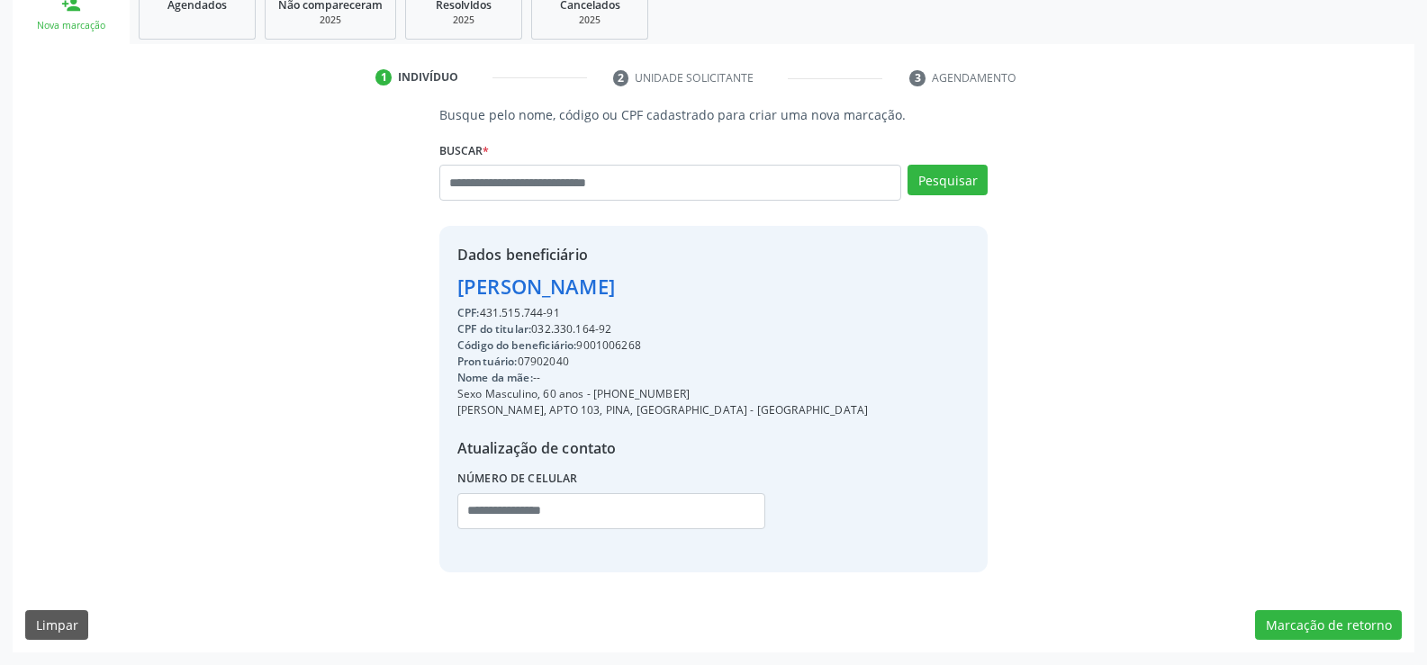
click at [739, 395] on div "Sexo Masculino, 60 anos - [PHONE_NUMBER]" at bounding box center [662, 394] width 410 height 16
click at [522, 194] on input "text" at bounding box center [670, 183] width 462 height 36
type input "**********"
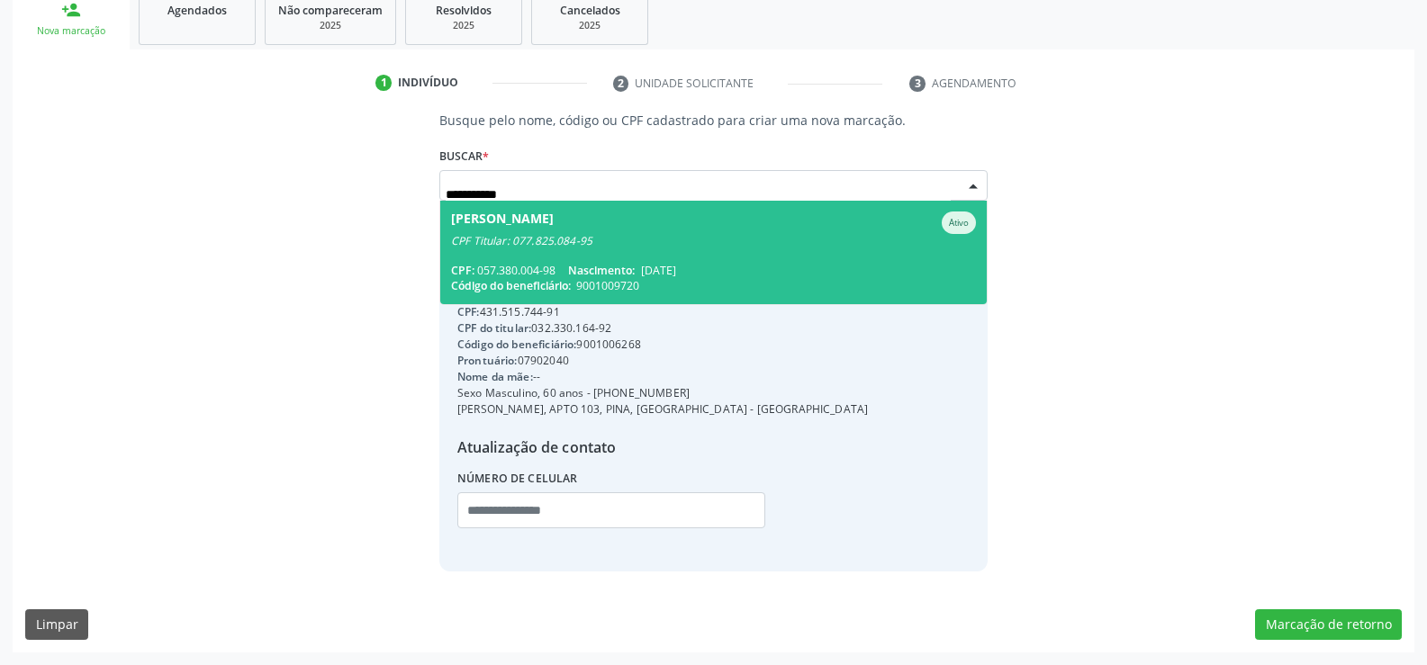
scroll to position [280, 0]
click at [534, 243] on div "CPF Titular: 077.825.084-95" at bounding box center [713, 241] width 525 height 14
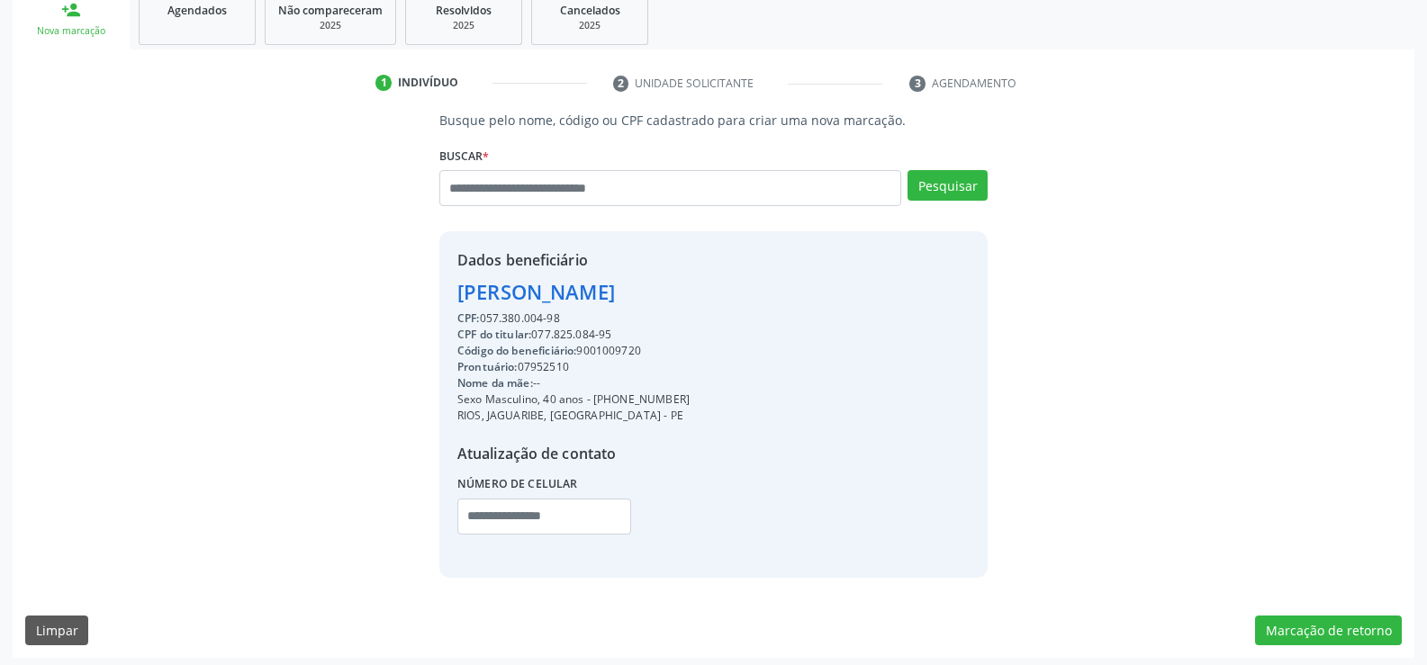
drag, startPoint x: 536, startPoint y: 335, endPoint x: 687, endPoint y: 338, distance: 150.4
click at [687, 338] on div "CPF do titular: 077.825.084-95" at bounding box center [573, 335] width 232 height 16
drag, startPoint x: 485, startPoint y: 167, endPoint x: 486, endPoint y: 184, distance: 17.1
click at [485, 167] on label "Buscar *" at bounding box center [464, 156] width 50 height 28
click at [492, 196] on input "text" at bounding box center [670, 188] width 462 height 36
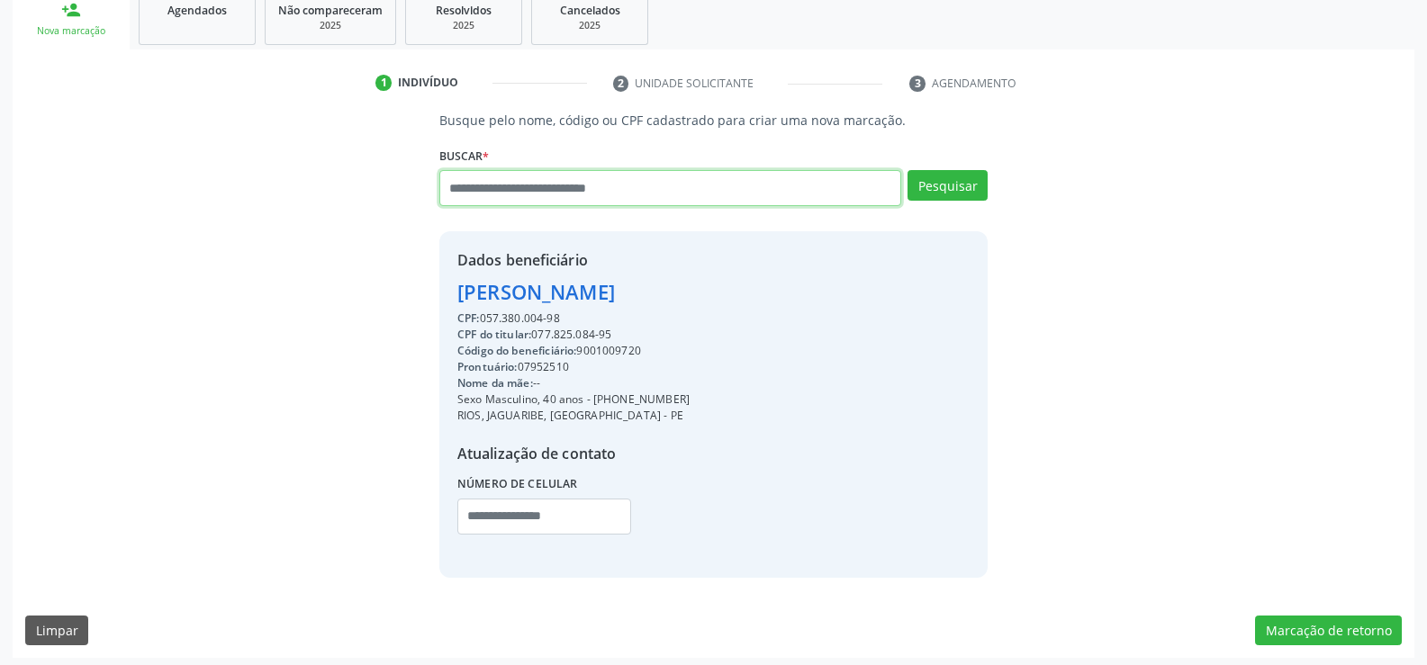
paste input "**********"
type input "**********"
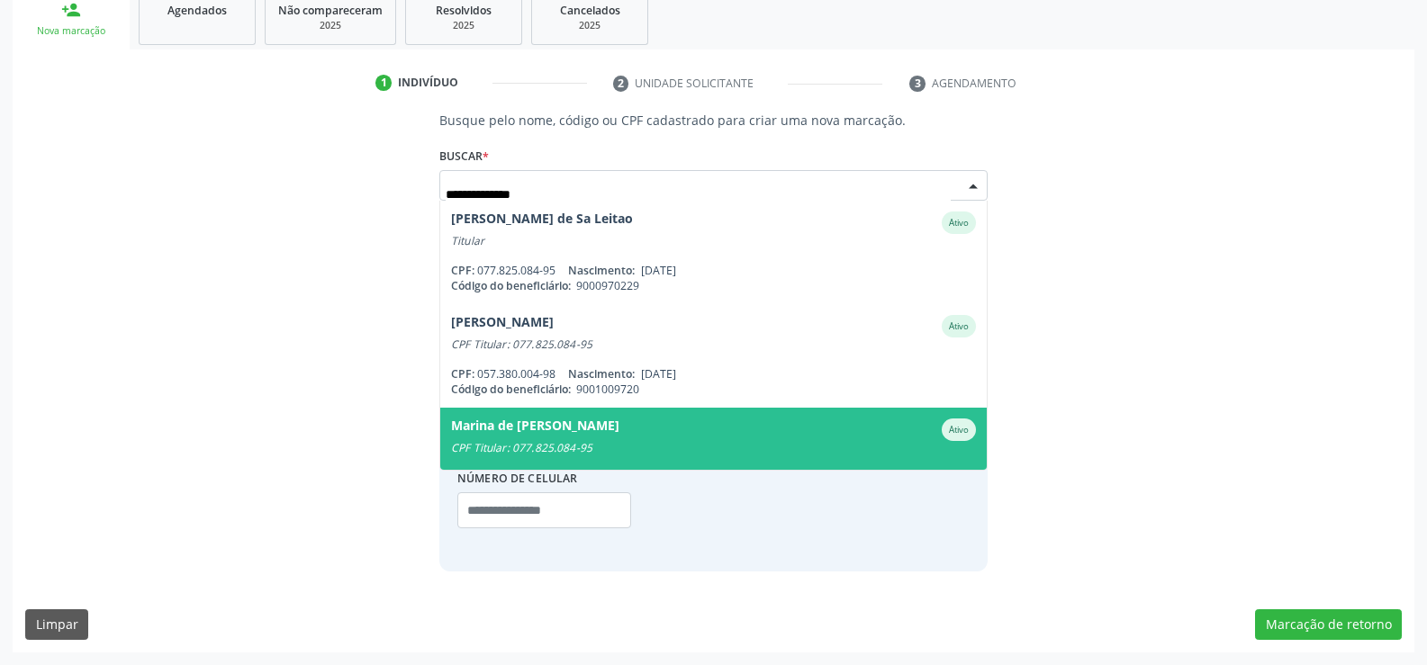
click at [619, 433] on div "Marina de [PERSON_NAME]" at bounding box center [535, 430] width 168 height 23
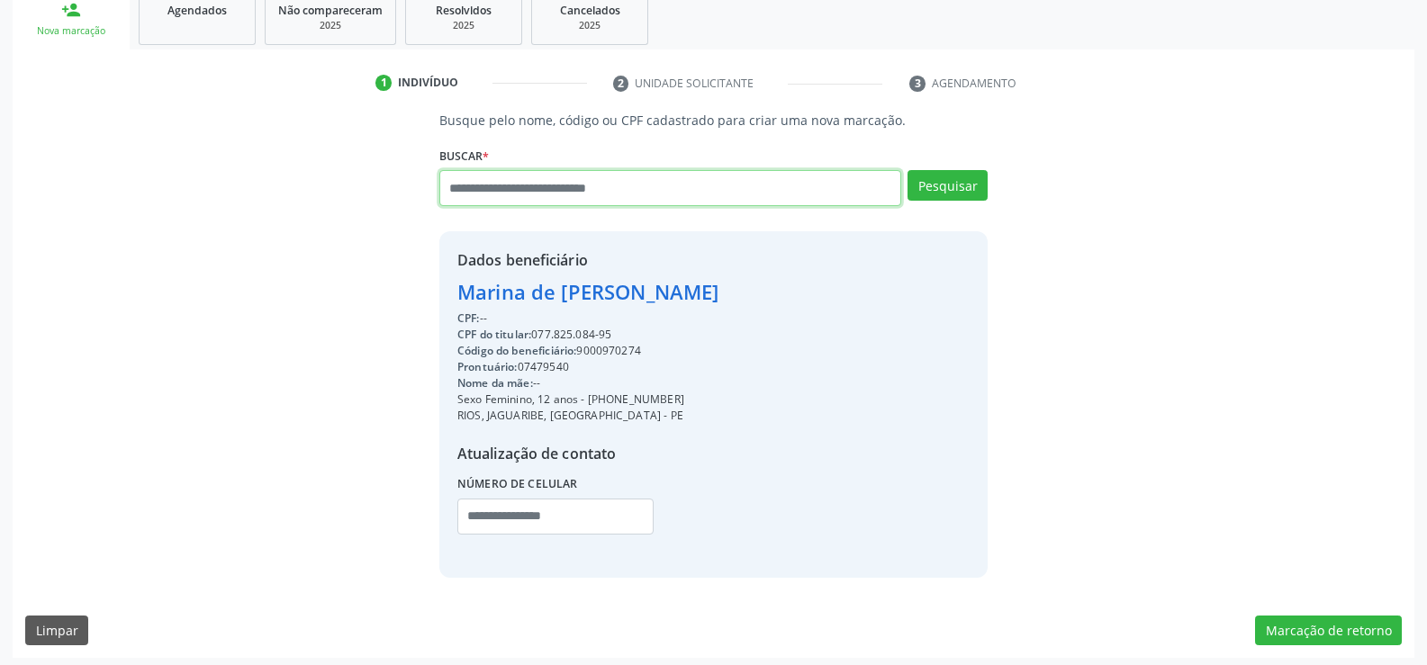
click at [598, 193] on input "text" at bounding box center [670, 188] width 462 height 36
paste input "**********"
type input "**********"
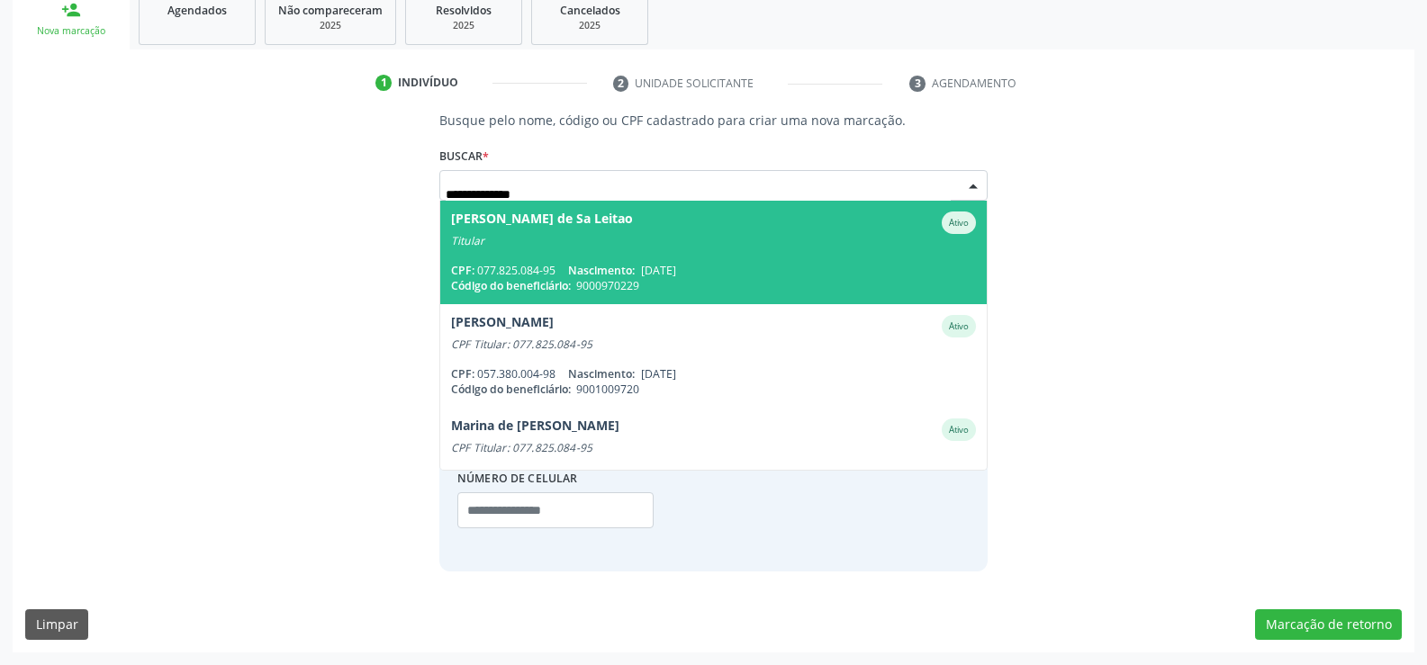
click at [677, 255] on span "[PERSON_NAME] de Sa Leitao Ativo Titular CPF: 077.825.084-95 Nascimento: [DATE]…" at bounding box center [713, 253] width 546 height 104
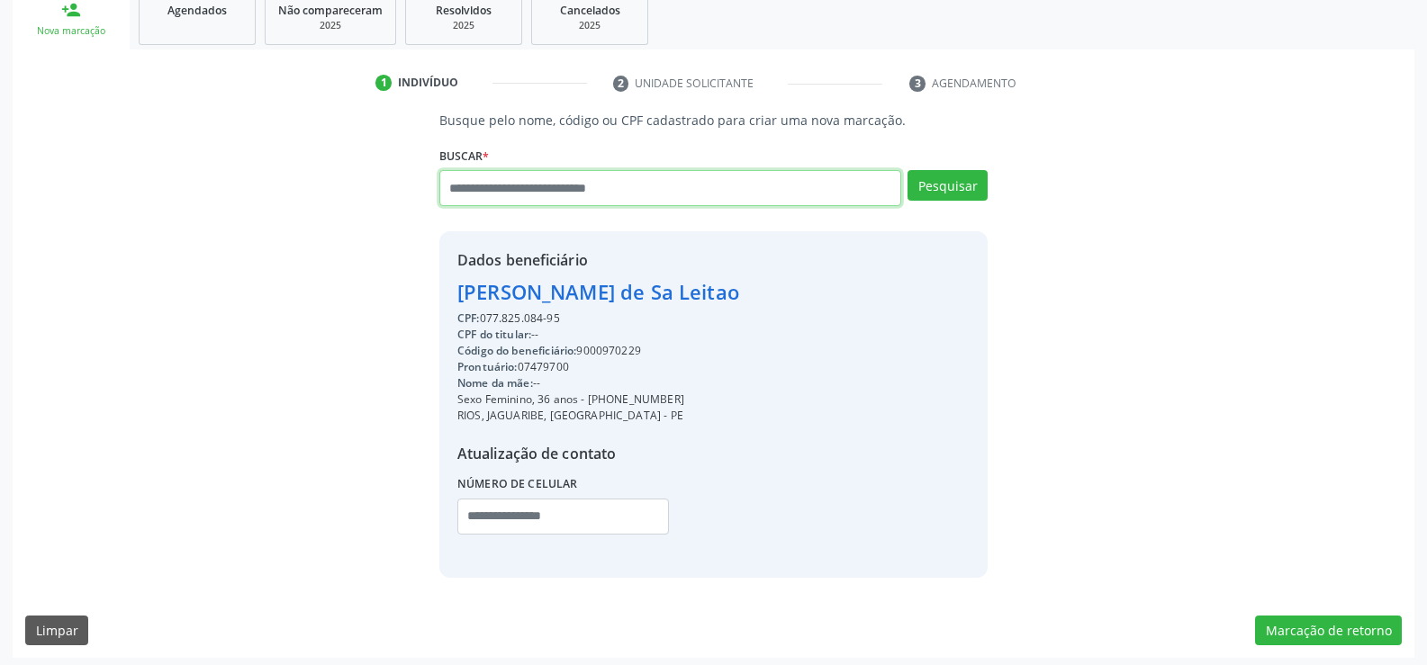
click at [603, 192] on input "text" at bounding box center [670, 188] width 462 height 36
paste input "**********"
type input "**********"
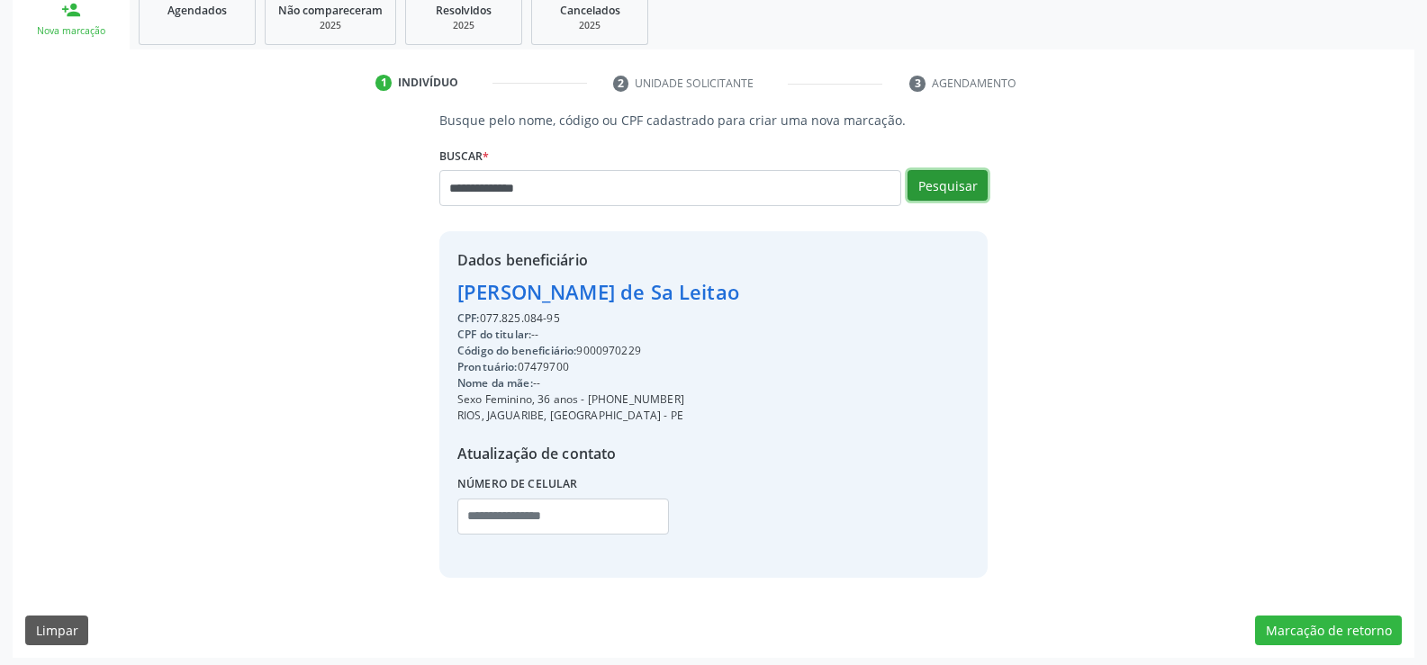
click at [938, 187] on button "Pesquisar" at bounding box center [947, 185] width 80 height 31
type input "**********"
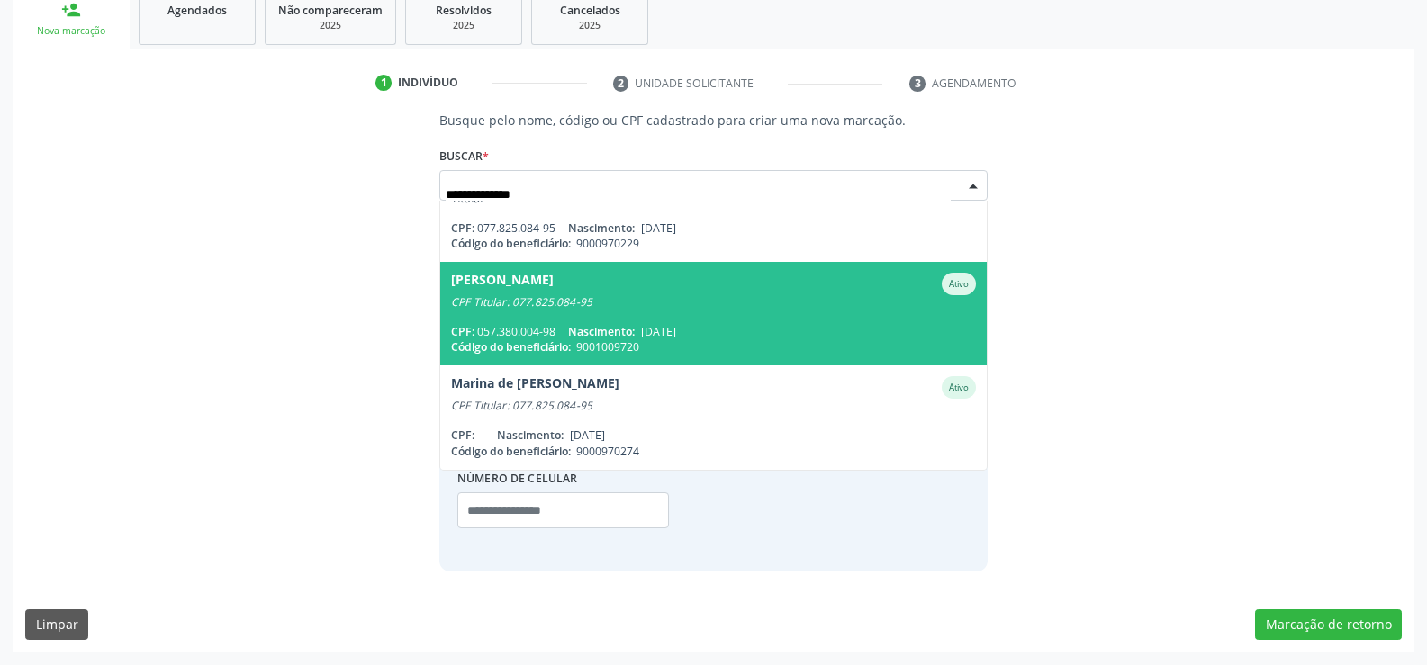
scroll to position [0, 0]
